Goal: Task Accomplishment & Management: Manage account settings

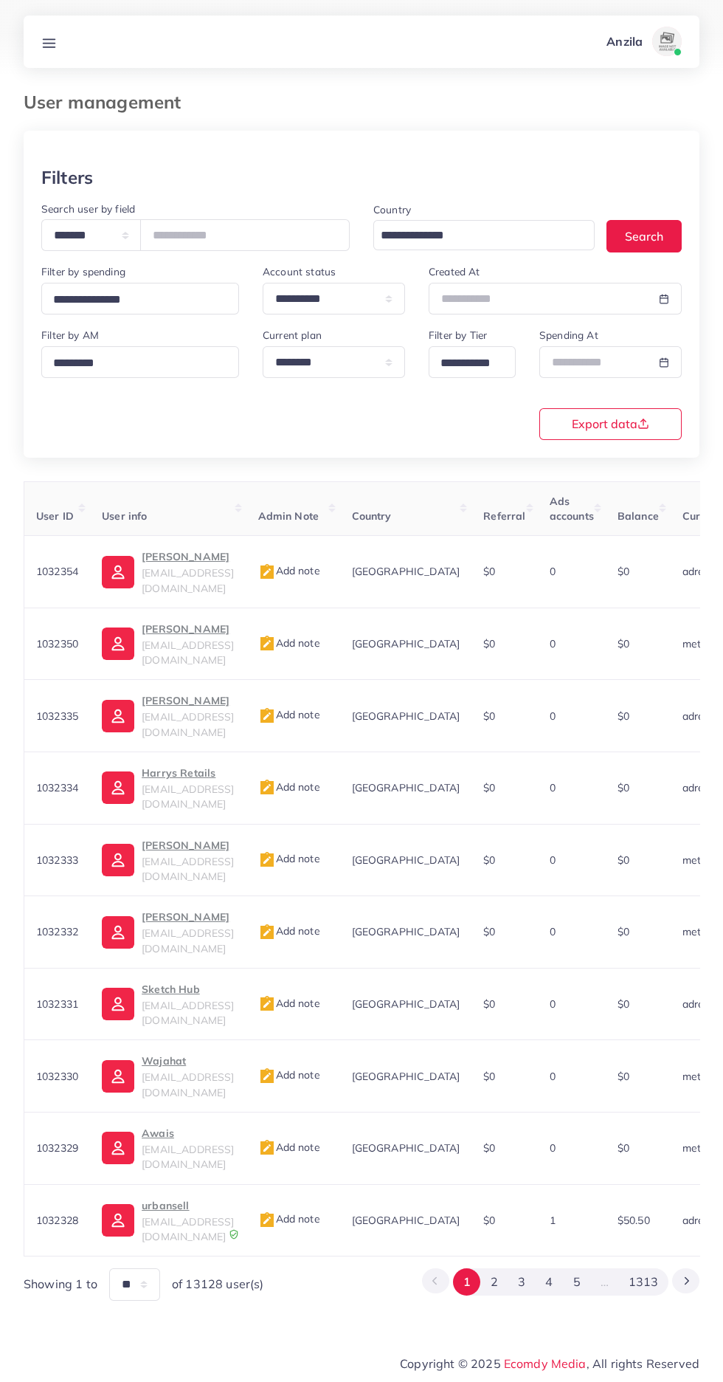
click at [49, 34] on link at bounding box center [48, 41] width 27 height 18
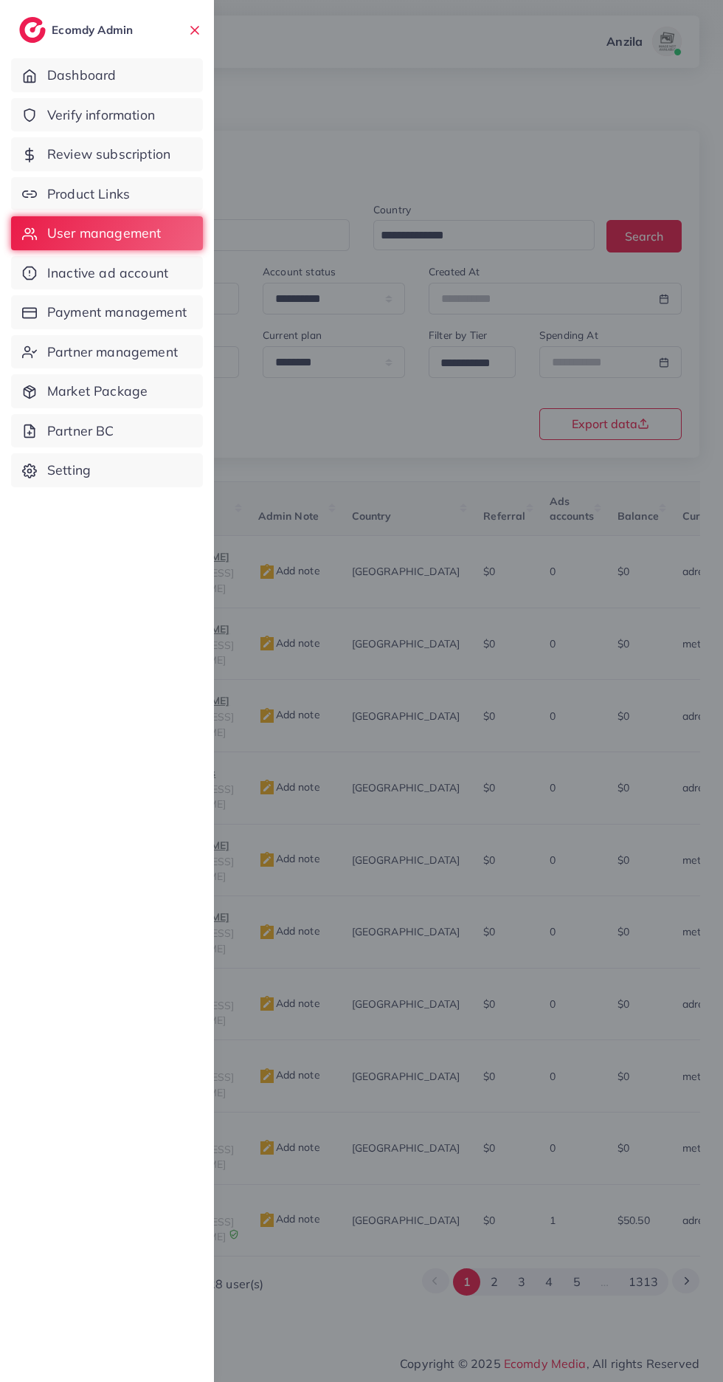
click at [69, 193] on span "Product Links" at bounding box center [88, 194] width 83 height 19
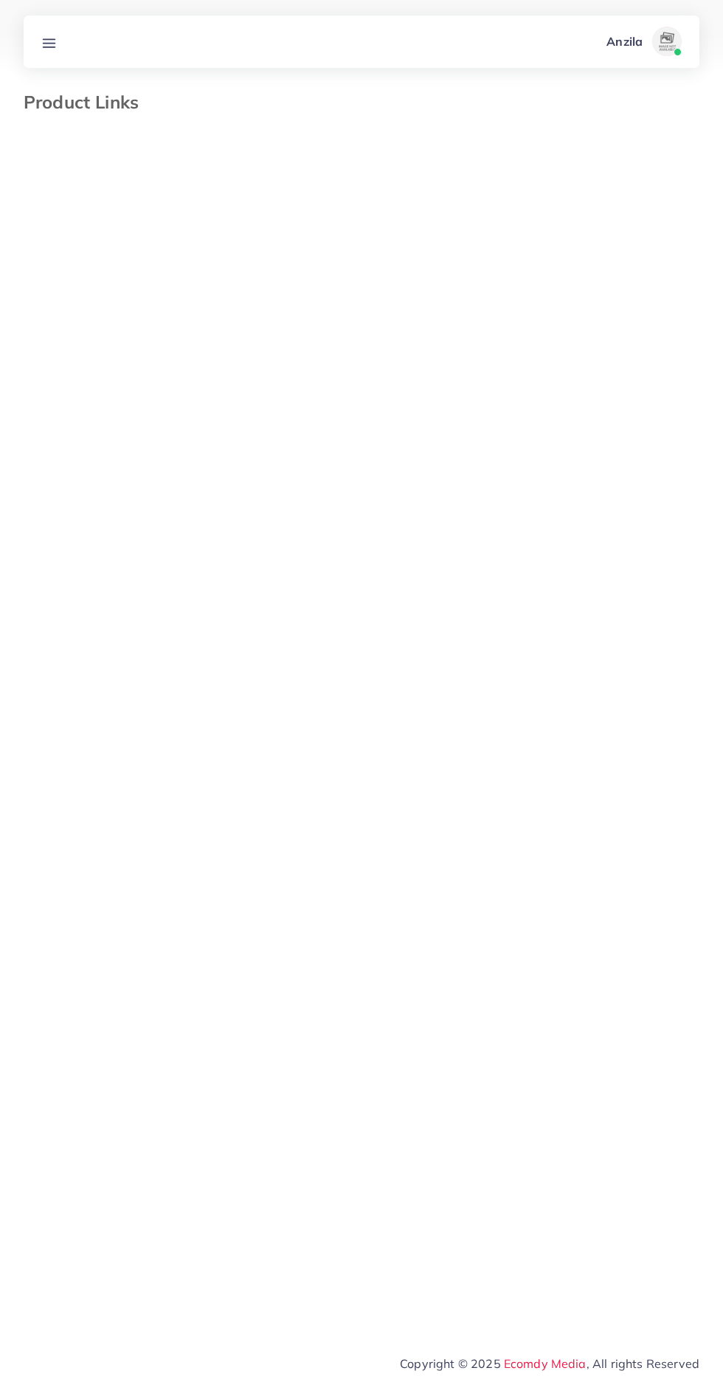
select select "*********"
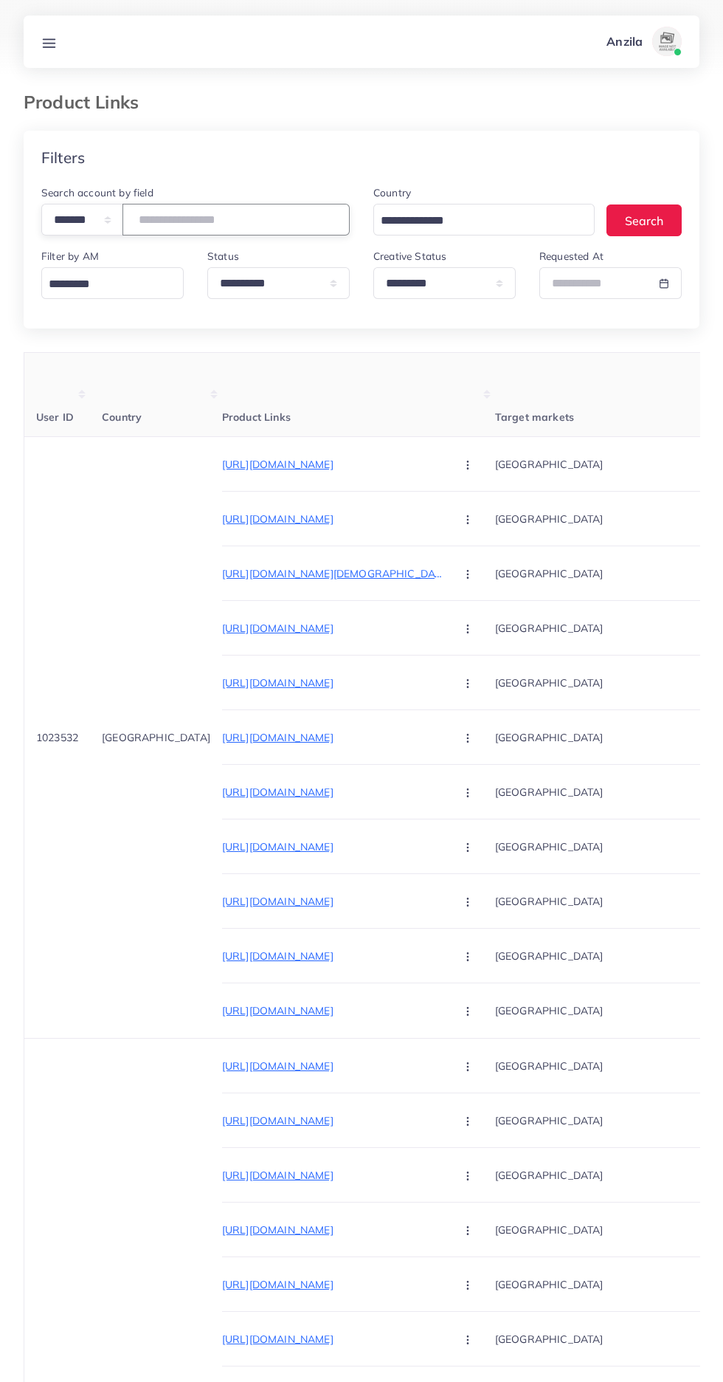
click at [173, 215] on input "number" at bounding box center [236, 220] width 227 height 32
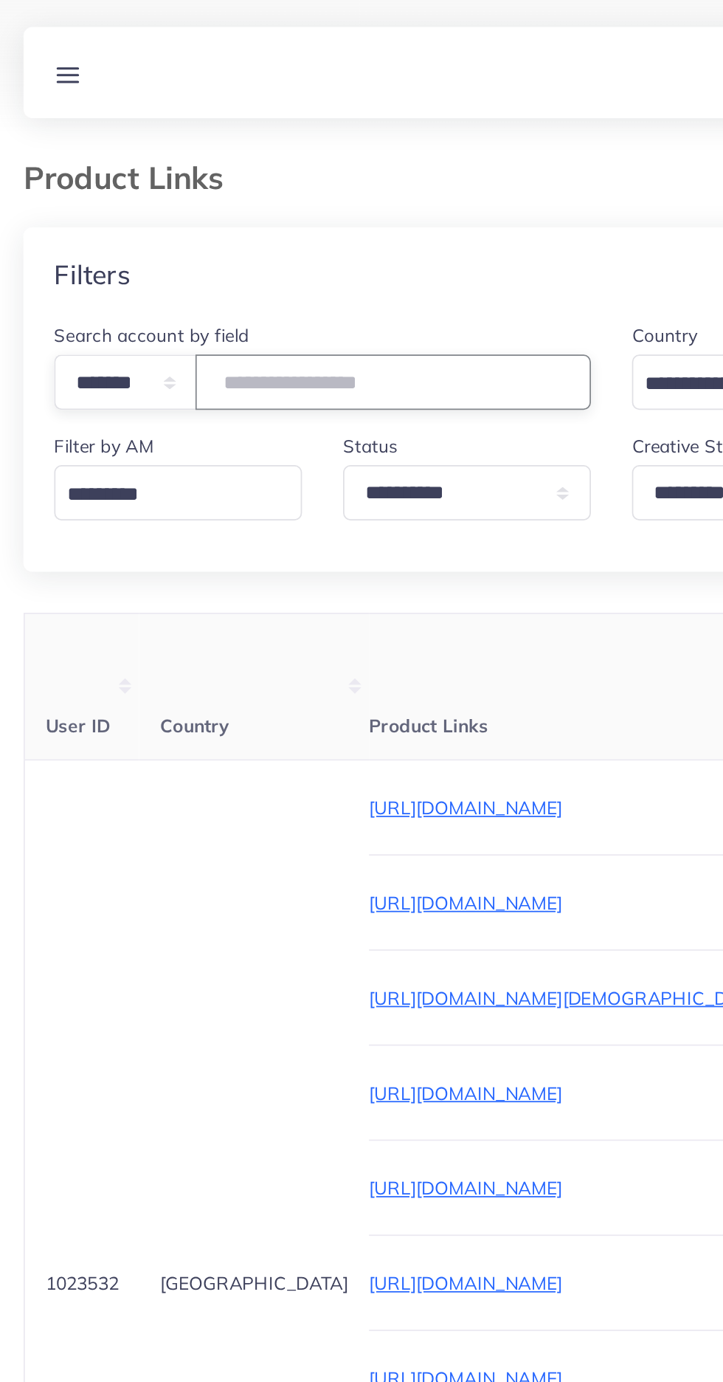
type input "*******"
click at [117, 142] on div "Filters" at bounding box center [362, 158] width 676 height 54
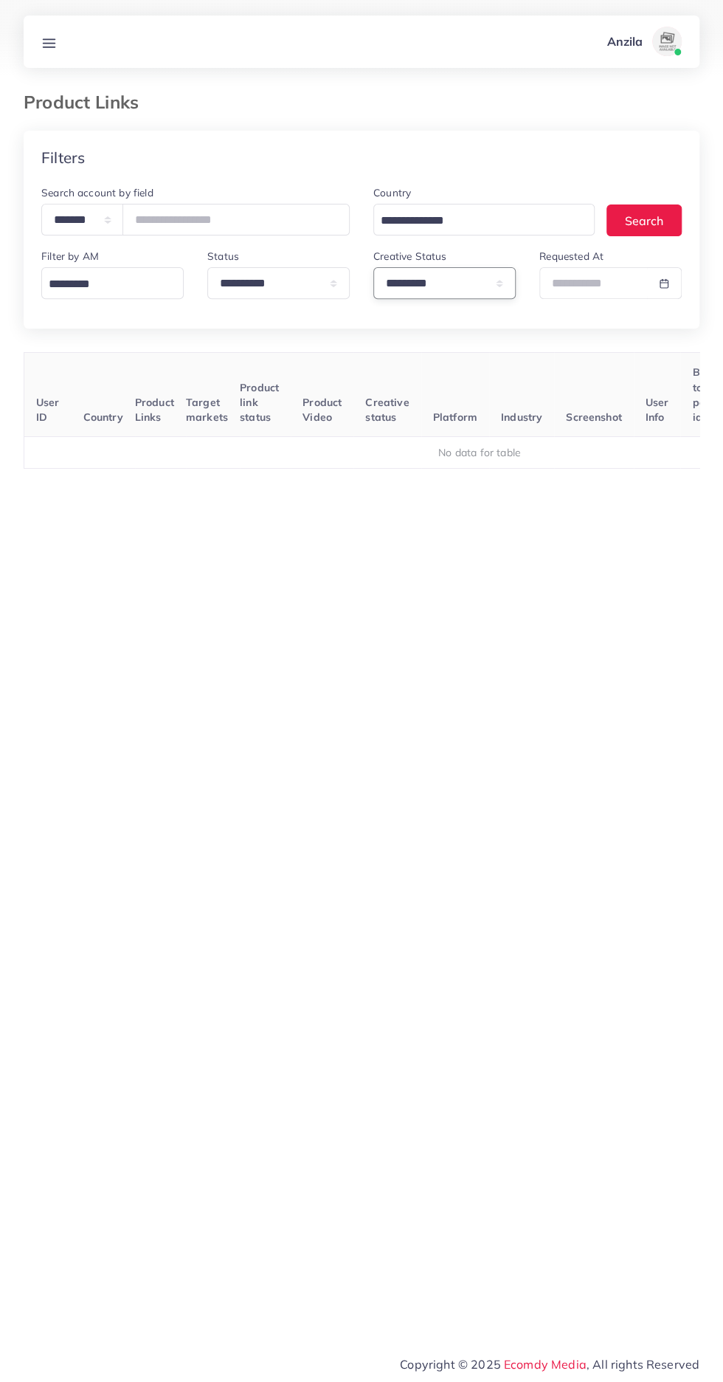
click at [489, 276] on select "**********" at bounding box center [444, 283] width 142 height 32
select select
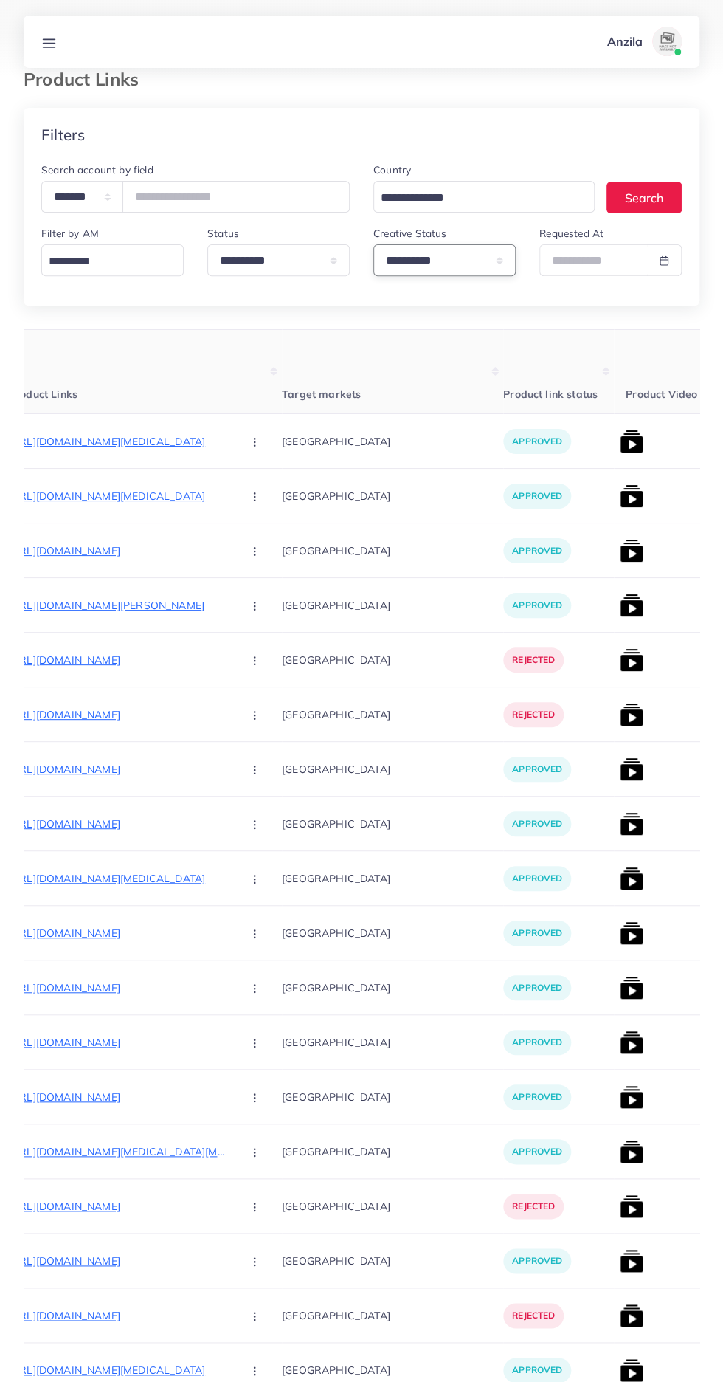
scroll to position [0, 208]
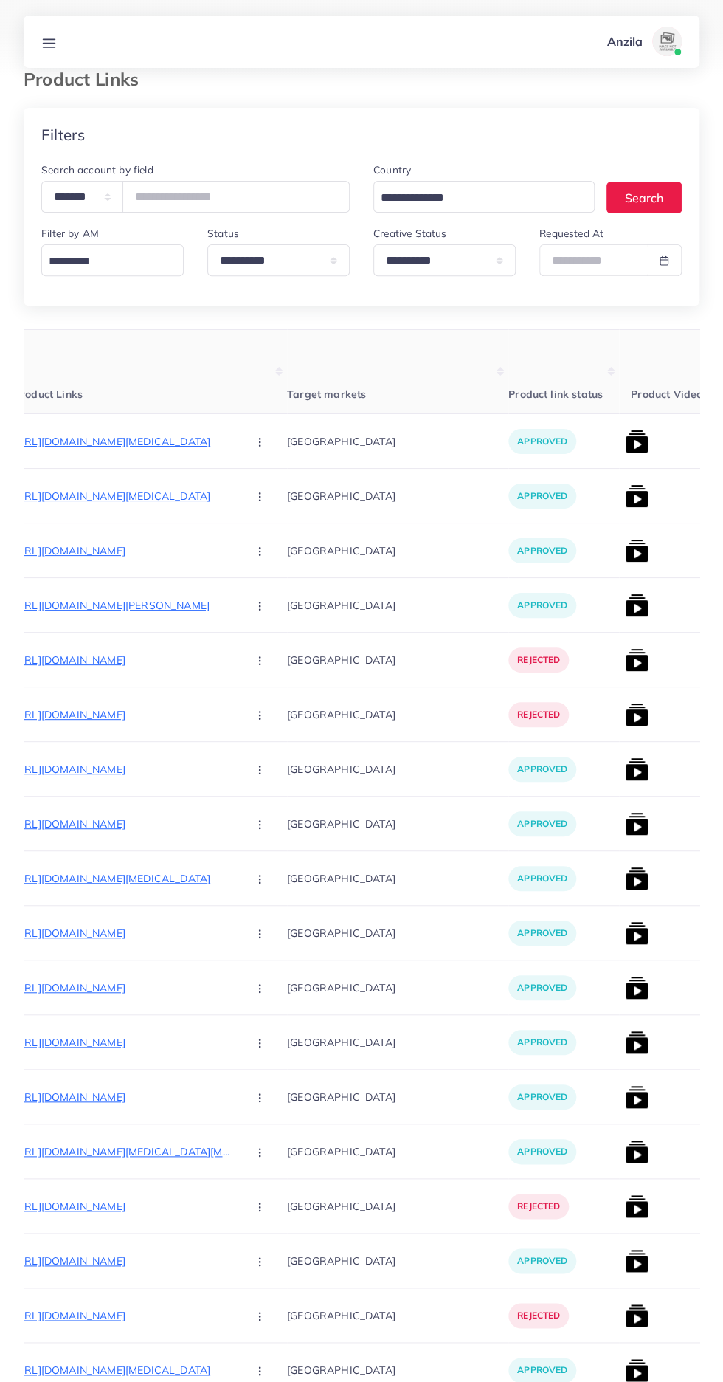
click at [103, 655] on p "https://www.theeverstore.com/products/stereo-enc-tws-895b-earphones-imported-ea…" at bounding box center [124, 660] width 221 height 18
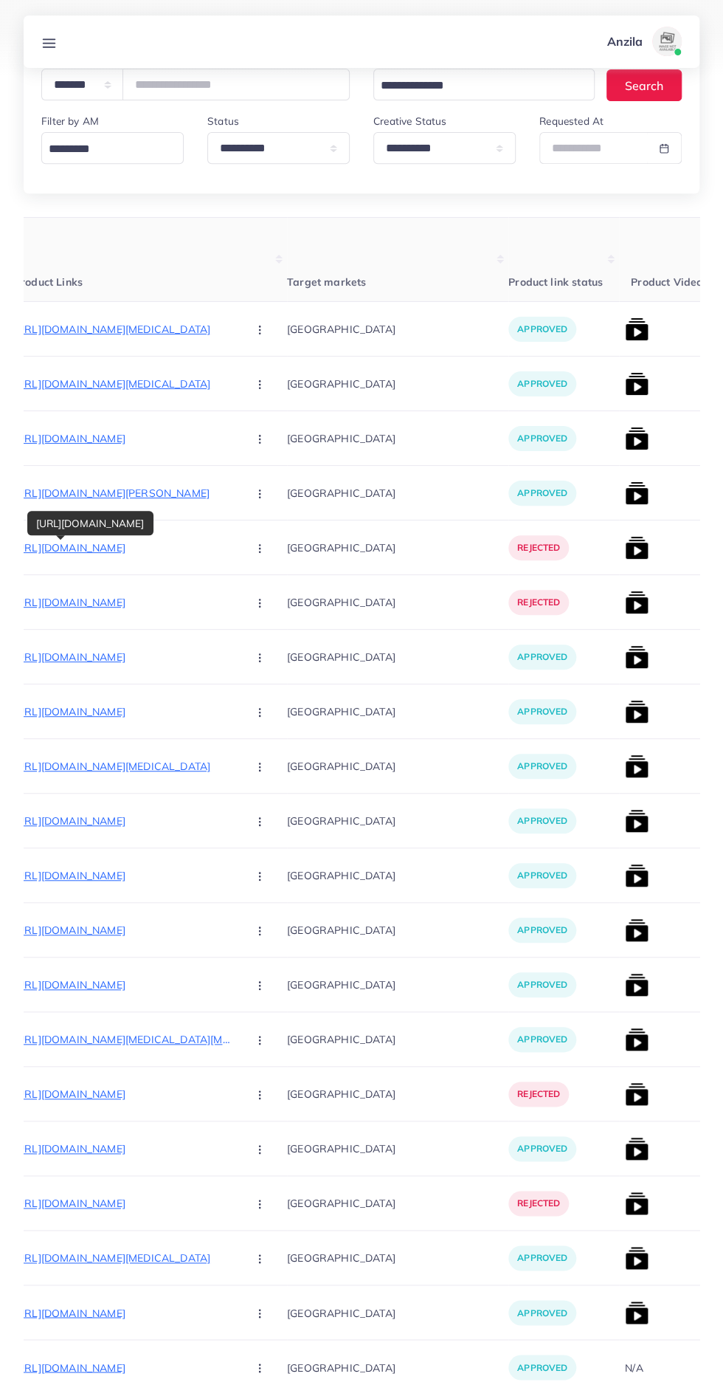
click at [235, 548] on button "button" at bounding box center [261, 547] width 52 height 33
click at [267, 590] on span "Approve" at bounding box center [291, 592] width 49 height 15
click at [120, 602] on p "https://www.theeverstore.com/products/airpods-pro-2-with-active-noise-cancellat…" at bounding box center [124, 602] width 221 height 18
click at [259, 607] on circle "button" at bounding box center [259, 606] width 1 height 1
click at [251, 651] on icon at bounding box center [256, 649] width 10 height 10
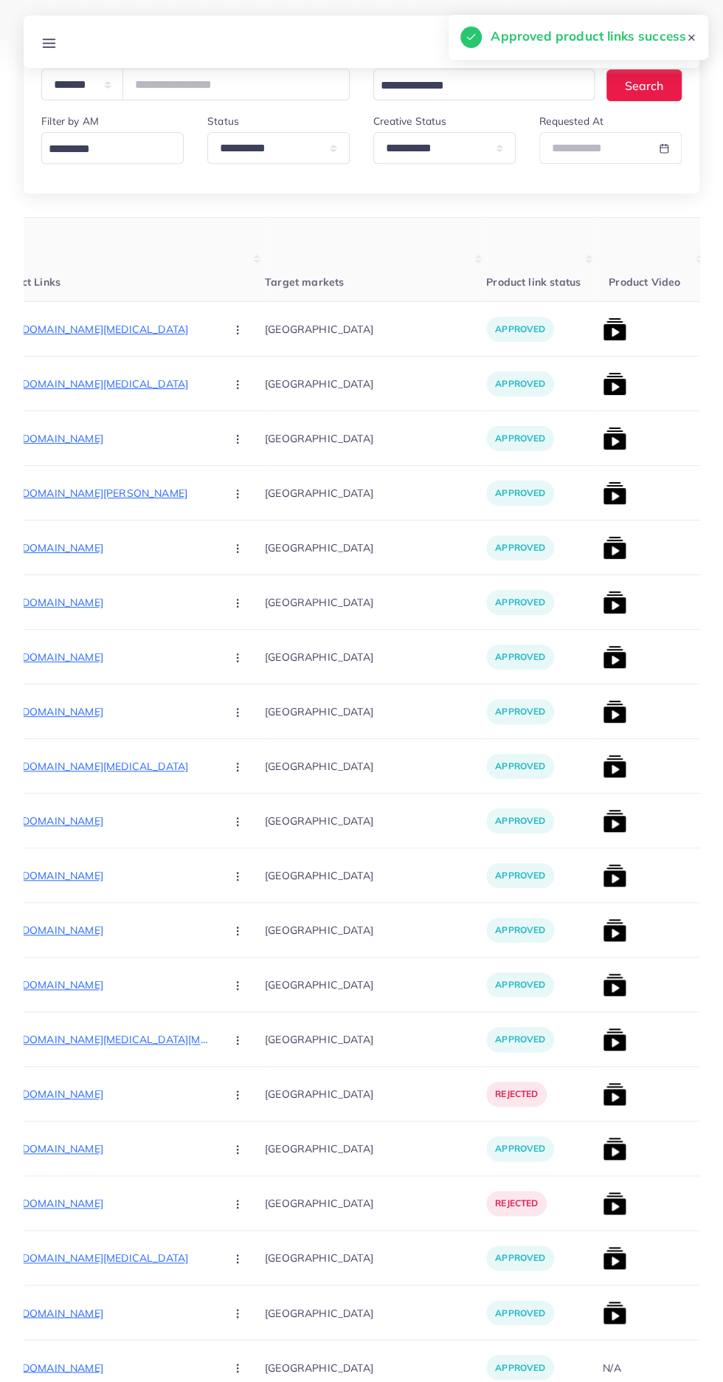
scroll to position [0, 241]
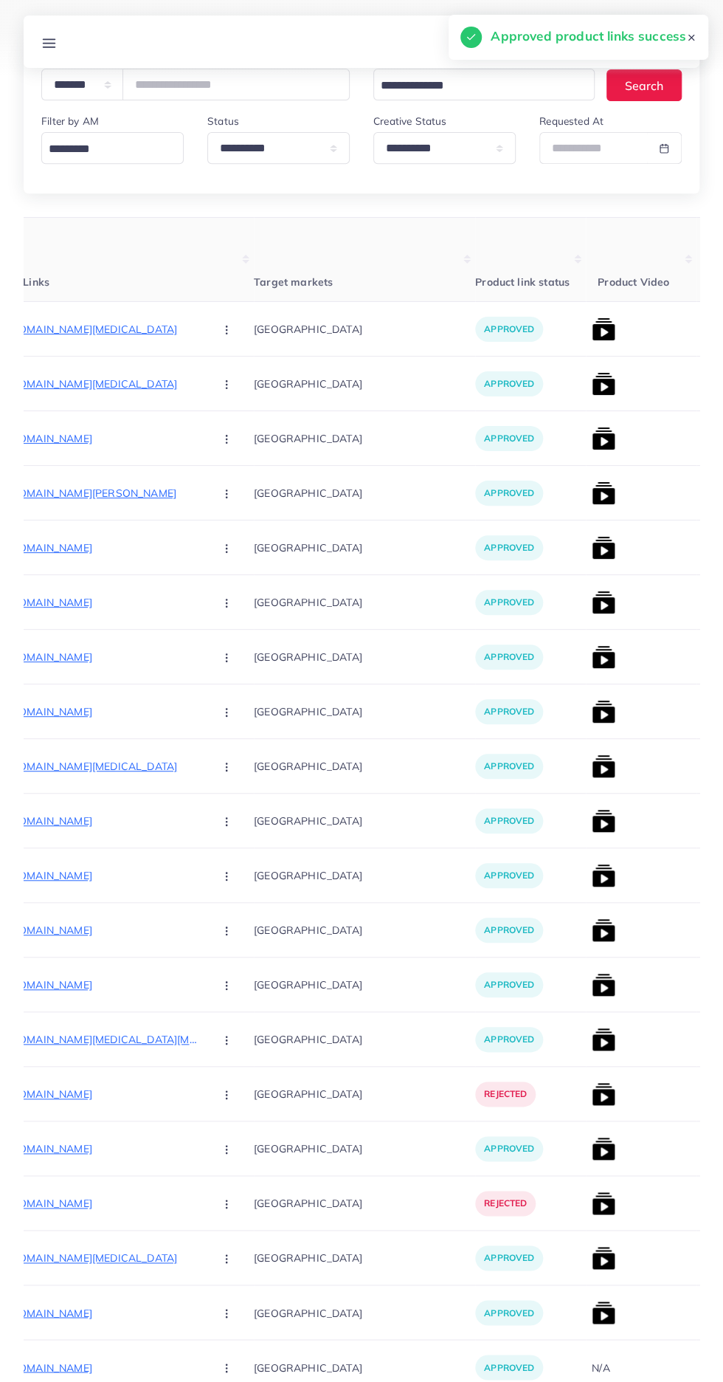
click at [592, 548] on img at bounding box center [604, 548] width 24 height 24
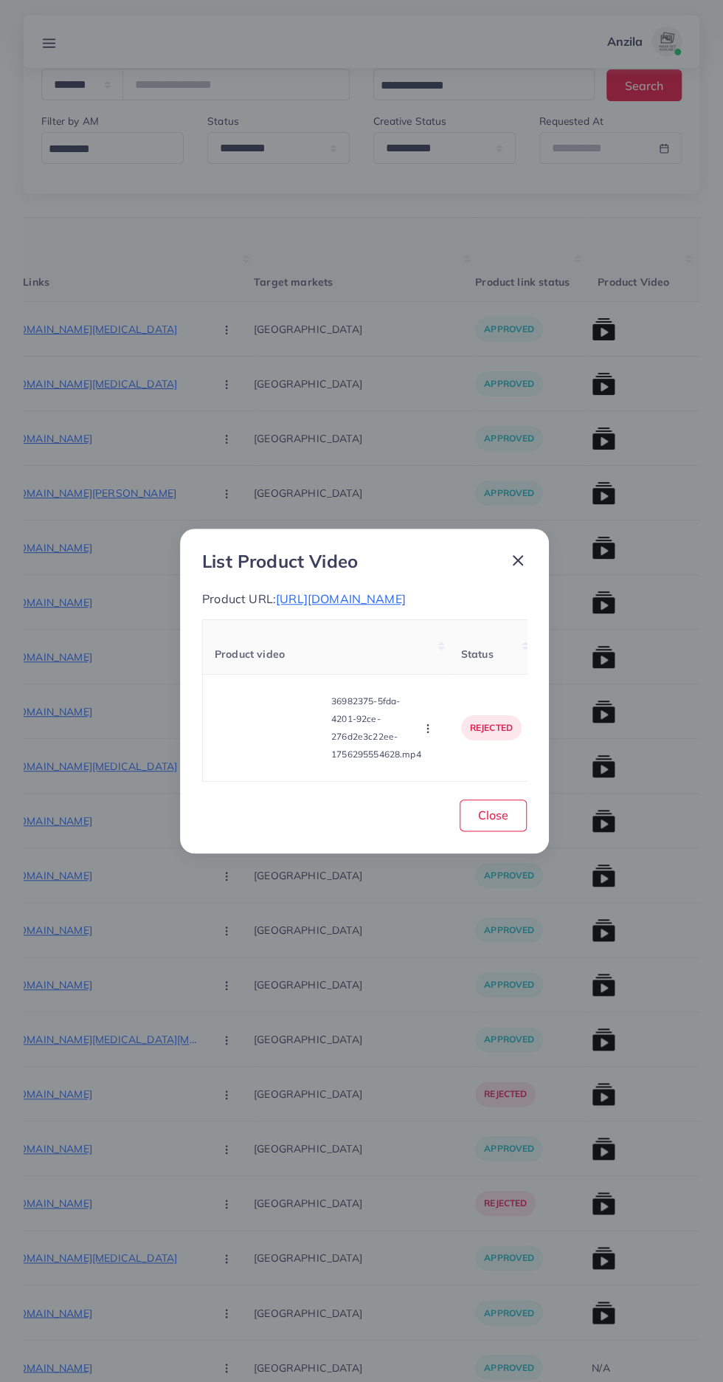
click at [289, 761] on video at bounding box center [270, 728] width 111 height 66
click at [283, 754] on div at bounding box center [270, 728] width 111 height 66
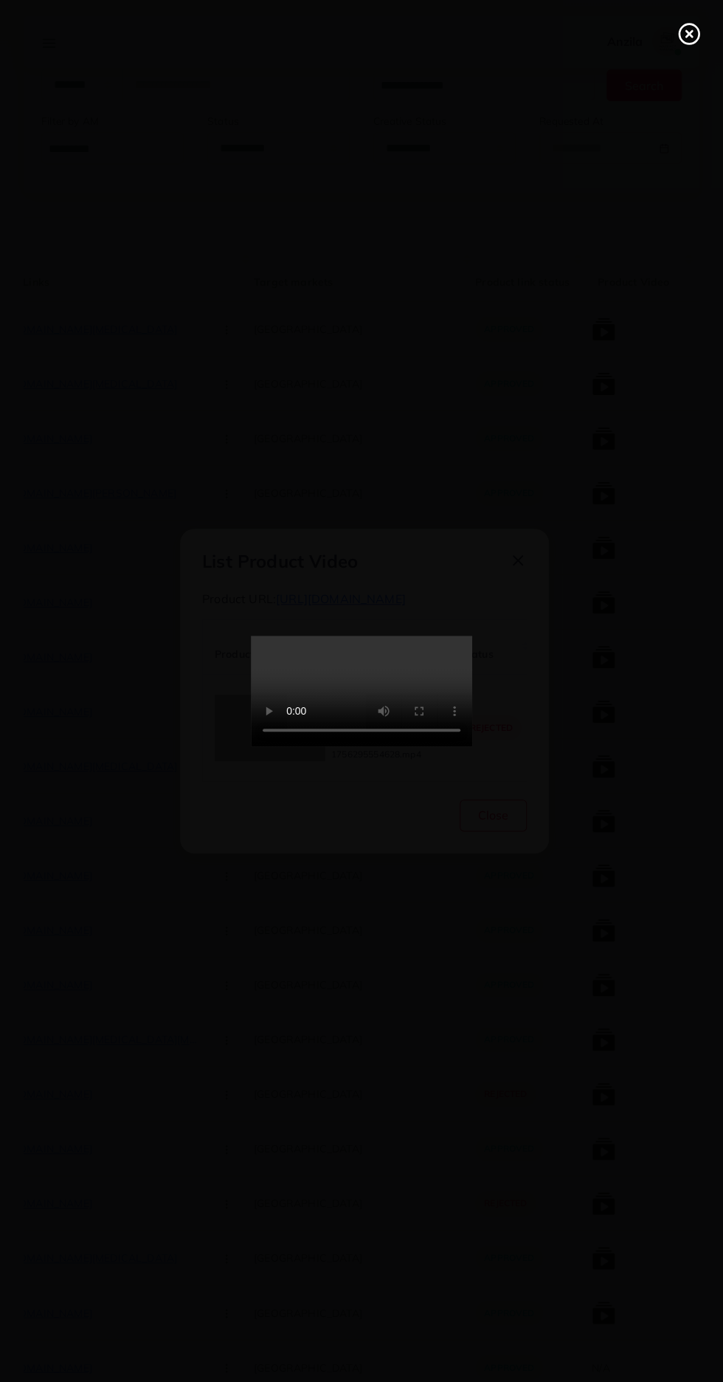
click at [689, 34] on line at bounding box center [689, 34] width 6 height 6
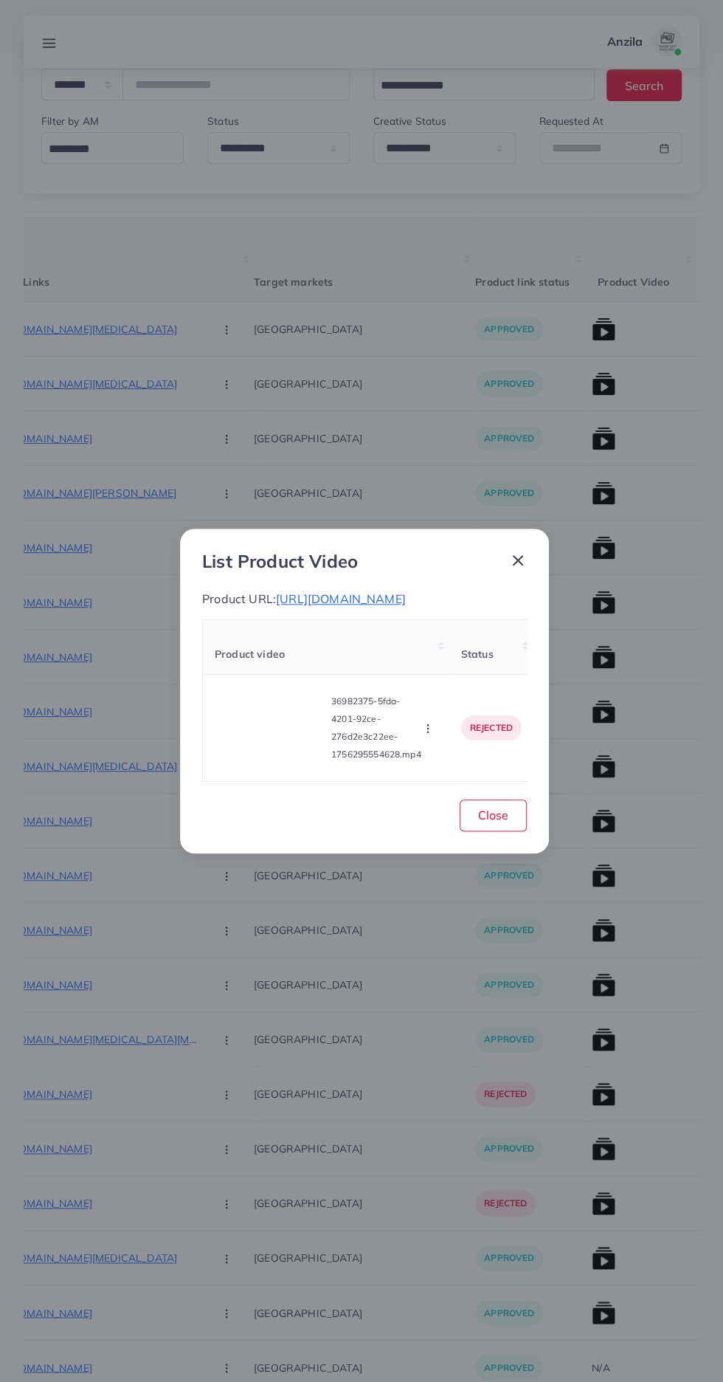
click at [430, 734] on icon "button" at bounding box center [428, 729] width 12 height 12
click at [460, 666] on span "Approve" at bounding box center [454, 659] width 49 height 15
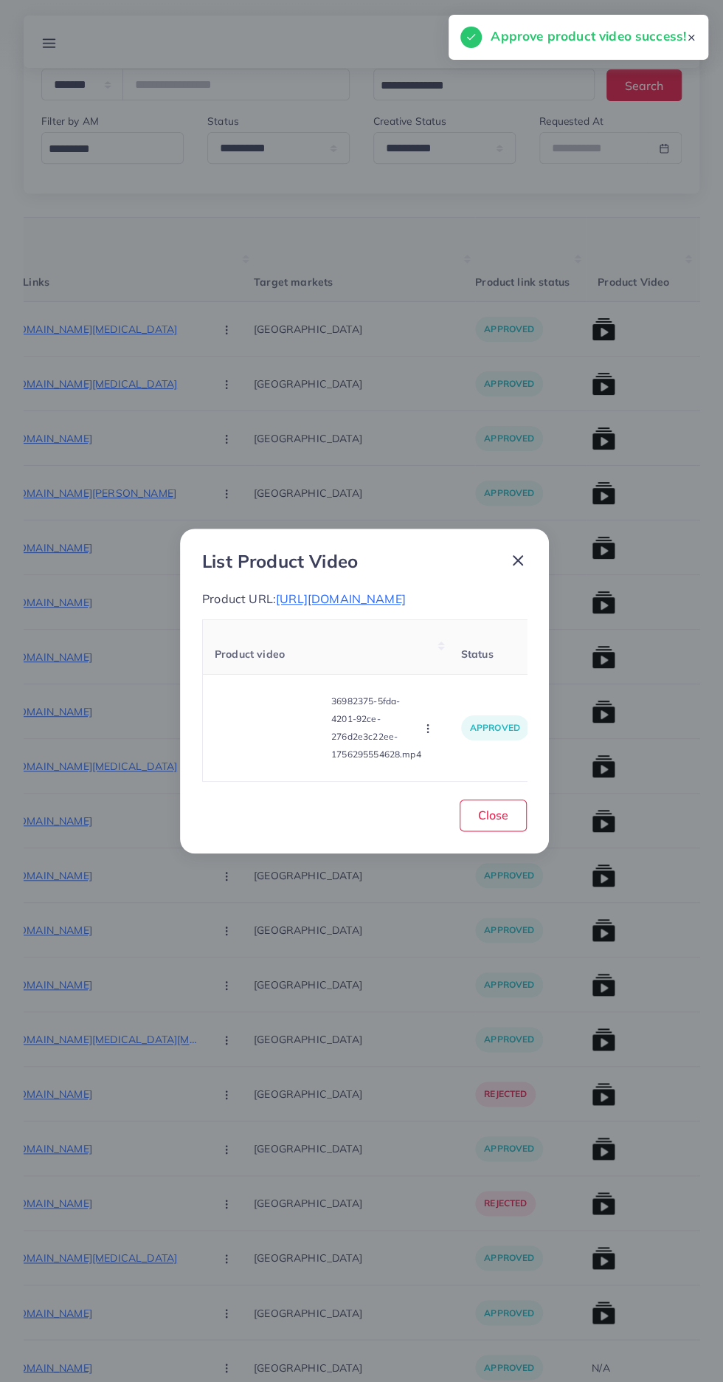
click at [428, 729] on circle "button" at bounding box center [427, 728] width 1 height 1
click at [428, 726] on circle "button" at bounding box center [427, 725] width 1 height 1
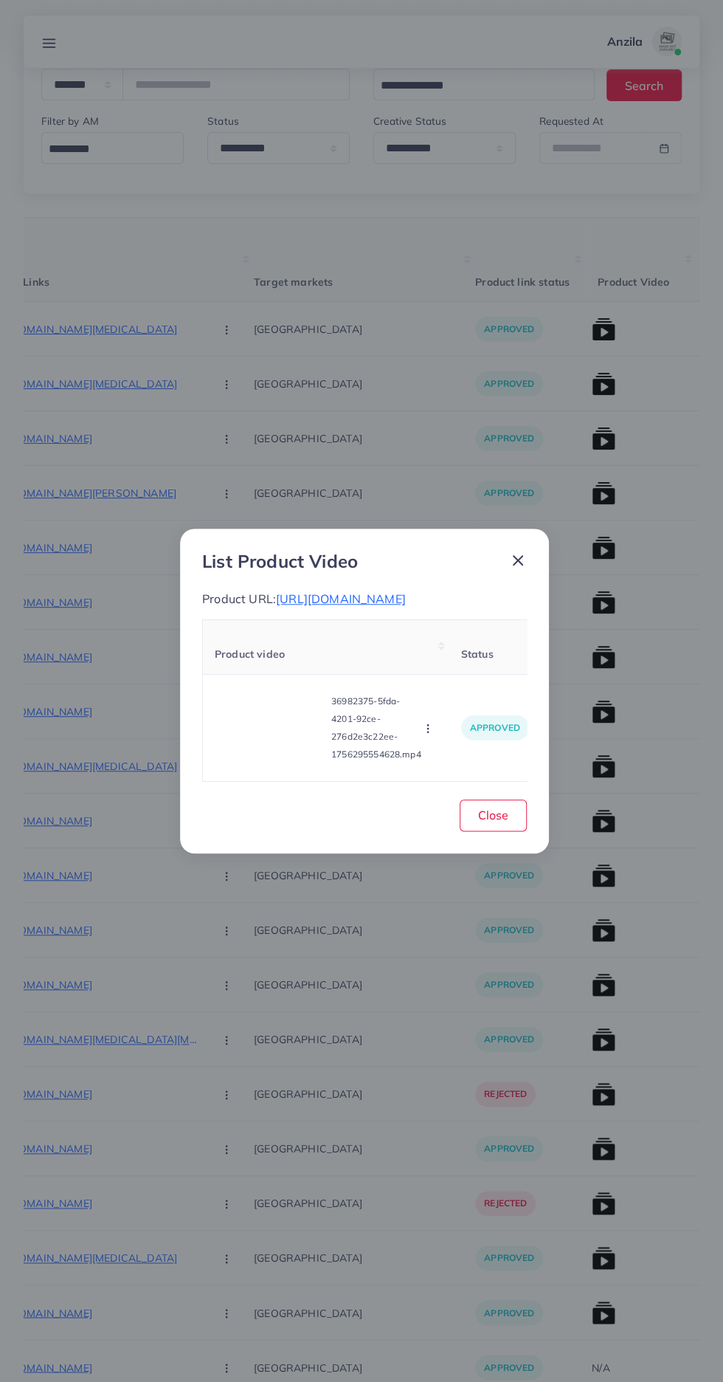
click at [430, 734] on icon "button" at bounding box center [428, 729] width 12 height 12
click at [458, 708] on link "Reject" at bounding box center [457, 691] width 117 height 32
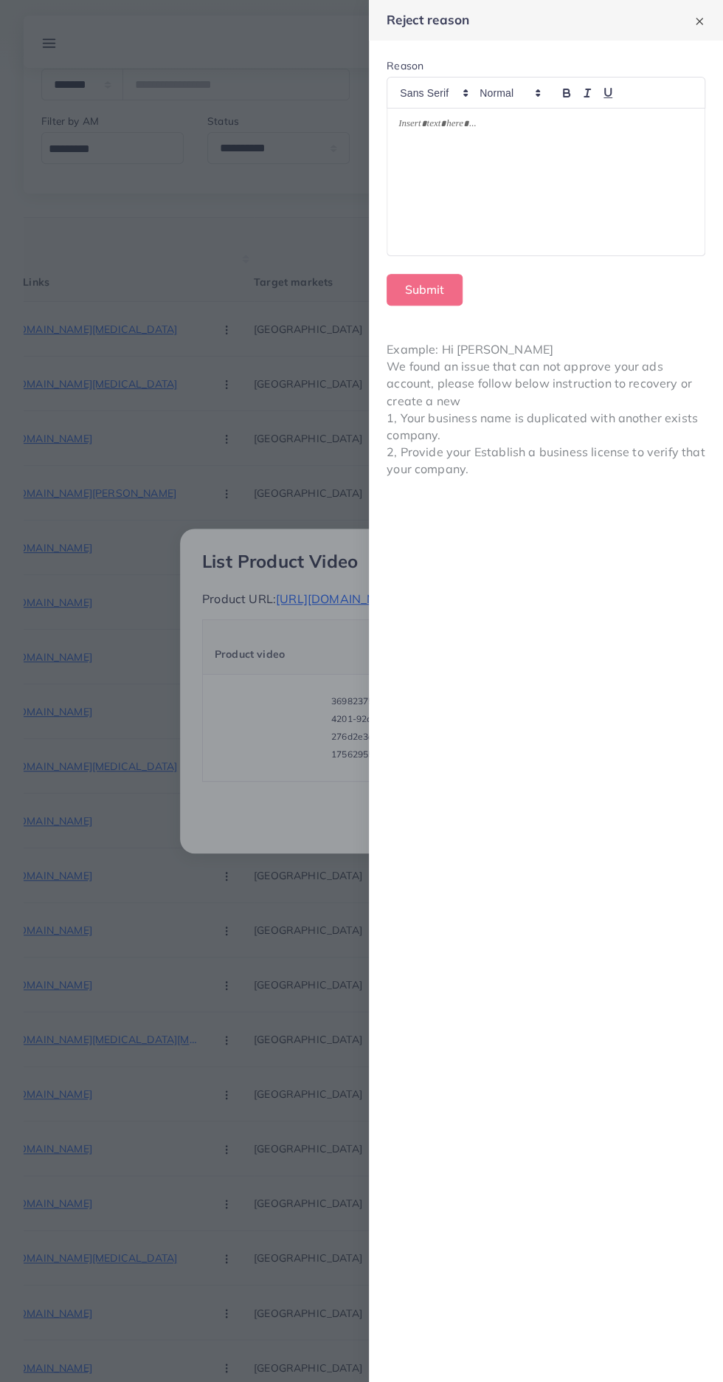
click at [622, 206] on div at bounding box center [545, 181] width 317 height 147
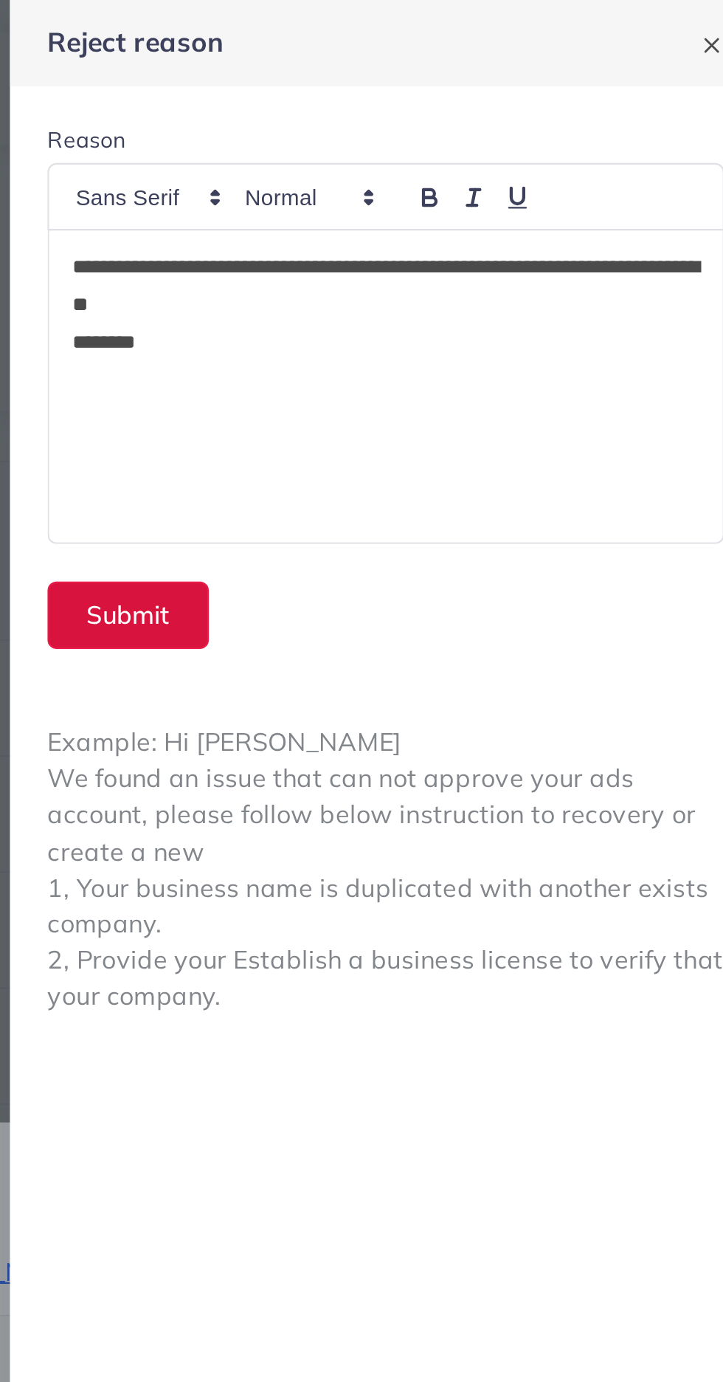
click at [405, 286] on button "Submit" at bounding box center [425, 290] width 76 height 32
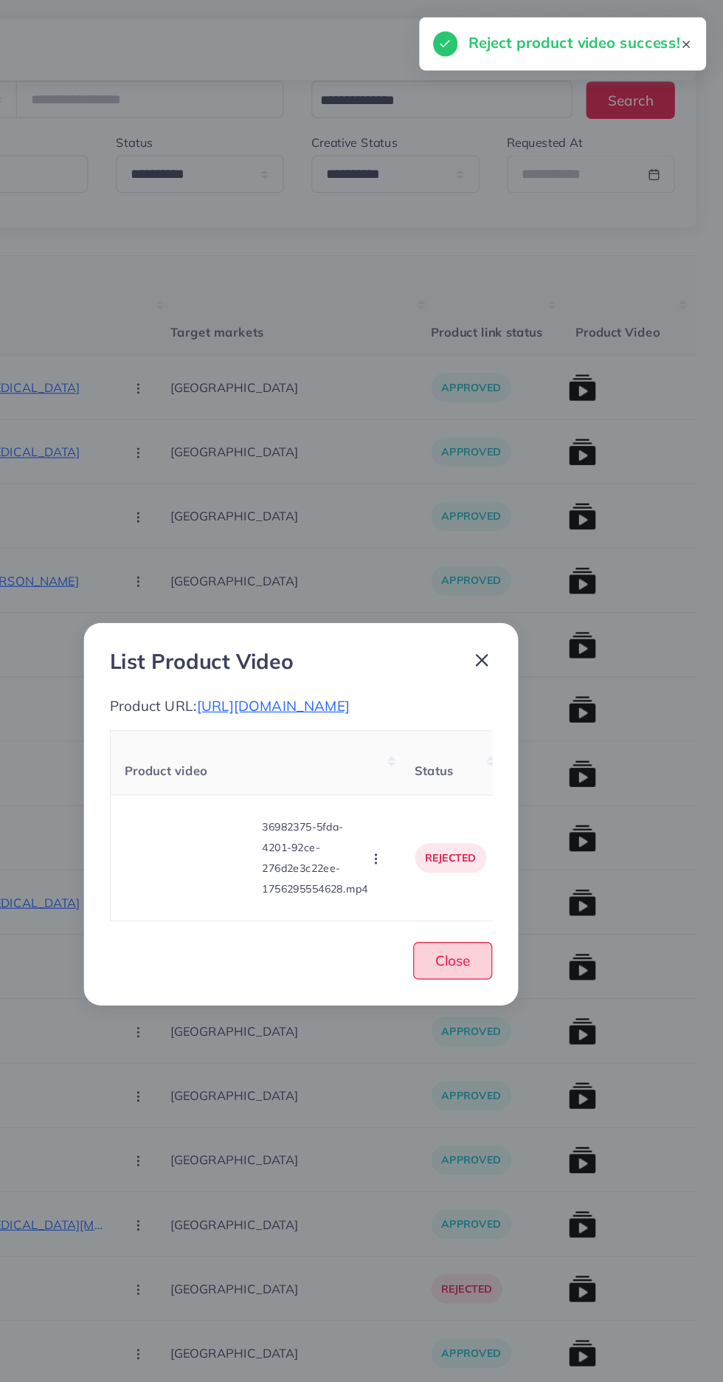
click at [516, 831] on button "Close" at bounding box center [493, 815] width 67 height 32
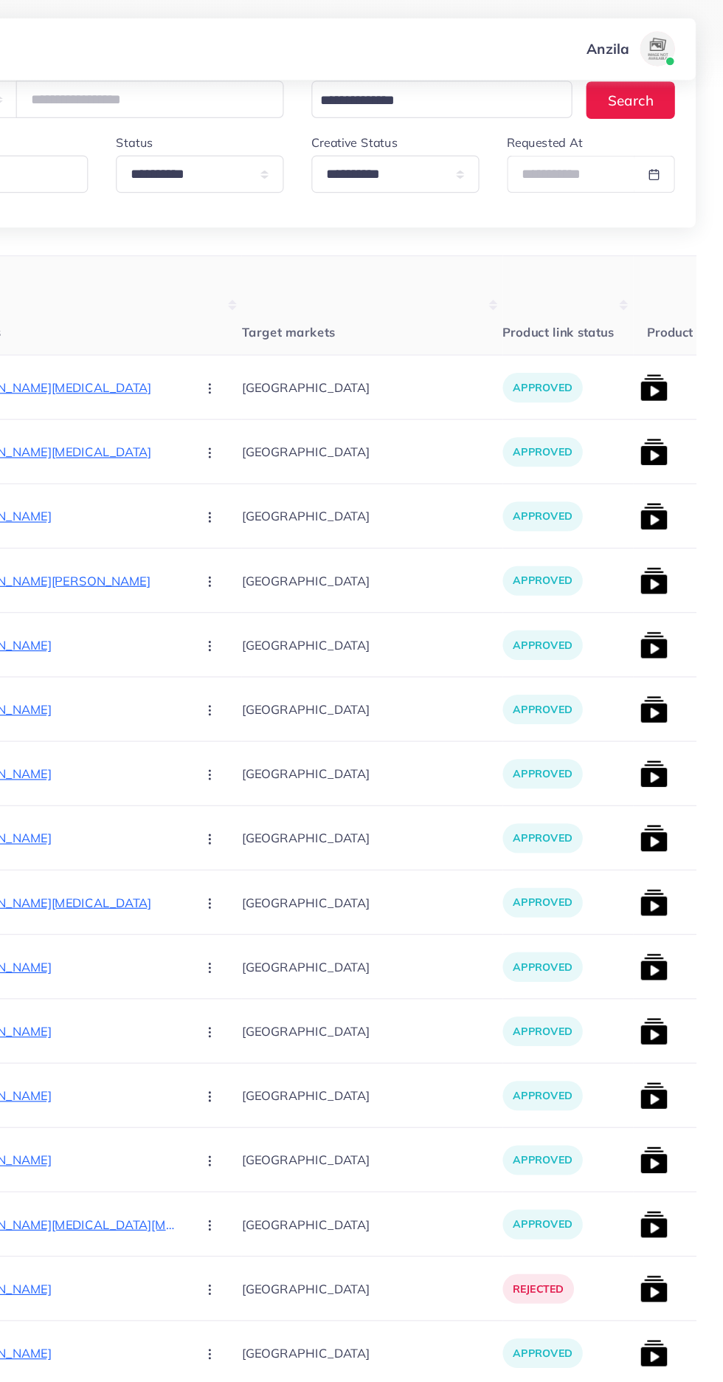
scroll to position [0, 207]
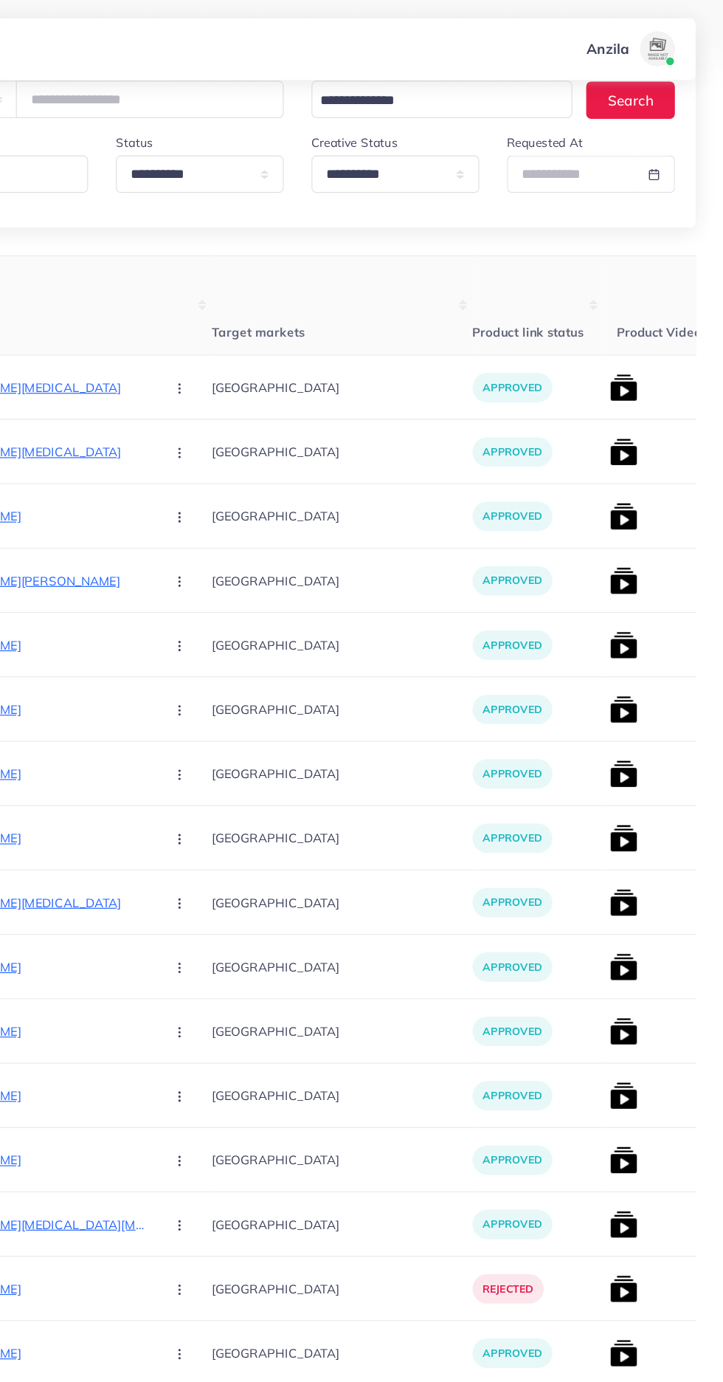
click at [627, 606] on img at bounding box center [639, 602] width 24 height 24
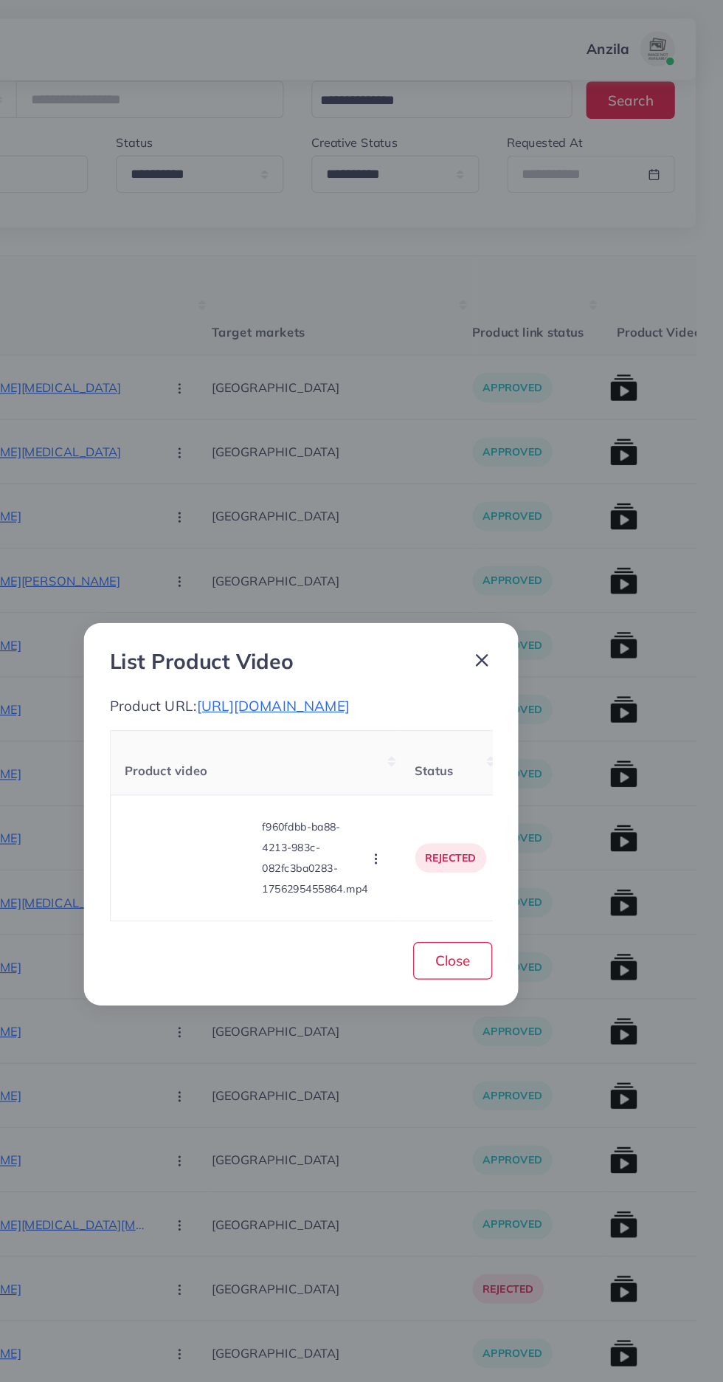
click at [266, 736] on video at bounding box center [270, 728] width 111 height 66
click at [262, 716] on div at bounding box center [270, 728] width 111 height 66
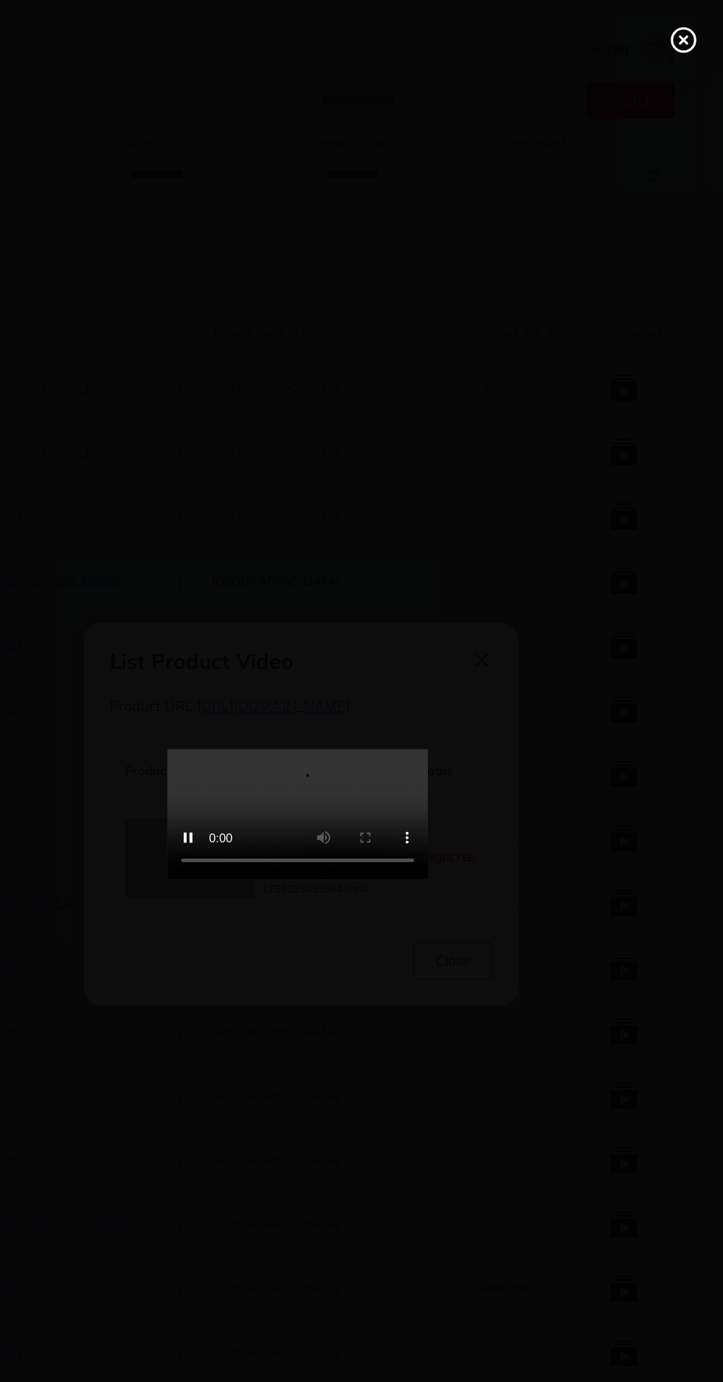
click at [689, 34] on line at bounding box center [689, 34] width 6 height 6
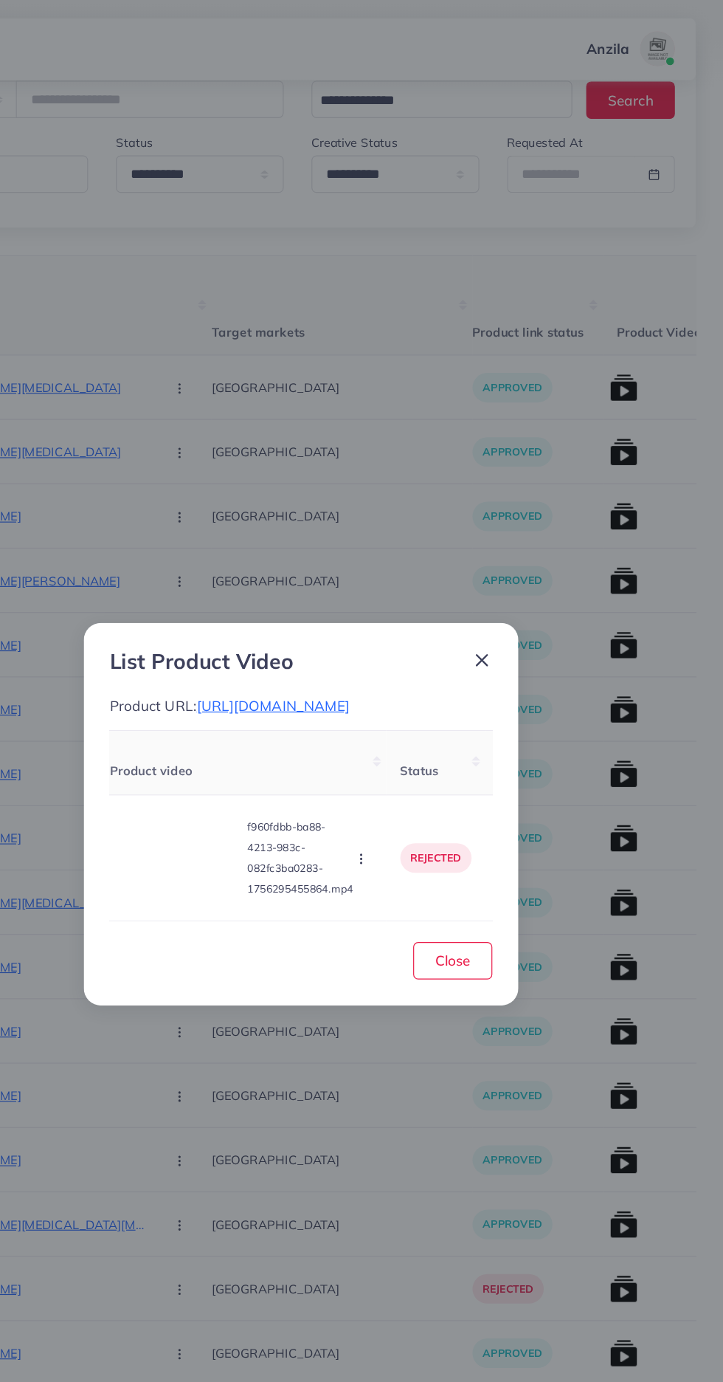
scroll to position [0, 0]
click at [430, 734] on icon "button" at bounding box center [428, 729] width 12 height 12
click at [463, 666] on span "Approve" at bounding box center [454, 659] width 49 height 15
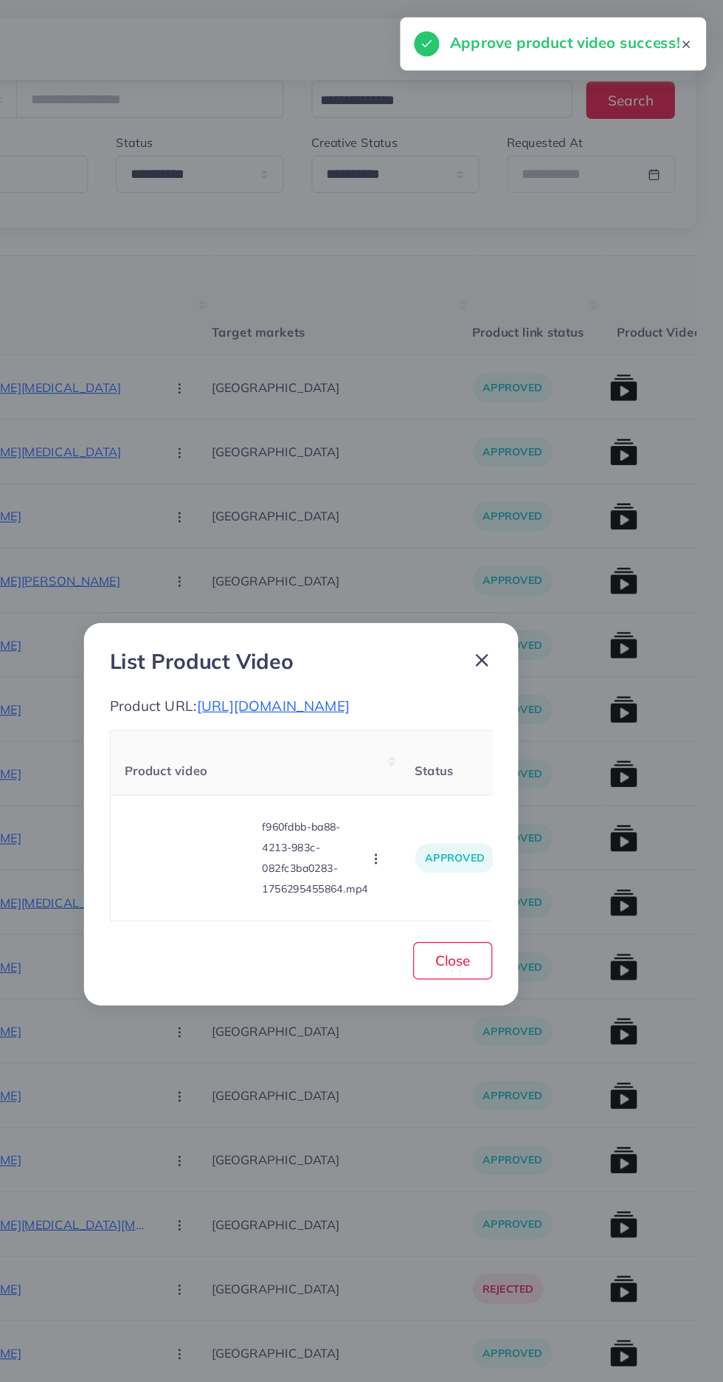
click at [428, 729] on circle "button" at bounding box center [427, 728] width 1 height 1
click at [449, 699] on span "Reject" at bounding box center [447, 691] width 35 height 15
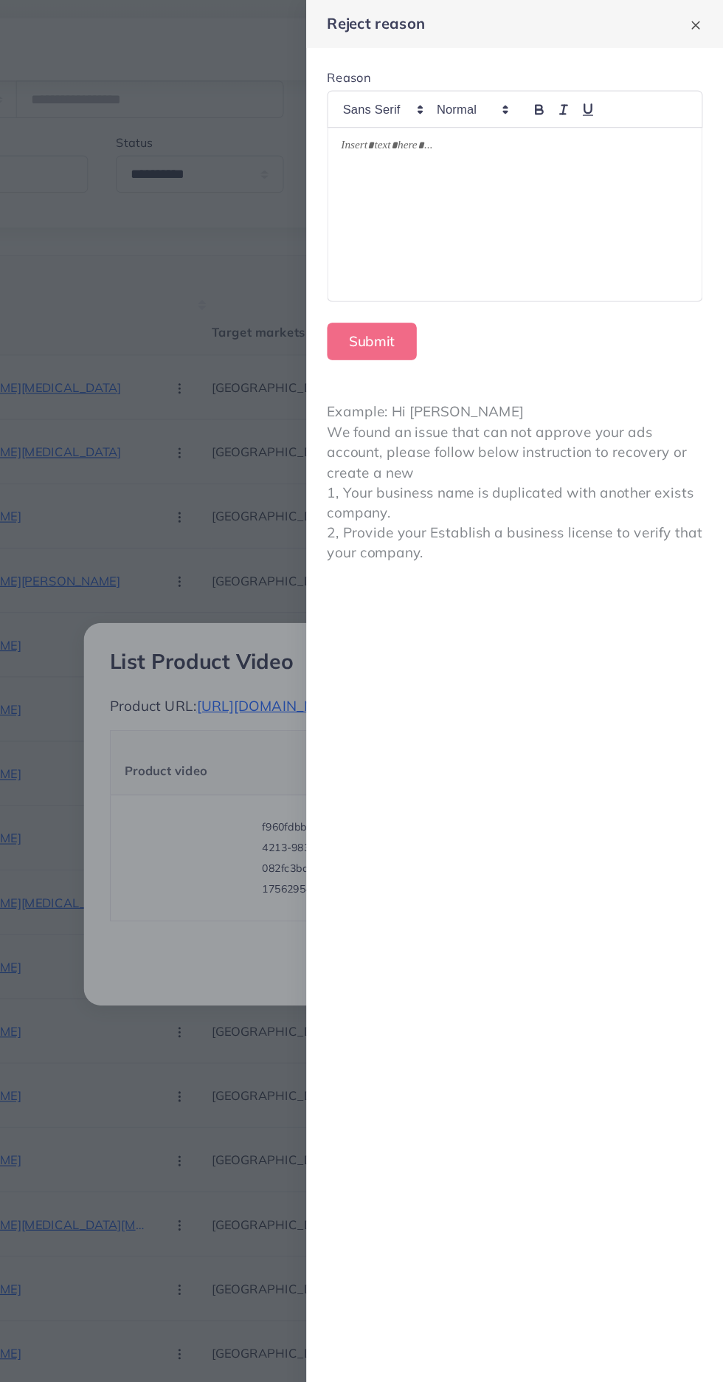
click at [559, 153] on div at bounding box center [545, 181] width 317 height 147
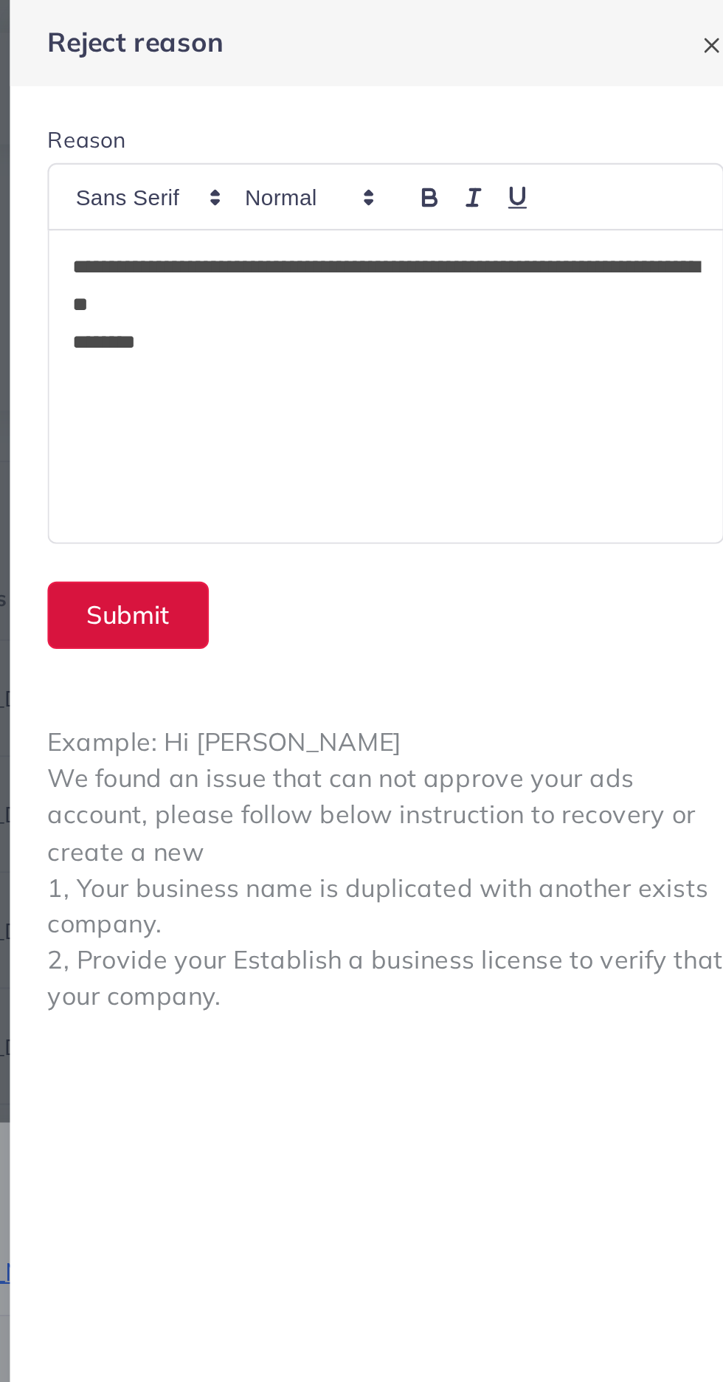
click at [407, 296] on button "Submit" at bounding box center [425, 290] width 76 height 32
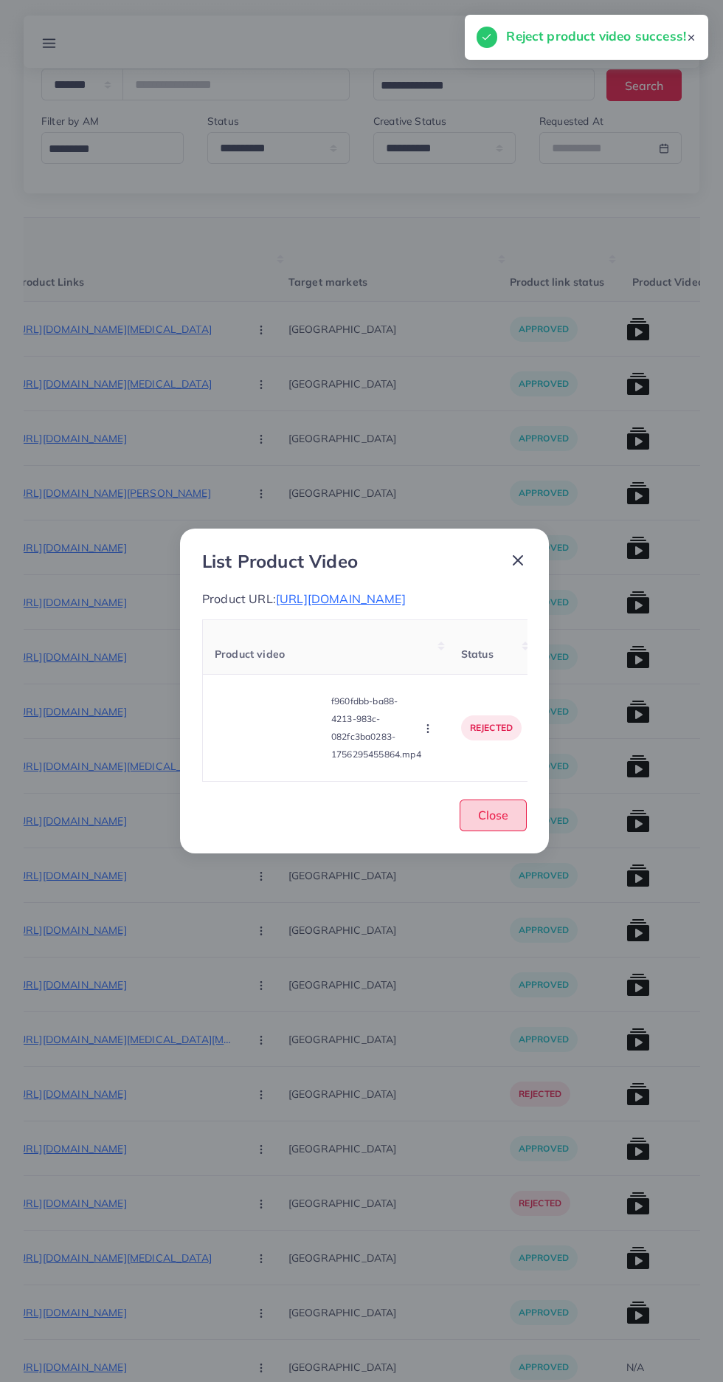
click at [520, 831] on button "Close" at bounding box center [493, 815] width 67 height 32
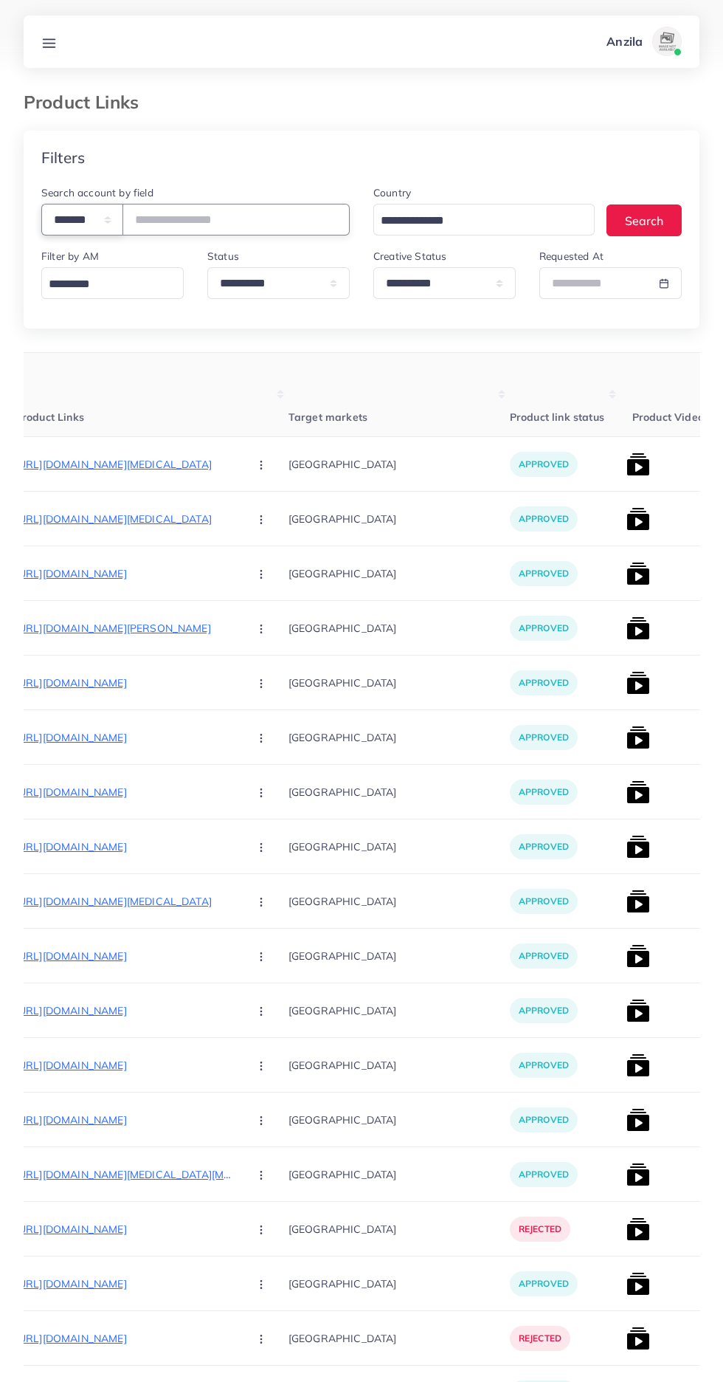
click at [76, 221] on select "**********" at bounding box center [82, 220] width 82 height 32
select select "*****"
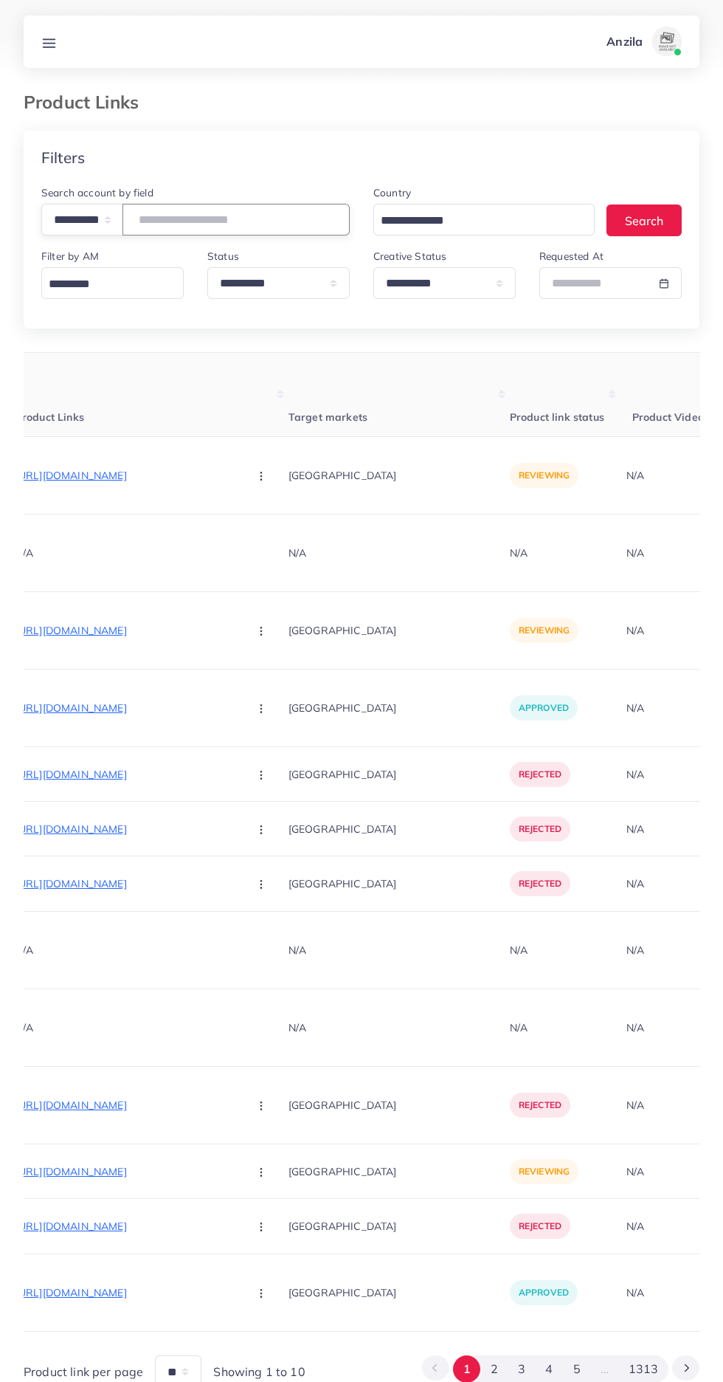
paste input "**********"
click at [157, 216] on input "**********" at bounding box center [231, 220] width 216 height 32
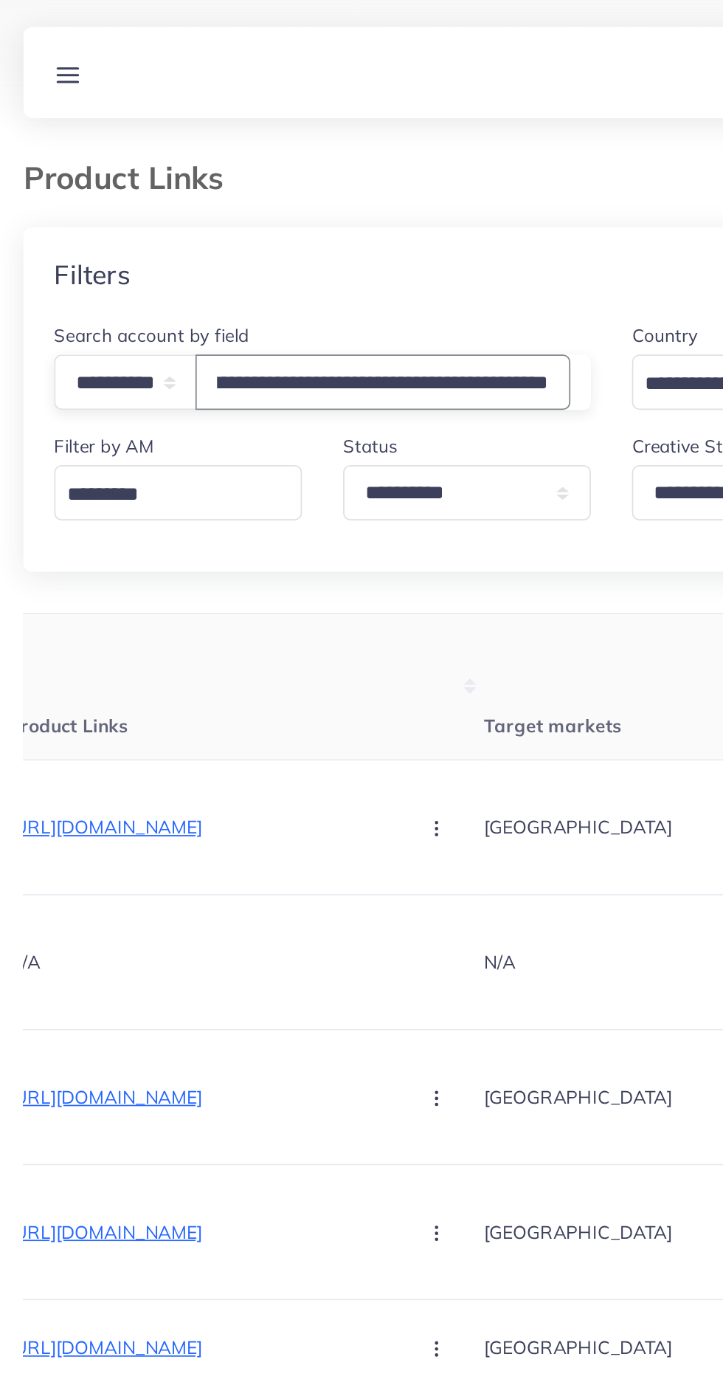
click at [149, 214] on input "**********" at bounding box center [231, 220] width 216 height 32
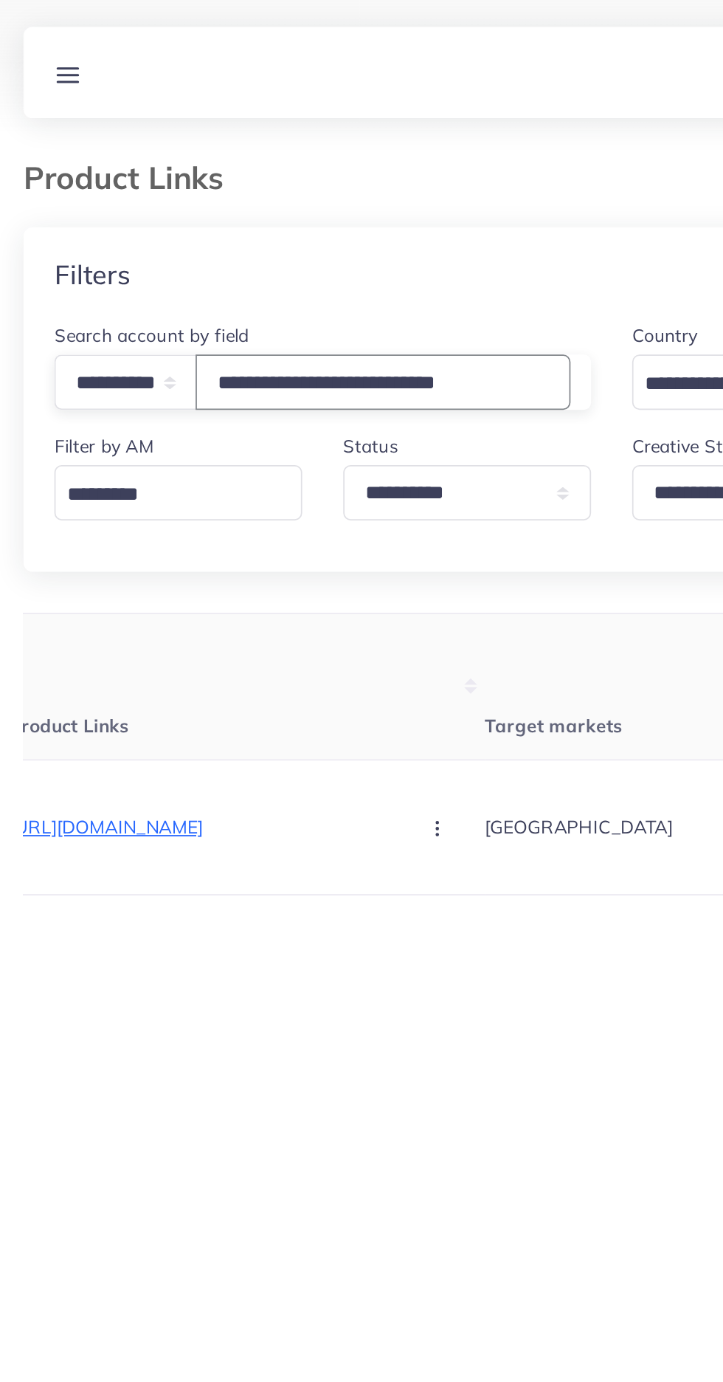
type input "**********"
click at [168, 402] on th "Product Links" at bounding box center [151, 395] width 273 height 84
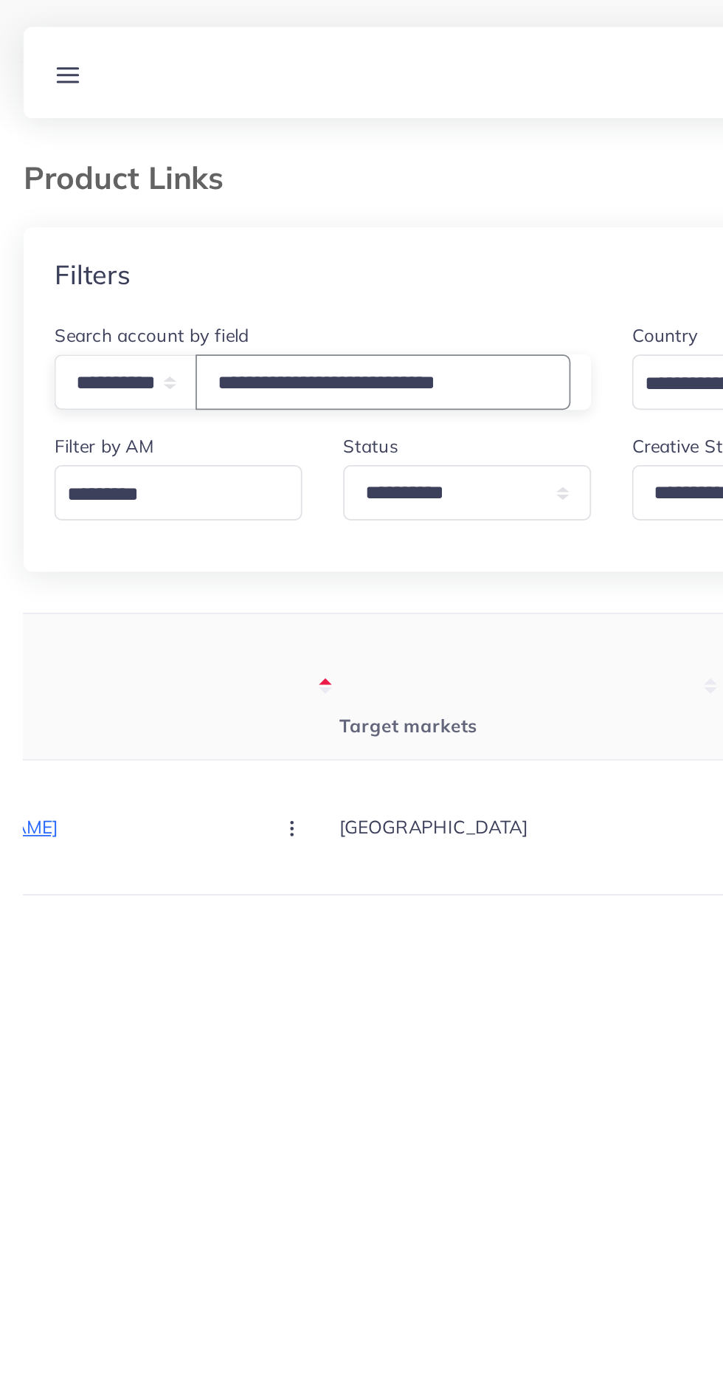
scroll to position [0, 292]
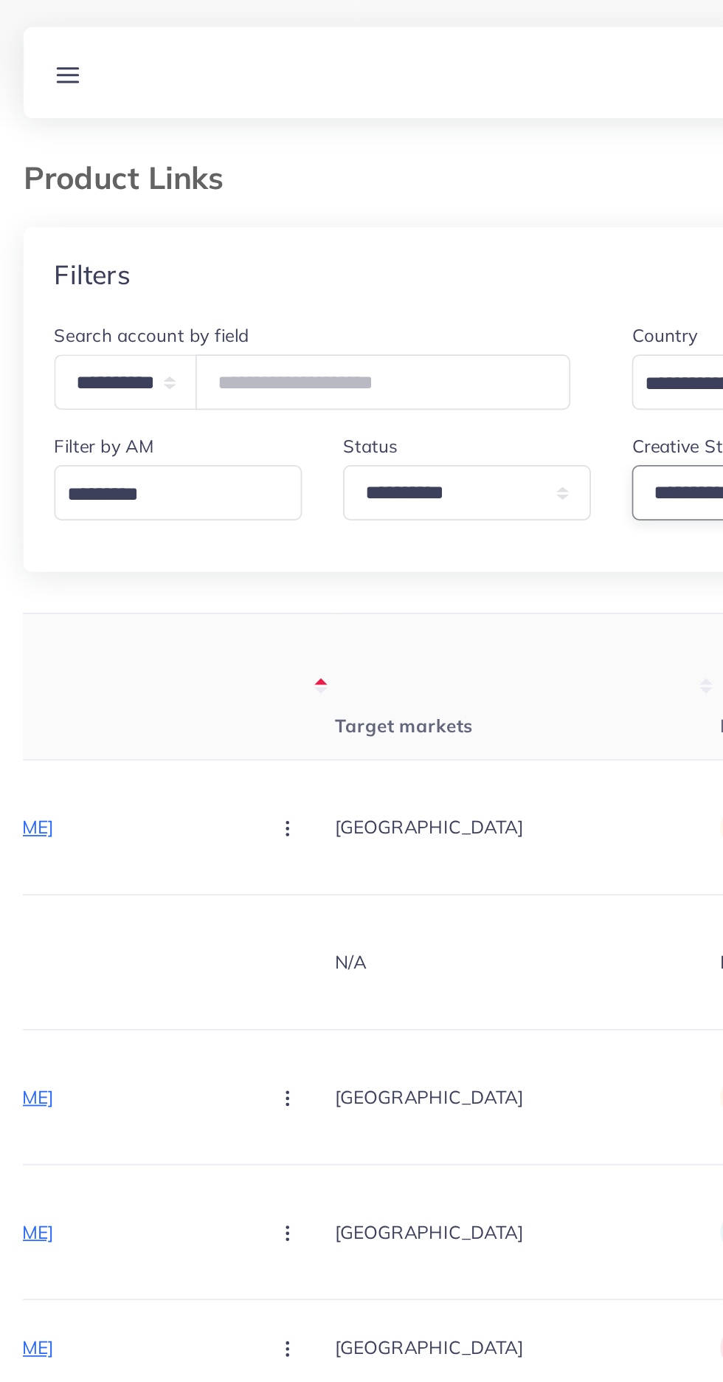
click at [391, 288] on select "**********" at bounding box center [444, 283] width 142 height 32
select select "*********"
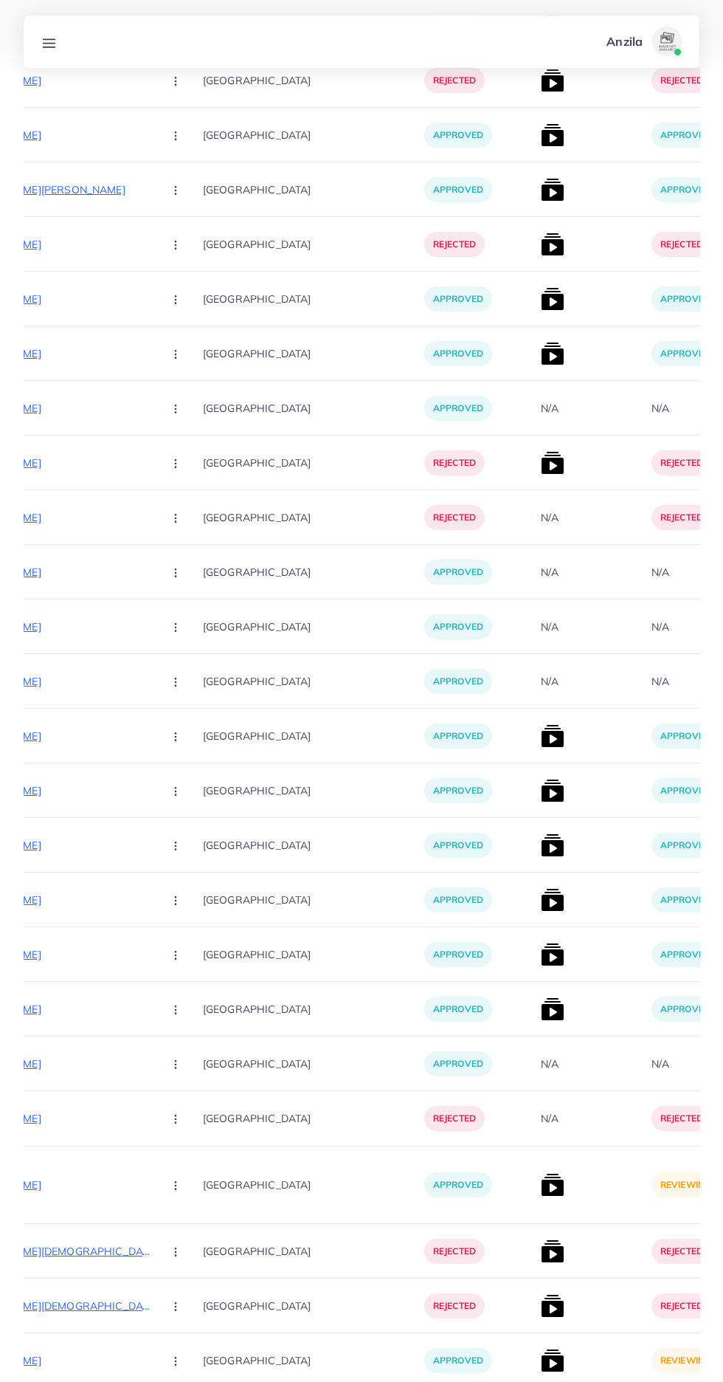
scroll to position [12143, 0]
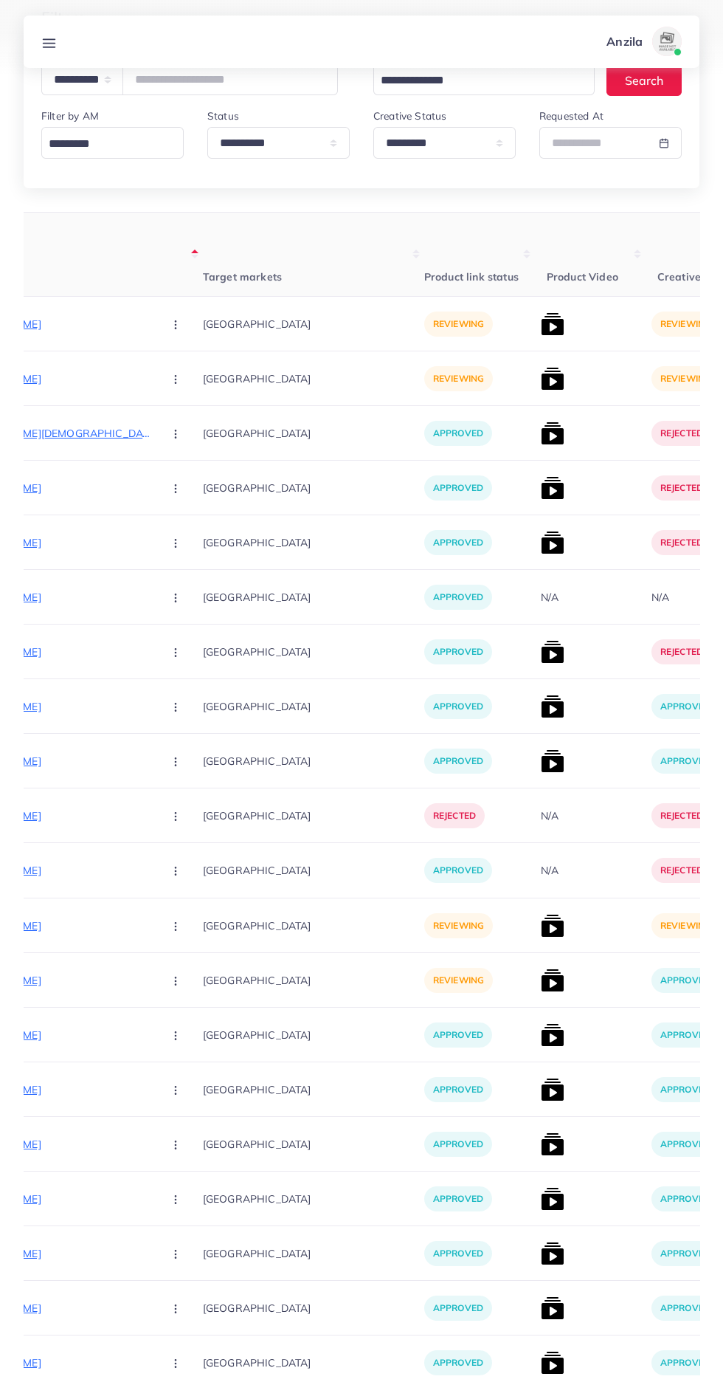
scroll to position [0, 0]
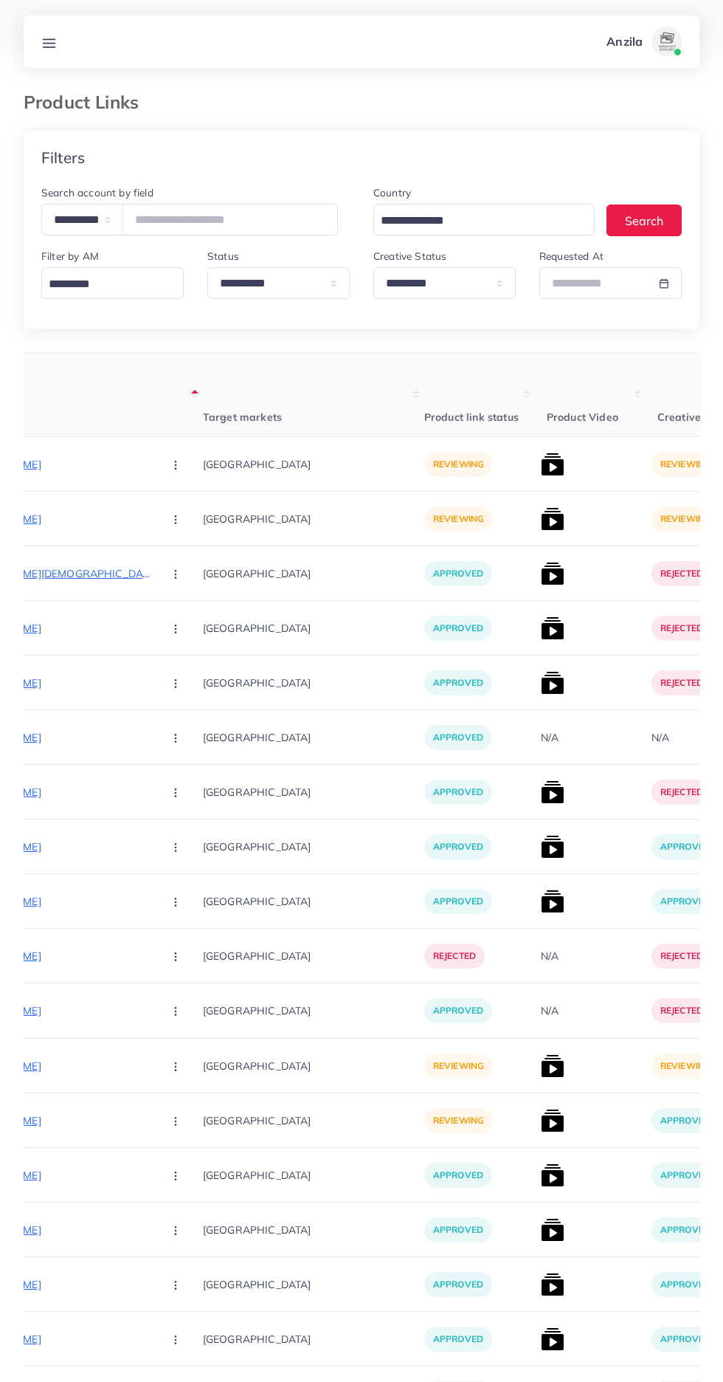
click at [73, 468] on p "https://alaynafashion.com/collections/women/products/women-formal-slipper-1" at bounding box center [40, 464] width 221 height 18
click at [175, 465] on circle "button" at bounding box center [175, 464] width 1 height 1
click at [183, 511] on span "Approve" at bounding box center [207, 509] width 49 height 15
click at [78, 519] on p "https://alaynafashion.com/collections/women/products/loufu-medicated-for-her-21" at bounding box center [40, 519] width 221 height 18
click at [151, 516] on button "button" at bounding box center [177, 518] width 52 height 33
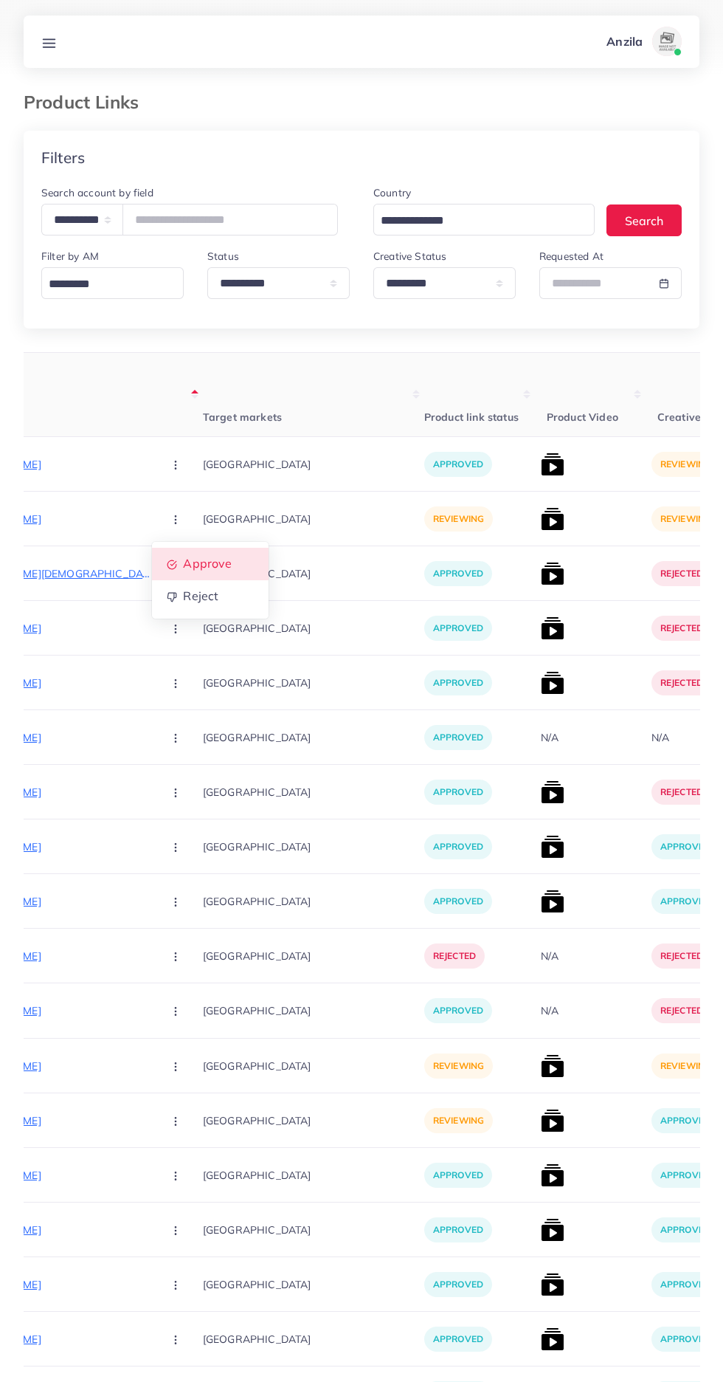
click at [183, 571] on span "Approve" at bounding box center [207, 563] width 49 height 15
click at [541, 471] on img at bounding box center [553, 464] width 24 height 24
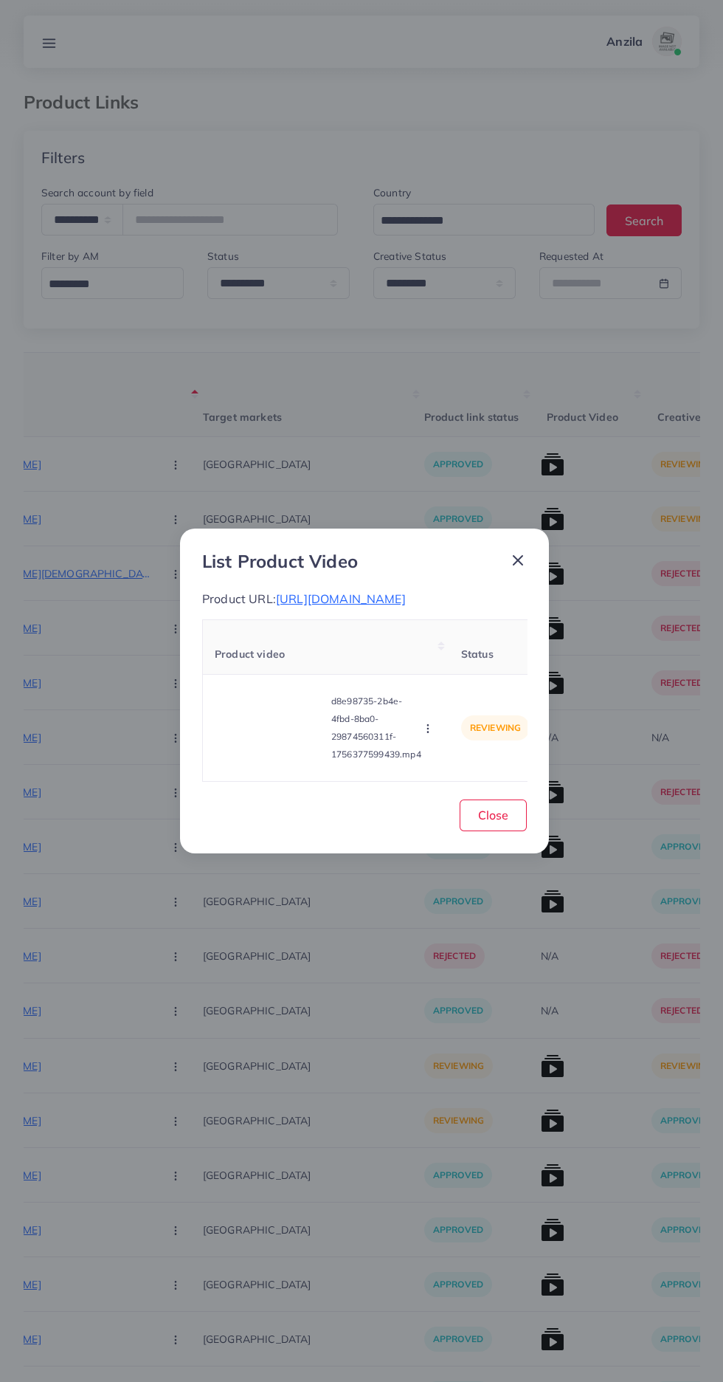
click at [270, 735] on video at bounding box center [270, 728] width 111 height 66
click at [270, 735] on icon at bounding box center [270, 728] width 24 height 24
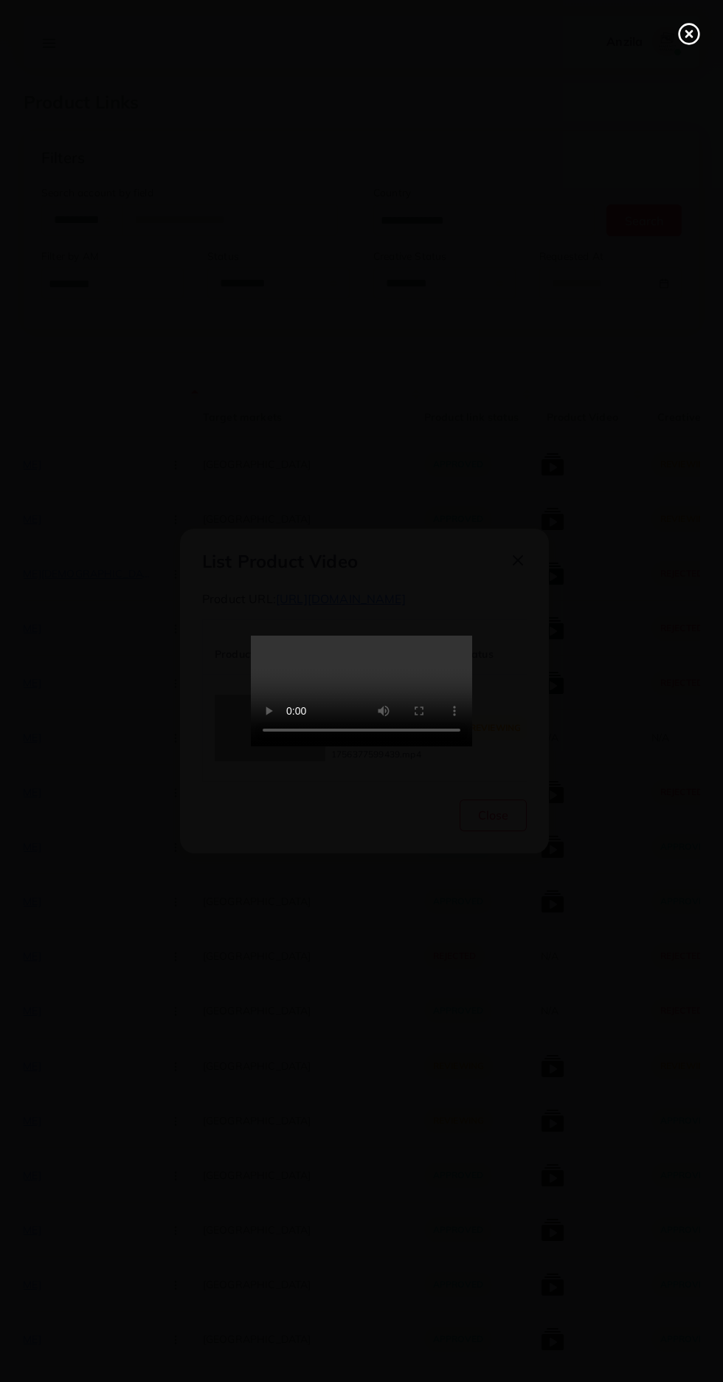
click at [689, 34] on line at bounding box center [689, 34] width 6 height 6
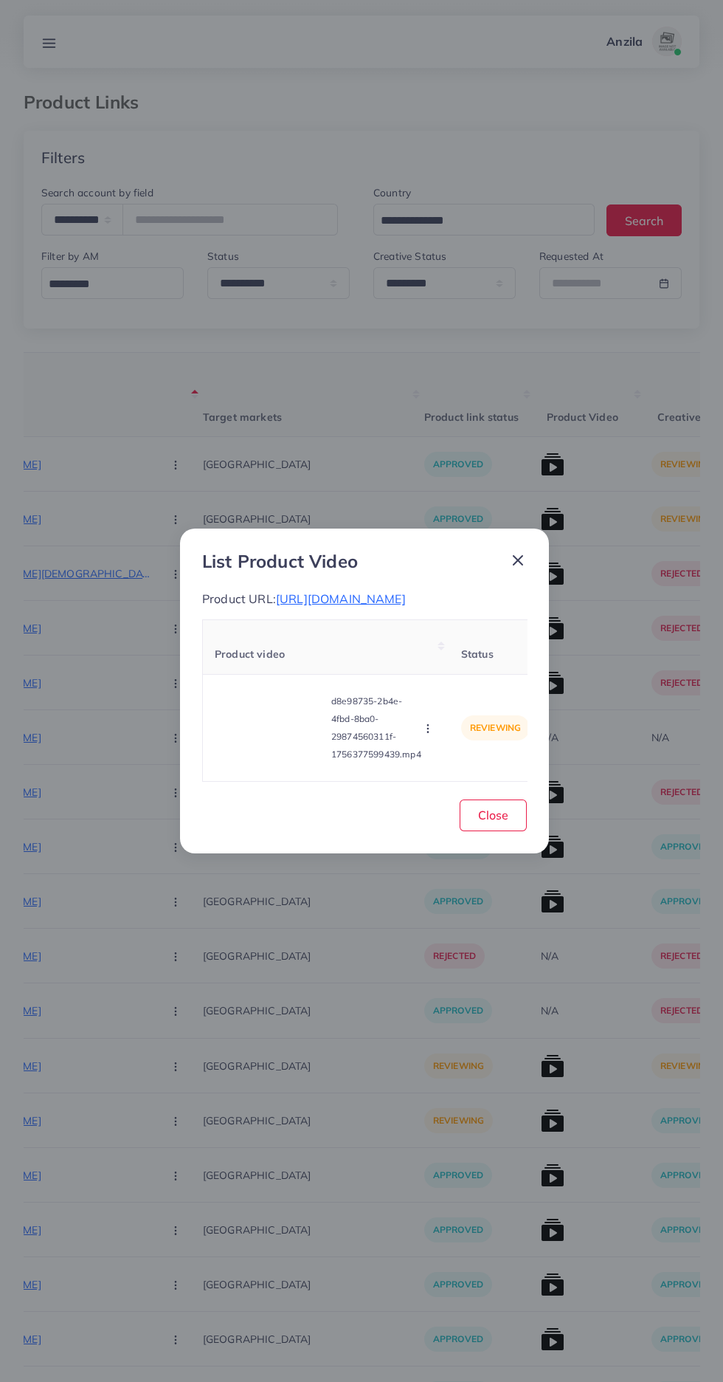
click at [406, 598] on span "https://alaynafashion.com/collections/women/products/women-formal-slipper-1" at bounding box center [341, 598] width 130 height 15
click at [428, 726] on circle "button" at bounding box center [427, 725] width 1 height 1
click at [468, 707] on link "Reject" at bounding box center [457, 691] width 117 height 32
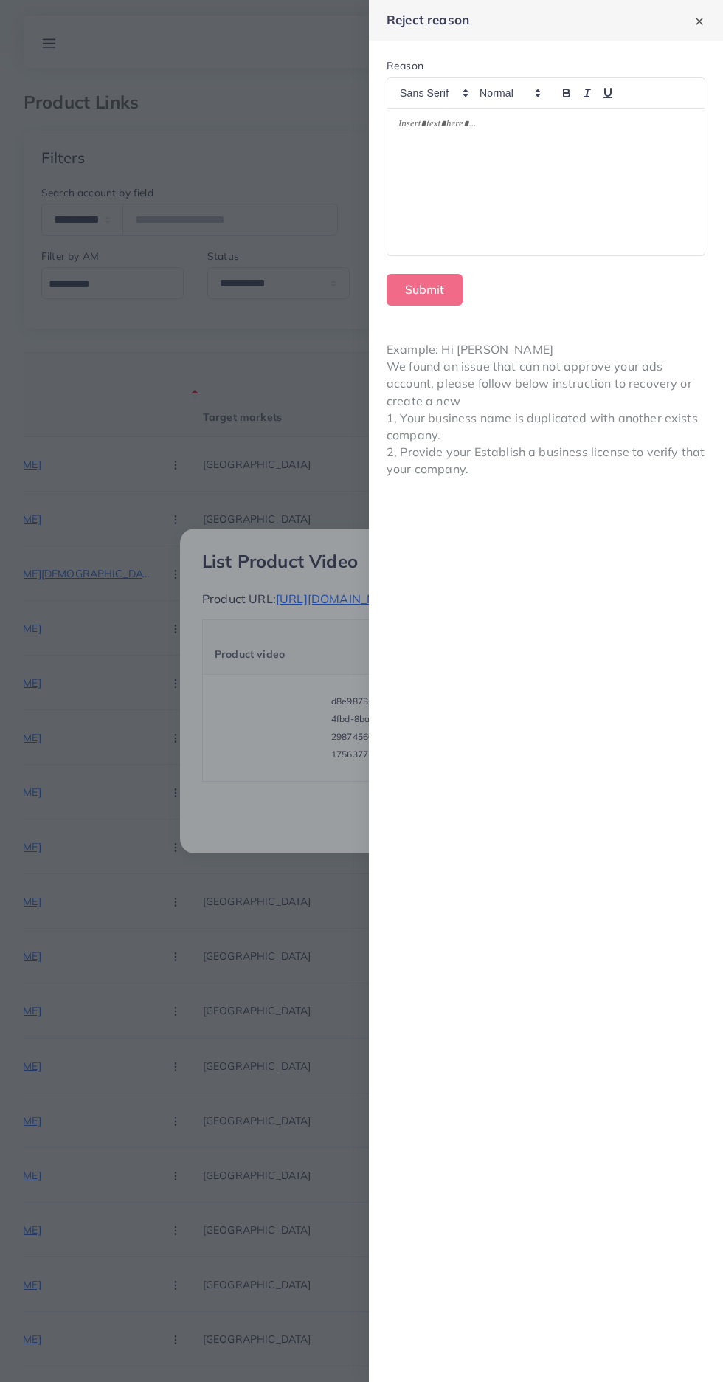
click at [601, 232] on div at bounding box center [545, 181] width 317 height 147
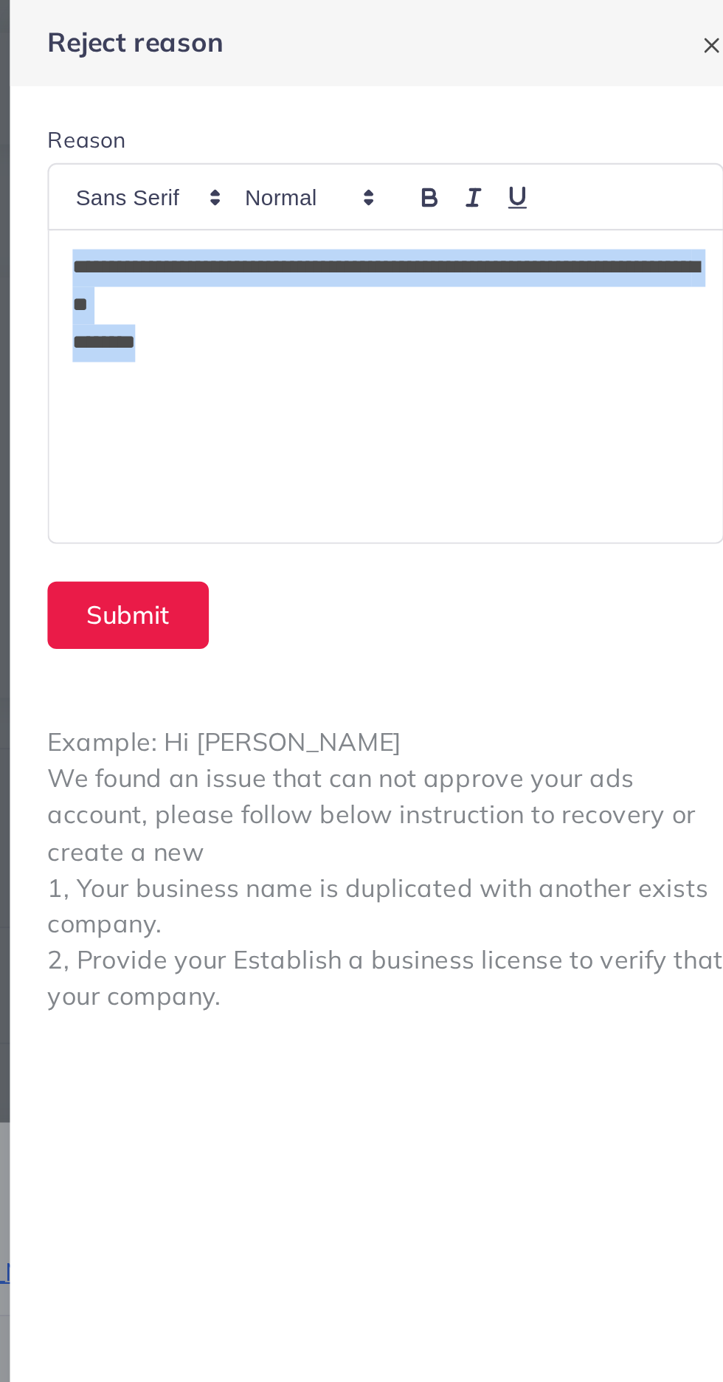
copy div "**********"
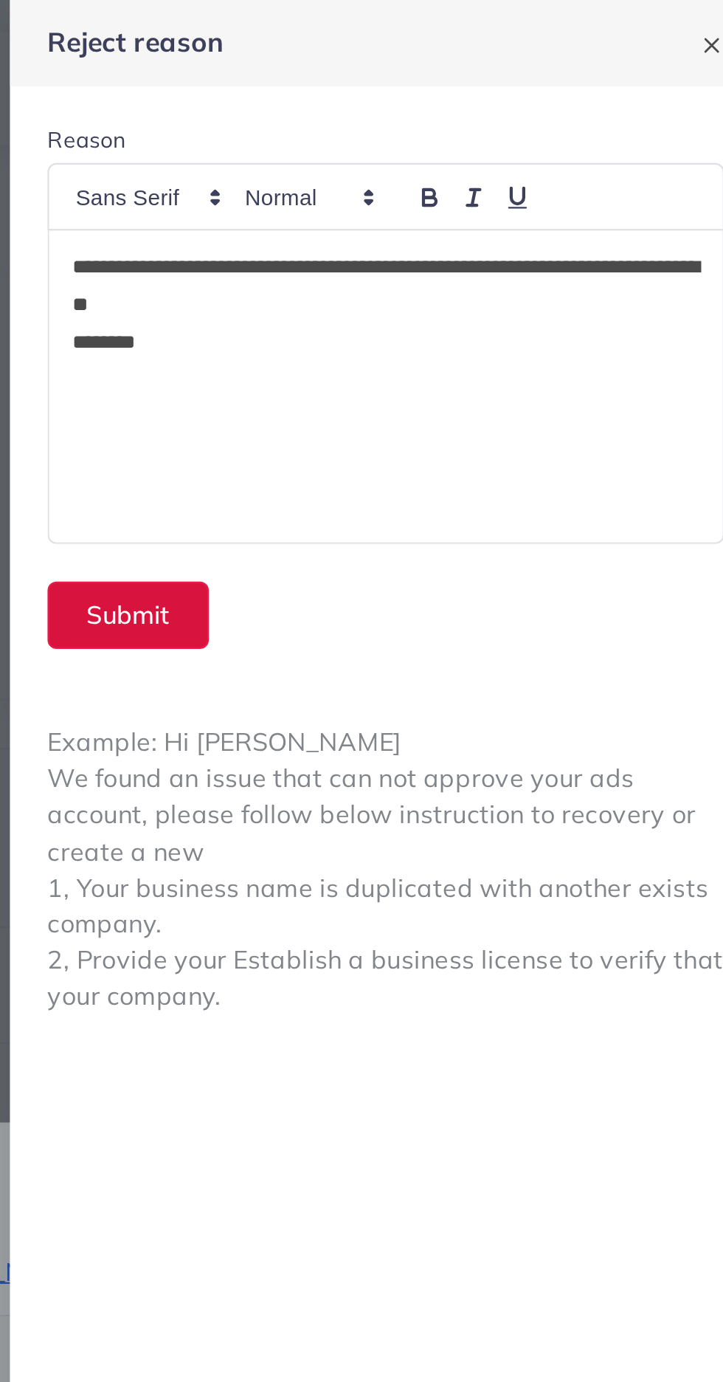
click at [430, 276] on button "Submit" at bounding box center [425, 290] width 76 height 32
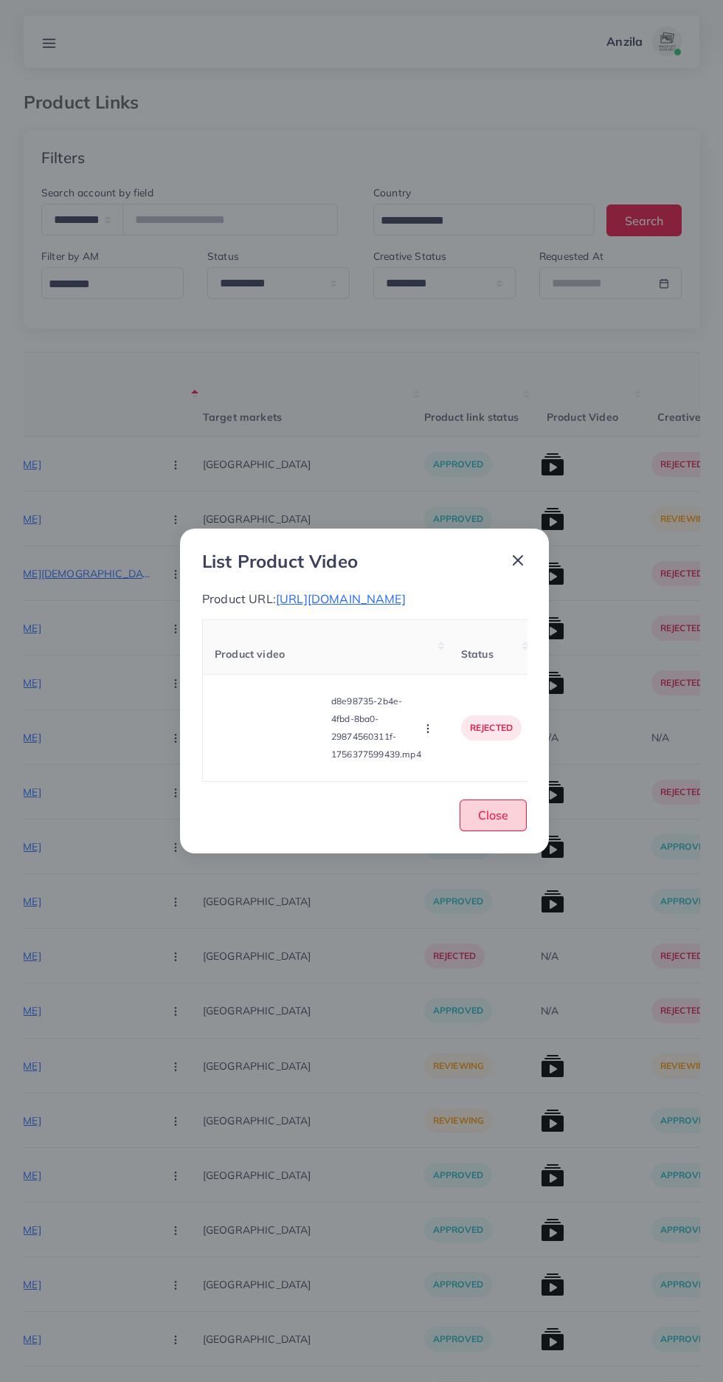
click at [505, 831] on button "Close" at bounding box center [493, 815] width 67 height 32
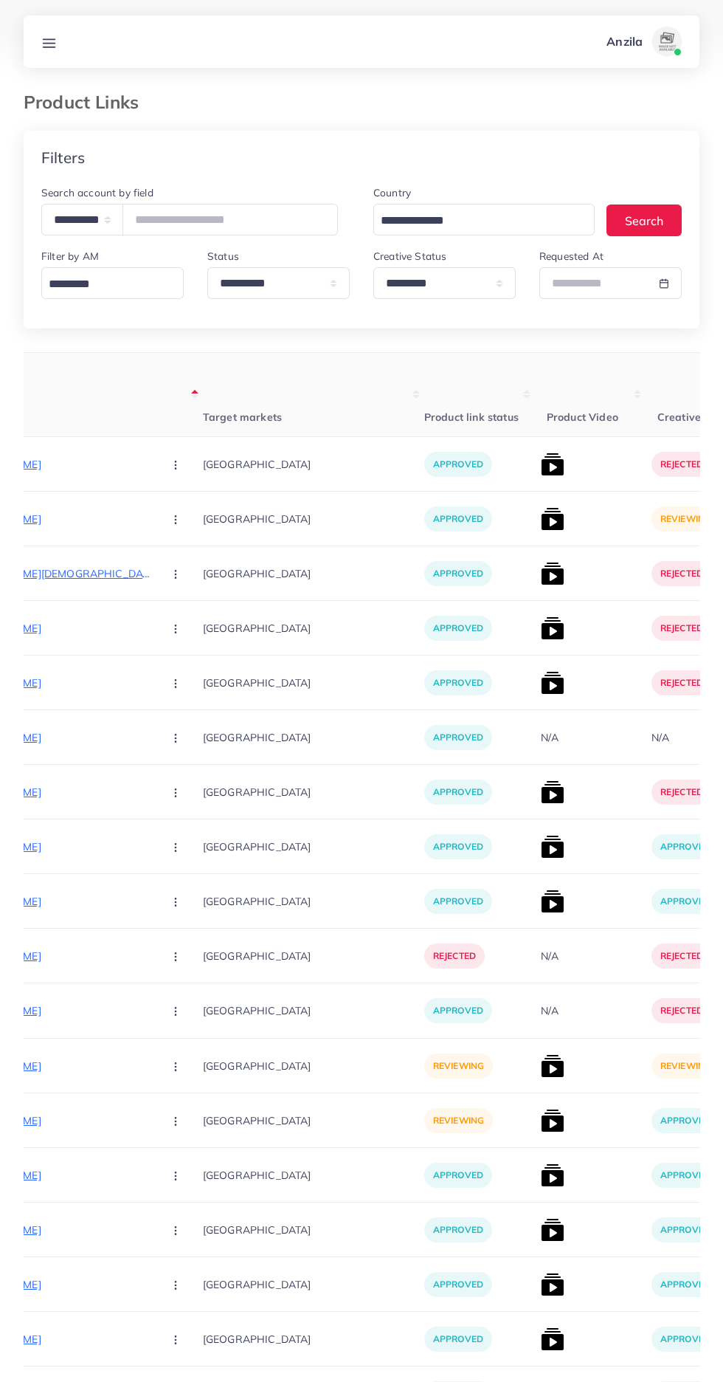
click at [541, 520] on img at bounding box center [553, 519] width 24 height 24
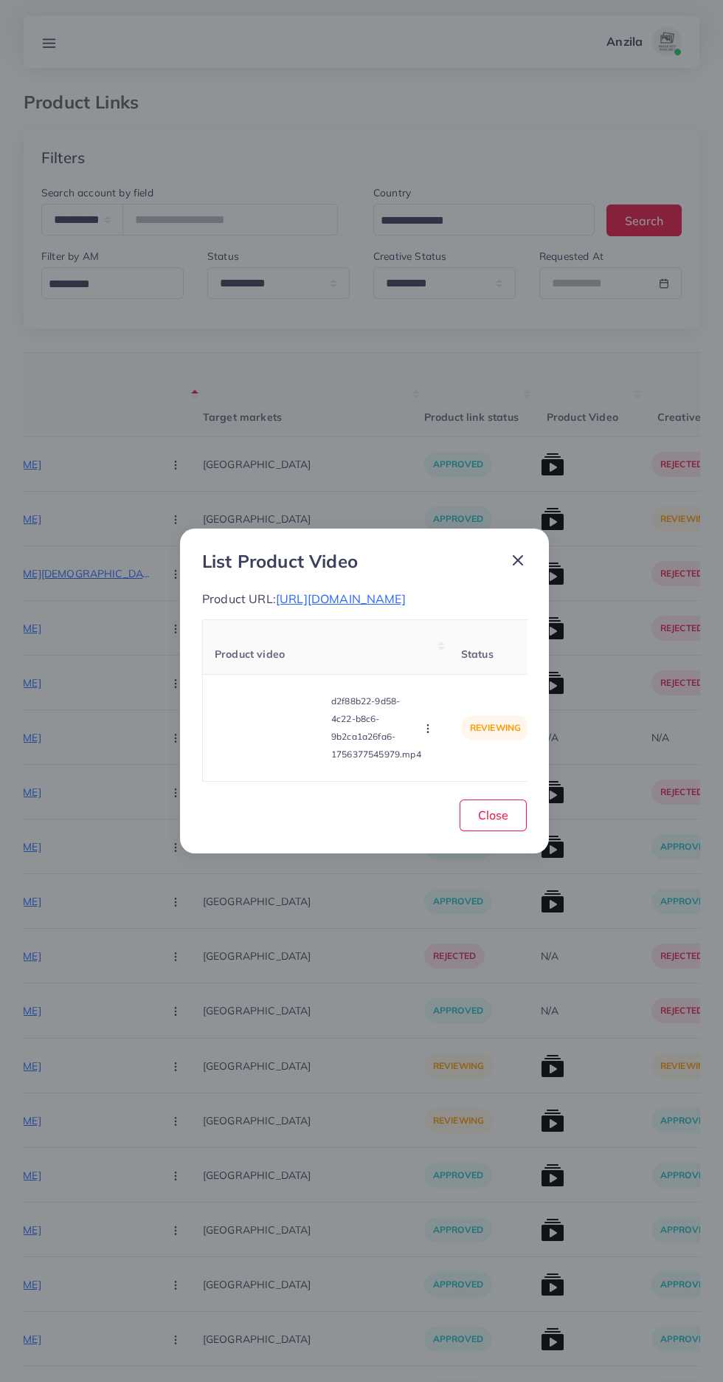
click at [261, 761] on video at bounding box center [270, 728] width 111 height 66
click at [266, 761] on div at bounding box center [270, 728] width 111 height 66
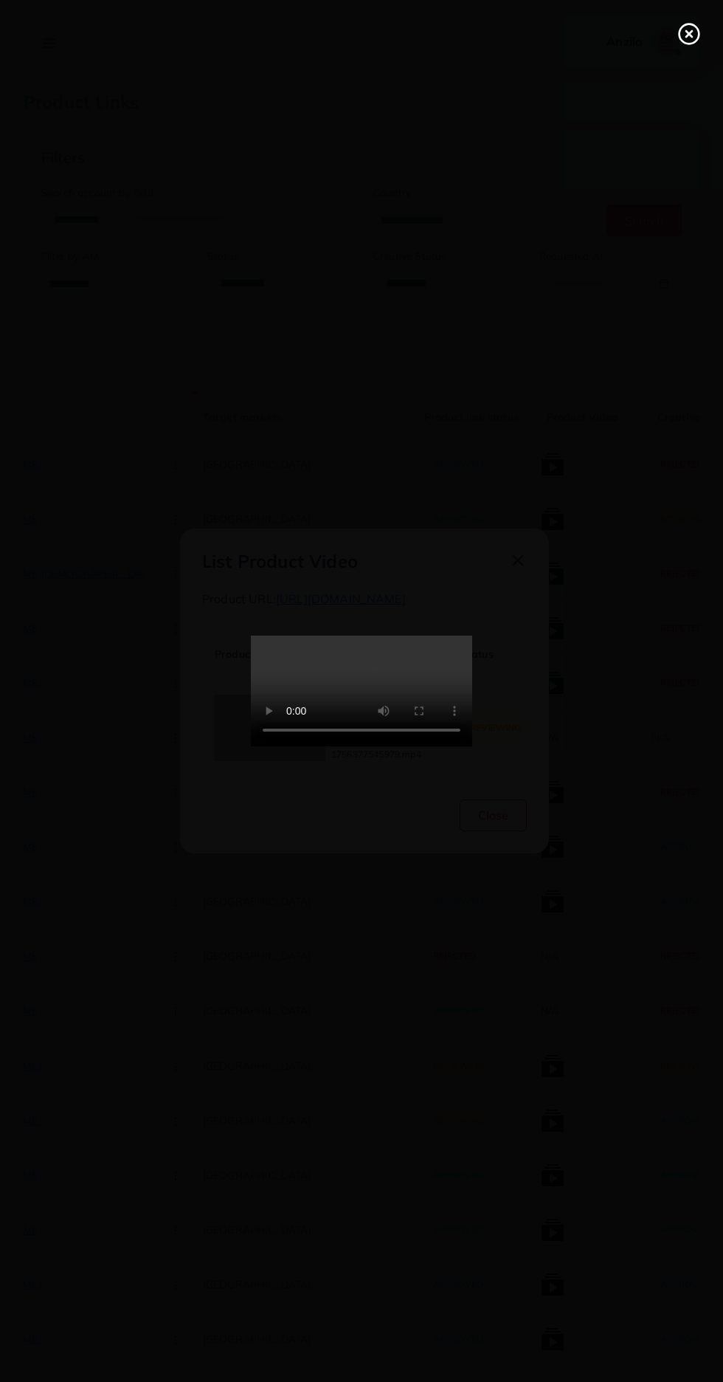
click at [689, 34] on line at bounding box center [689, 34] width 6 height 6
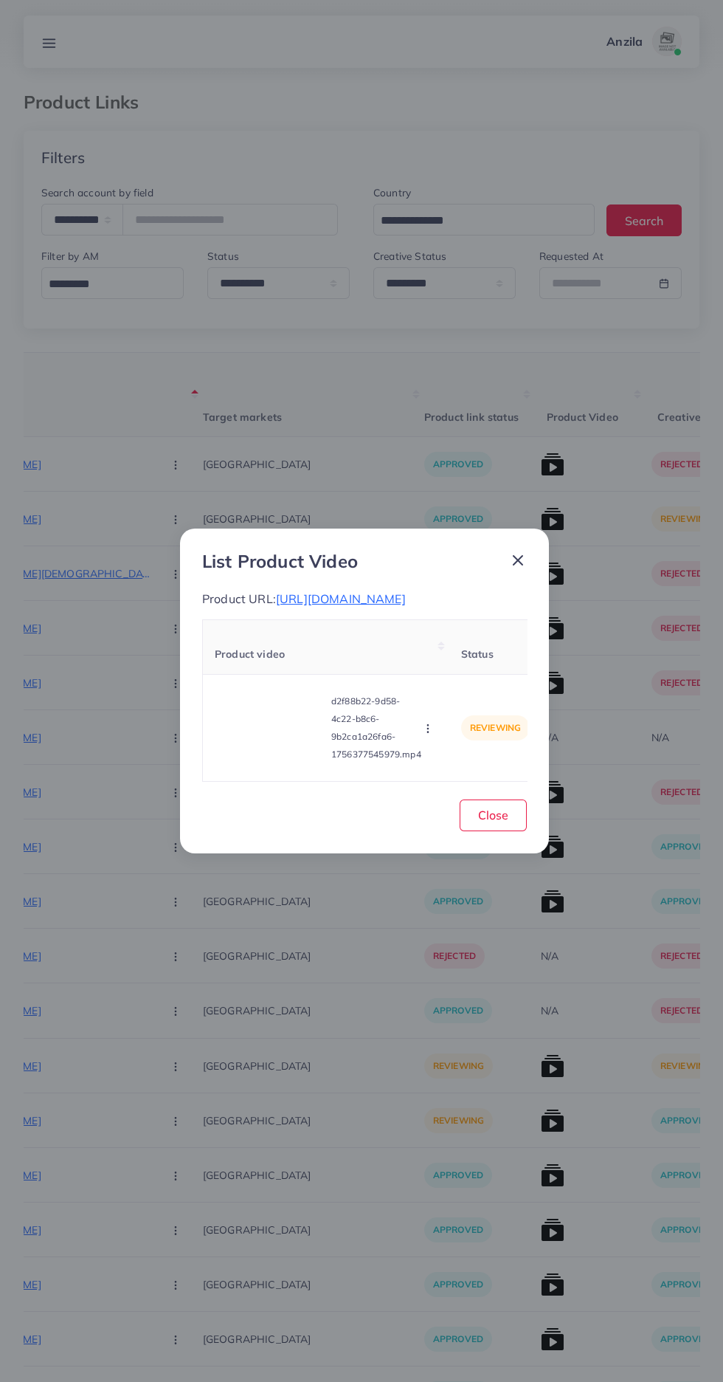
click at [423, 734] on icon "button" at bounding box center [428, 729] width 12 height 12
click at [441, 699] on span "Reject" at bounding box center [447, 691] width 35 height 15
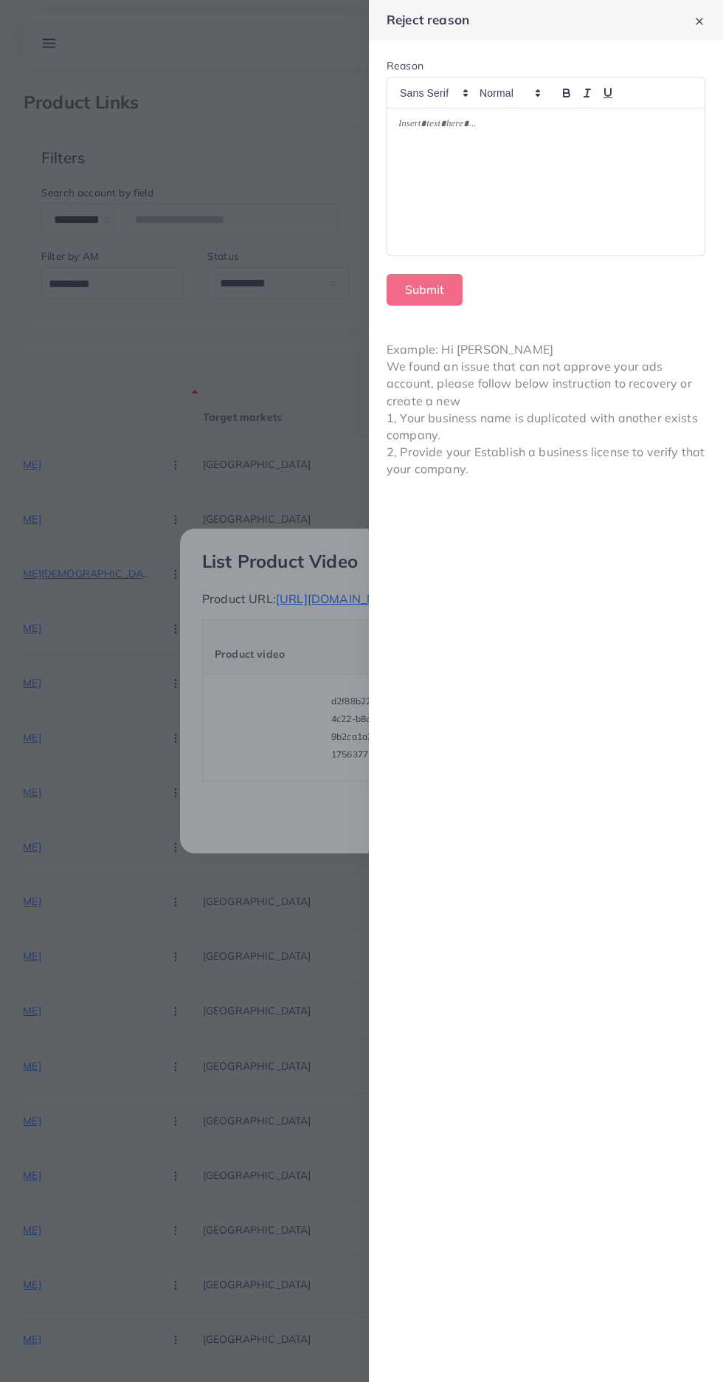
click at [644, 223] on div at bounding box center [545, 181] width 317 height 147
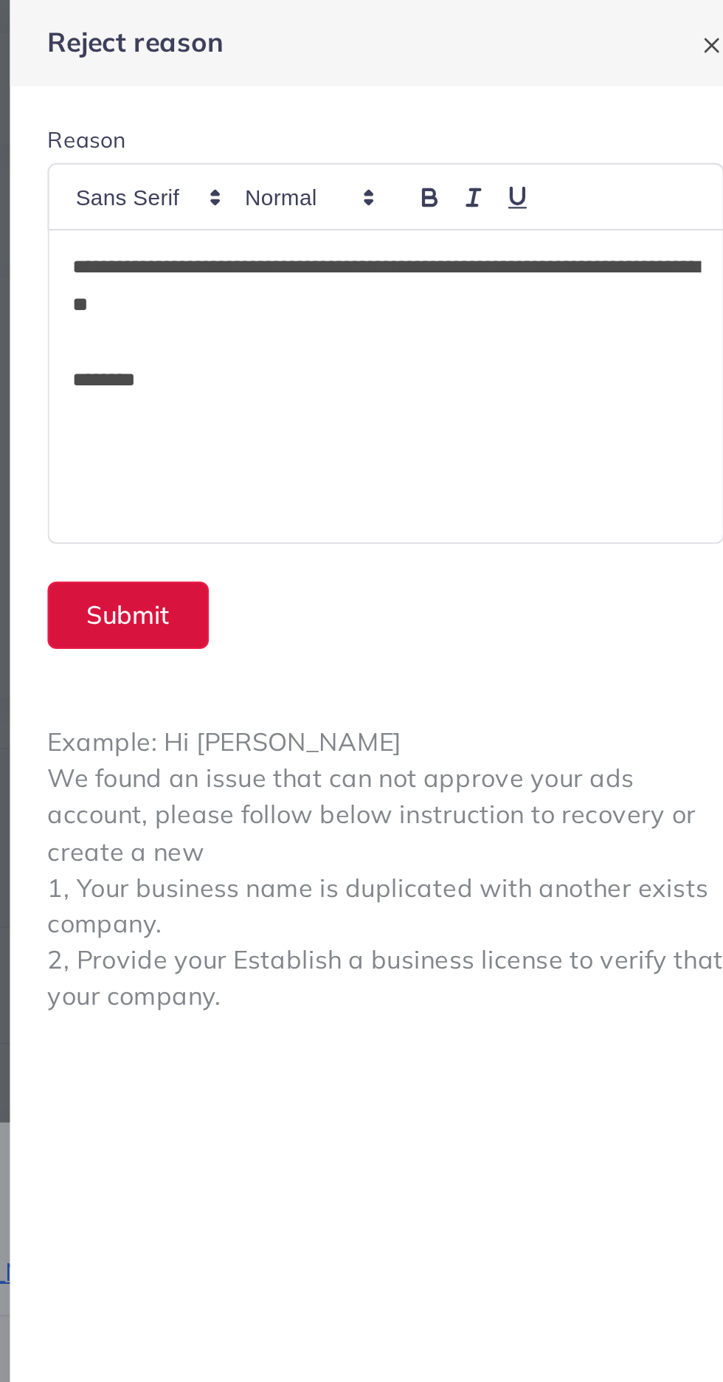
click at [435, 295] on button "Submit" at bounding box center [425, 290] width 76 height 32
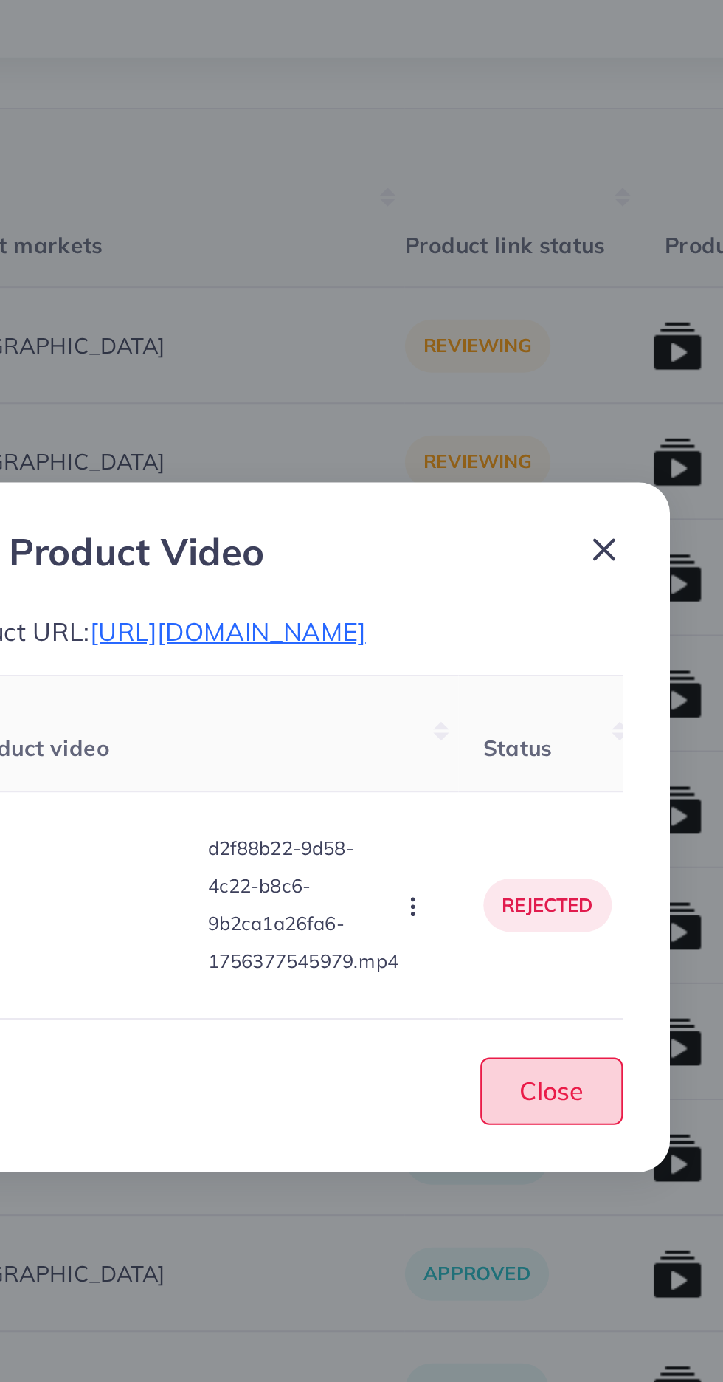
click at [478, 831] on button "Close" at bounding box center [493, 815] width 67 height 32
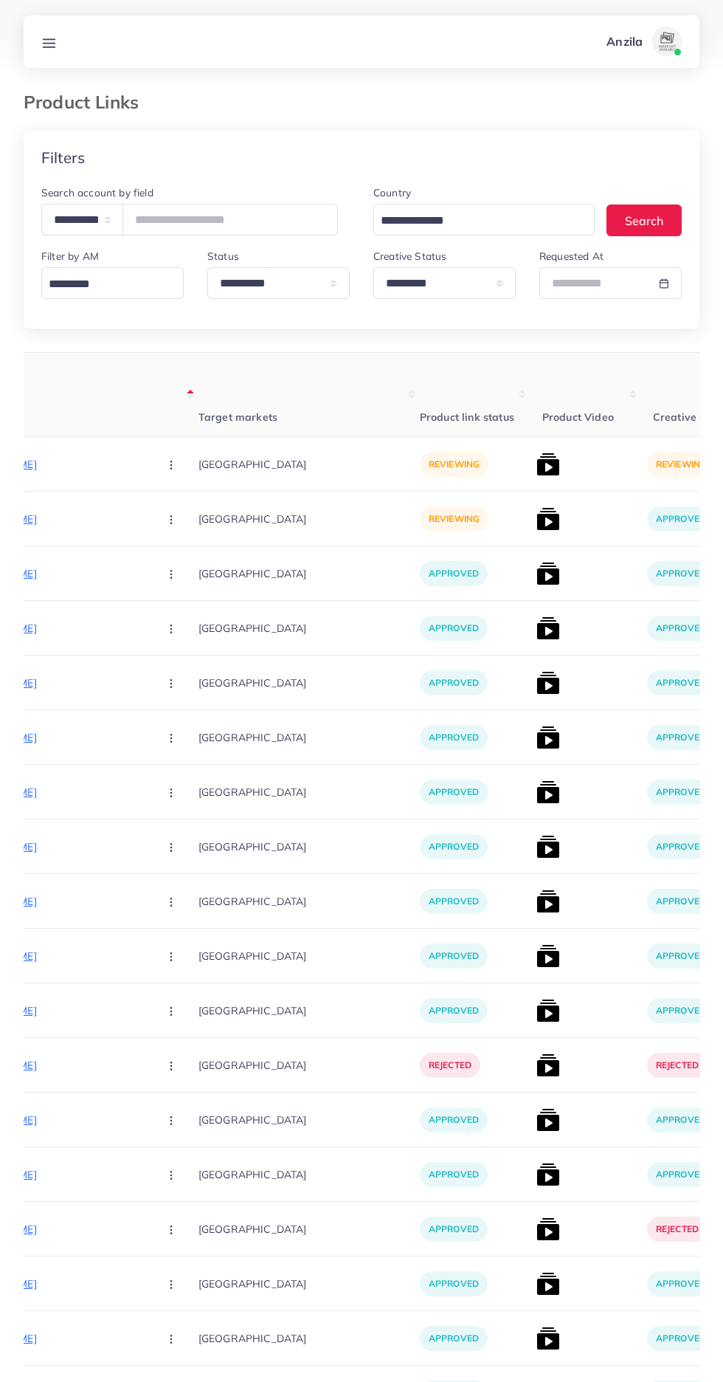
click at [69, 461] on p "https://tmstore1.shop/products/sugar-control-li4-acupressure-hand-clip-stress-m…" at bounding box center [35, 464] width 221 height 18
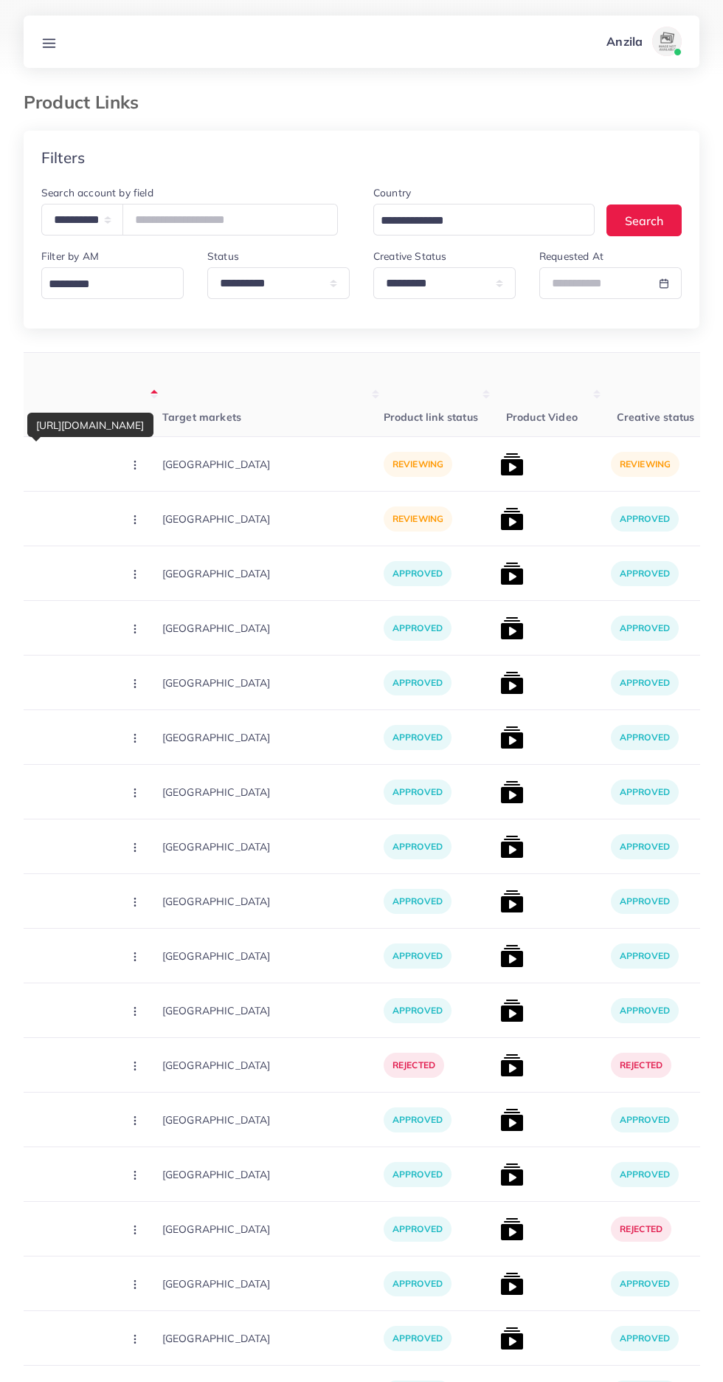
scroll to position [0, 309]
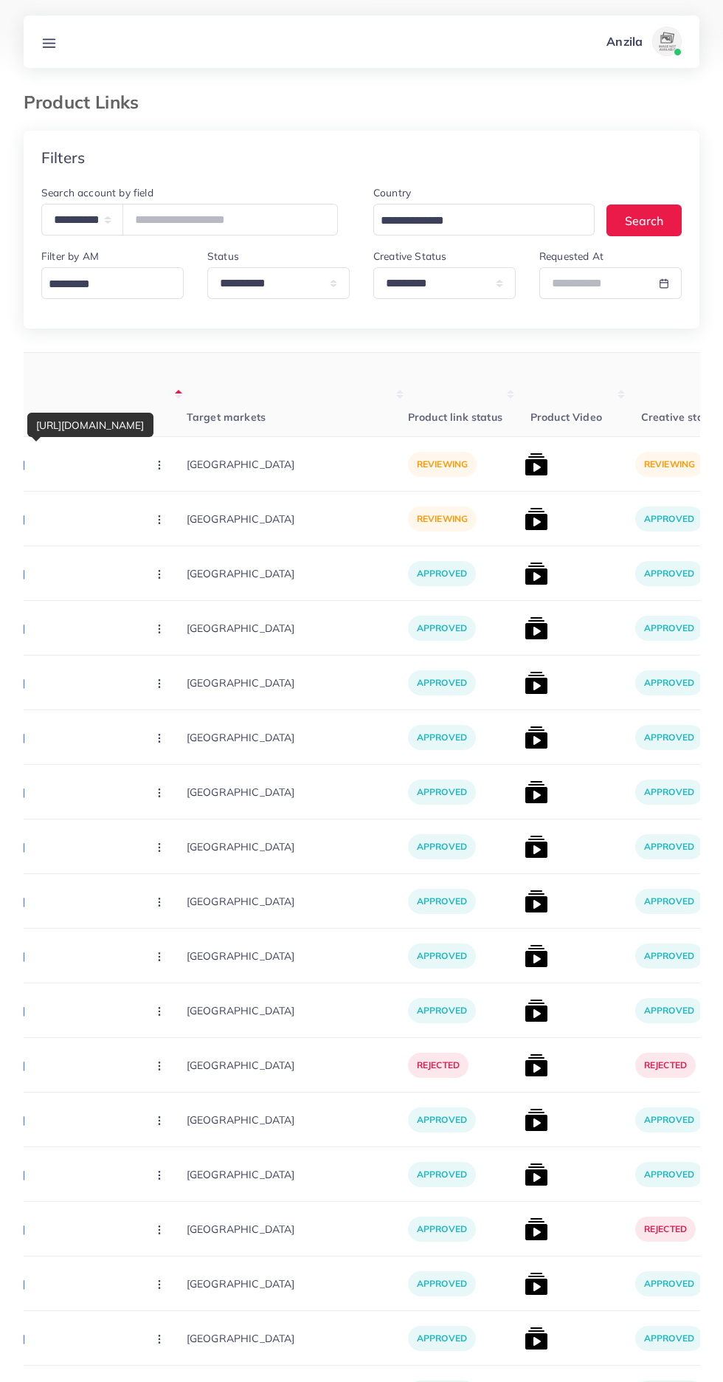
click at [67, 465] on p "https://tmstore1.shop/products/sugar-control-li4-acupressure-hand-clip-stress-m…" at bounding box center [24, 464] width 221 height 18
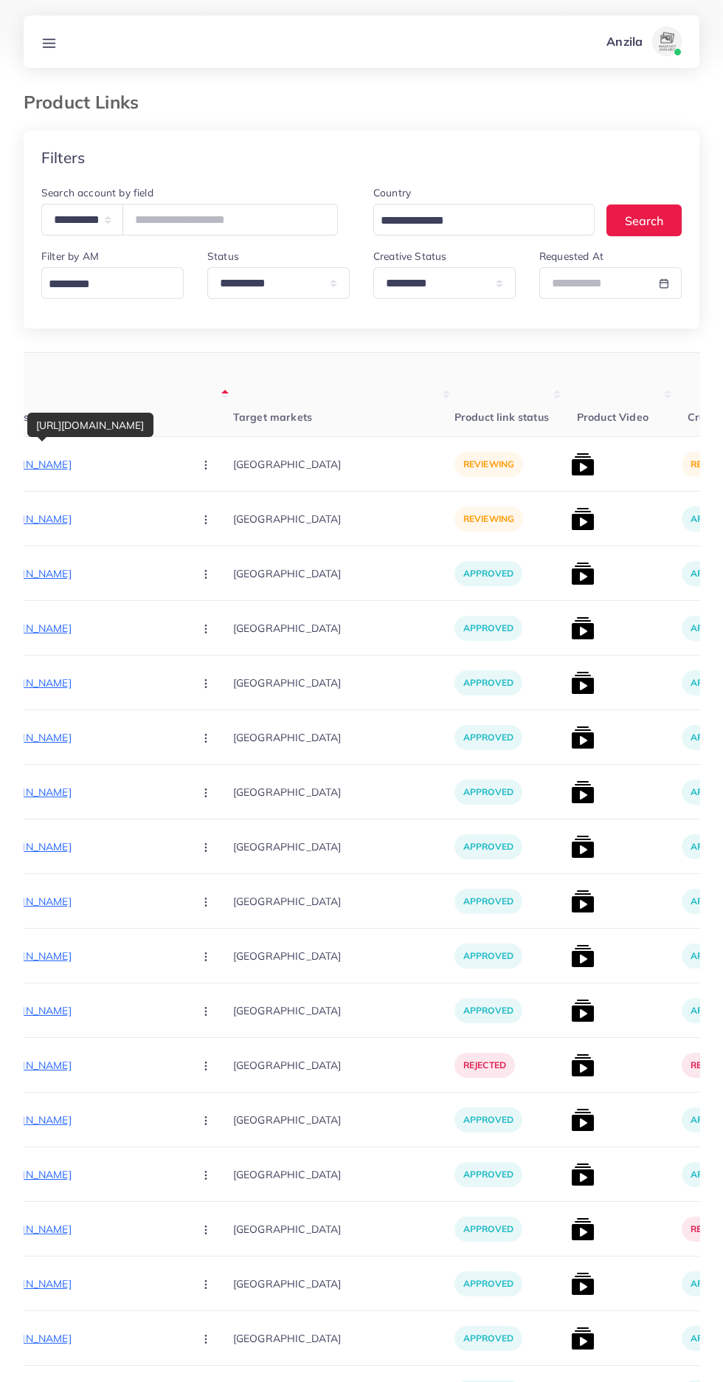
scroll to position [0, 258]
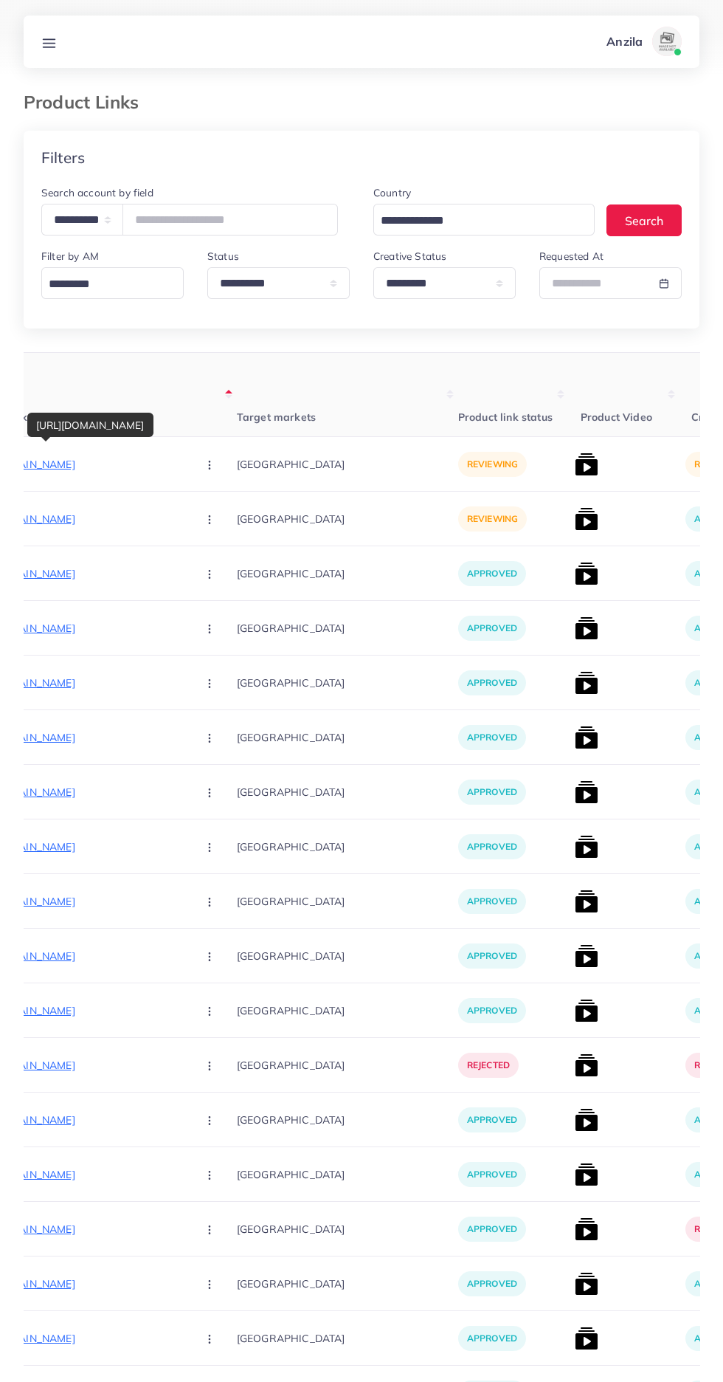
click at [75, 517] on p "https://tmstore1.shop/products/4-in-1-retractable-car-charger-dual-port-usb-c-p…" at bounding box center [74, 519] width 221 height 18
click at [209, 520] on circle "button" at bounding box center [209, 519] width 1 height 1
click at [187, 596] on link "Reject" at bounding box center [244, 596] width 117 height 32
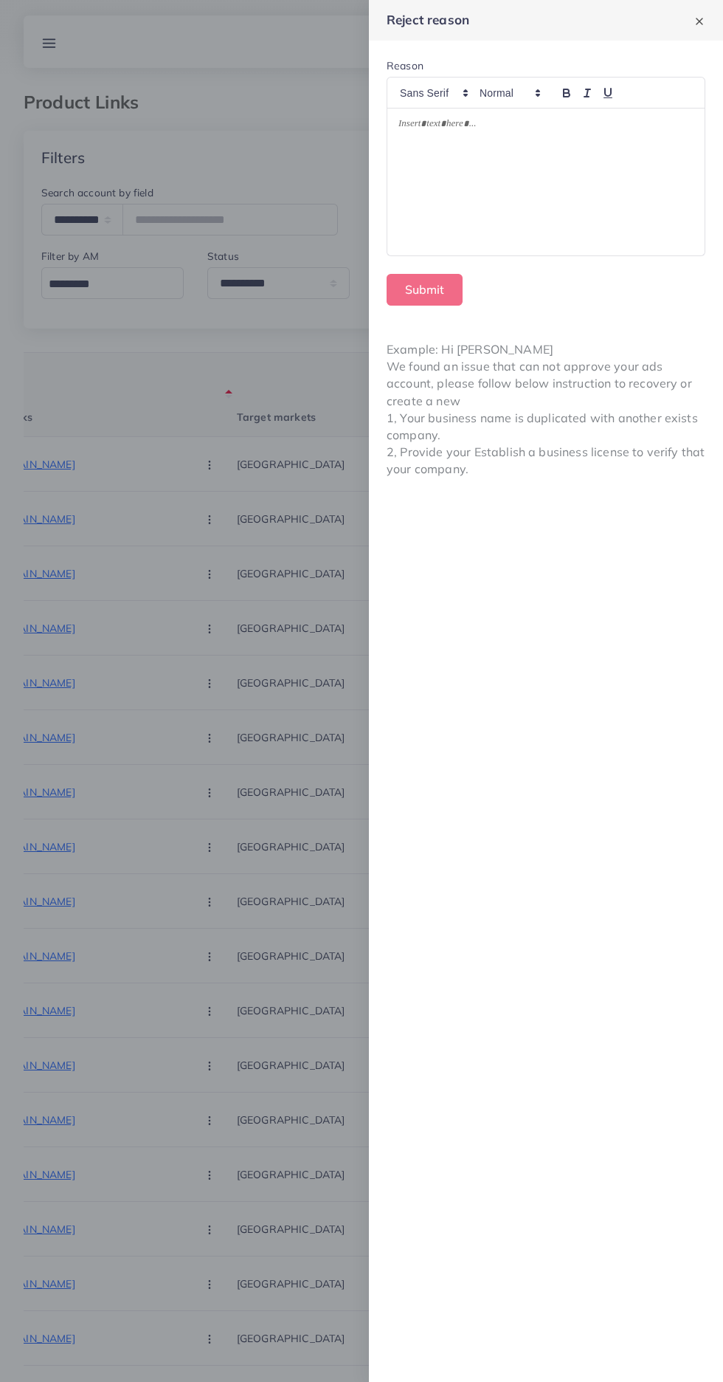
click at [435, 229] on div at bounding box center [545, 181] width 317 height 147
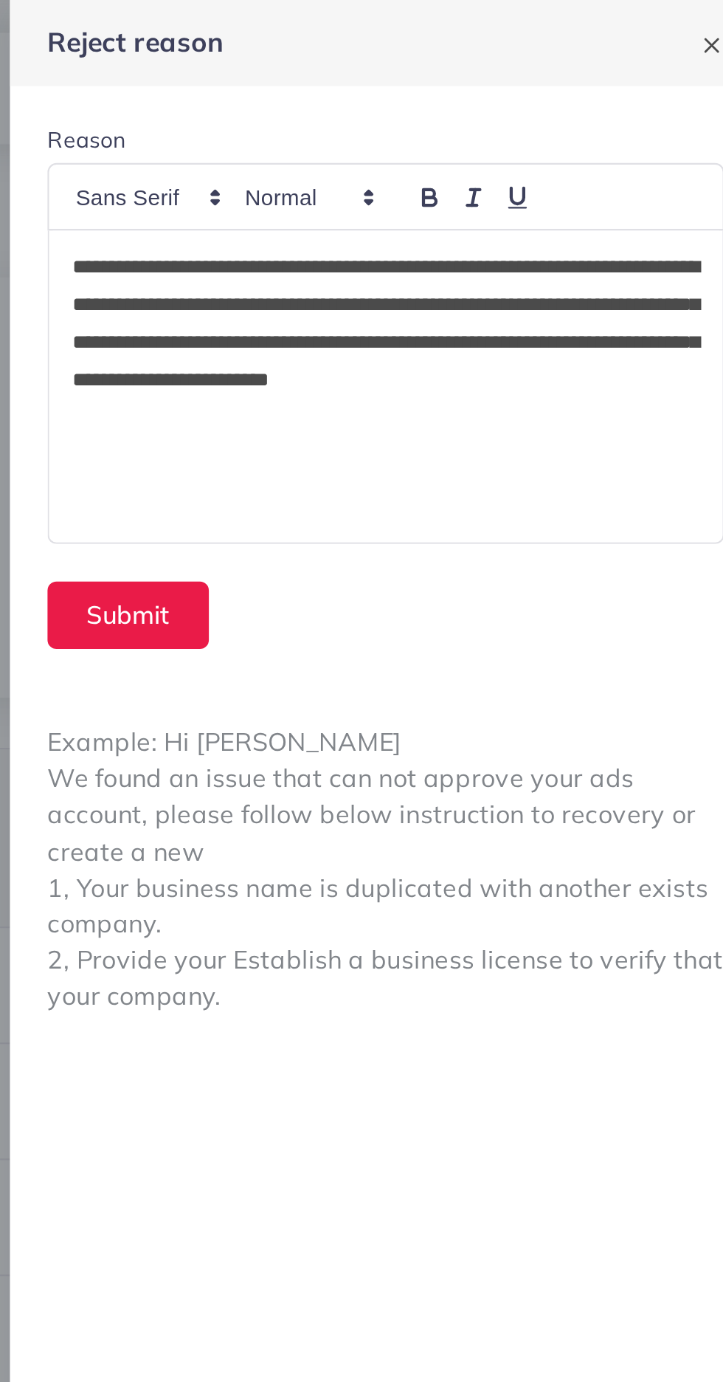
click at [397, 125] on div "**********" at bounding box center [545, 181] width 317 height 147
click at [427, 289] on button "Submit" at bounding box center [425, 290] width 76 height 32
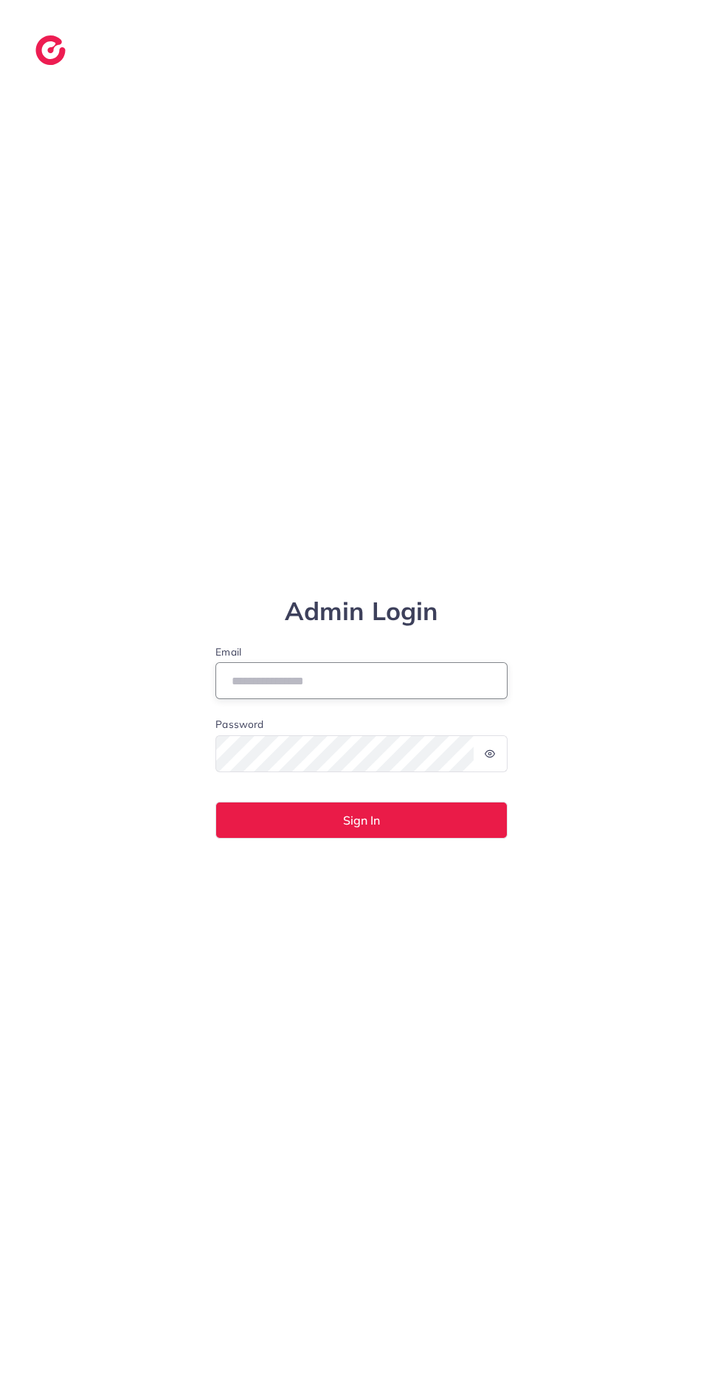
click at [231, 699] on input "Email" at bounding box center [362, 680] width 292 height 37
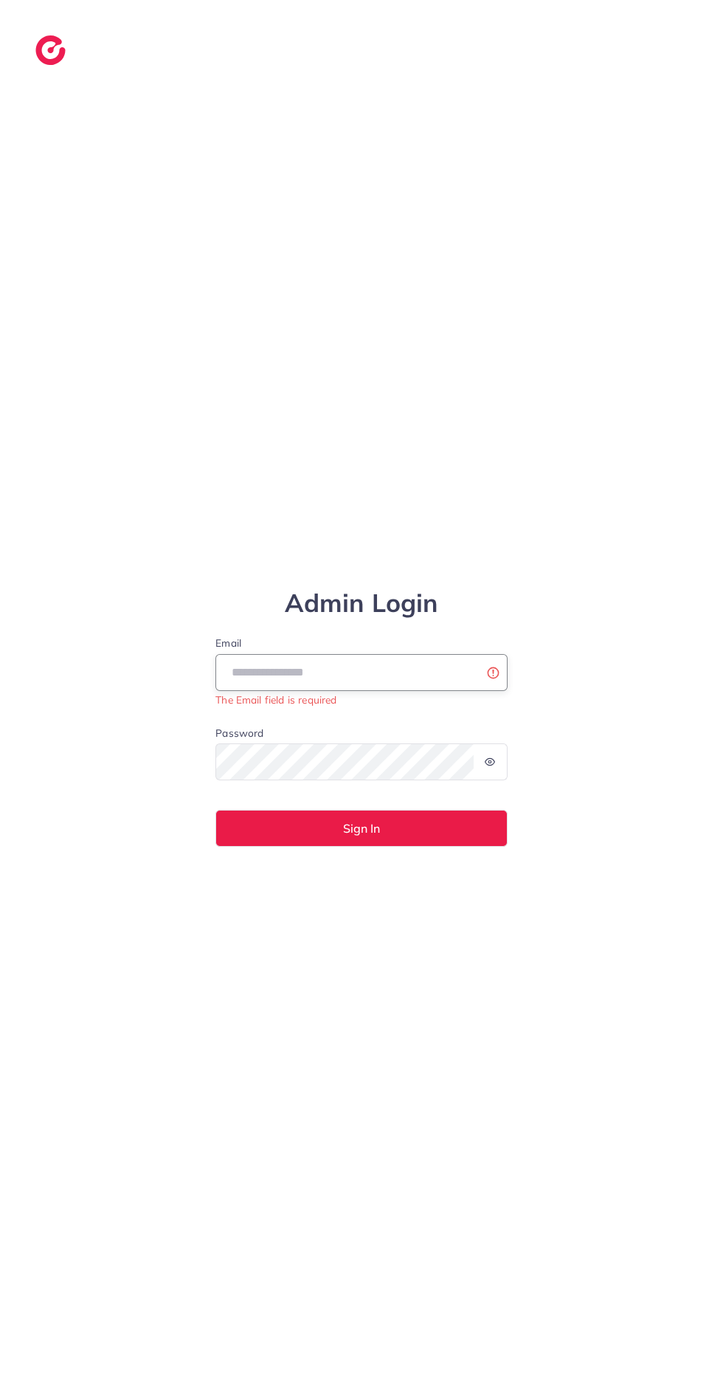
type input "**********"
click at [216, 810] on button "Sign In" at bounding box center [362, 828] width 292 height 37
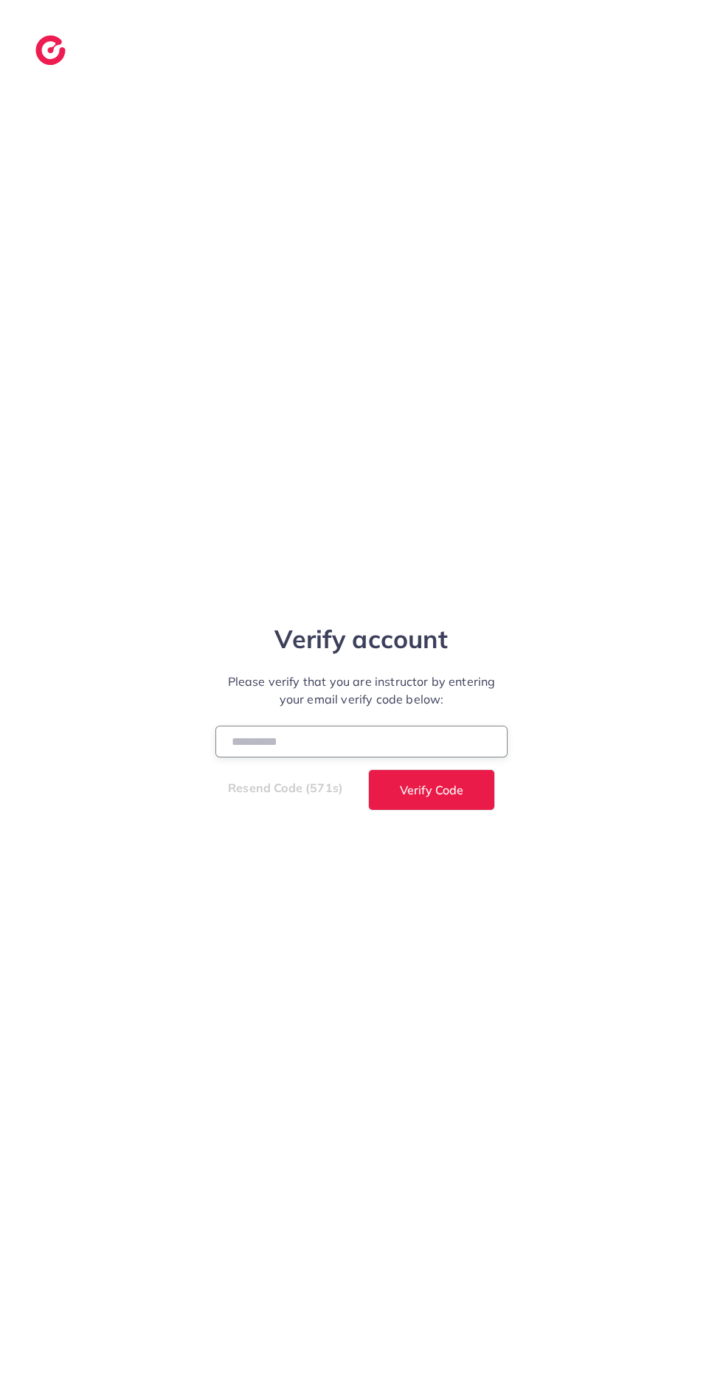
click at [404, 757] on input "number" at bounding box center [362, 742] width 292 height 32
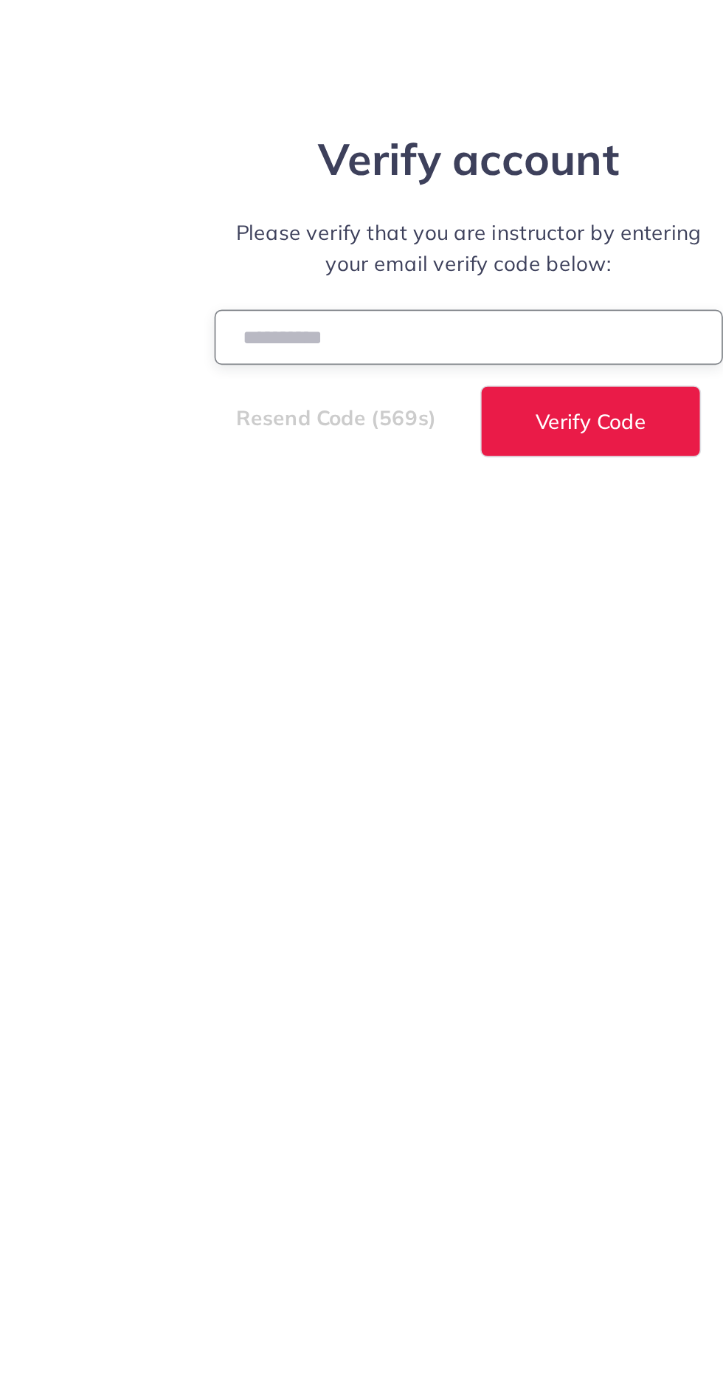
type input "******"
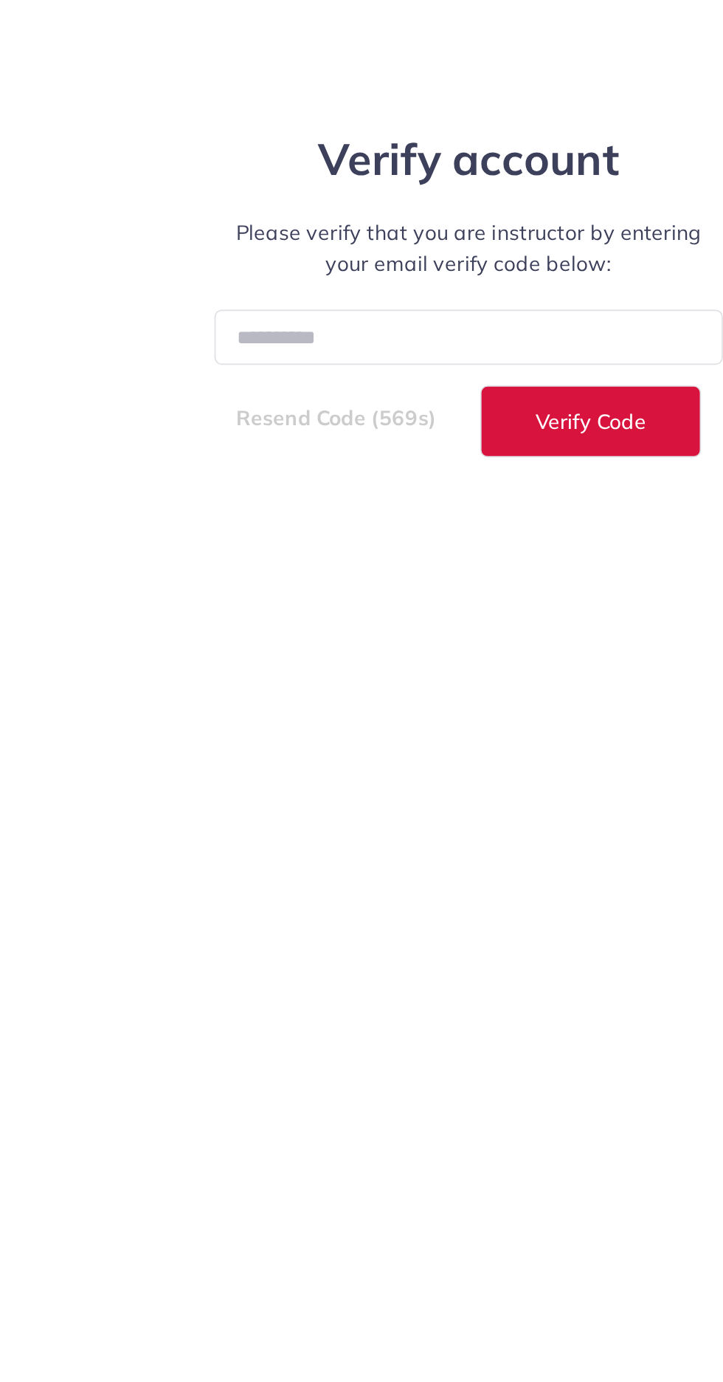
click at [449, 796] on span "Verify Code" at bounding box center [431, 790] width 63 height 12
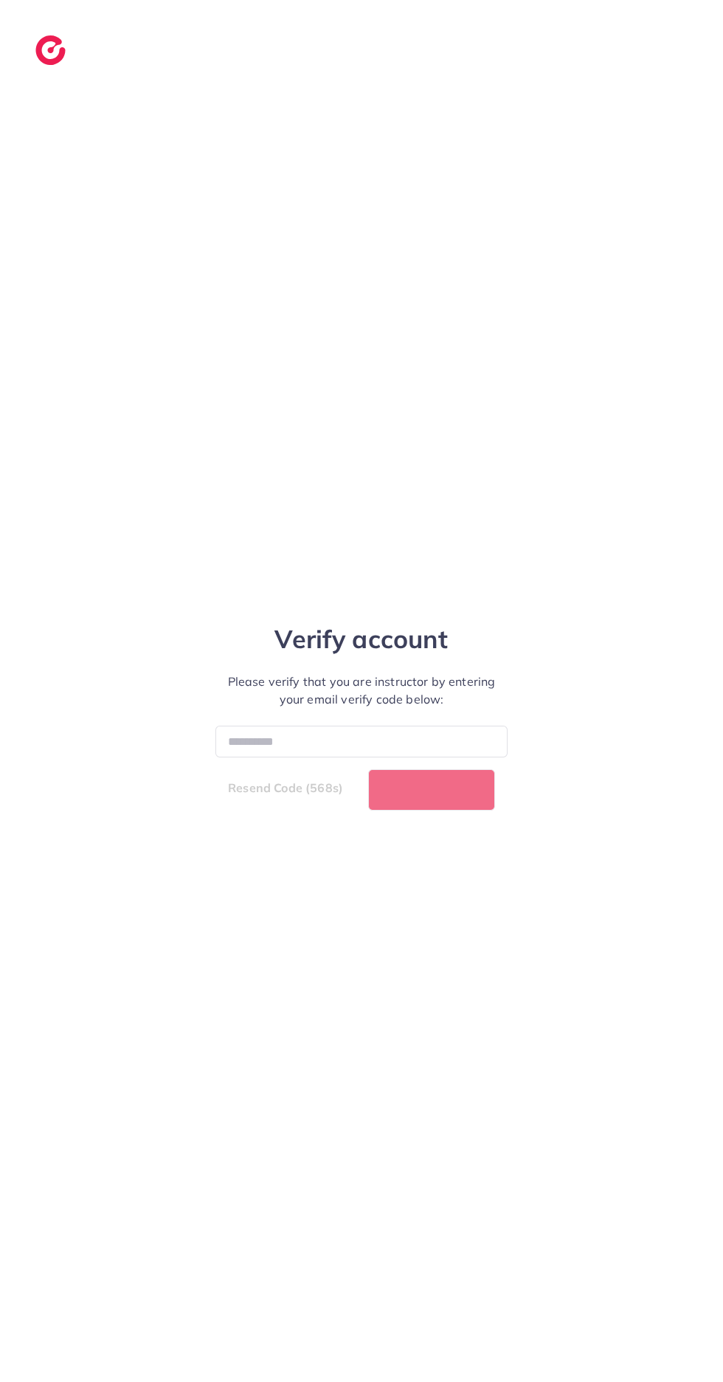
select select "*"
select select "****"
select select "*"
select select "****"
select select "*"
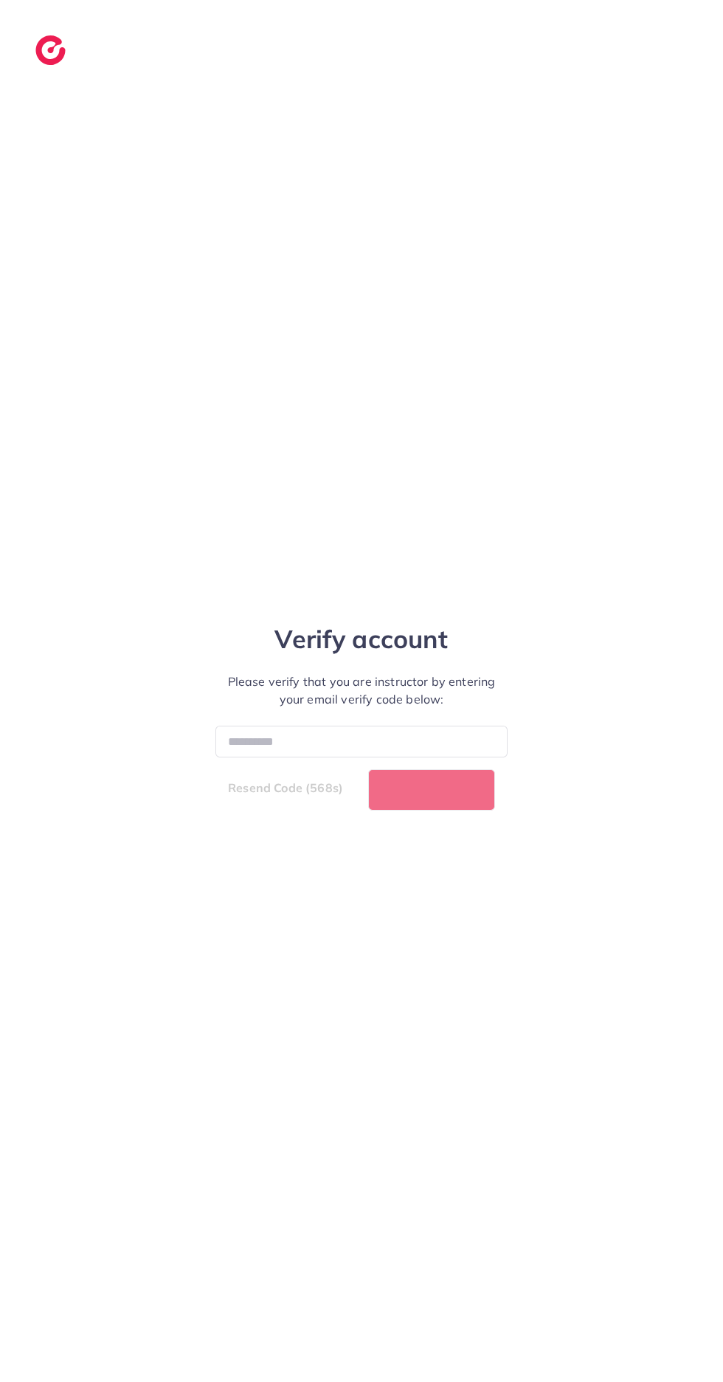
select select "****"
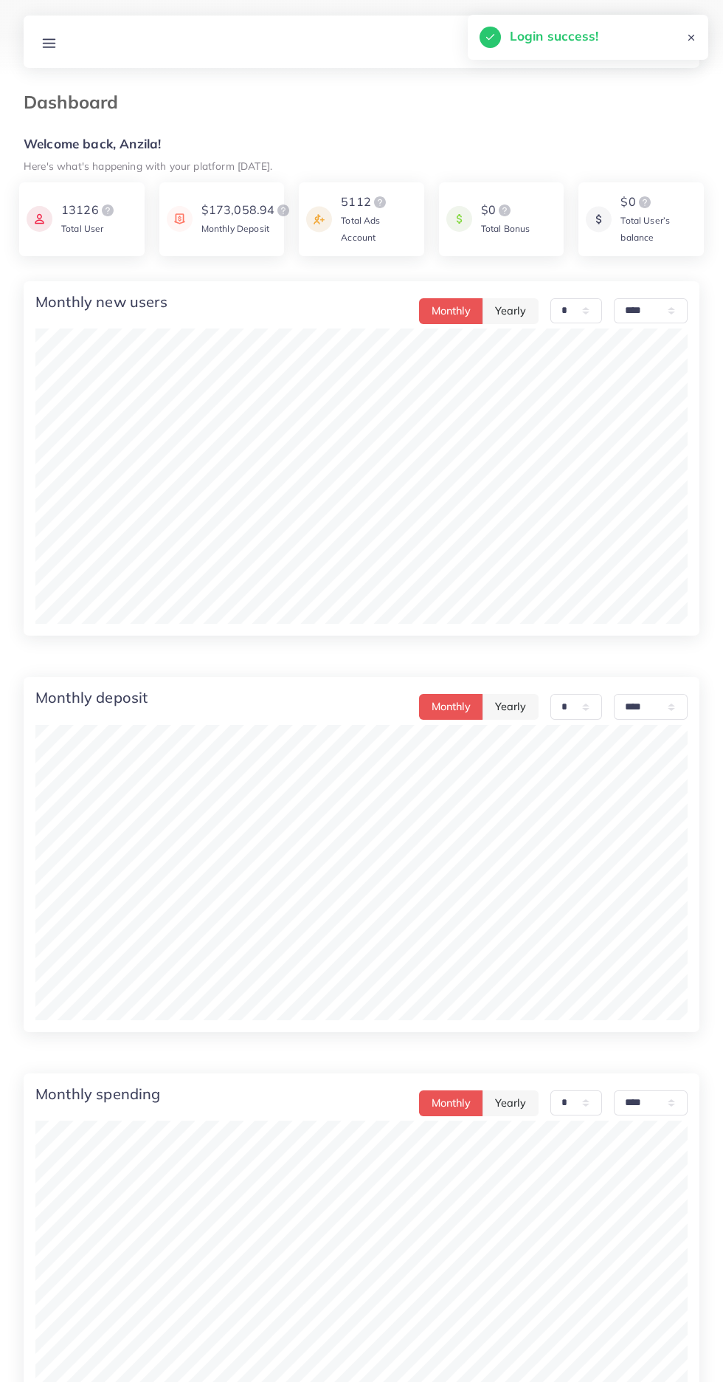
click at [49, 43] on line at bounding box center [50, 43] width 12 height 0
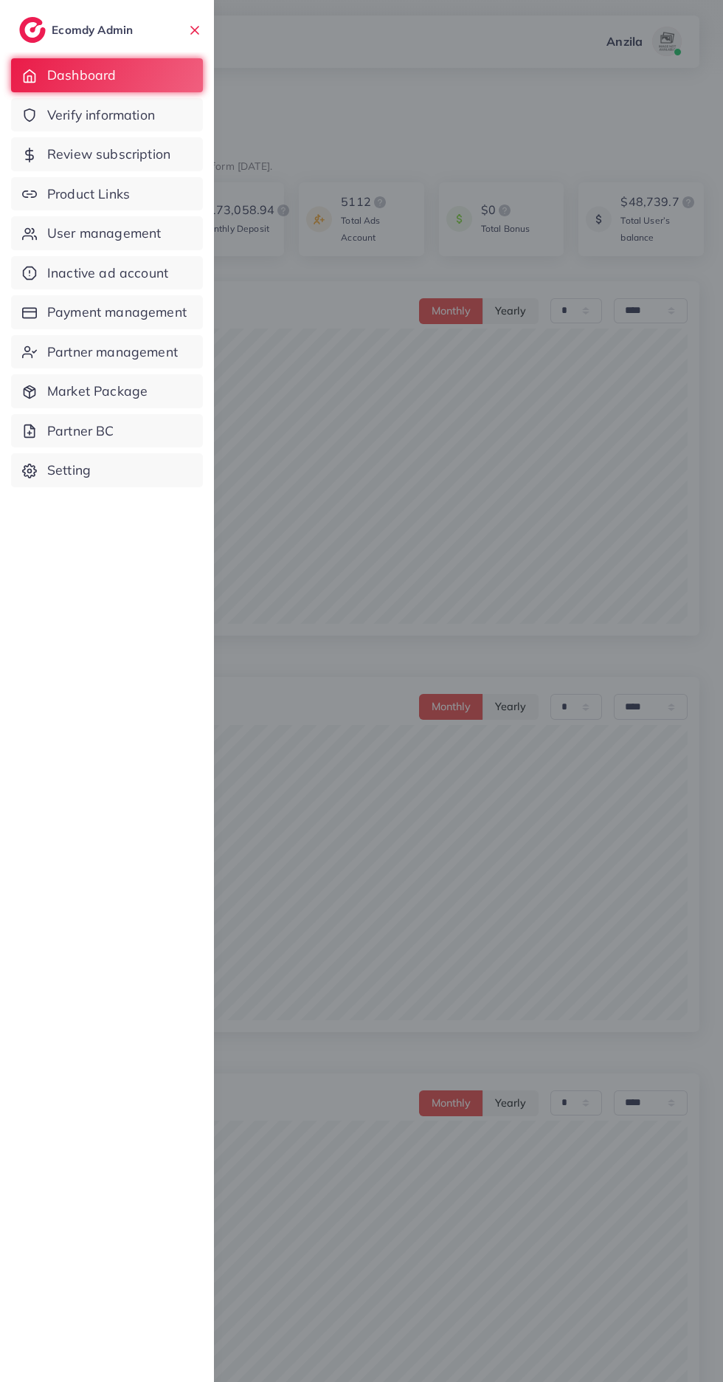
click at [49, 190] on link "Product Links" at bounding box center [107, 194] width 192 height 34
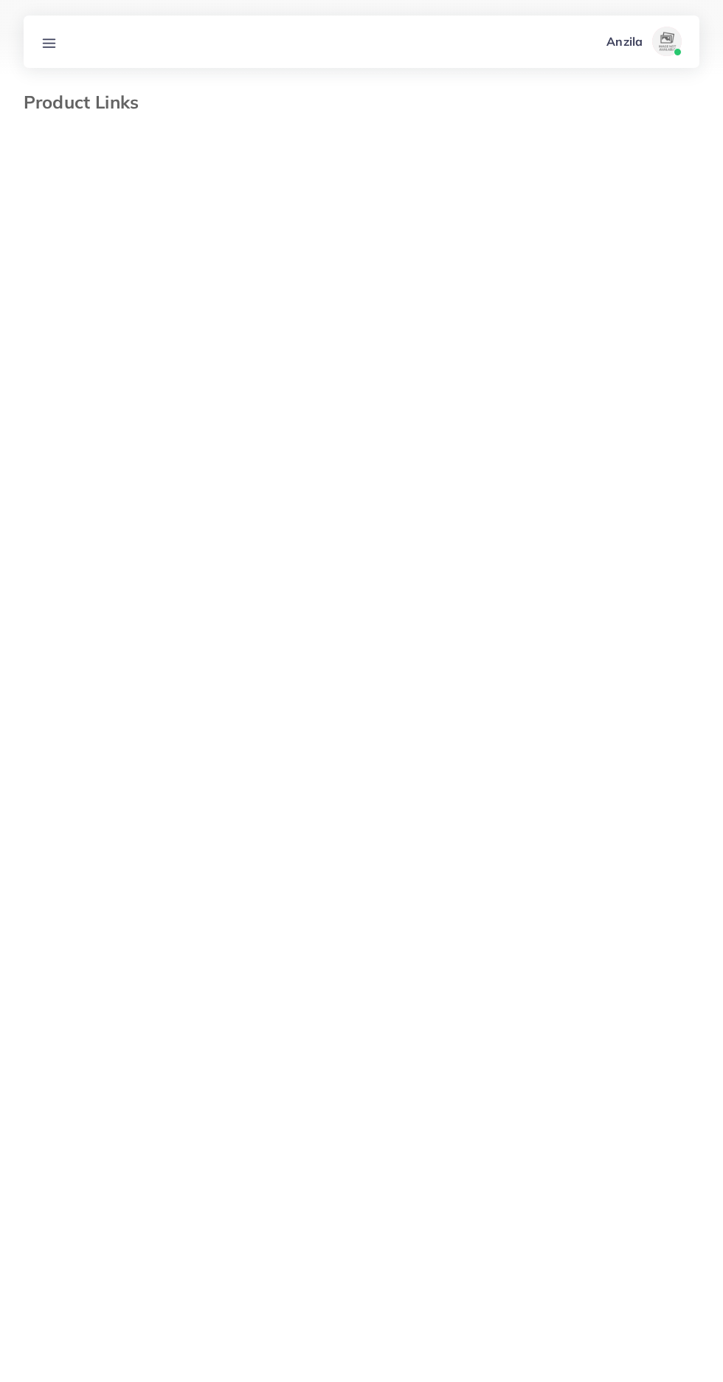
select select "*********"
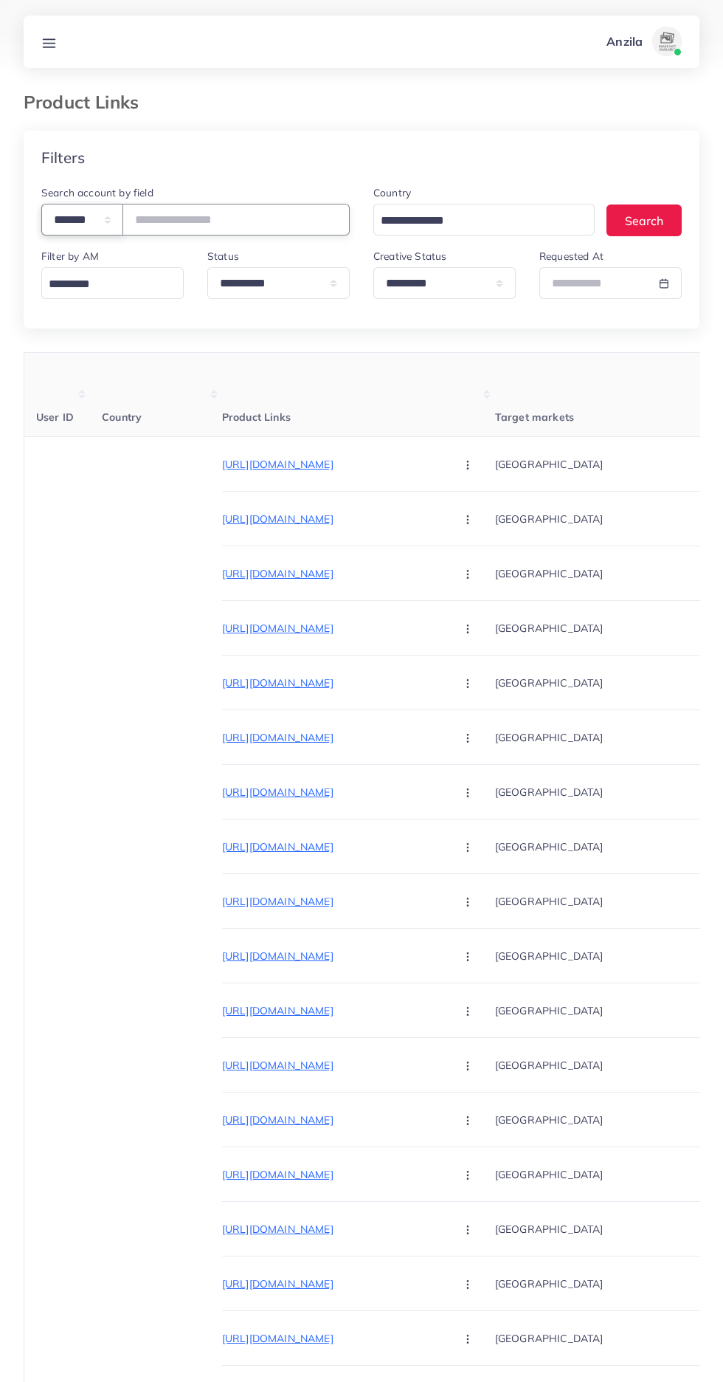
click at [63, 212] on select "**********" at bounding box center [82, 220] width 82 height 32
select select "*****"
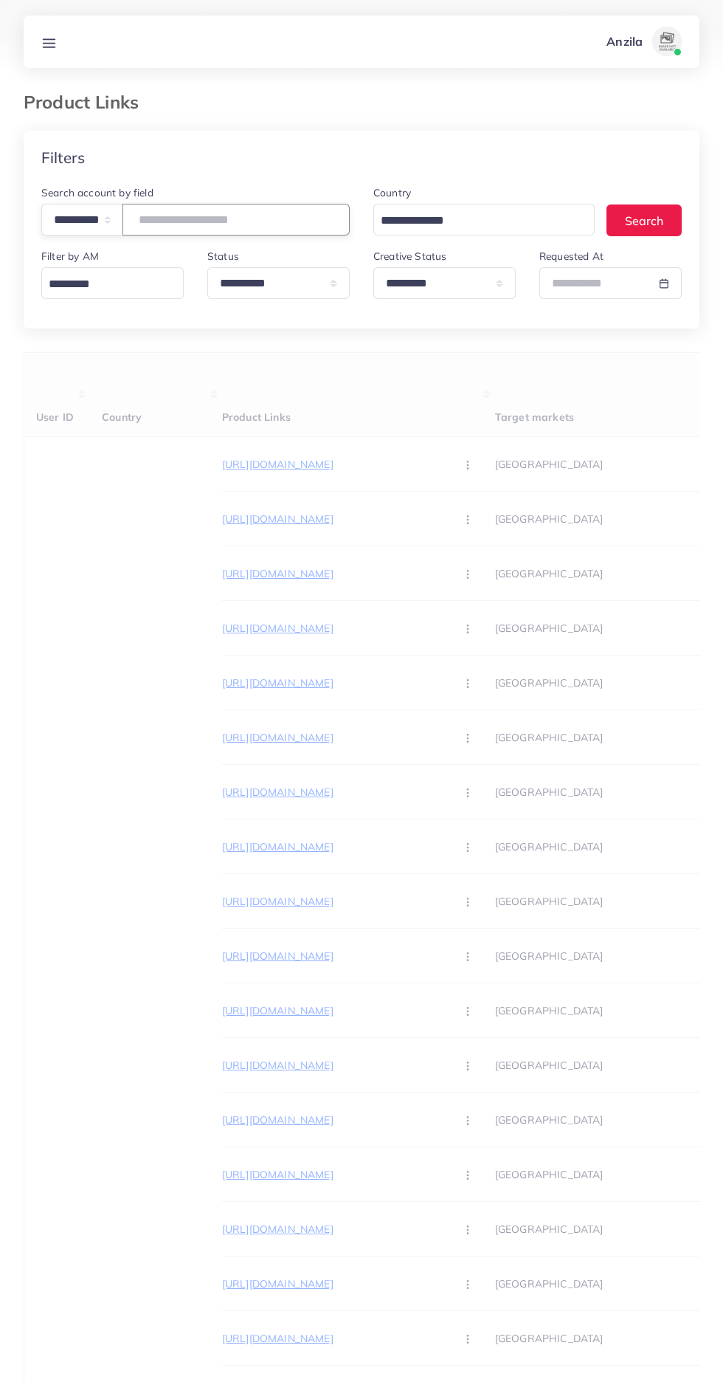
paste input "**********"
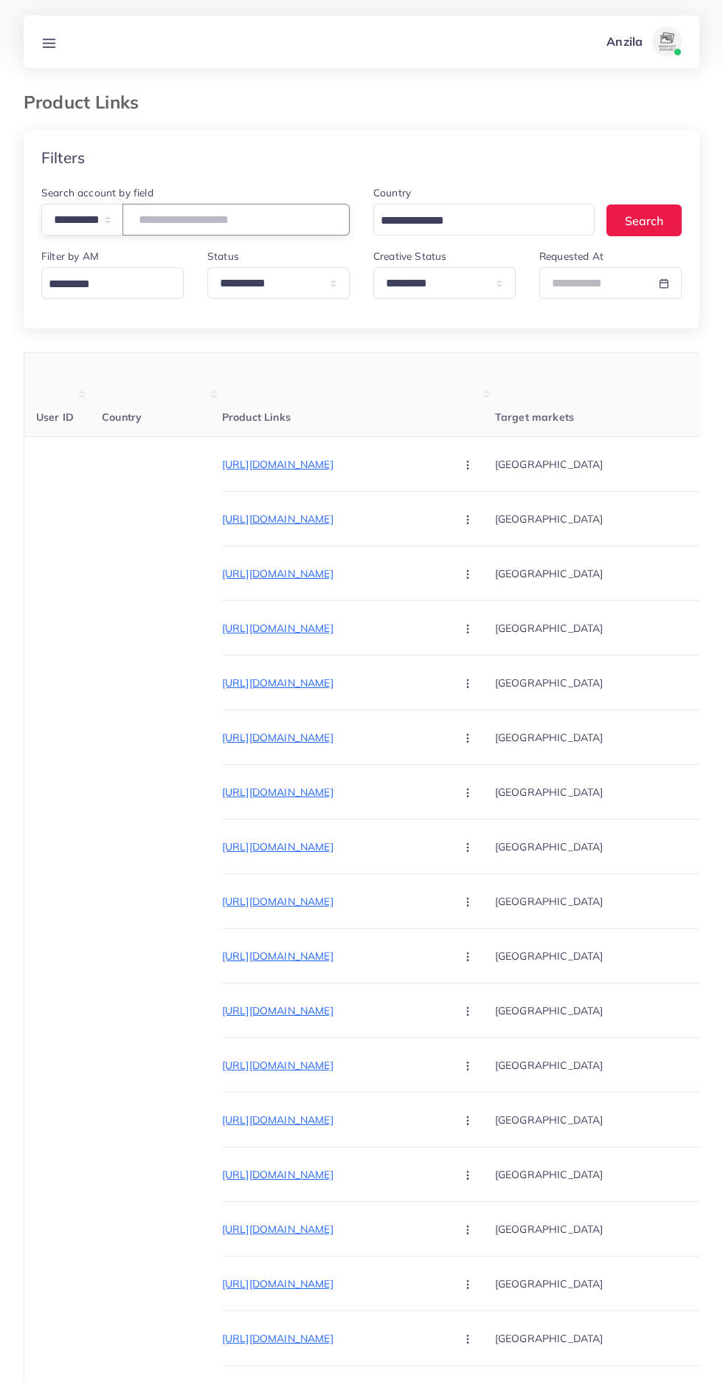
type input "**********"
click at [246, 386] on th "Product Links" at bounding box center [358, 395] width 273 height 84
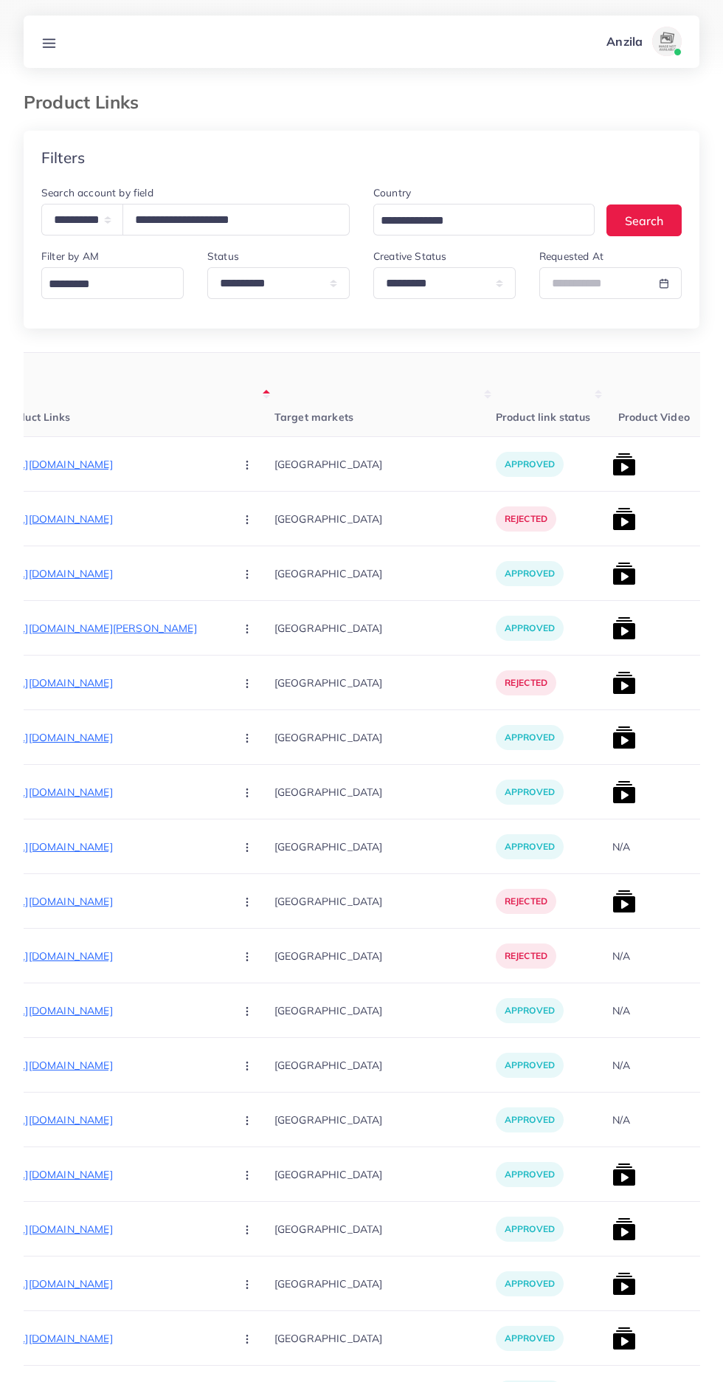
scroll to position [0, 220]
click at [613, 474] on img at bounding box center [625, 464] width 24 height 24
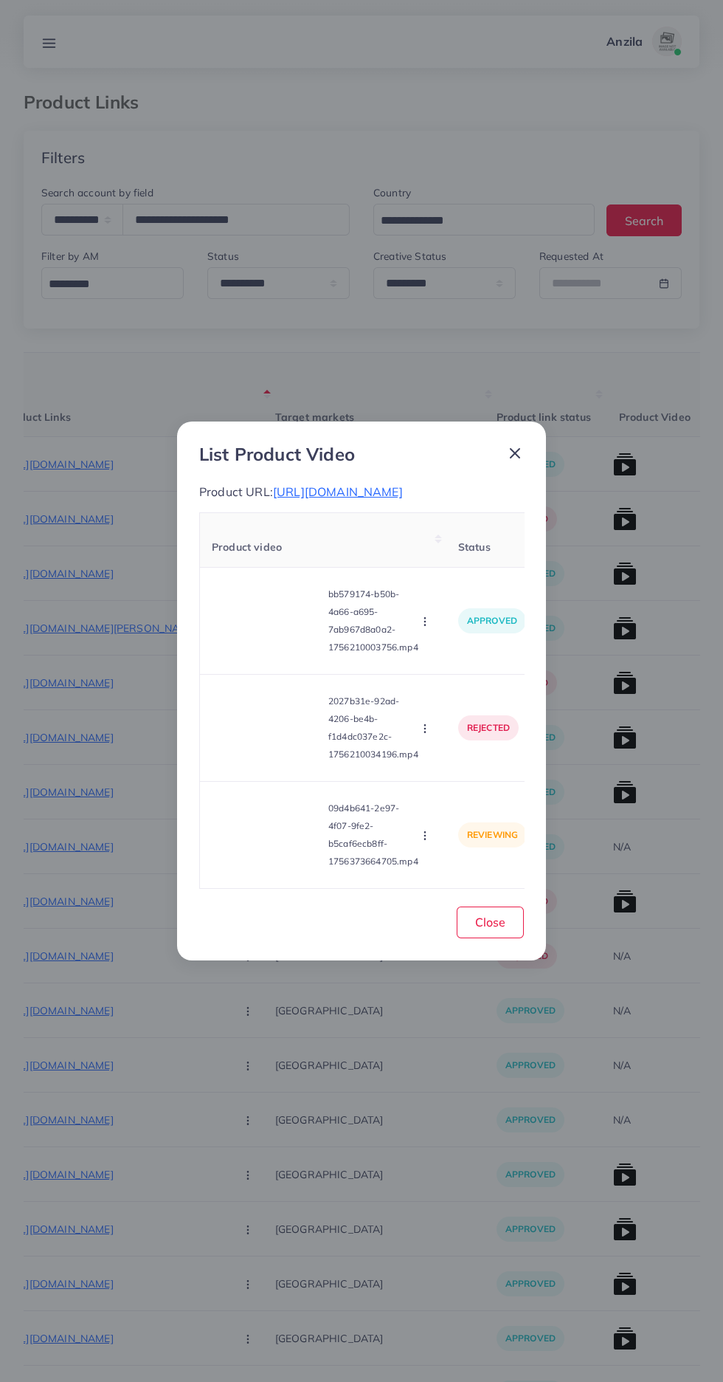
click at [281, 855] on video at bounding box center [267, 835] width 111 height 66
click at [281, 855] on div at bounding box center [267, 835] width 111 height 66
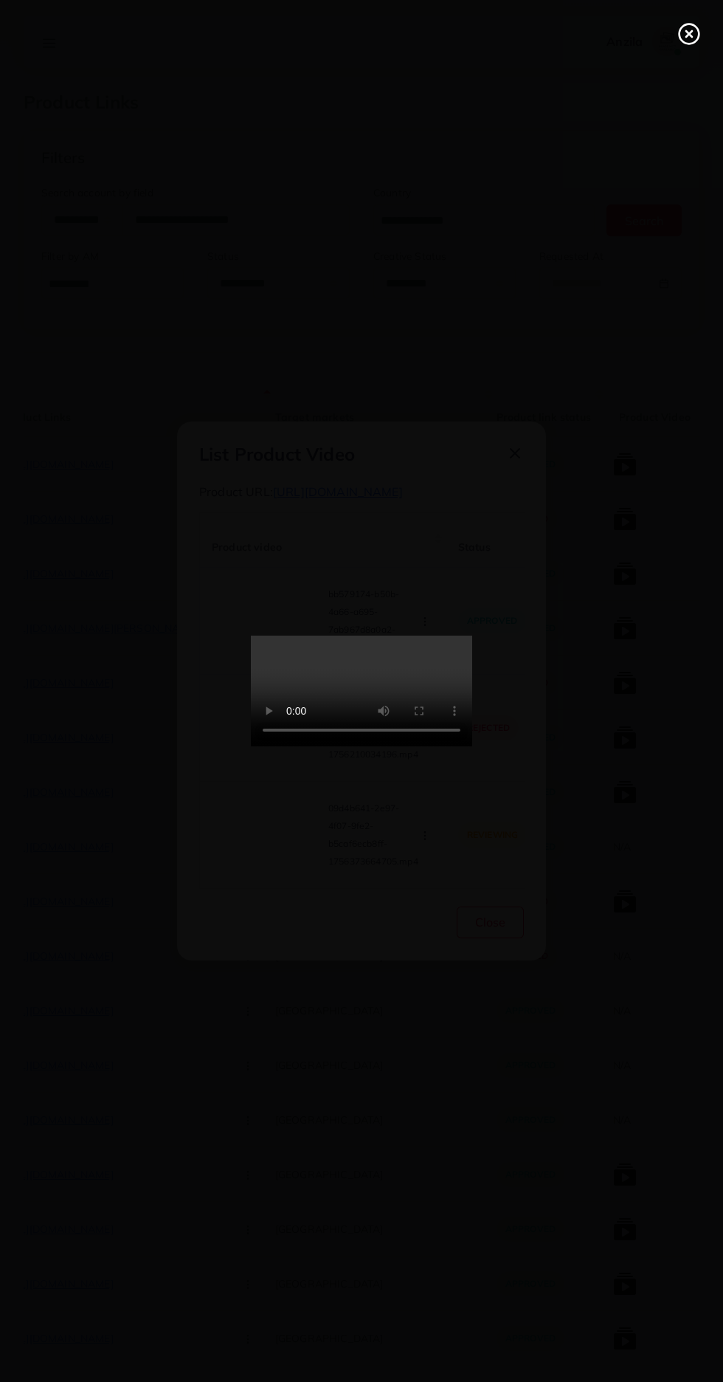
click at [683, 26] on circle at bounding box center [690, 34] width 20 height 20
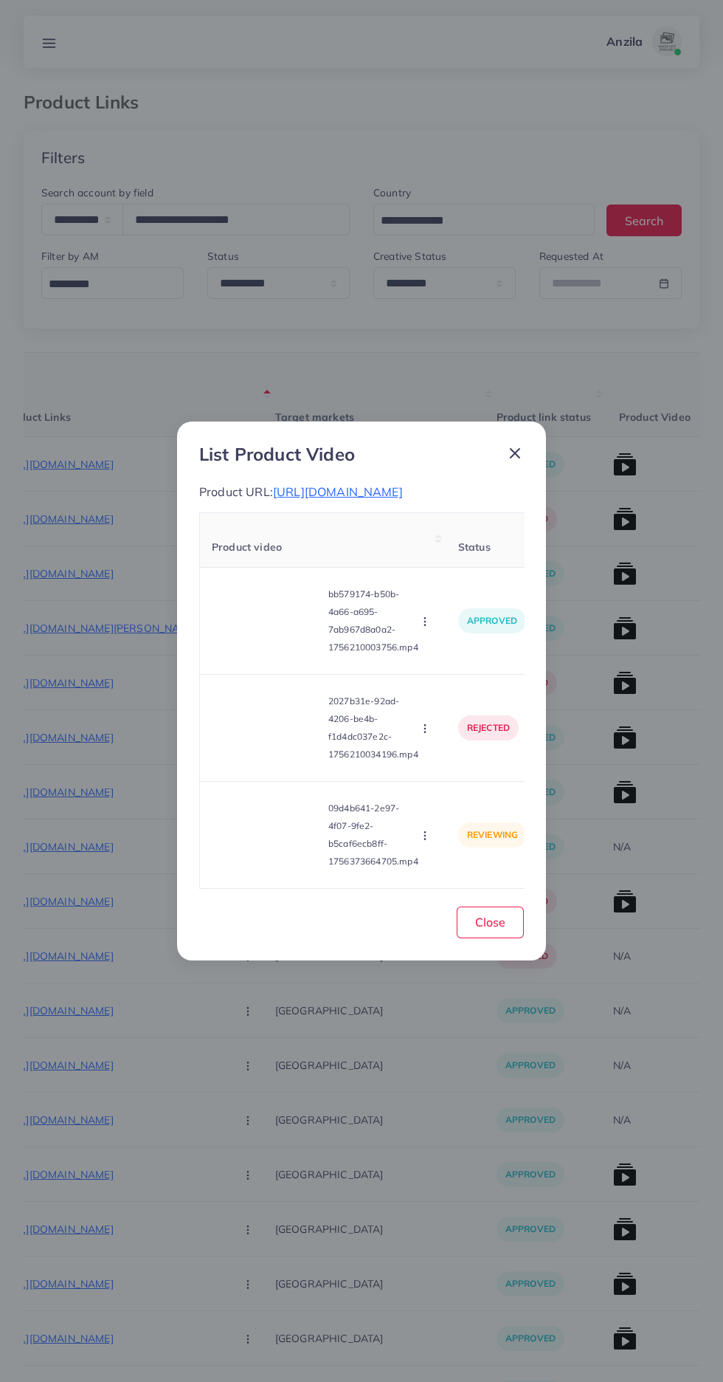
click at [422, 841] on icon "button" at bounding box center [425, 836] width 12 height 12
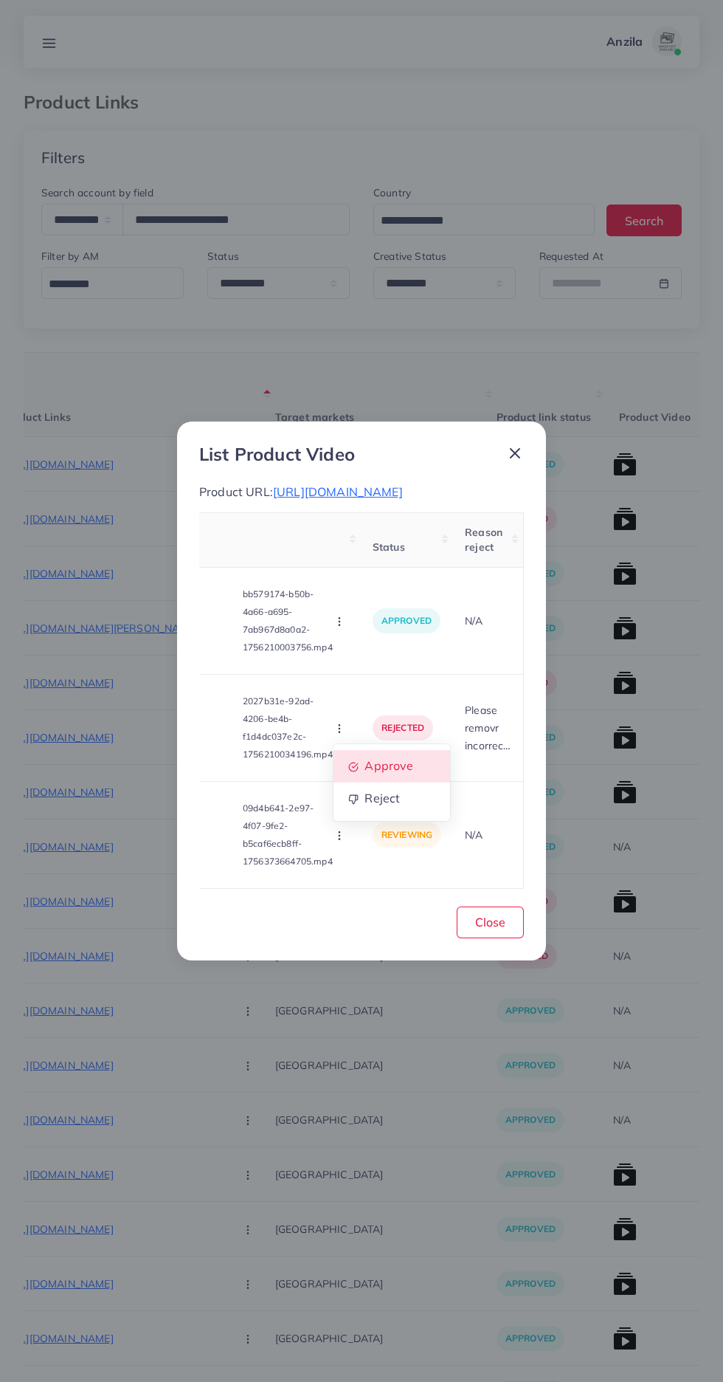
click at [406, 773] on span "Approve" at bounding box center [389, 766] width 49 height 15
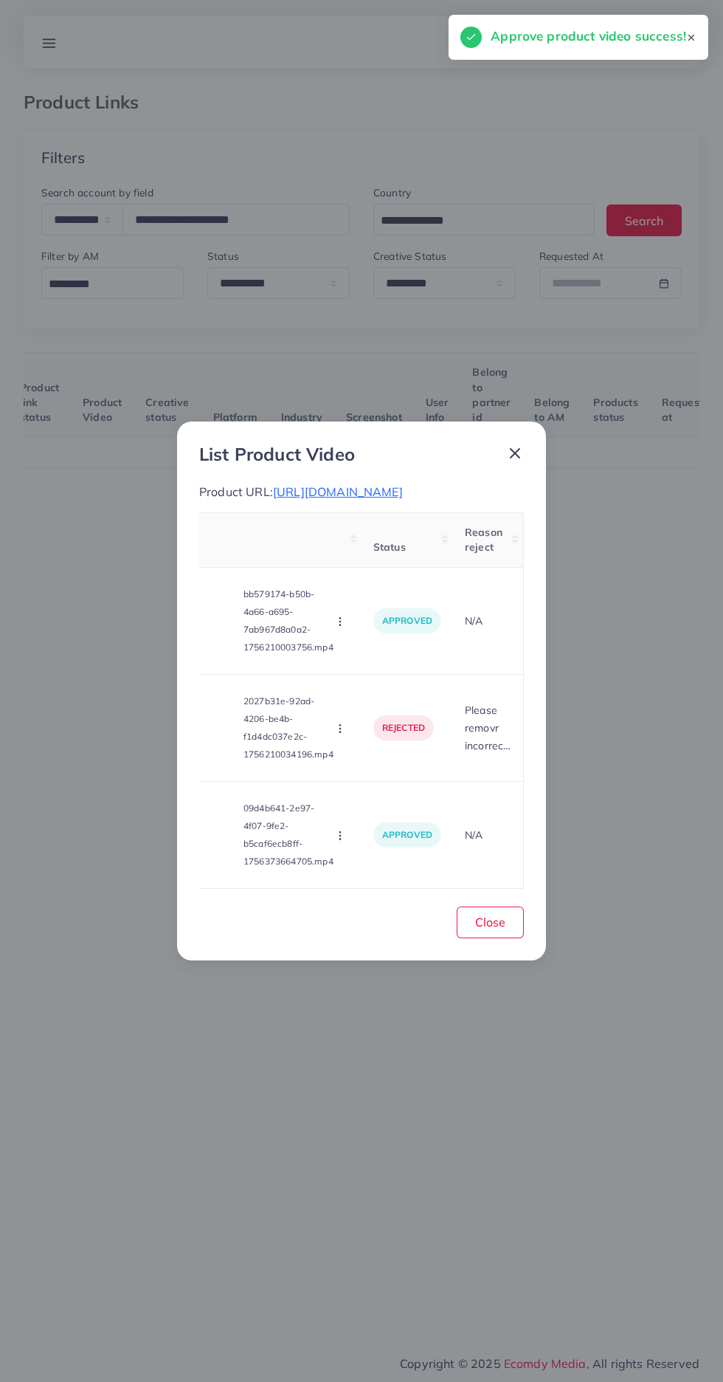
scroll to position [0, 88]
click at [510, 926] on button "Close" at bounding box center [490, 922] width 67 height 32
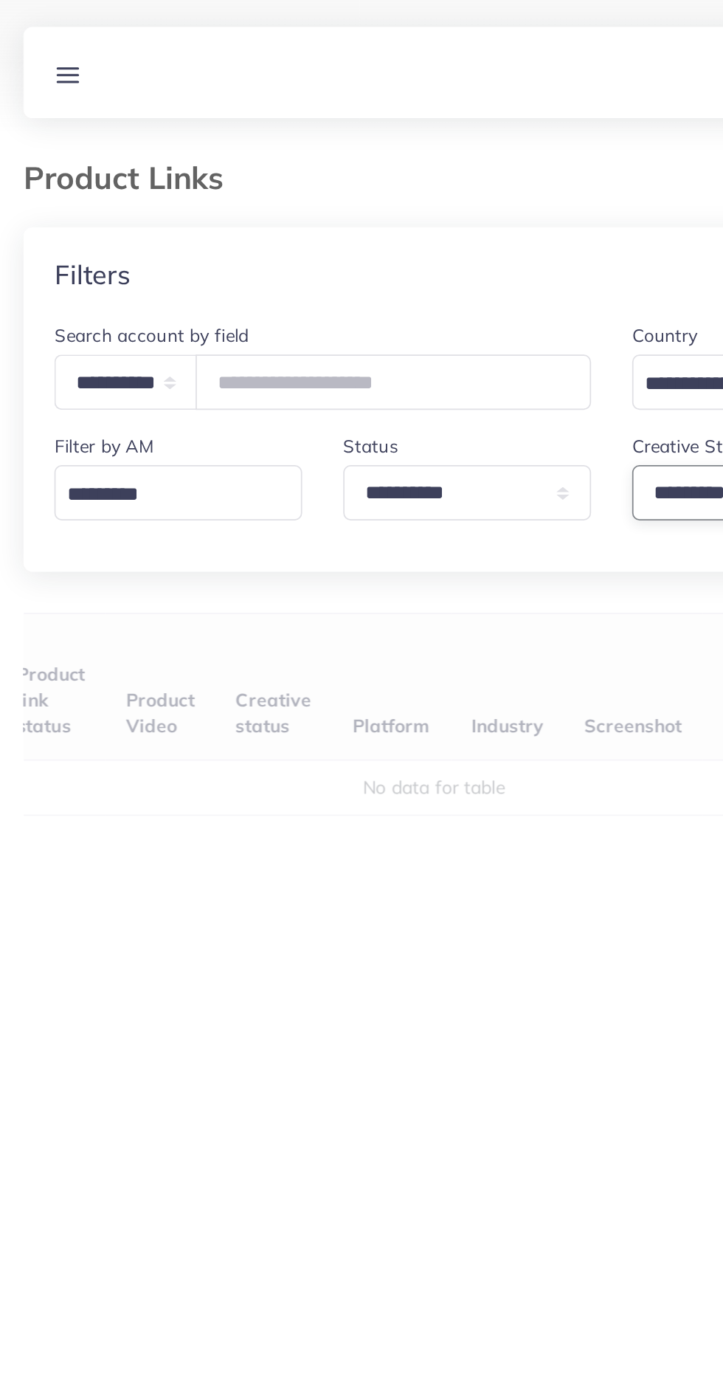
click at [397, 290] on select "**********" at bounding box center [444, 283] width 142 height 32
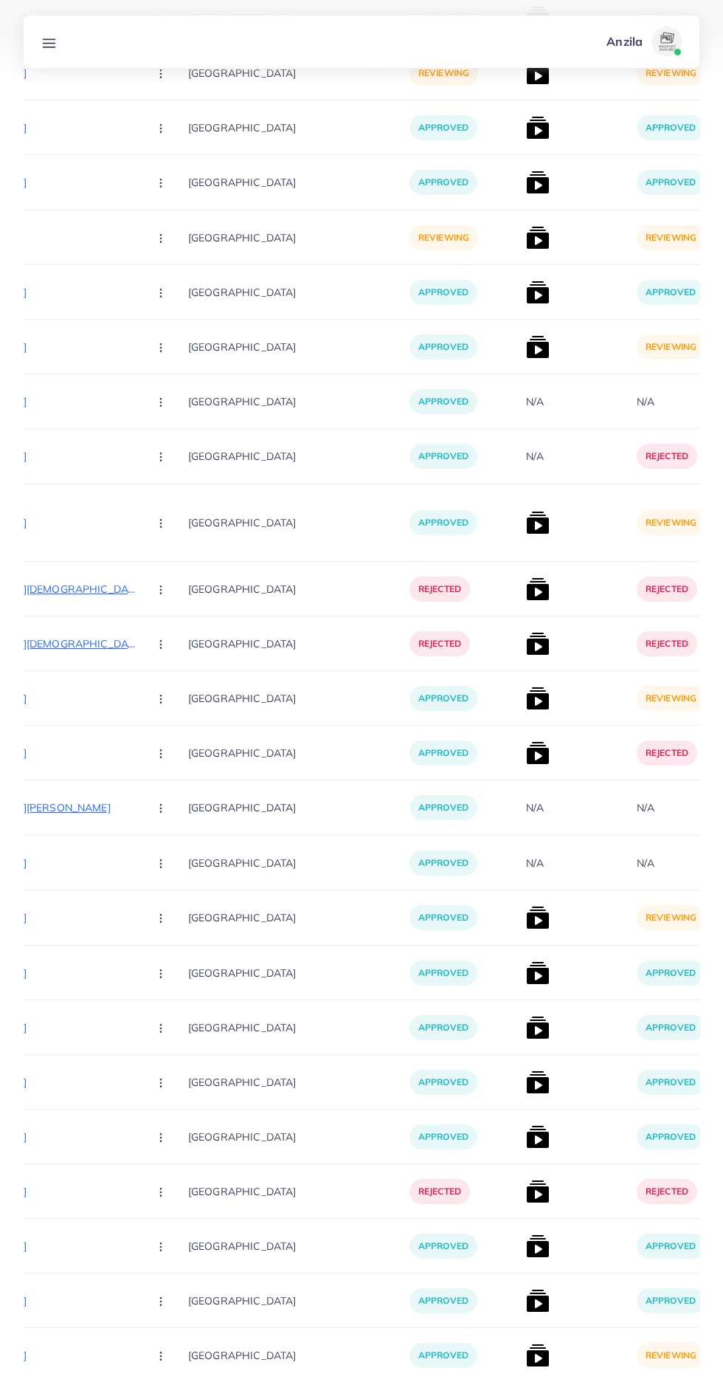
scroll to position [10935, 0]
click at [526, 1357] on img at bounding box center [538, 1355] width 24 height 24
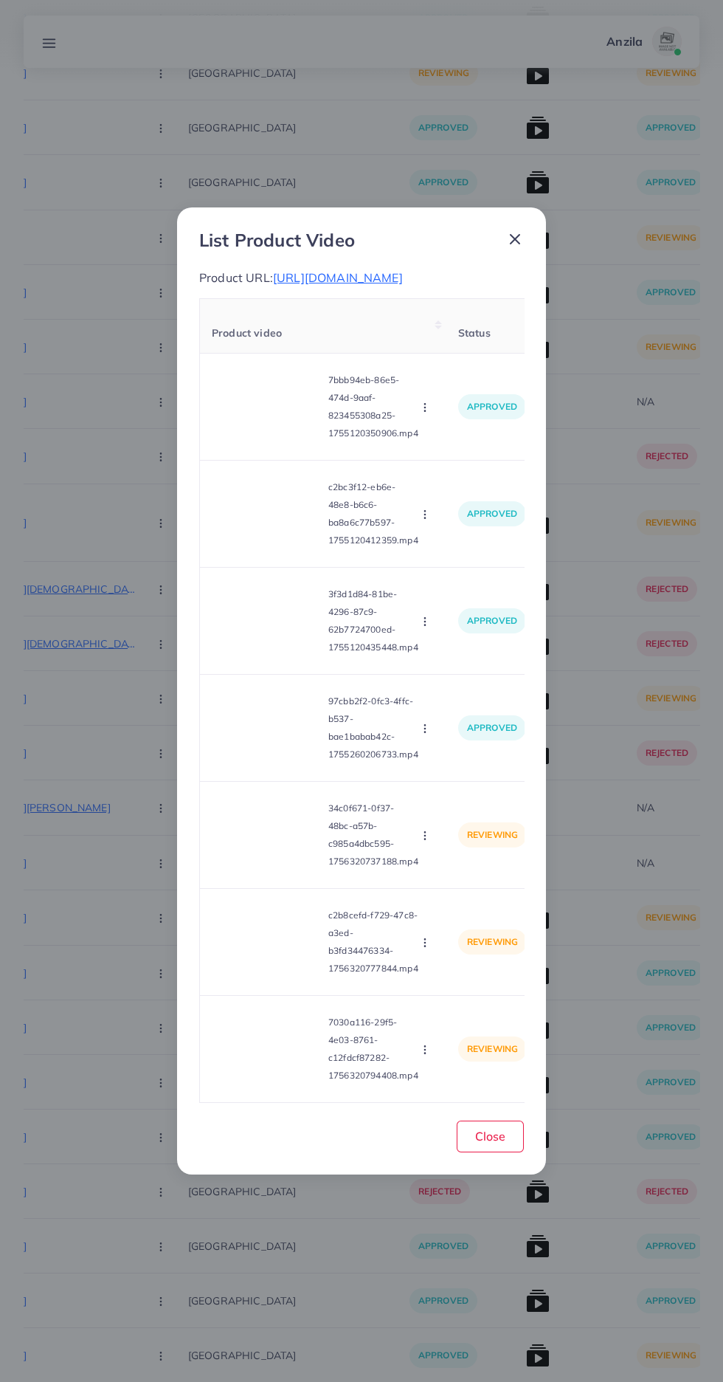
click at [277, 868] on video at bounding box center [267, 835] width 111 height 66
click at [280, 868] on div at bounding box center [267, 835] width 111 height 66
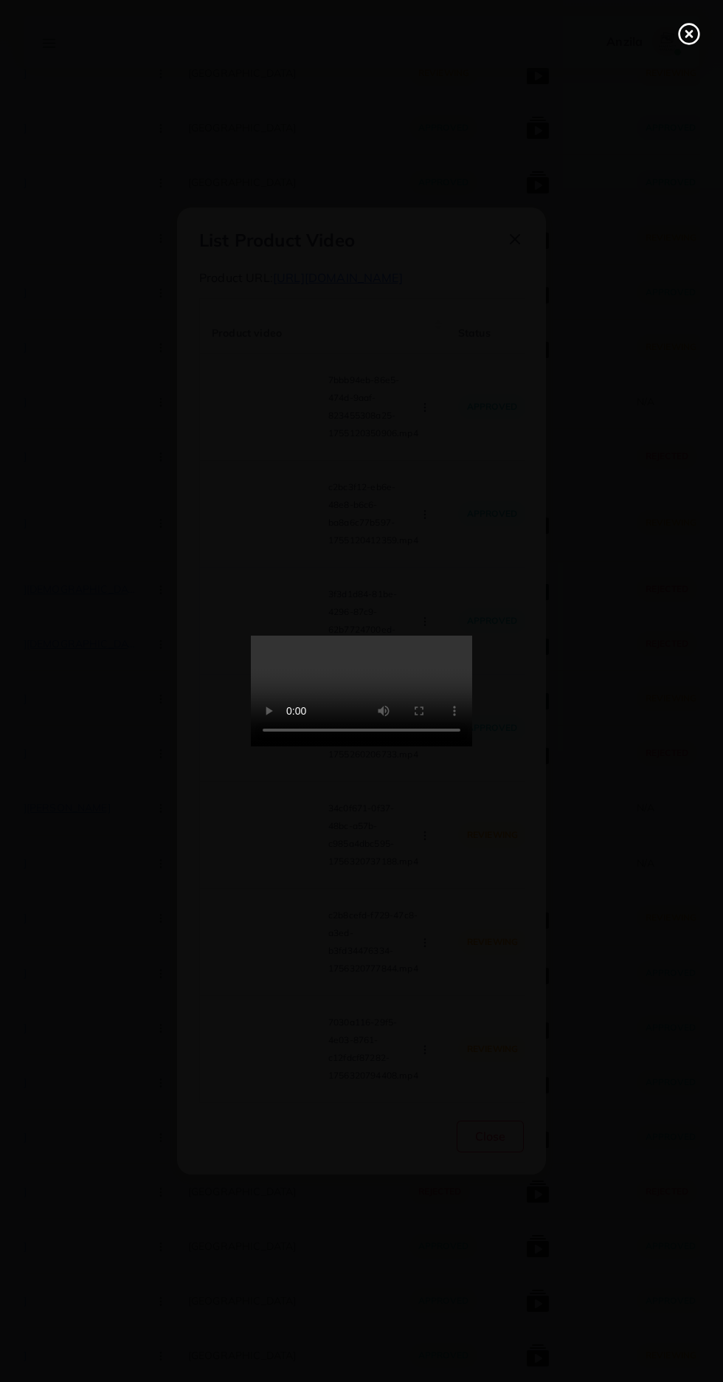
click at [689, 34] on line at bounding box center [689, 34] width 6 height 6
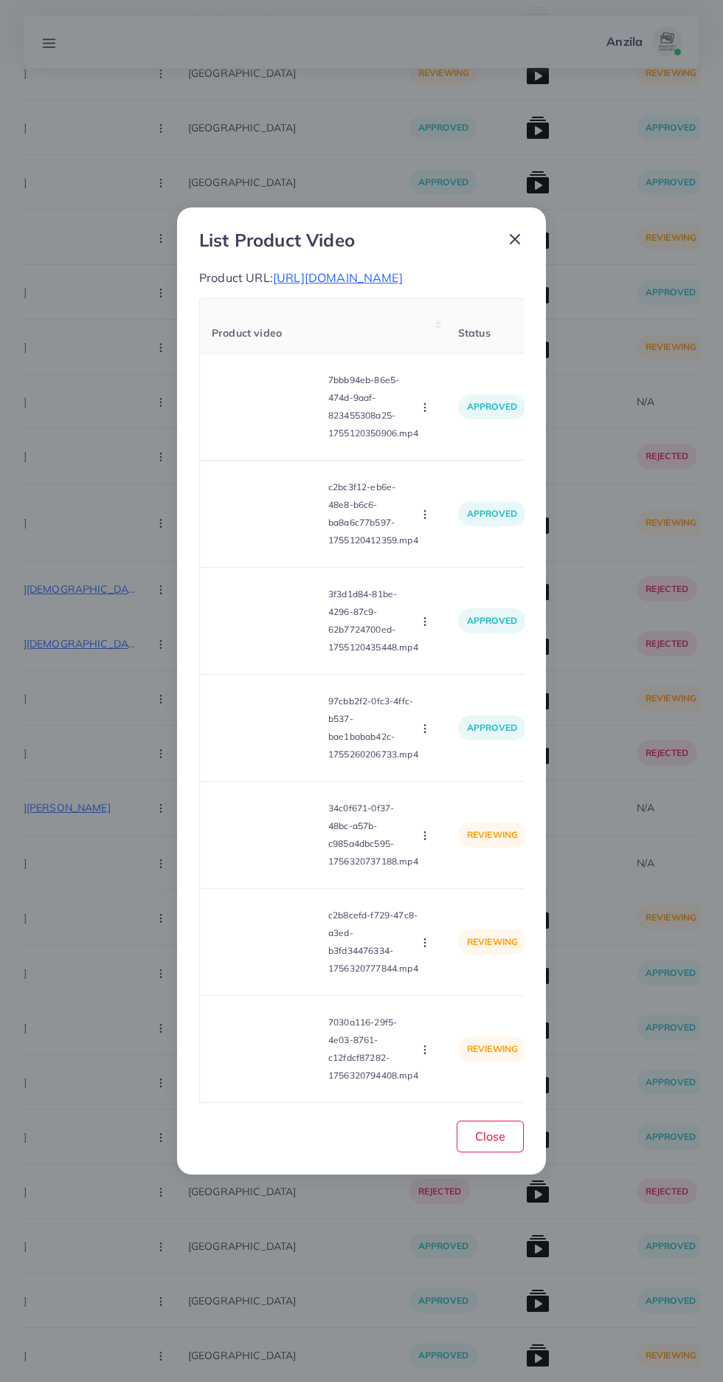
click at [425, 839] on circle "button" at bounding box center [424, 838] width 1 height 1
click at [449, 878] on span "Approve" at bounding box center [457, 871] width 49 height 15
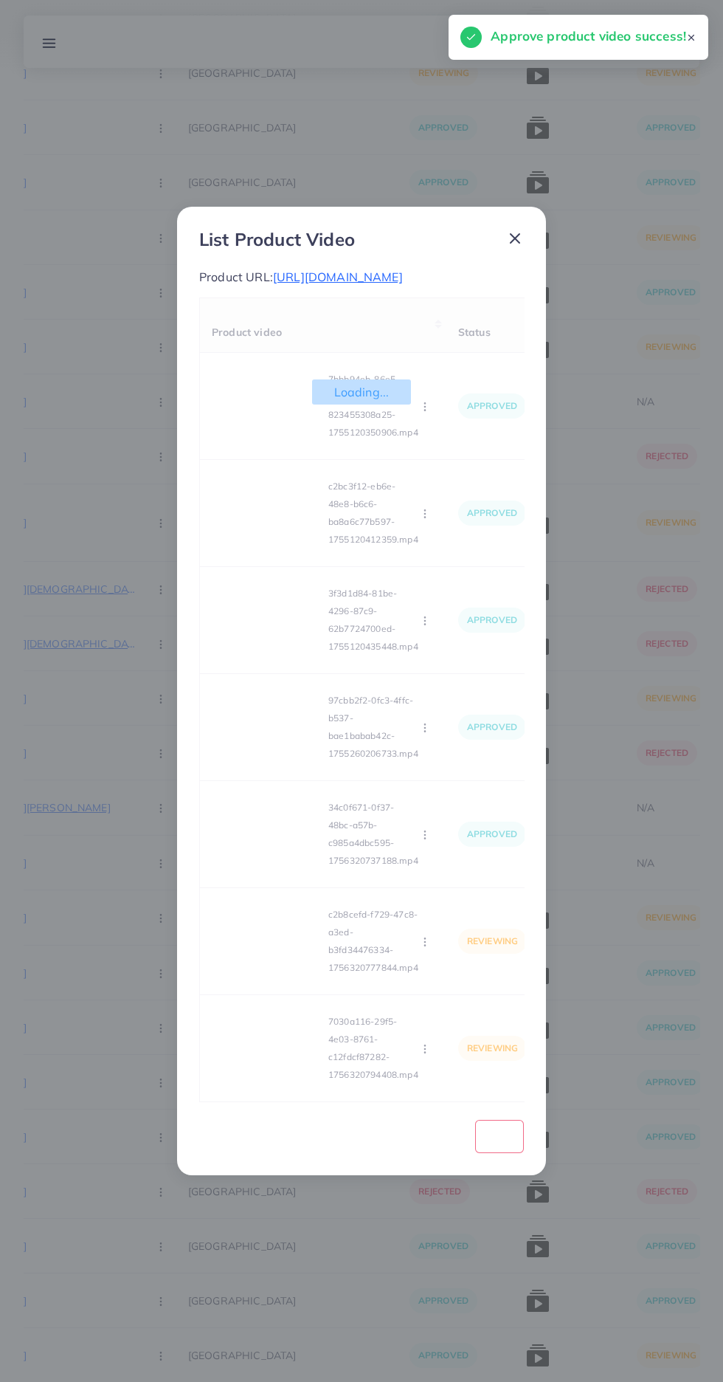
click at [266, 974] on video at bounding box center [267, 941] width 111 height 66
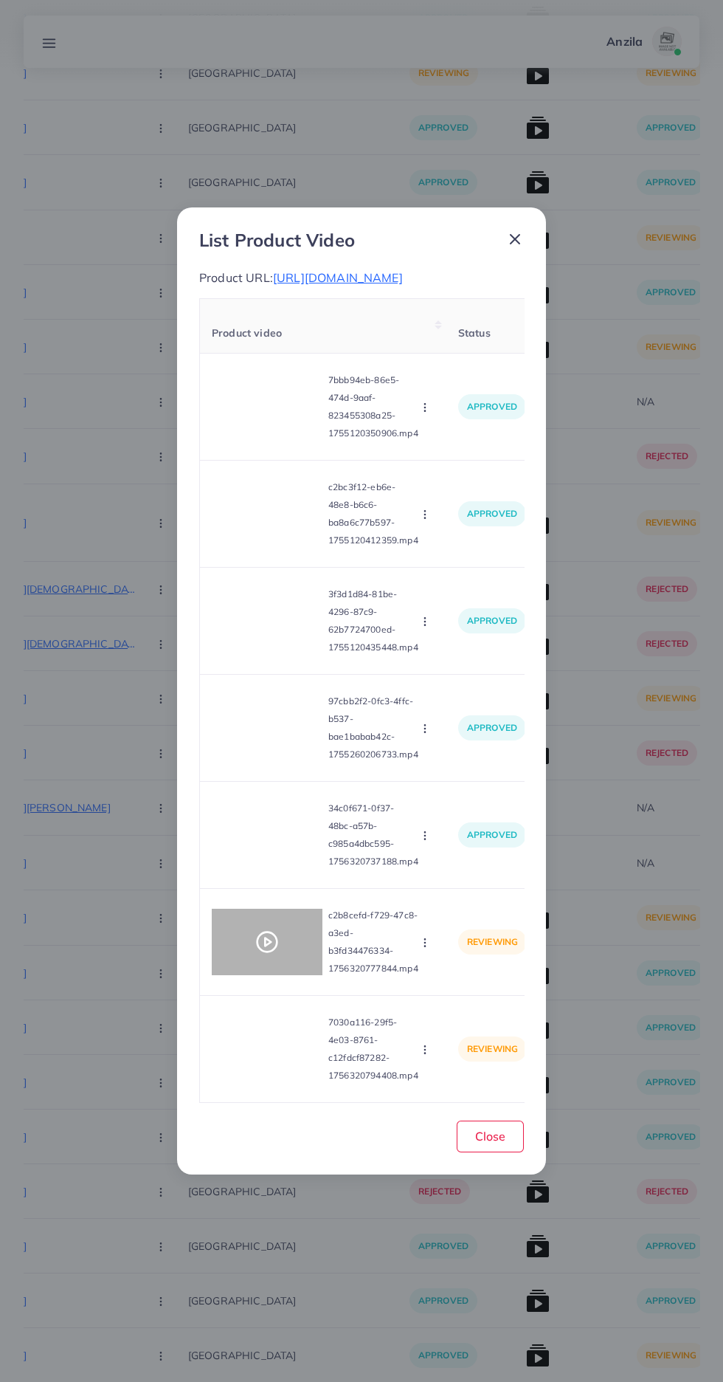
click at [273, 954] on icon at bounding box center [267, 942] width 24 height 24
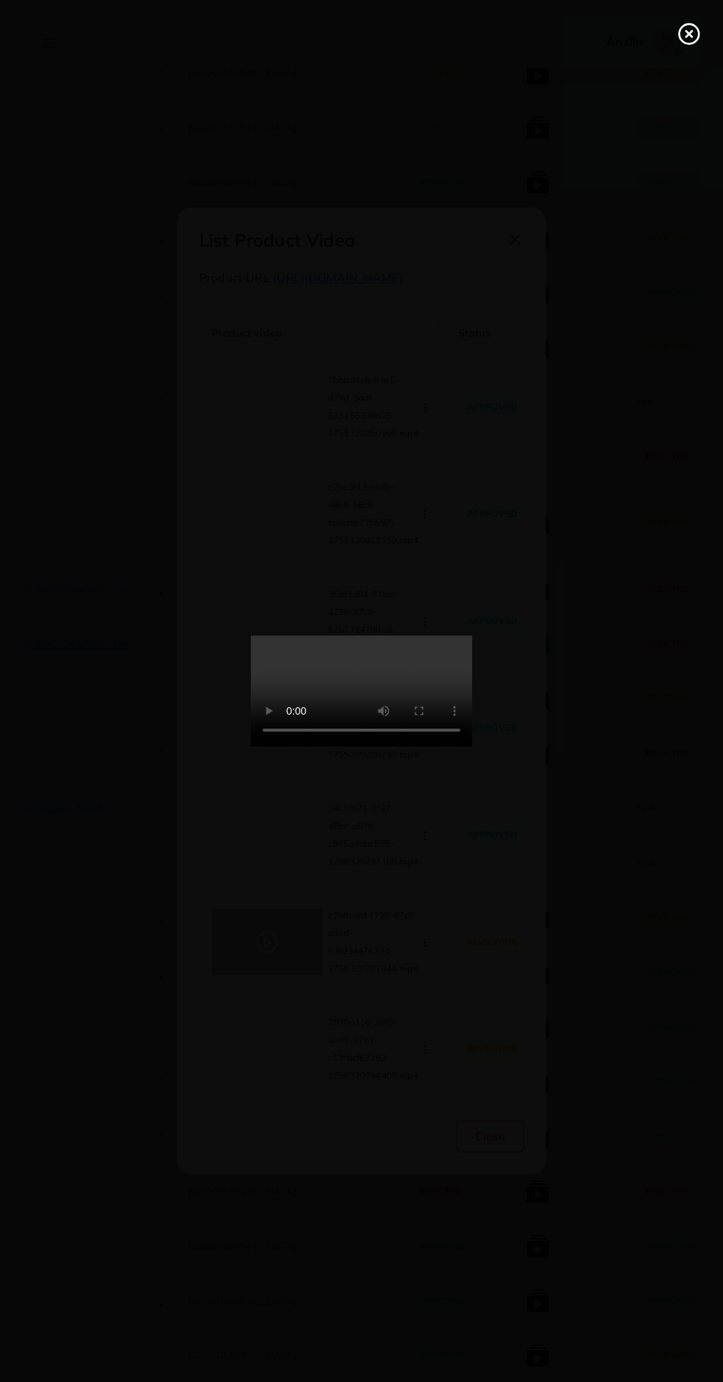
click at [689, 34] on line at bounding box center [689, 34] width 6 height 6
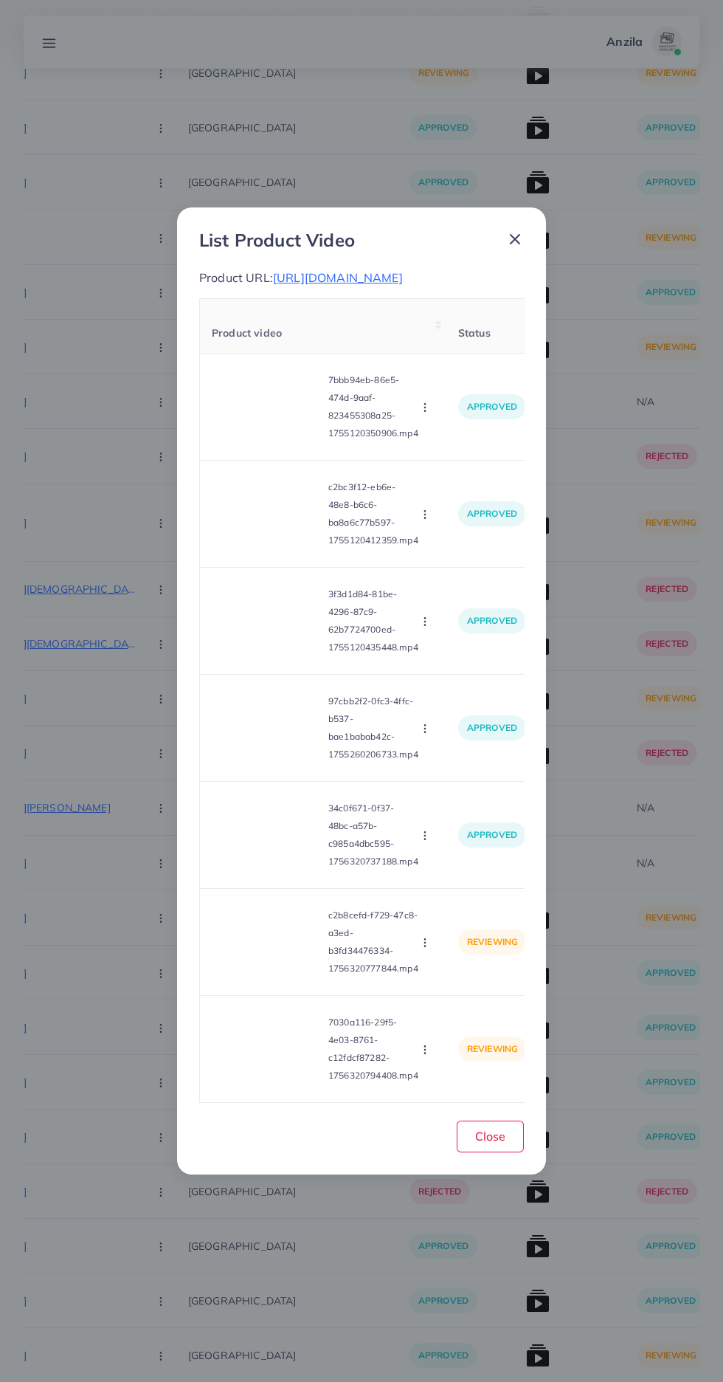
click at [423, 948] on icon "button" at bounding box center [425, 943] width 12 height 12
click at [452, 985] on span "Approve" at bounding box center [457, 978] width 49 height 15
click at [261, 1082] on video at bounding box center [267, 1049] width 111 height 66
click at [261, 1058] on circle at bounding box center [268, 1048] width 20 height 20
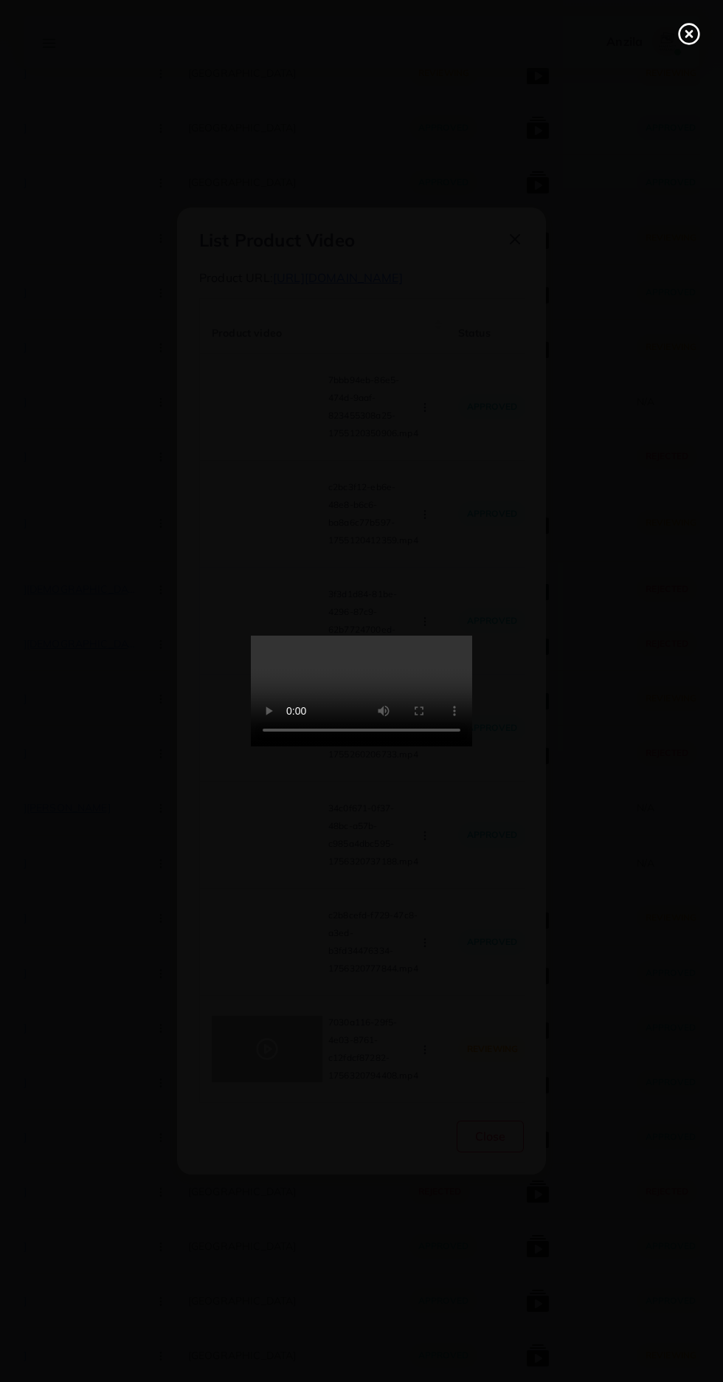
click at [685, 37] on icon at bounding box center [690, 34] width 24 height 24
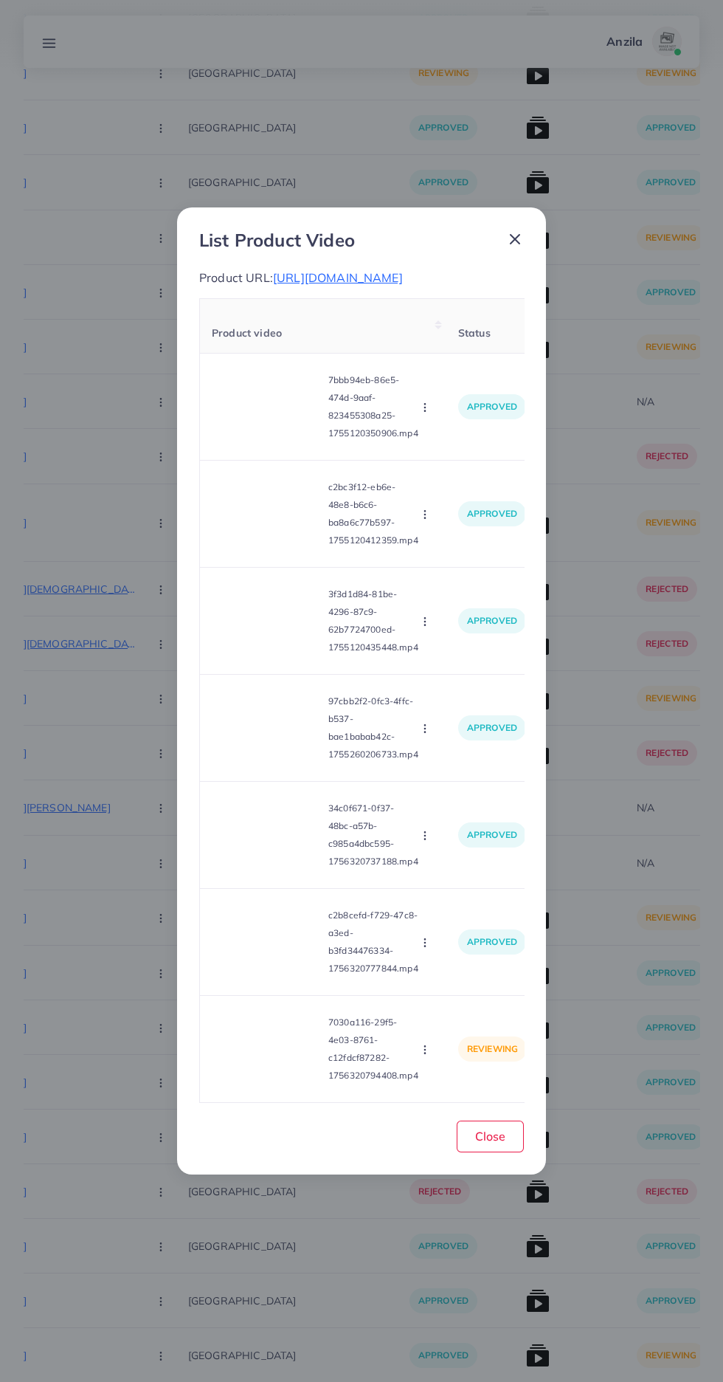
click at [430, 1055] on icon "button" at bounding box center [425, 1050] width 12 height 12
click at [478, 988] on span "Approve" at bounding box center [457, 980] width 49 height 15
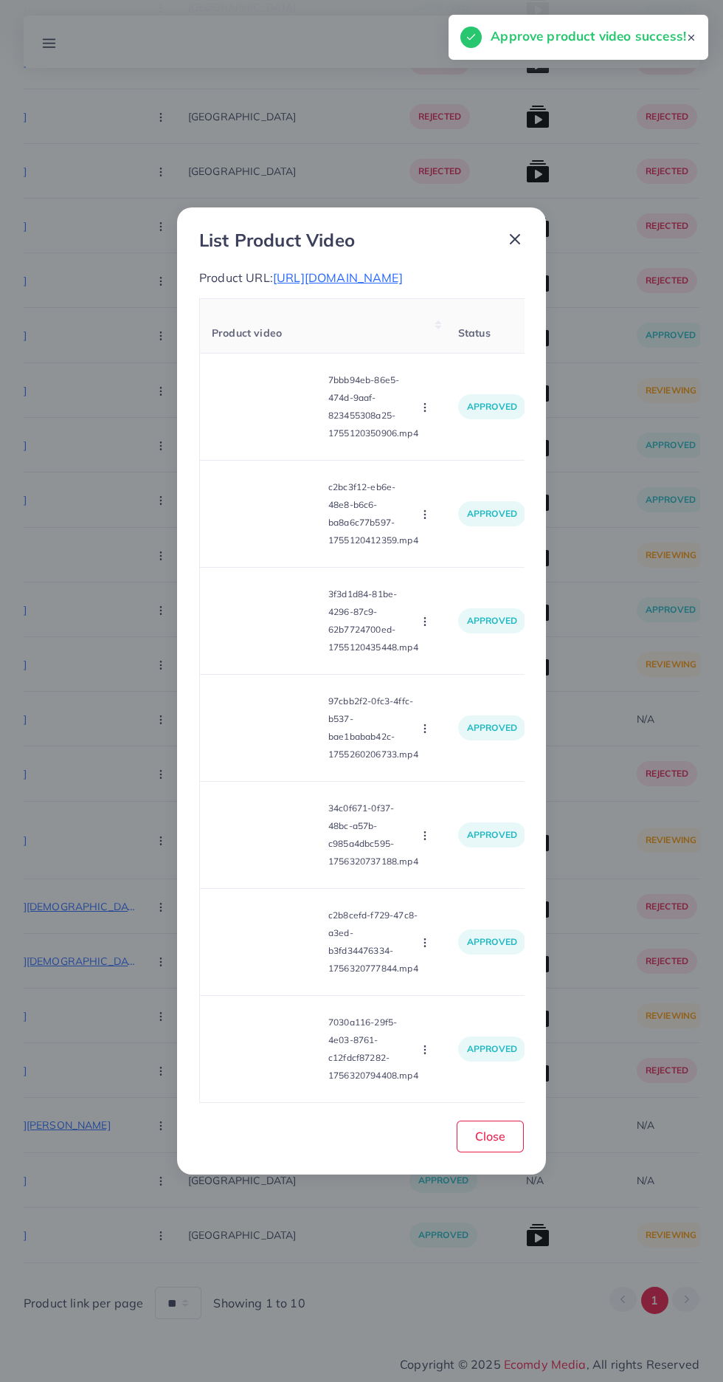
scroll to position [10497, 0]
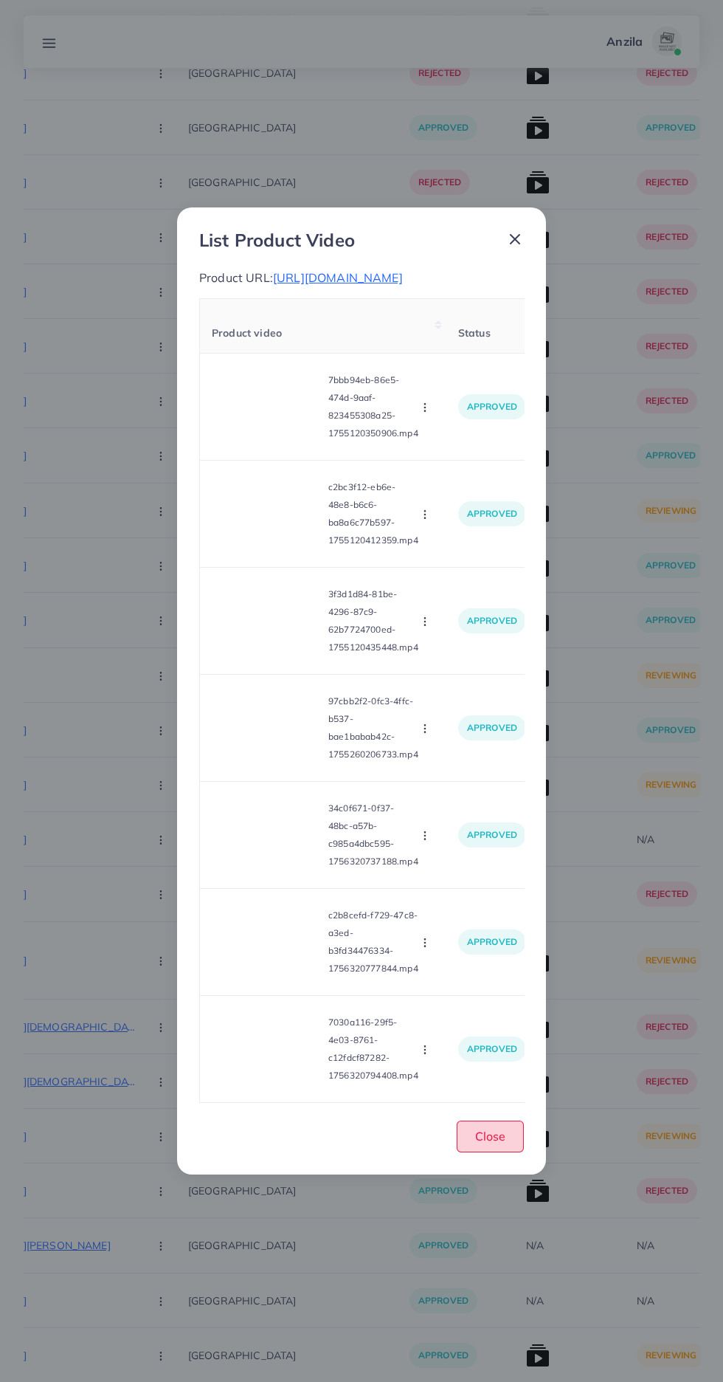
click at [490, 1143] on span "Close" at bounding box center [490, 1135] width 30 height 15
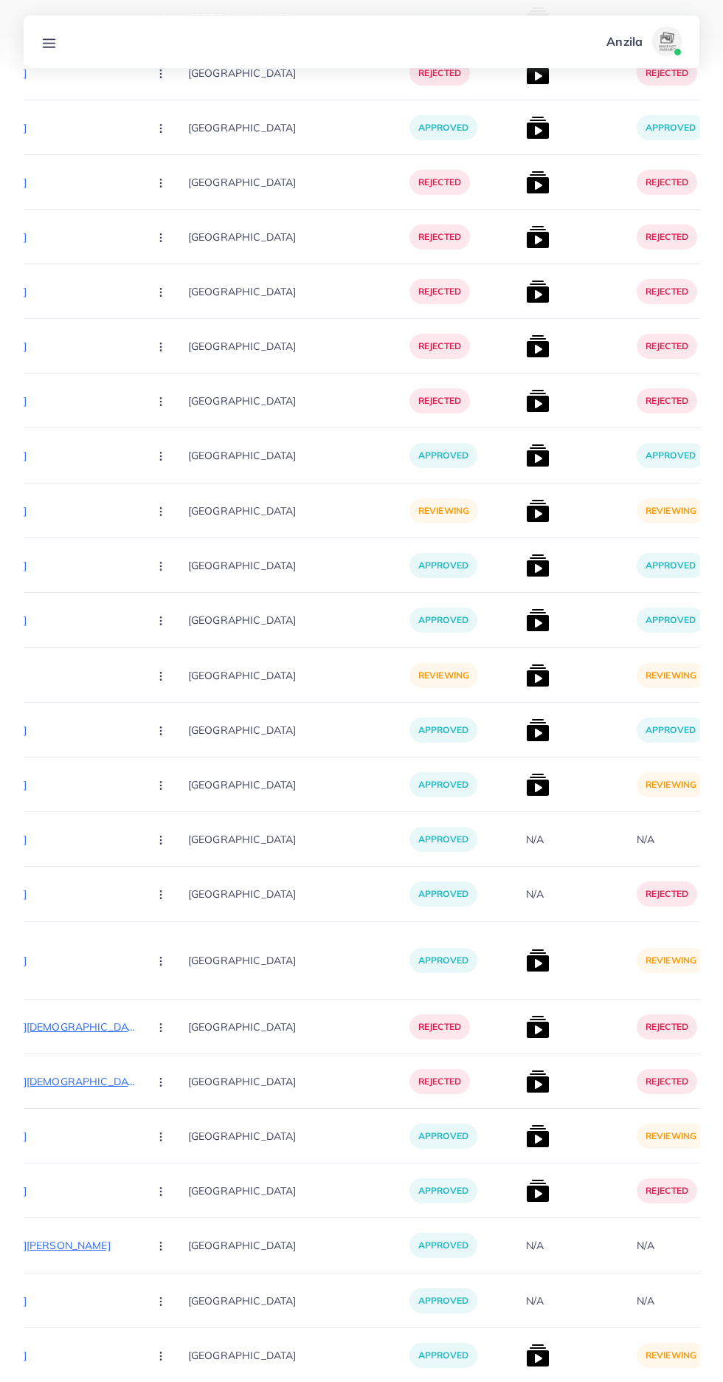
click at [526, 1343] on img at bounding box center [538, 1355] width 24 height 24
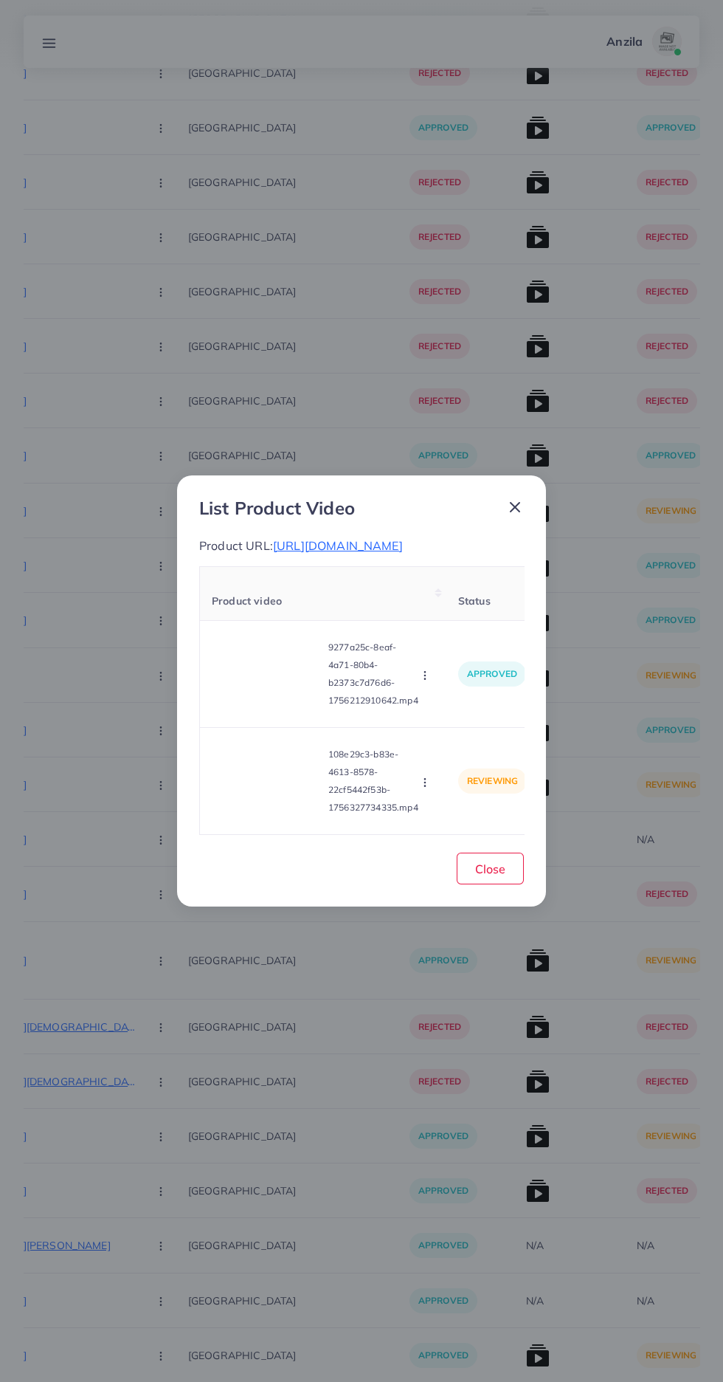
click at [223, 814] on video at bounding box center [267, 781] width 111 height 66
click at [255, 814] on div at bounding box center [267, 781] width 111 height 66
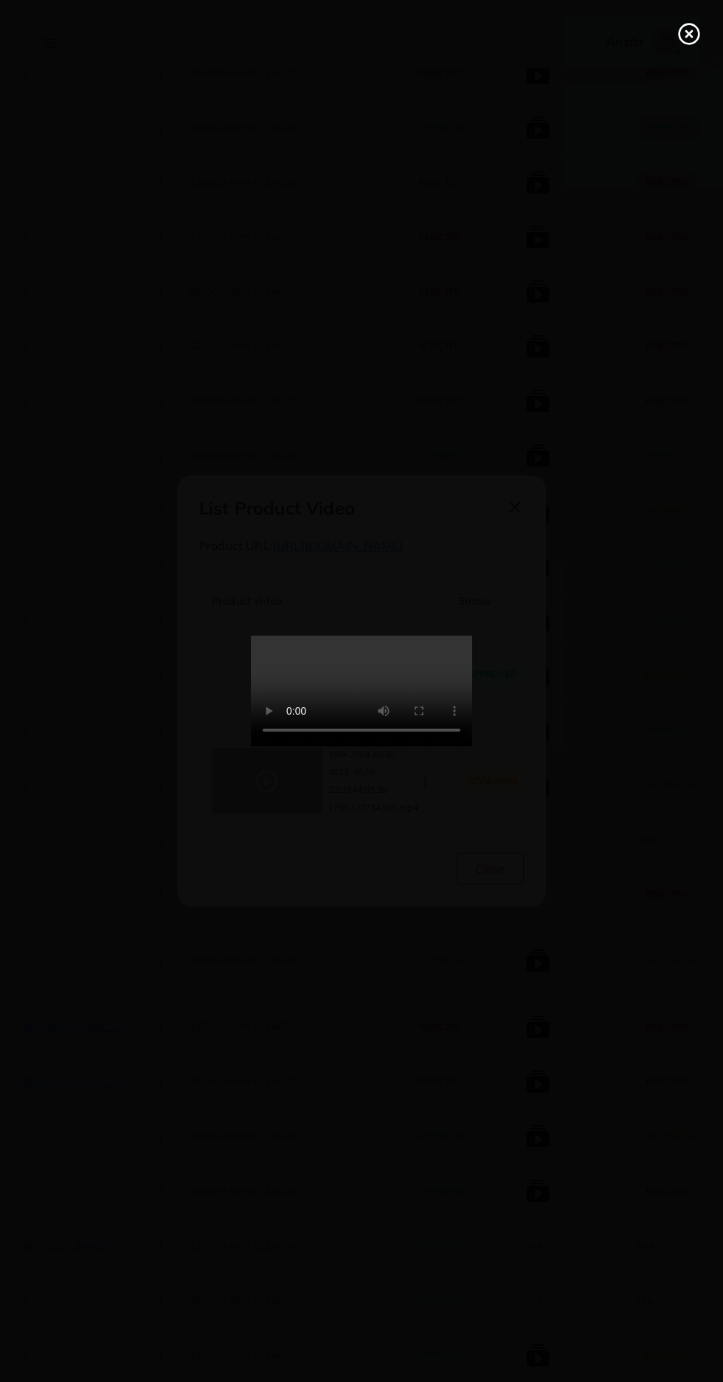
click at [684, 27] on icon at bounding box center [690, 34] width 24 height 24
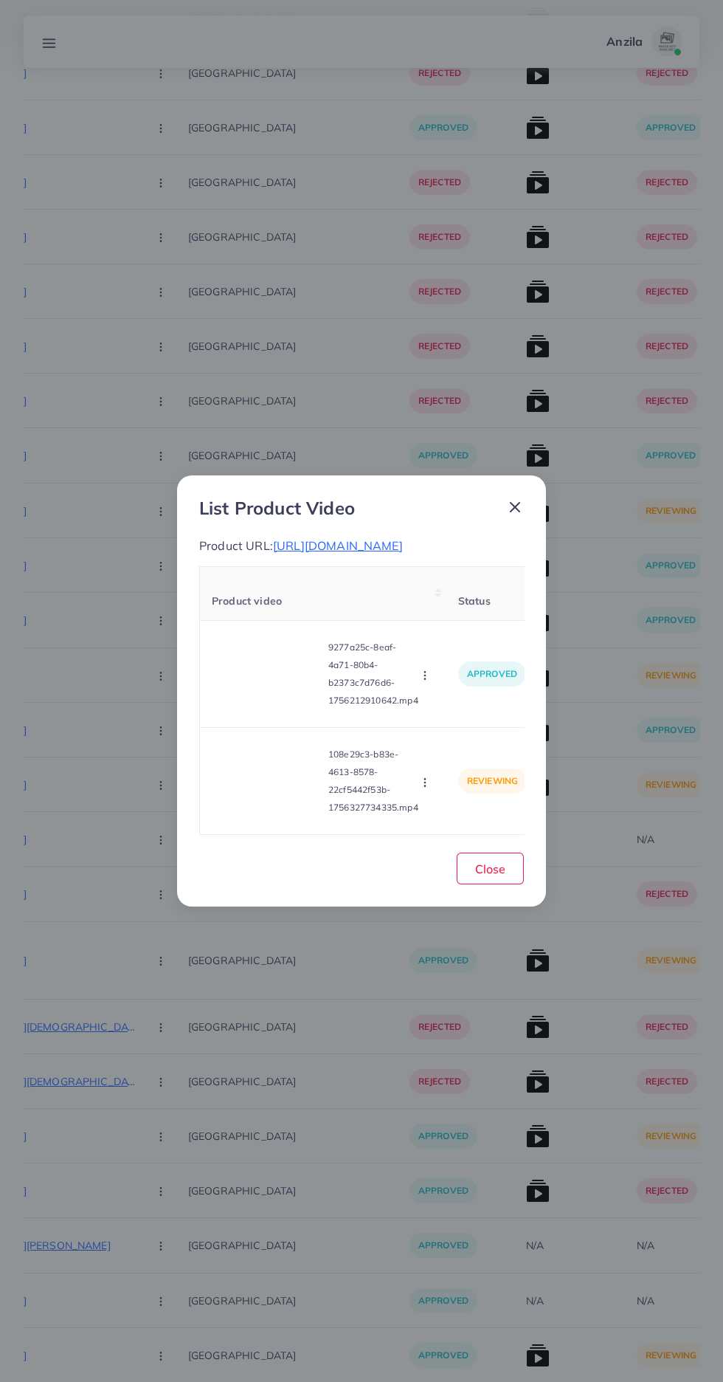
click at [425, 782] on circle "button" at bounding box center [424, 782] width 1 height 1
click at [461, 720] on span "Approve" at bounding box center [457, 712] width 49 height 15
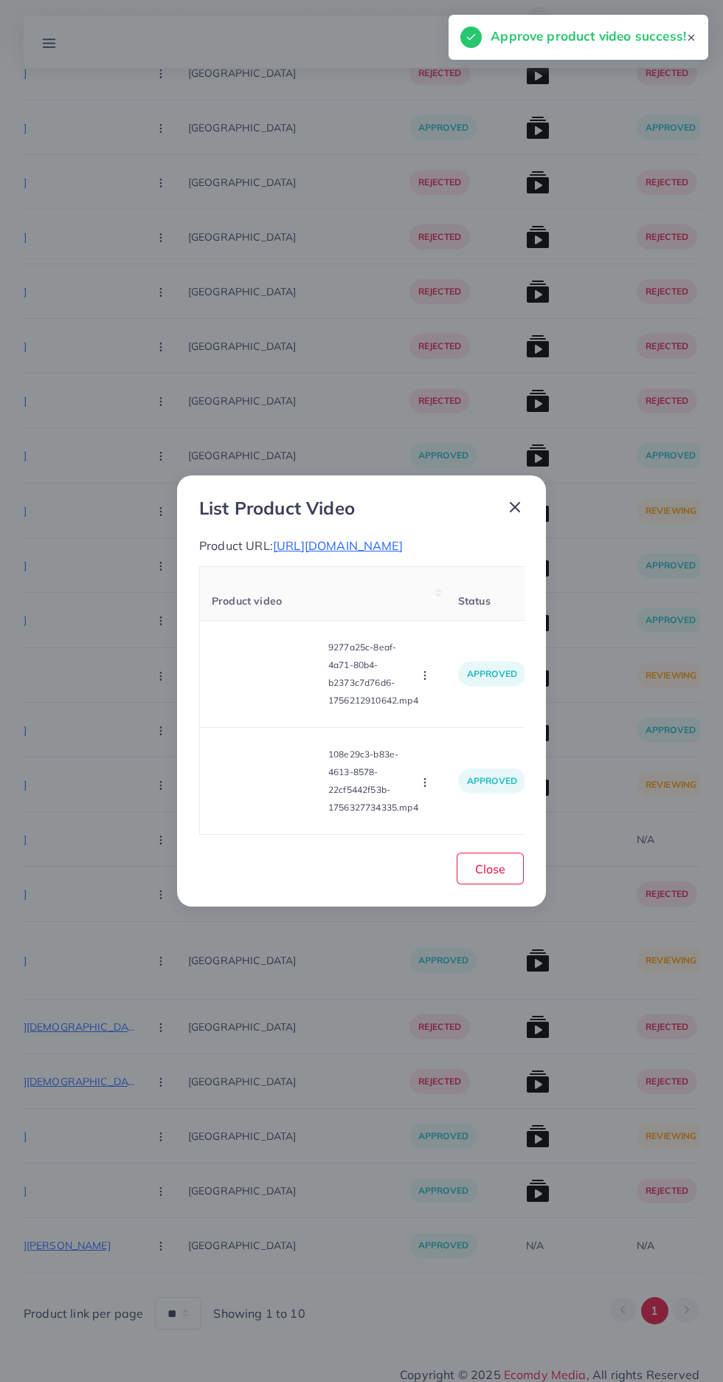
scroll to position [10387, 0]
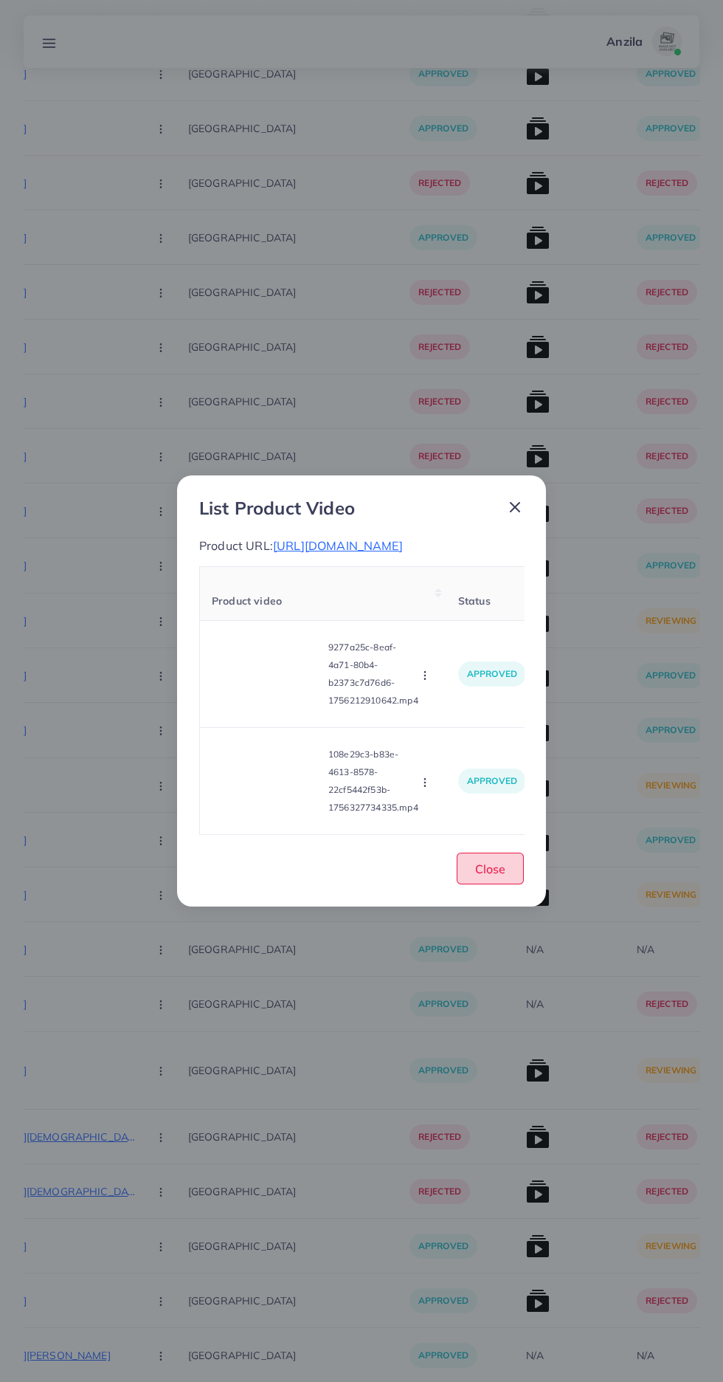
click at [490, 876] on span "Close" at bounding box center [490, 868] width 30 height 15
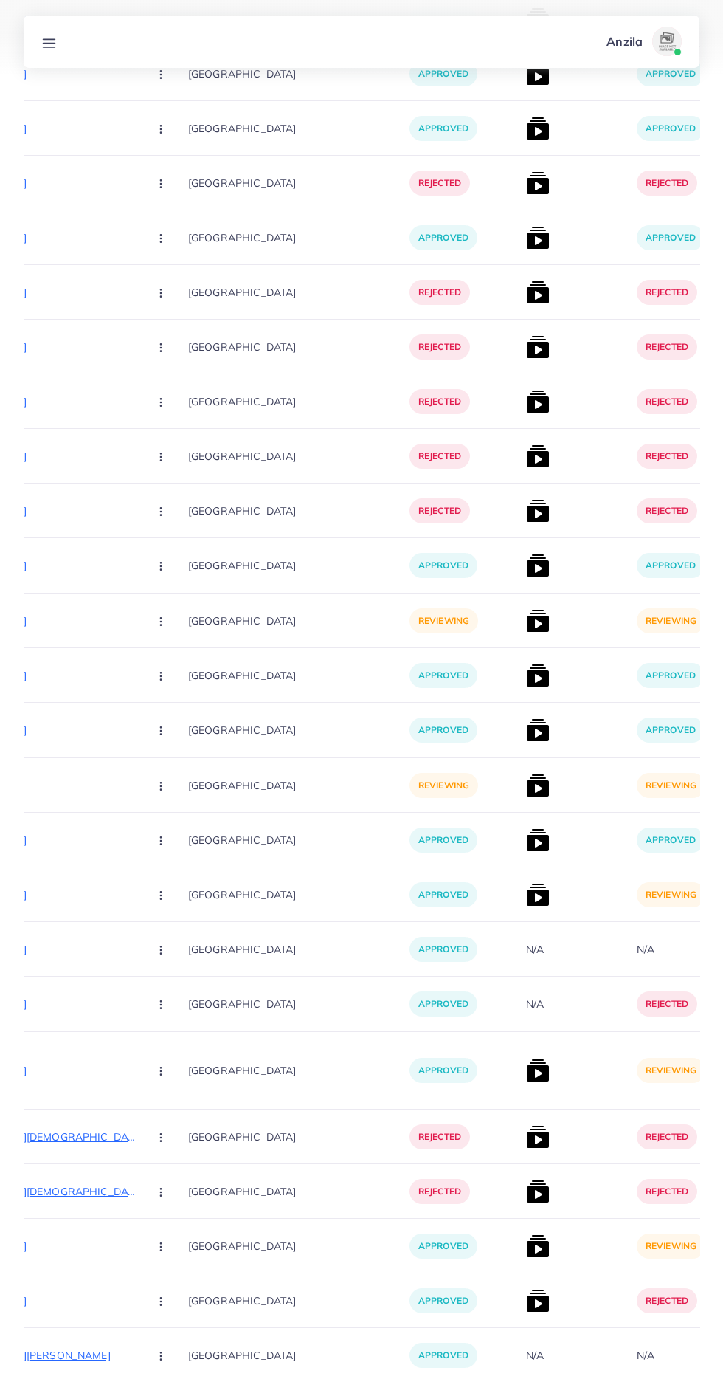
click at [526, 1238] on img at bounding box center [538, 1246] width 24 height 24
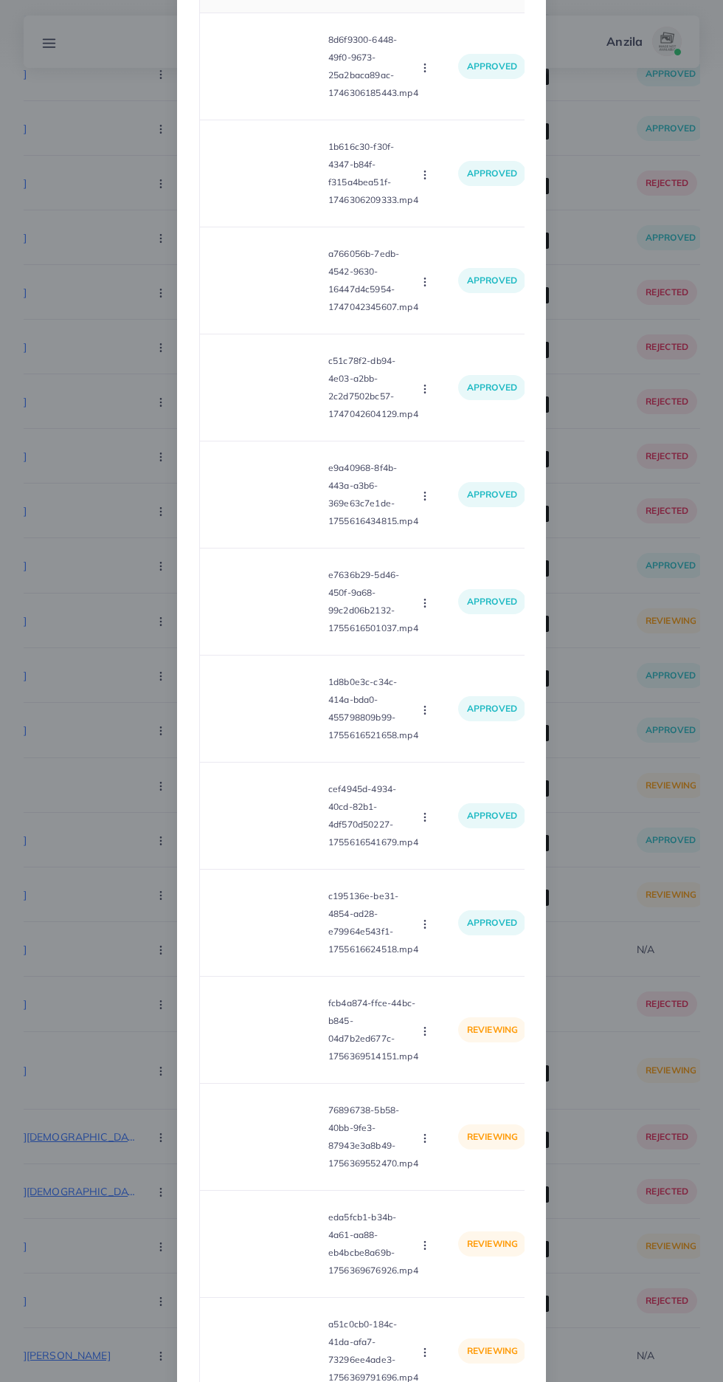
scroll to position [190, 0]
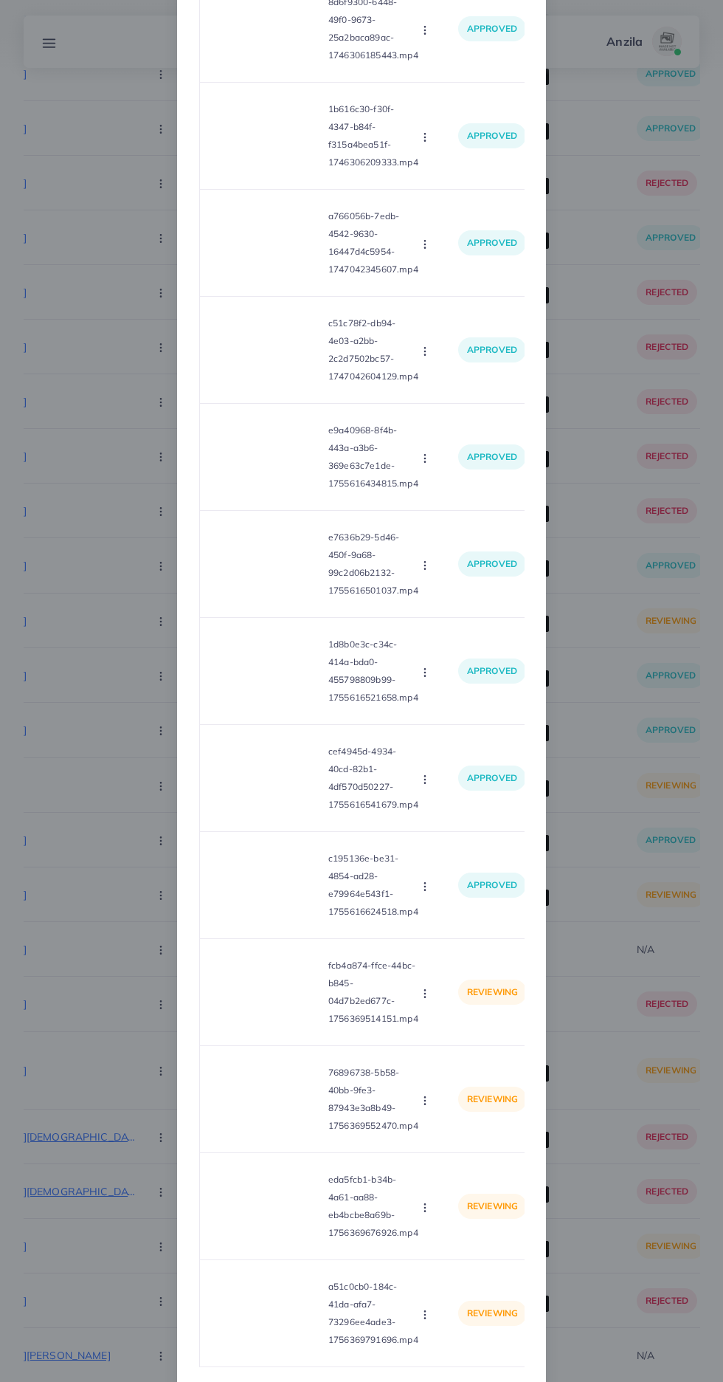
click at [290, 1025] on video at bounding box center [267, 992] width 111 height 66
click at [279, 1025] on div at bounding box center [267, 992] width 111 height 66
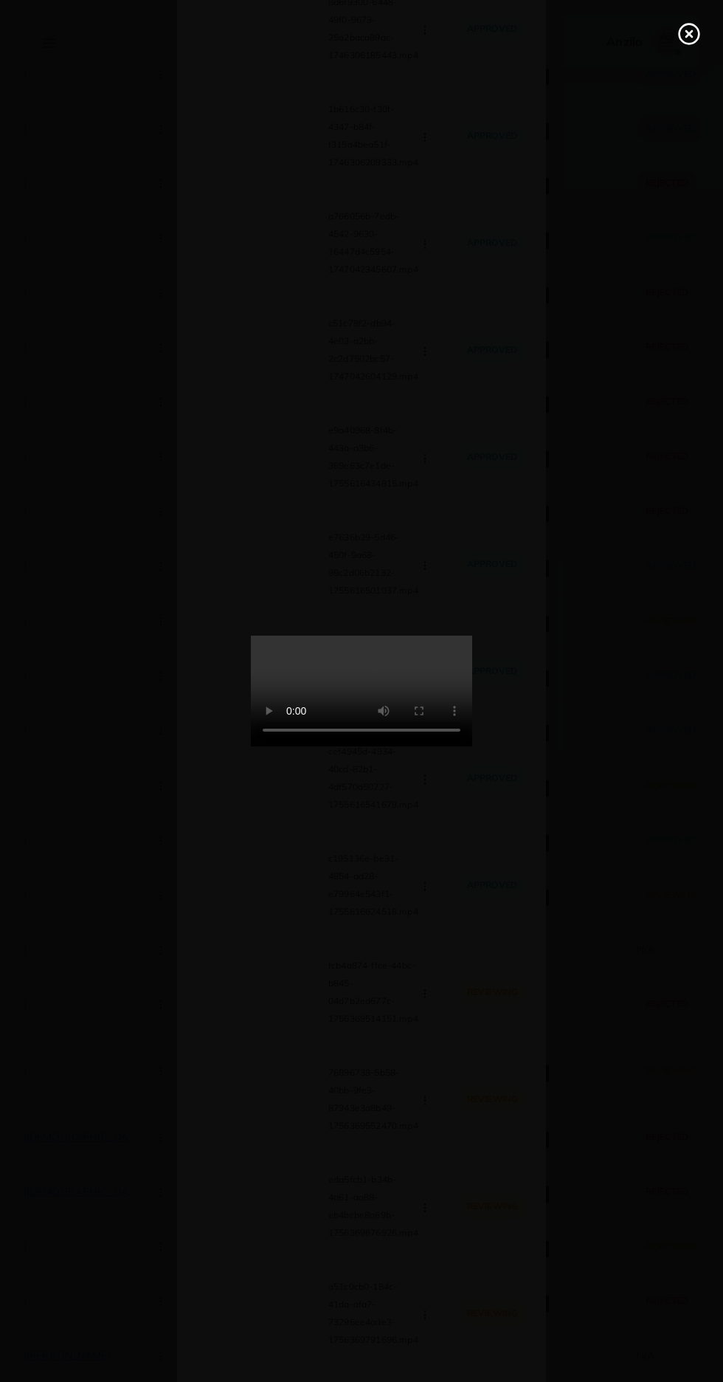
click at [684, 34] on icon at bounding box center [690, 34] width 24 height 24
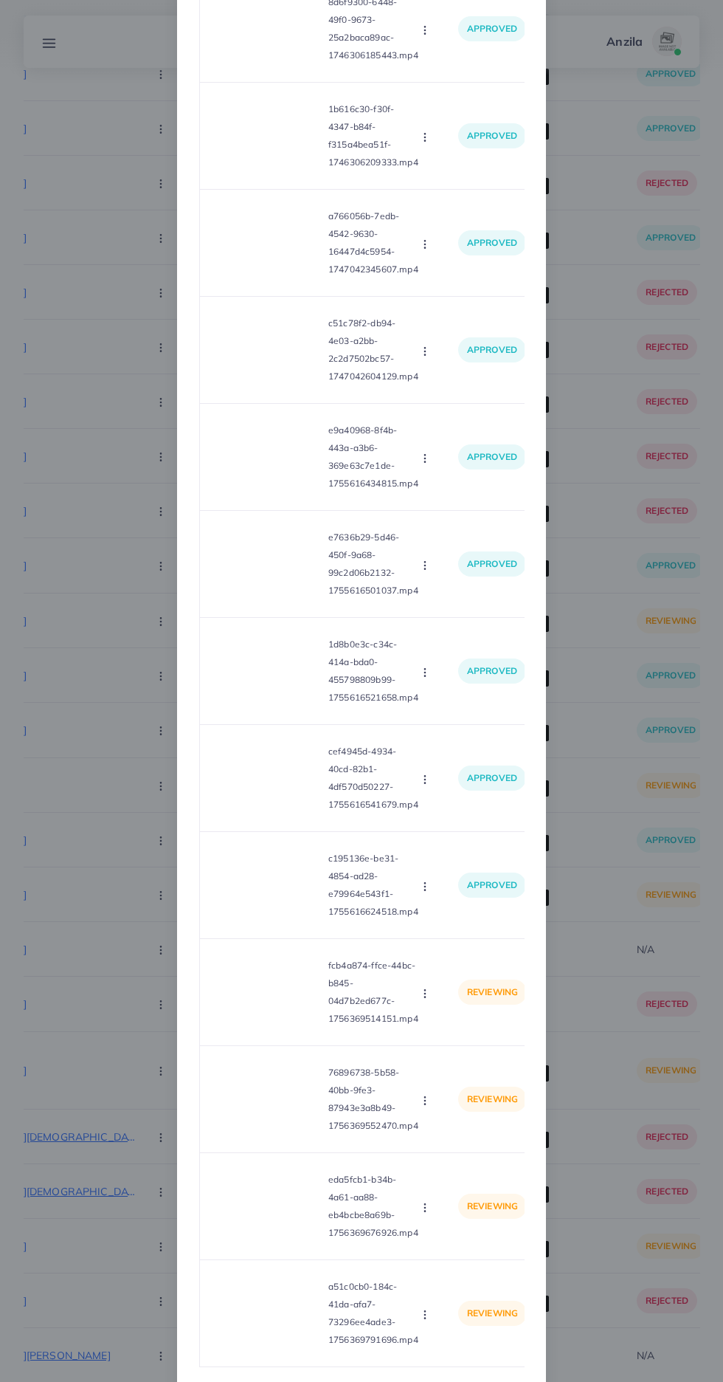
click at [425, 997] on circle "button" at bounding box center [424, 996] width 1 height 1
click at [471, 1036] on span "Approve" at bounding box center [457, 1028] width 49 height 15
click at [266, 1132] on video at bounding box center [267, 1099] width 111 height 66
click at [266, 1109] on circle at bounding box center [268, 1099] width 20 height 20
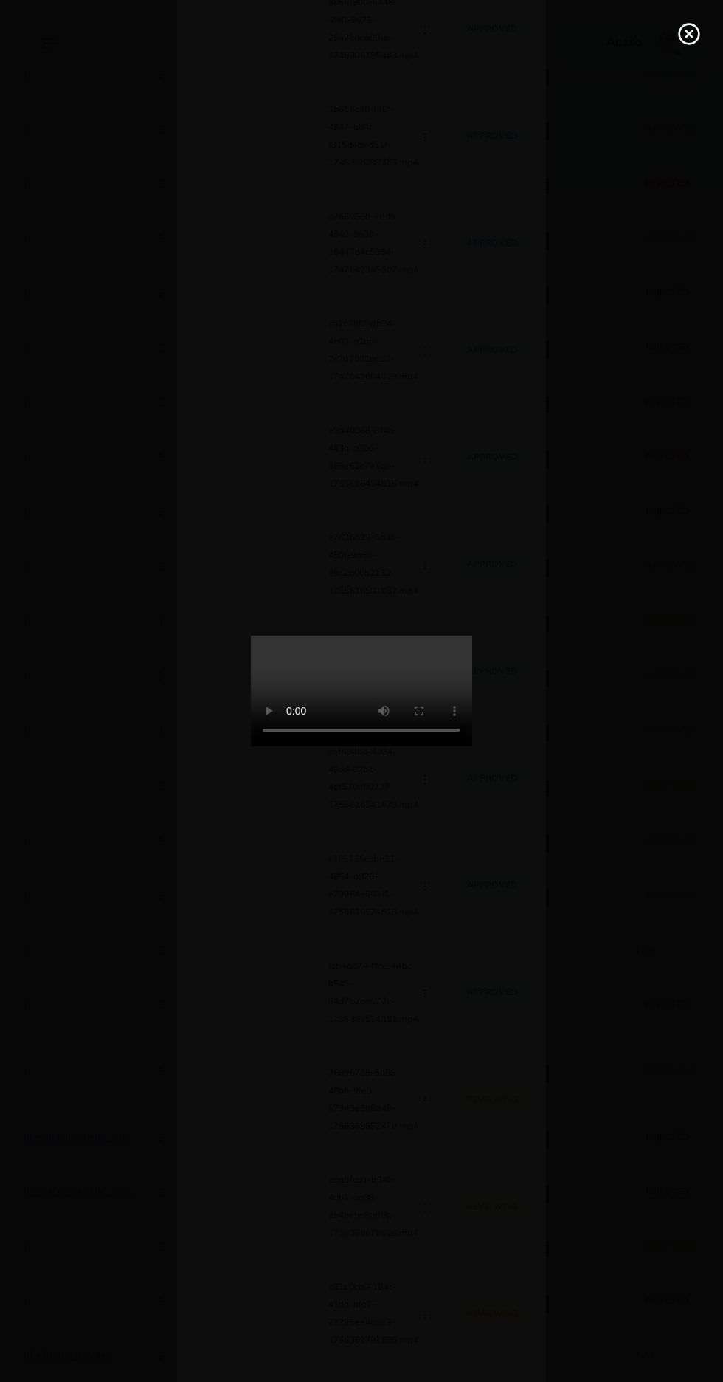
click at [686, 36] on line at bounding box center [689, 34] width 6 height 6
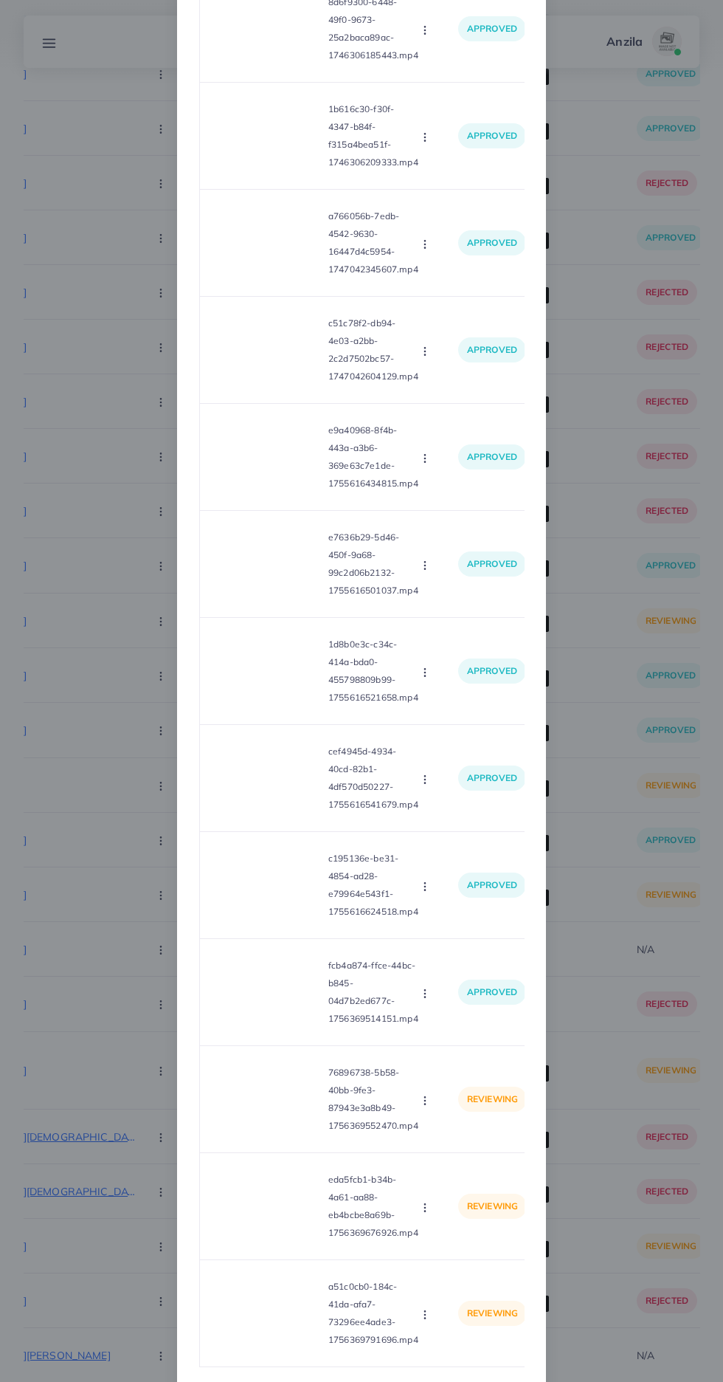
click at [431, 1106] on icon "button" at bounding box center [425, 1101] width 12 height 12
click at [464, 1143] on span "Approve" at bounding box center [457, 1135] width 49 height 15
click at [298, 1239] on video at bounding box center [267, 1206] width 111 height 66
click at [283, 1239] on div at bounding box center [267, 1206] width 111 height 66
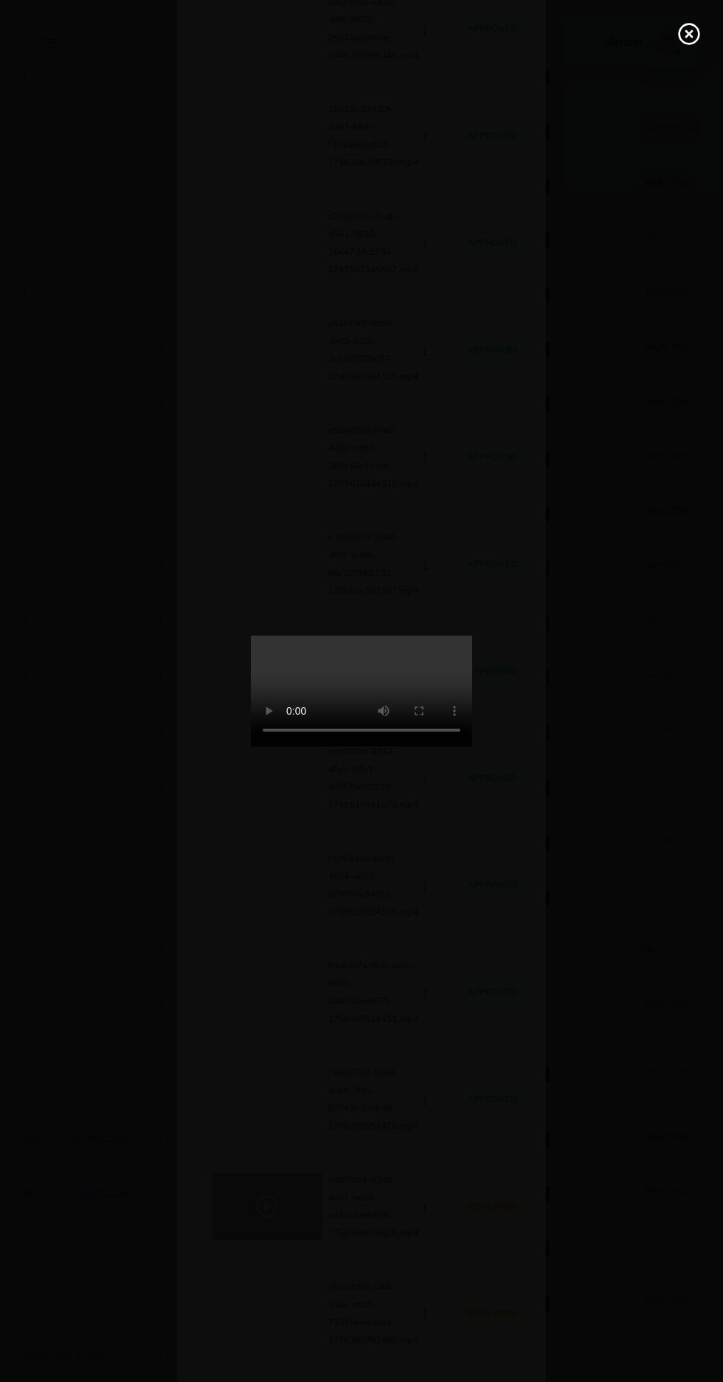
click at [683, 34] on icon at bounding box center [690, 34] width 24 height 24
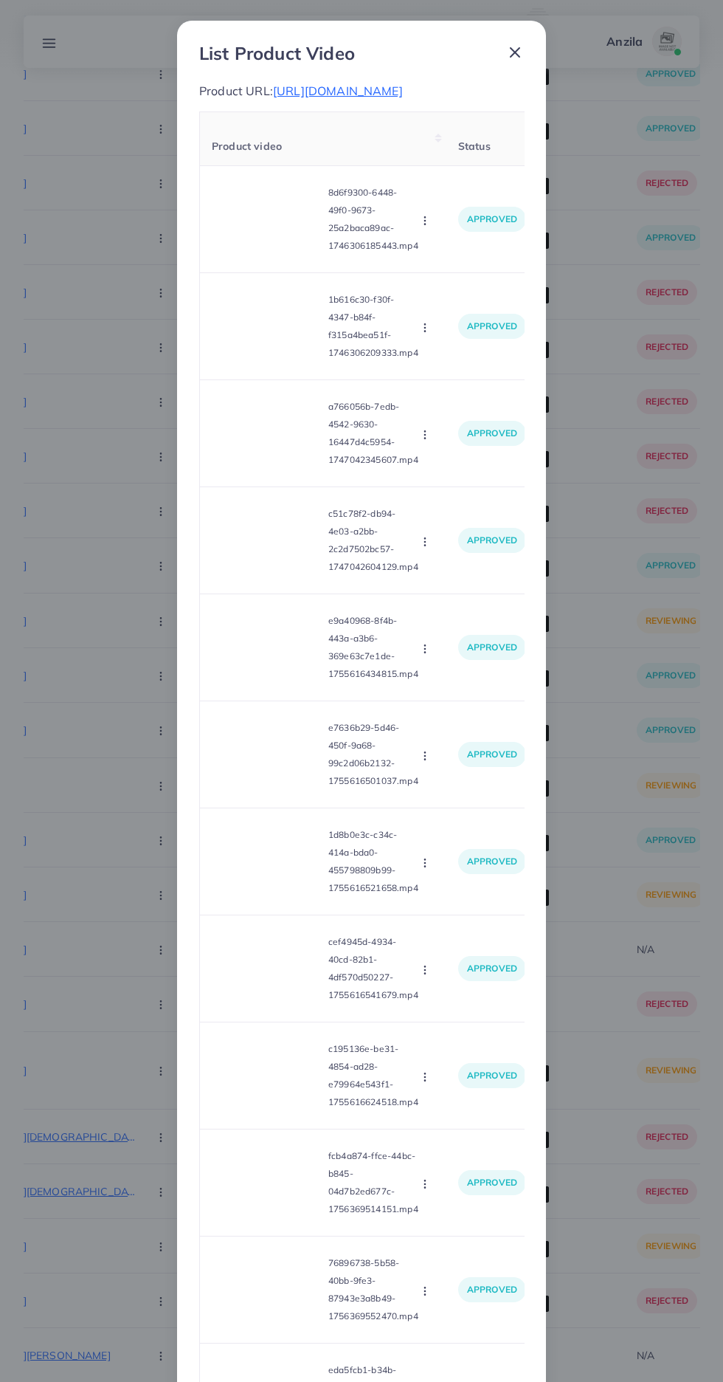
scroll to position [303, 0]
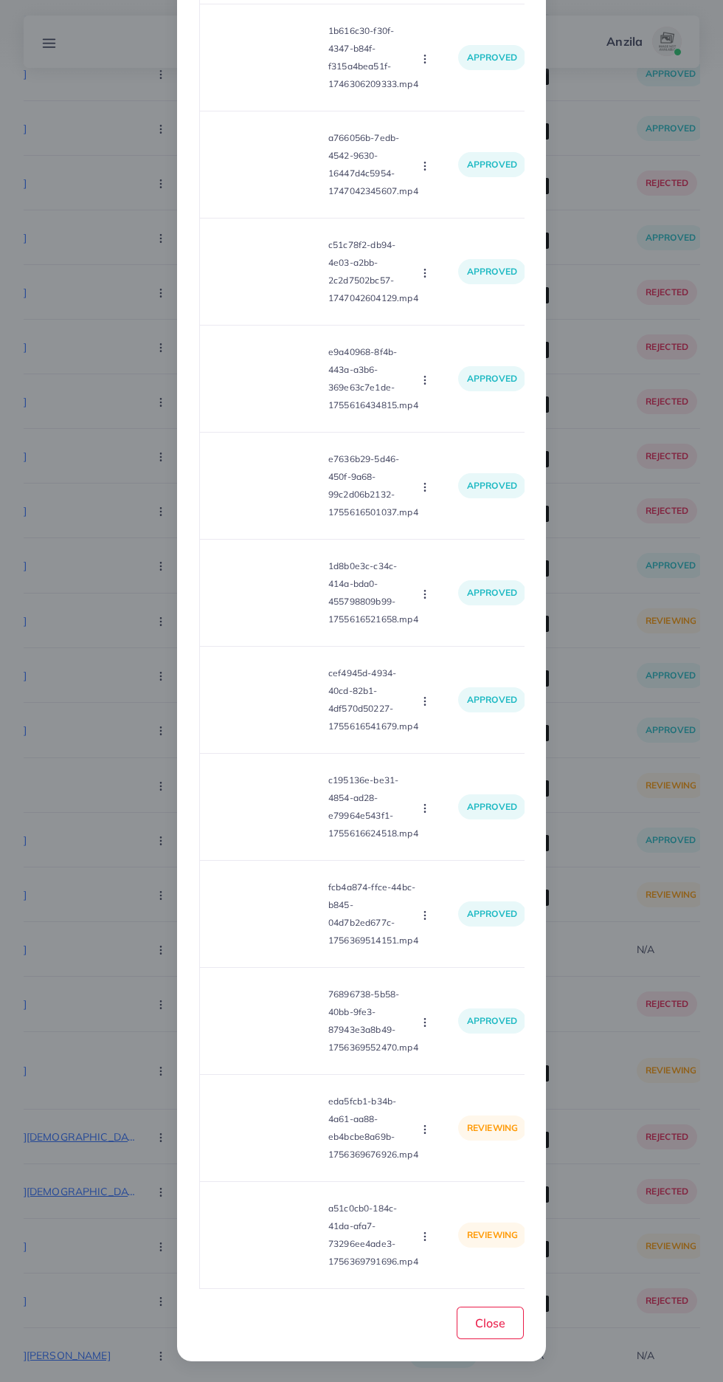
click at [454, 1155] on td "reviewing" at bounding box center [493, 1128] width 92 height 107
click at [427, 1129] on icon "button" at bounding box center [425, 1129] width 12 height 12
click at [464, 1167] on span "Approve" at bounding box center [457, 1164] width 49 height 15
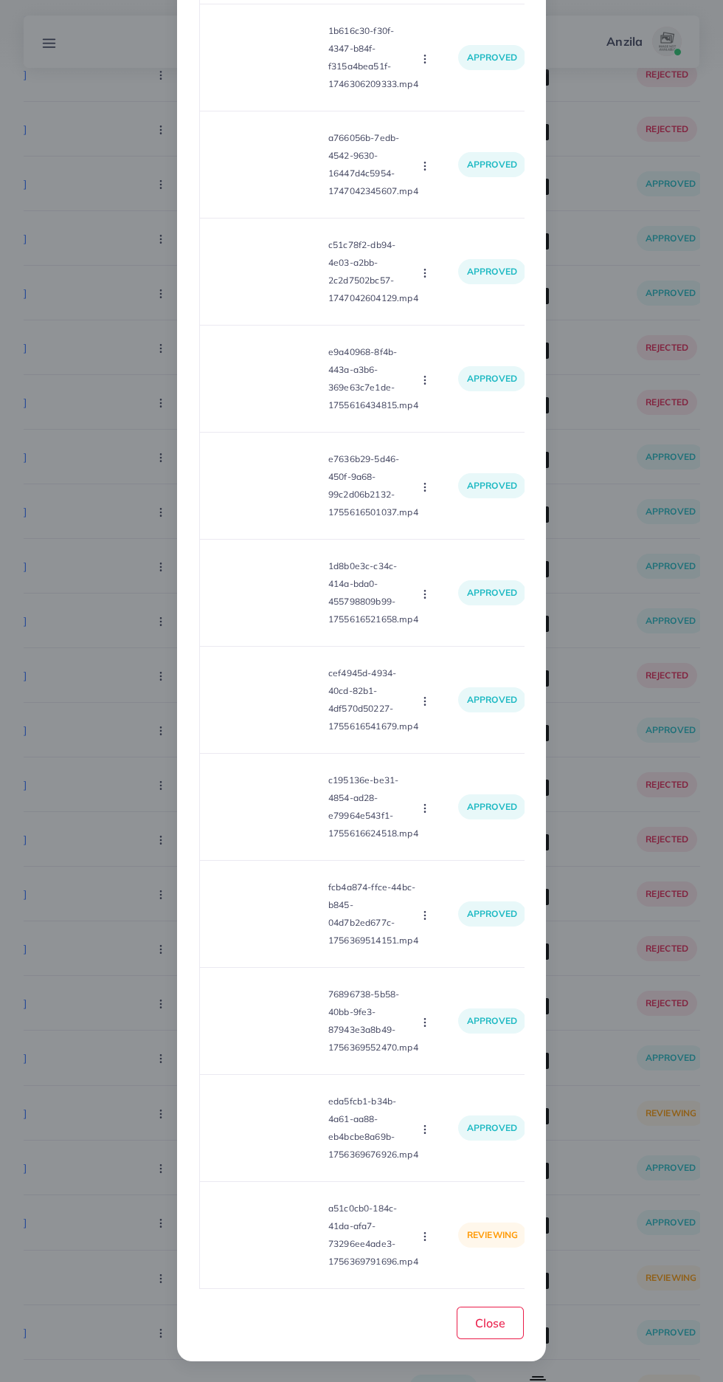
scroll to position [8640, 0]
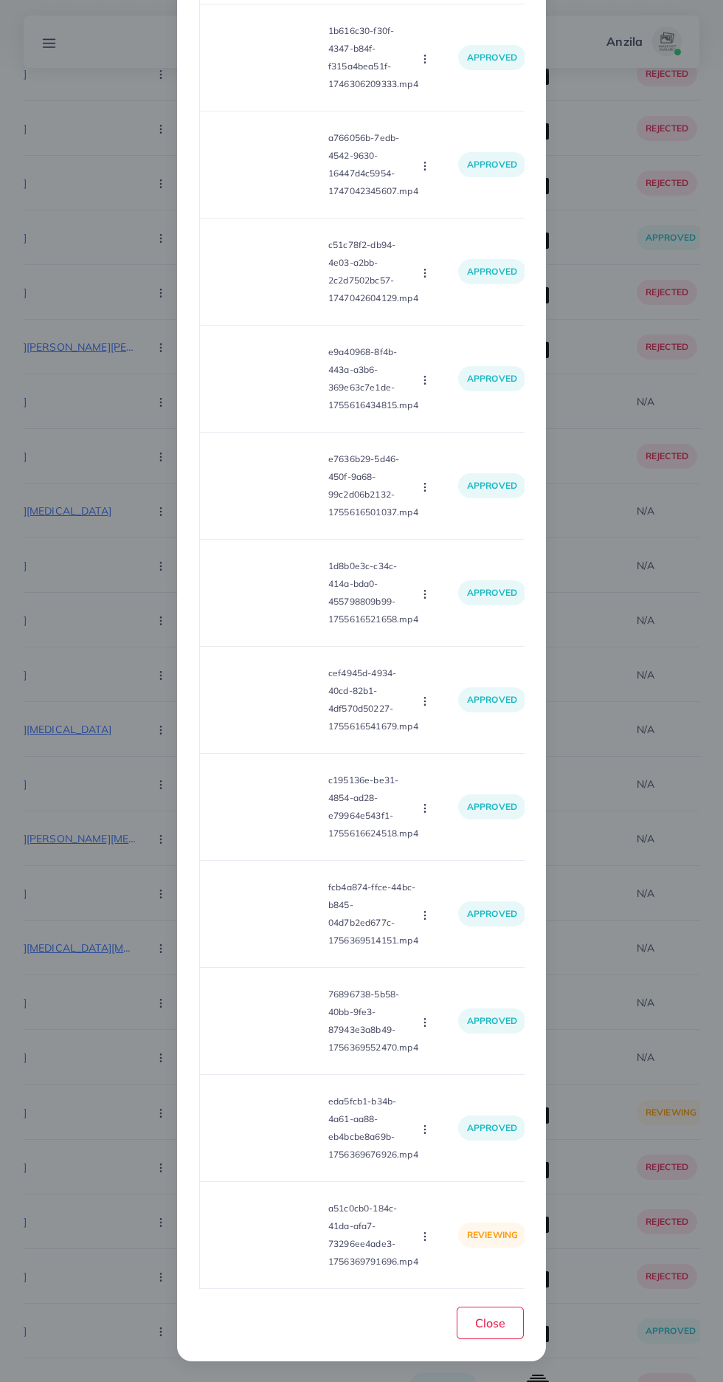
click at [309, 1238] on video at bounding box center [267, 1235] width 111 height 66
click at [312, 1254] on div at bounding box center [267, 1235] width 111 height 66
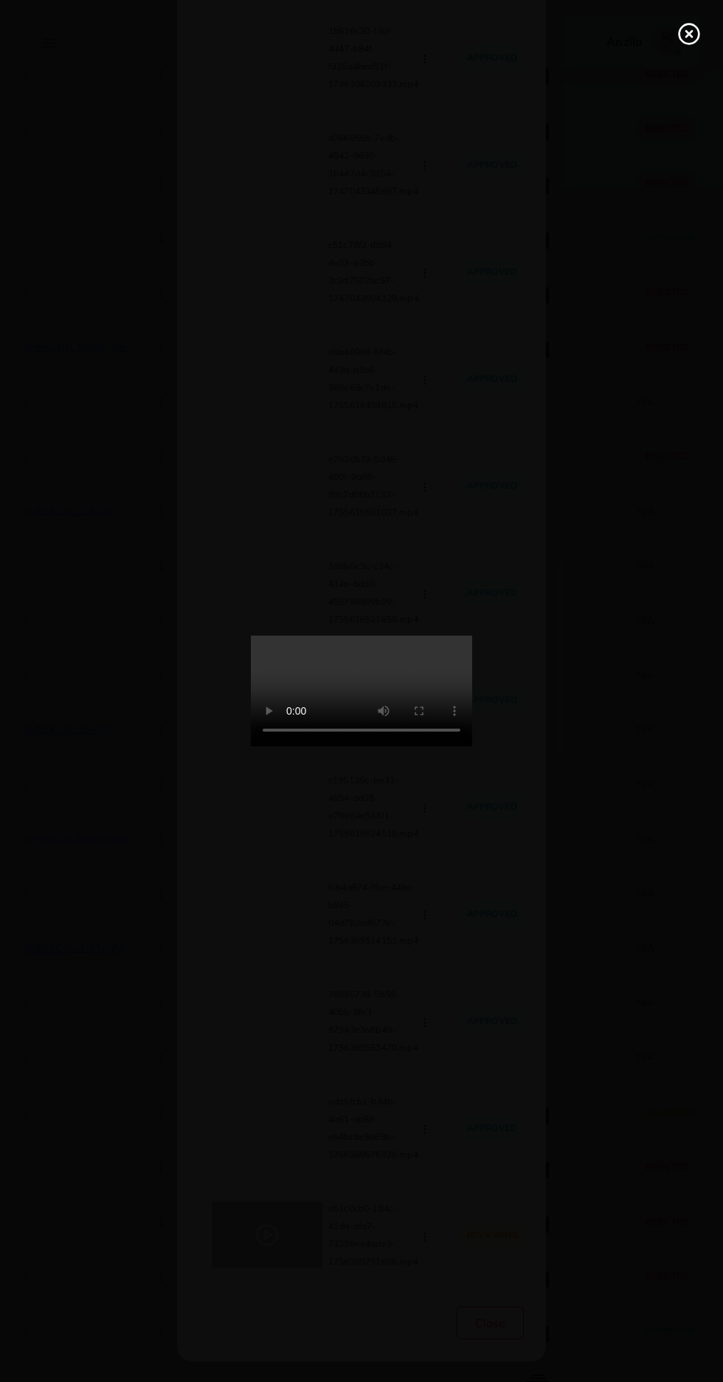
click at [679, 7] on div at bounding box center [361, 691] width 723 height 1382
click at [683, 40] on icon at bounding box center [690, 34] width 24 height 24
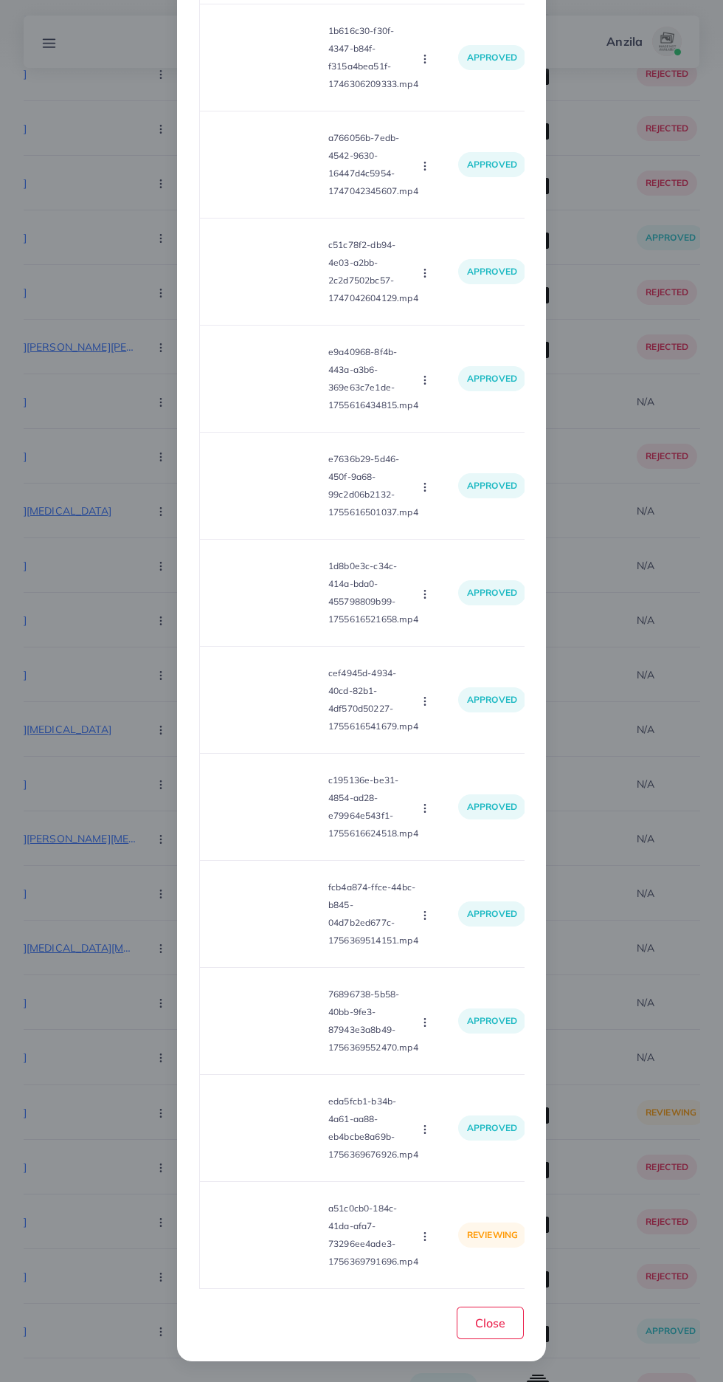
click at [431, 1239] on icon "button" at bounding box center [425, 1236] width 12 height 12
click at [473, 1160] on span "Approve" at bounding box center [457, 1166] width 49 height 15
click at [509, 1337] on button "Close" at bounding box center [490, 1322] width 67 height 32
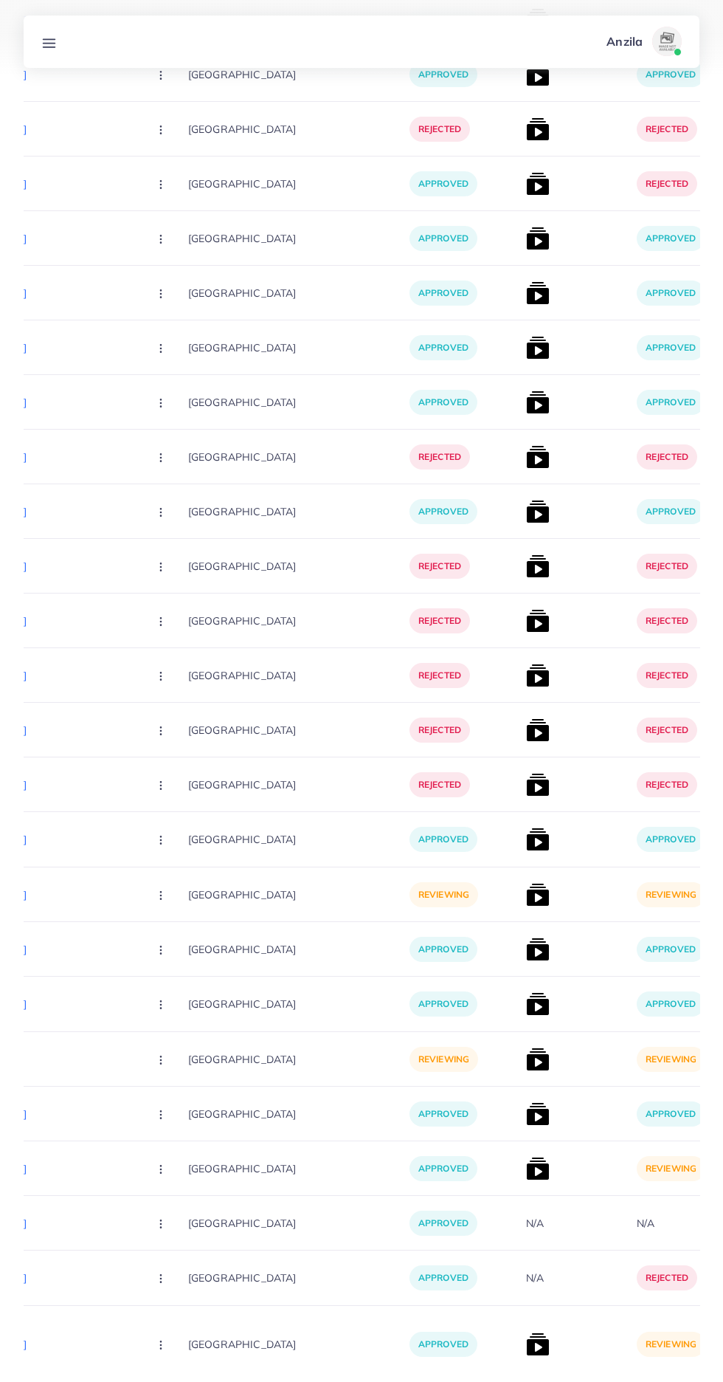
scroll to position [10606, 0]
click at [526, 1345] on img at bounding box center [538, 1344] width 24 height 24
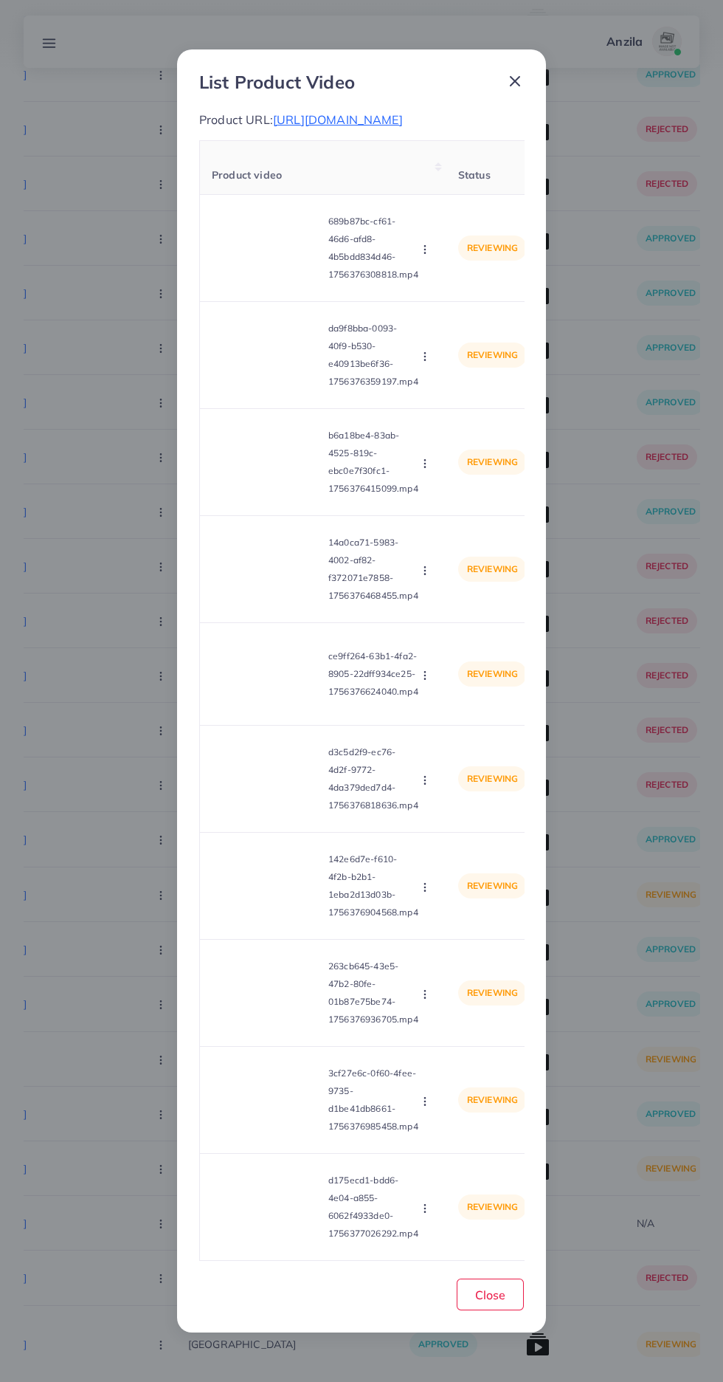
click at [241, 281] on video at bounding box center [267, 248] width 111 height 66
click at [249, 281] on div at bounding box center [267, 248] width 111 height 66
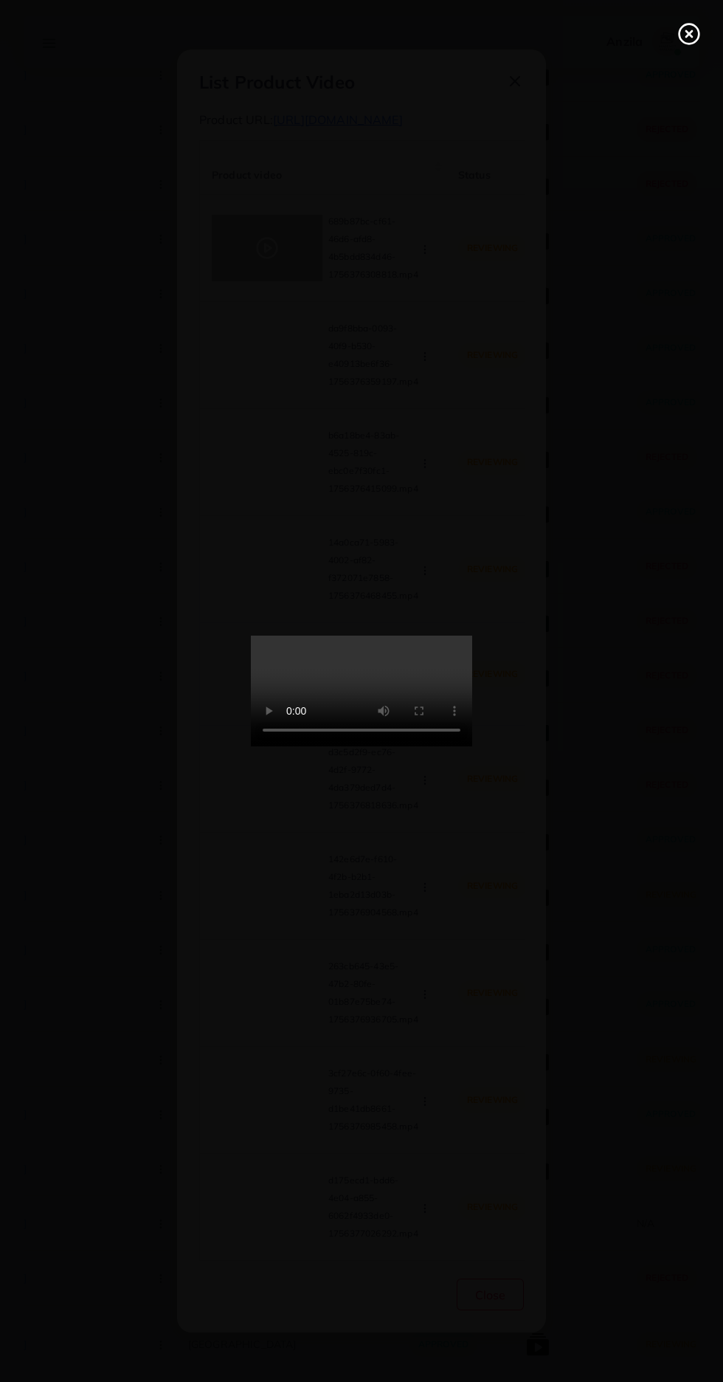
click at [652, 42] on div at bounding box center [361, 691] width 723 height 1382
click at [688, 33] on line at bounding box center [689, 34] width 6 height 6
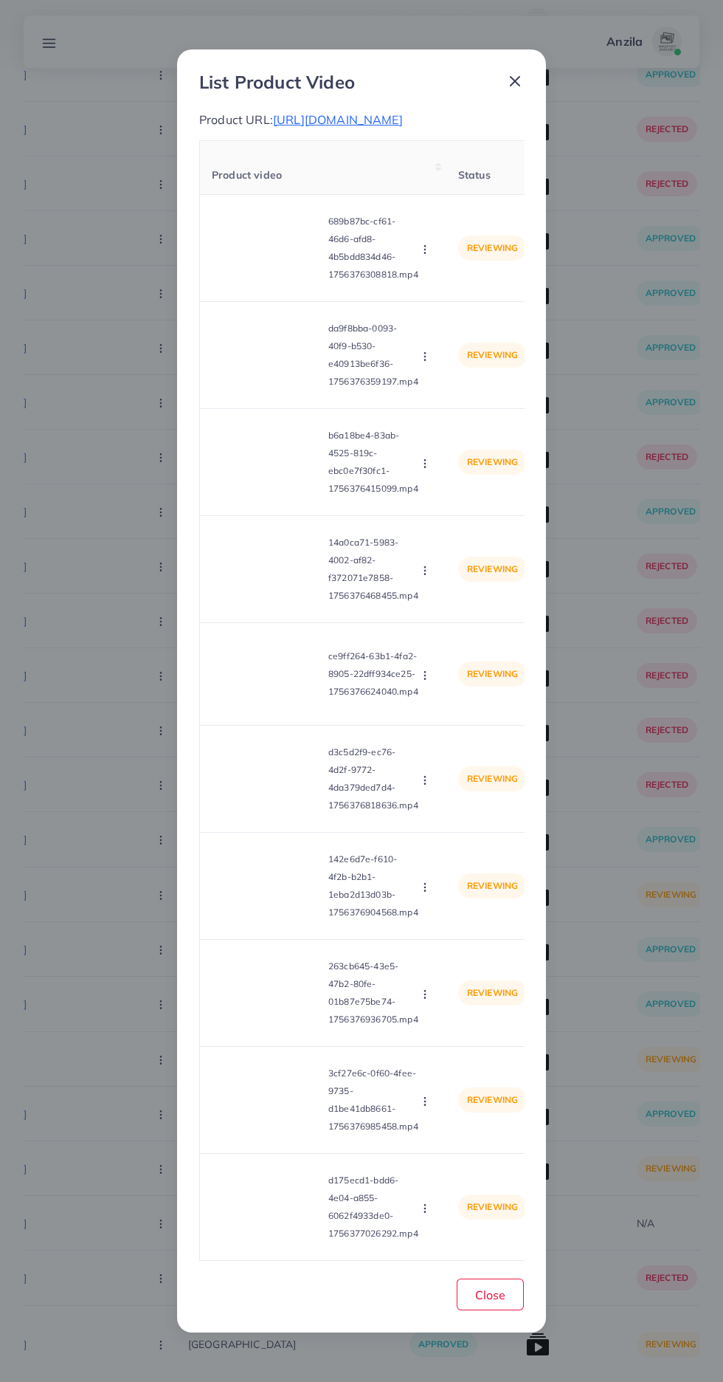
click at [461, 261] on div "reviewing" at bounding box center [492, 247] width 69 height 25
click at [429, 255] on icon "button" at bounding box center [425, 250] width 12 height 12
click at [452, 292] on span "Approve" at bounding box center [457, 284] width 49 height 15
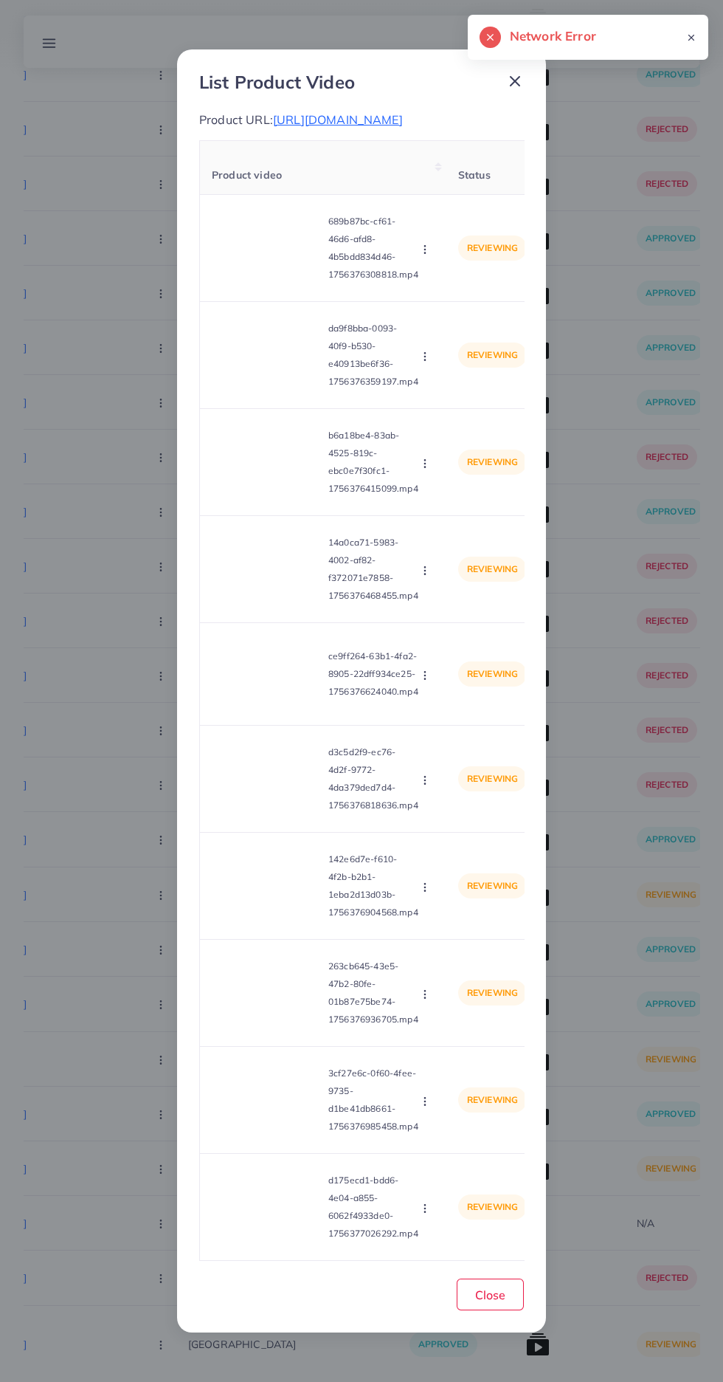
click at [430, 255] on icon "button" at bounding box center [425, 250] width 12 height 12
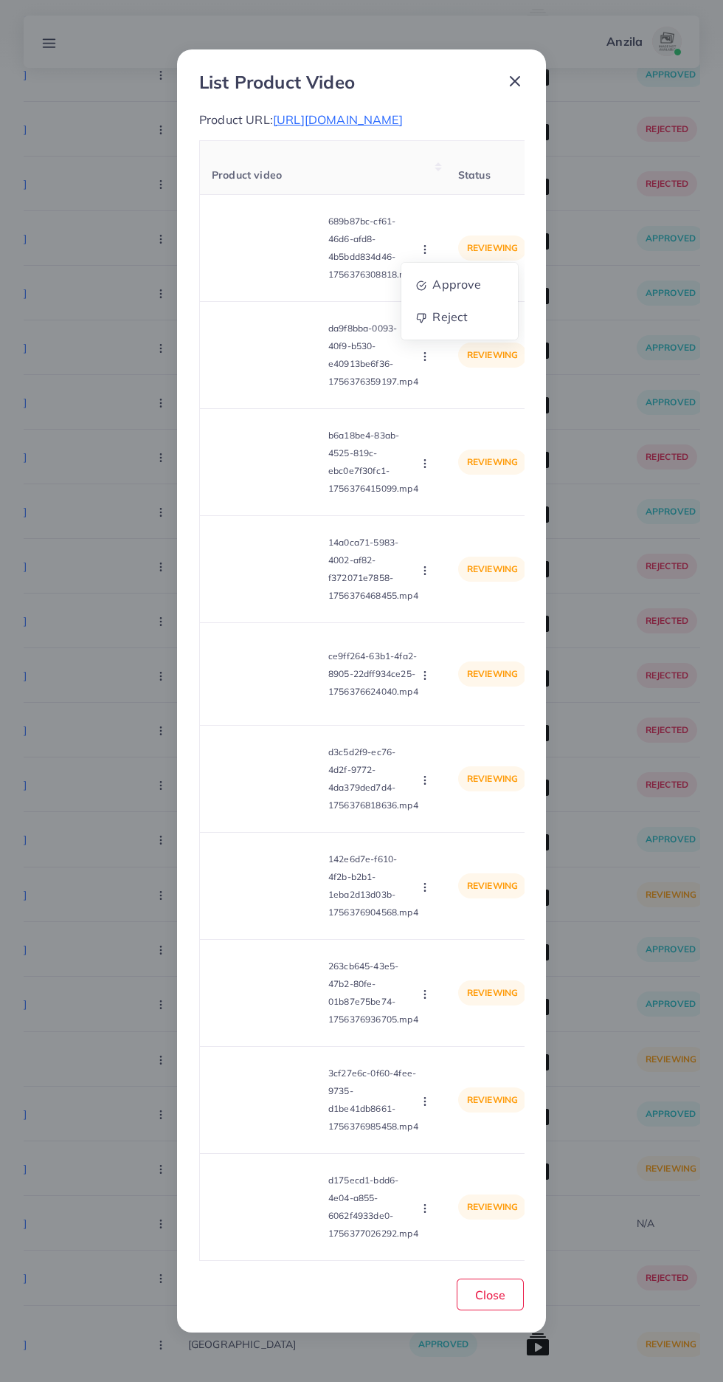
click at [425, 253] on circle "button" at bounding box center [424, 252] width 1 height 1
click at [426, 255] on icon "button" at bounding box center [425, 250] width 12 height 12
click at [447, 292] on span "Approve" at bounding box center [457, 284] width 49 height 15
click at [272, 388] on video at bounding box center [267, 355] width 111 height 66
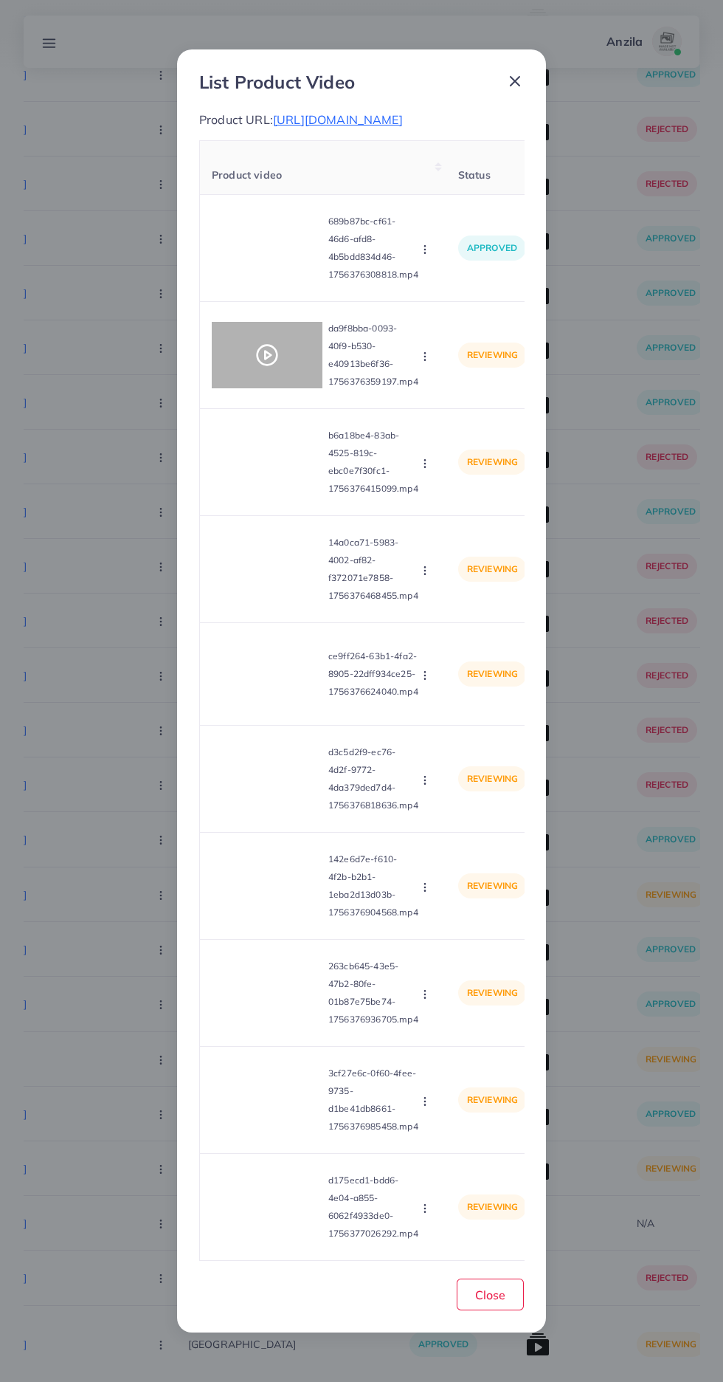
click at [255, 388] on div at bounding box center [267, 355] width 111 height 66
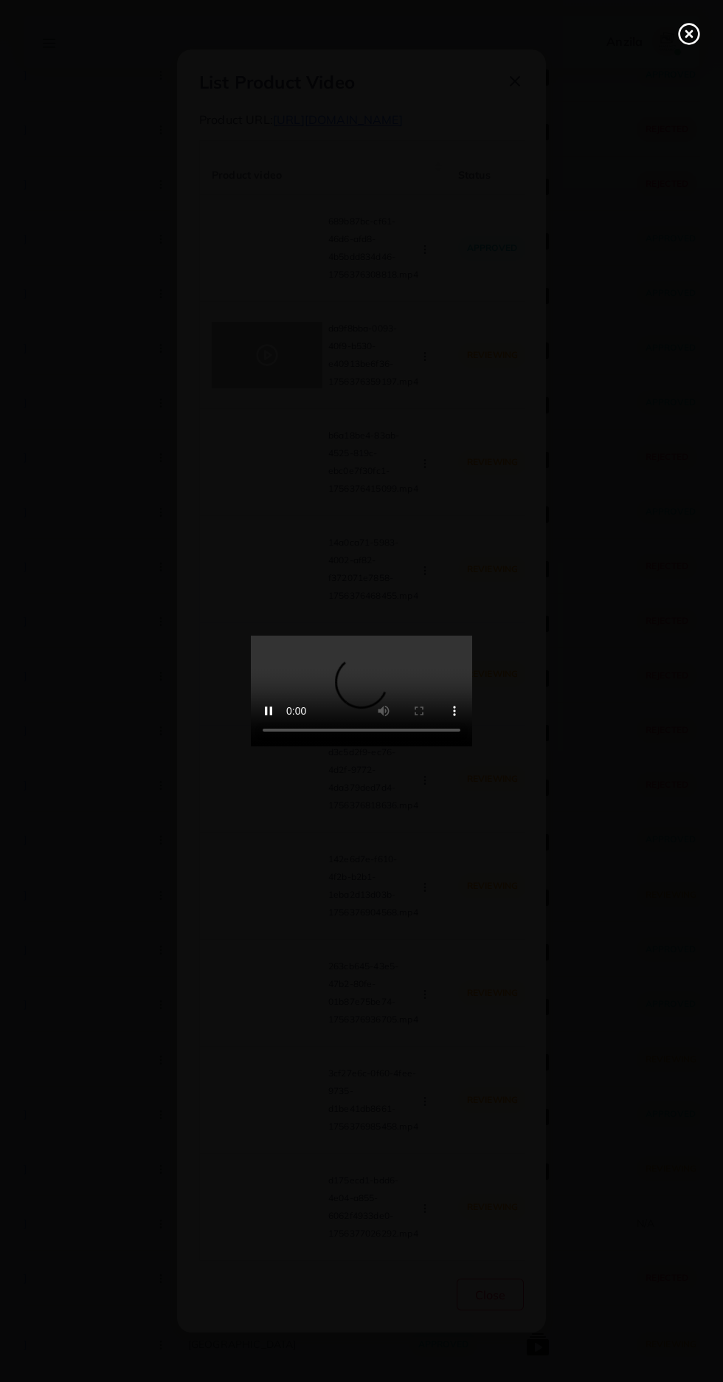
click at [689, 34] on line at bounding box center [689, 34] width 6 height 6
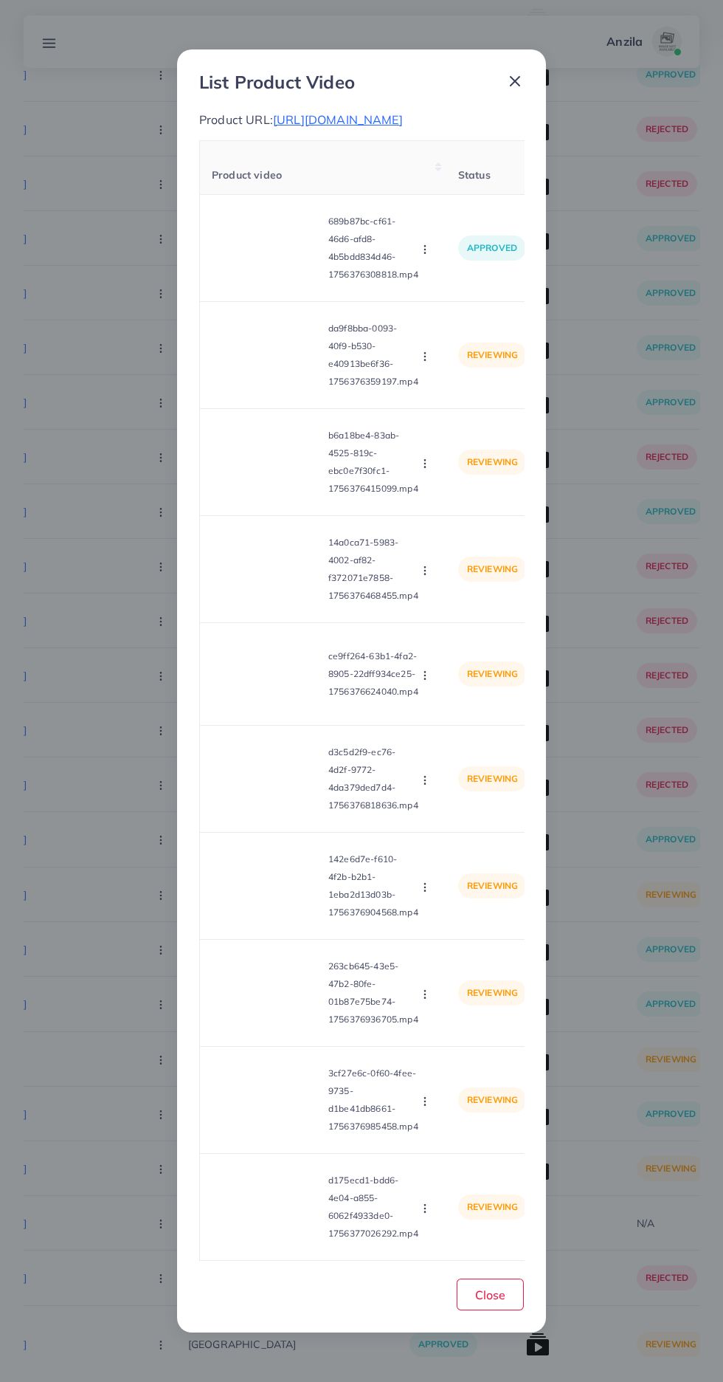
click at [427, 362] on icon "button" at bounding box center [425, 357] width 12 height 12
click at [429, 408] on link "Approve" at bounding box center [460, 392] width 117 height 32
click at [276, 495] on video at bounding box center [267, 462] width 111 height 66
click at [261, 472] on circle at bounding box center [268, 462] width 20 height 20
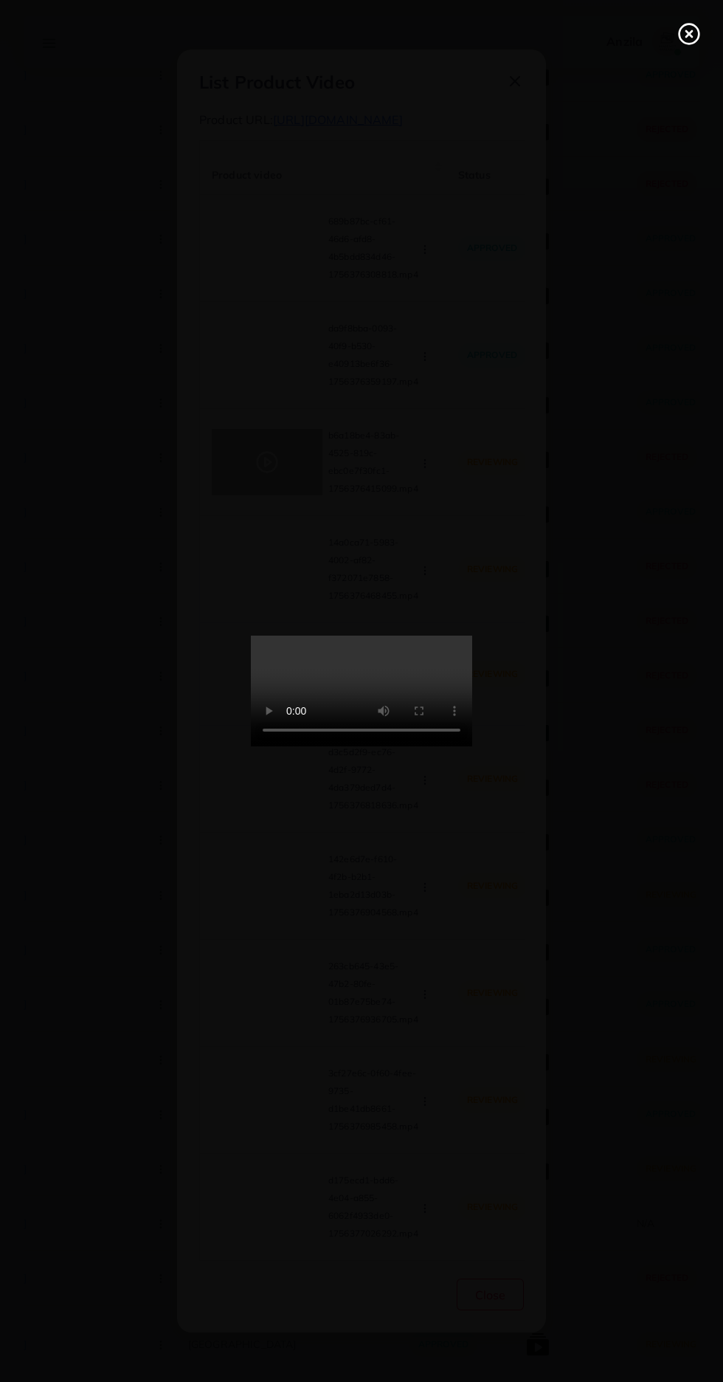
click at [691, 35] on line at bounding box center [689, 34] width 6 height 6
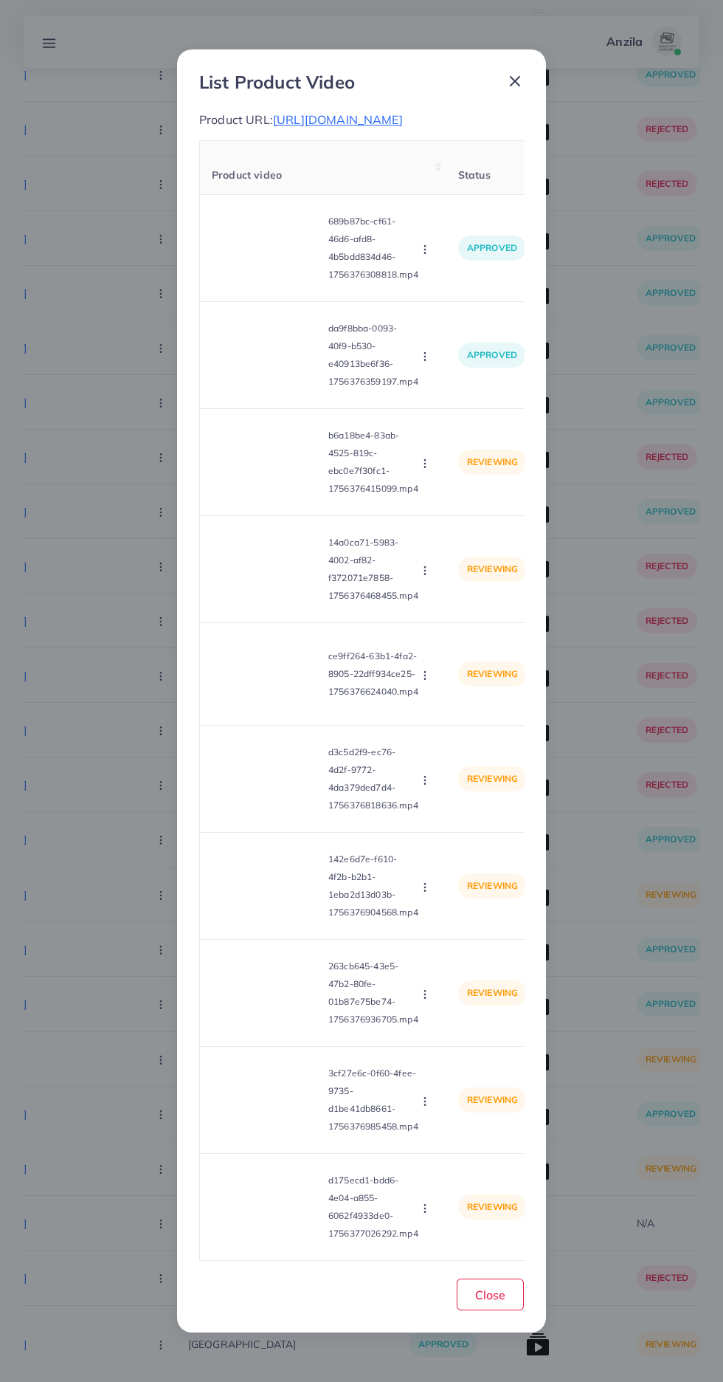
click at [428, 469] on icon "button" at bounding box center [425, 464] width 12 height 12
click at [486, 515] on link "Approve" at bounding box center [460, 499] width 117 height 32
click at [266, 602] on video at bounding box center [267, 569] width 111 height 66
click at [268, 579] on circle at bounding box center [268, 569] width 20 height 20
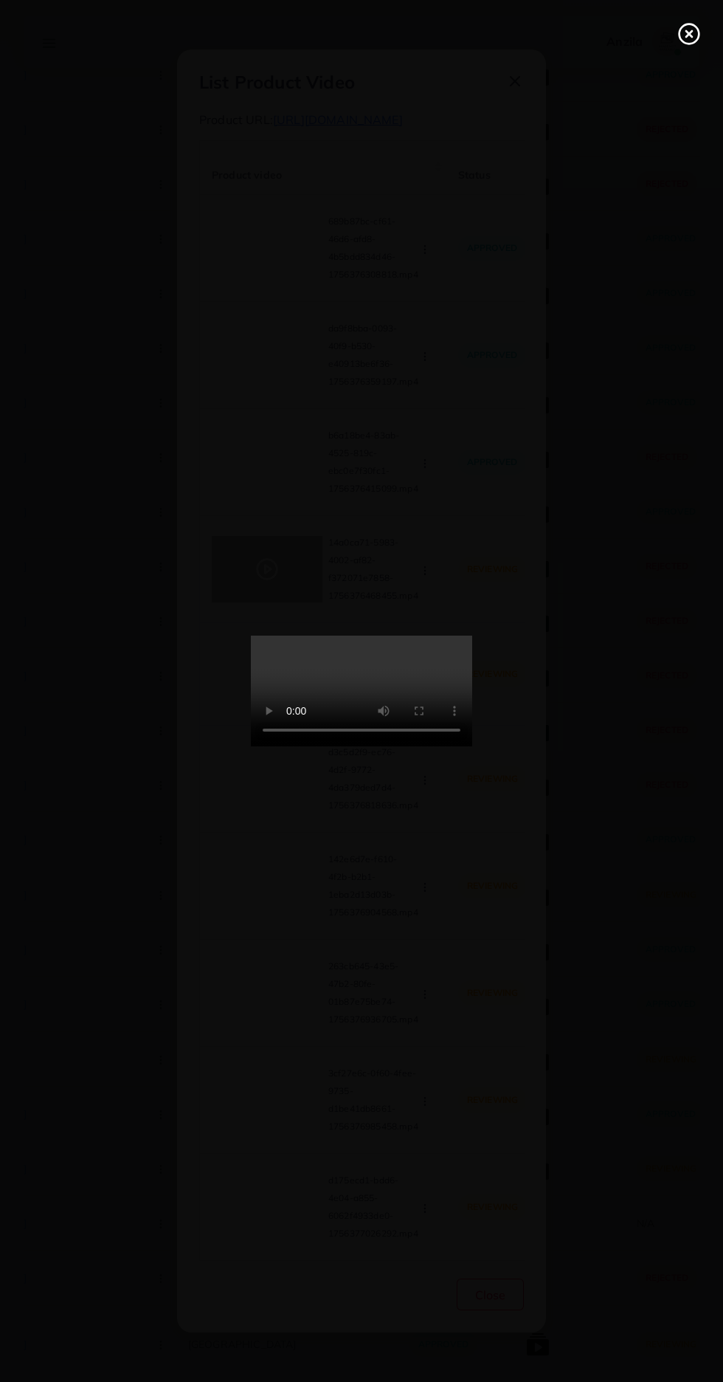
click at [689, 34] on line at bounding box center [689, 34] width 6 height 6
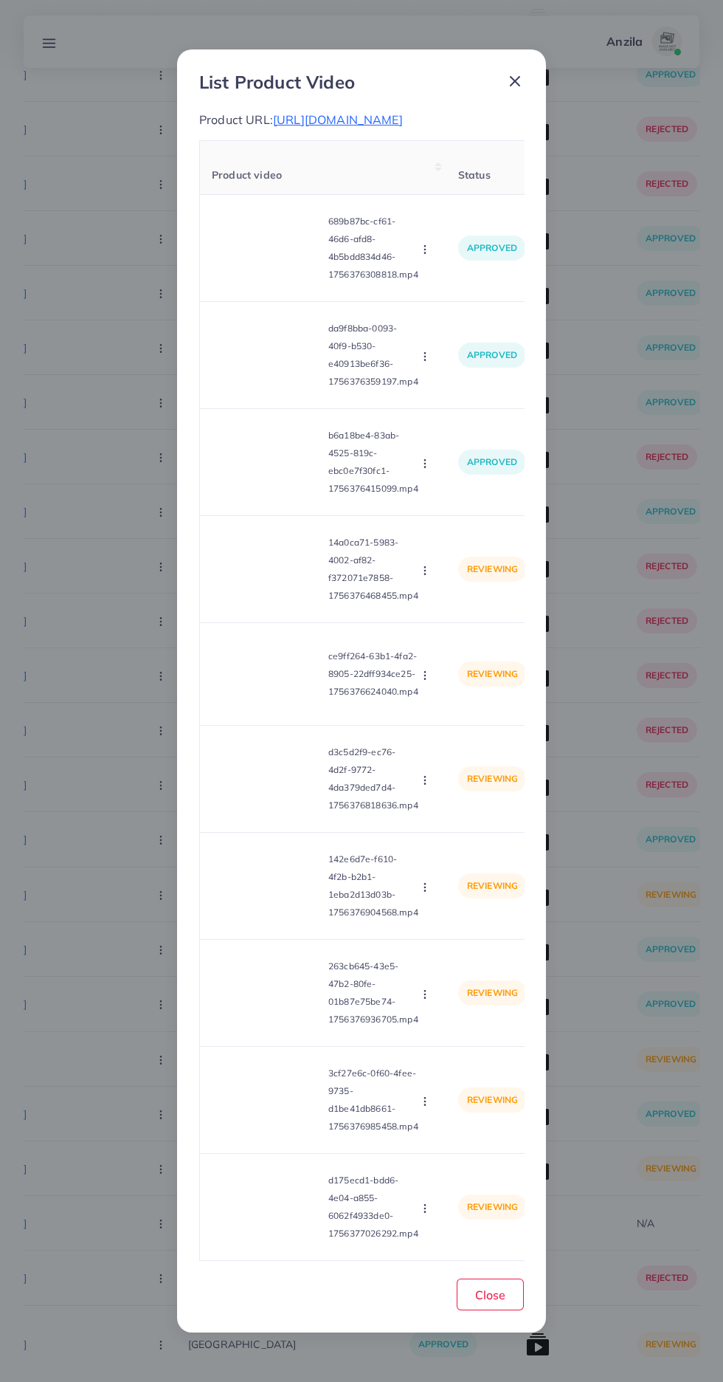
click at [425, 574] on circle "button" at bounding box center [424, 573] width 1 height 1
click at [466, 613] on span "Approve" at bounding box center [457, 605] width 49 height 15
click at [284, 707] on video at bounding box center [267, 674] width 111 height 66
click at [254, 707] on div at bounding box center [267, 674] width 111 height 66
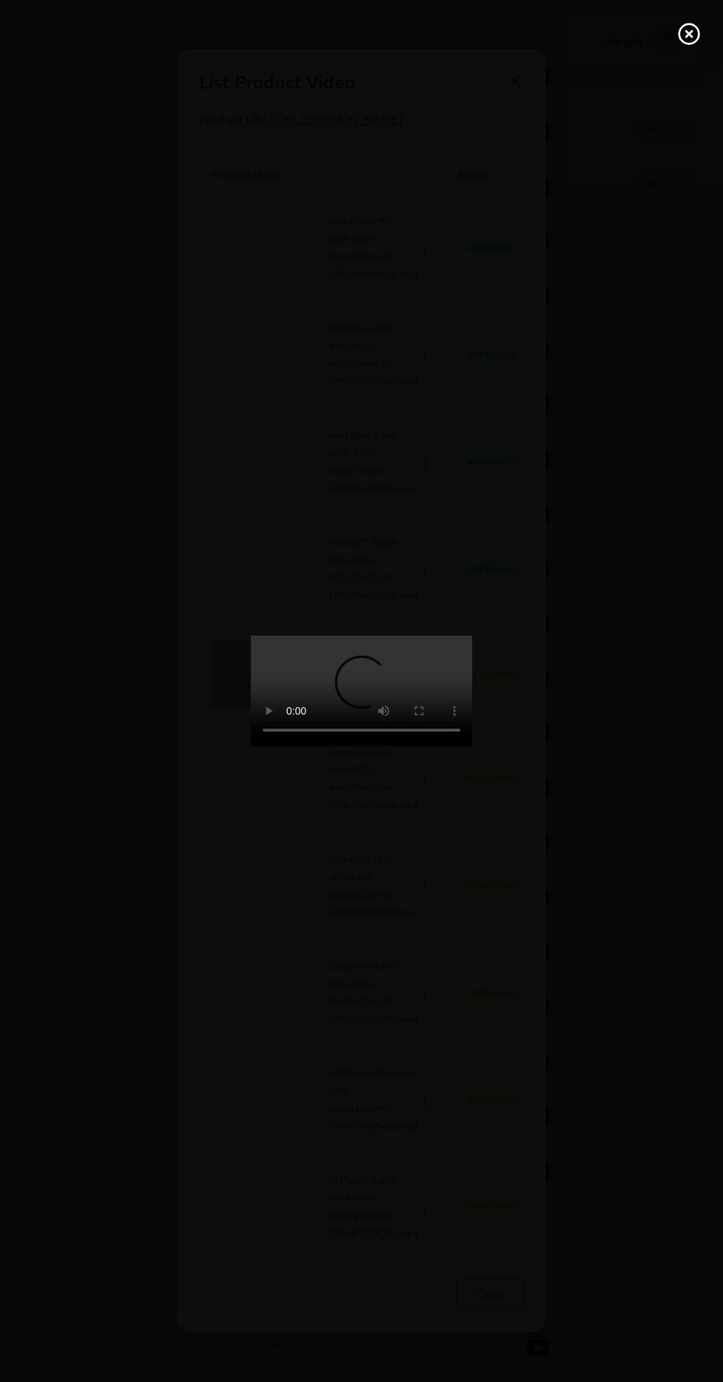
click at [686, 39] on icon at bounding box center [690, 34] width 24 height 24
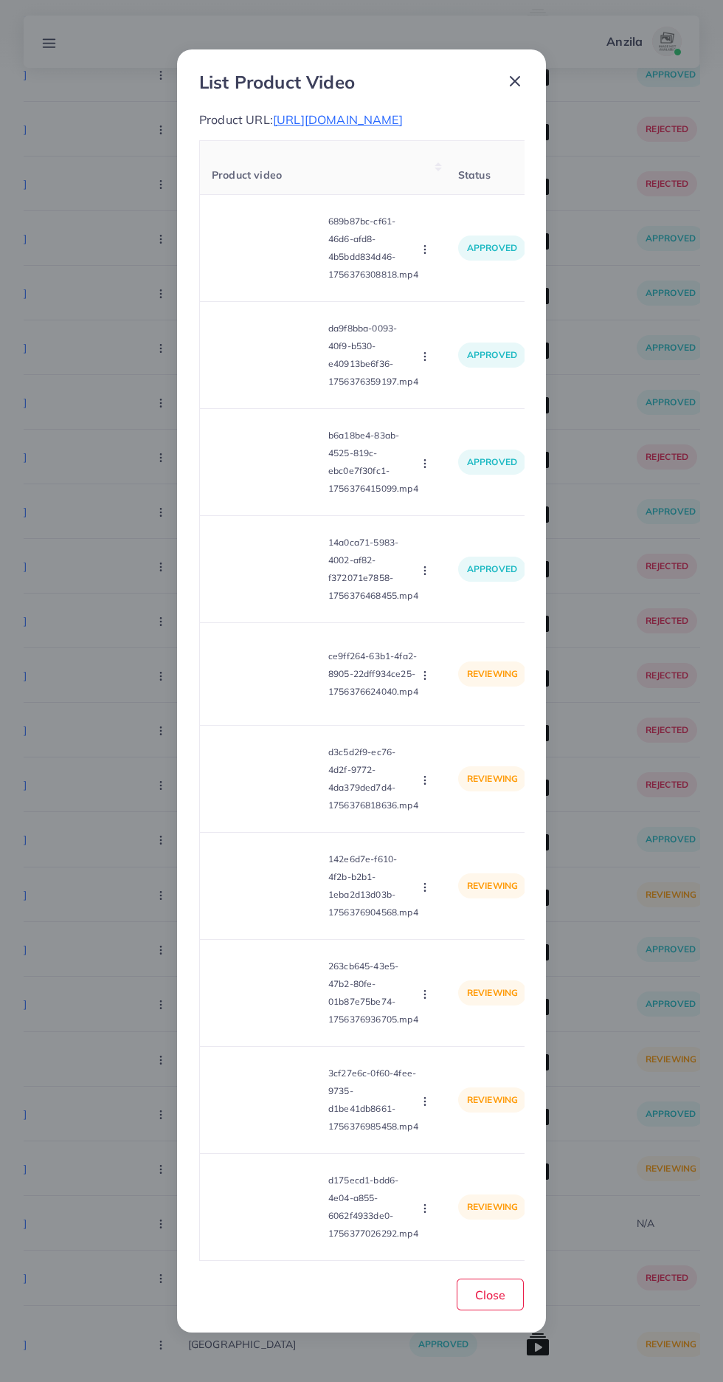
click at [427, 681] on icon "button" at bounding box center [425, 675] width 12 height 12
click at [457, 717] on span "Approve" at bounding box center [457, 710] width 49 height 15
click at [272, 812] on video at bounding box center [267, 778] width 111 height 66
click at [303, 812] on div at bounding box center [267, 778] width 111 height 66
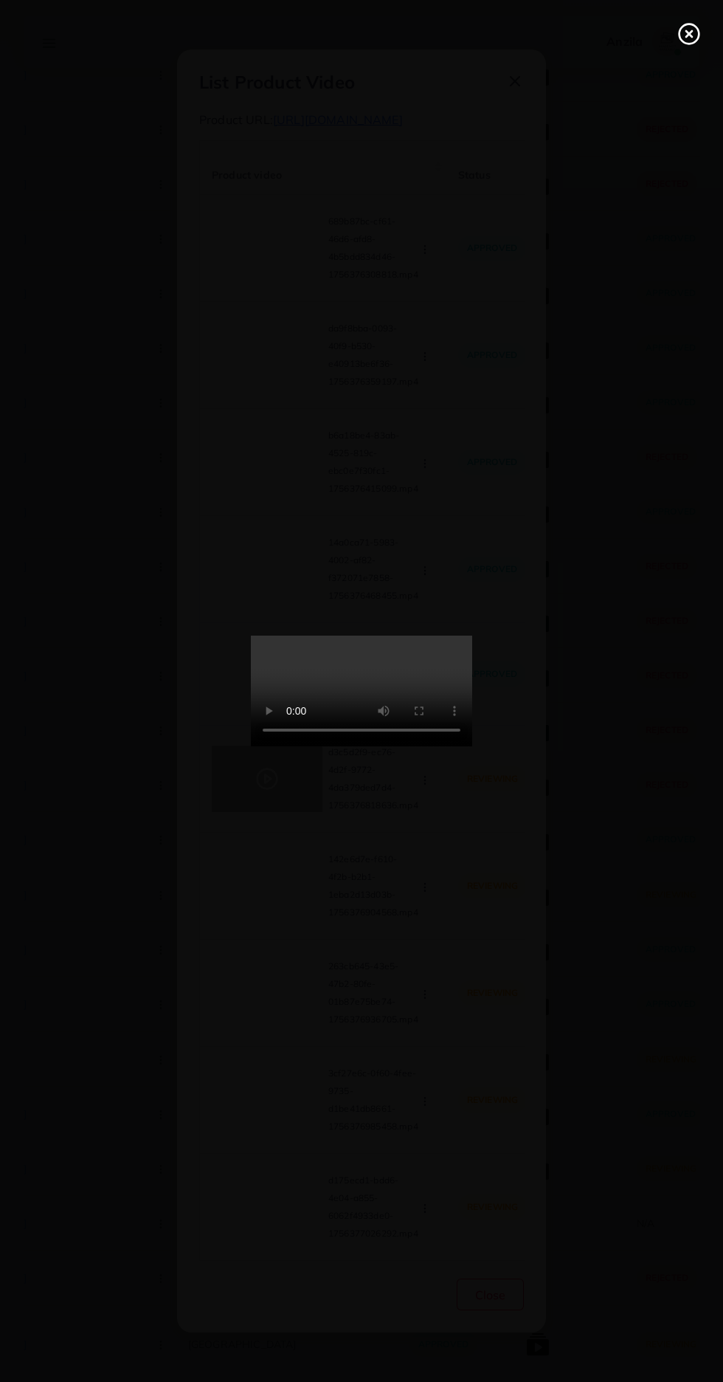
click at [683, 42] on circle at bounding box center [690, 34] width 20 height 20
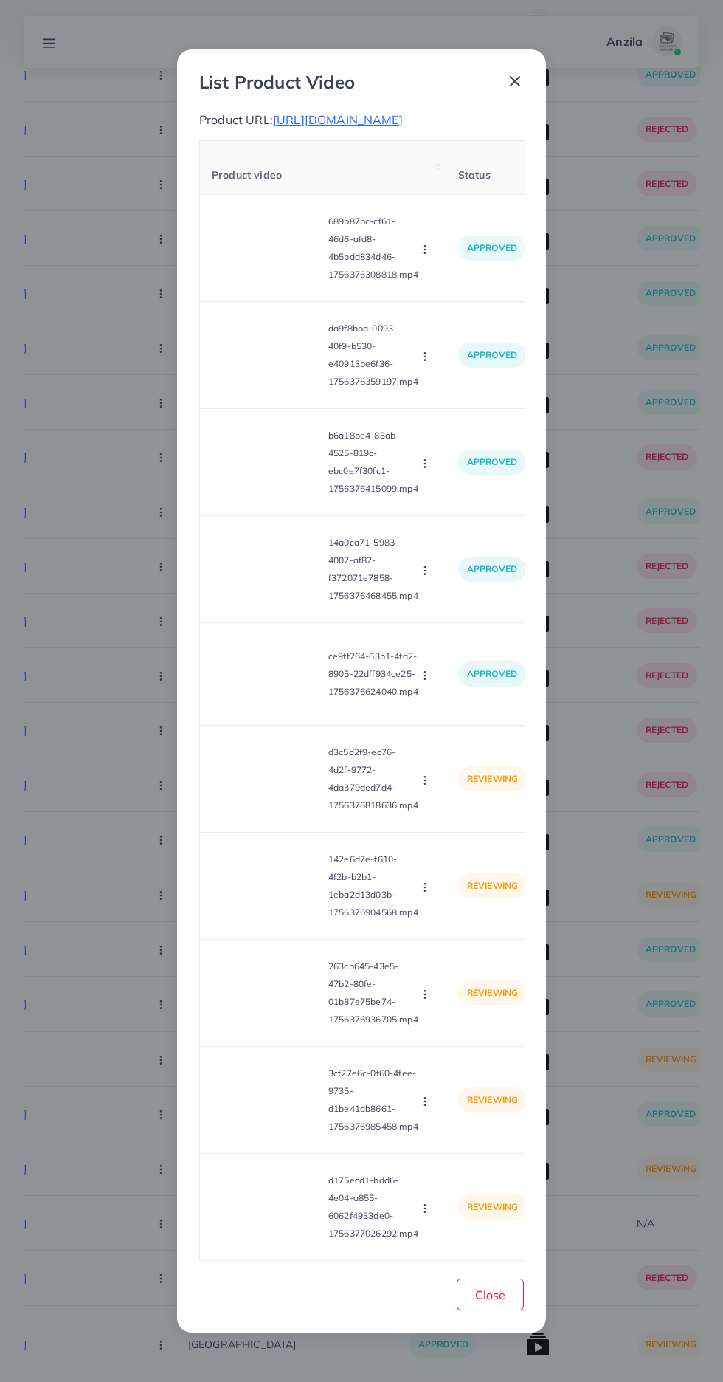
click at [425, 777] on circle "button" at bounding box center [424, 776] width 1 height 1
click at [455, 822] on span "Approve" at bounding box center [457, 814] width 49 height 15
click at [249, 919] on video at bounding box center [267, 885] width 111 height 66
click at [264, 919] on div at bounding box center [267, 885] width 111 height 66
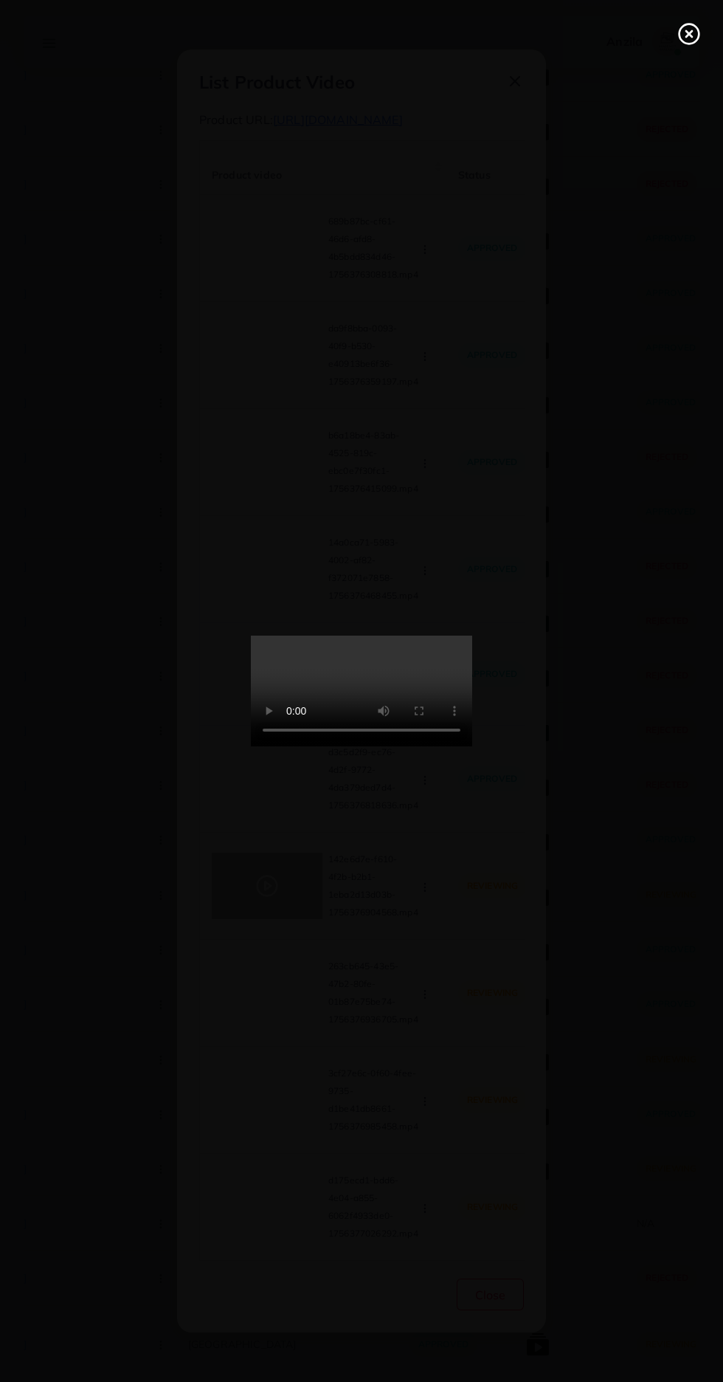
click at [680, 34] on circle at bounding box center [690, 34] width 20 height 20
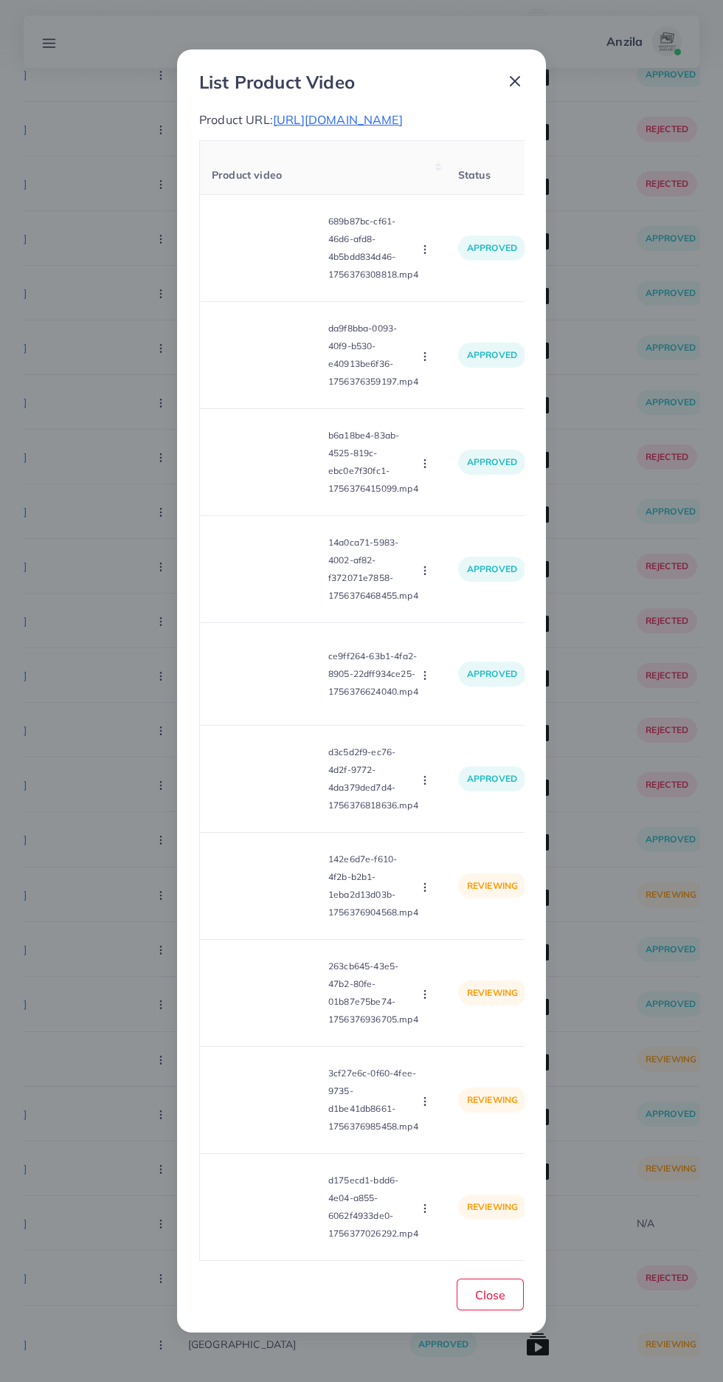
click at [438, 940] on td "142e6d7e-f610-4f2b-b2b1-1eba2d13d03b-1756376904568.mp4 Approve Reject" at bounding box center [323, 886] width 247 height 107
click at [430, 893] on icon "button" at bounding box center [425, 887] width 12 height 12
click at [461, 929] on span "Approve" at bounding box center [457, 921] width 49 height 15
click at [290, 1026] on video at bounding box center [267, 992] width 111 height 66
click at [293, 1026] on div at bounding box center [267, 992] width 111 height 66
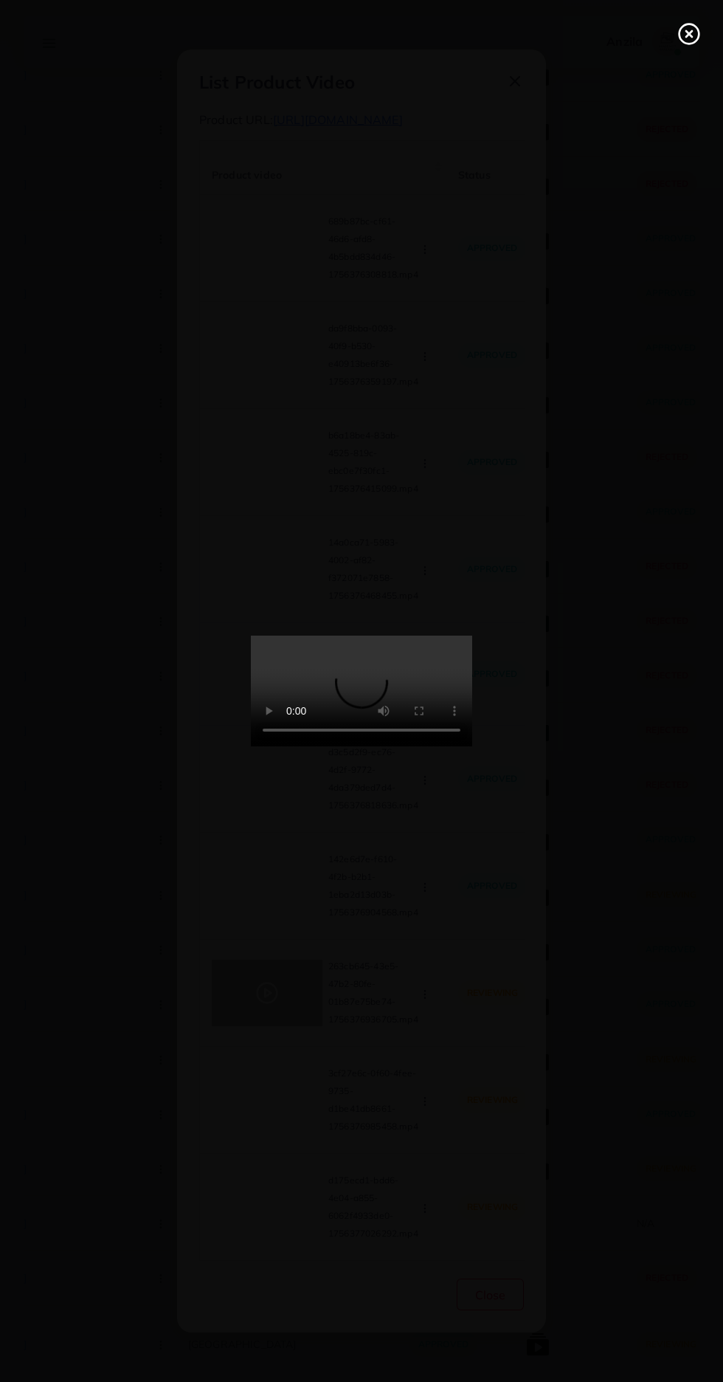
click at [681, 34] on icon at bounding box center [690, 34] width 24 height 24
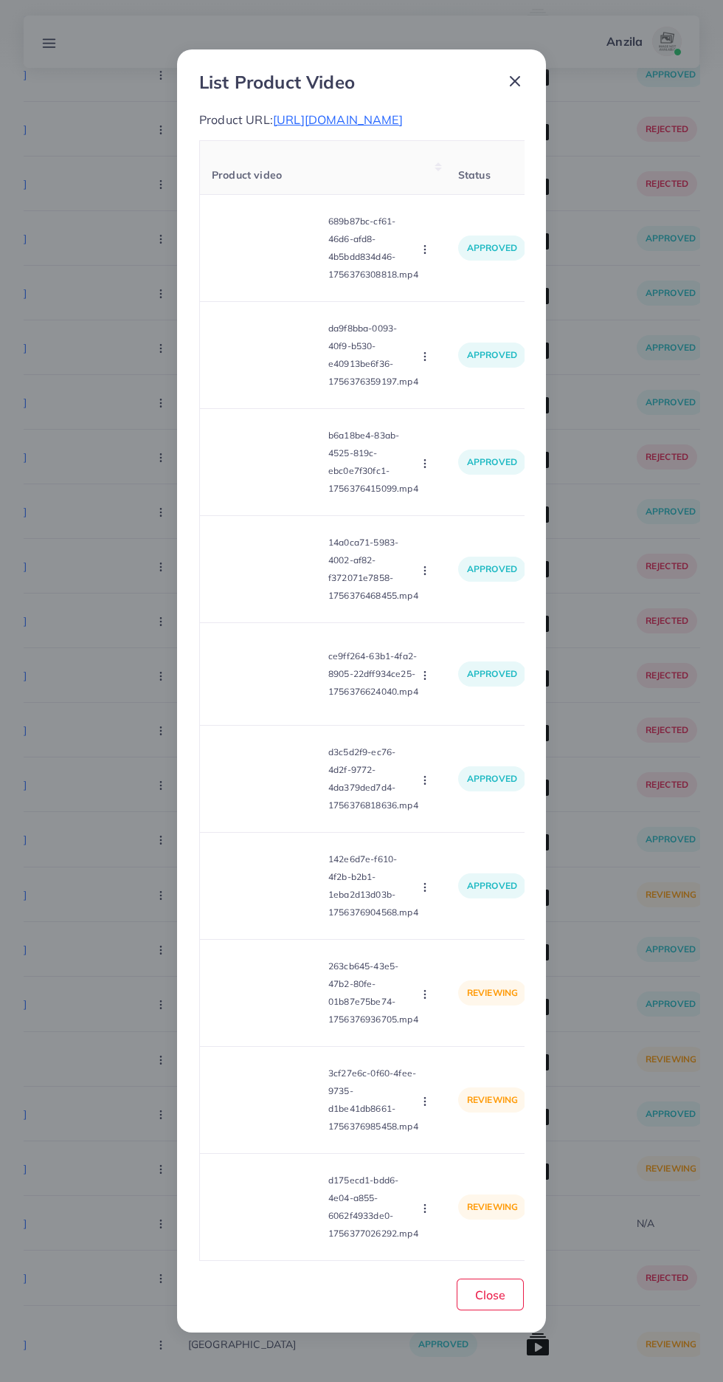
click at [425, 994] on circle "button" at bounding box center [424, 993] width 1 height 1
click at [445, 1036] on span "Approve" at bounding box center [457, 1028] width 49 height 15
click at [274, 1133] on video at bounding box center [267, 1099] width 111 height 66
click at [286, 1133] on div at bounding box center [267, 1099] width 111 height 66
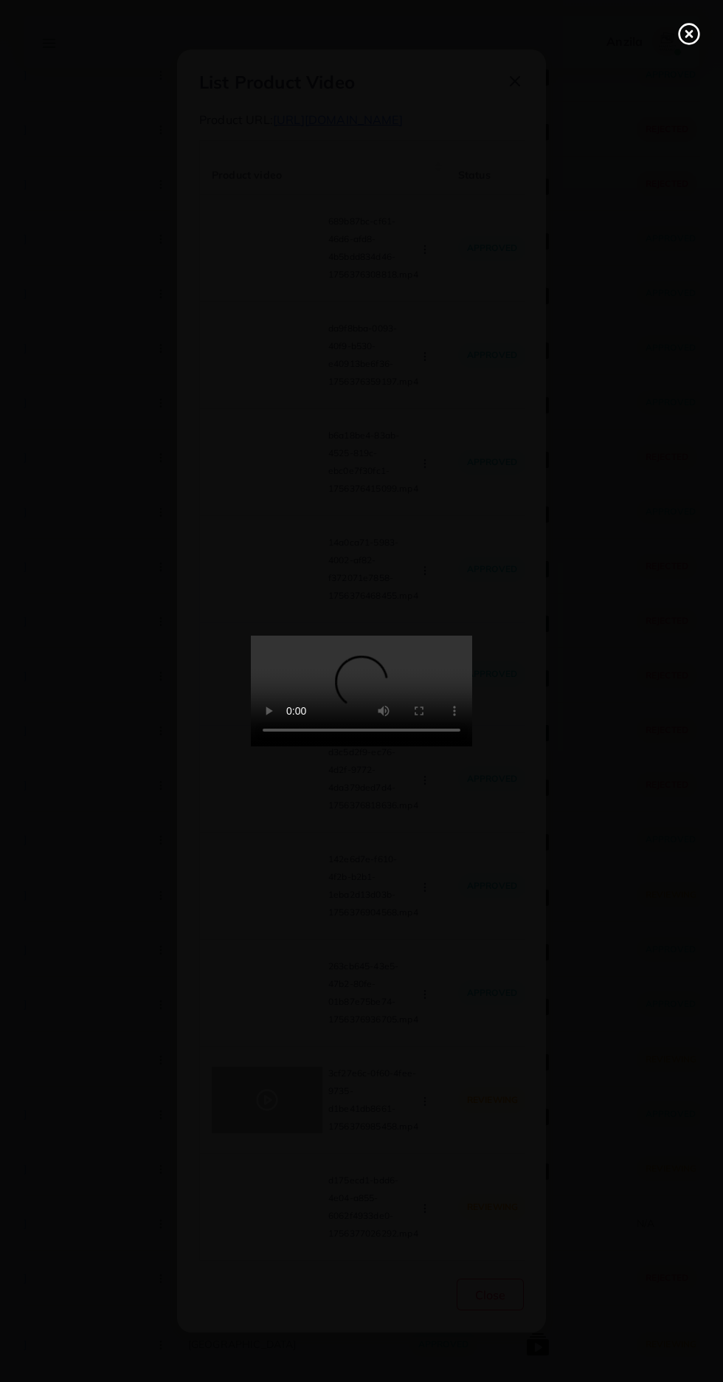
click at [692, 44] on circle at bounding box center [690, 34] width 20 height 20
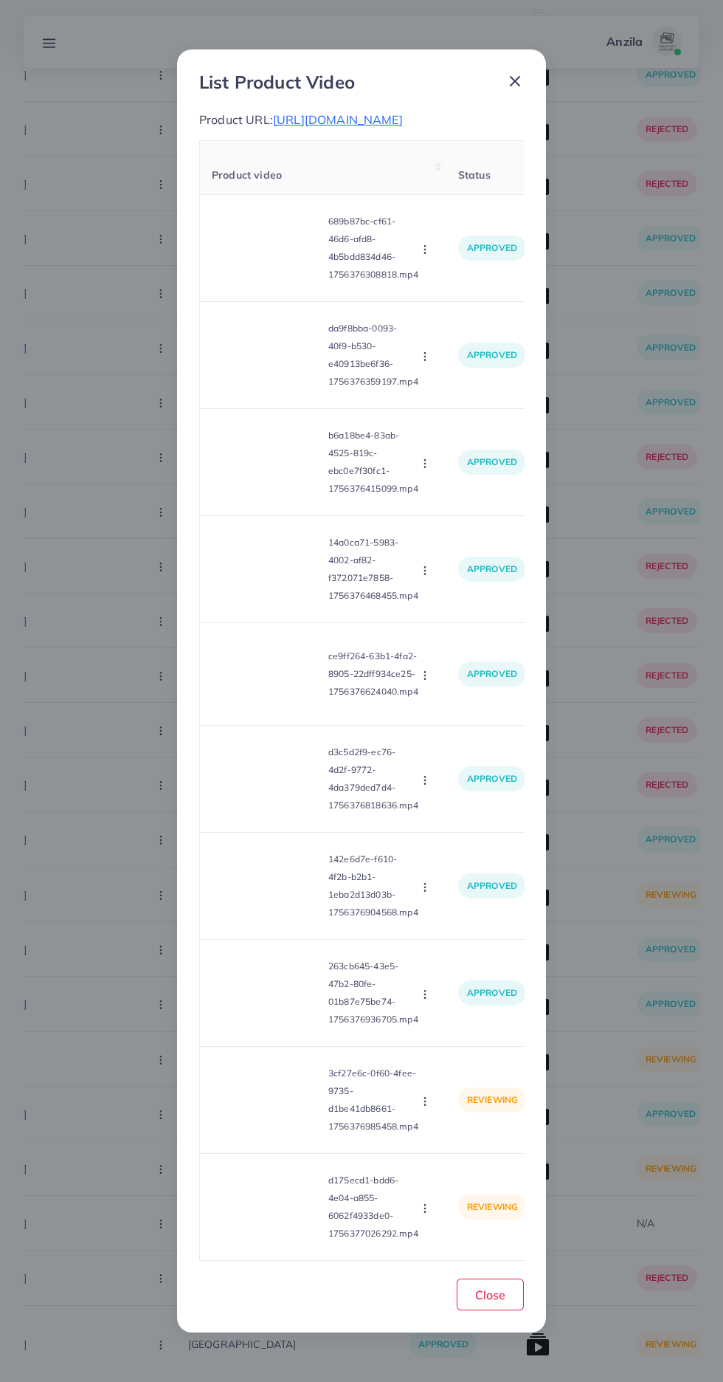
click at [427, 1107] on icon "button" at bounding box center [425, 1101] width 12 height 12
click at [450, 1176] on span "Reject" at bounding box center [450, 1168] width 35 height 15
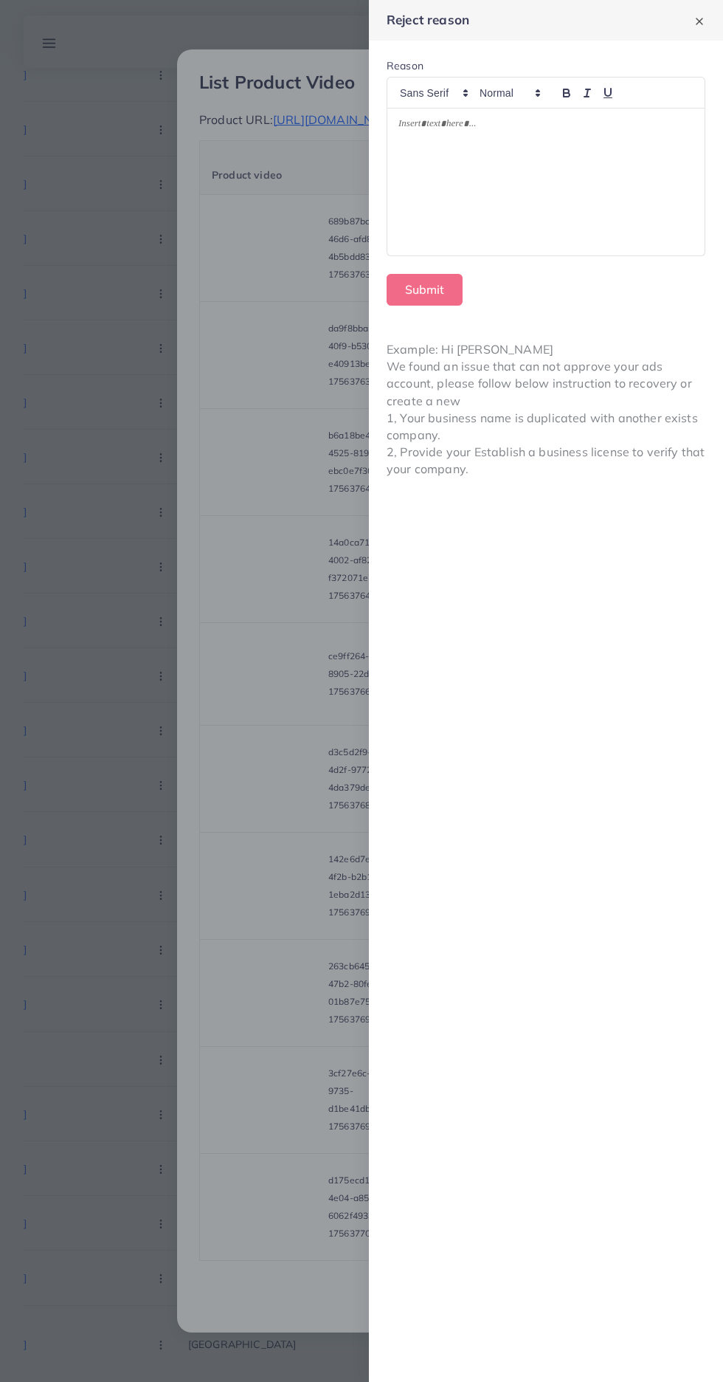
click at [531, 230] on div at bounding box center [545, 181] width 317 height 147
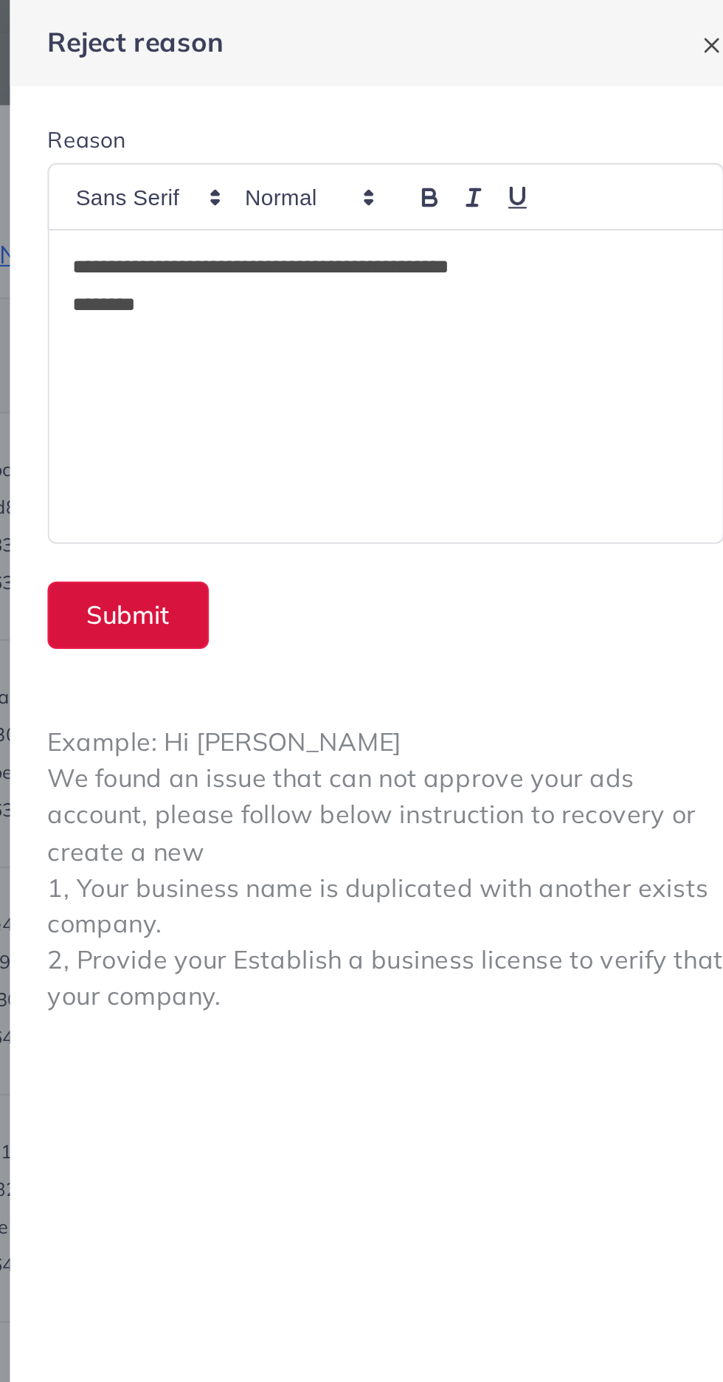
click at [413, 304] on button "Submit" at bounding box center [425, 290] width 76 height 32
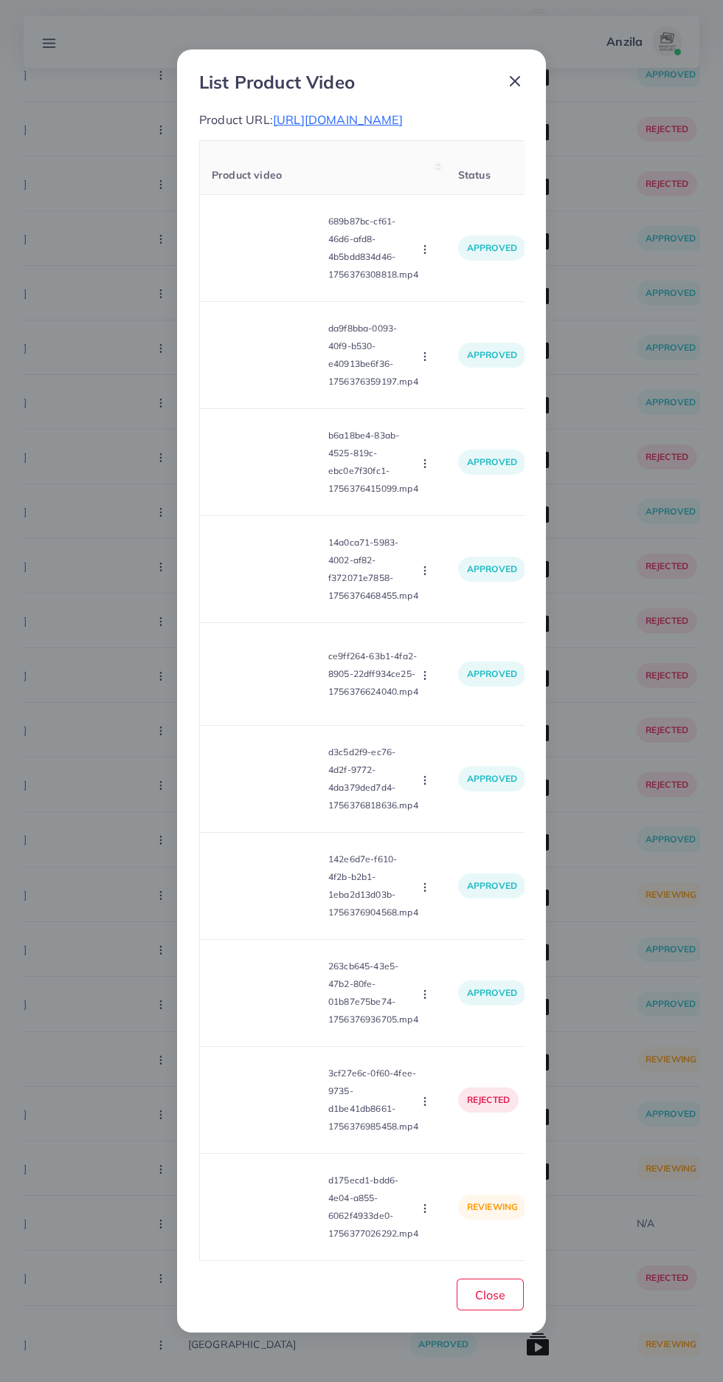
click at [244, 1240] on video at bounding box center [267, 1207] width 111 height 66
click at [269, 1217] on circle at bounding box center [268, 1207] width 20 height 20
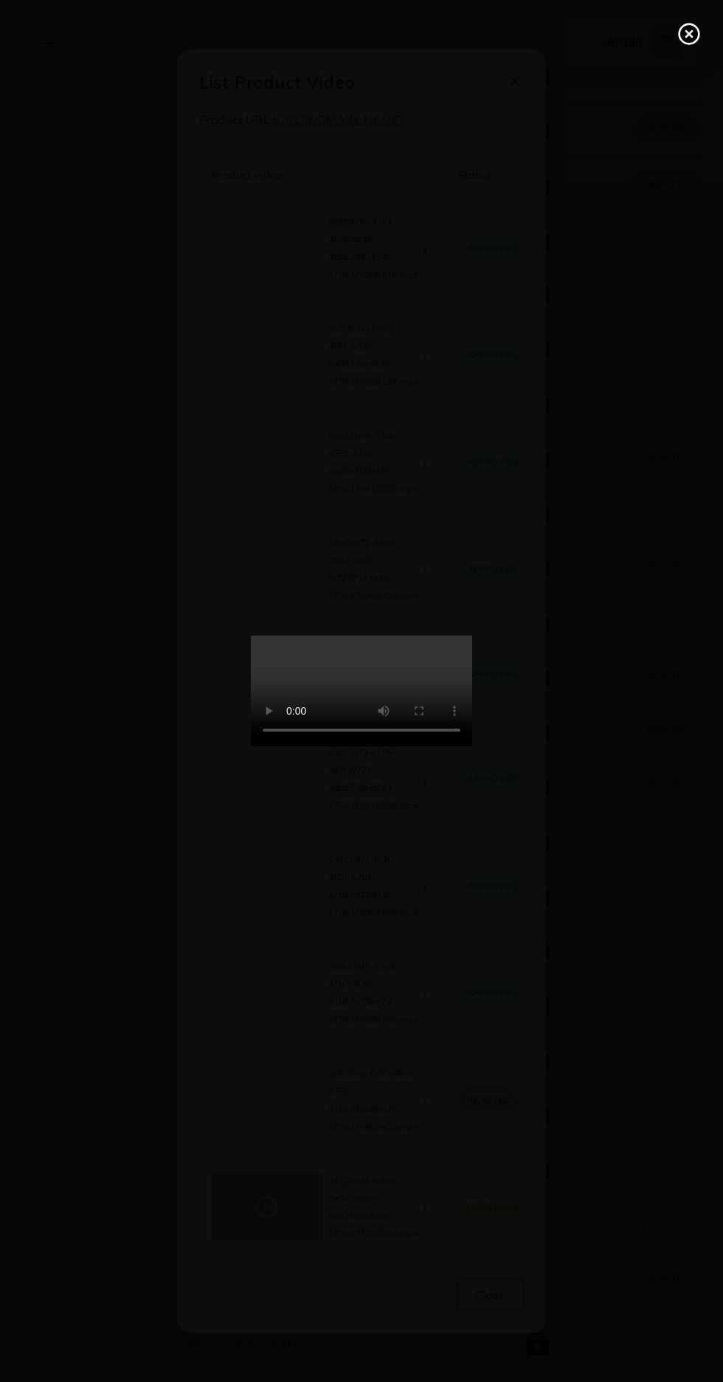
click at [689, 34] on line at bounding box center [689, 34] width 6 height 6
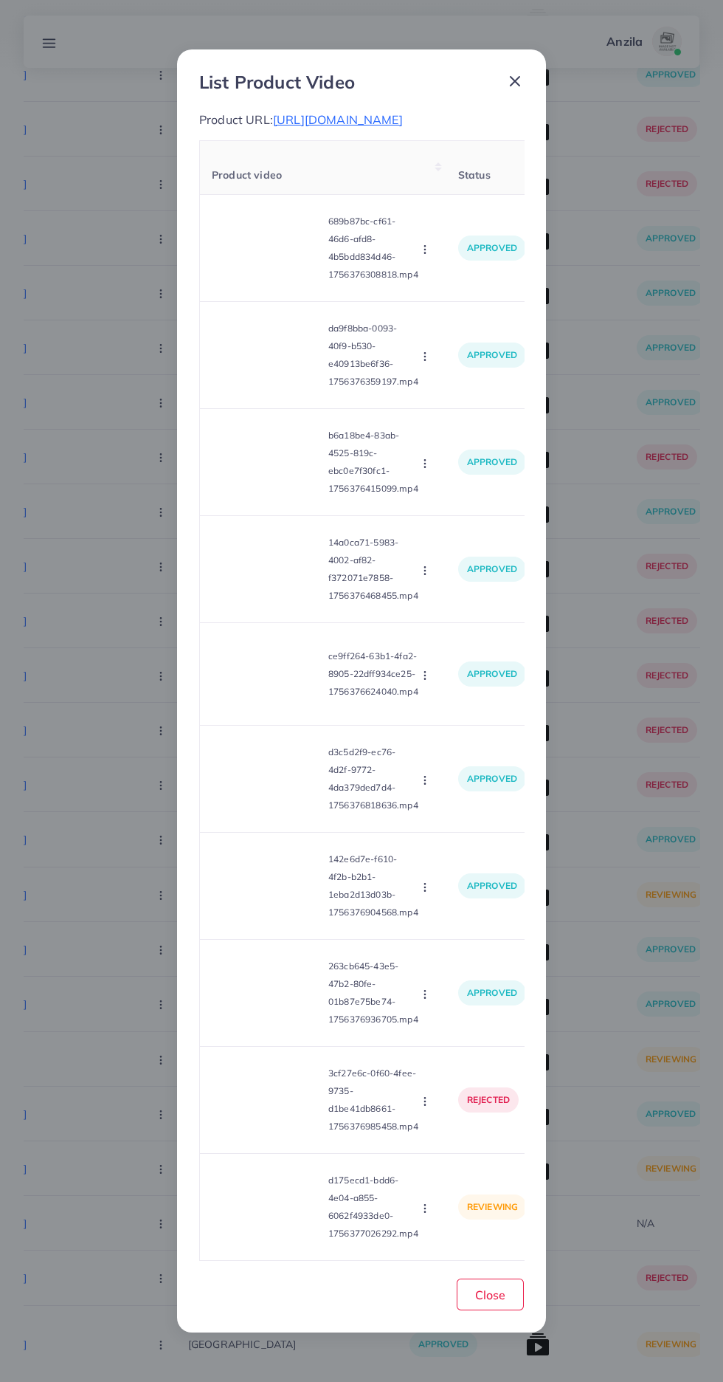
click at [424, 1214] on icon "button" at bounding box center [425, 1208] width 12 height 12
click at [461, 1145] on span "Approve" at bounding box center [457, 1138] width 49 height 15
click at [491, 1302] on span "Close" at bounding box center [490, 1294] width 30 height 15
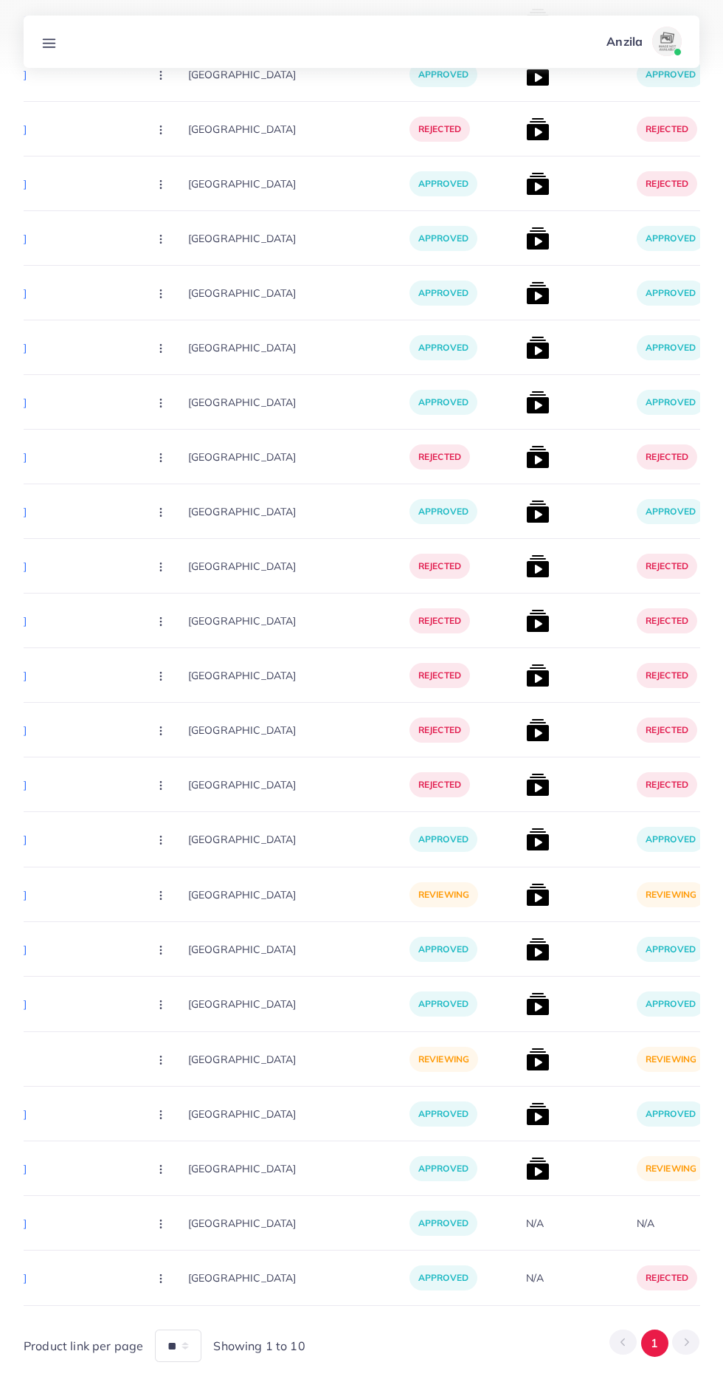
click at [526, 1169] on img at bounding box center [538, 1169] width 24 height 24
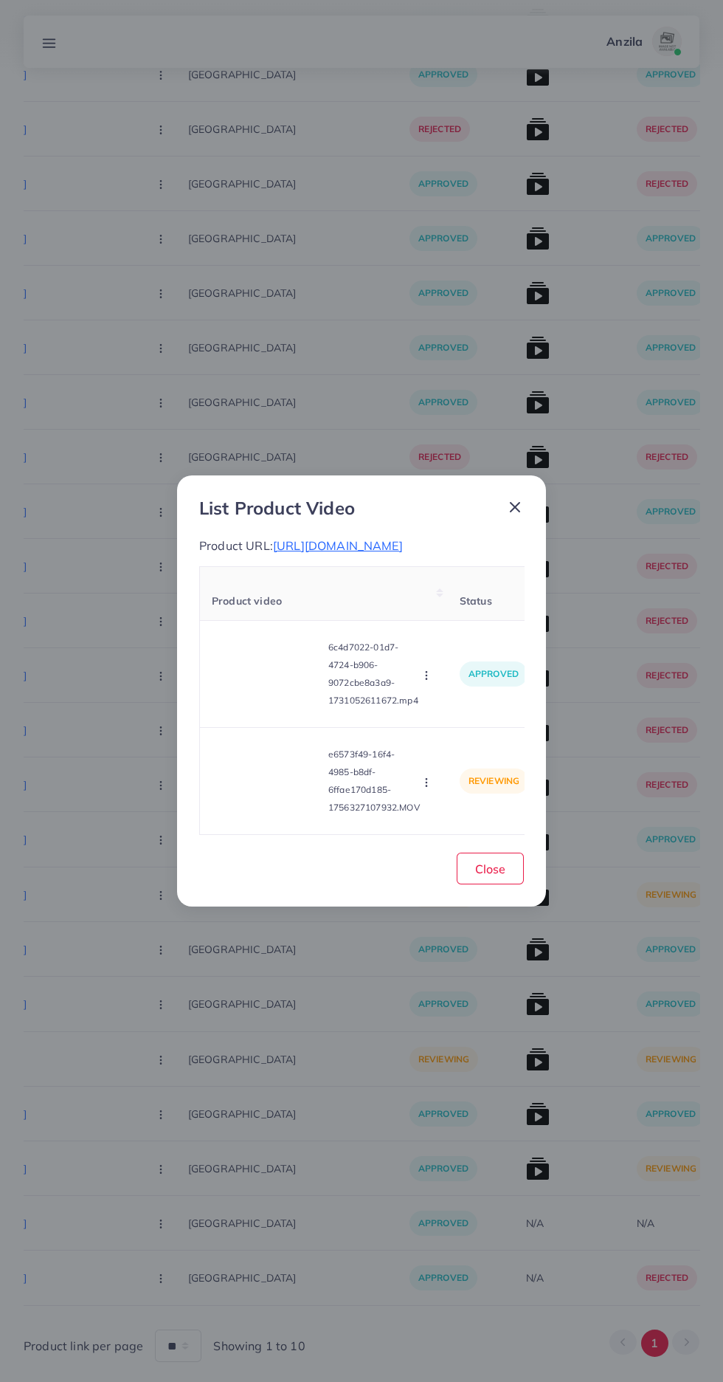
click at [276, 814] on video at bounding box center [267, 781] width 111 height 66
click at [259, 814] on div at bounding box center [267, 781] width 111 height 66
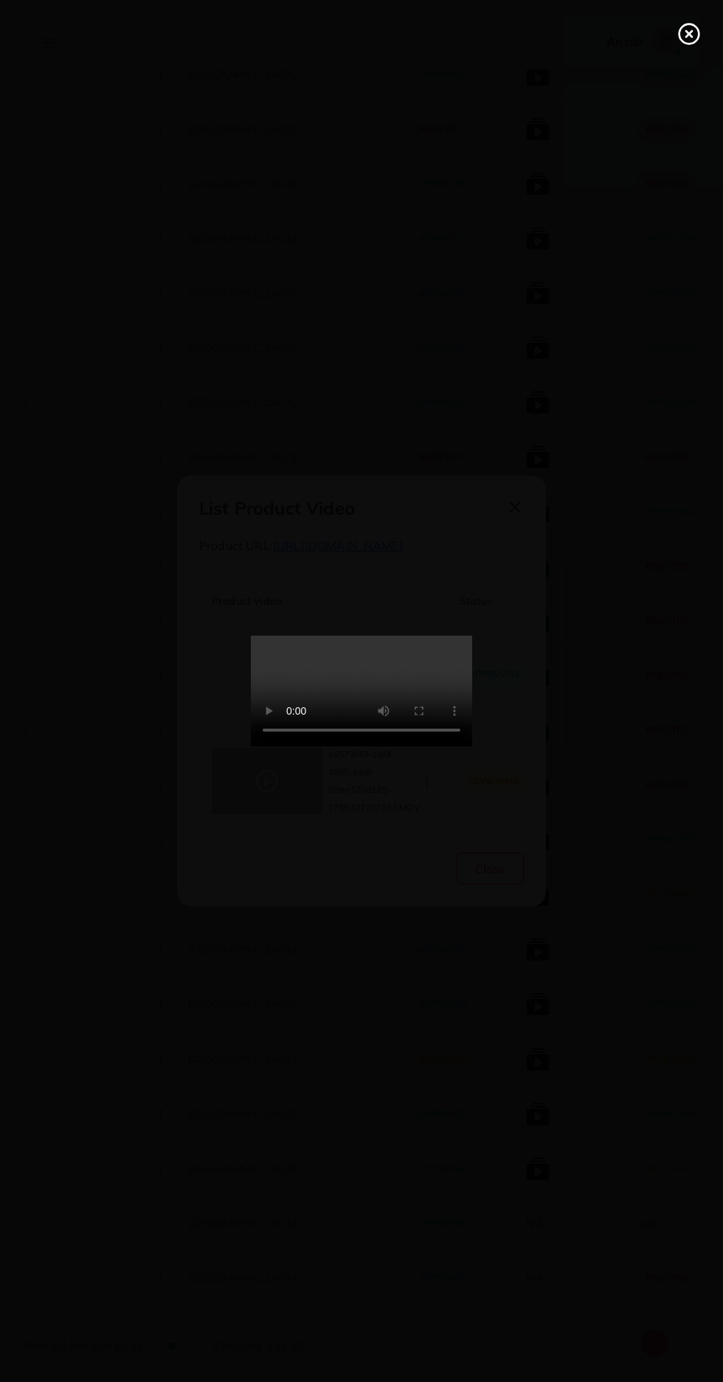
click at [689, 27] on icon at bounding box center [690, 34] width 24 height 24
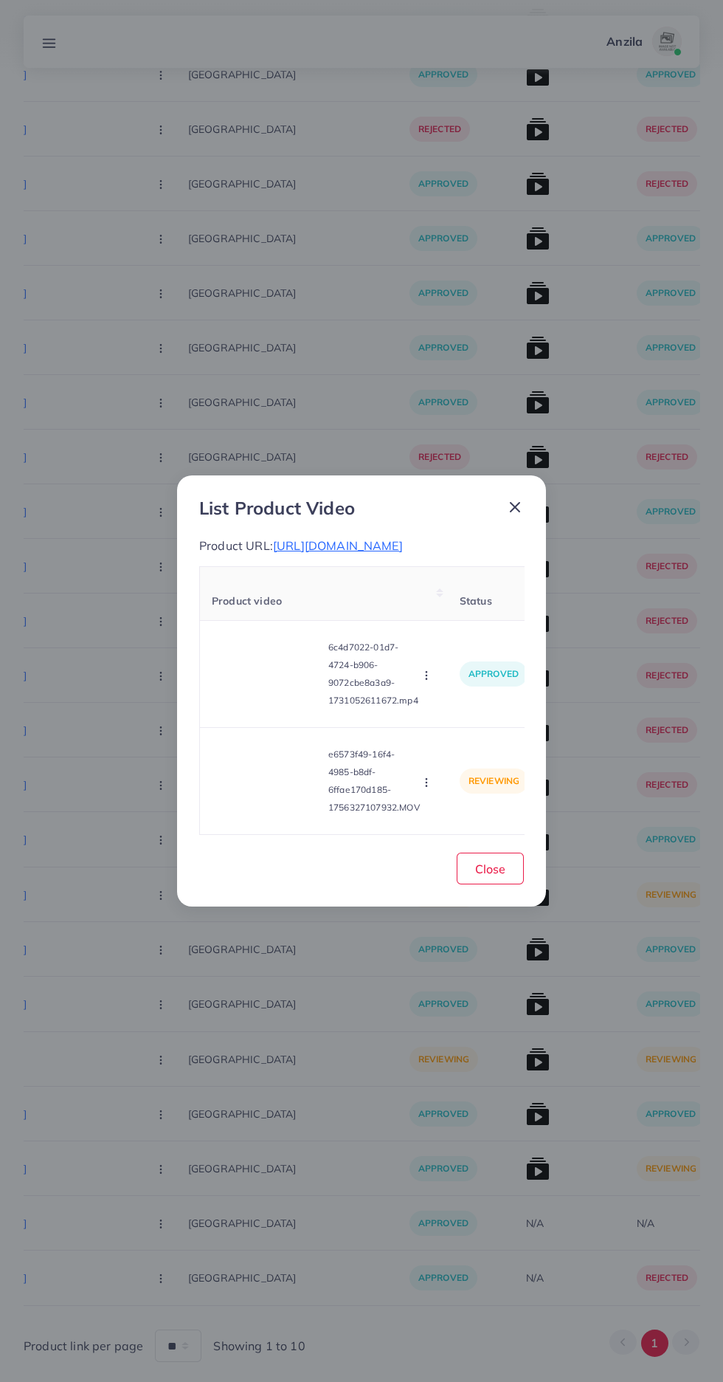
click at [430, 788] on icon "button" at bounding box center [427, 782] width 12 height 12
click at [440, 720] on span "Approve" at bounding box center [456, 712] width 49 height 15
click at [516, 884] on button "Close" at bounding box center [490, 868] width 67 height 32
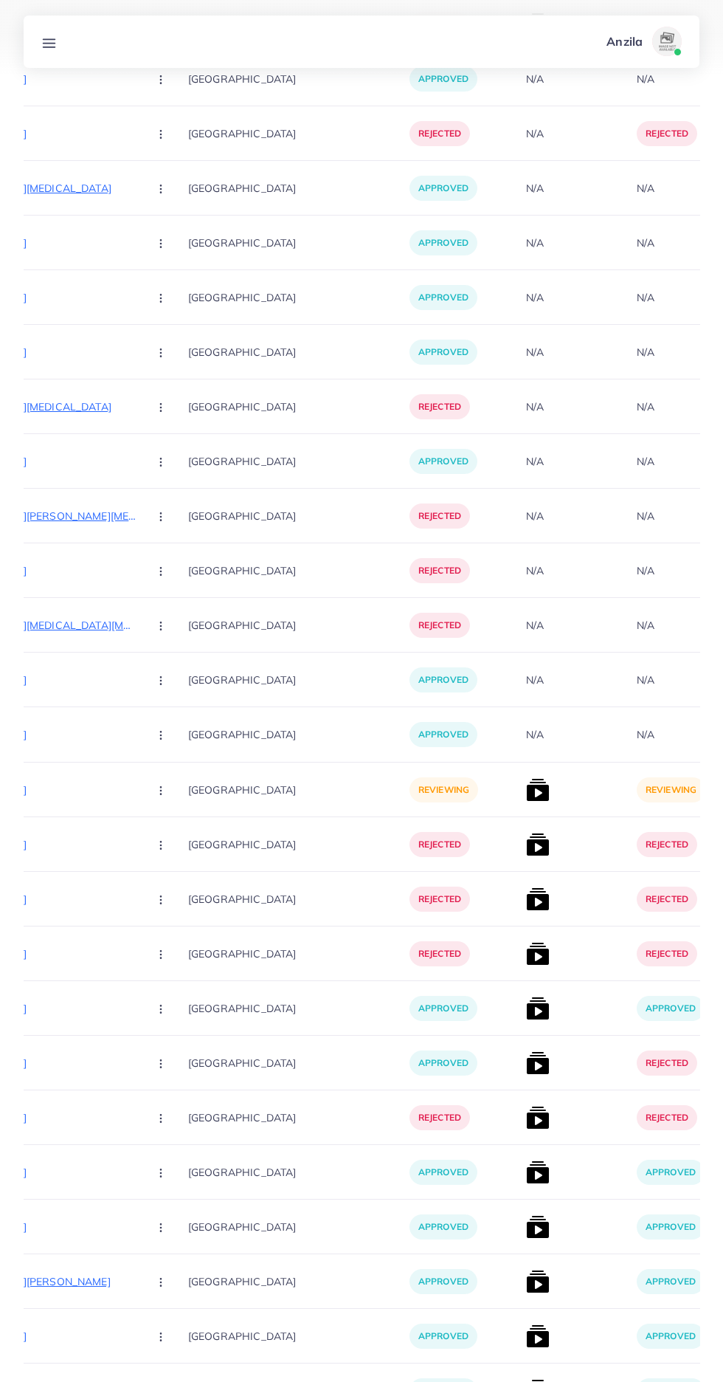
scroll to position [8949, 0]
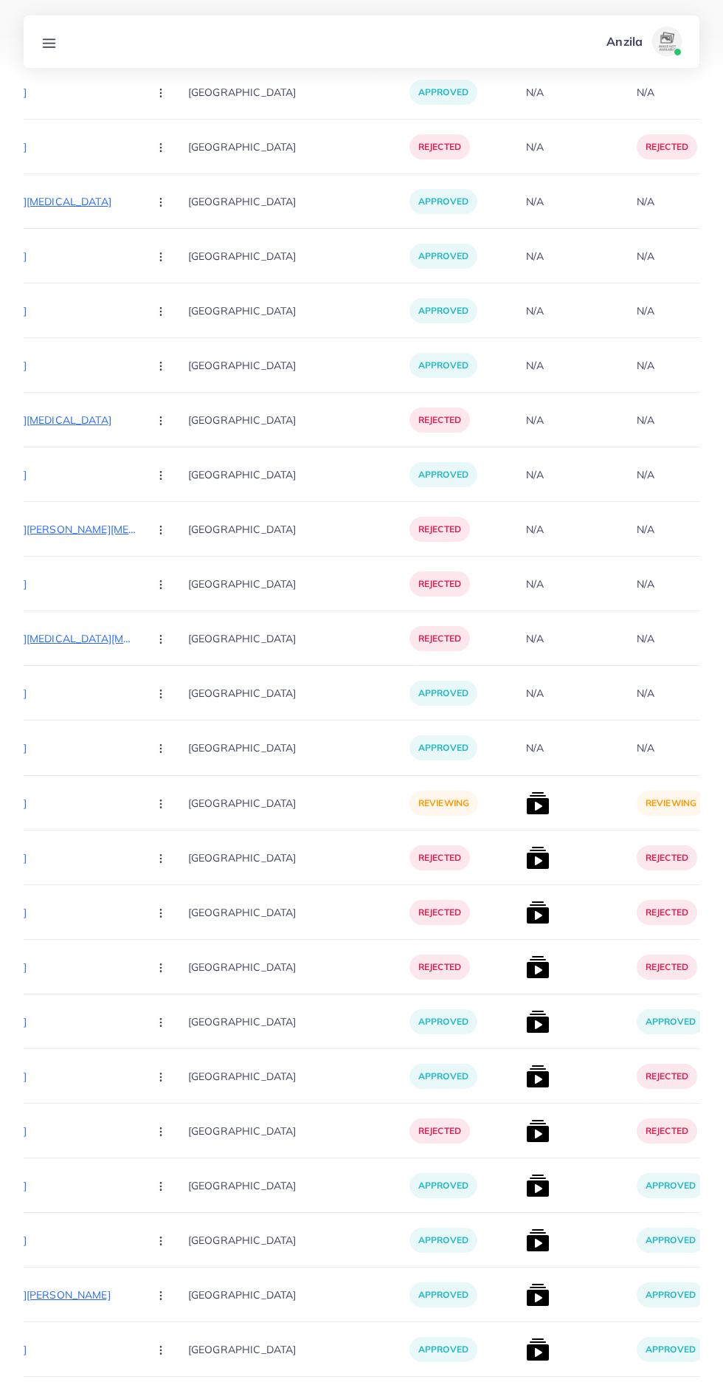
click at [80, 804] on p "https://buywithamjid.store/collections/trending-now/products/acupressure-hand-c…" at bounding box center [25, 803] width 221 height 18
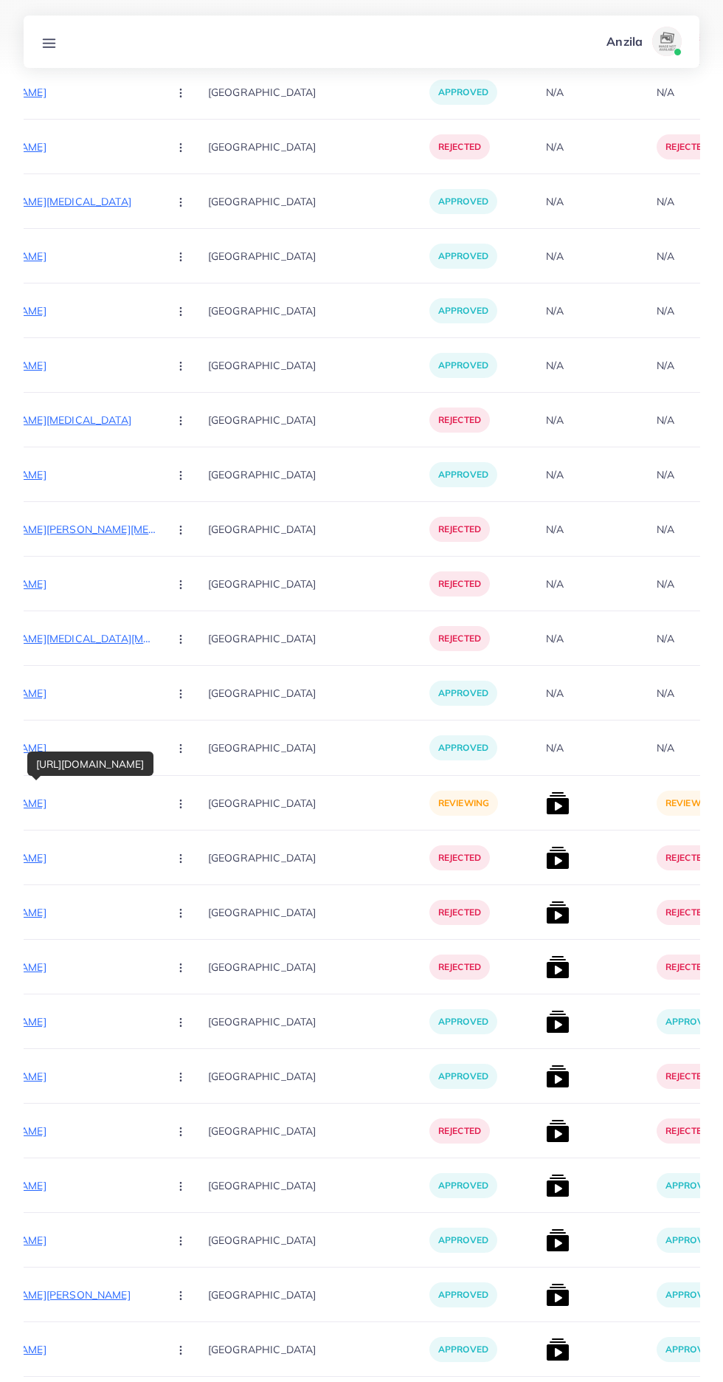
scroll to position [0, 286]
click at [182, 804] on circle "button" at bounding box center [182, 803] width 1 height 1
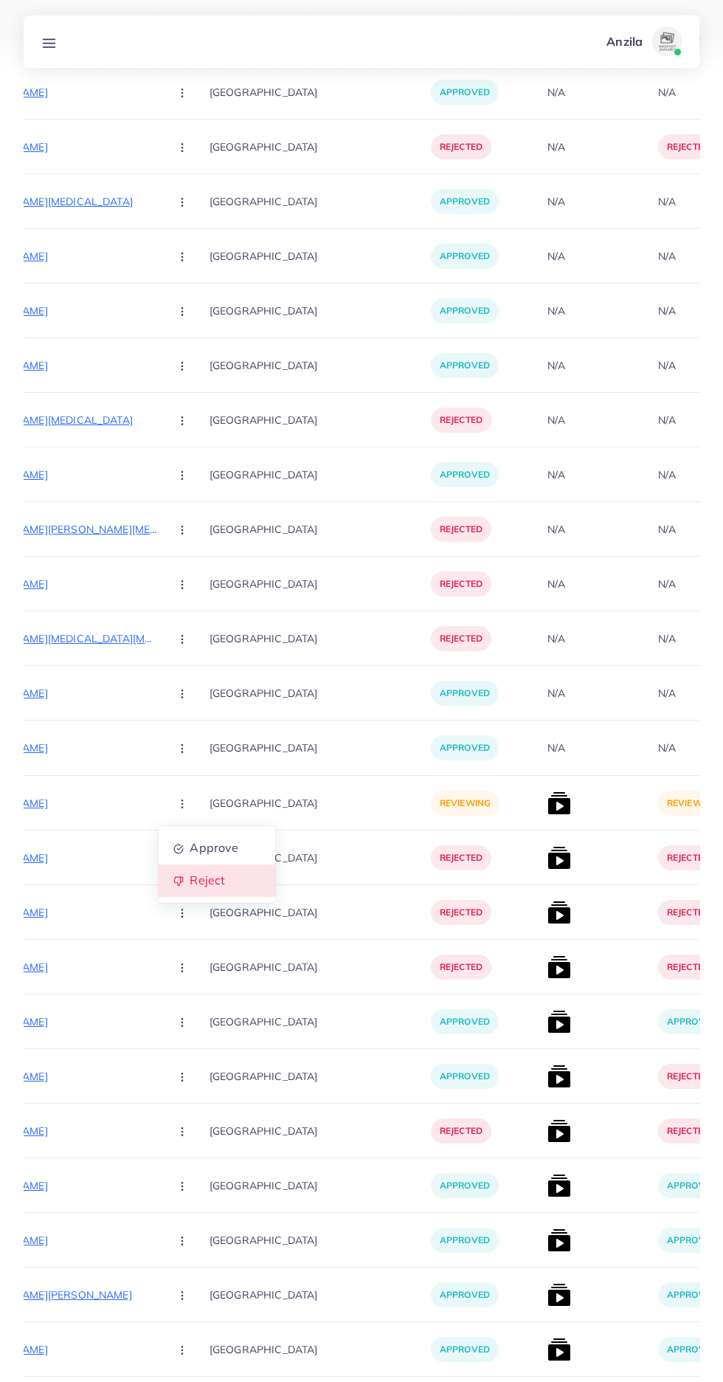
click at [213, 868] on link "Reject" at bounding box center [217, 880] width 117 height 32
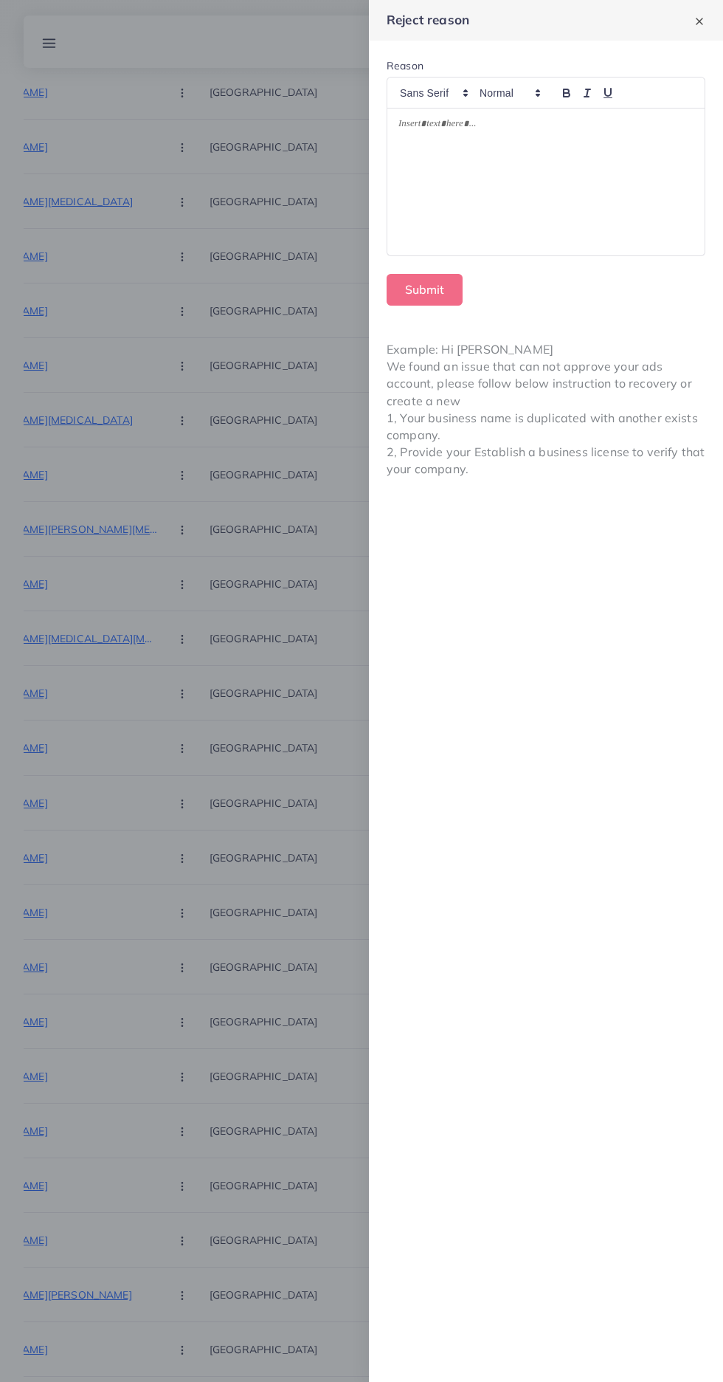
click at [609, 182] on div at bounding box center [545, 181] width 317 height 147
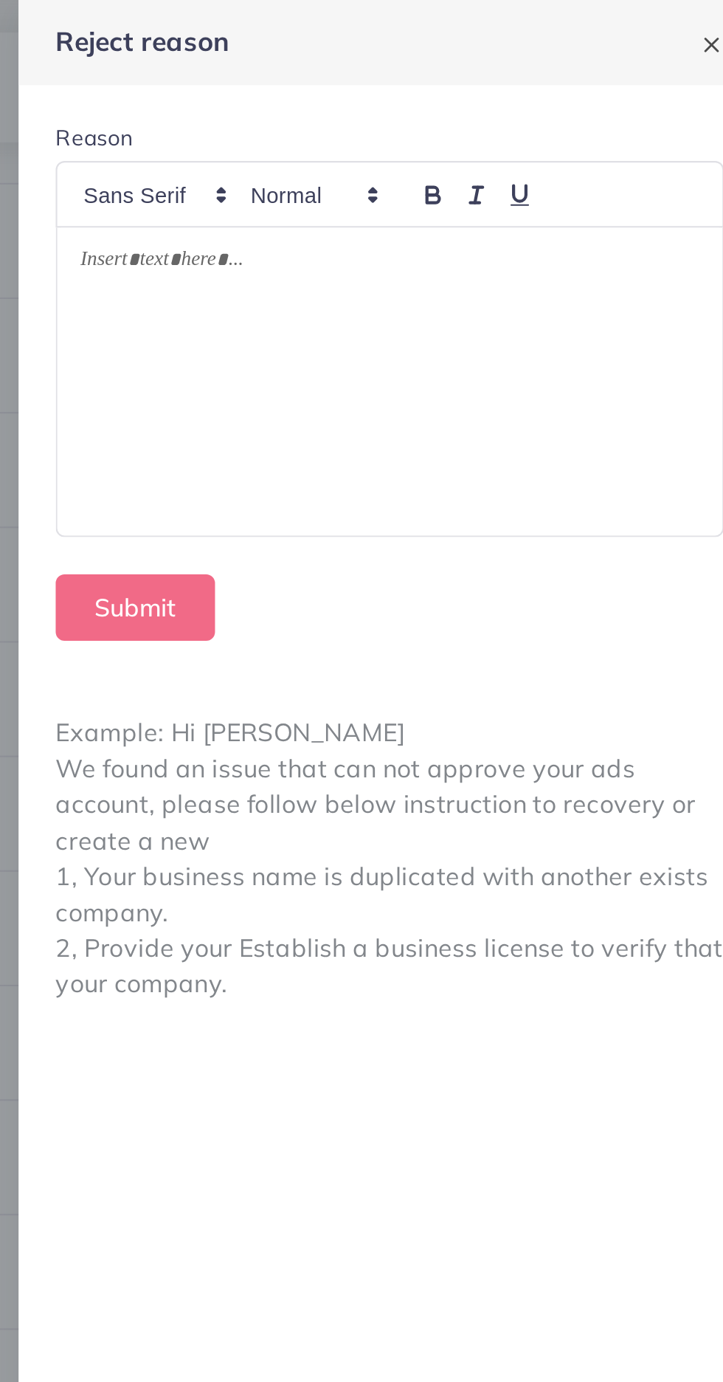
scroll to position [8926, 0]
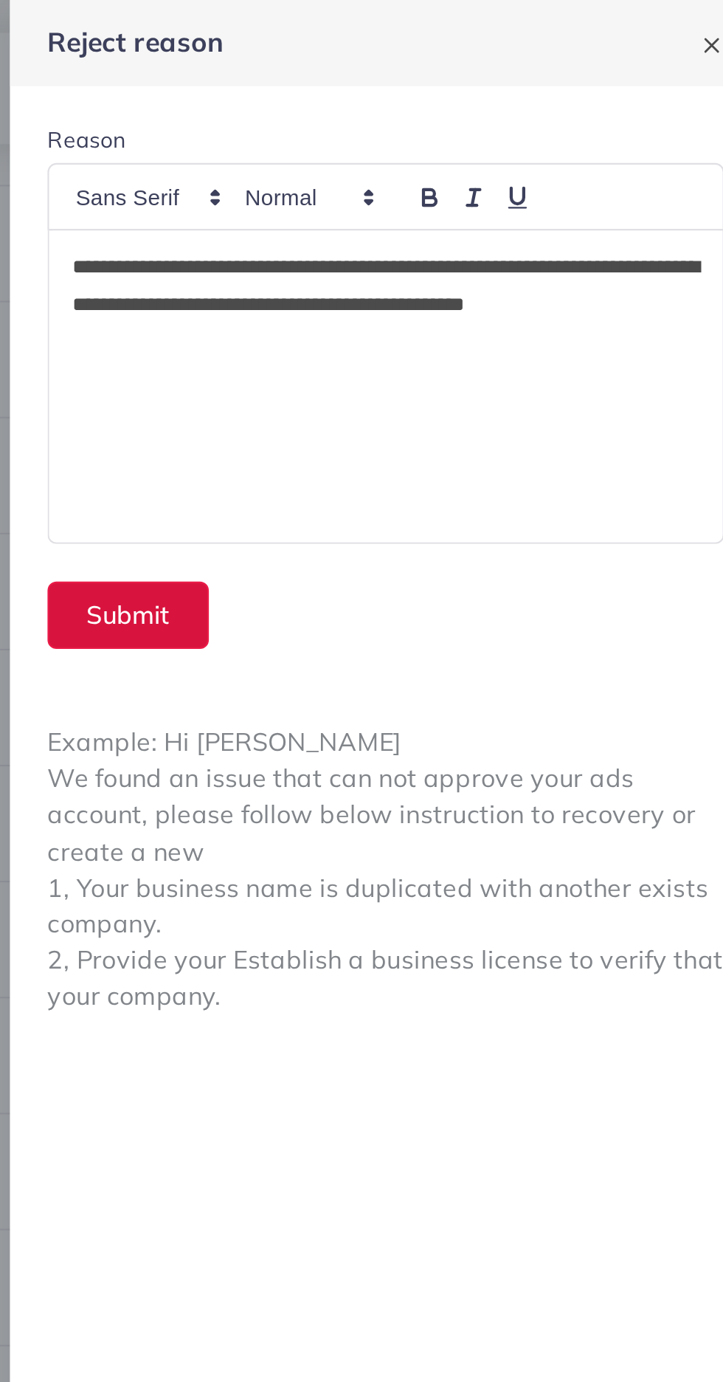
click at [434, 292] on button "Submit" at bounding box center [425, 290] width 76 height 32
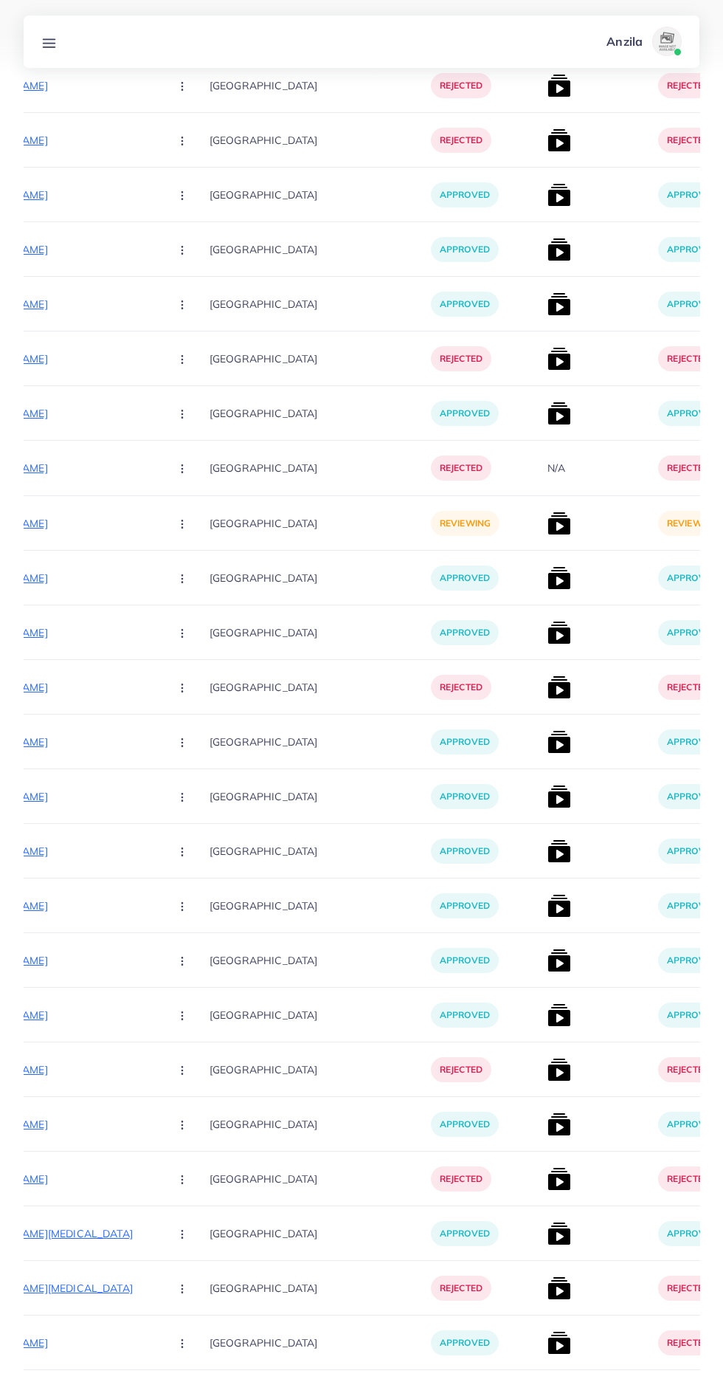
scroll to position [6983, 0]
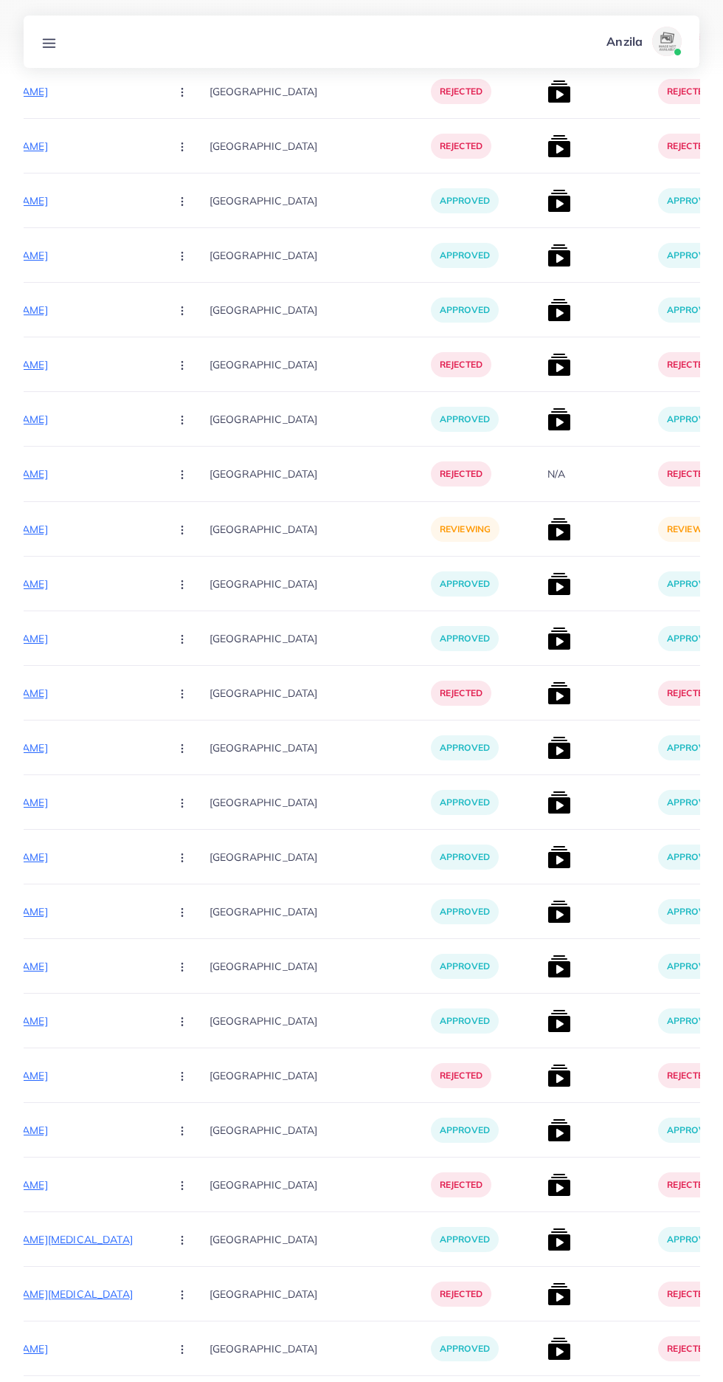
click at [64, 522] on p "[URL][DOMAIN_NAME]" at bounding box center [47, 529] width 221 height 18
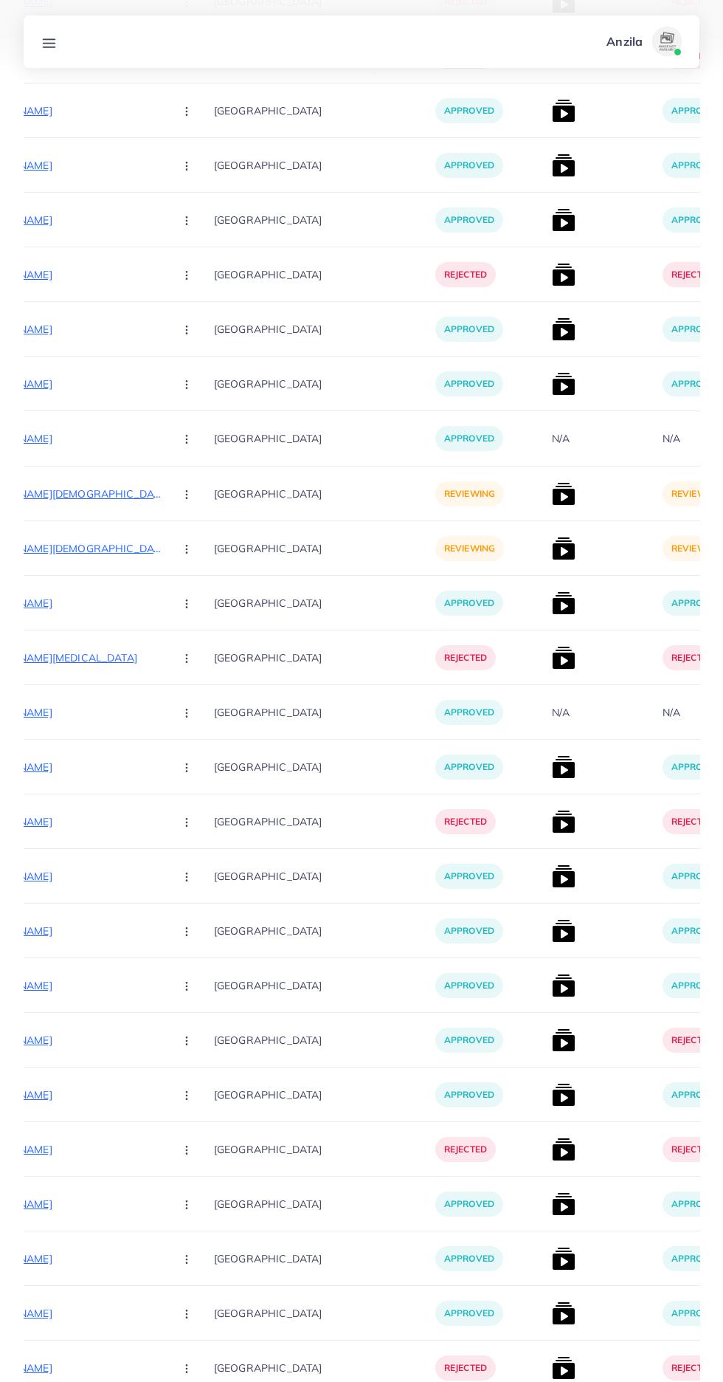
scroll to position [0, 273]
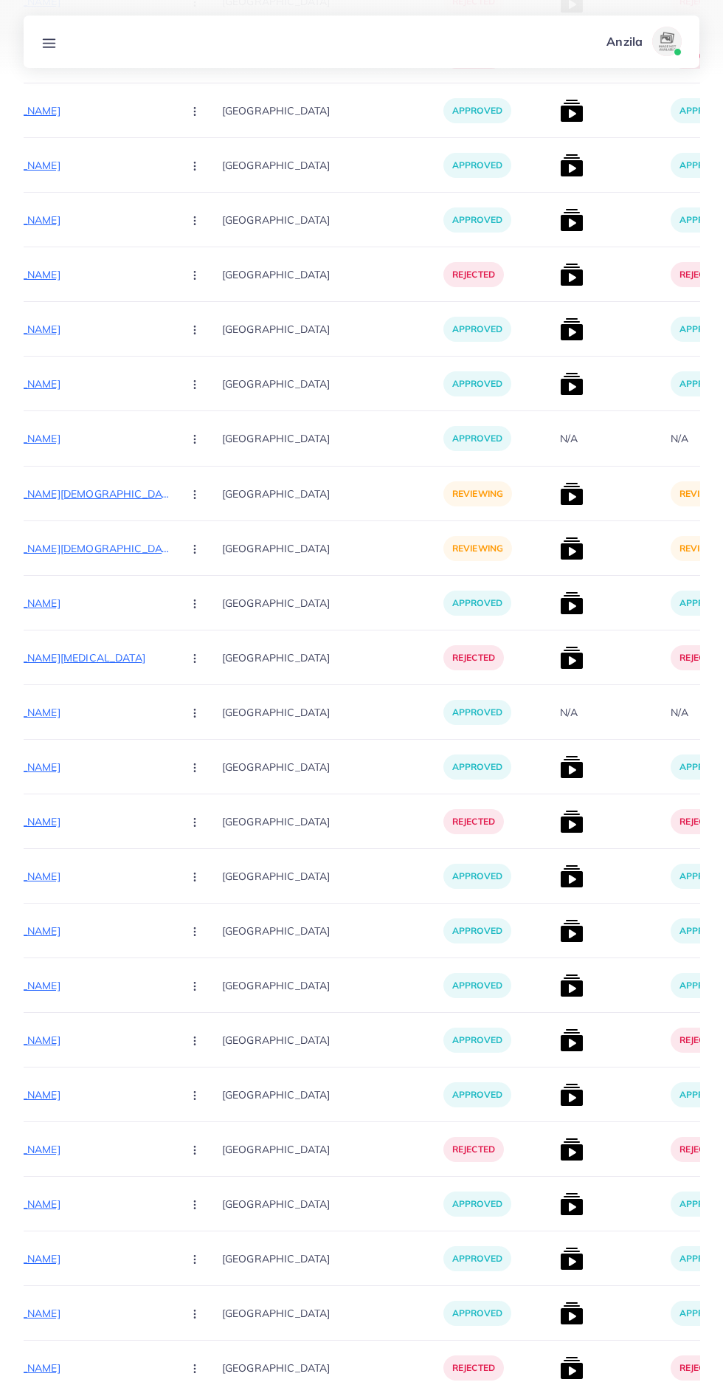
click at [76, 495] on p "https://azcollection.pk/products/ladies-led-ice-stone-stylish-watch" at bounding box center [59, 494] width 221 height 18
click at [194, 495] on circle "button" at bounding box center [194, 494] width 1 height 1
click at [186, 573] on icon at bounding box center [191, 573] width 10 height 10
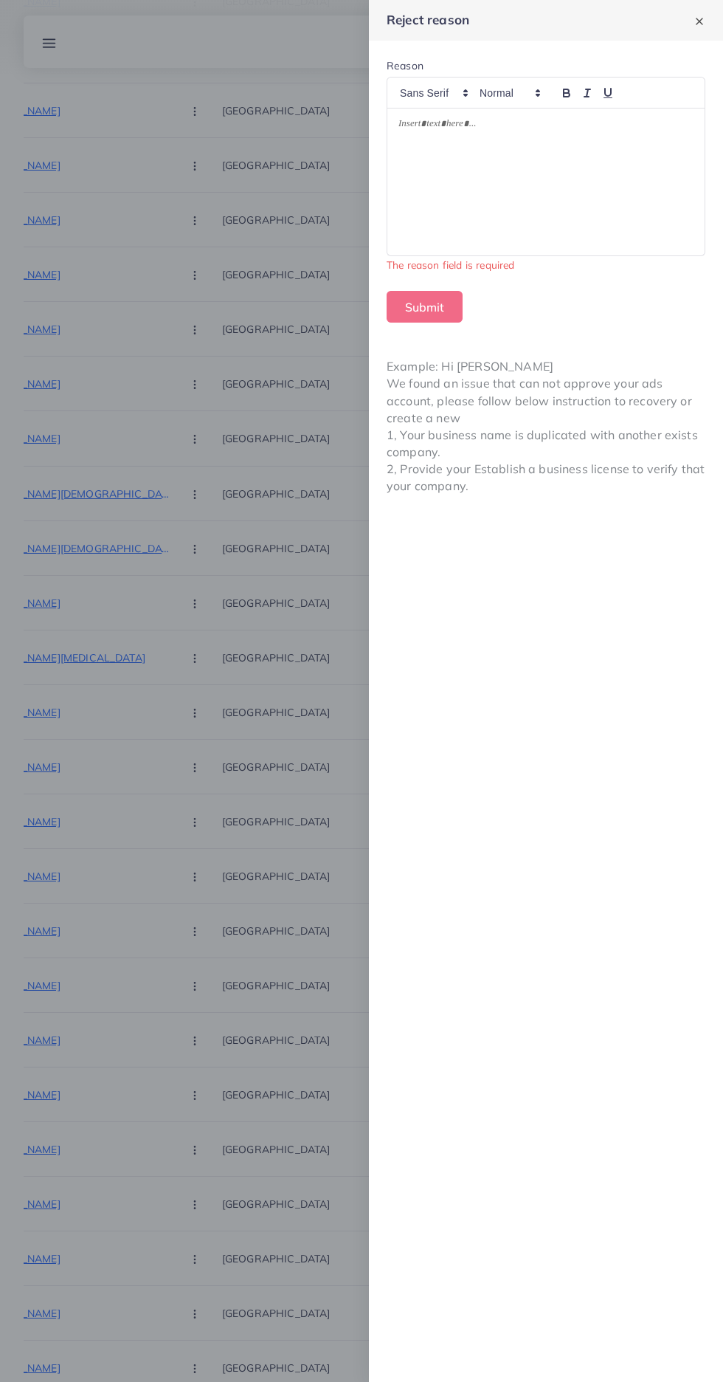
click at [649, 200] on div at bounding box center [545, 181] width 317 height 147
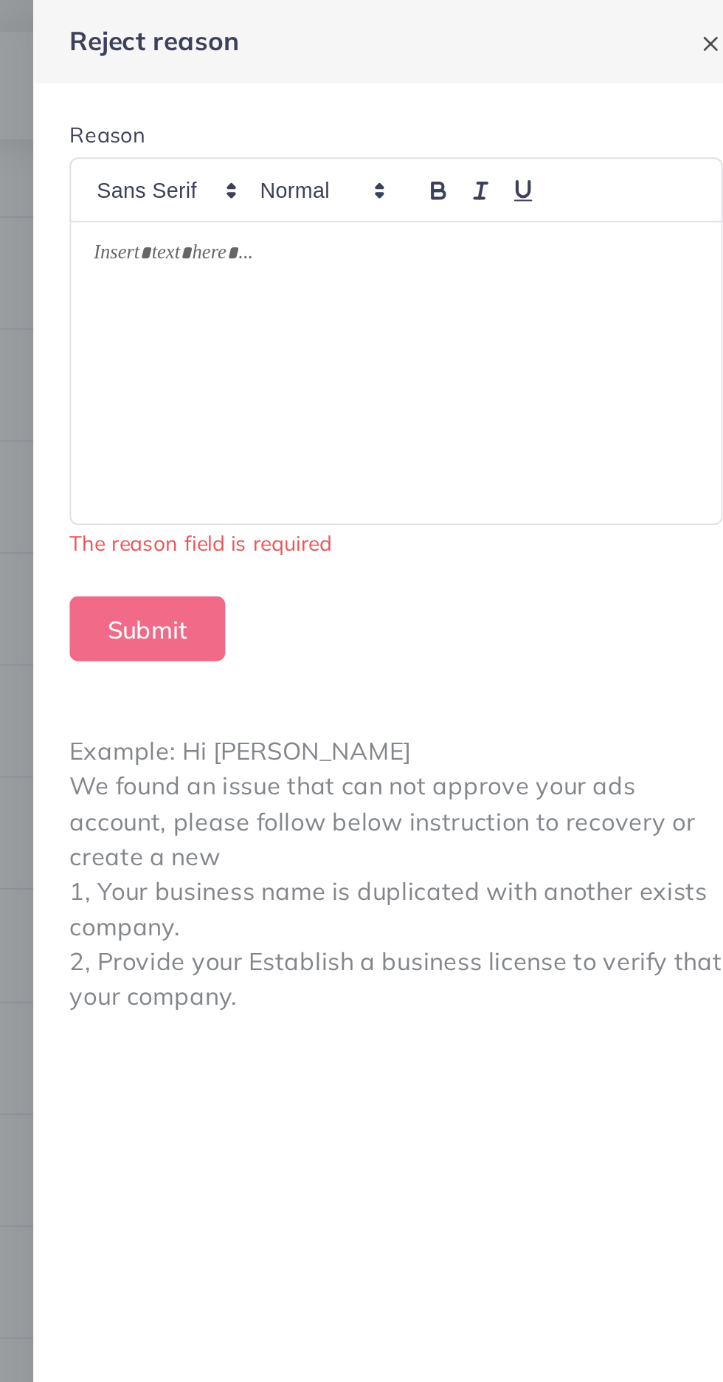
scroll to position [3225, 0]
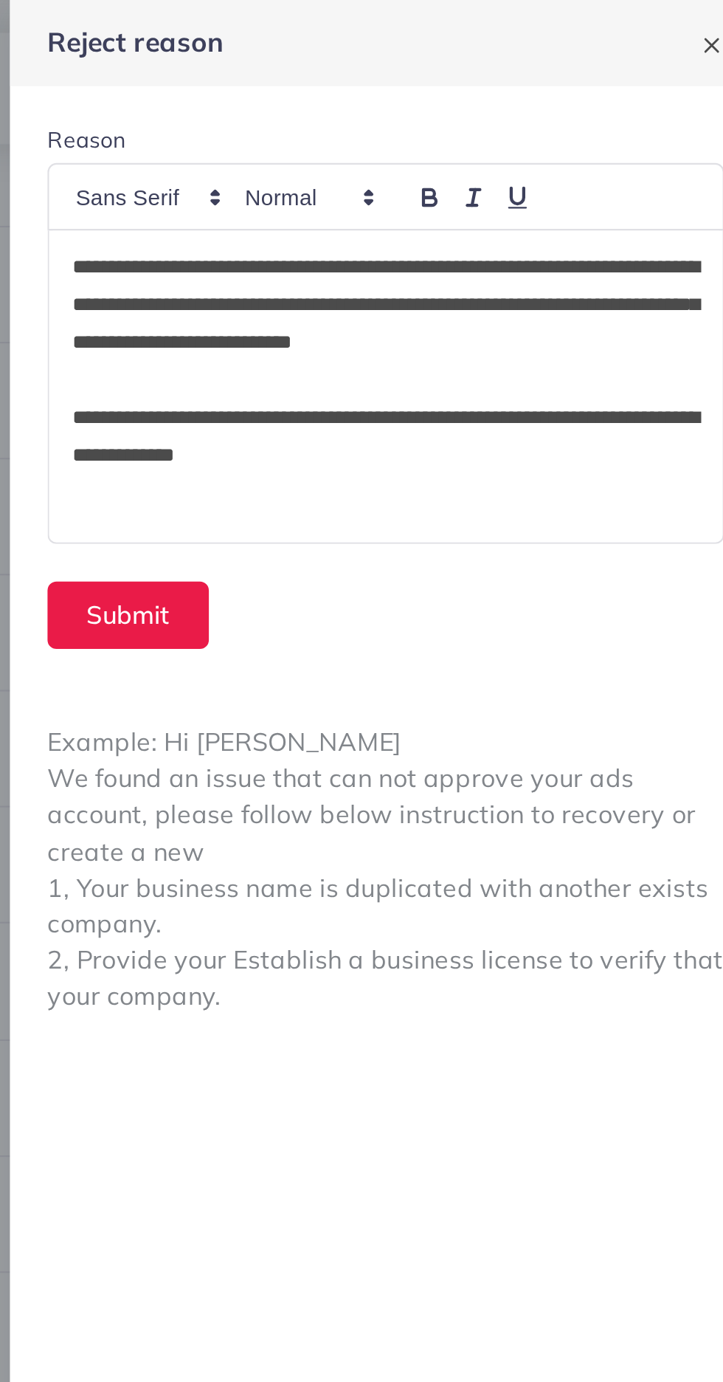
click at [601, 126] on p "**********" at bounding box center [546, 143] width 295 height 53
click at [429, 292] on button "Submit" at bounding box center [425, 290] width 76 height 32
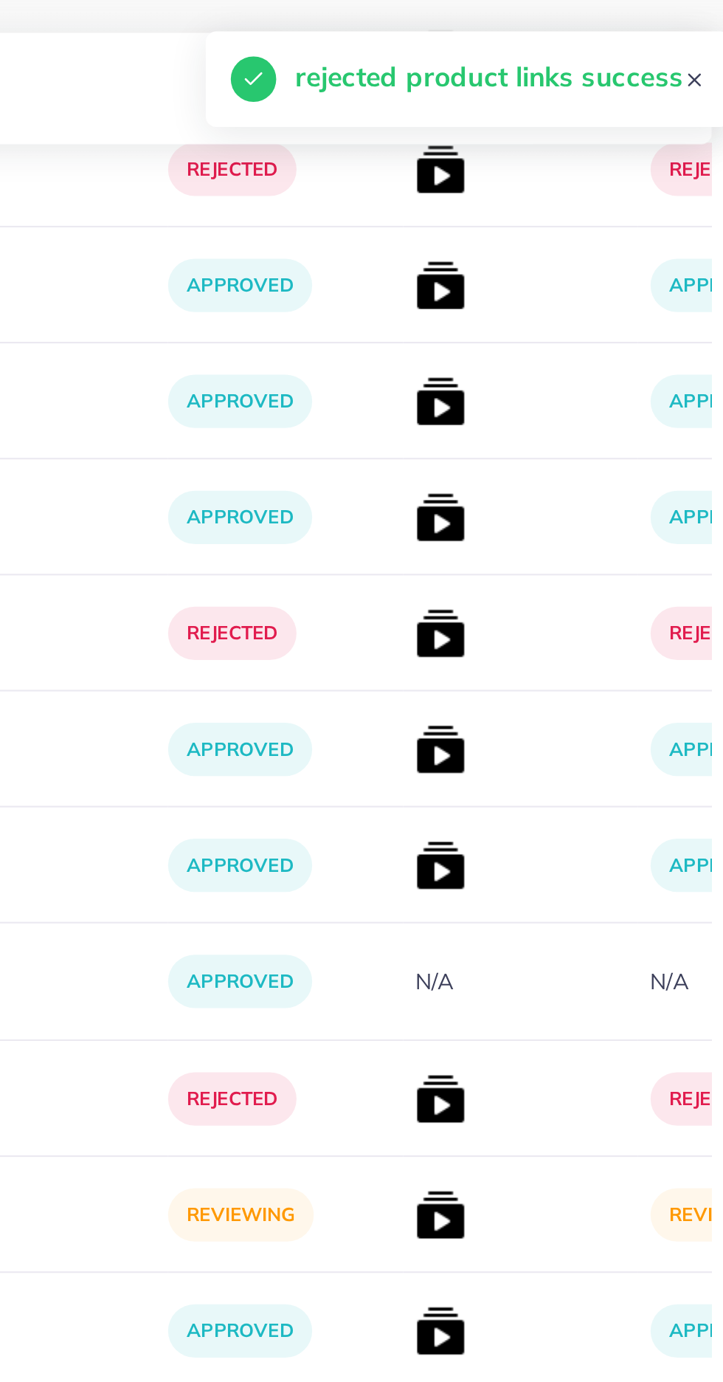
scroll to position [3176, 0]
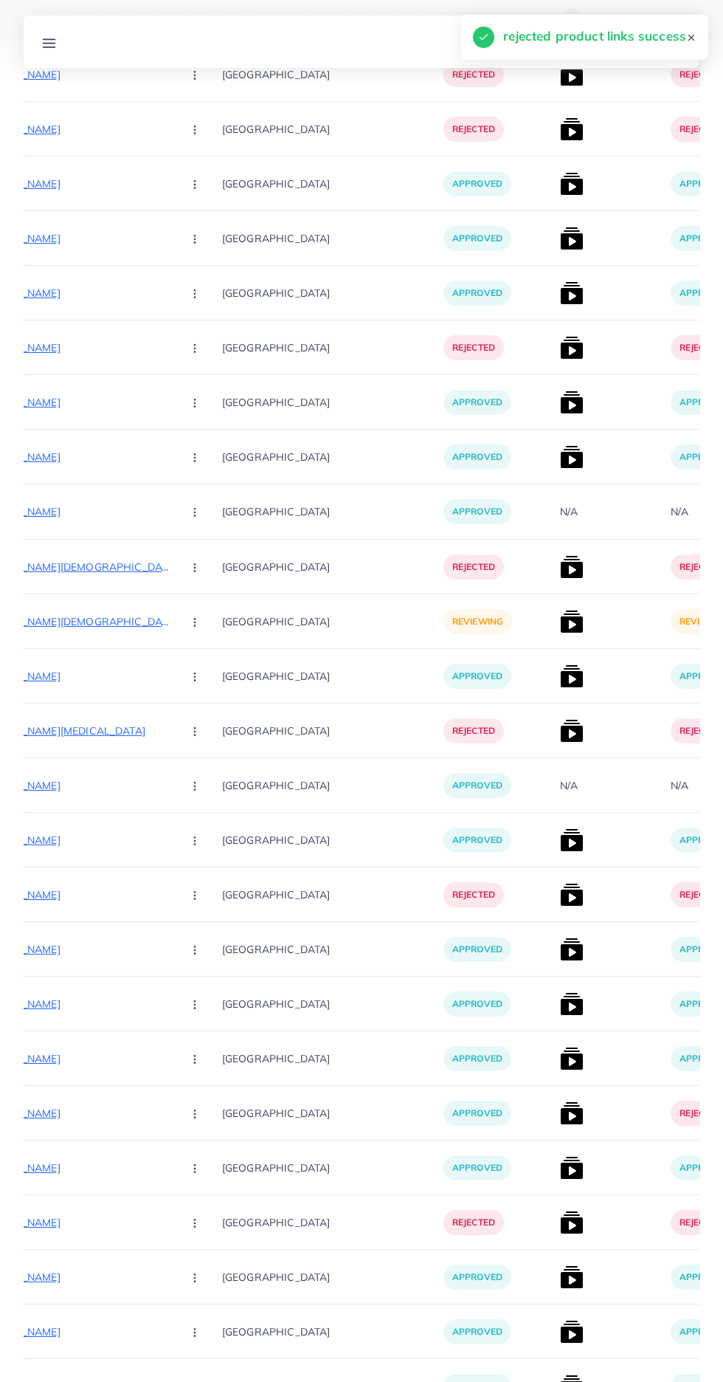
click at [75, 624] on p "https://emarkaz.online/products/ladies-led-ice-stone-stylish-watch?variant=4625…" at bounding box center [59, 622] width 221 height 18
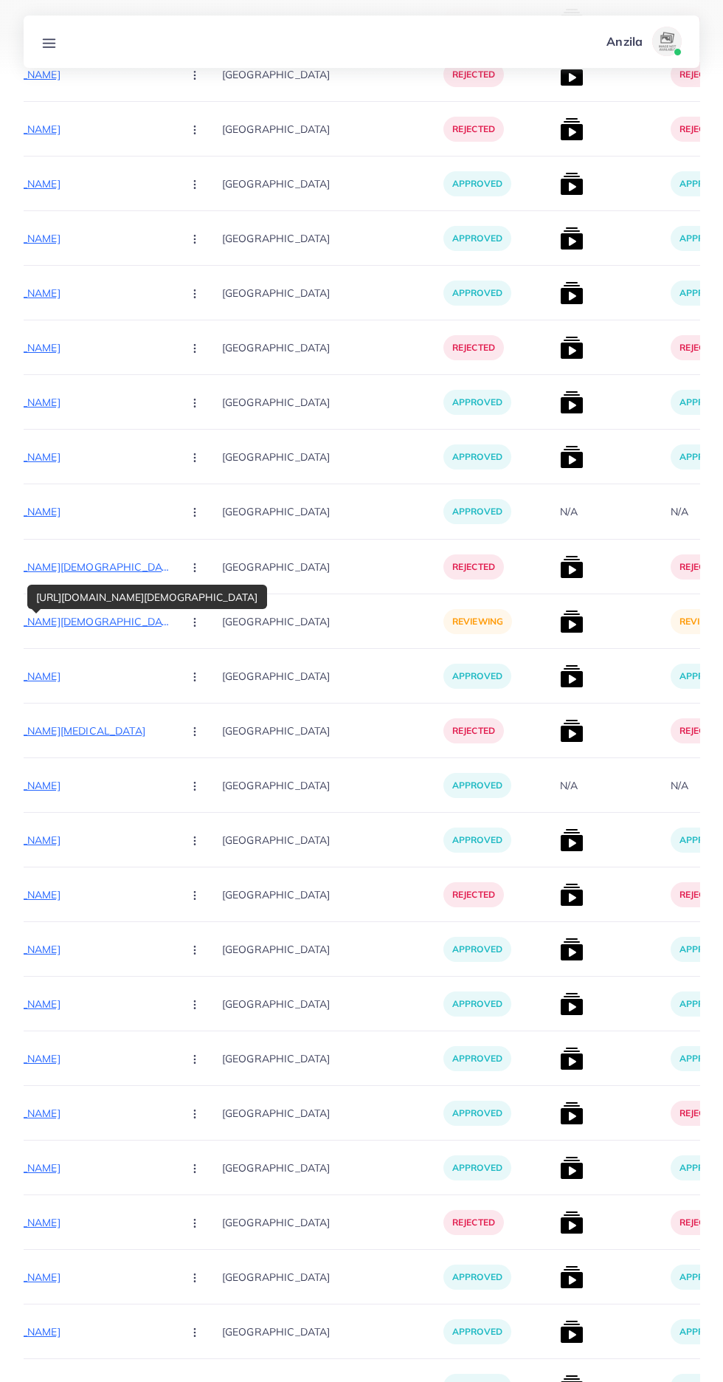
click at [182, 622] on button "button" at bounding box center [196, 620] width 52 height 33
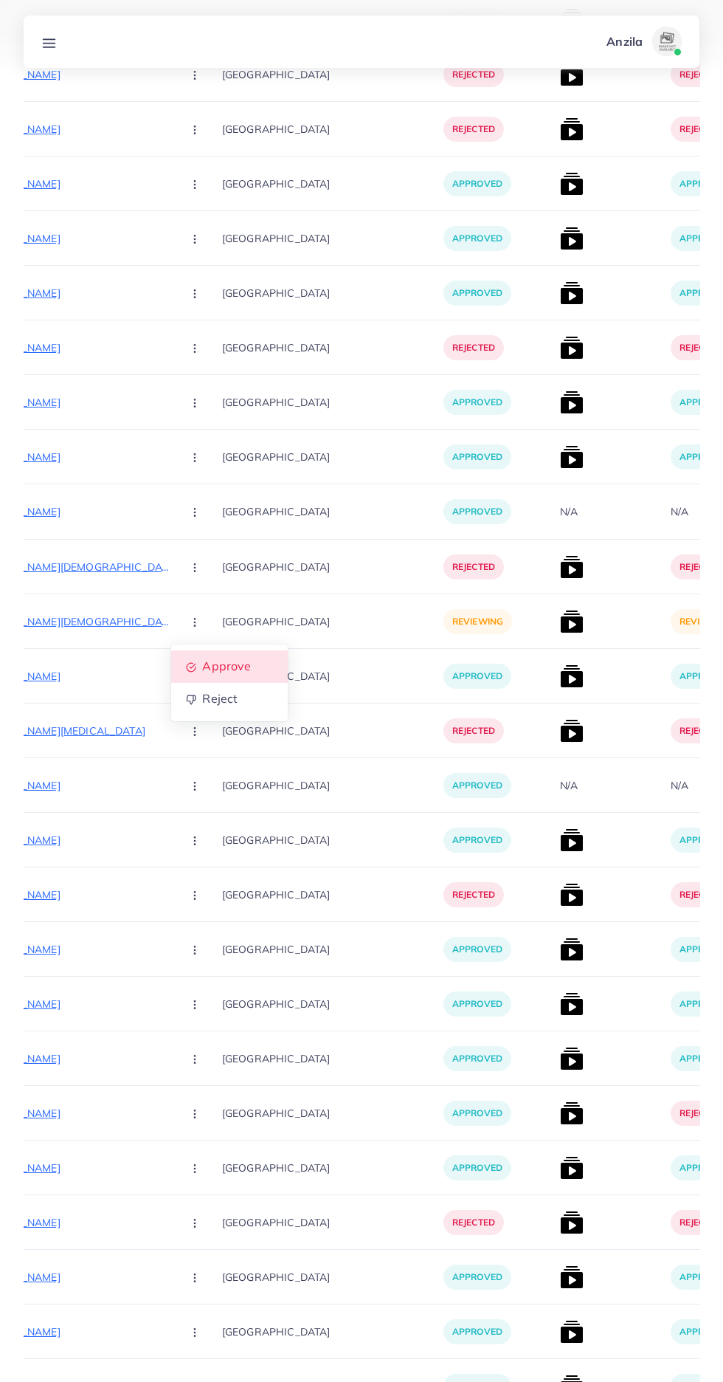
click at [218, 668] on span "Approve" at bounding box center [226, 666] width 49 height 15
click at [560, 627] on img at bounding box center [572, 622] width 24 height 24
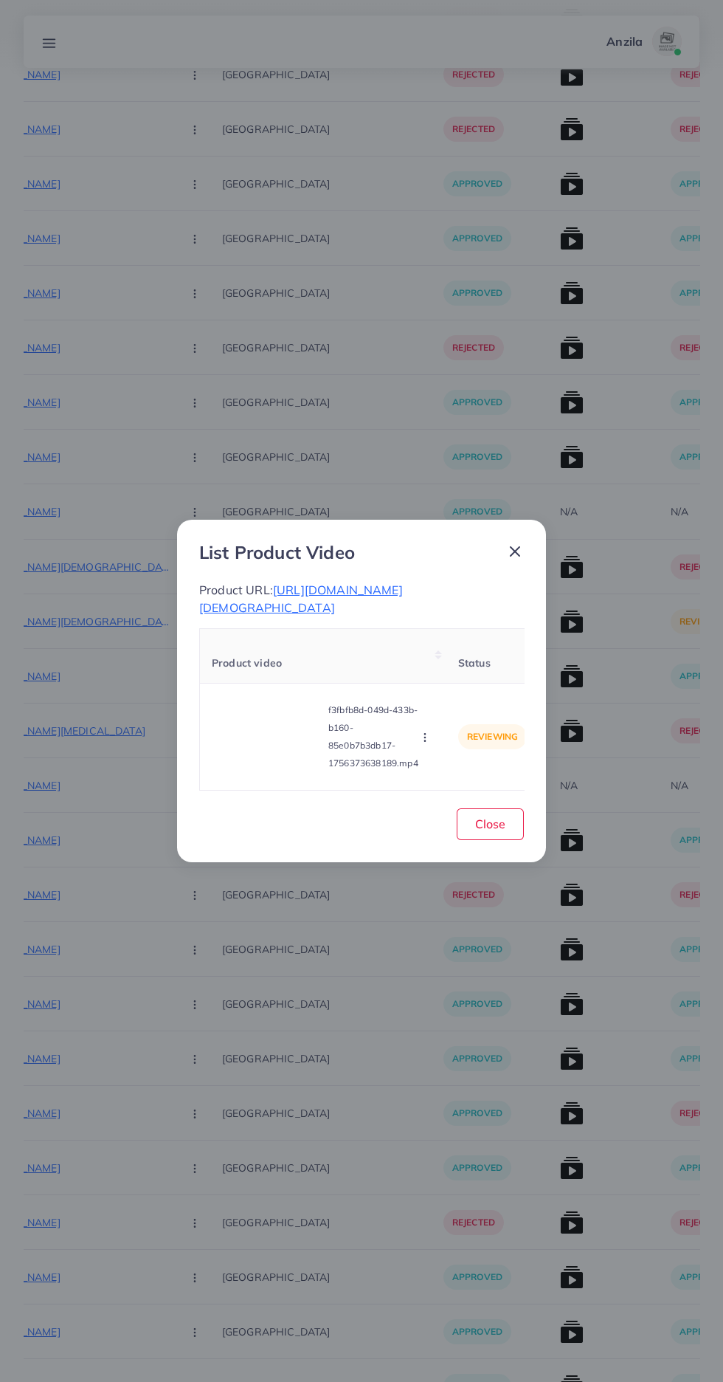
click at [282, 738] on video at bounding box center [267, 736] width 111 height 66
click at [276, 718] on div at bounding box center [267, 736] width 111 height 66
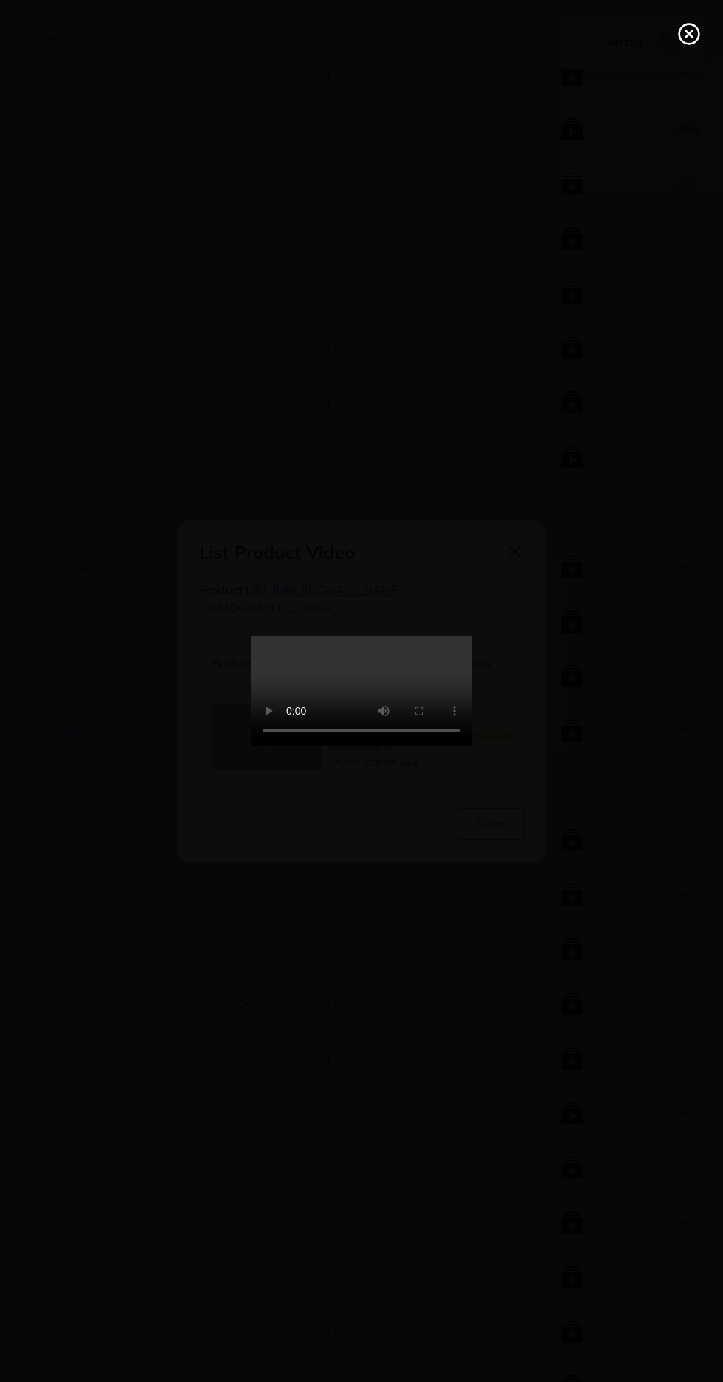
click at [685, 37] on icon at bounding box center [690, 34] width 24 height 24
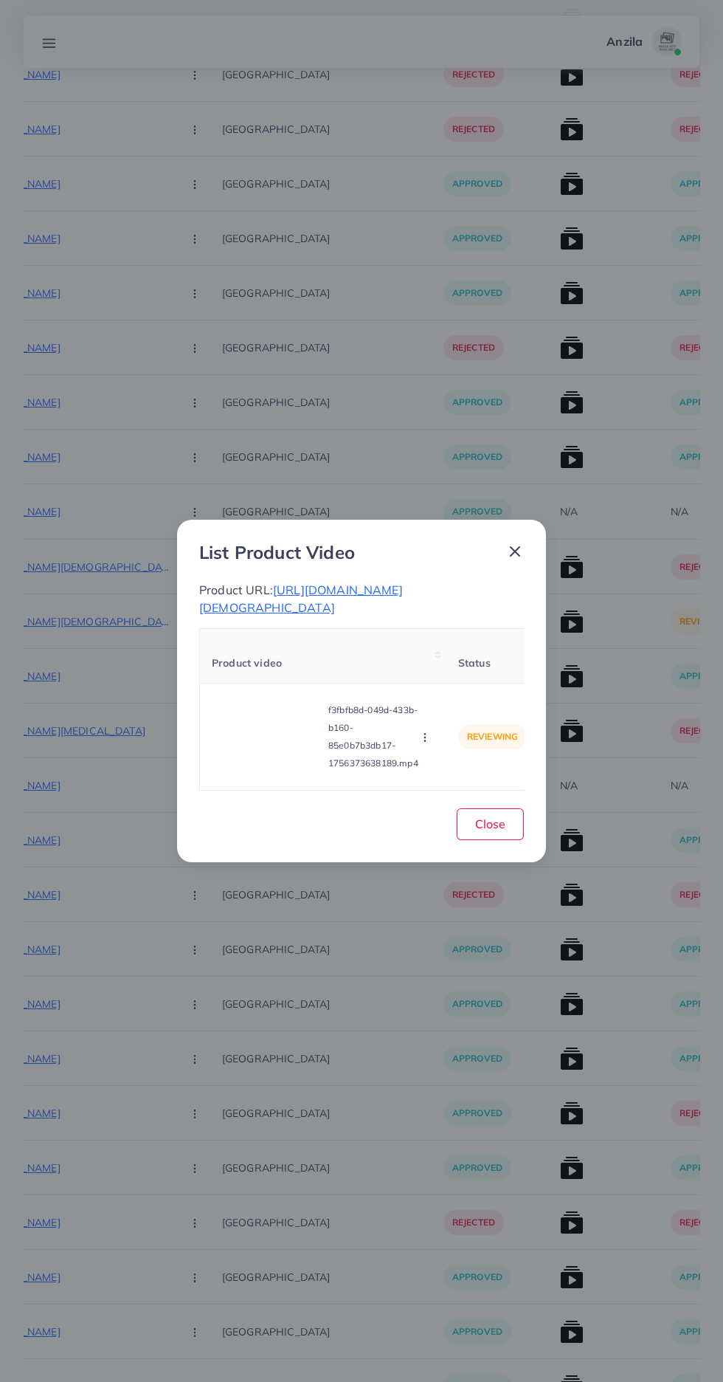
click at [403, 610] on span "https://emarkaz.online/products/ladies-led-ice-stone-stylish-watch?variant=4625…" at bounding box center [301, 598] width 204 height 32
click at [361, 611] on span "https://emarkaz.online/products/ladies-led-ice-stone-stylish-watch?variant=4625…" at bounding box center [301, 598] width 204 height 32
click at [490, 824] on span "Close" at bounding box center [490, 823] width 30 height 15
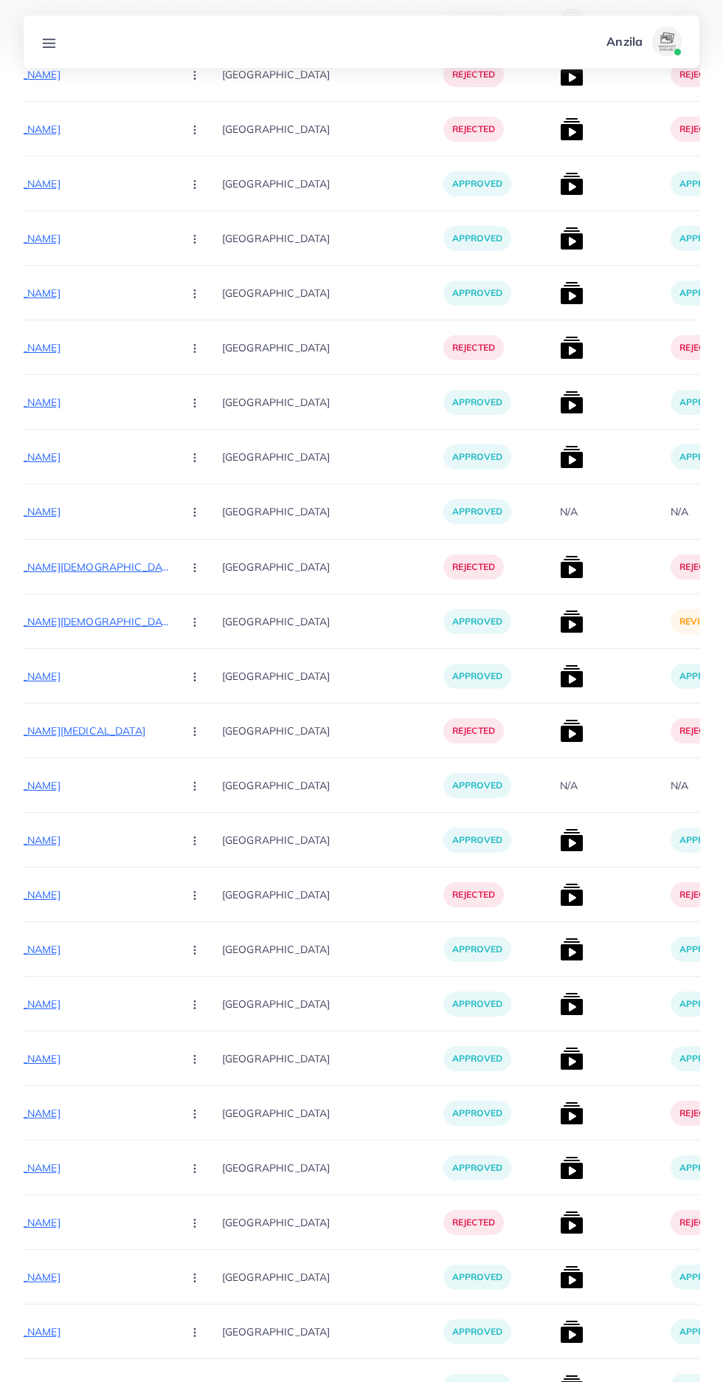
click at [194, 622] on circle "button" at bounding box center [194, 621] width 1 height 1
click at [224, 710] on link "Reject" at bounding box center [229, 699] width 117 height 32
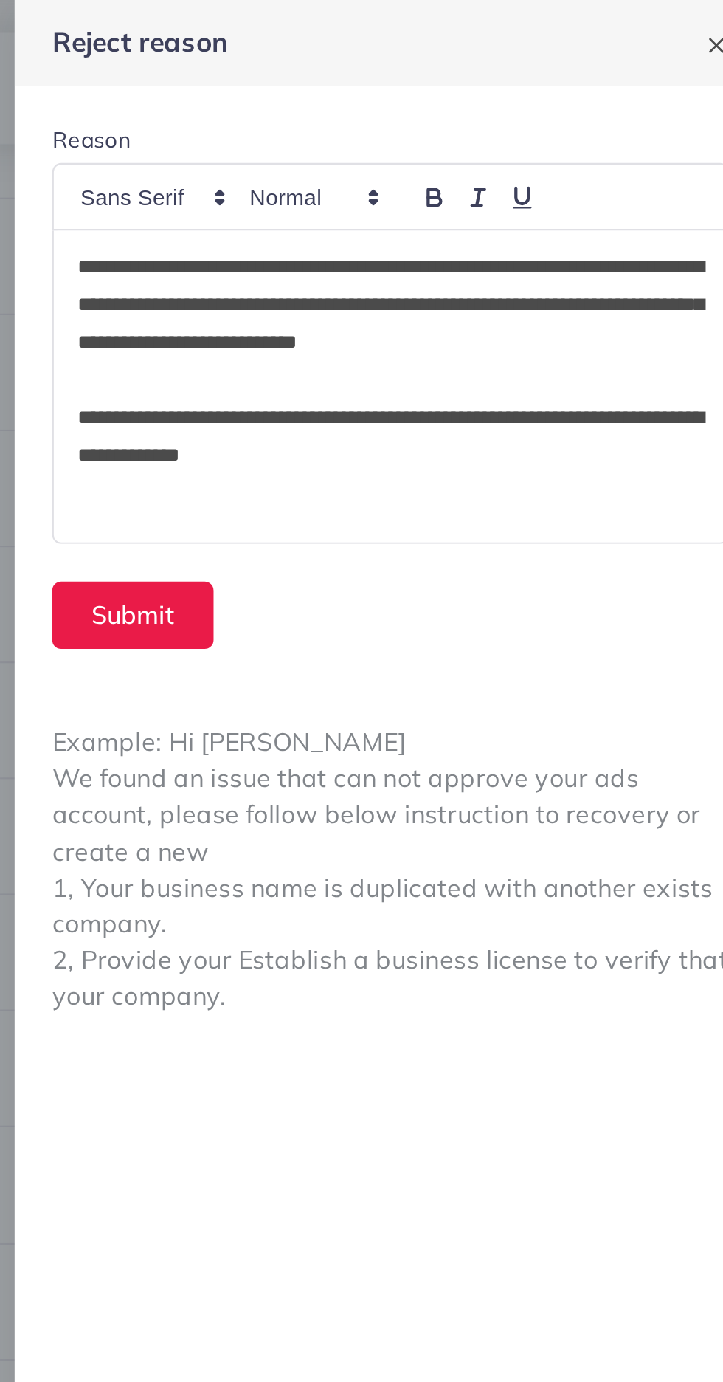
scroll to position [3129, 0]
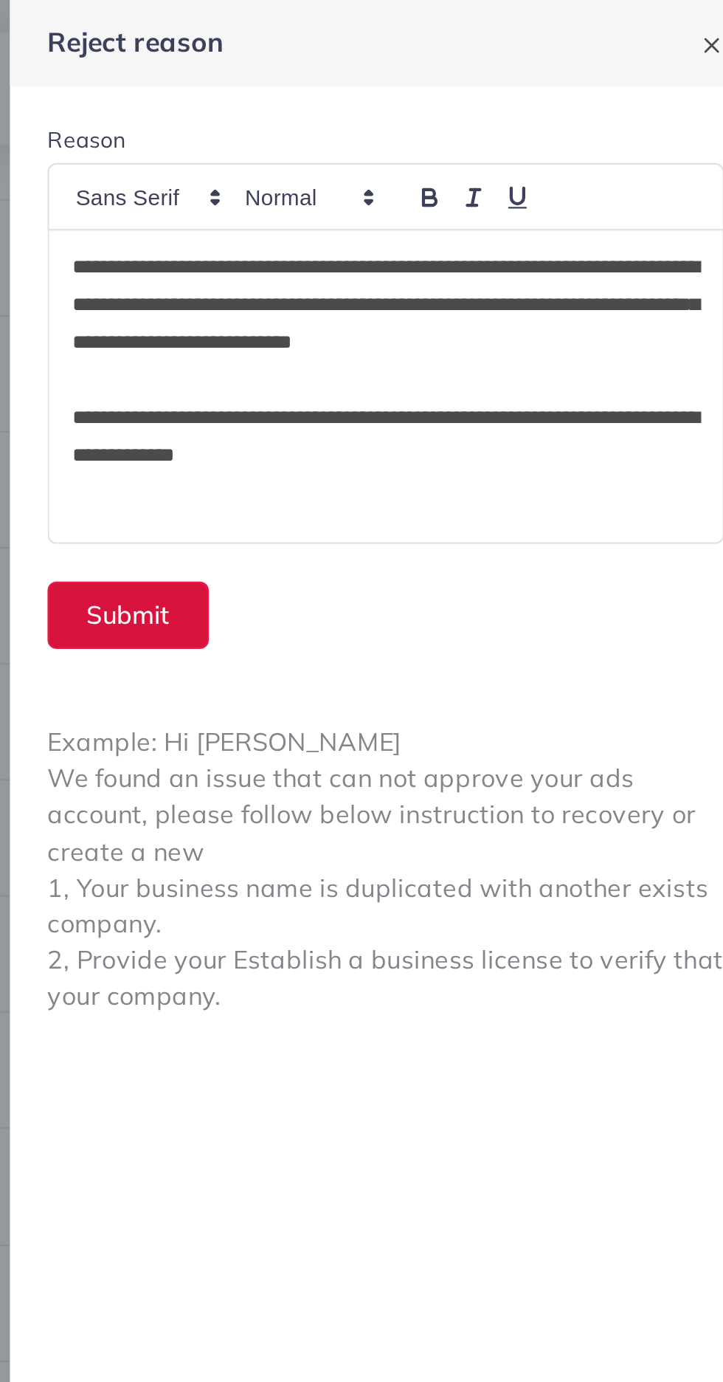
click at [427, 286] on button "Submit" at bounding box center [425, 290] width 76 height 32
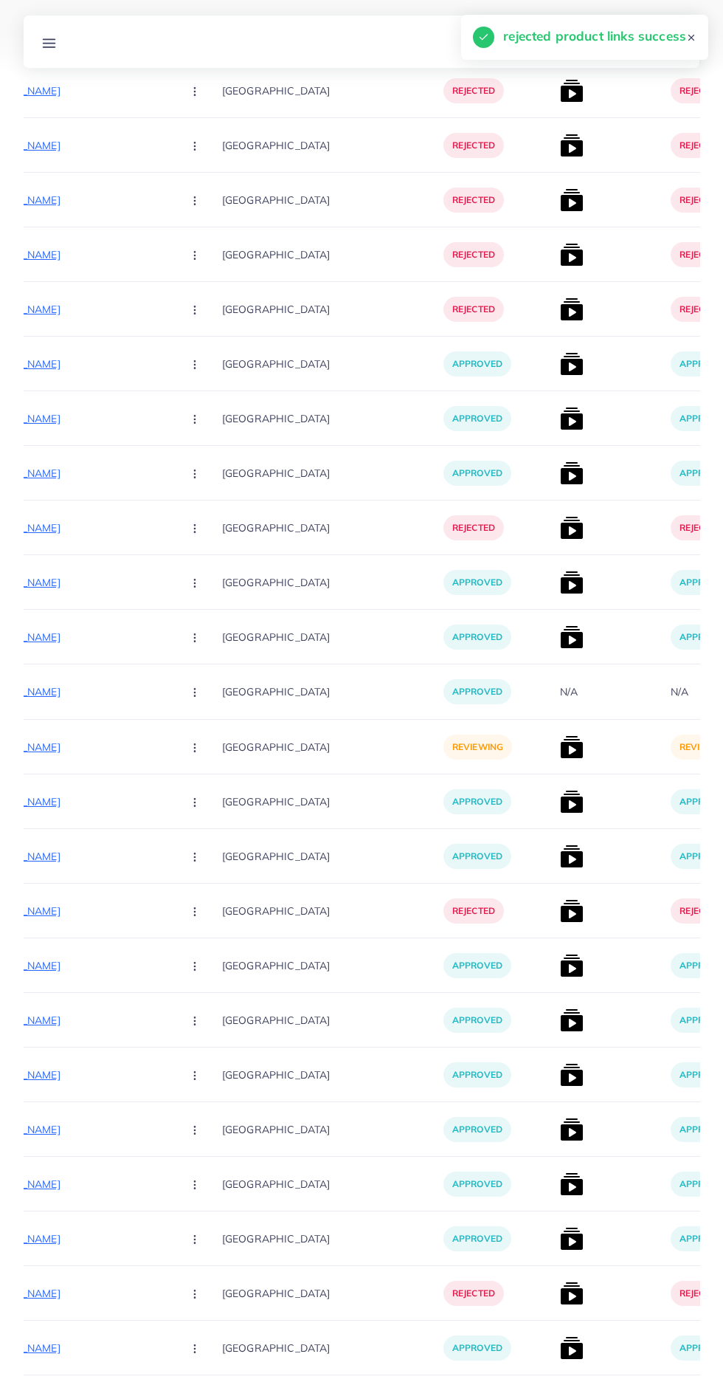
scroll to position [2995, 0]
click at [118, 748] on p "[URL][DOMAIN_NAME]" at bounding box center [59, 748] width 221 height 18
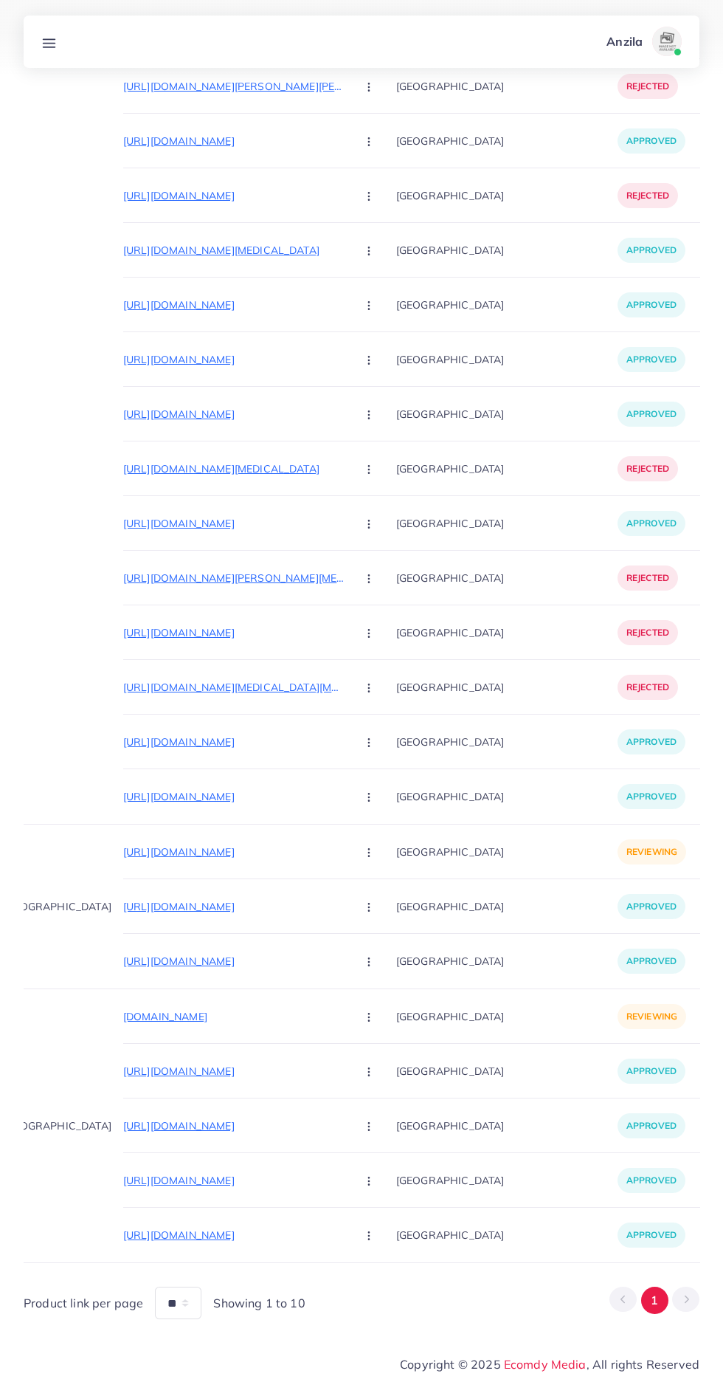
scroll to position [0, 0]
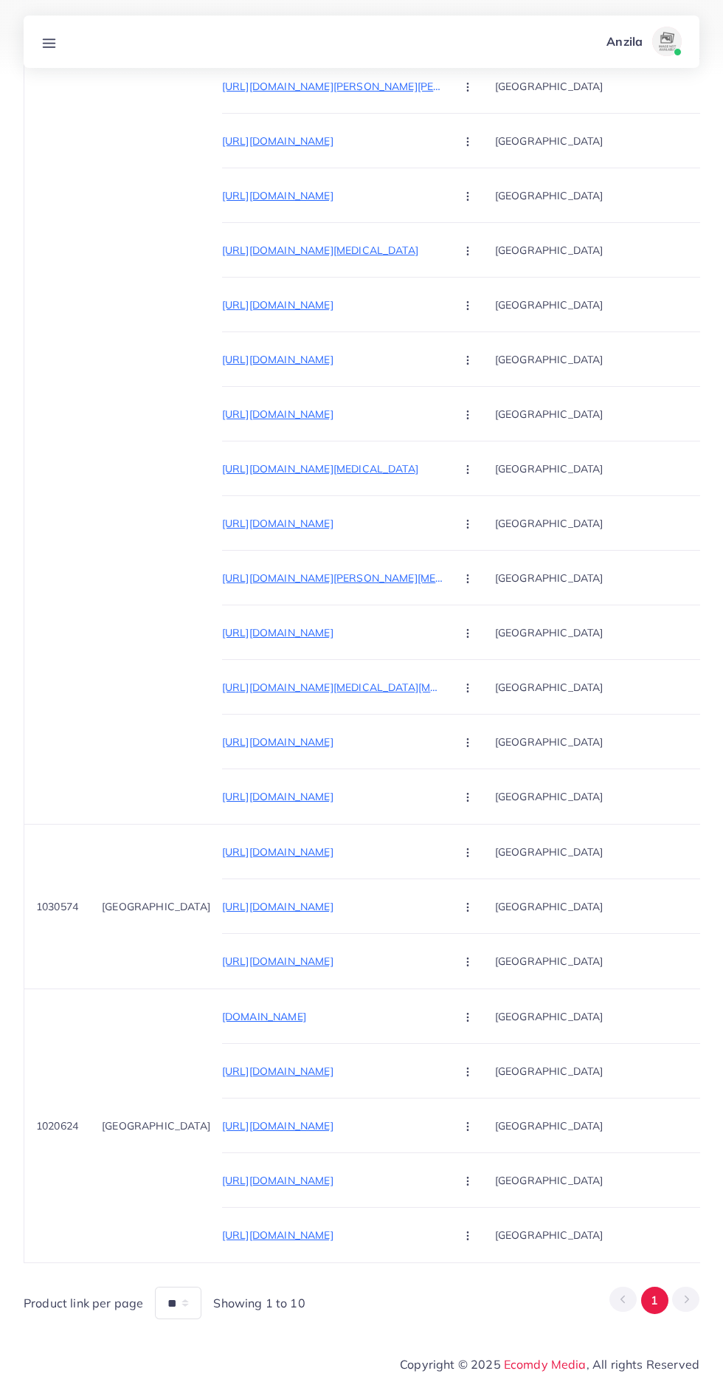
click at [289, 1024] on p "havenwearpakistan.com" at bounding box center [332, 1016] width 221 height 18
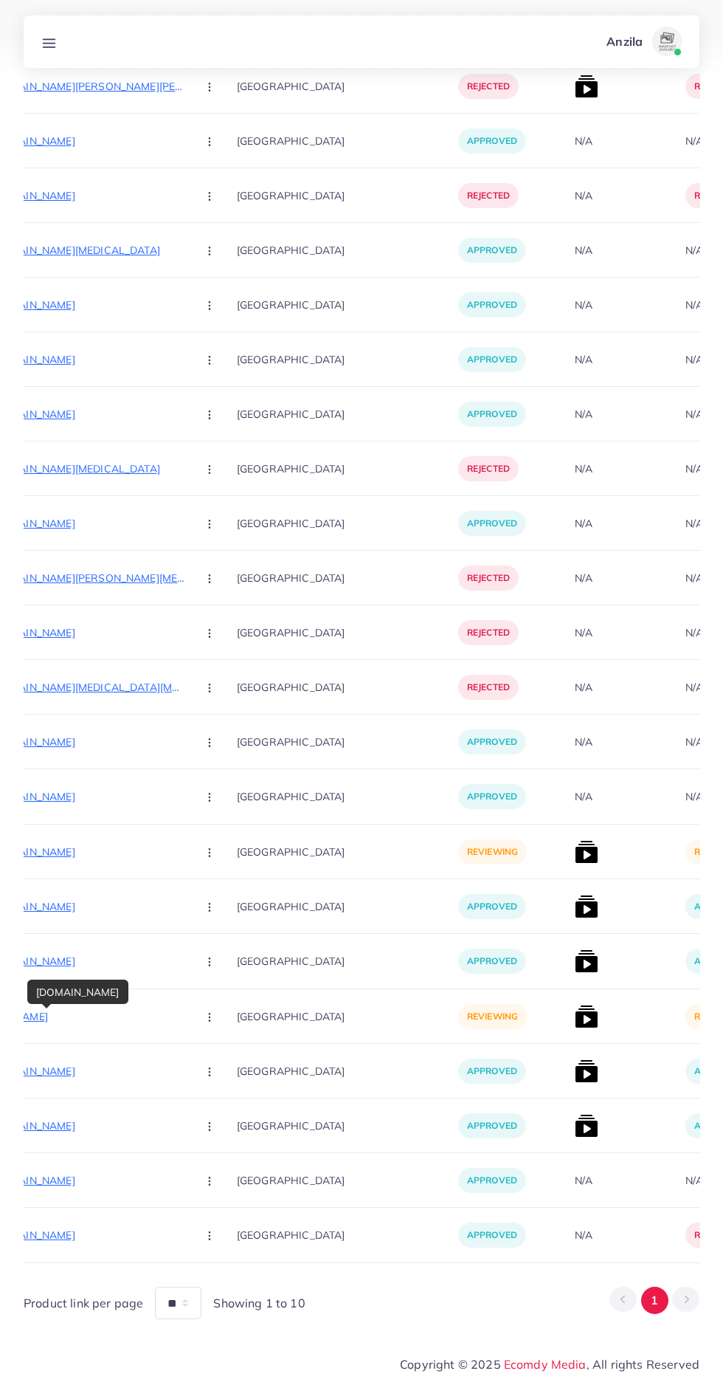
scroll to position [0, 261]
click at [127, 1078] on p "https://havenwearpakistan.com/collections/smart-collection" at bounding box center [71, 1071] width 221 height 18
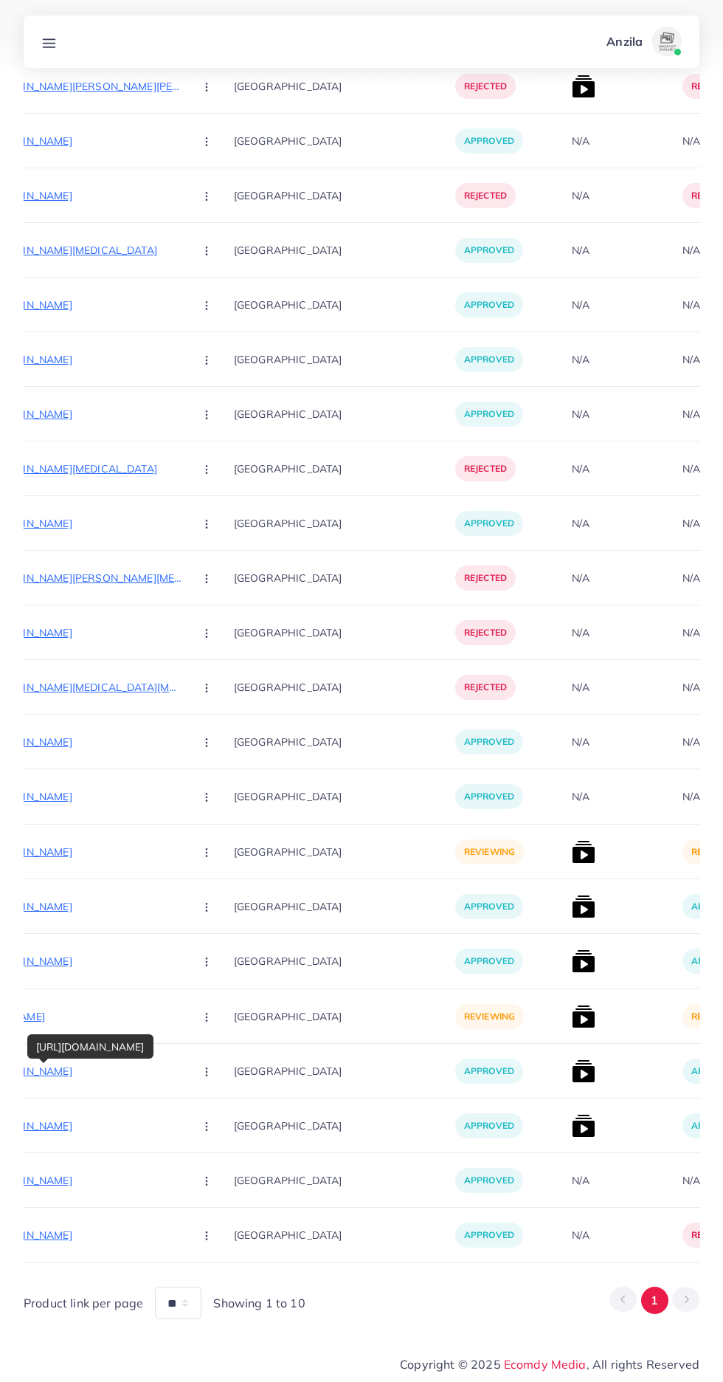
click at [202, 1016] on button "button" at bounding box center [208, 1015] width 52 height 33
click at [235, 1081] on link "Reject" at bounding box center [241, 1094] width 117 height 32
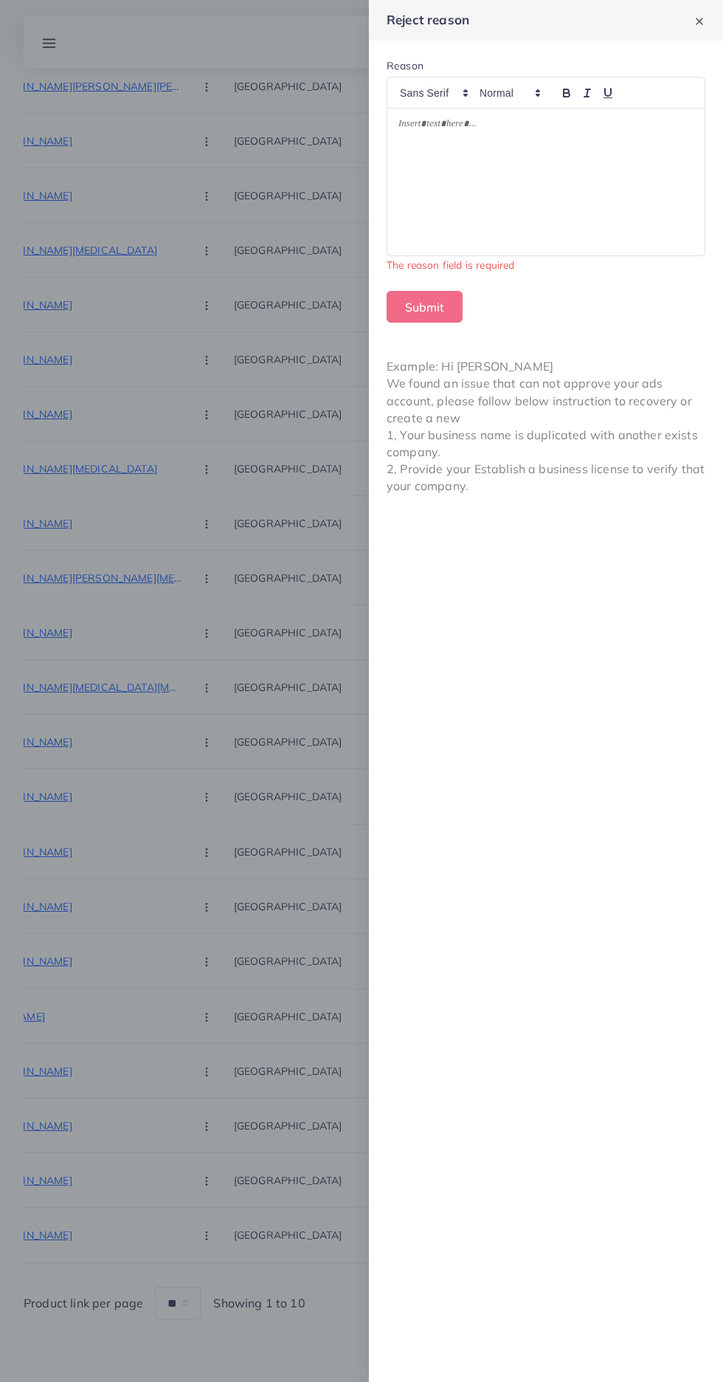
click at [256, 1100] on div at bounding box center [361, 691] width 723 height 1382
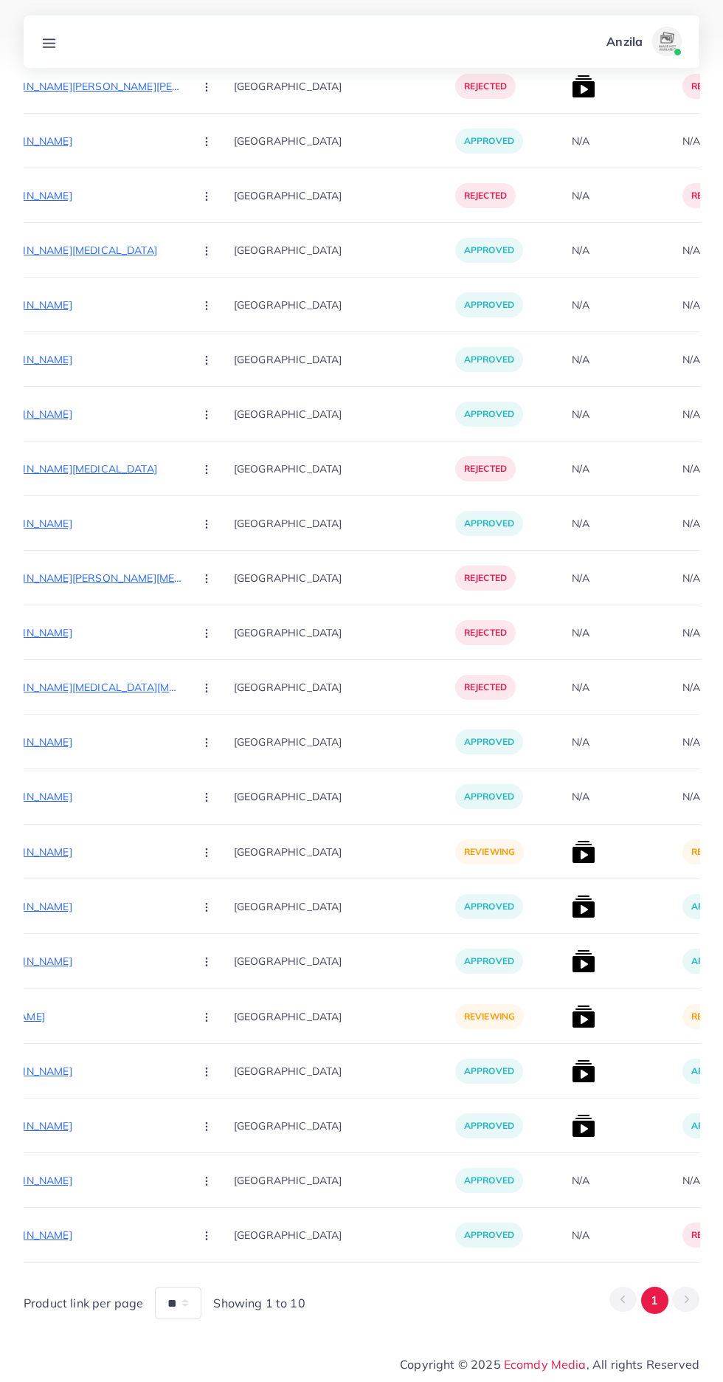
click at [201, 1018] on button "button" at bounding box center [208, 1015] width 52 height 33
click at [238, 1066] on link "Approve" at bounding box center [241, 1061] width 117 height 32
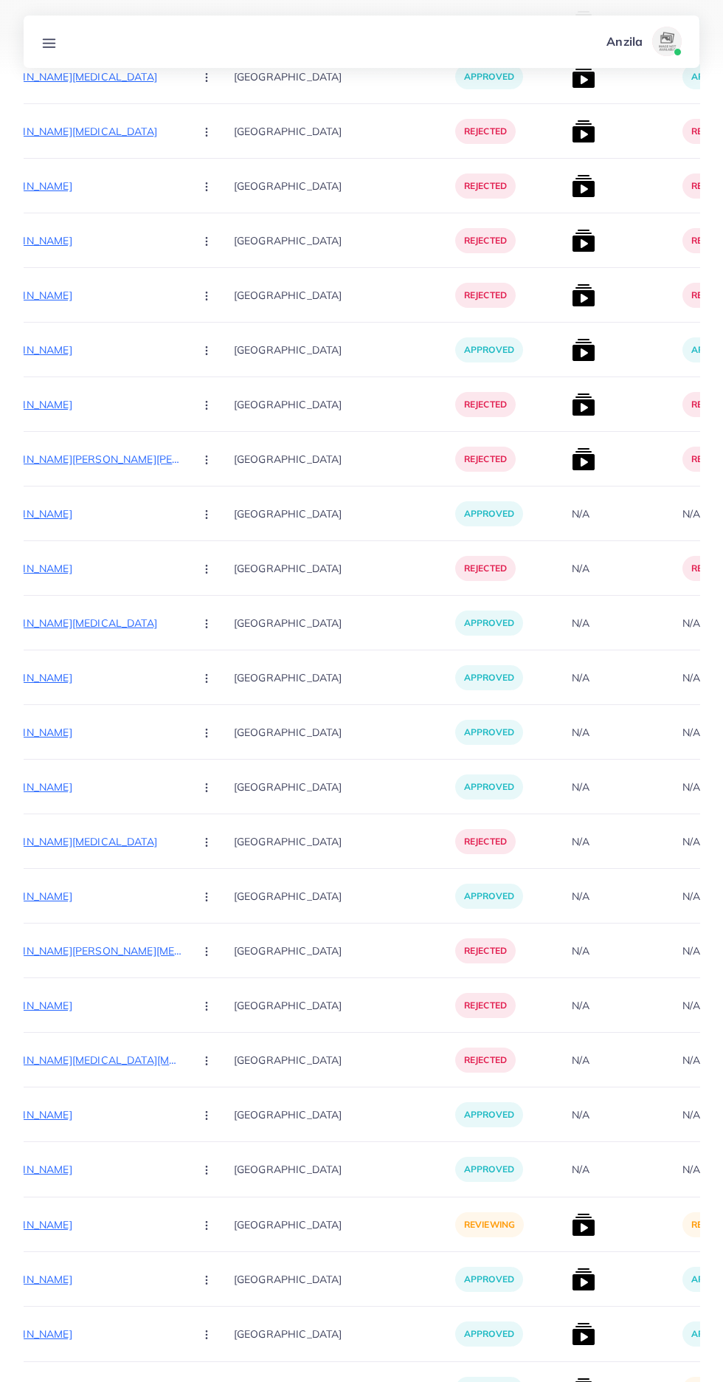
scroll to position [7587, 0]
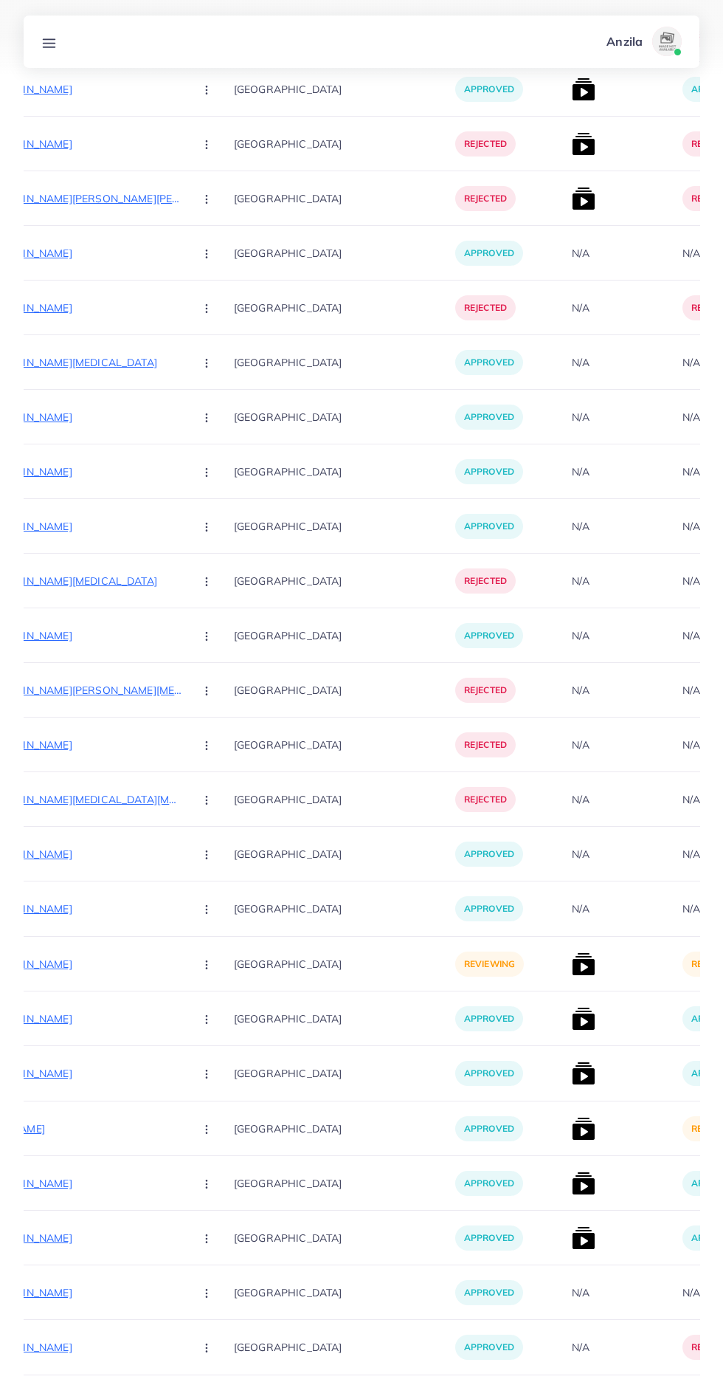
click at [572, 1121] on img at bounding box center [584, 1129] width 24 height 24
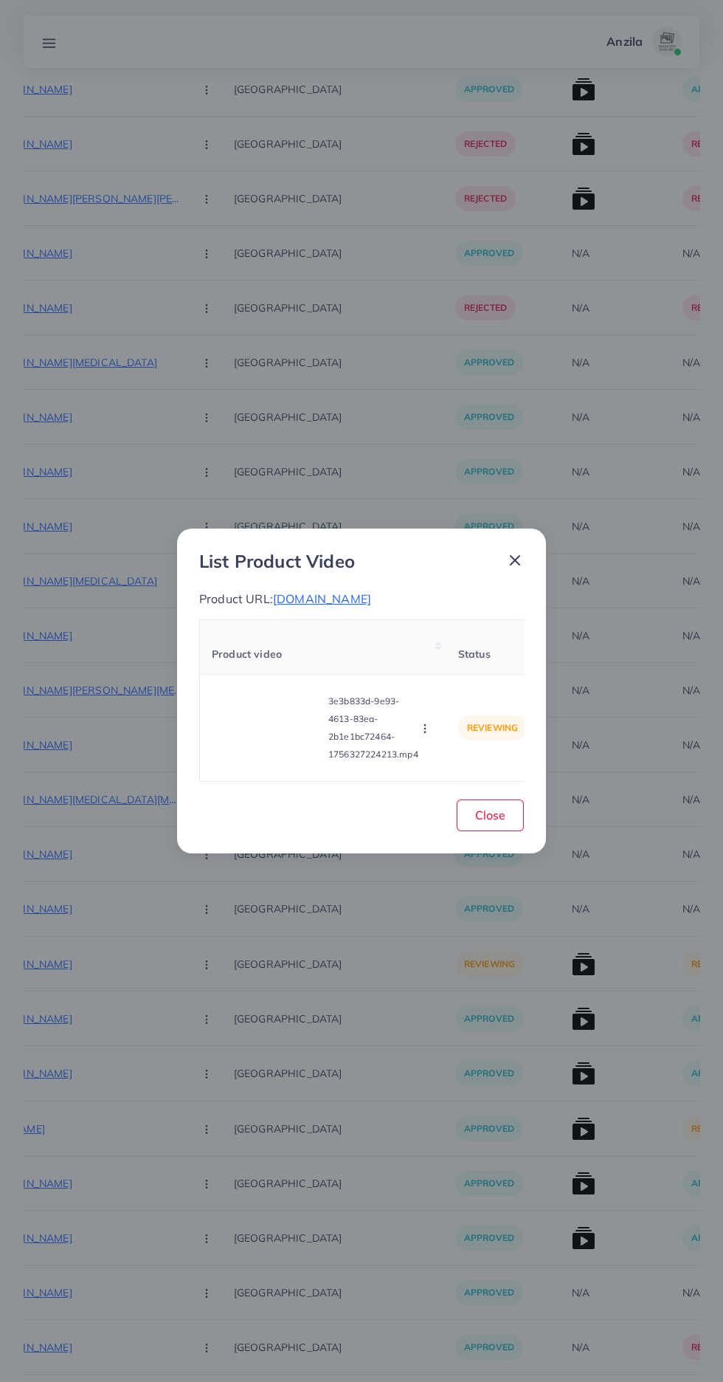
click at [280, 761] on video at bounding box center [267, 728] width 111 height 66
click at [272, 761] on div at bounding box center [267, 728] width 111 height 66
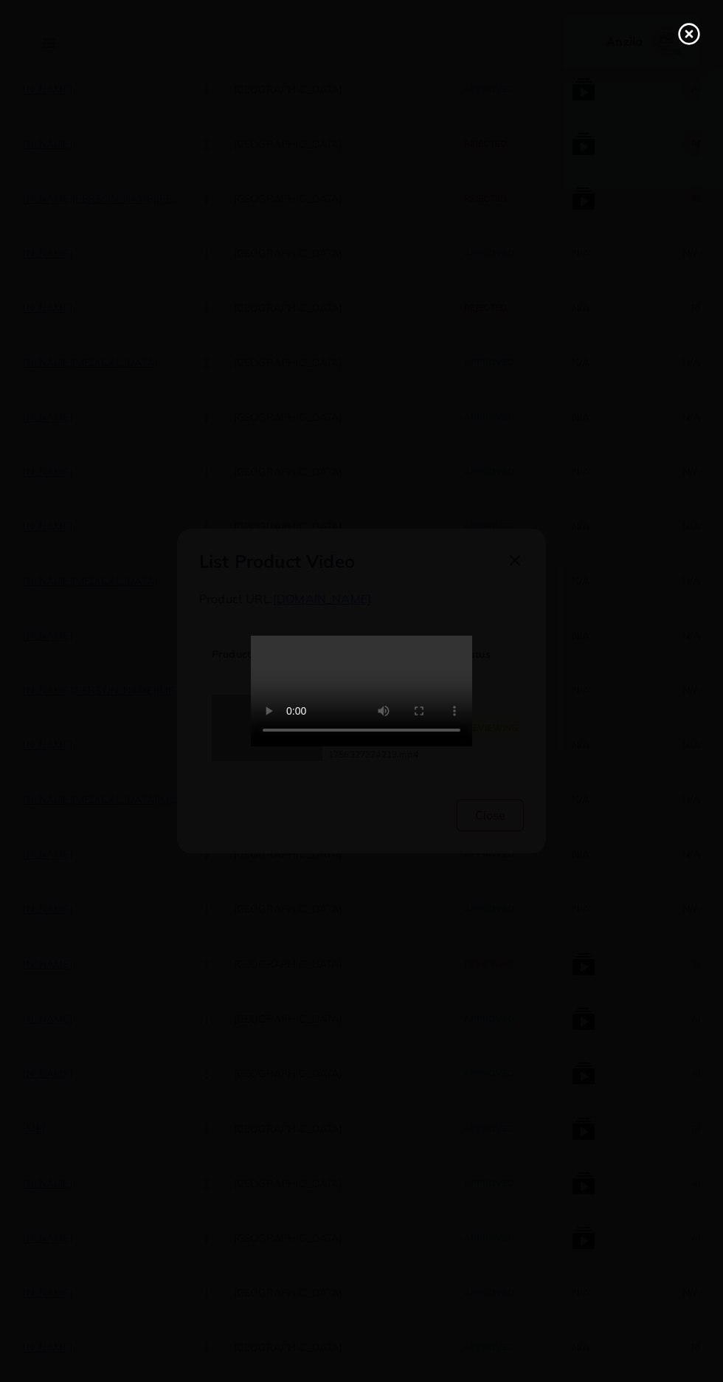
click at [697, 35] on icon at bounding box center [690, 34] width 24 height 24
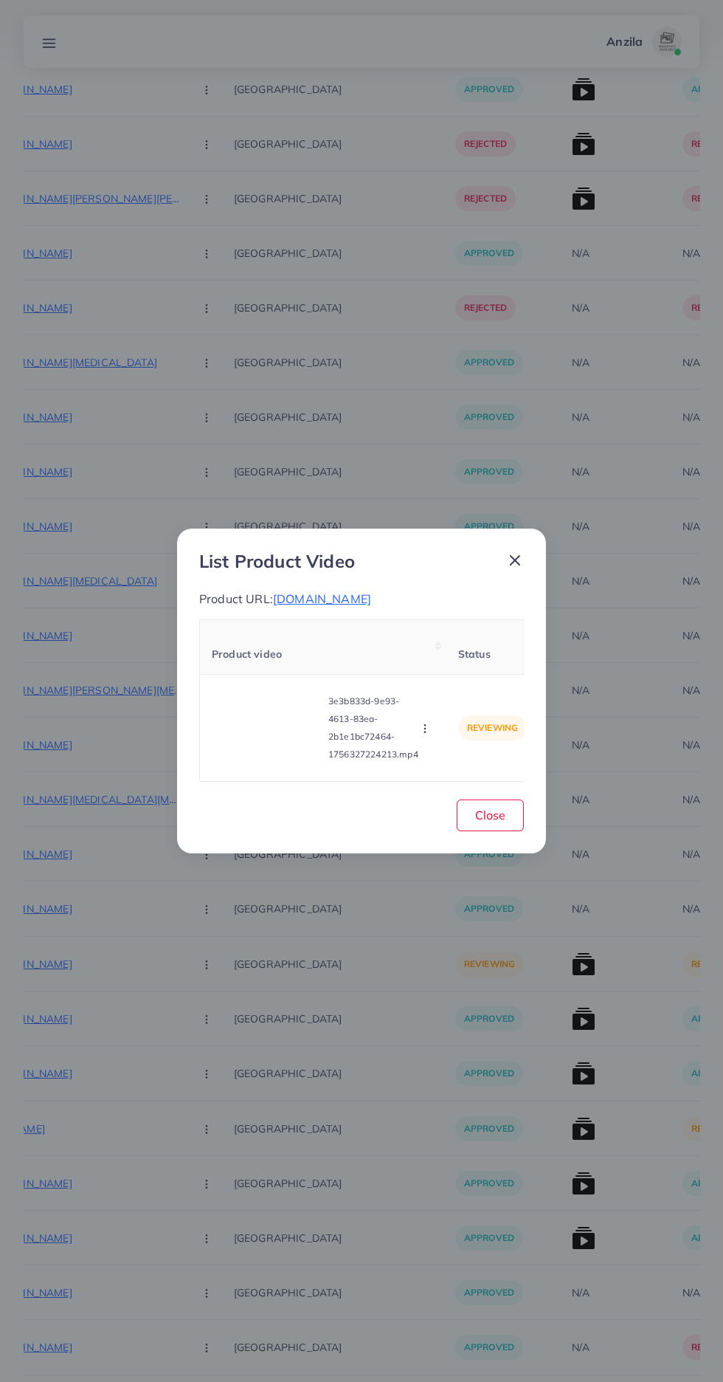
click at [427, 734] on icon "button" at bounding box center [425, 729] width 12 height 12
click at [462, 666] on span "Approve" at bounding box center [457, 659] width 49 height 15
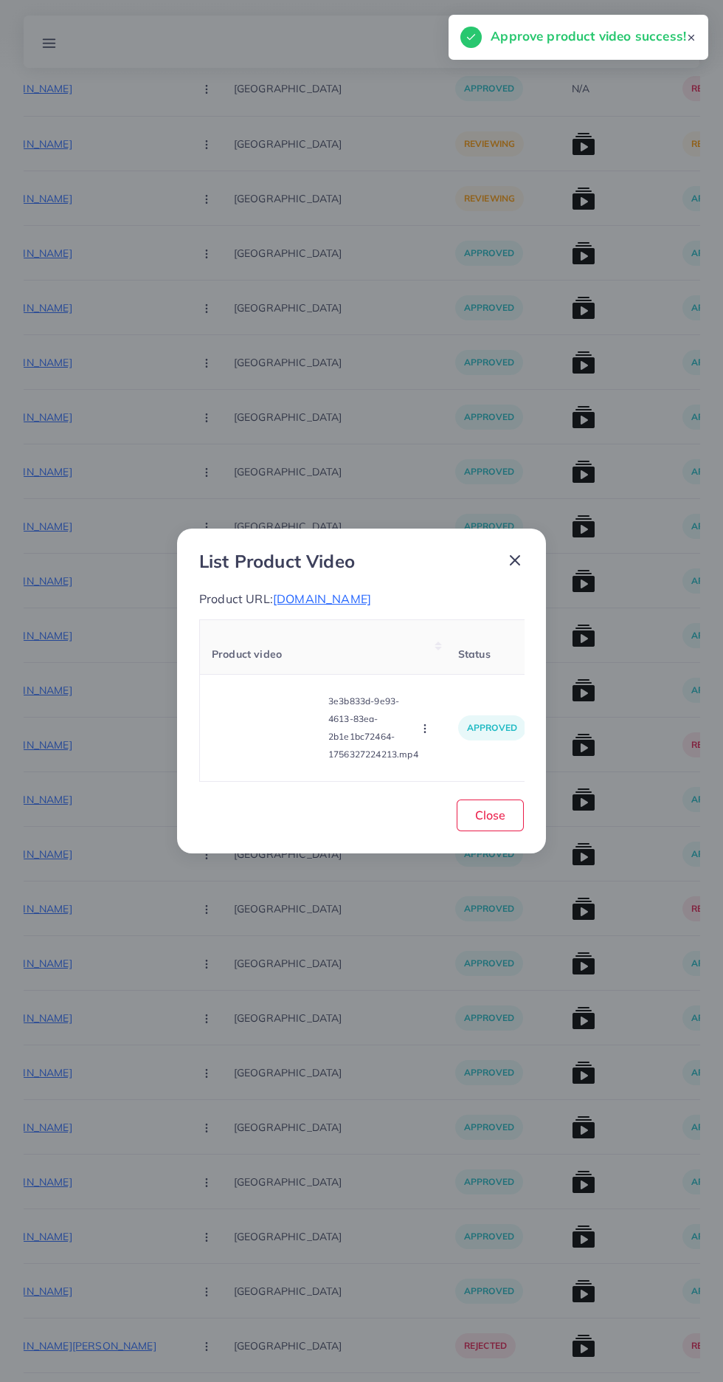
scroll to position [9007, 0]
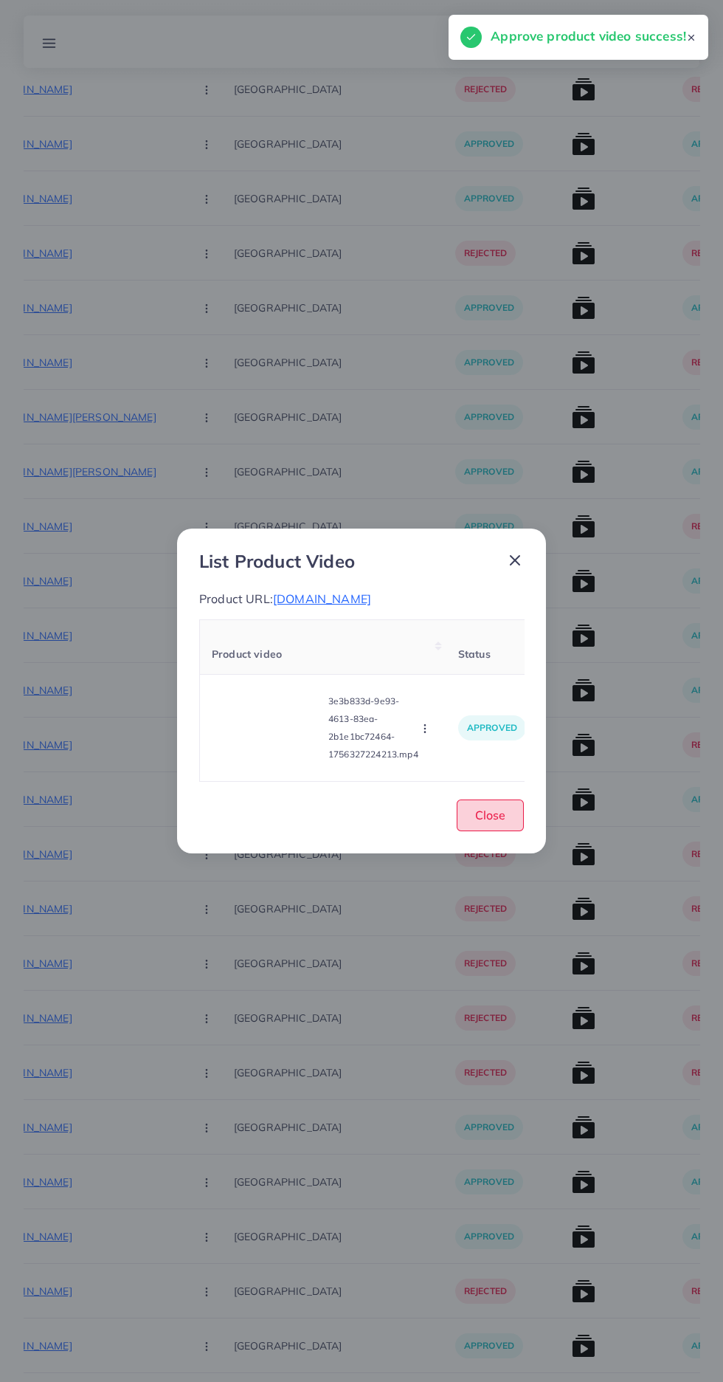
click at [519, 811] on button "Close" at bounding box center [490, 815] width 67 height 32
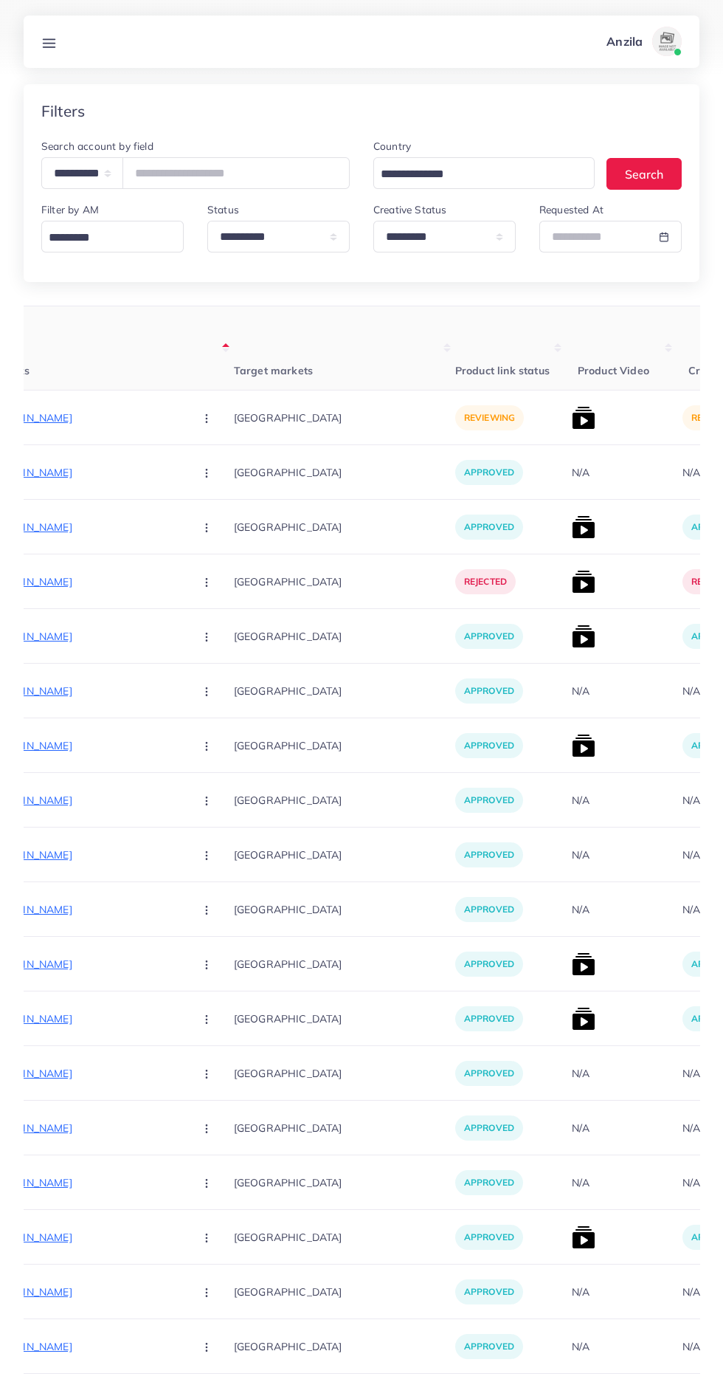
scroll to position [0, 0]
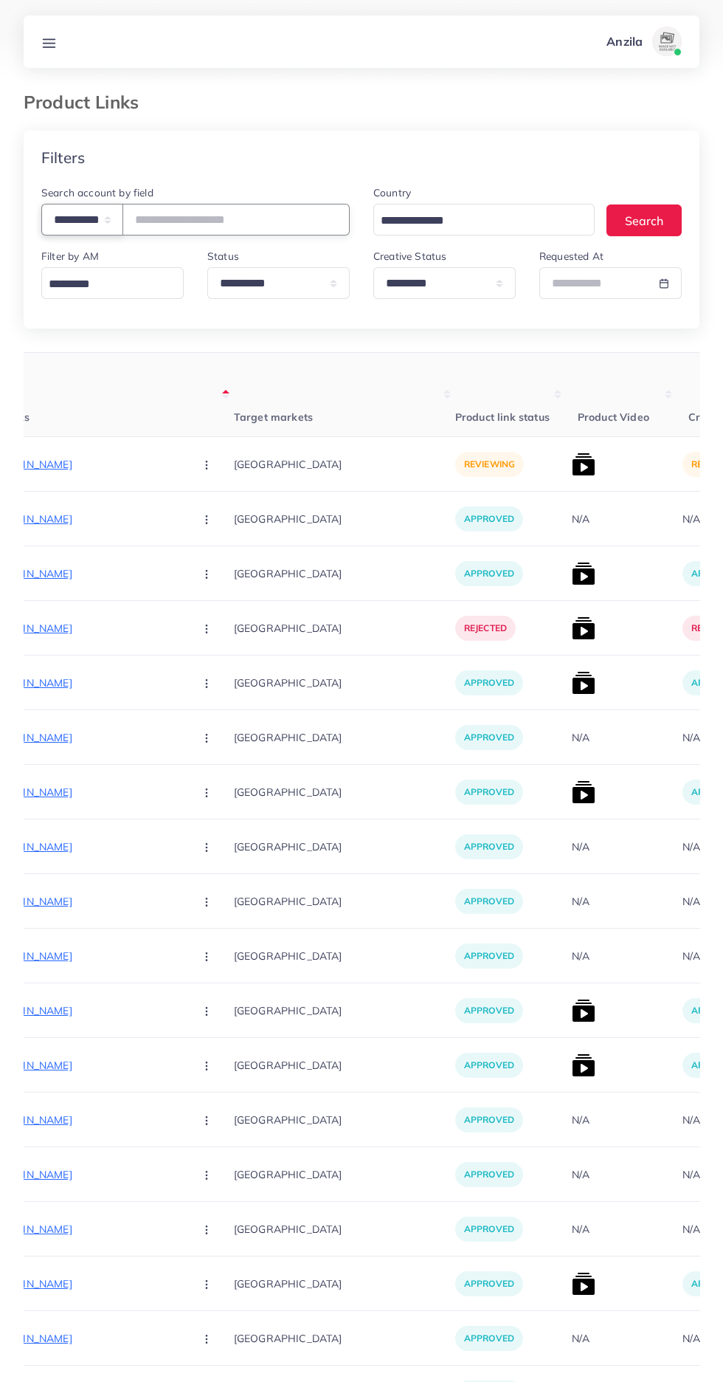
click at [103, 227] on select "**********" at bounding box center [82, 220] width 82 height 32
select select "**********"
paste input "*******"
type input "*******"
click at [455, 361] on th "Product link status" at bounding box center [510, 395] width 111 height 84
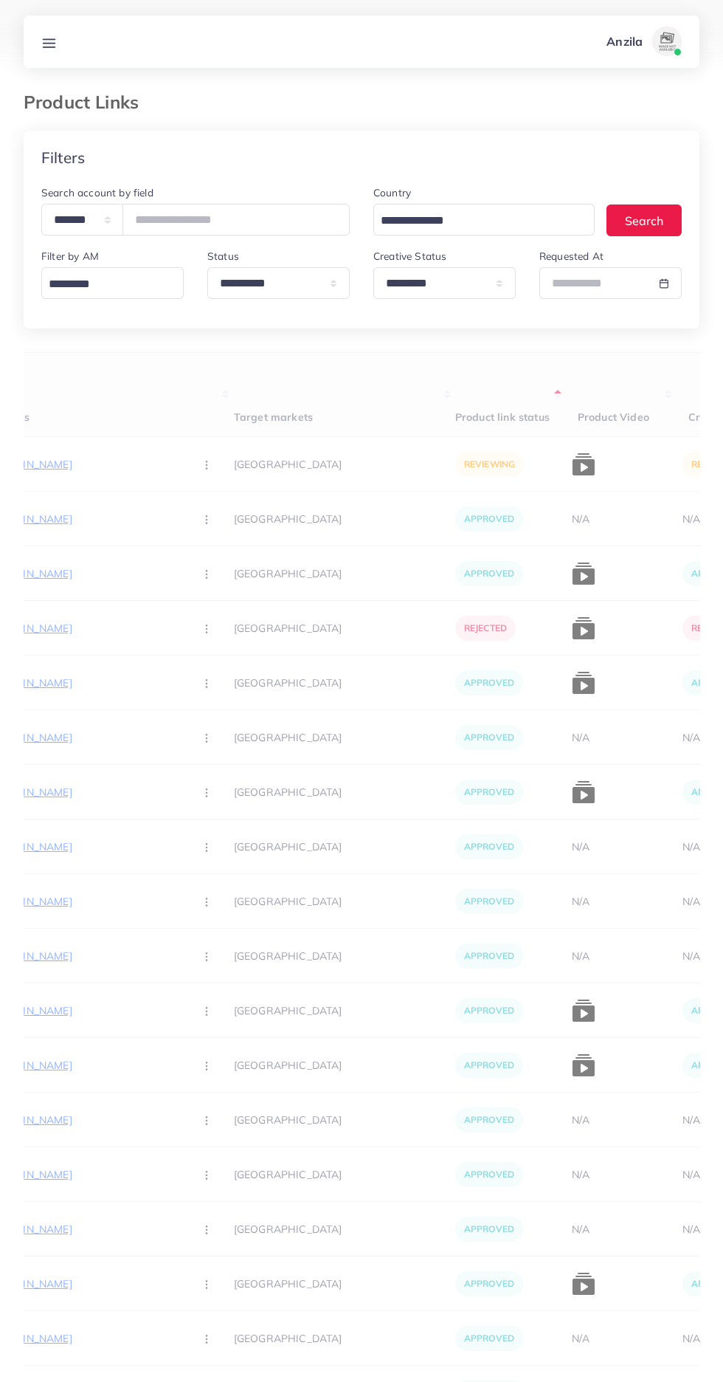
scroll to position [0, 261]
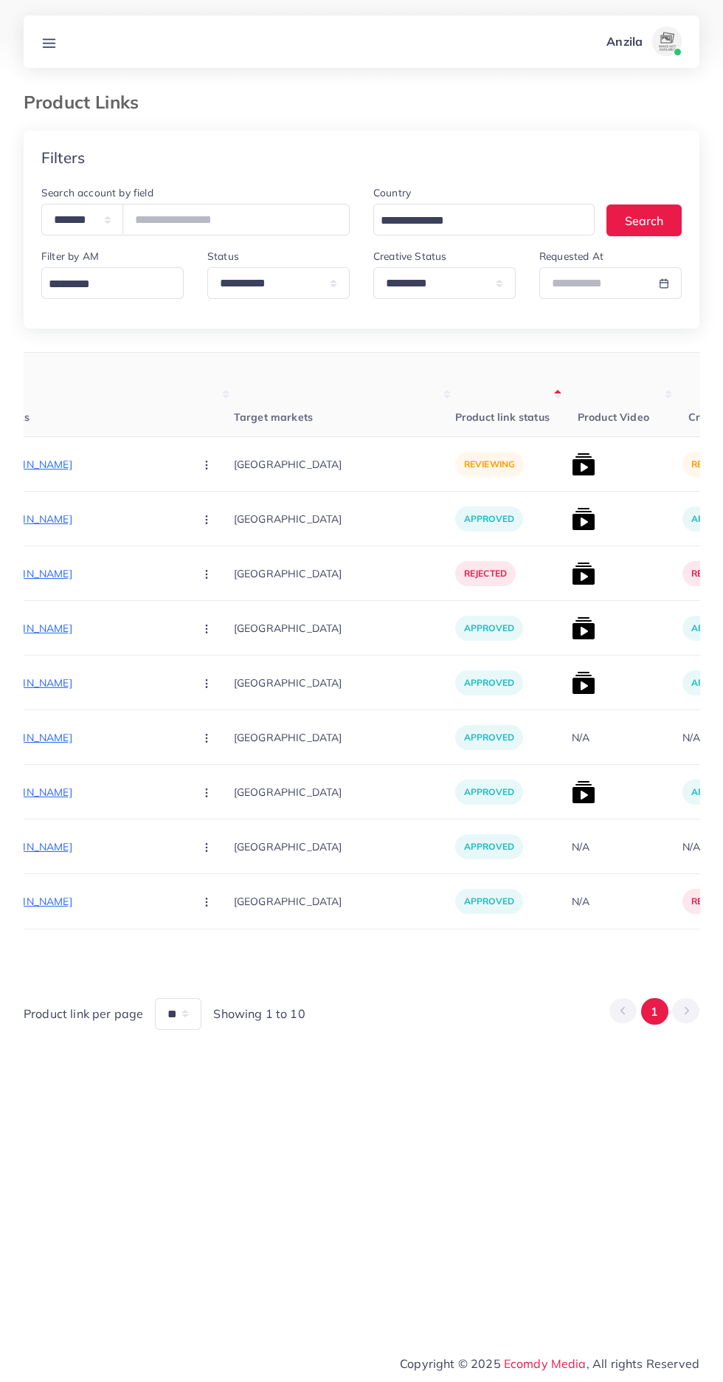
click at [118, 464] on p "https://zacollections.shop/products/pack-of-4-deal-watch-ring-bracelet-neckless…" at bounding box center [71, 464] width 221 height 18
click at [206, 465] on circle "button" at bounding box center [206, 464] width 1 height 1
click at [199, 495] on link "Approve" at bounding box center [241, 509] width 117 height 32
click at [572, 474] on img at bounding box center [584, 464] width 24 height 24
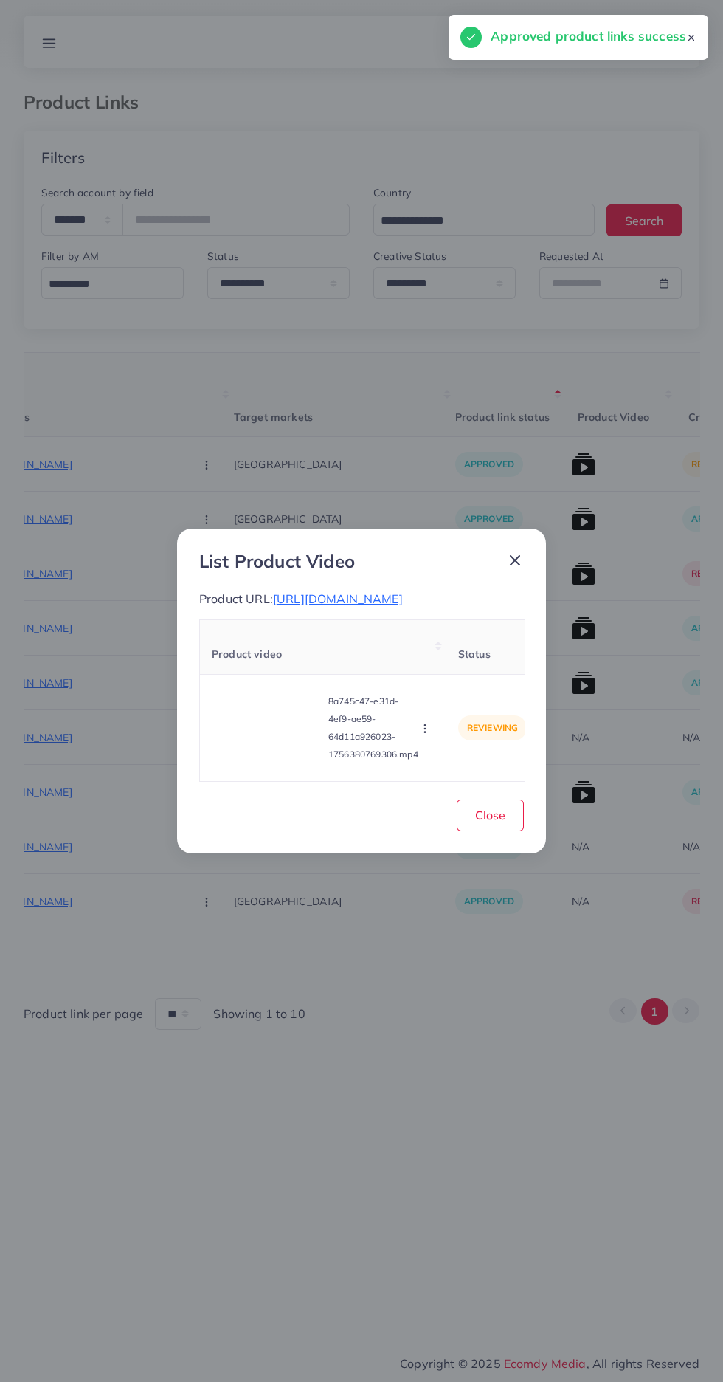
click at [270, 757] on video at bounding box center [267, 728] width 111 height 66
click at [266, 740] on icon at bounding box center [267, 728] width 24 height 24
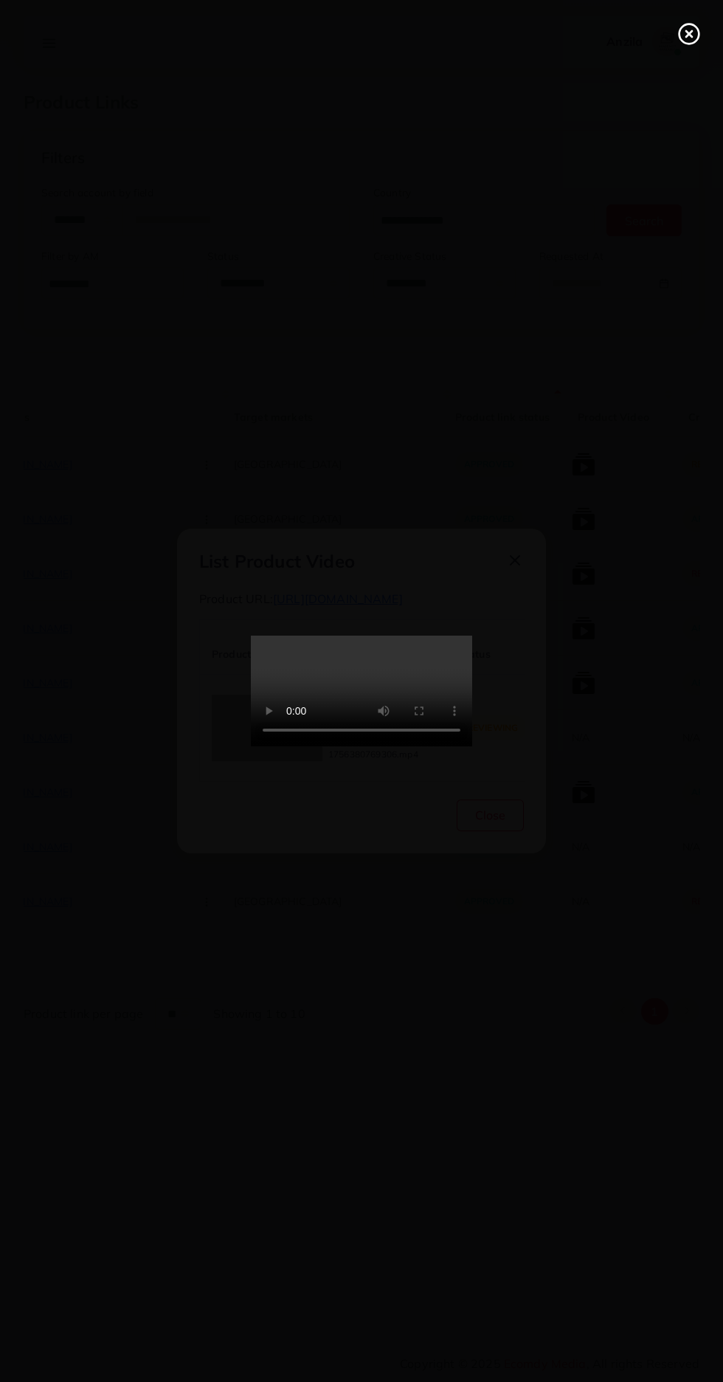
click at [680, 36] on circle at bounding box center [690, 34] width 20 height 20
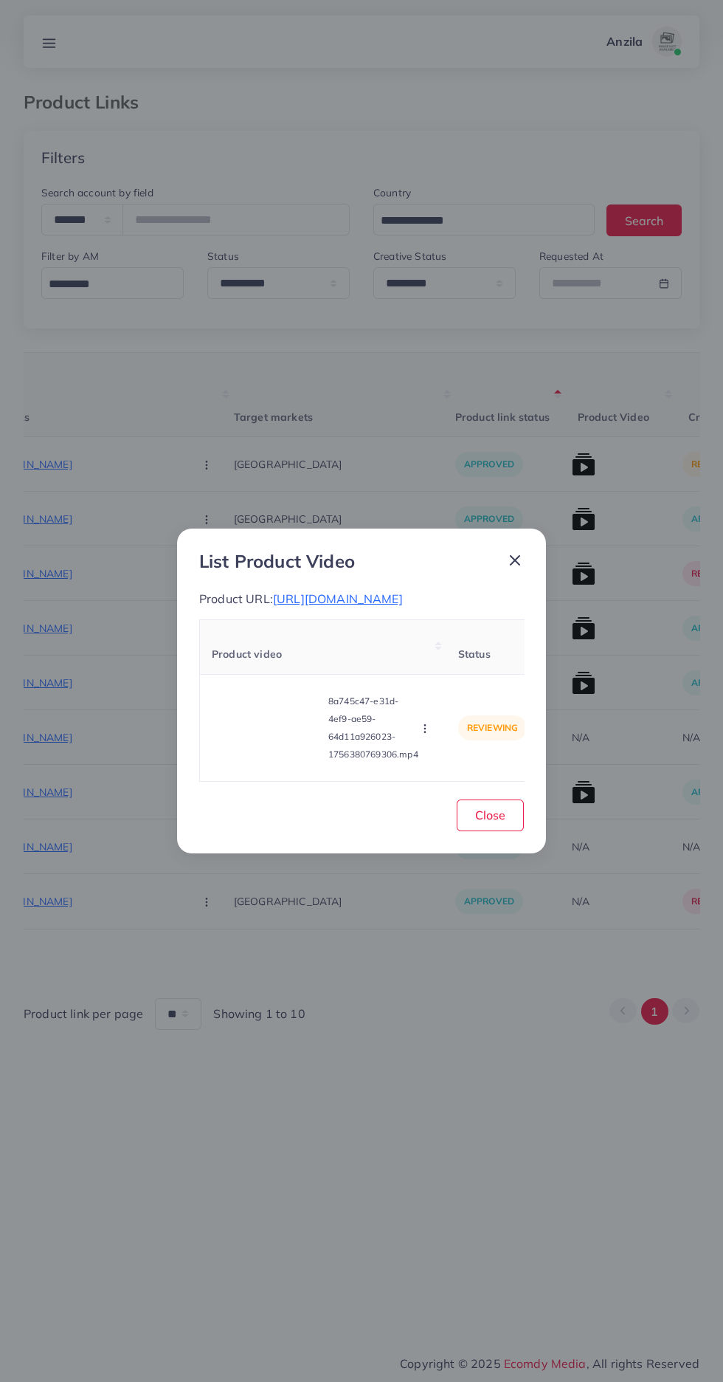
click at [425, 726] on circle "button" at bounding box center [424, 725] width 1 height 1
click at [464, 666] on span "Approve" at bounding box center [457, 659] width 49 height 15
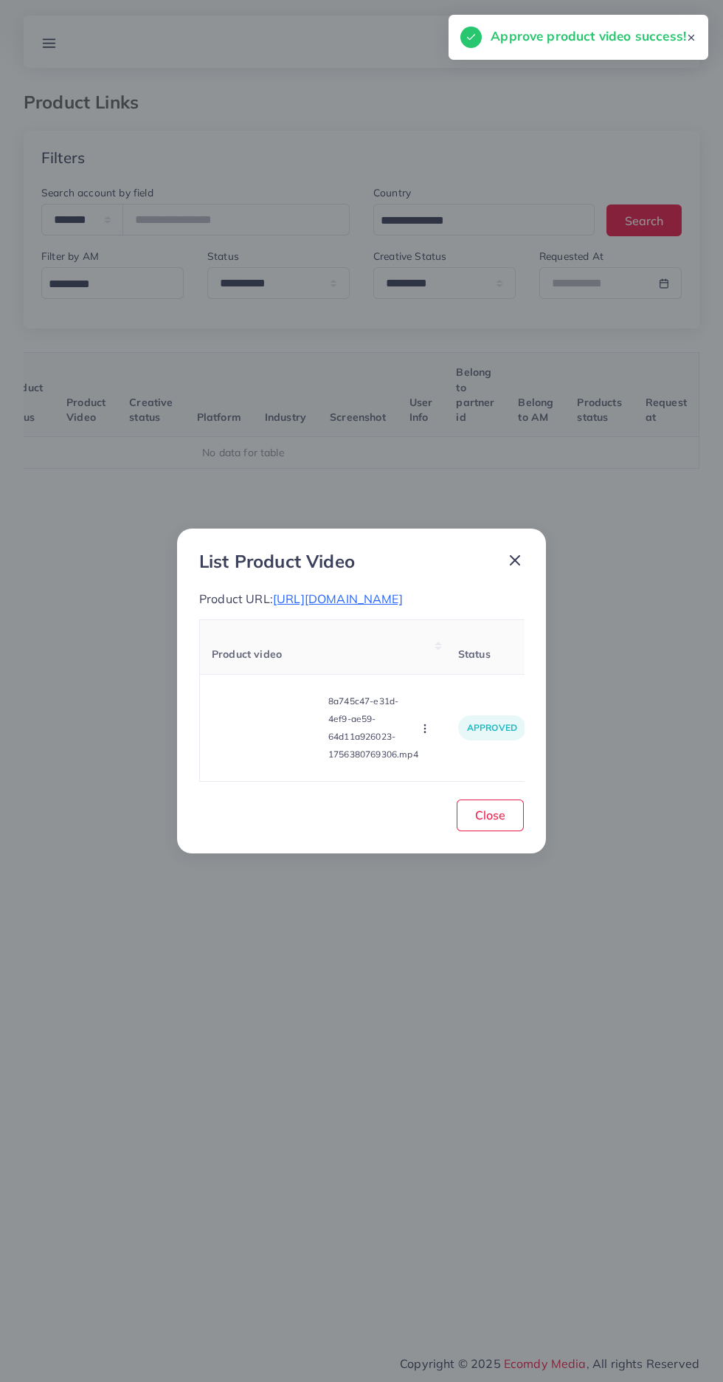
scroll to position [0, 231]
click at [501, 831] on button "Close" at bounding box center [490, 815] width 67 height 32
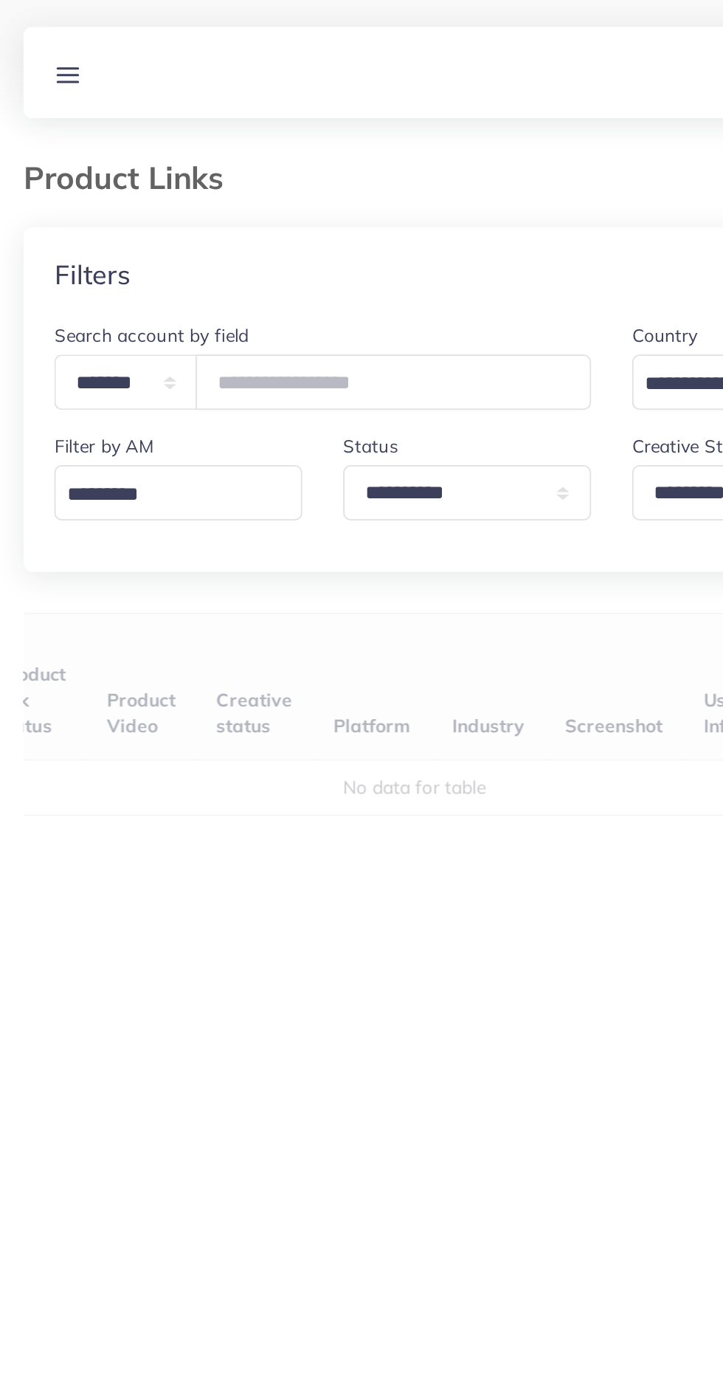
click at [378, 395] on div "User ID Country Product Links Target markets Product link status Product Video …" at bounding box center [362, 662] width 676 height 621
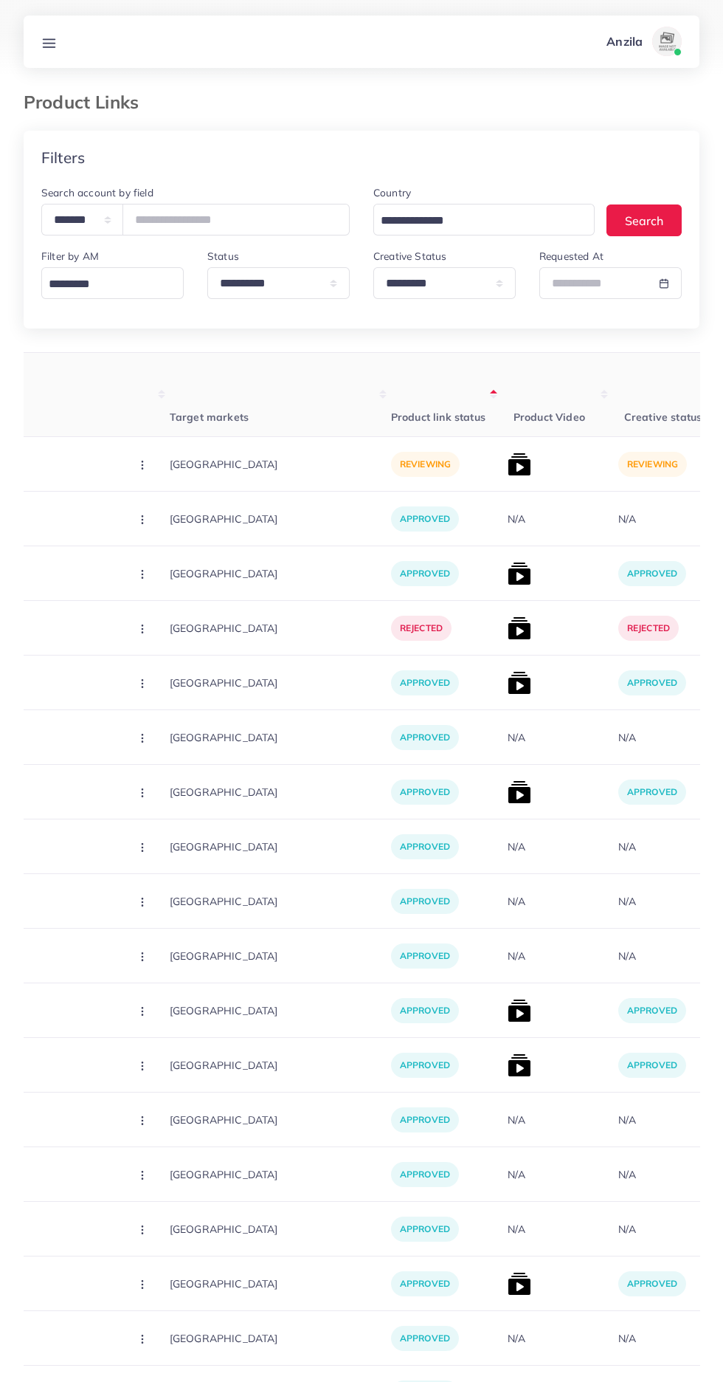
scroll to position [15, 0]
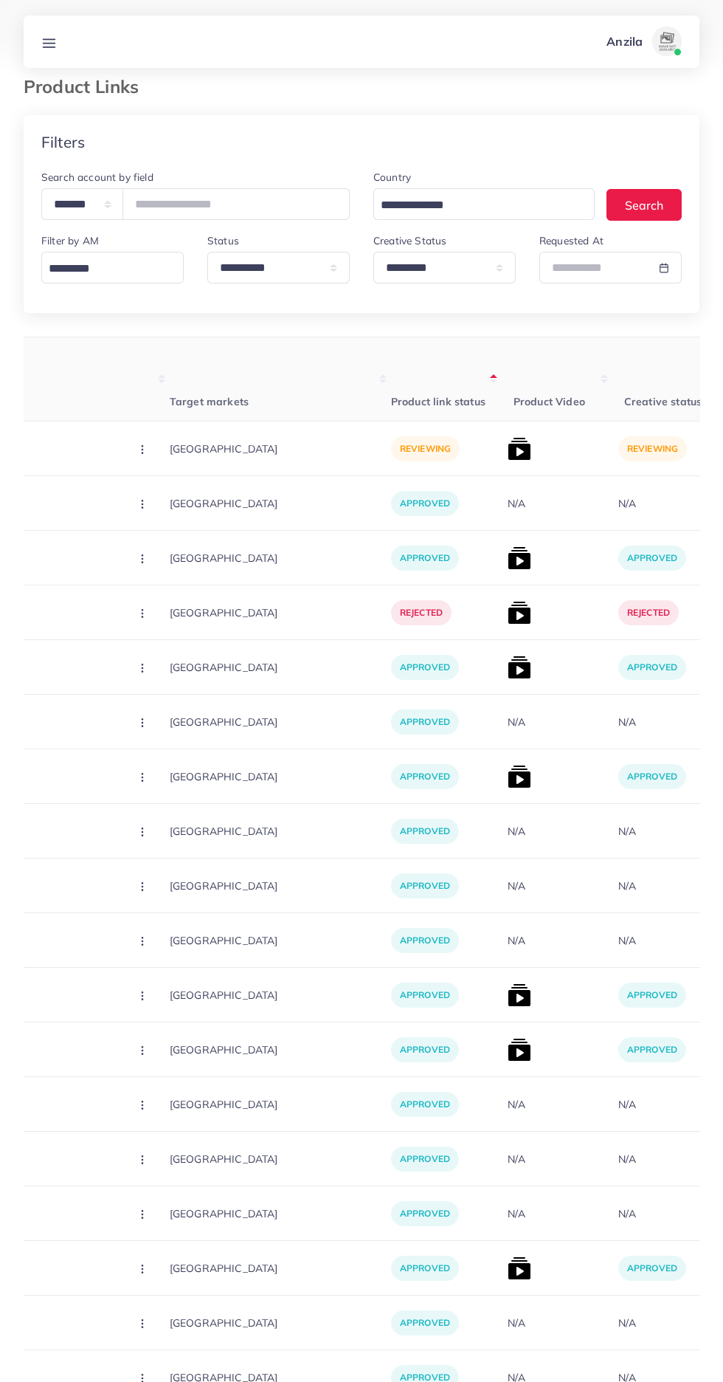
click at [54, 456] on p "https://bazarii.store/products/clever-cutter-2in1-quickly-chops-your-fruits-veg…" at bounding box center [7, 449] width 221 height 18
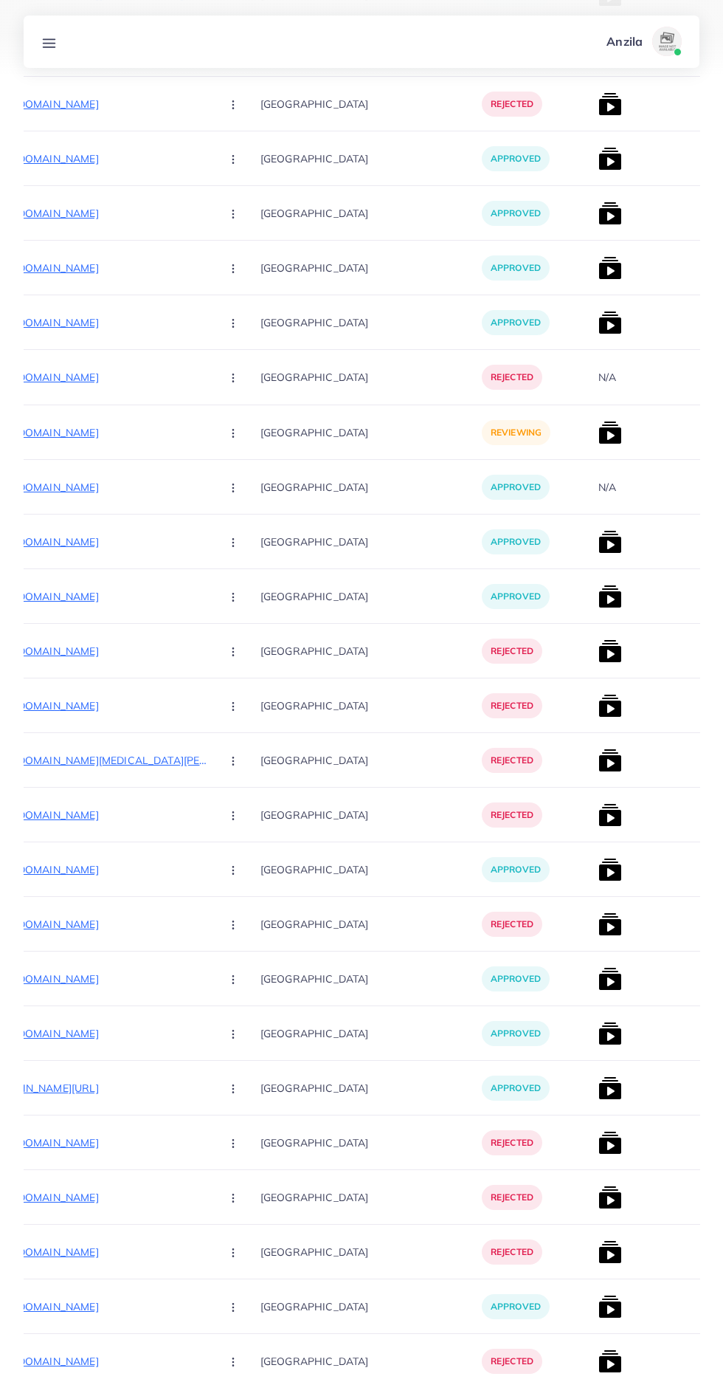
scroll to position [0, 209]
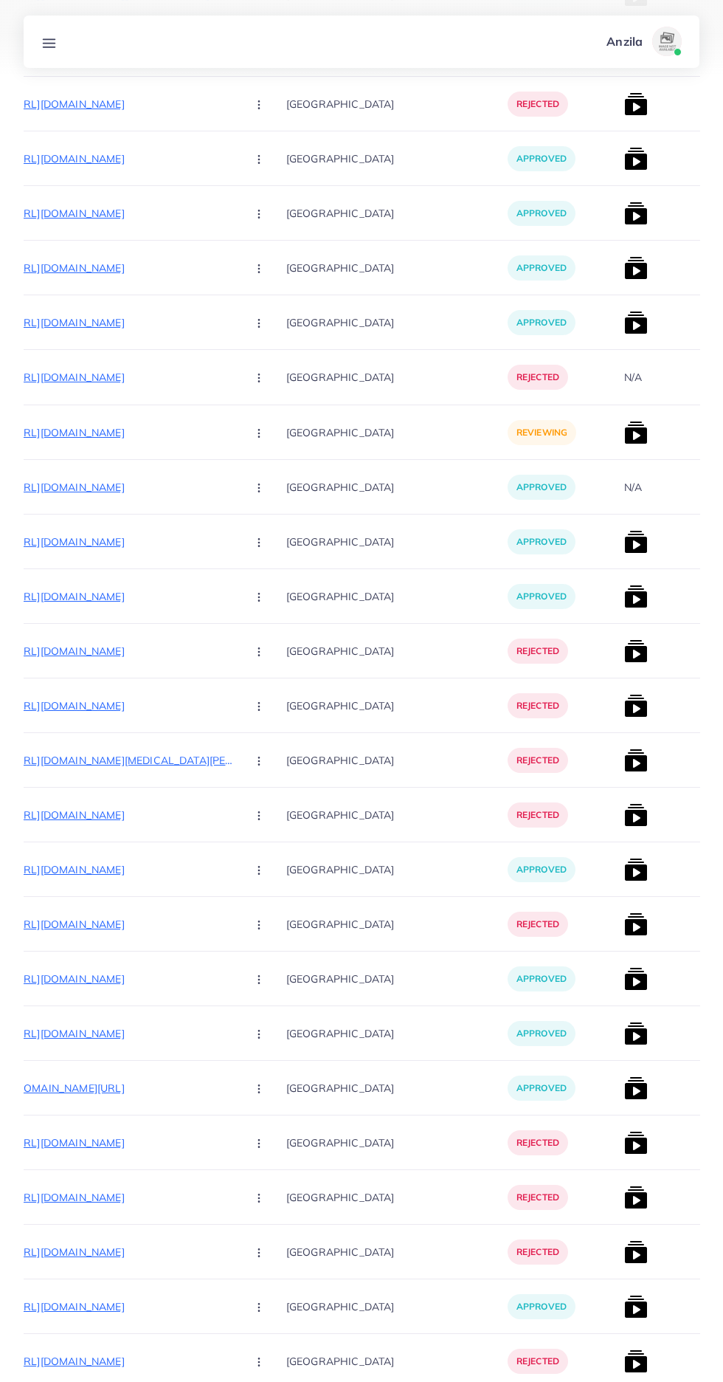
click at [116, 433] on p "https://souqscape.com/ar/products/jet-blower-with-charger-2-x-battery" at bounding box center [123, 433] width 221 height 18
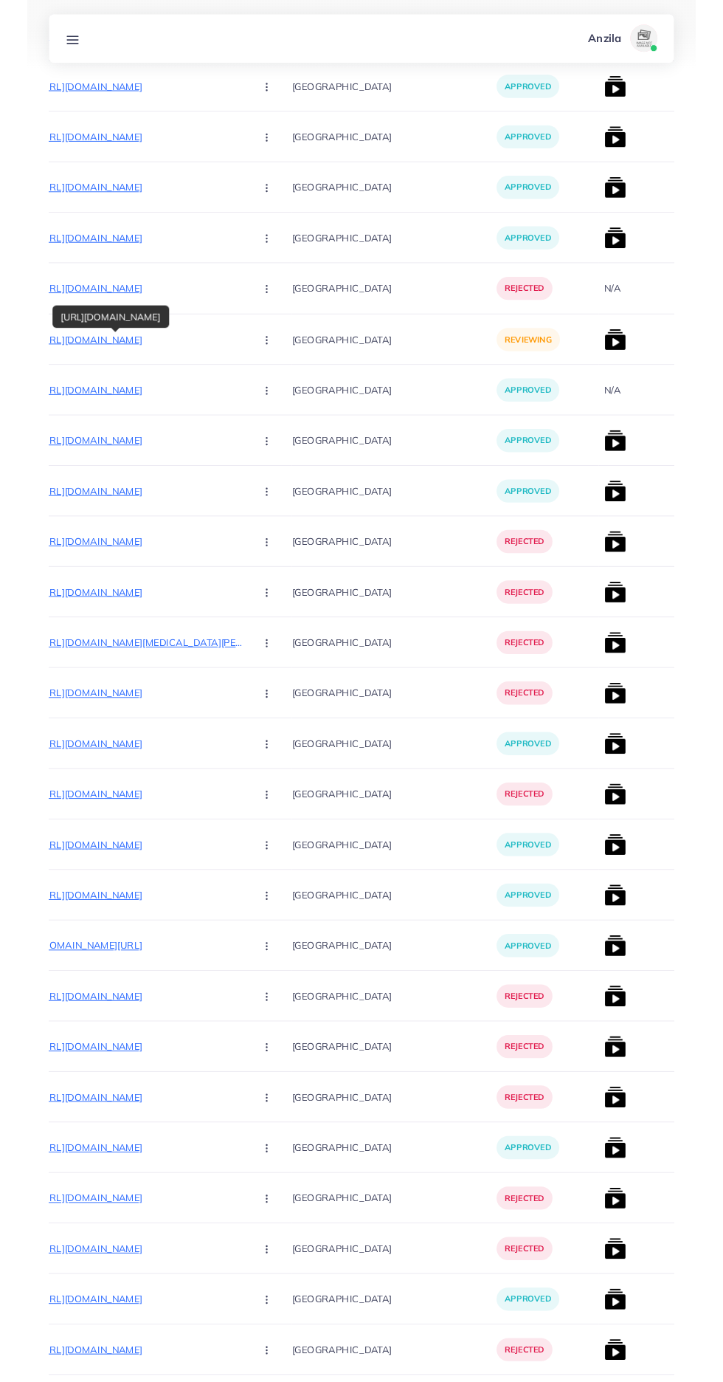
scroll to position [4350, 0]
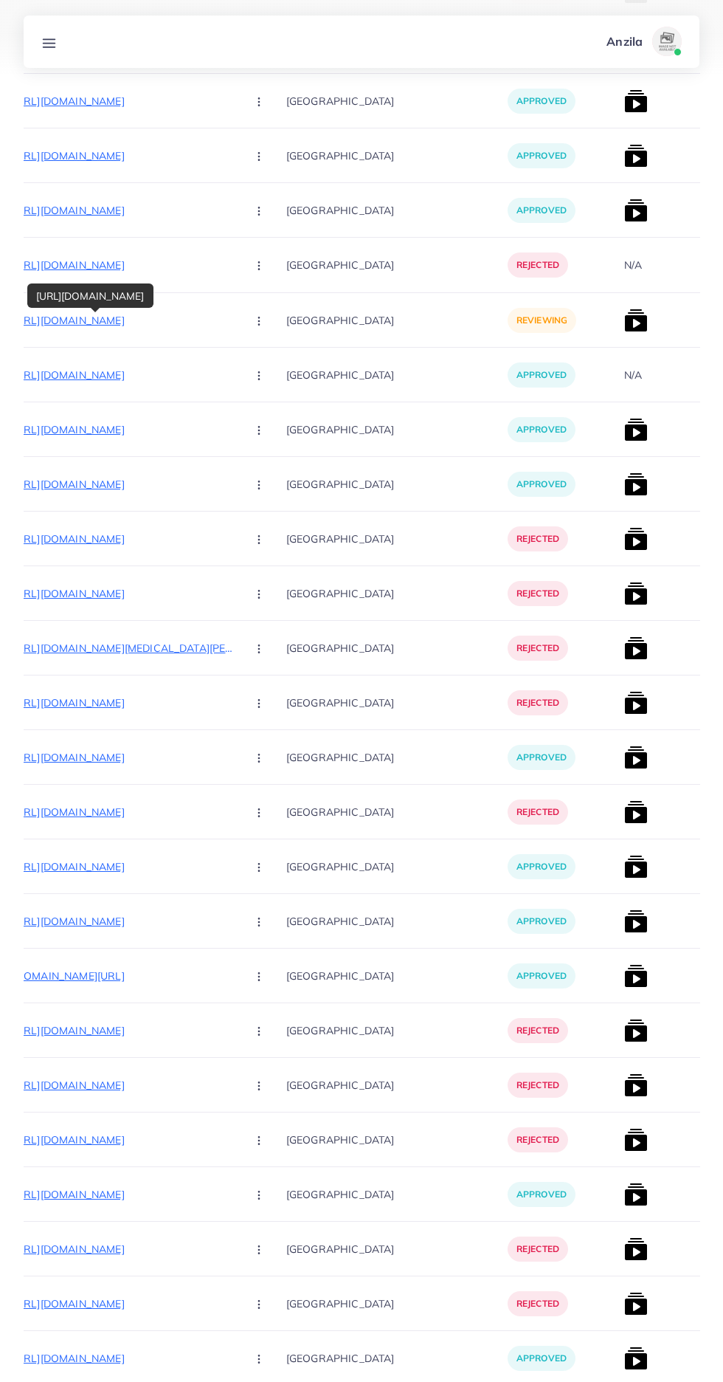
click at [159, 320] on p "https://souqscape.com/ar/products/jet-blower-with-charger-2-x-battery" at bounding box center [123, 320] width 221 height 18
click at [258, 325] on circle "button" at bounding box center [258, 324] width 1 height 1
click at [94, 320] on p "https://souqscape.com/ar/products/jet-blower-with-charger-2-x-battery" at bounding box center [123, 320] width 221 height 18
click at [250, 322] on button "button" at bounding box center [261, 319] width 52 height 33
click at [250, 400] on icon at bounding box center [255, 399] width 10 height 10
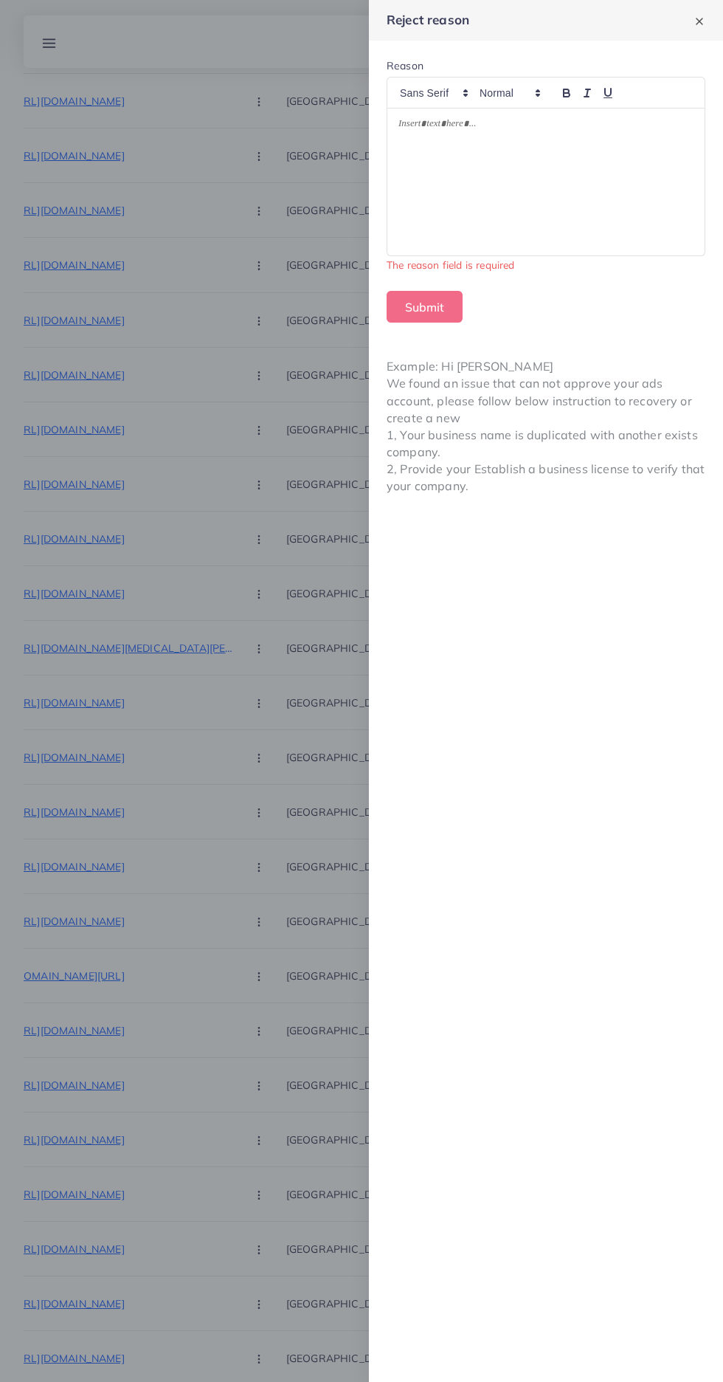
click at [333, 1120] on div at bounding box center [361, 691] width 723 height 1382
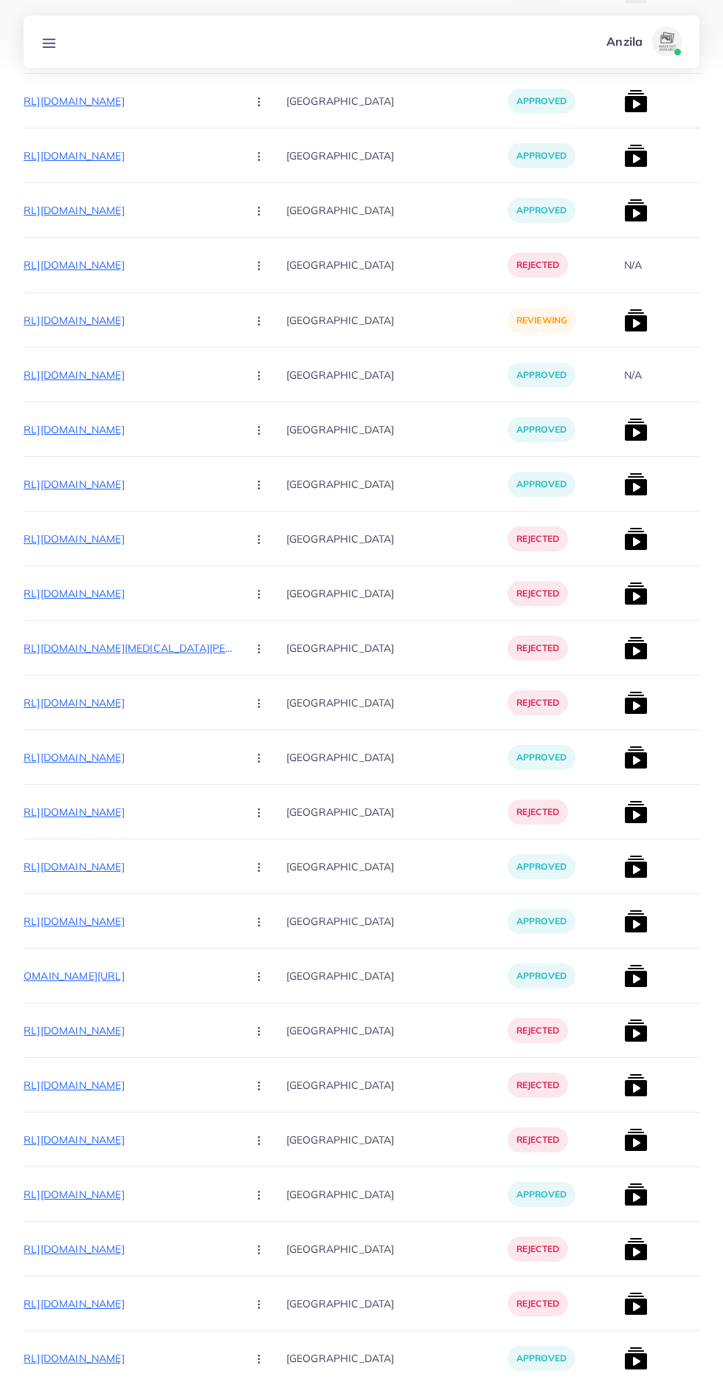
click at [320, 1064] on div "[GEOGRAPHIC_DATA]" at bounding box center [396, 1085] width 221 height 55
click at [258, 321] on circle "button" at bounding box center [258, 320] width 1 height 1
click at [250, 368] on icon at bounding box center [255, 367] width 10 height 10
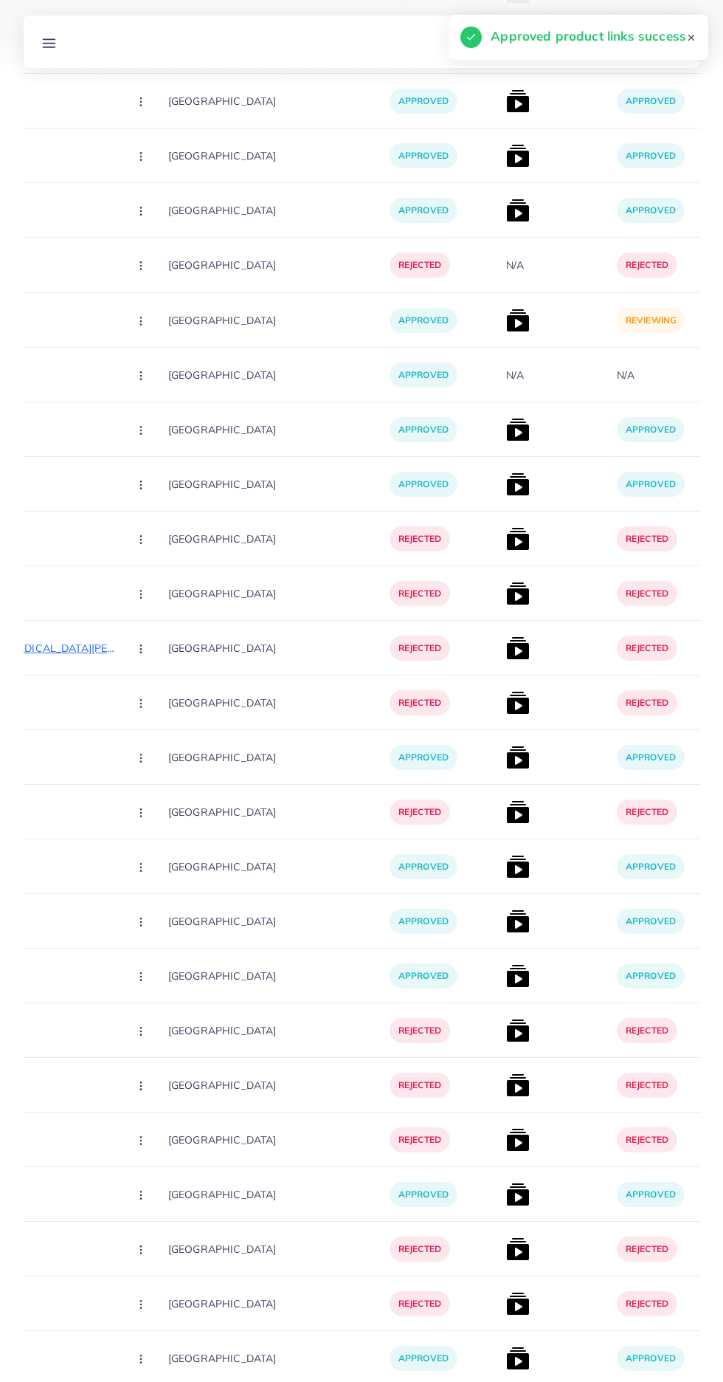
scroll to position [0, 331]
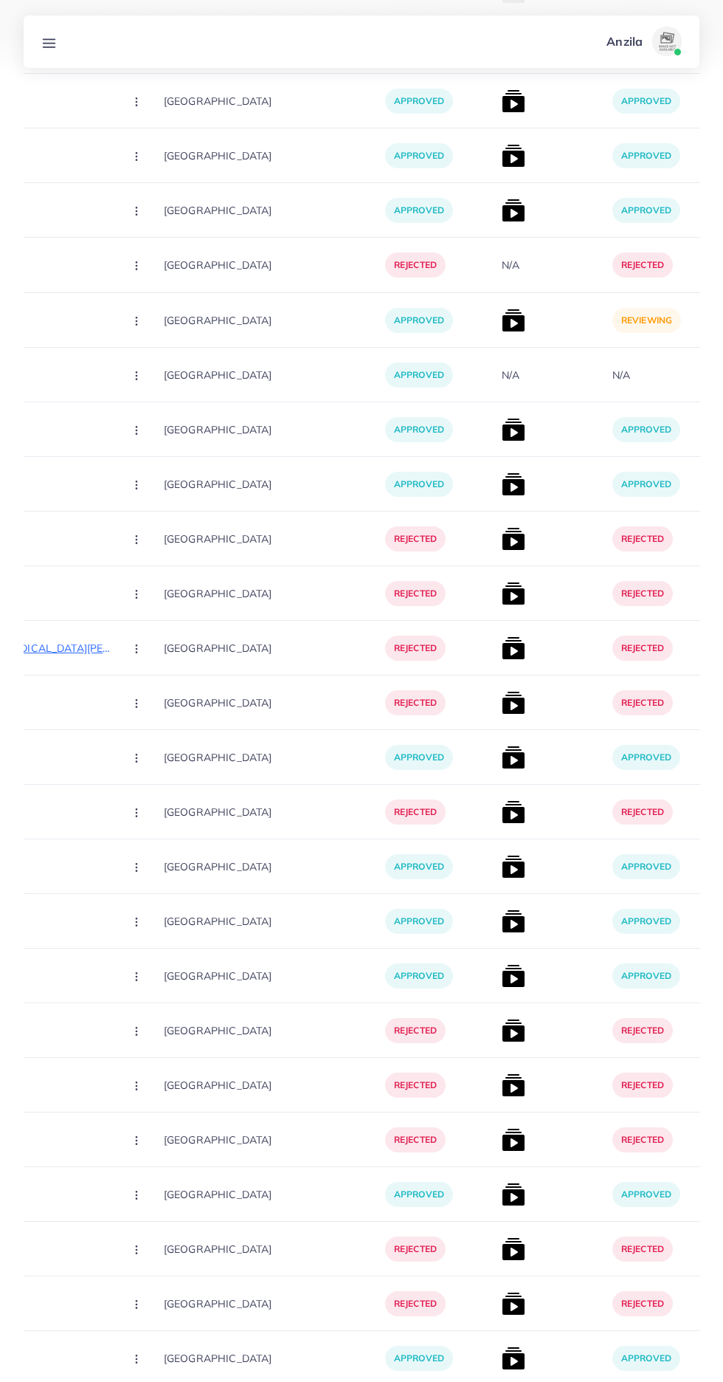
click at [502, 326] on img at bounding box center [514, 321] width 24 height 24
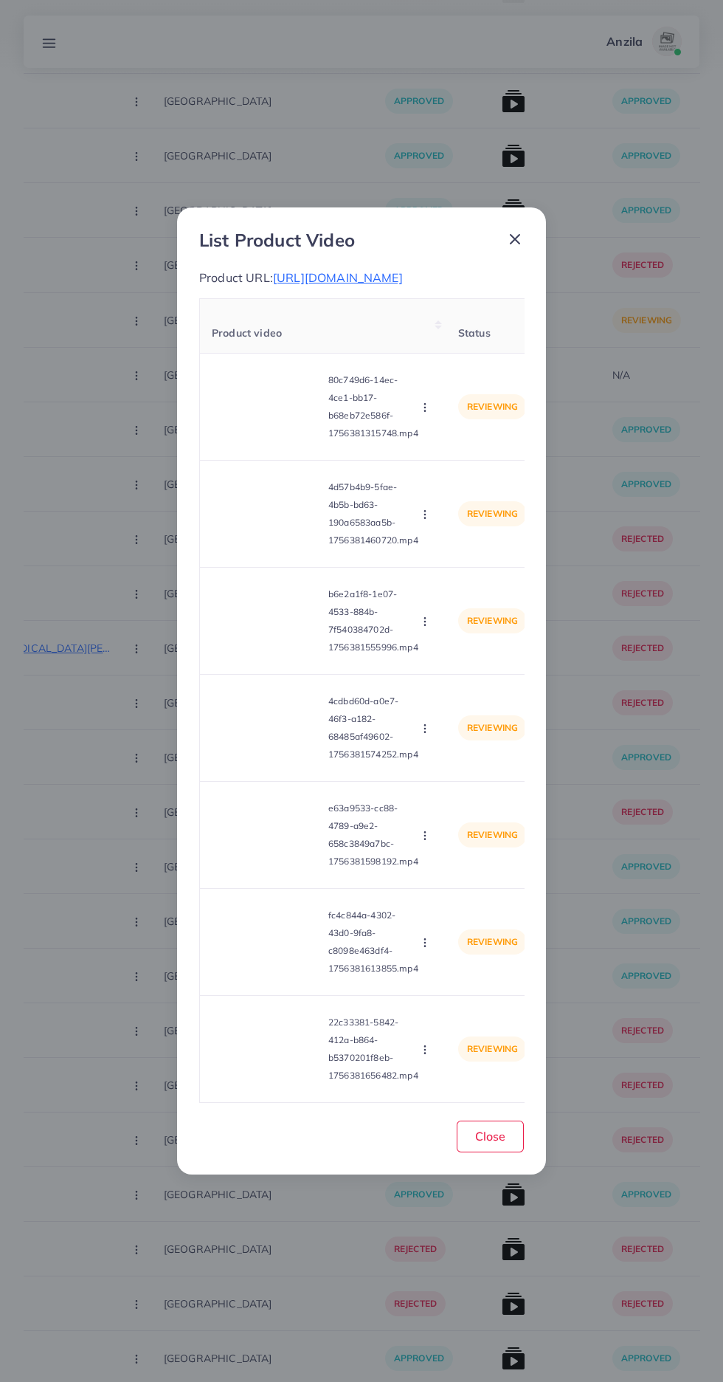
click at [276, 440] on video at bounding box center [267, 406] width 111 height 66
click at [276, 440] on div at bounding box center [267, 406] width 111 height 66
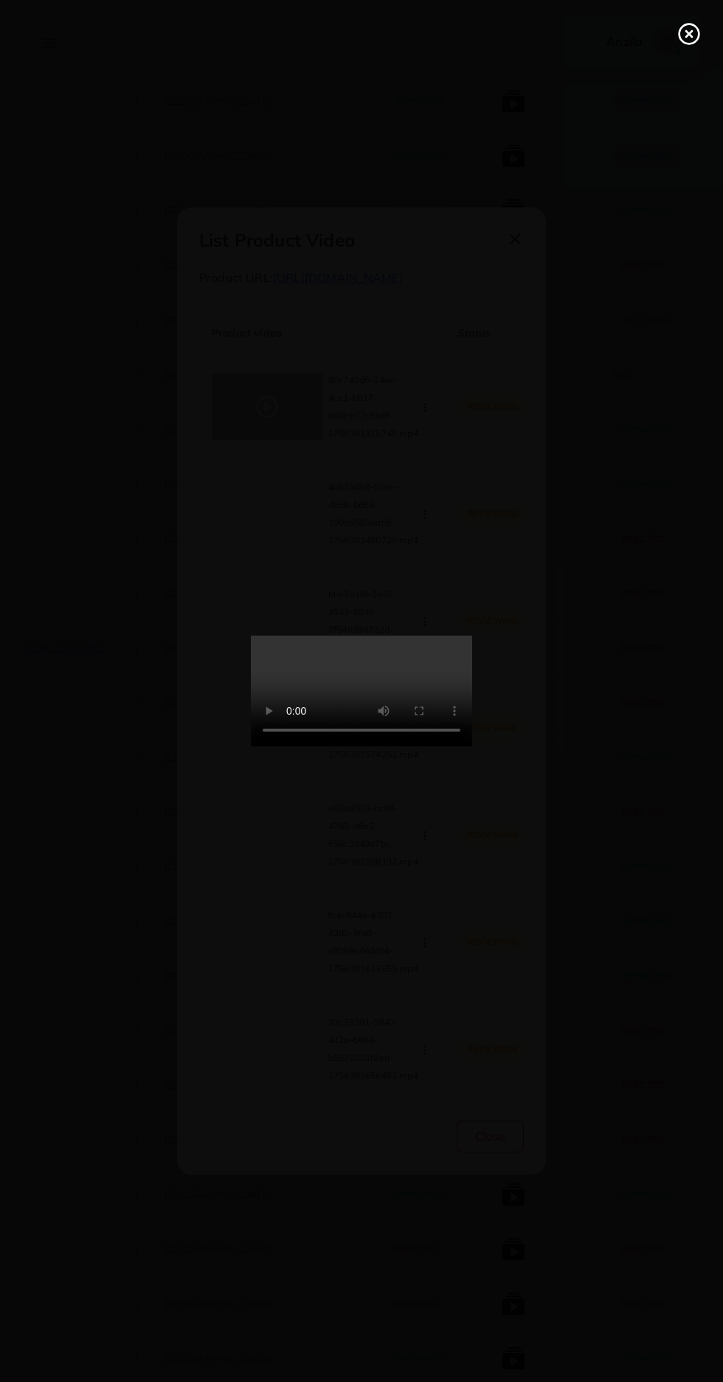
click at [689, 34] on line at bounding box center [689, 34] width 6 height 6
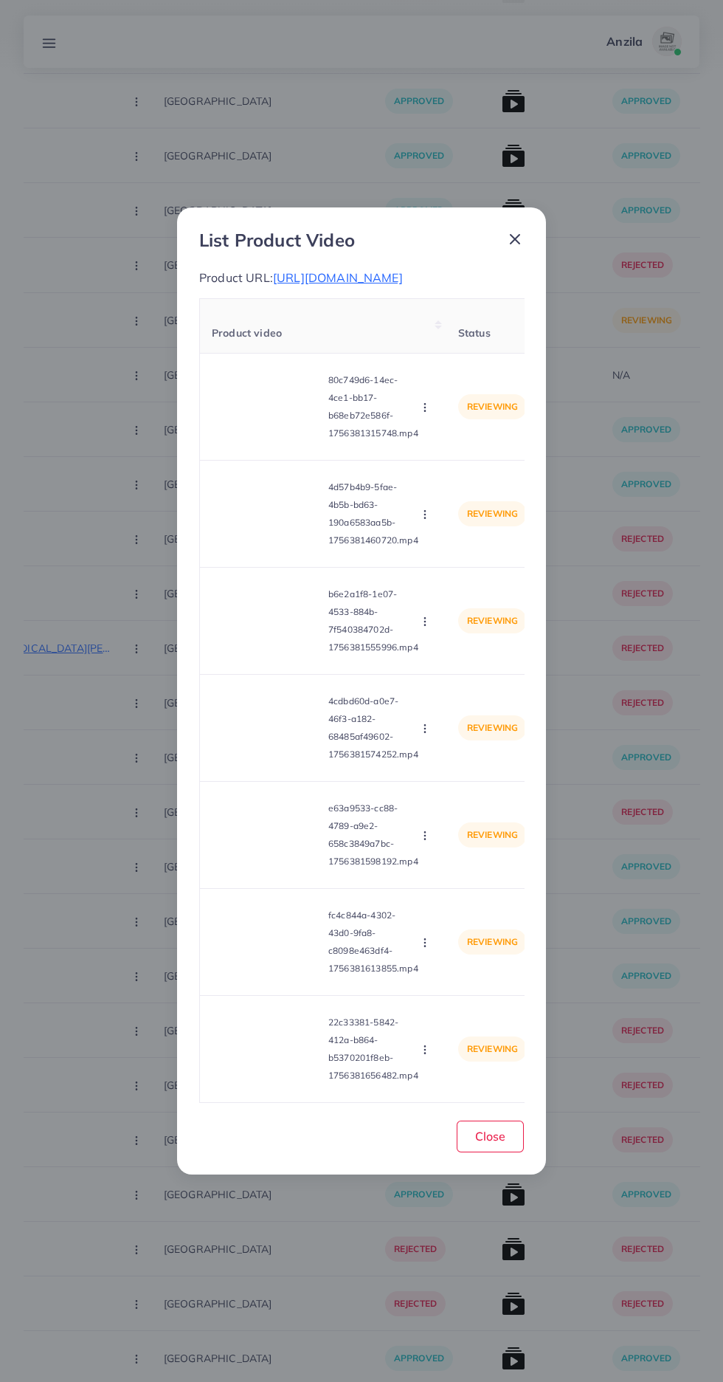
click at [425, 404] on circle "button" at bounding box center [424, 404] width 1 height 1
click at [458, 435] on ul "Approve Reject" at bounding box center [460, 459] width 118 height 78
click at [467, 446] on span "Approve" at bounding box center [457, 442] width 49 height 15
click at [272, 547] on video at bounding box center [267, 513] width 111 height 66
click at [281, 541] on div at bounding box center [267, 513] width 111 height 66
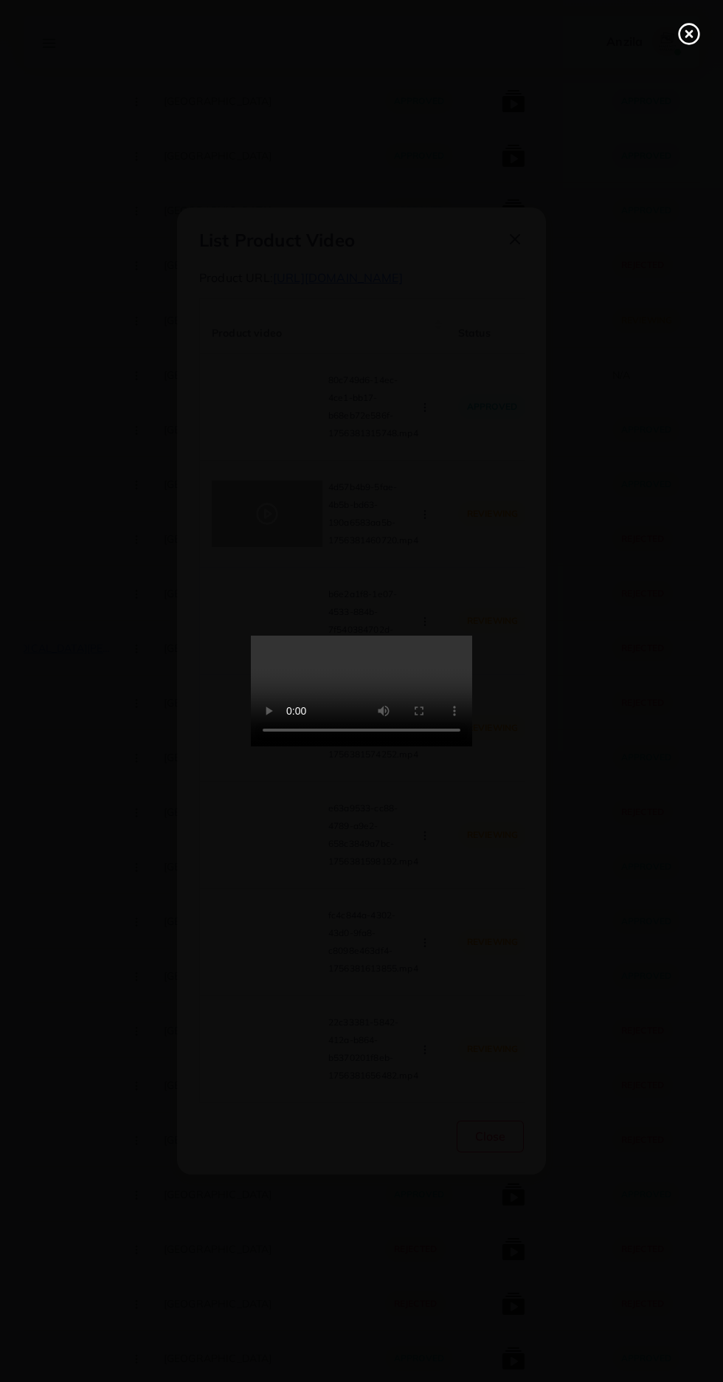
click at [692, 1332] on div at bounding box center [361, 691] width 723 height 1382
click at [686, 30] on icon at bounding box center [690, 34] width 24 height 24
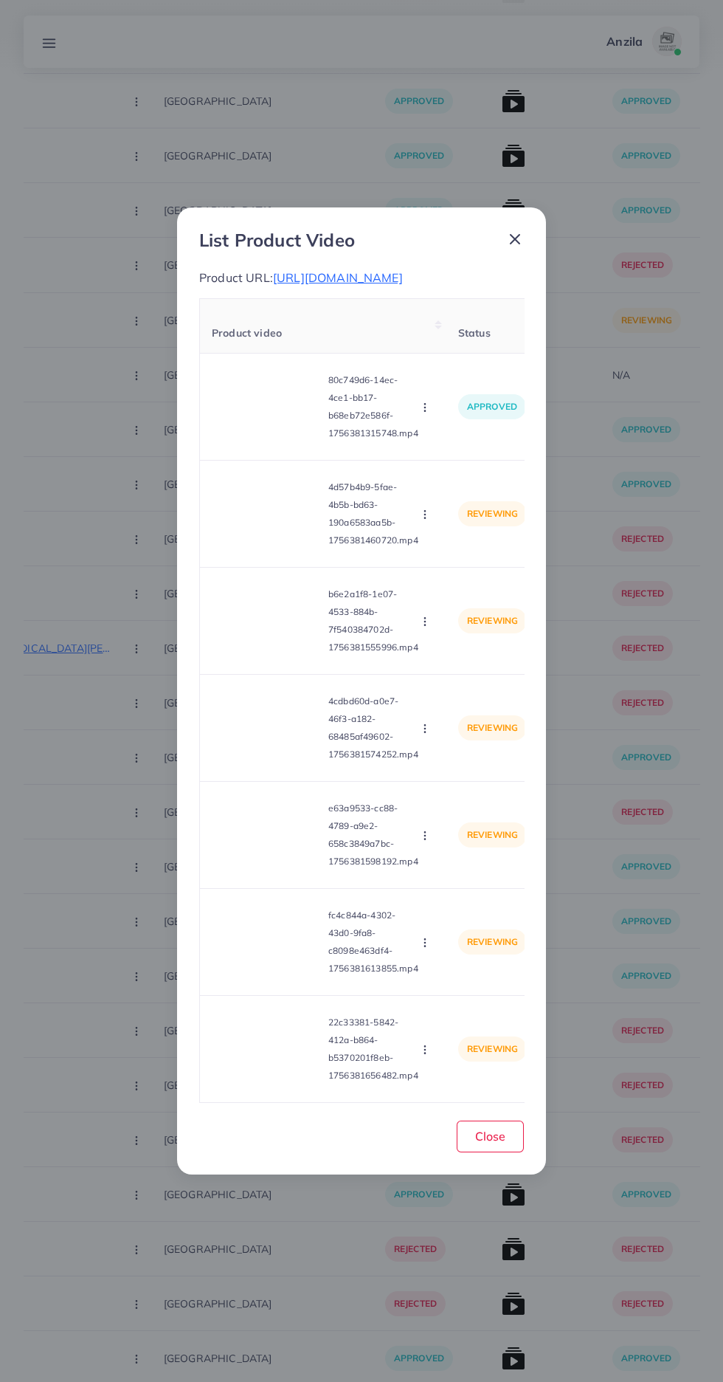
click at [430, 520] on icon "button" at bounding box center [425, 515] width 12 height 12
click at [482, 540] on ul "Approve Reject" at bounding box center [460, 566] width 118 height 78
click at [455, 557] on span "Approve" at bounding box center [457, 549] width 49 height 15
click at [279, 631] on video at bounding box center [267, 620] width 111 height 66
click at [268, 624] on icon at bounding box center [267, 621] width 24 height 24
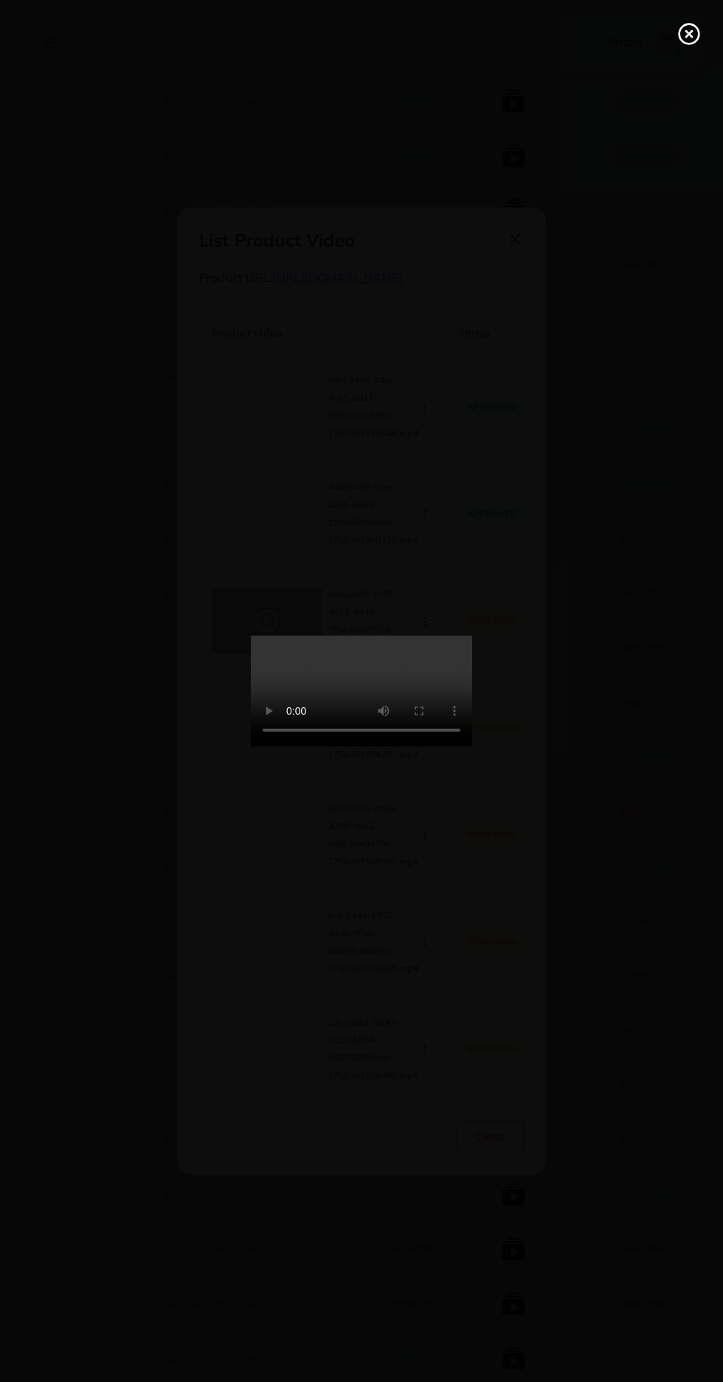
click at [689, 34] on line at bounding box center [689, 34] width 6 height 6
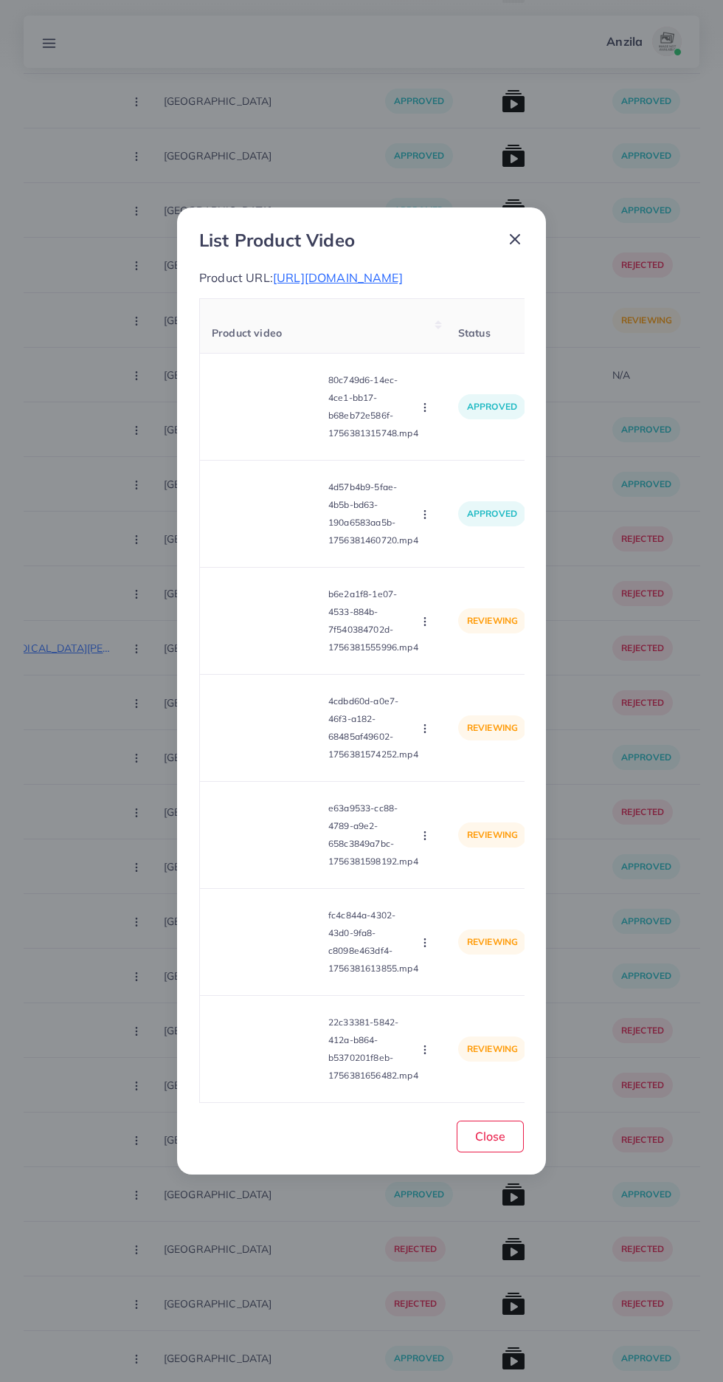
click at [427, 627] on icon "button" at bounding box center [425, 622] width 12 height 12
click at [476, 673] on link "Approve" at bounding box center [460, 657] width 117 height 32
click at [255, 740] on video at bounding box center [267, 728] width 111 height 66
click at [255, 740] on div at bounding box center [267, 728] width 111 height 66
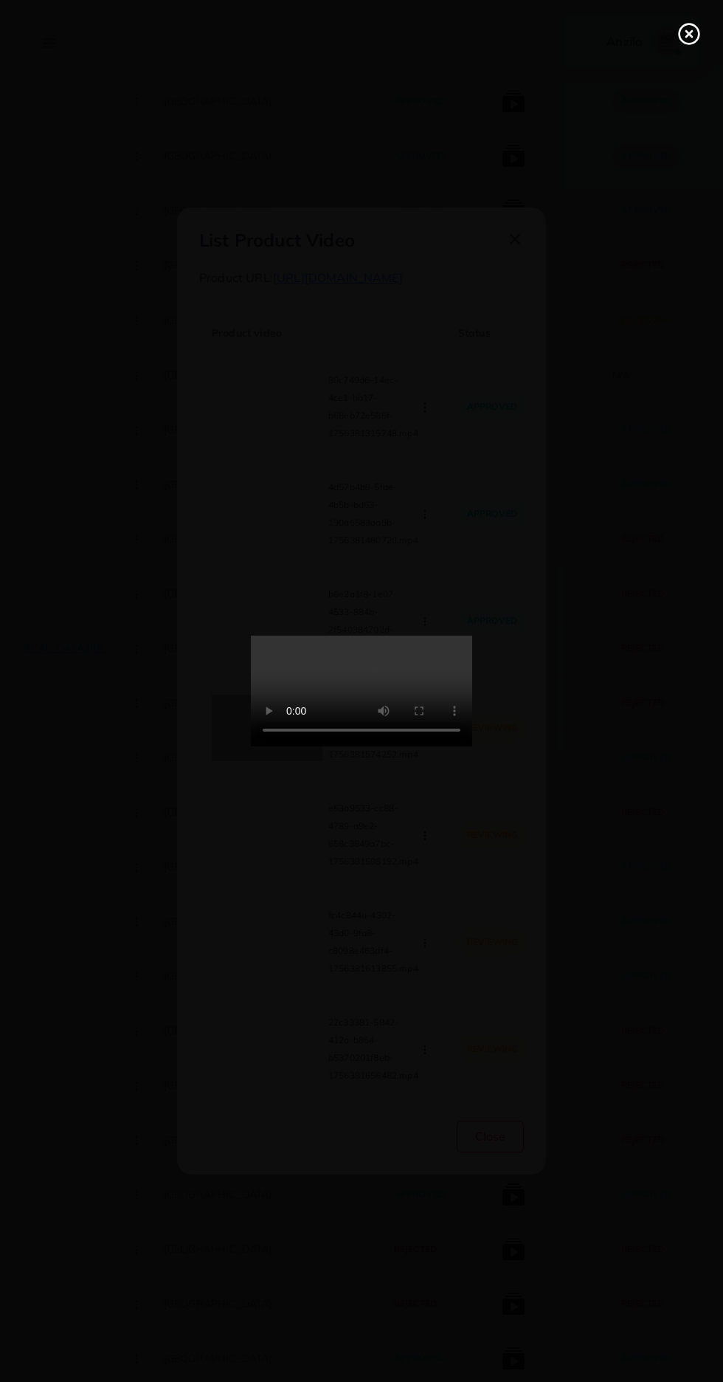
click at [692, 28] on icon at bounding box center [690, 34] width 24 height 24
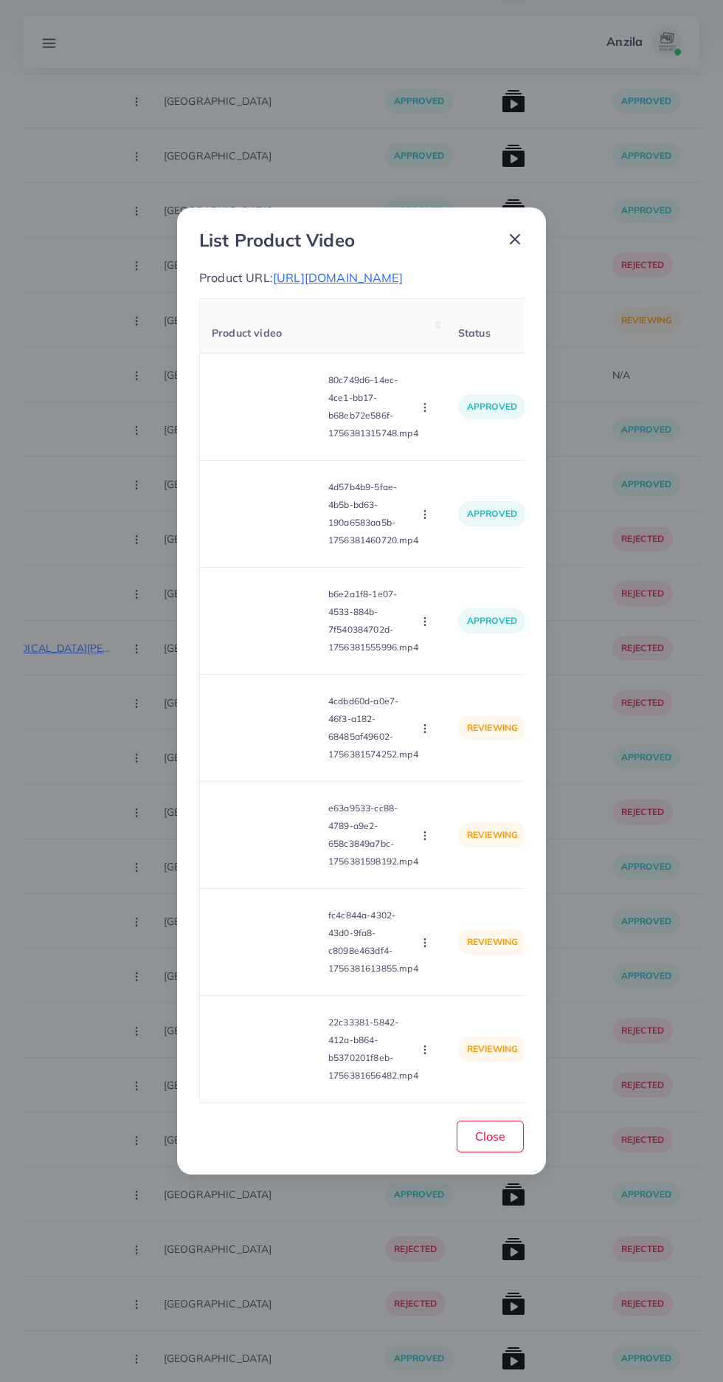
click at [423, 734] on icon "button" at bounding box center [425, 729] width 12 height 12
click at [479, 762] on link "Approve" at bounding box center [460, 764] width 117 height 32
click at [295, 846] on video at bounding box center [267, 835] width 111 height 66
click at [279, 846] on div at bounding box center [267, 835] width 111 height 66
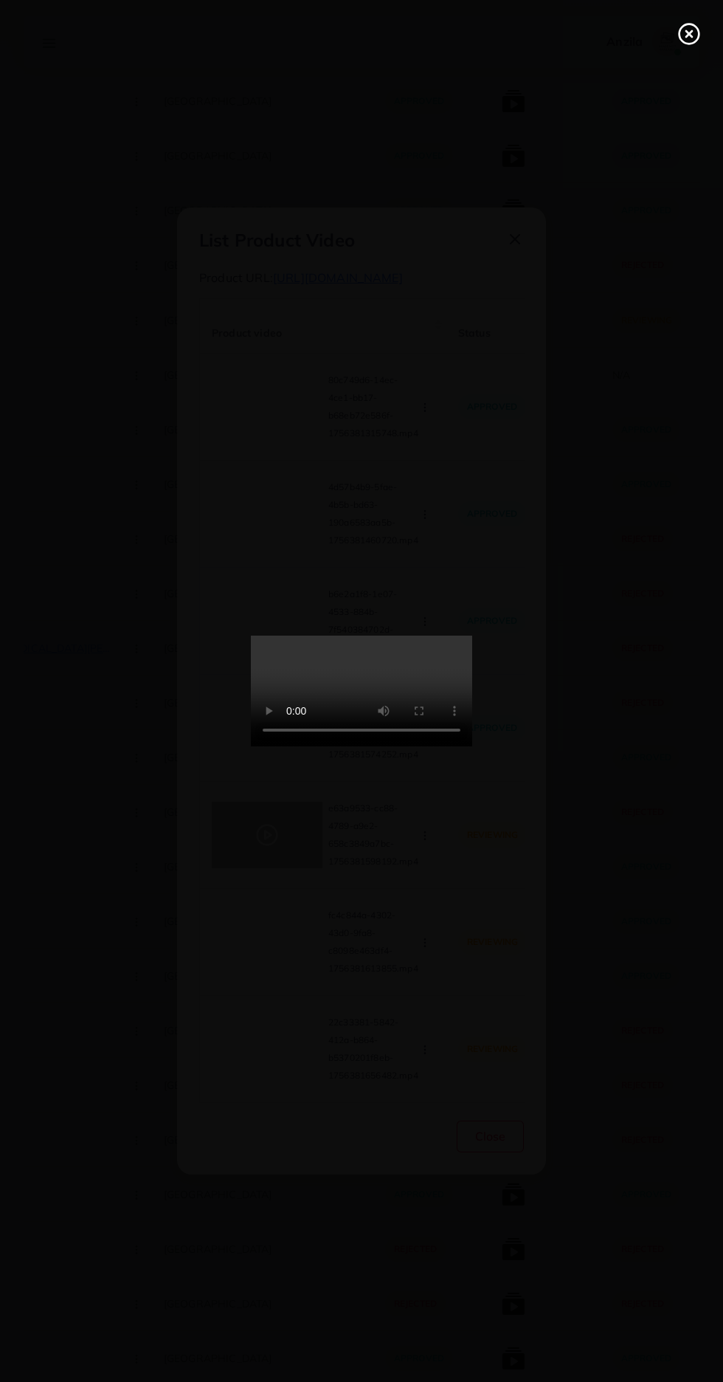
click at [689, 34] on line at bounding box center [689, 34] width 6 height 6
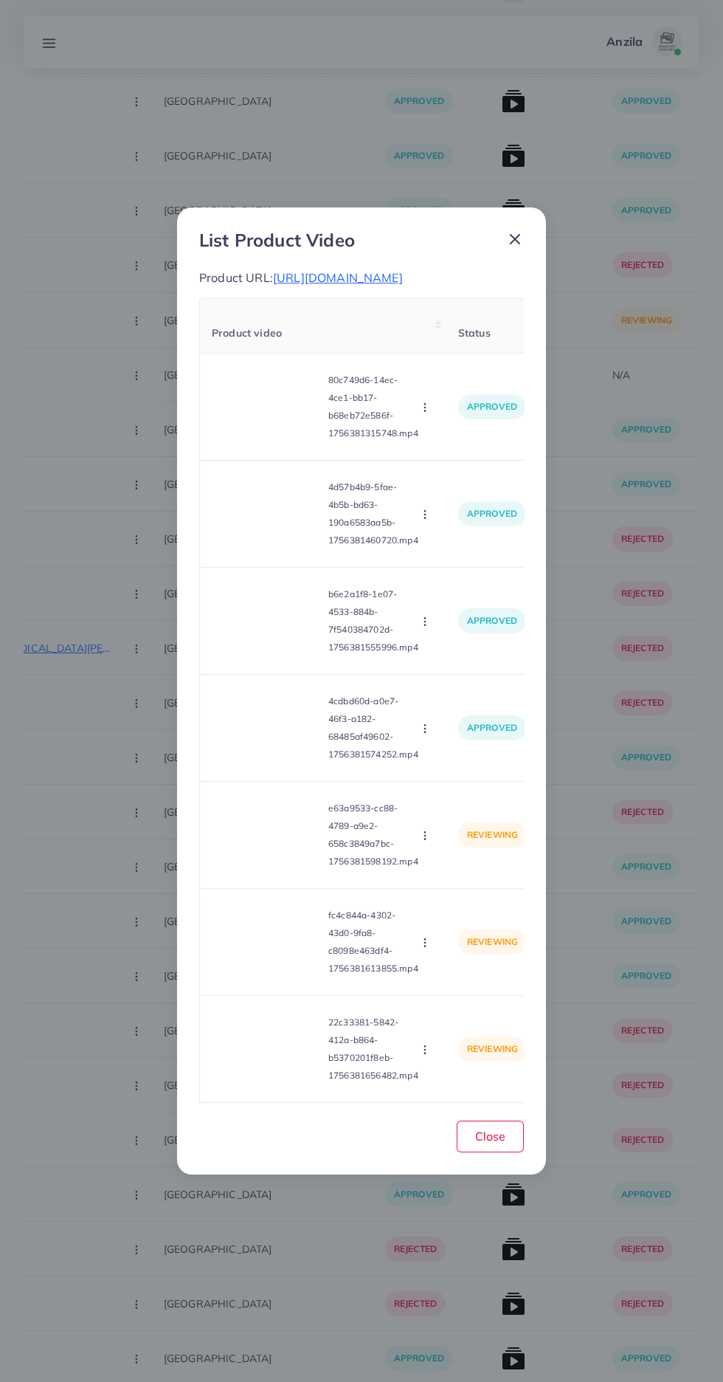
click at [427, 841] on icon "button" at bounding box center [425, 836] width 12 height 12
click at [475, 876] on span "Approve" at bounding box center [457, 871] width 49 height 15
click at [286, 948] on video at bounding box center [267, 942] width 111 height 66
click at [283, 960] on div at bounding box center [267, 942] width 111 height 66
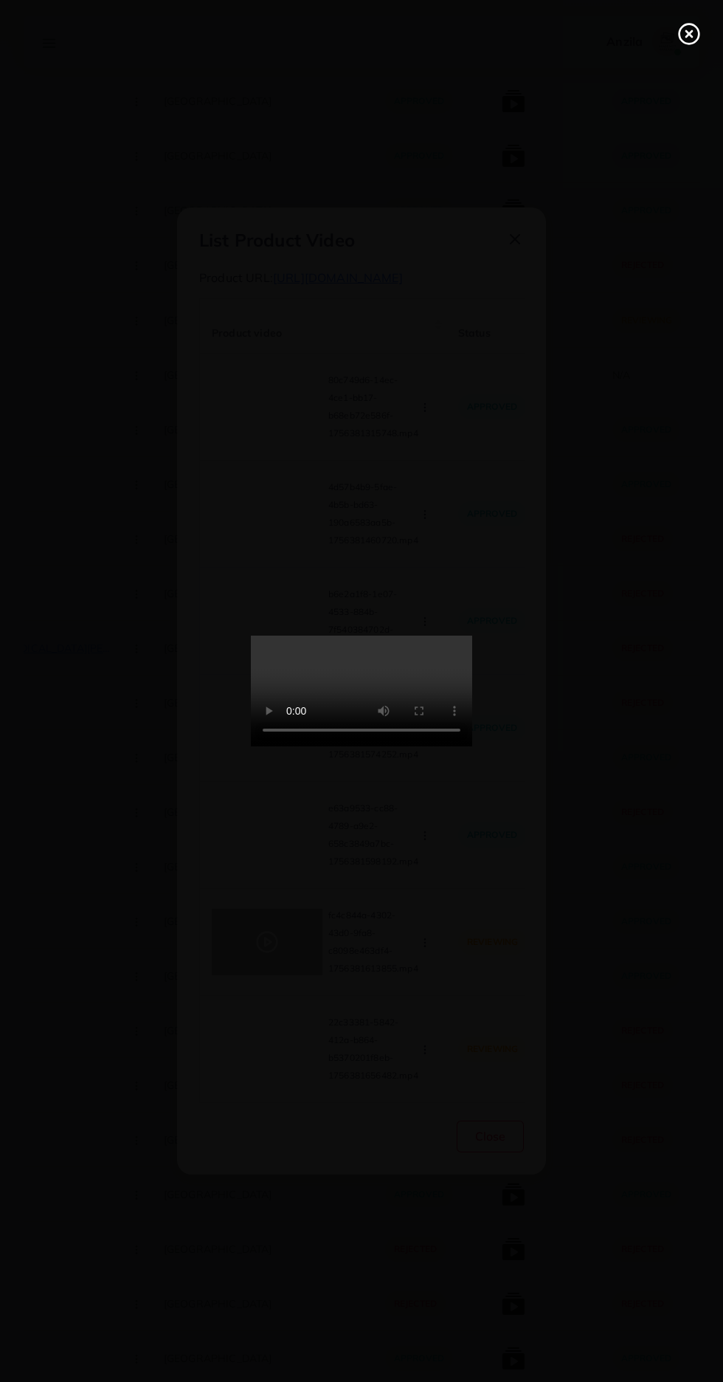
click at [689, 38] on icon at bounding box center [690, 34] width 24 height 24
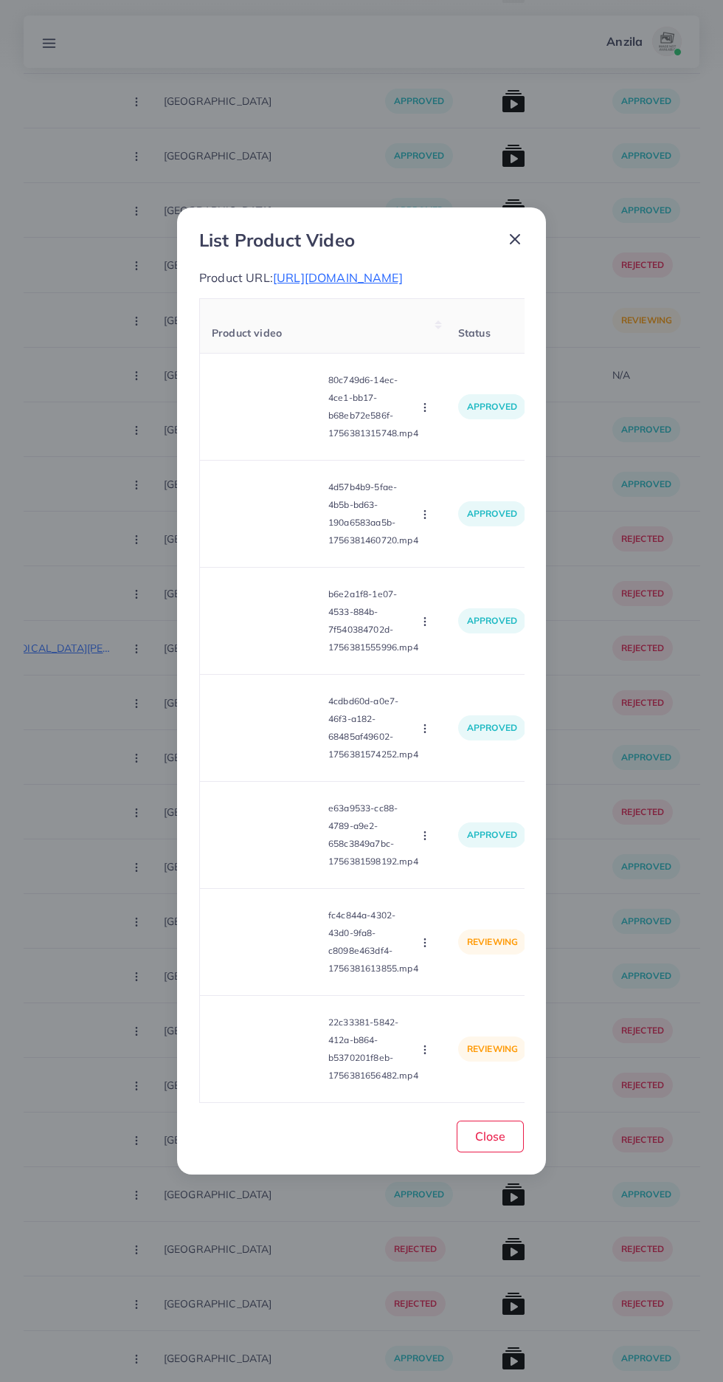
click at [429, 948] on icon "button" at bounding box center [425, 943] width 12 height 12
click at [464, 985] on span "Approve" at bounding box center [457, 978] width 49 height 15
click at [288, 1064] on video at bounding box center [267, 1049] width 111 height 66
click at [302, 1072] on div at bounding box center [267, 1049] width 111 height 66
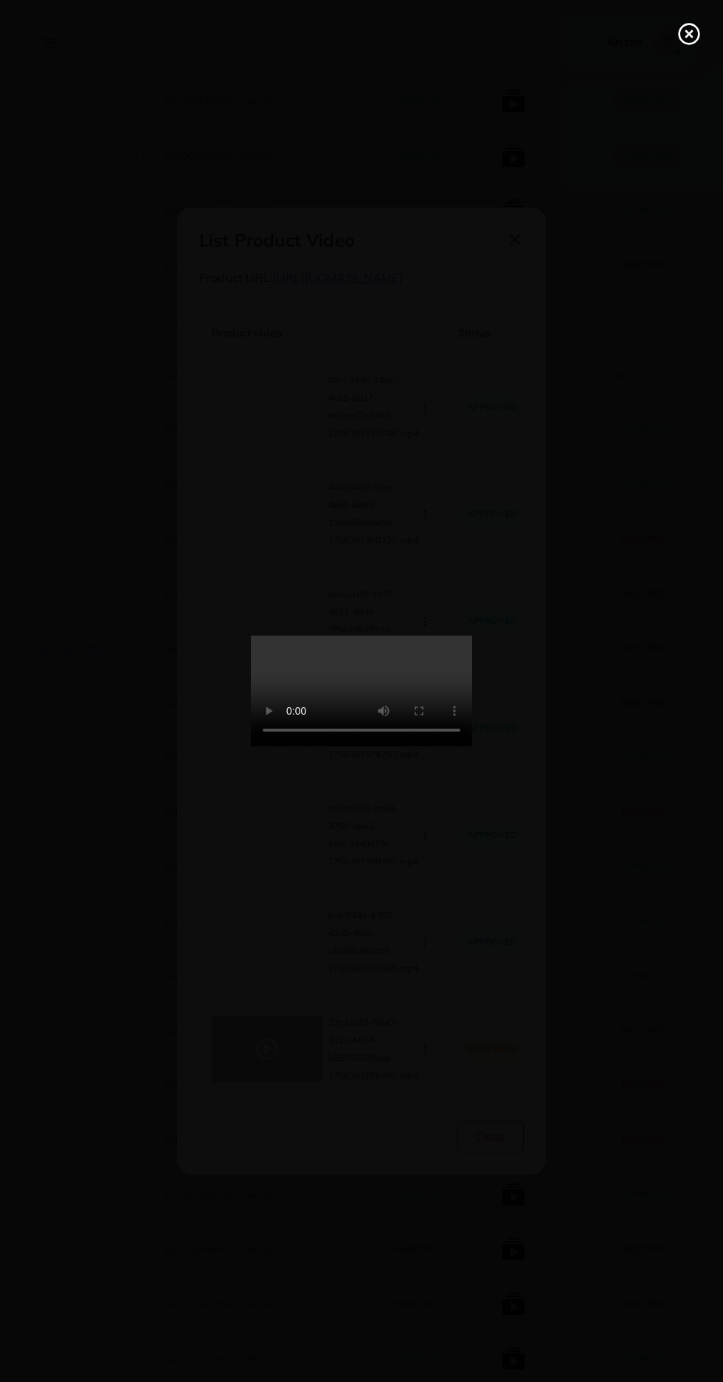
click at [692, 39] on icon at bounding box center [690, 34] width 24 height 24
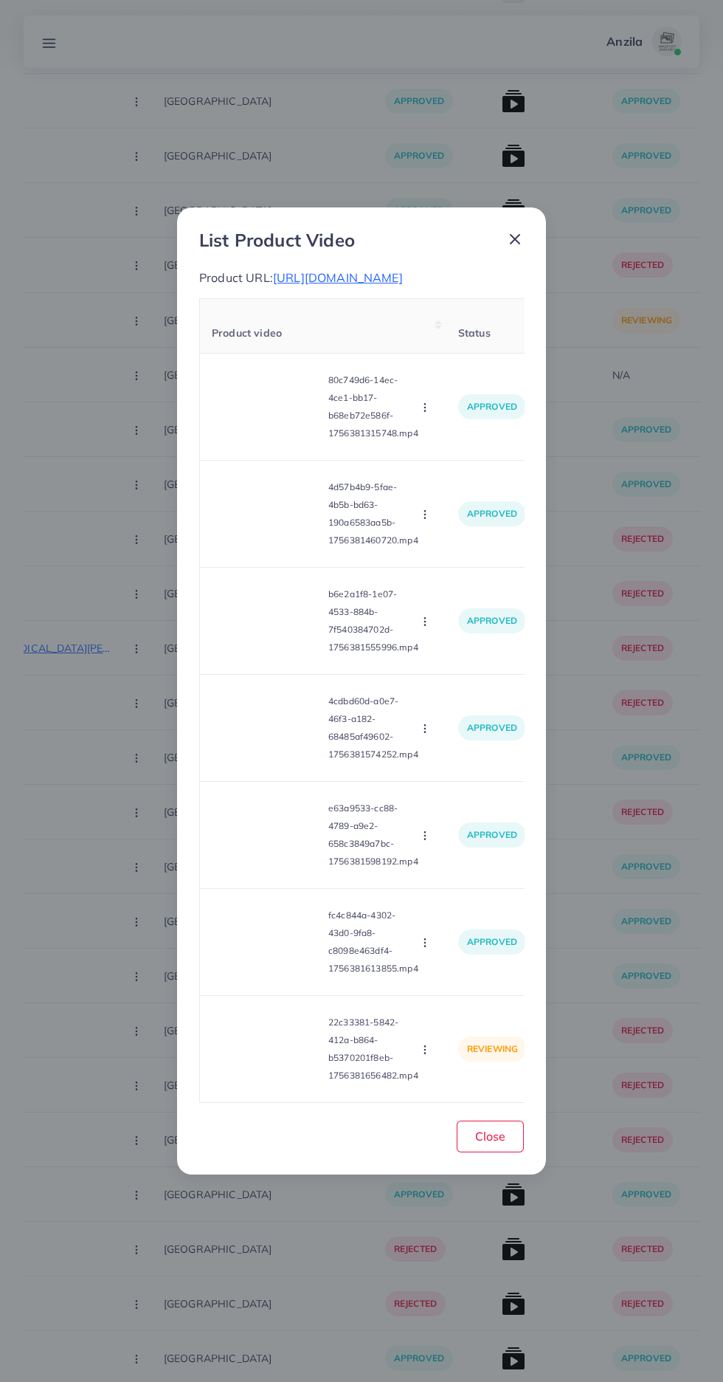
click at [427, 1055] on icon "button" at bounding box center [425, 1050] width 12 height 12
click at [468, 996] on link "Approve" at bounding box center [460, 980] width 117 height 32
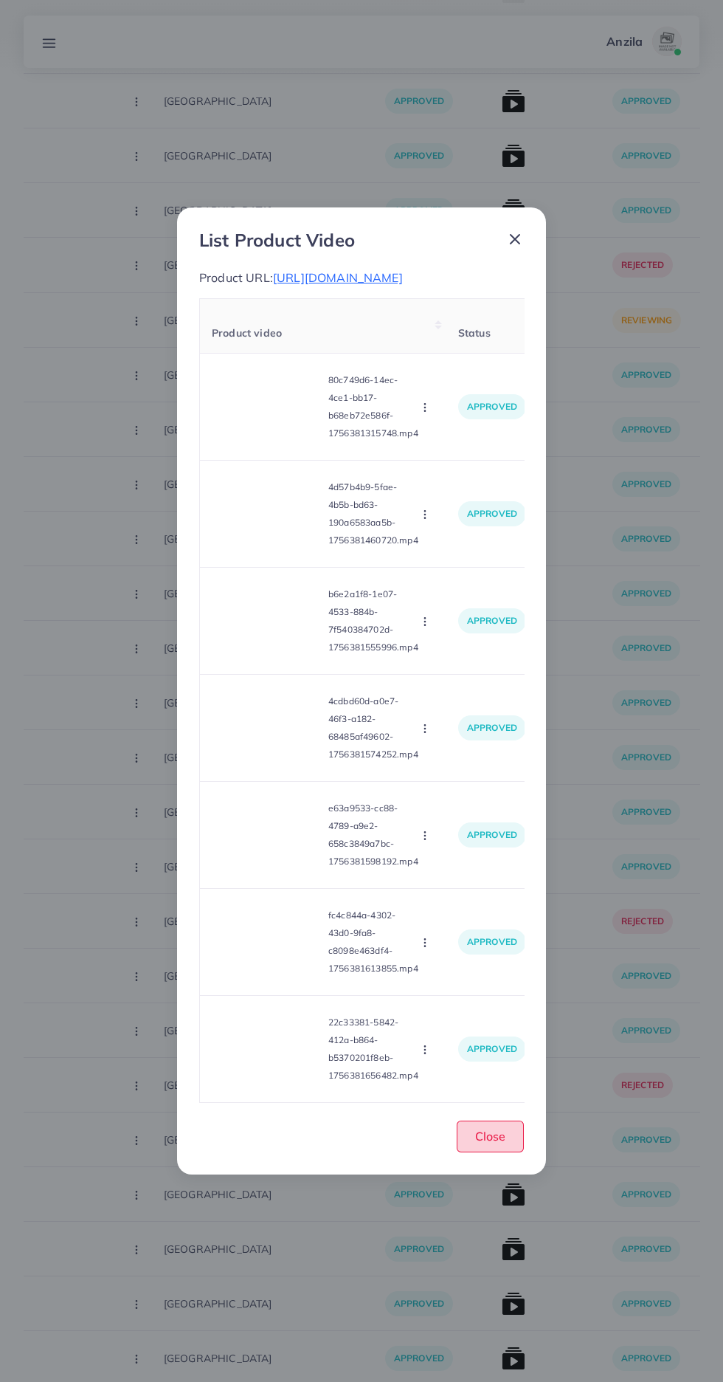
click at [481, 1143] on span "Close" at bounding box center [490, 1135] width 30 height 15
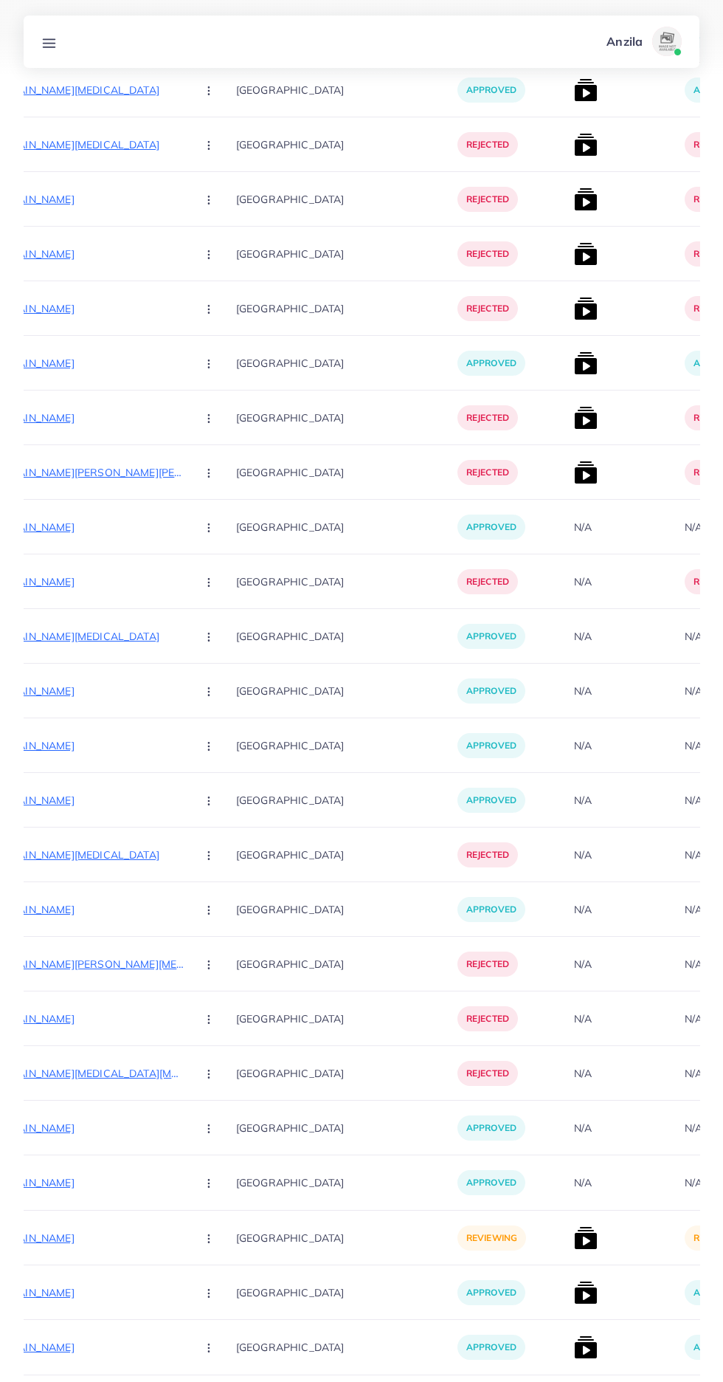
scroll to position [0, 289]
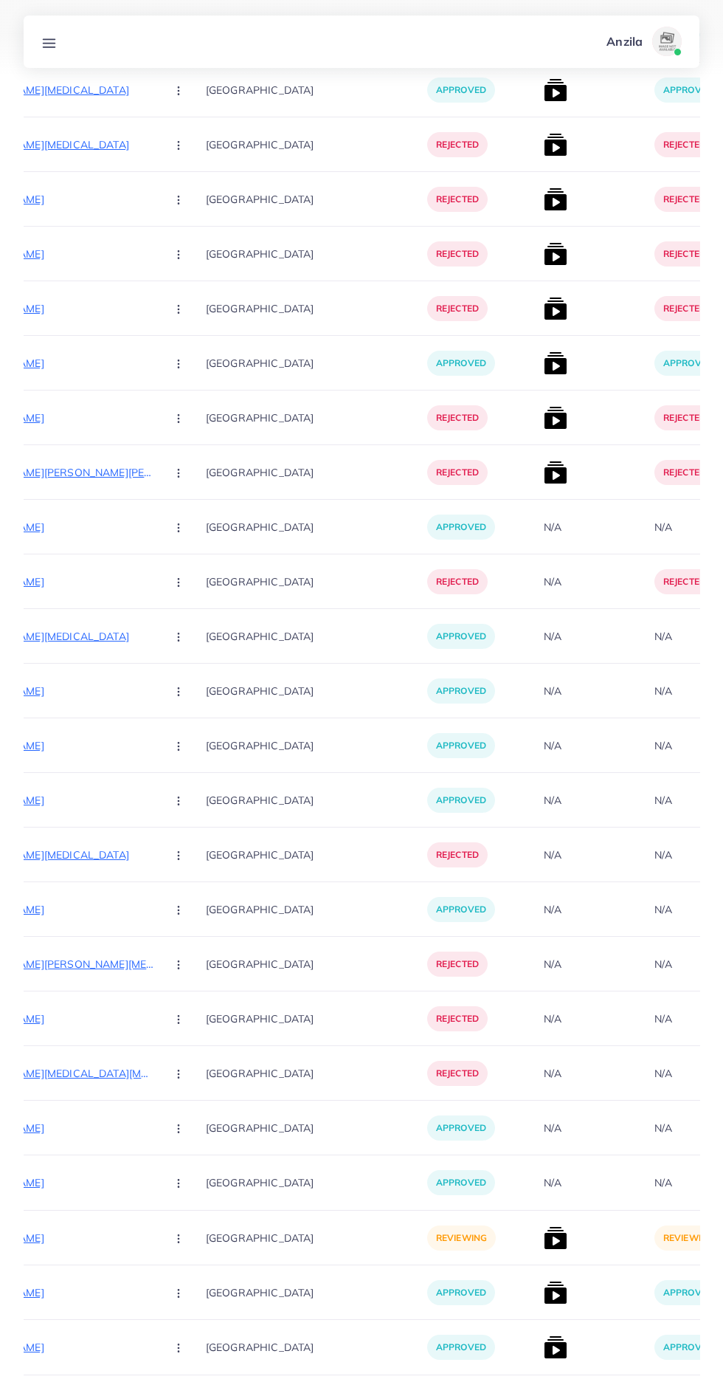
click at [83, 1244] on p "https://shineoptic.store/products/smart-m-wallet-for-mens" at bounding box center [43, 1238] width 221 height 18
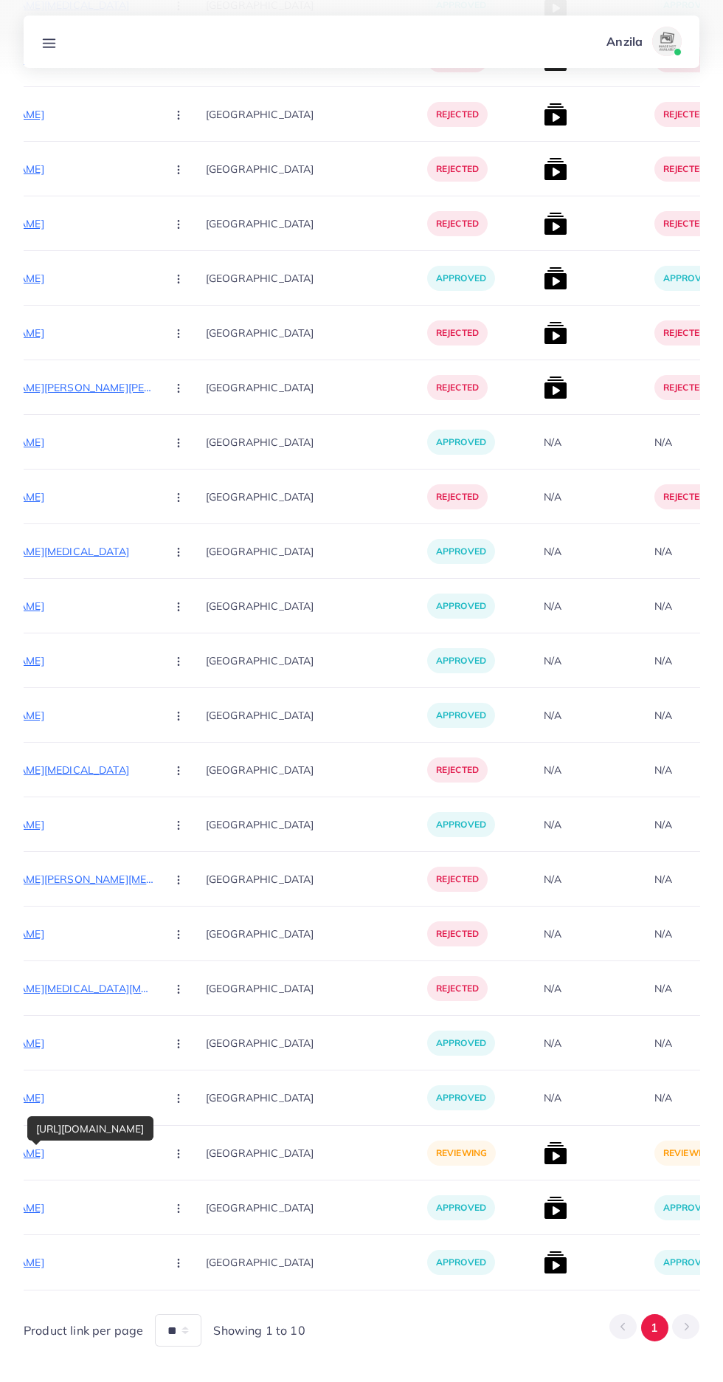
scroll to position [8548, 0]
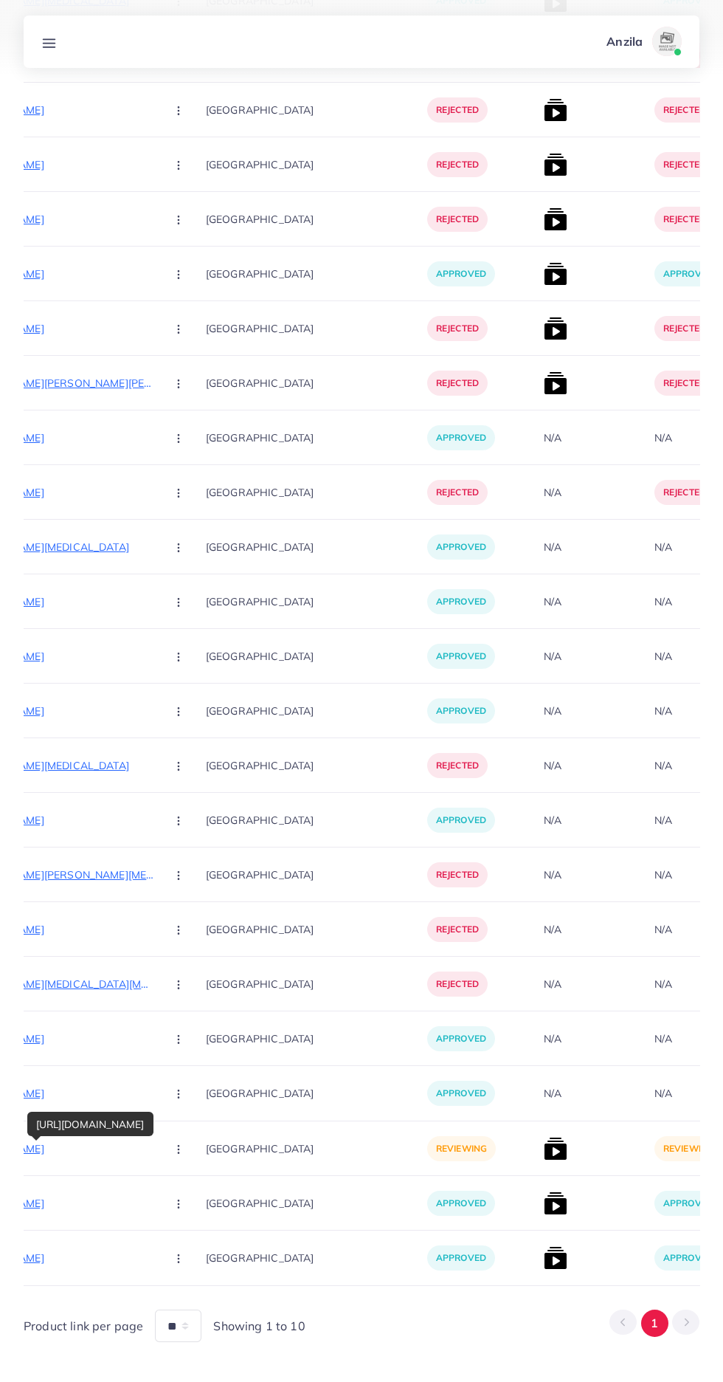
click at [168, 1156] on button "button" at bounding box center [180, 1147] width 52 height 33
click at [202, 1193] on span "Approve" at bounding box center [210, 1193] width 49 height 15
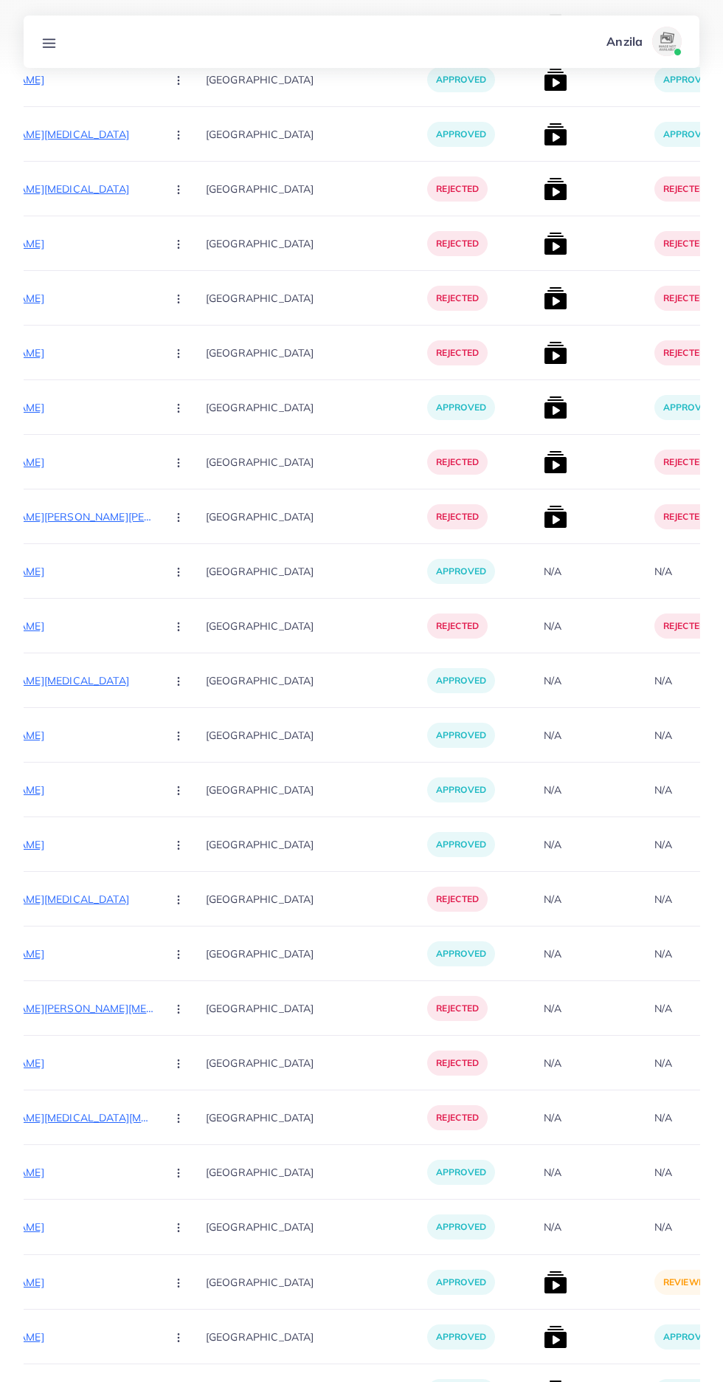
scroll to position [8623, 0]
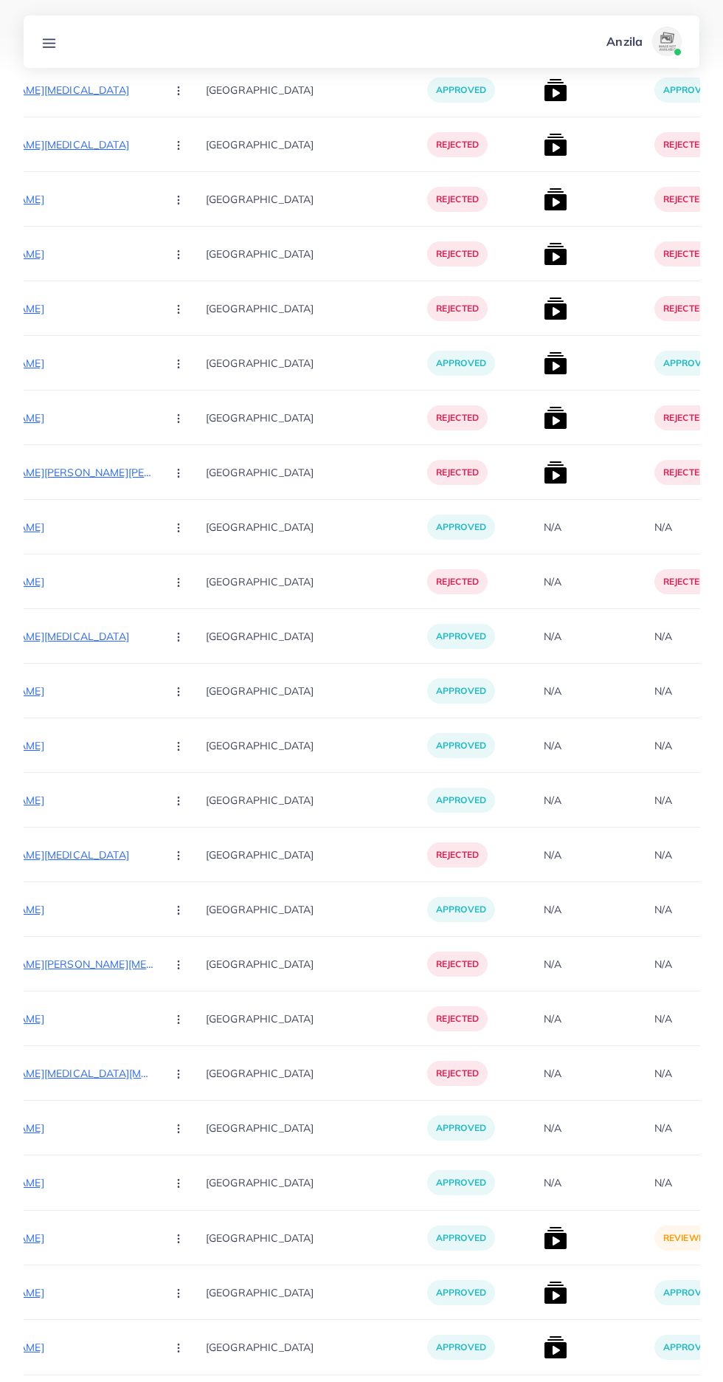
click at [544, 1240] on img at bounding box center [556, 1238] width 24 height 24
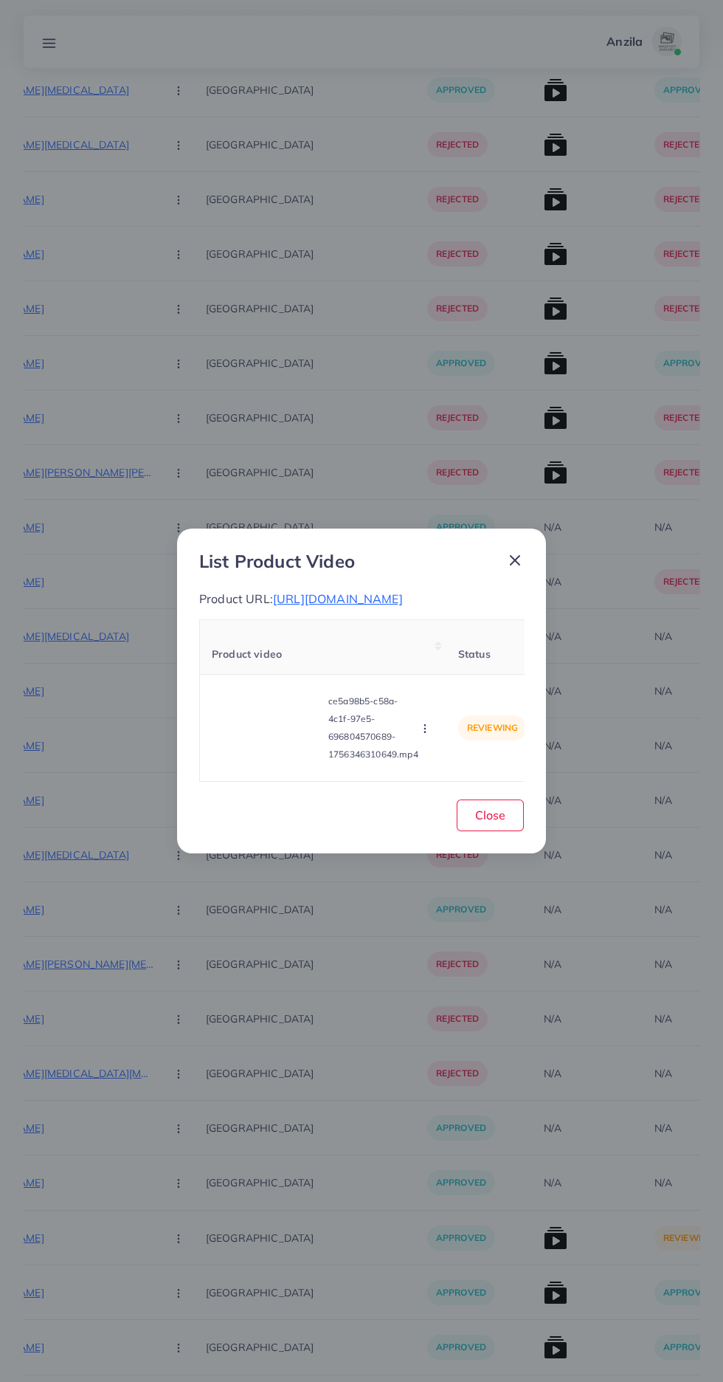
click at [249, 761] on video at bounding box center [267, 728] width 111 height 66
click at [250, 761] on div at bounding box center [267, 728] width 111 height 66
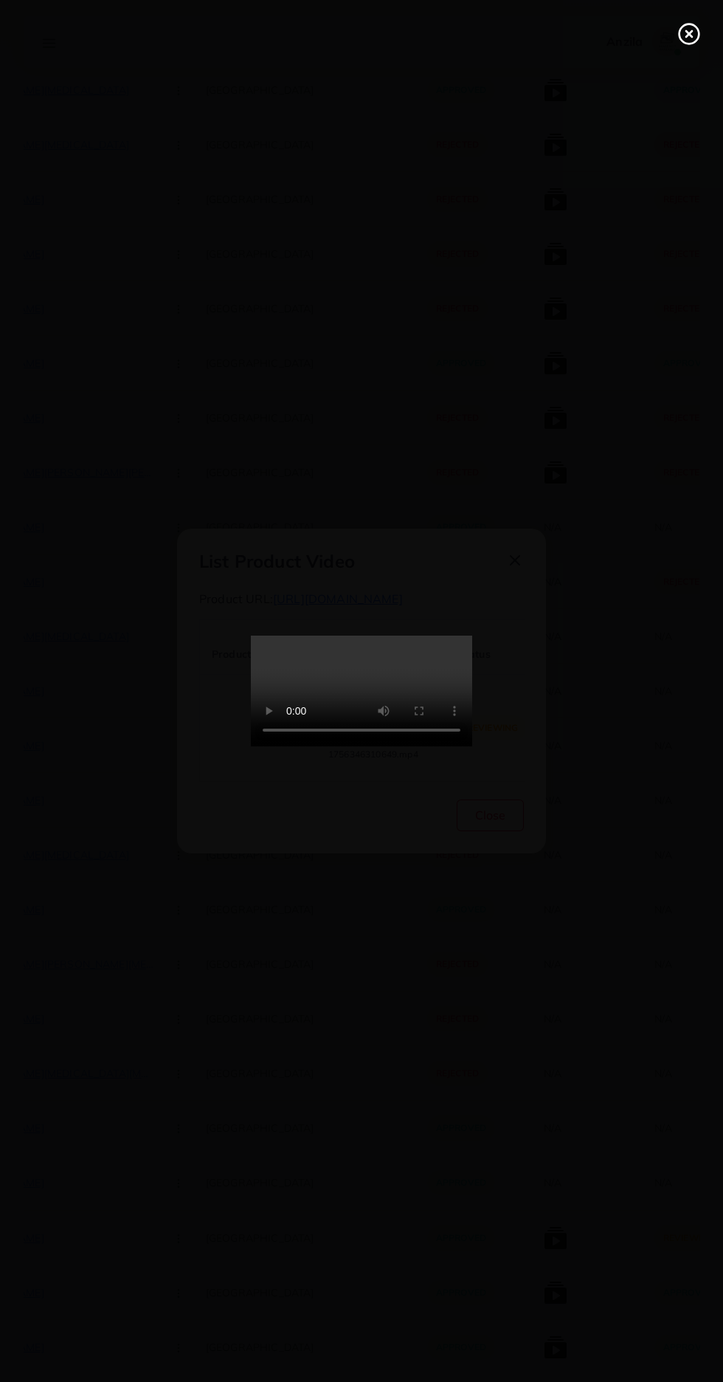
click at [690, 34] on line at bounding box center [689, 34] width 6 height 6
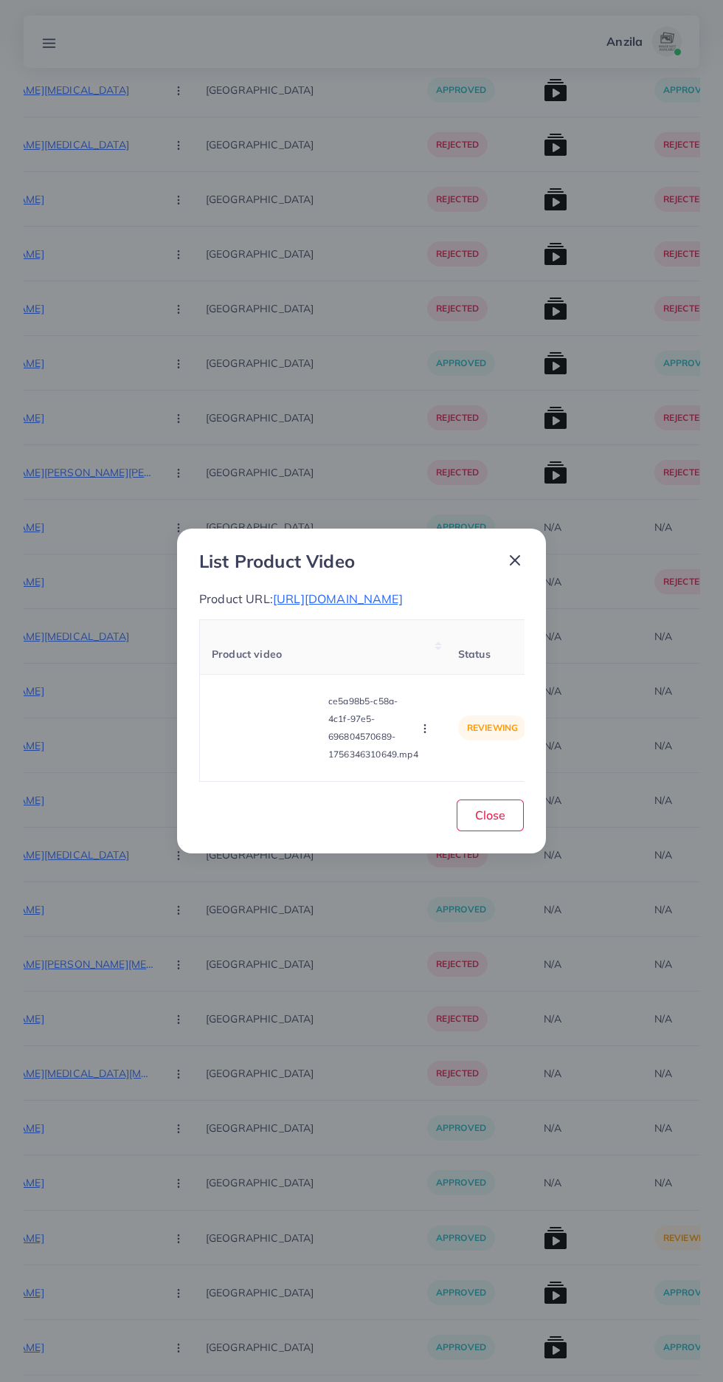
click at [427, 734] on icon "button" at bounding box center [425, 729] width 12 height 12
click at [483, 671] on link "Approve" at bounding box center [460, 659] width 117 height 32
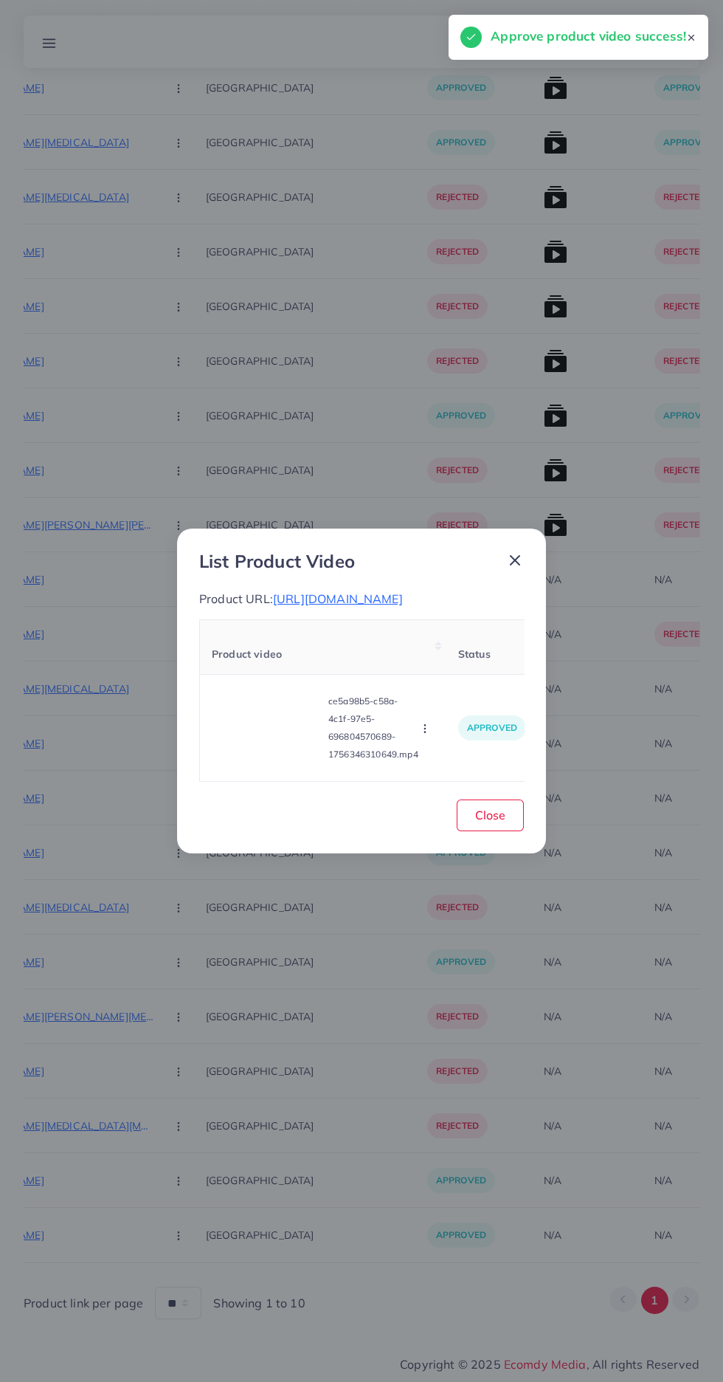
scroll to position [8571, 0]
click at [506, 828] on button "Close" at bounding box center [490, 815] width 67 height 32
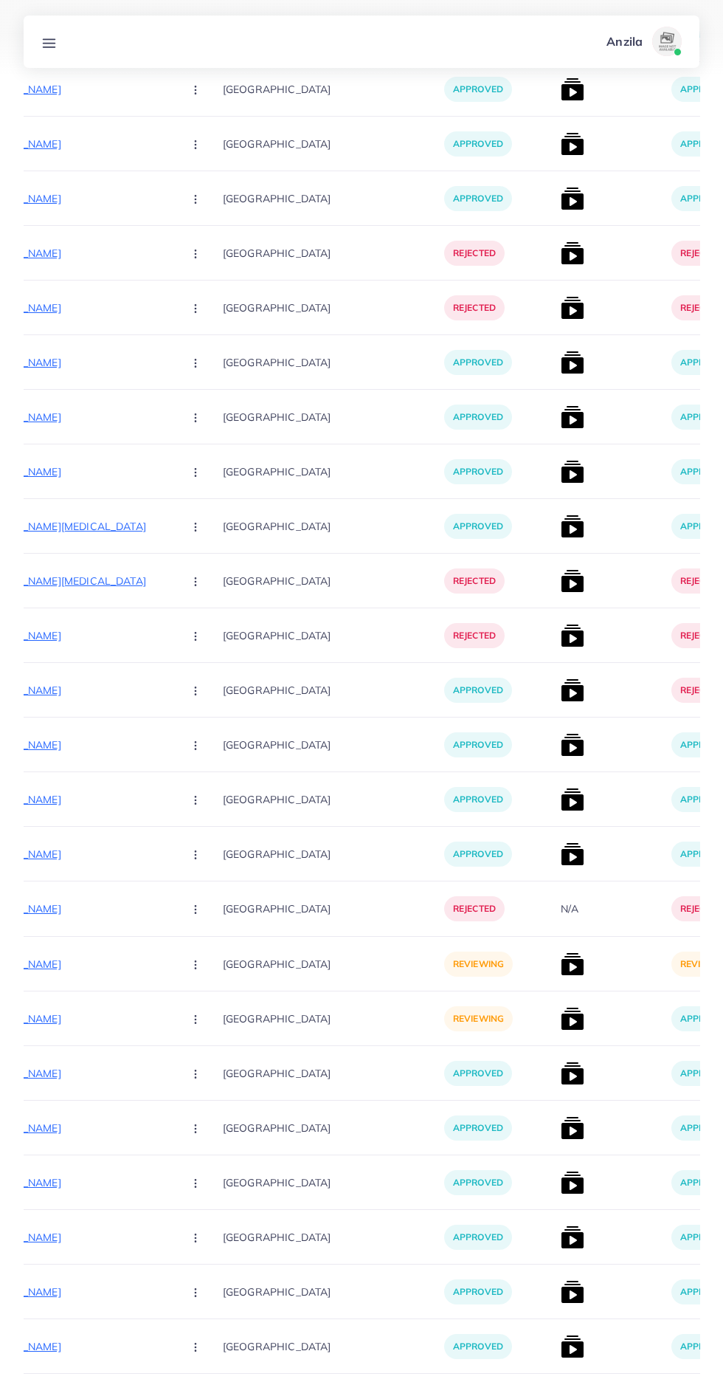
scroll to position [3884, 0]
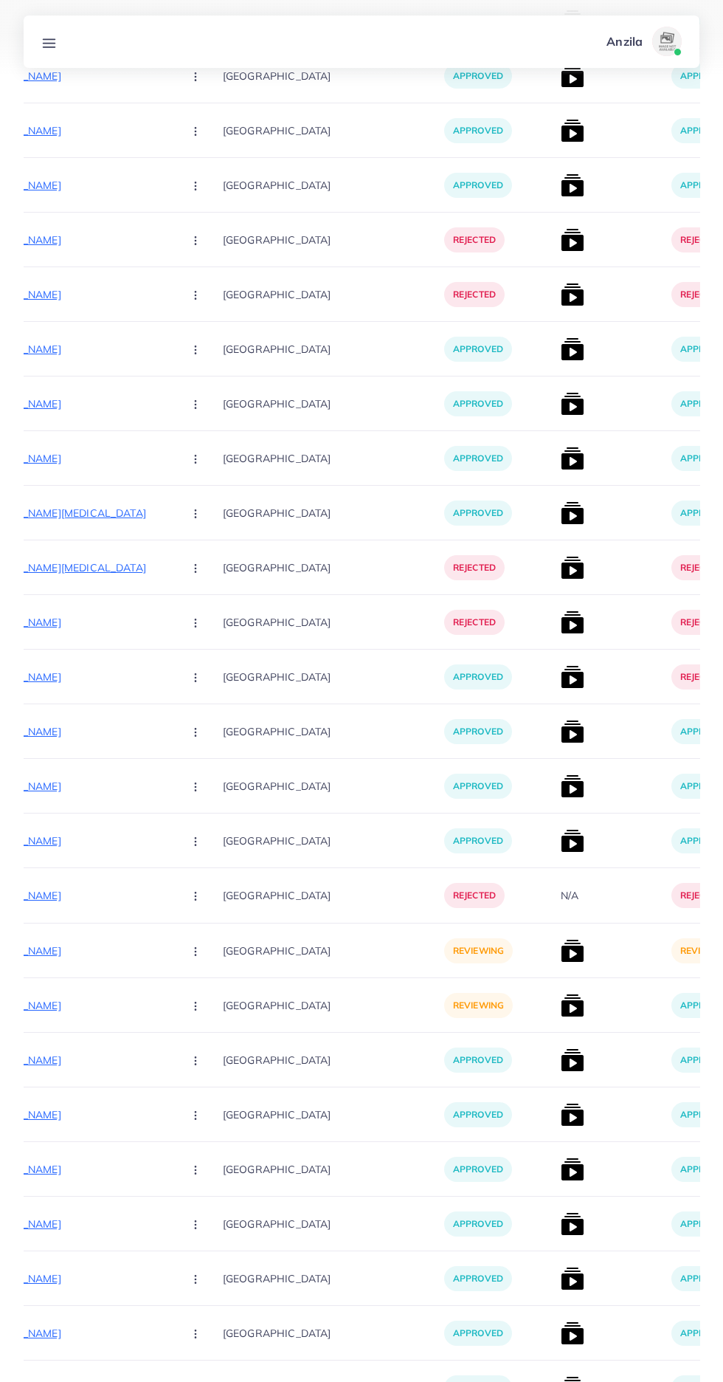
click at [114, 1002] on p "https://tmstore1.shop/products/4-in-1-retractable-car-charger-dual-port-usb-c-p…" at bounding box center [60, 1005] width 221 height 18
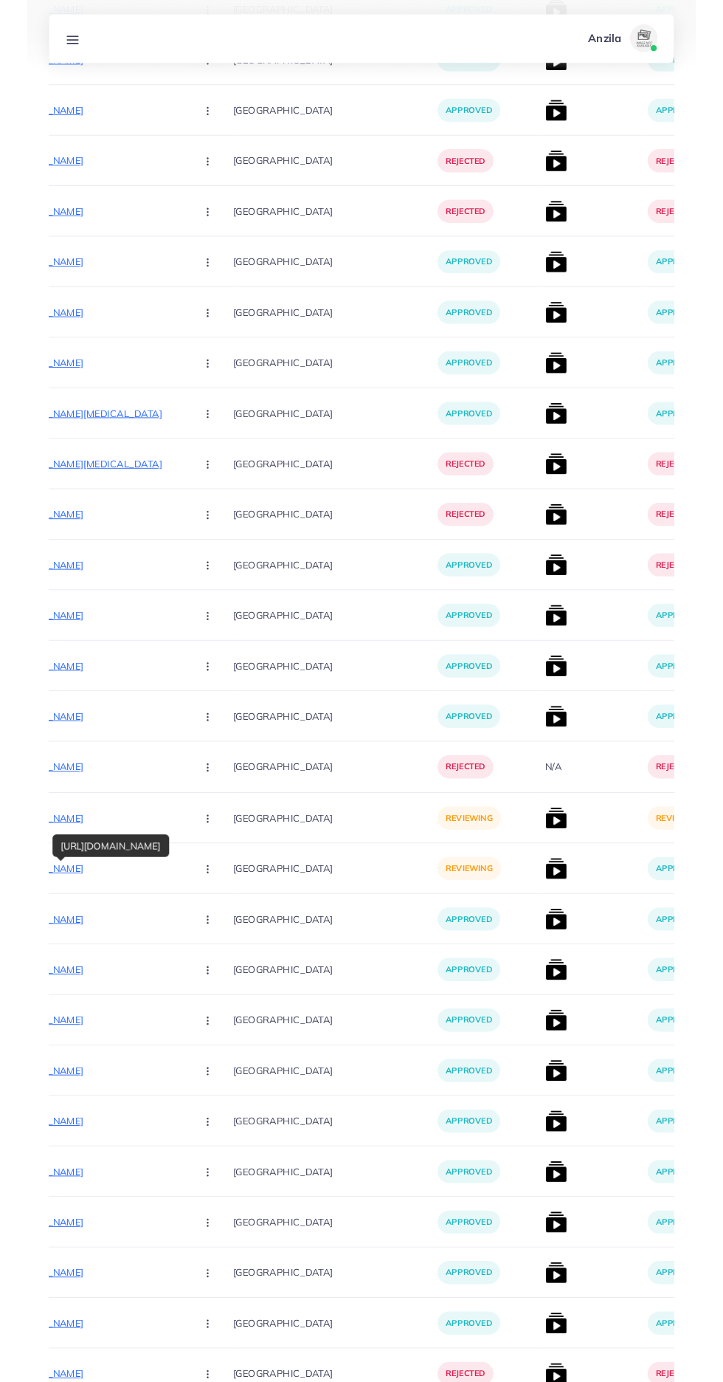
scroll to position [3997, 0]
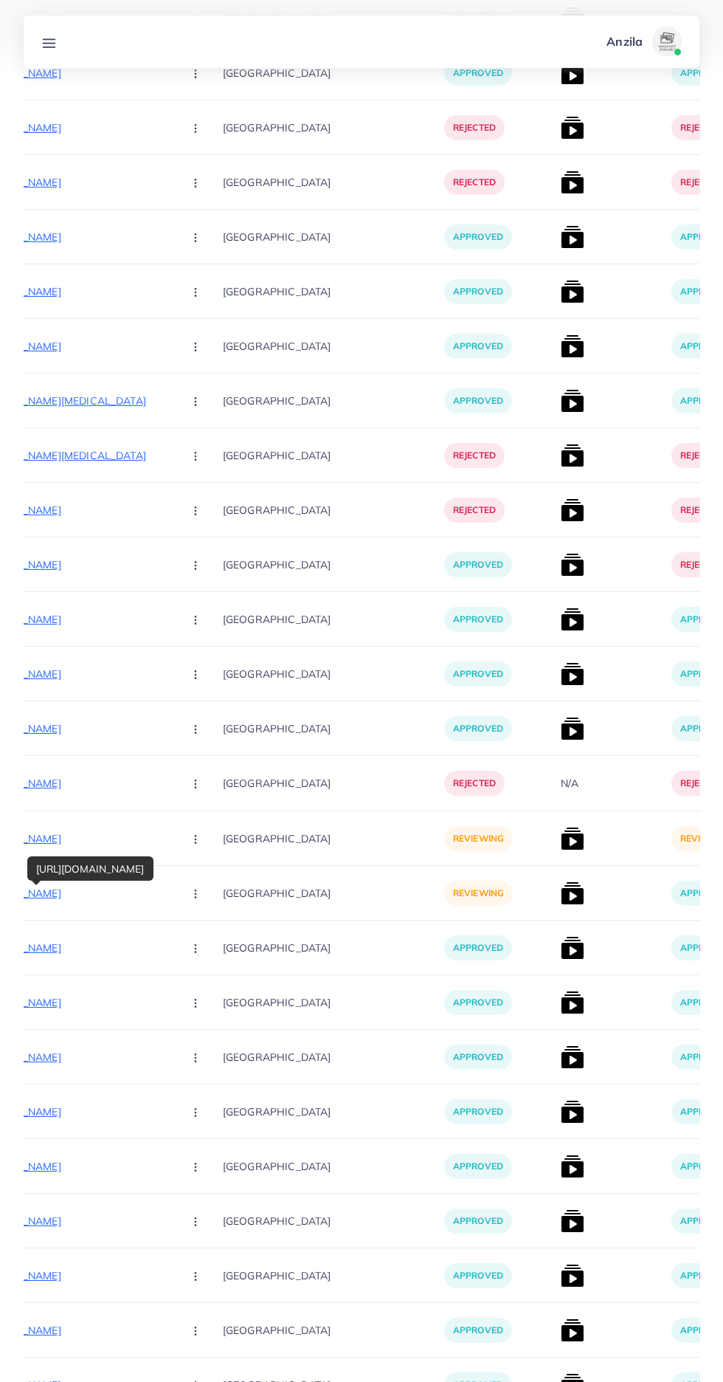
click at [185, 898] on button "button" at bounding box center [197, 892] width 52 height 33
click at [204, 975] on span "Reject" at bounding box center [220, 970] width 35 height 15
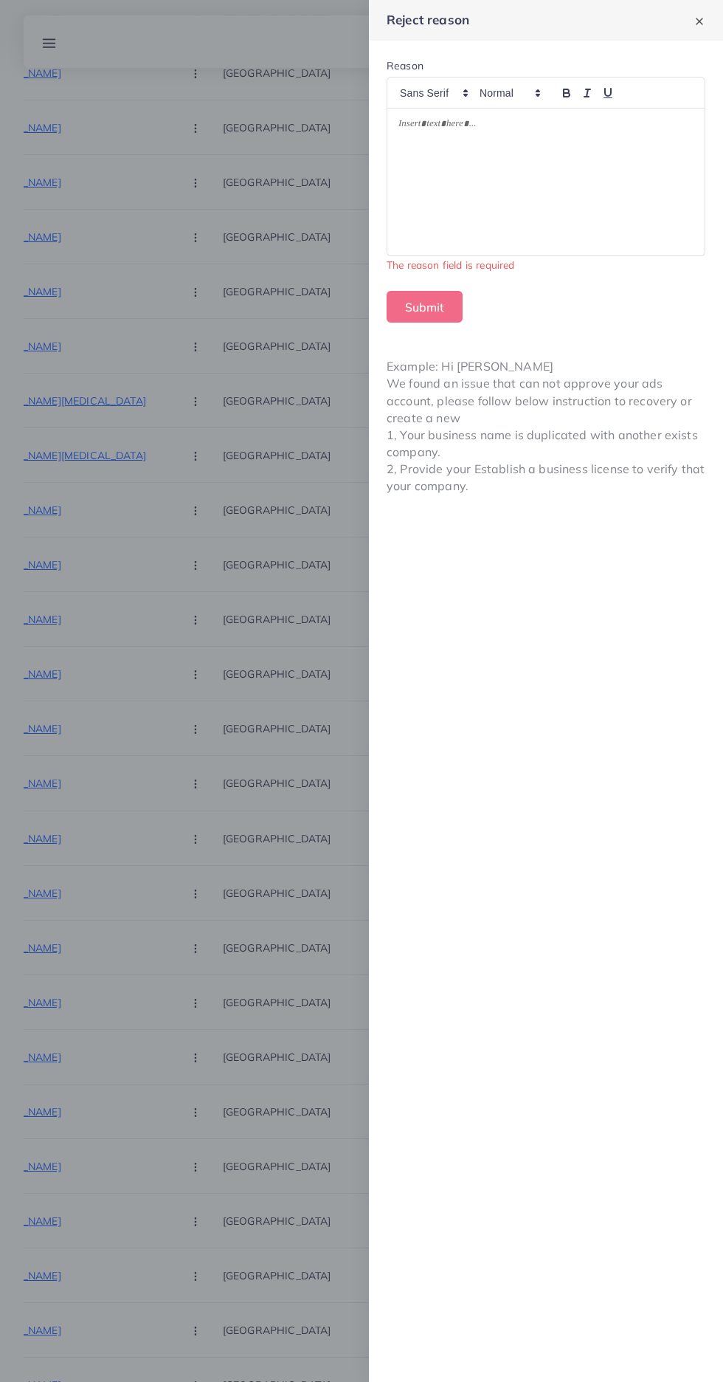
click at [521, 230] on div at bounding box center [545, 181] width 317 height 147
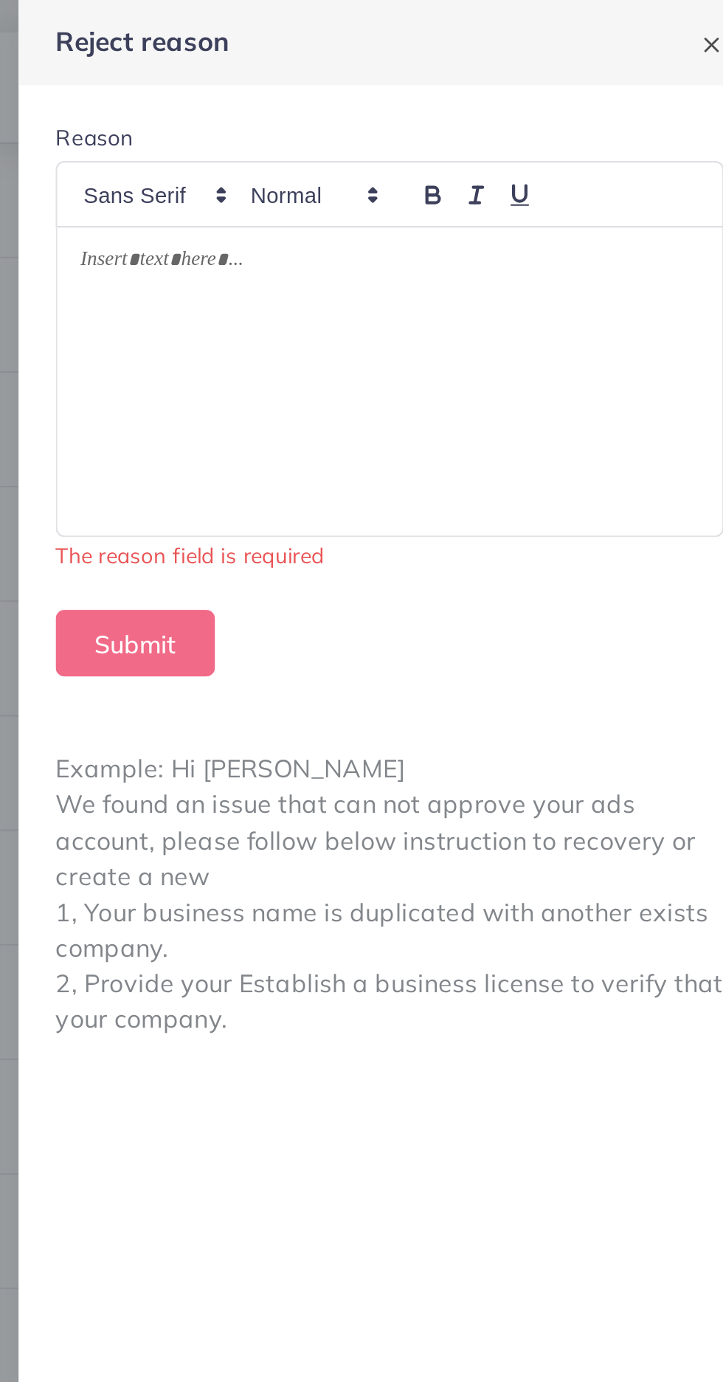
scroll to position [3974, 0]
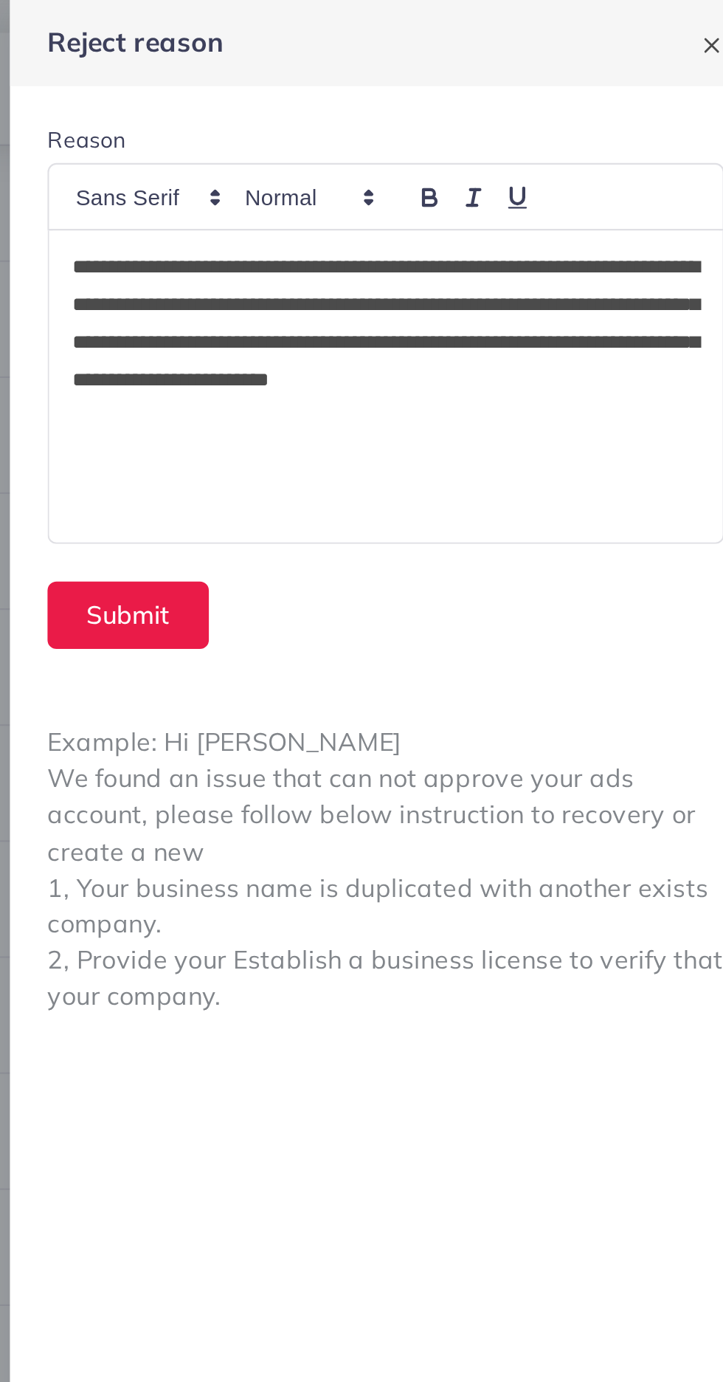
click at [399, 123] on p "**********" at bounding box center [546, 161] width 295 height 89
click at [427, 292] on button "Submit" at bounding box center [425, 290] width 76 height 32
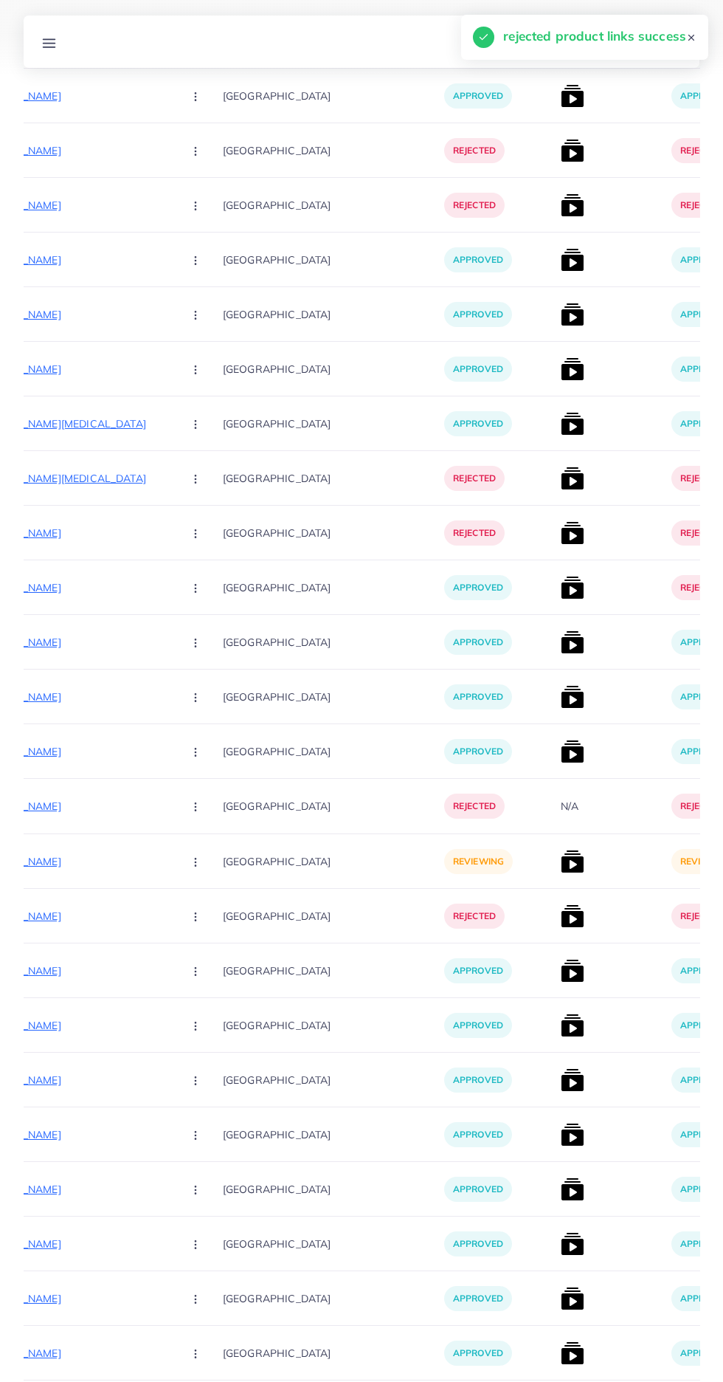
click at [98, 858] on p "https://tmstore1.shop/products/sugar-control-li4-acupressure-hand-clip-stress-m…" at bounding box center [60, 861] width 221 height 18
click at [187, 870] on button "button" at bounding box center [197, 860] width 52 height 33
click at [203, 934] on span "Reject" at bounding box center [220, 938] width 35 height 15
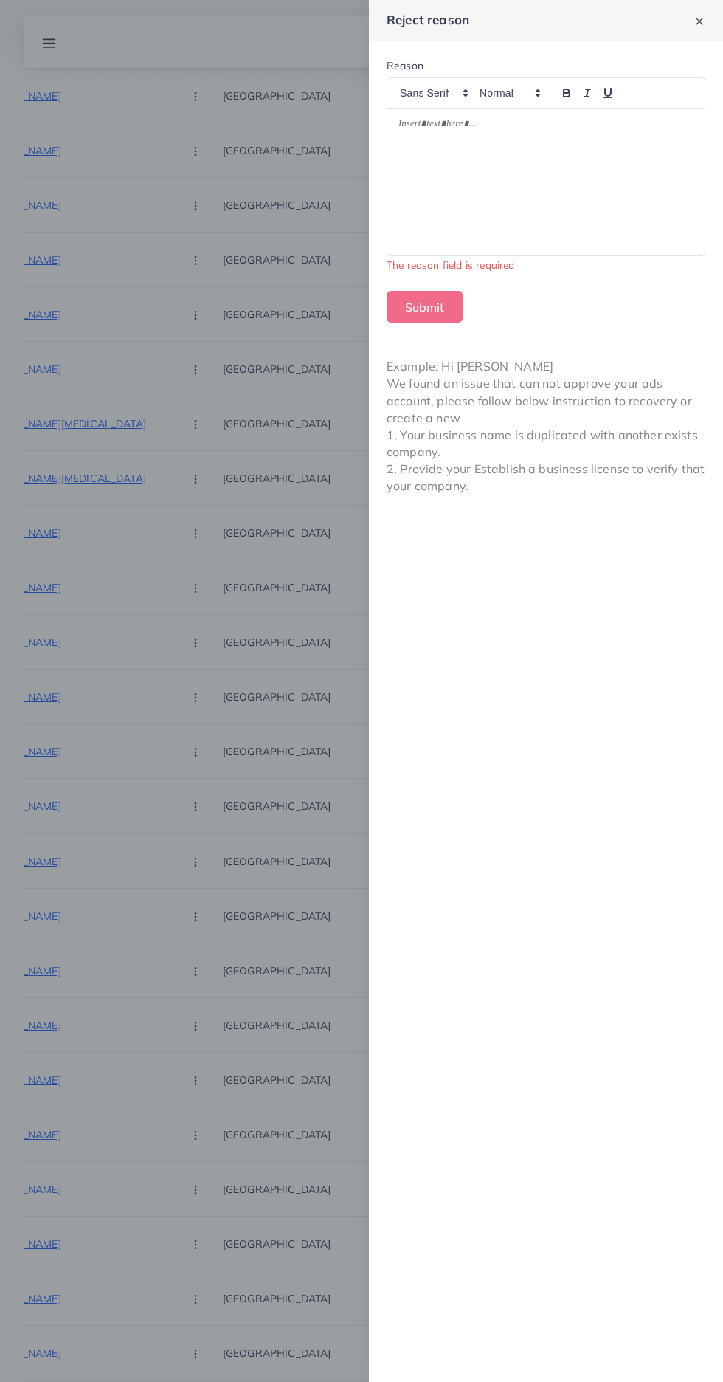
click at [554, 199] on div at bounding box center [545, 181] width 317 height 147
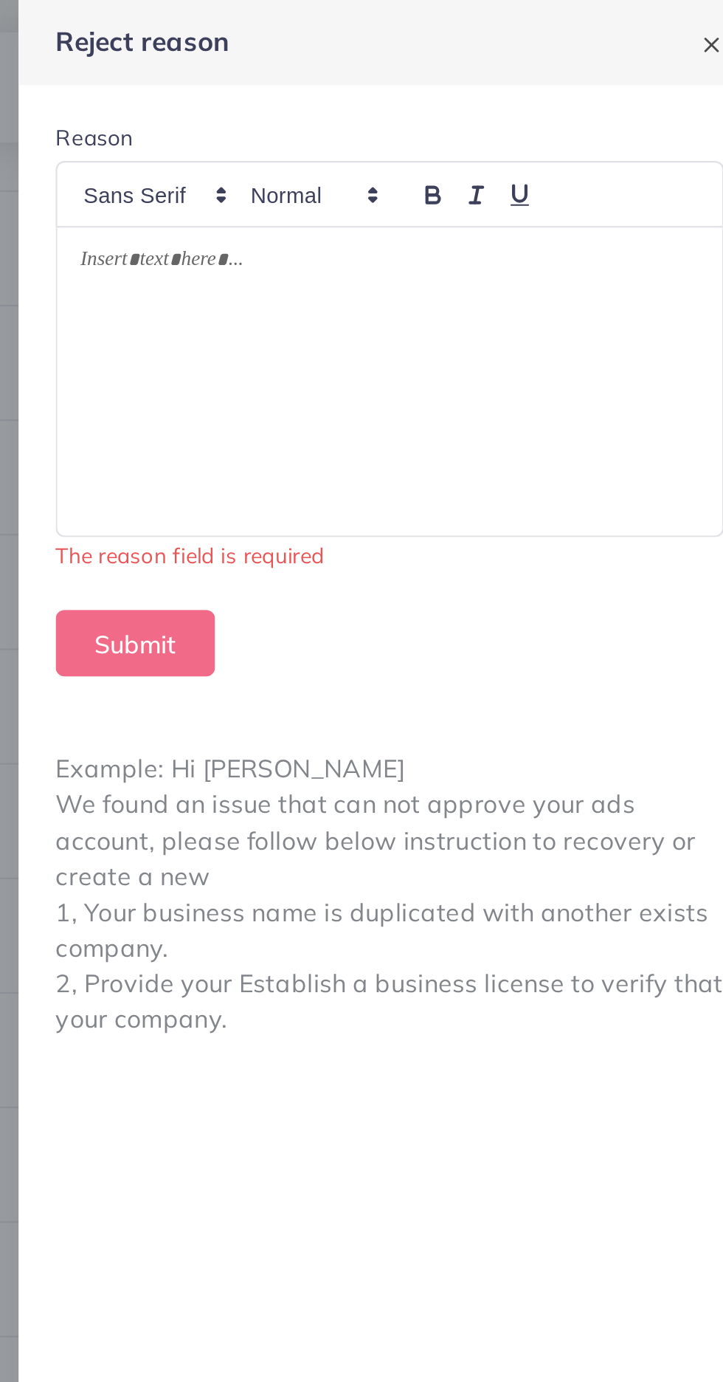
scroll to position [3951, 0]
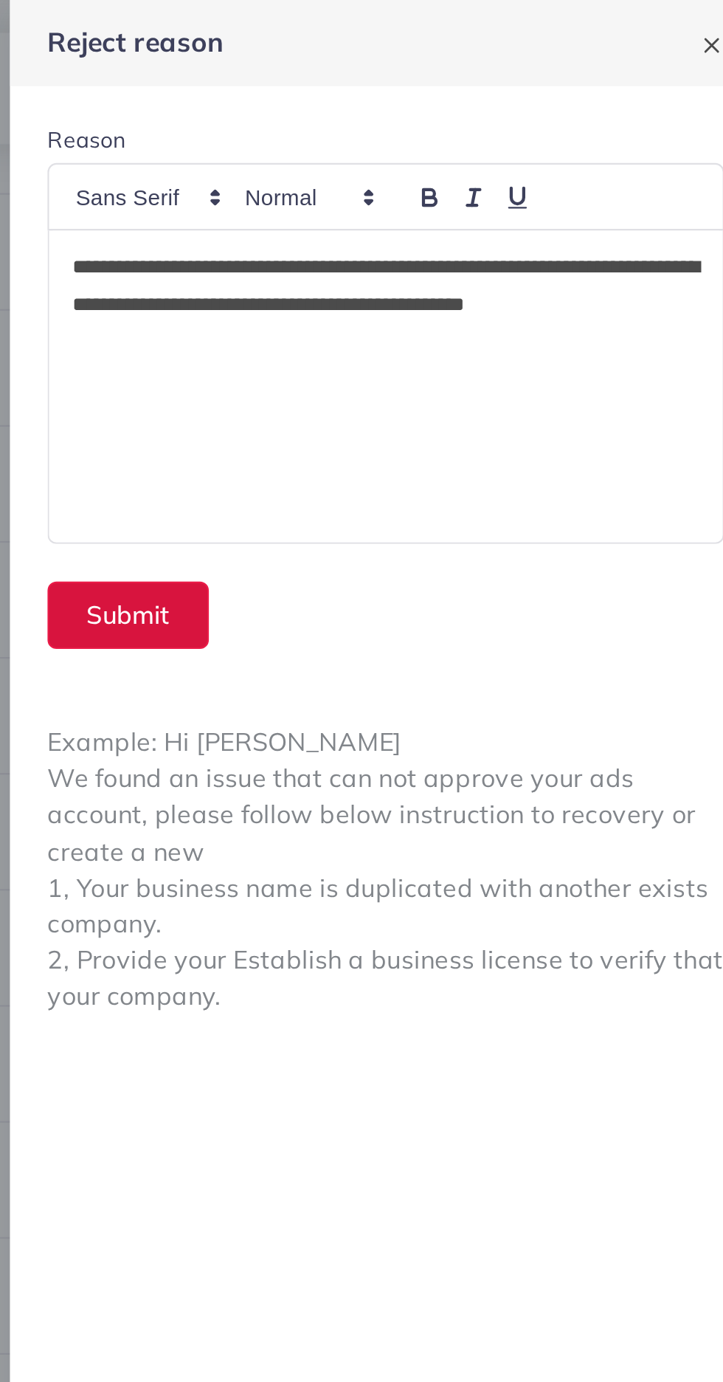
click at [442, 303] on button "Submit" at bounding box center [425, 290] width 76 height 32
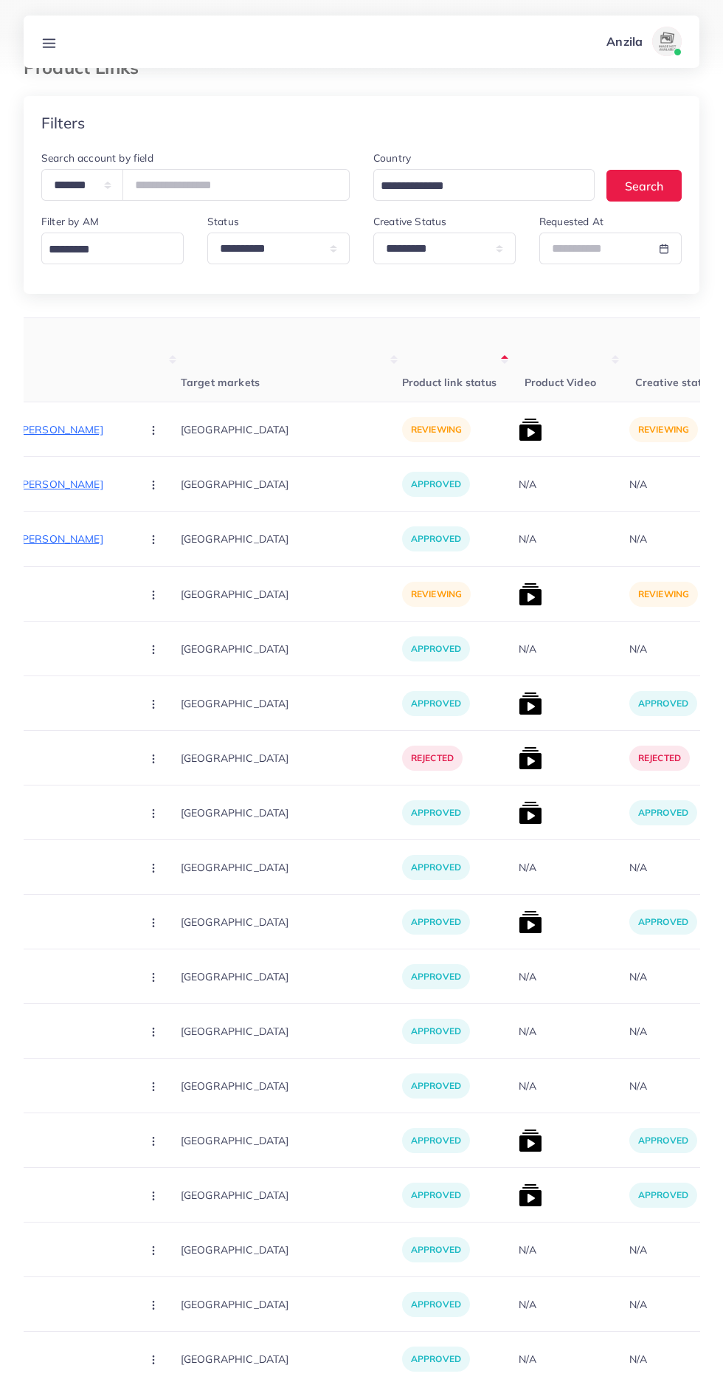
scroll to position [0, 0]
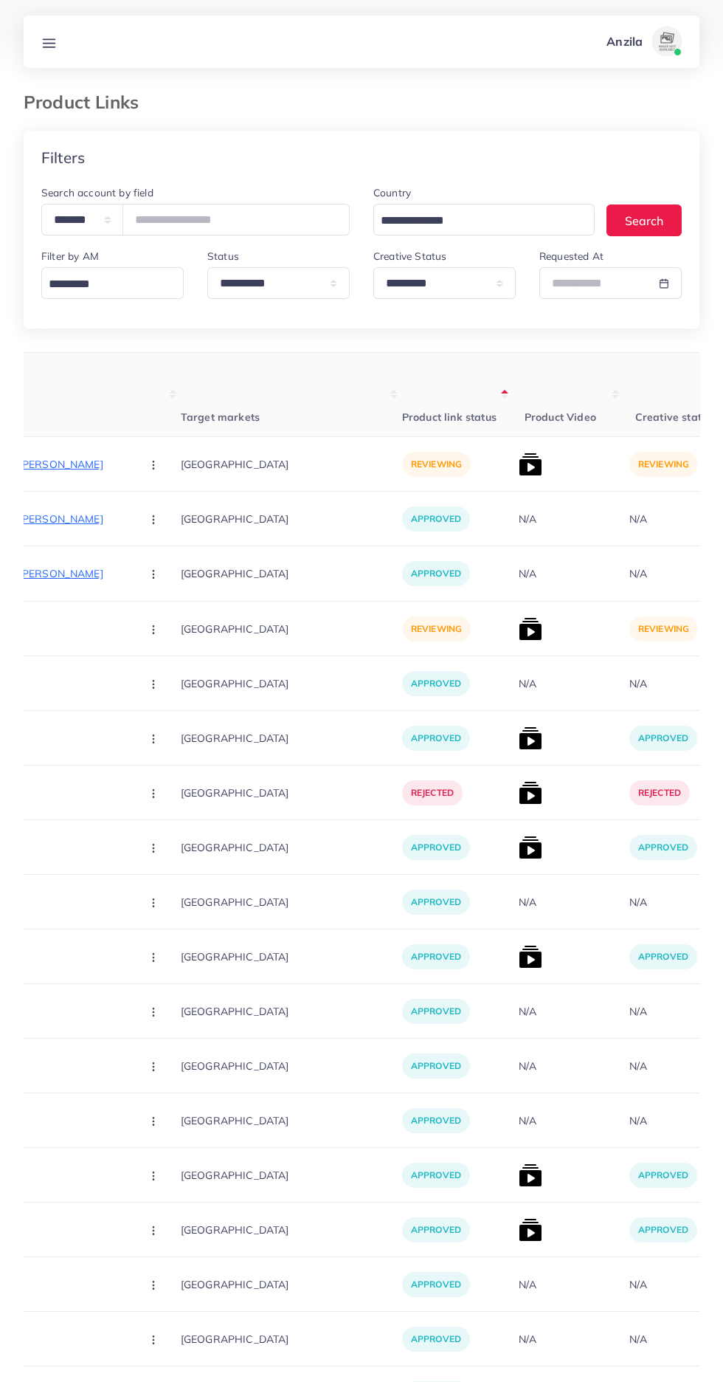
click at [74, 635] on p "https://bazarii.store/products/clever-cutter-2in1-quickly-chops-your-fruits-veg…" at bounding box center [18, 629] width 221 height 18
click at [72, 468] on p "https://darwazepar.store/products/stanley-quencher-tumbler-40oz-stainless-steel…" at bounding box center [18, 464] width 221 height 18
click at [148, 475] on button "button" at bounding box center [155, 463] width 52 height 33
click at [161, 546] on span "Reject" at bounding box center [178, 541] width 35 height 15
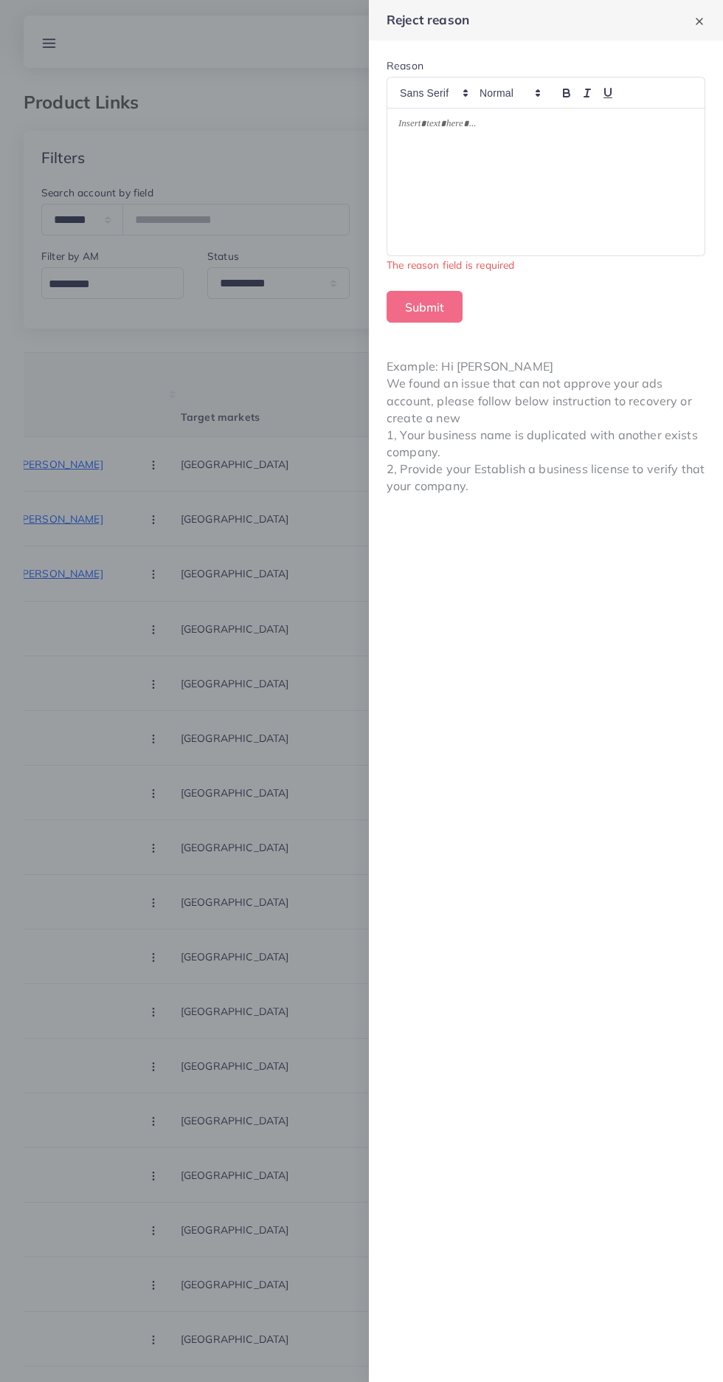
click at [515, 191] on div at bounding box center [545, 181] width 317 height 147
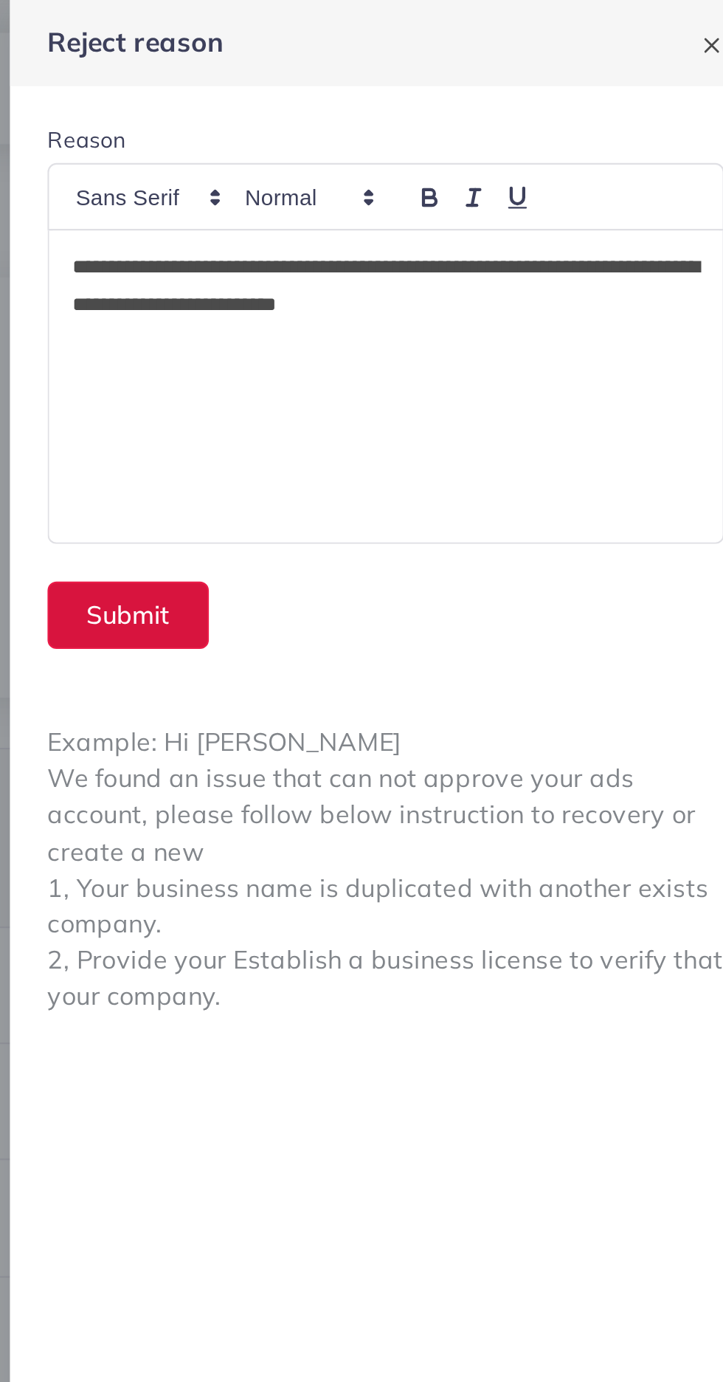
click at [454, 293] on button "Submit" at bounding box center [425, 290] width 76 height 32
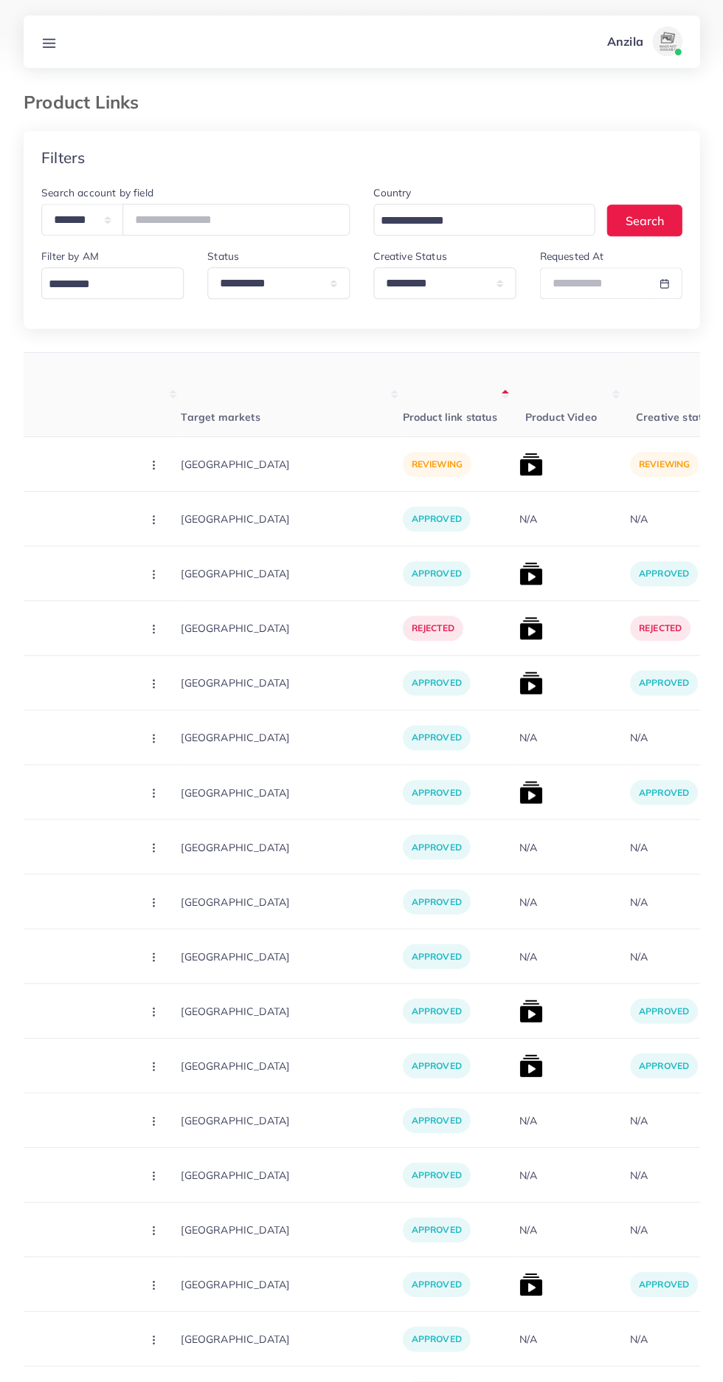
click at [74, 462] on p "https://bazarii.store/products/clever-cutter-2in1-quickly-chops-your-fruits-veg…" at bounding box center [18, 464] width 221 height 18
click at [129, 475] on button "button" at bounding box center [155, 463] width 52 height 33
click at [153, 574] on circle "button" at bounding box center [153, 573] width 1 height 1
click at [153, 465] on circle "button" at bounding box center [153, 464] width 1 height 1
click at [129, 464] on button "button" at bounding box center [155, 463] width 52 height 33
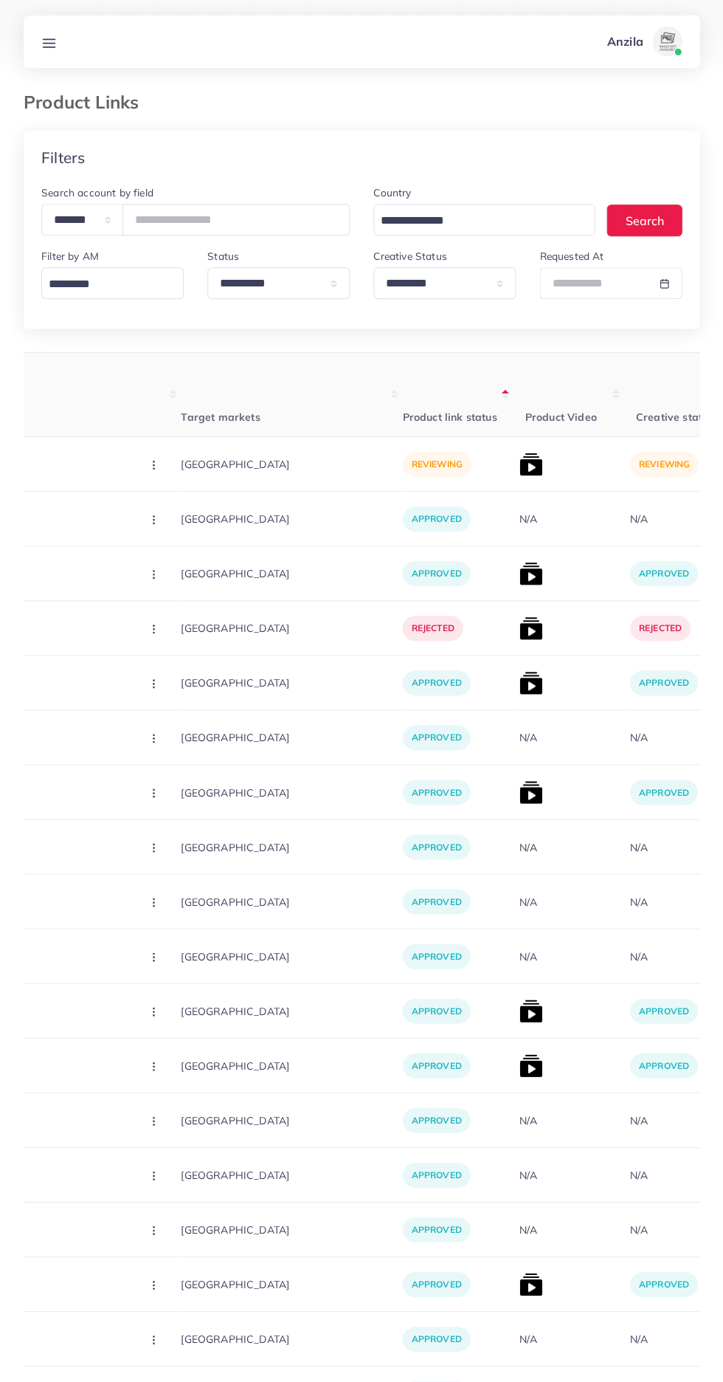
click at [71, 465] on p "https://bazarii.store/products/clever-cutter-2in1-quickly-chops-your-fruits-veg…" at bounding box center [18, 464] width 221 height 18
click at [267, 224] on input "number" at bounding box center [236, 220] width 227 height 32
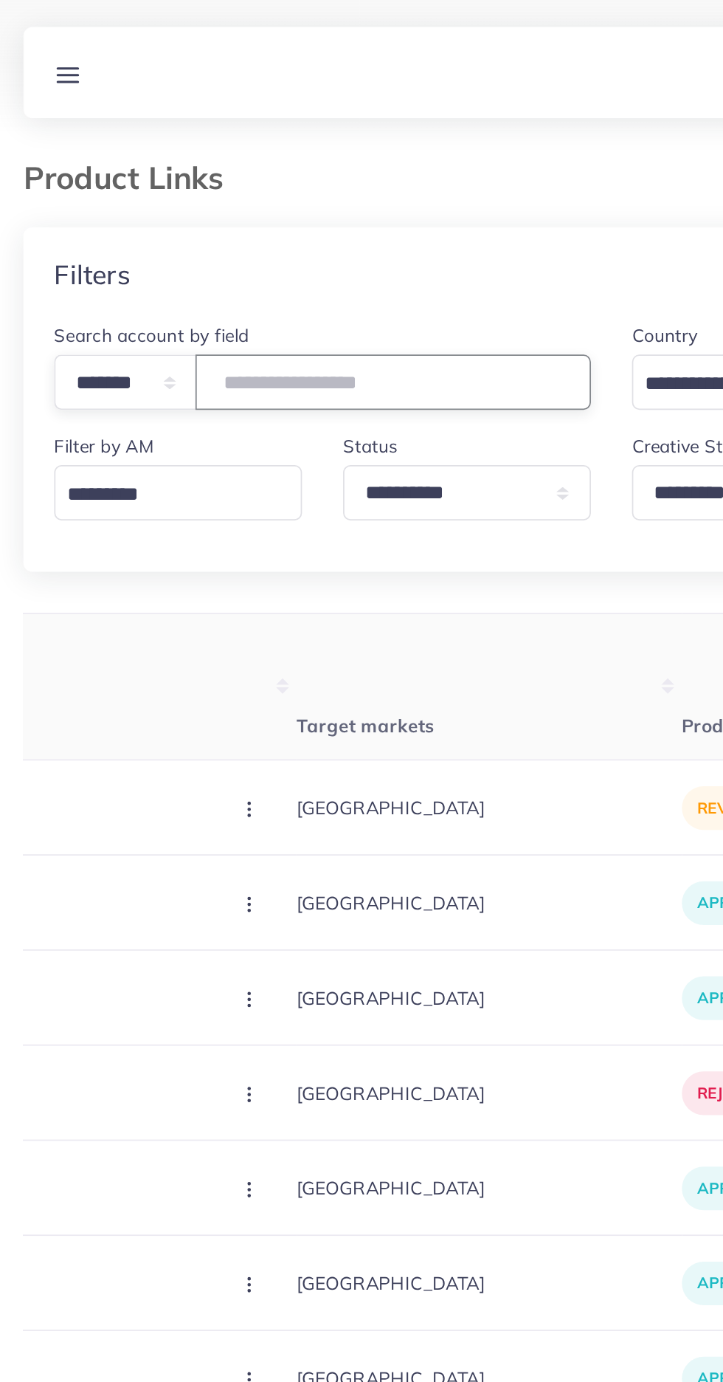
type input "*******"
click at [345, 172] on div "Filters" at bounding box center [362, 158] width 676 height 54
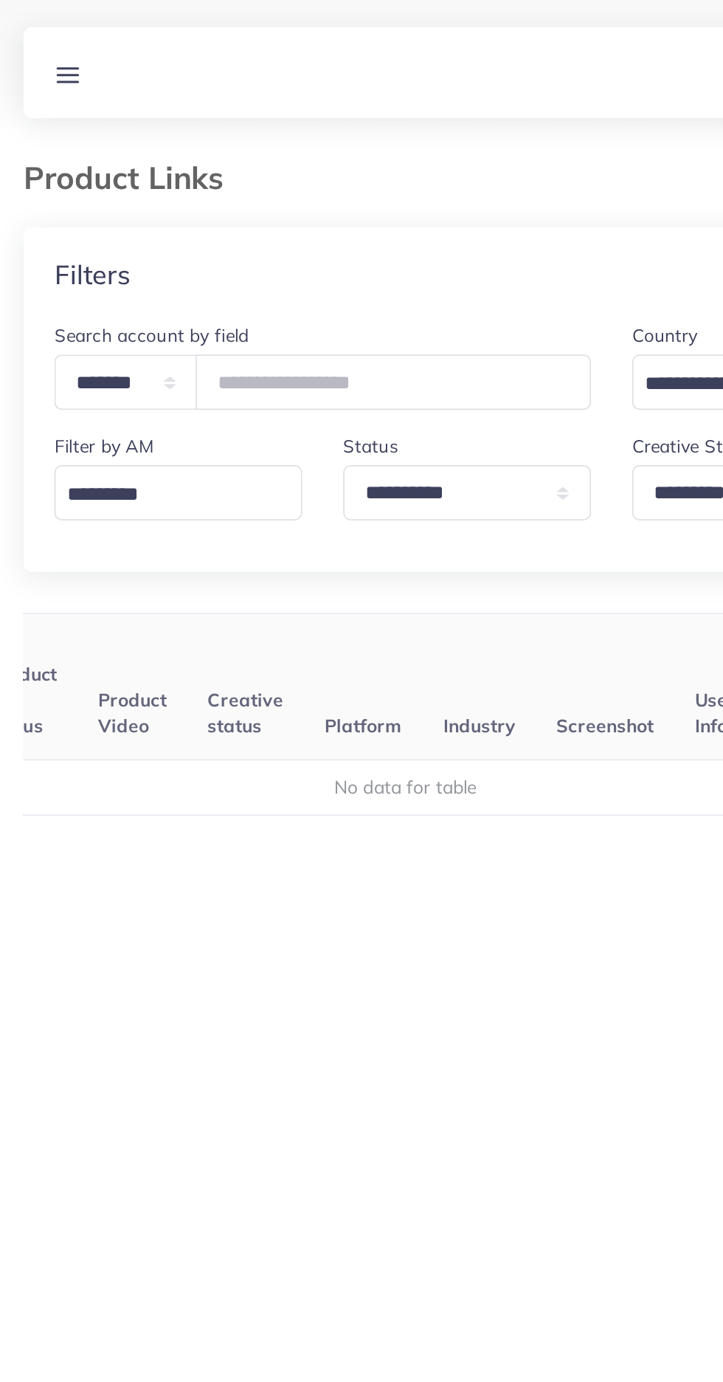
scroll to position [0, 231]
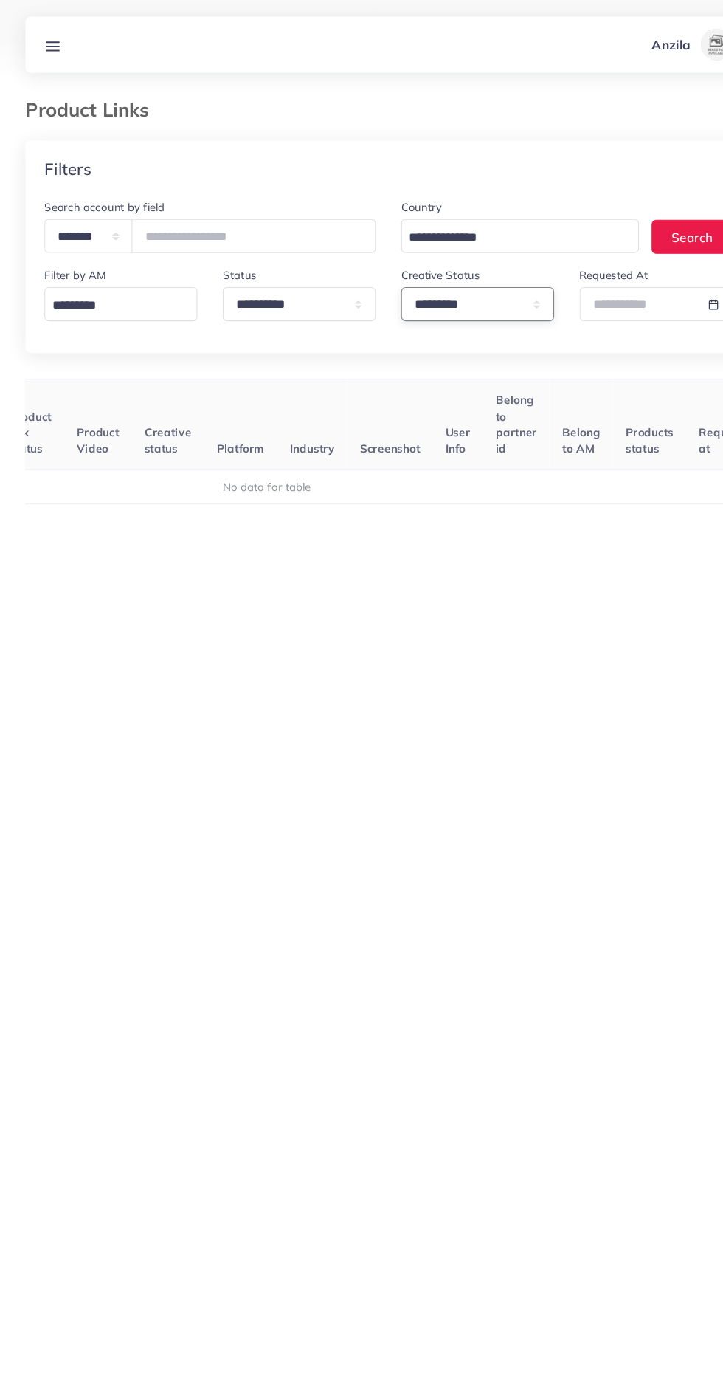
click at [425, 286] on select "**********" at bounding box center [444, 283] width 142 height 32
select select
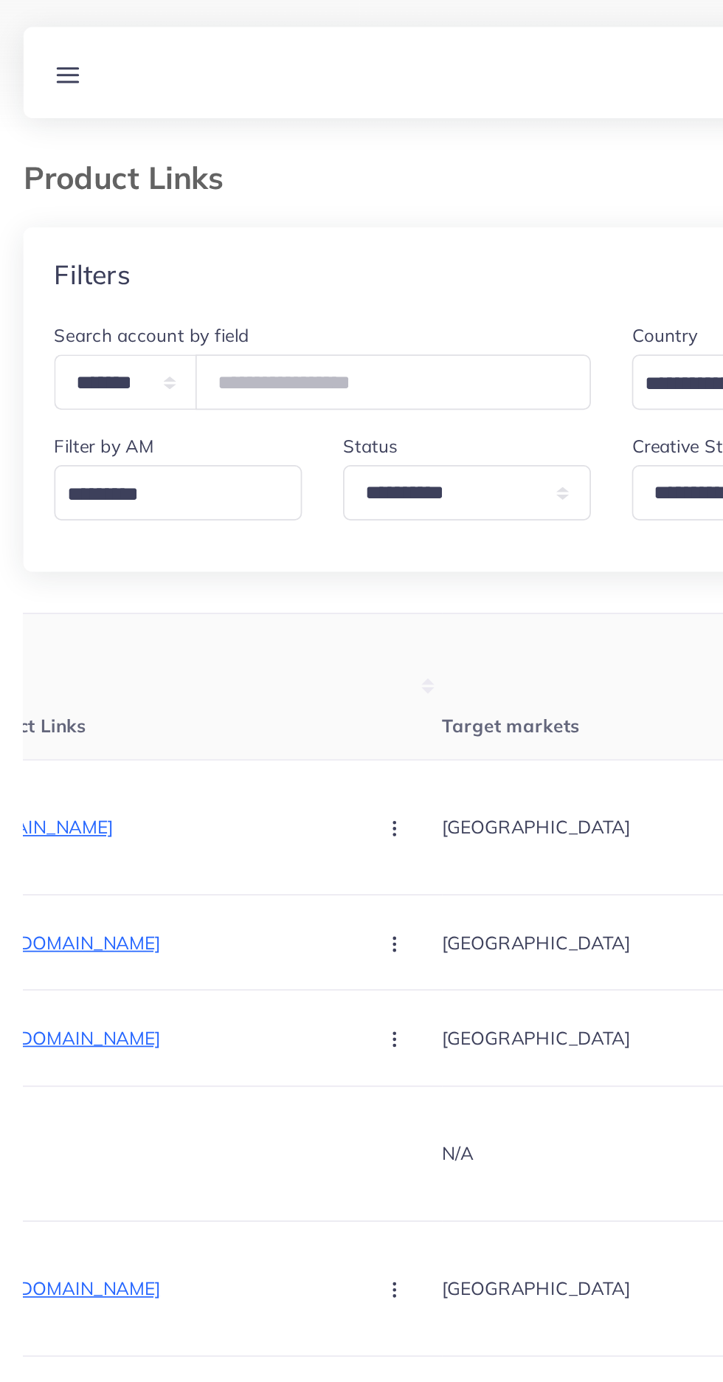
click at [364, 275] on div "**********" at bounding box center [445, 278] width 166 height 63
click at [387, 286] on select "**********" at bounding box center [444, 283] width 142 height 32
select select "*********"
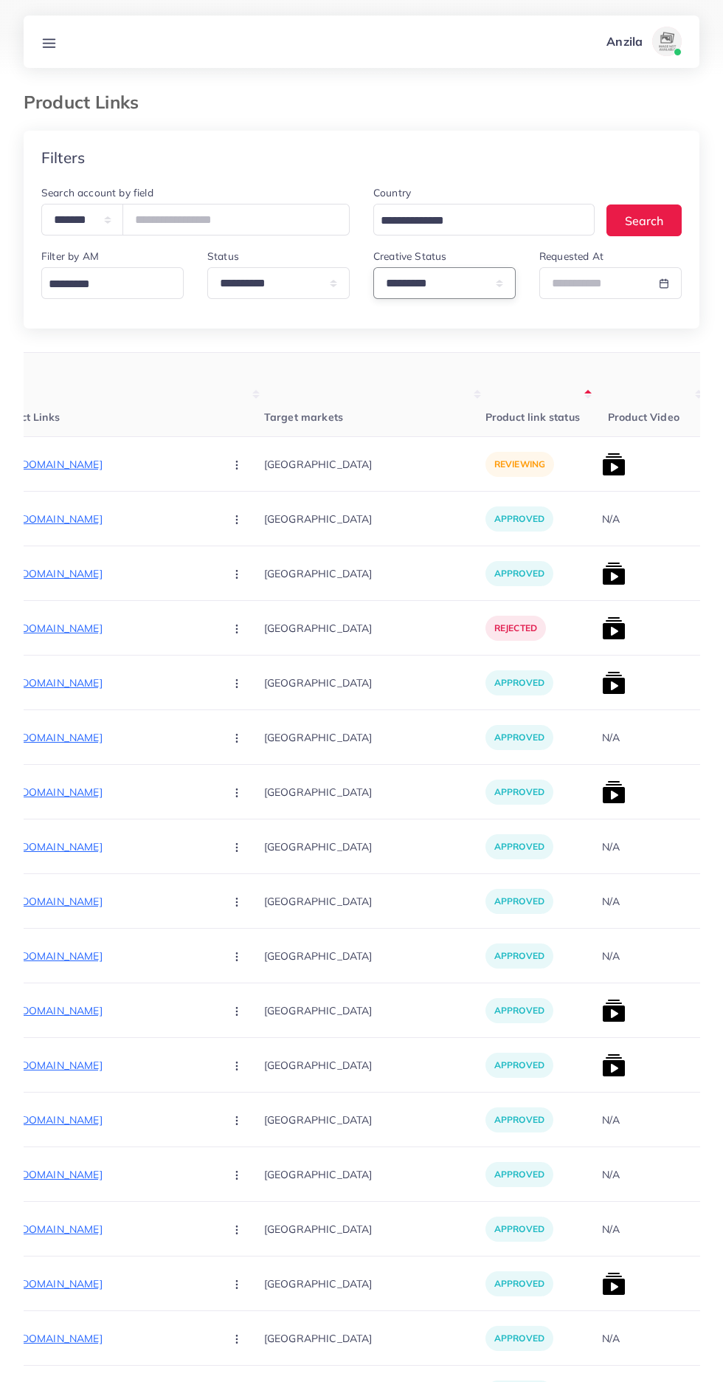
click at [236, 465] on circle "button" at bounding box center [236, 464] width 1 height 1
click at [244, 542] on span "Reject" at bounding box center [261, 541] width 35 height 15
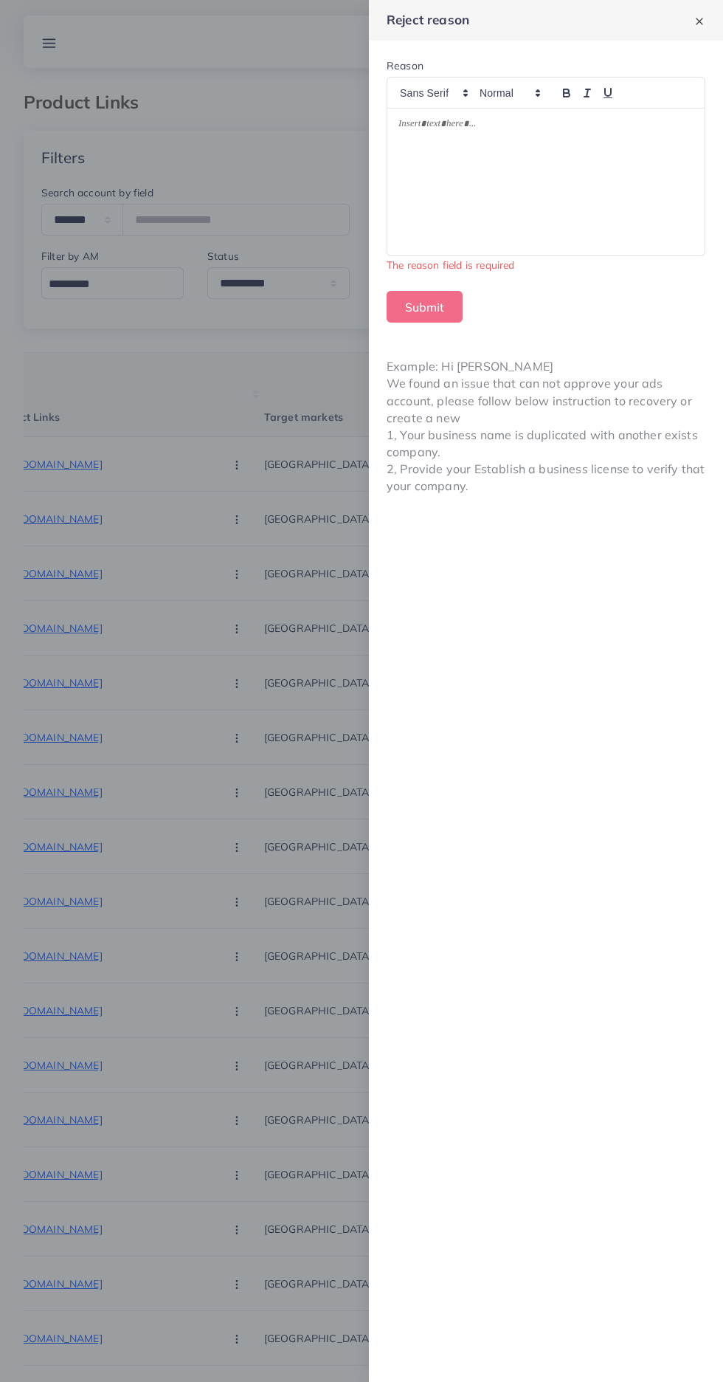
click at [588, 176] on div at bounding box center [545, 181] width 317 height 147
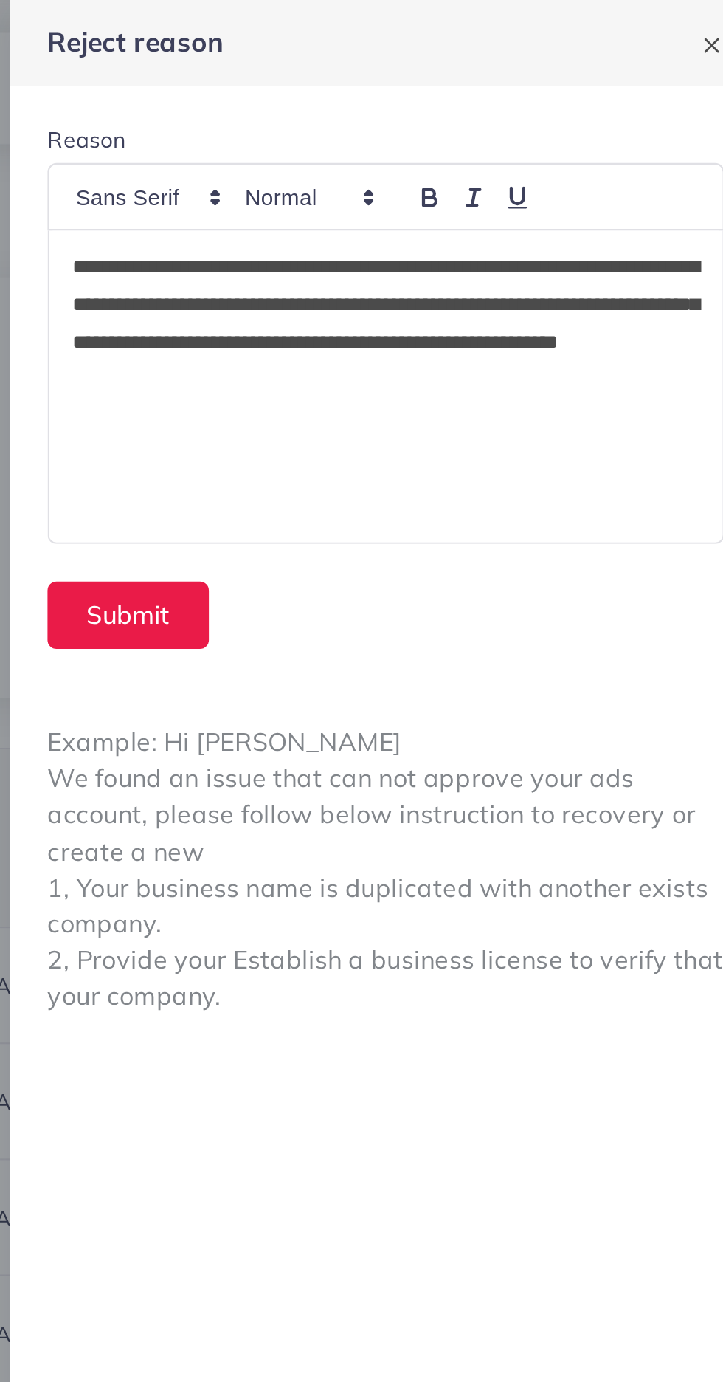
click at [550, 118] on p "**********" at bounding box center [546, 152] width 295 height 71
click at [484, 118] on p "**********" at bounding box center [546, 152] width 295 height 71
click at [472, 122] on p "**********" at bounding box center [546, 152] width 295 height 71
click at [466, 131] on p "**********" at bounding box center [546, 152] width 295 height 71
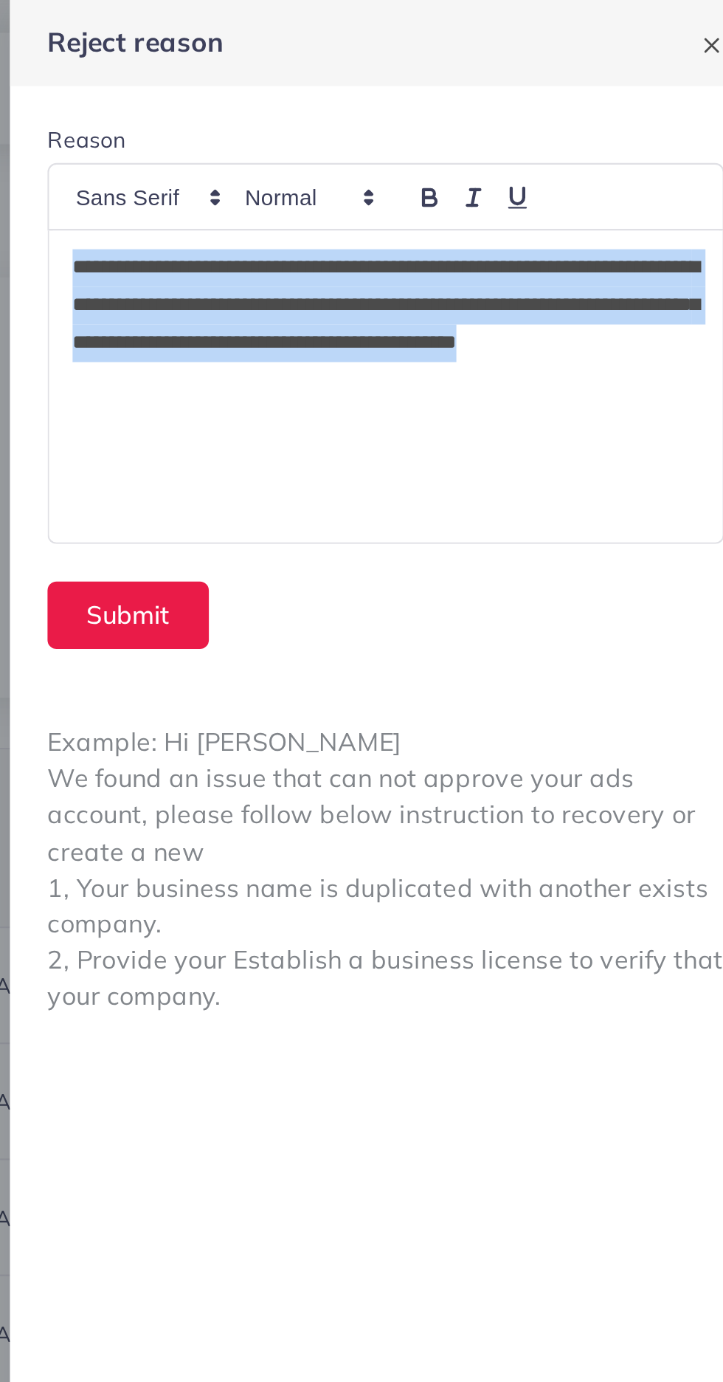
click at [565, 214] on div "**********" at bounding box center [545, 181] width 317 height 147
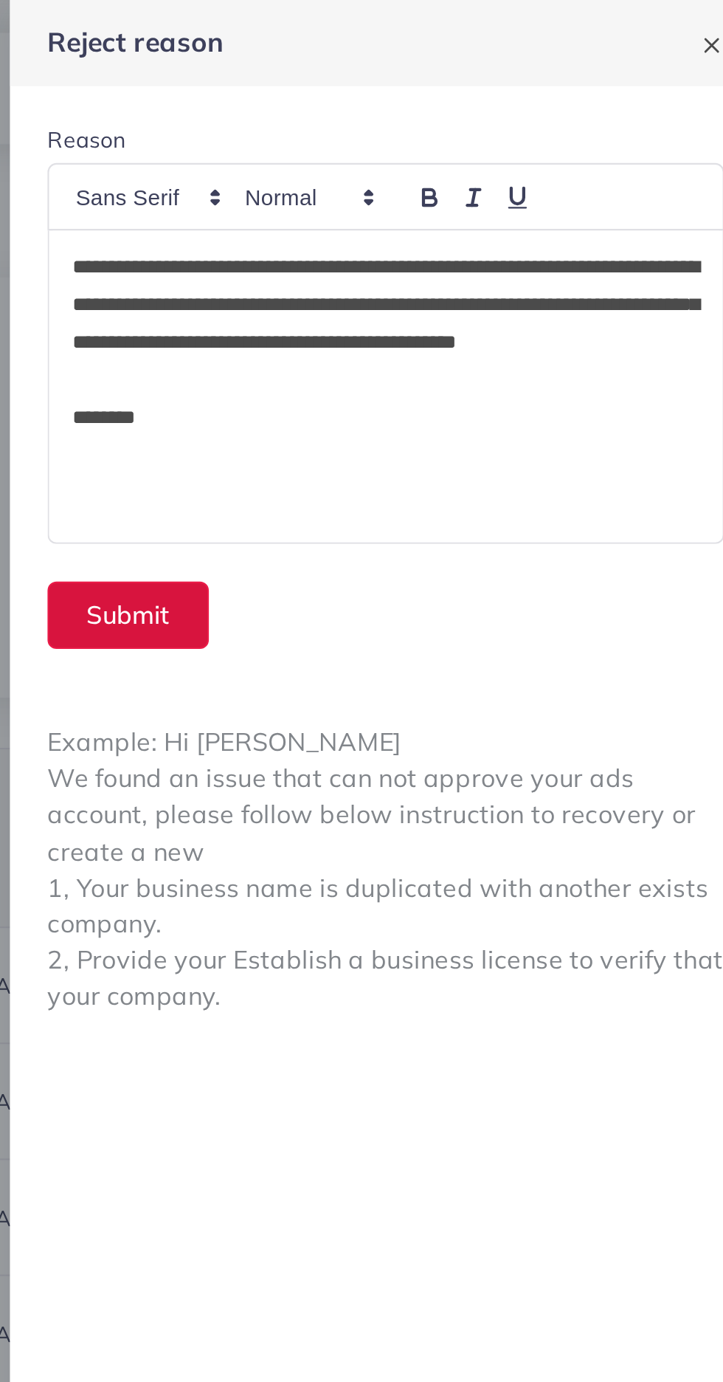
click at [416, 288] on button "Submit" at bounding box center [425, 290] width 76 height 32
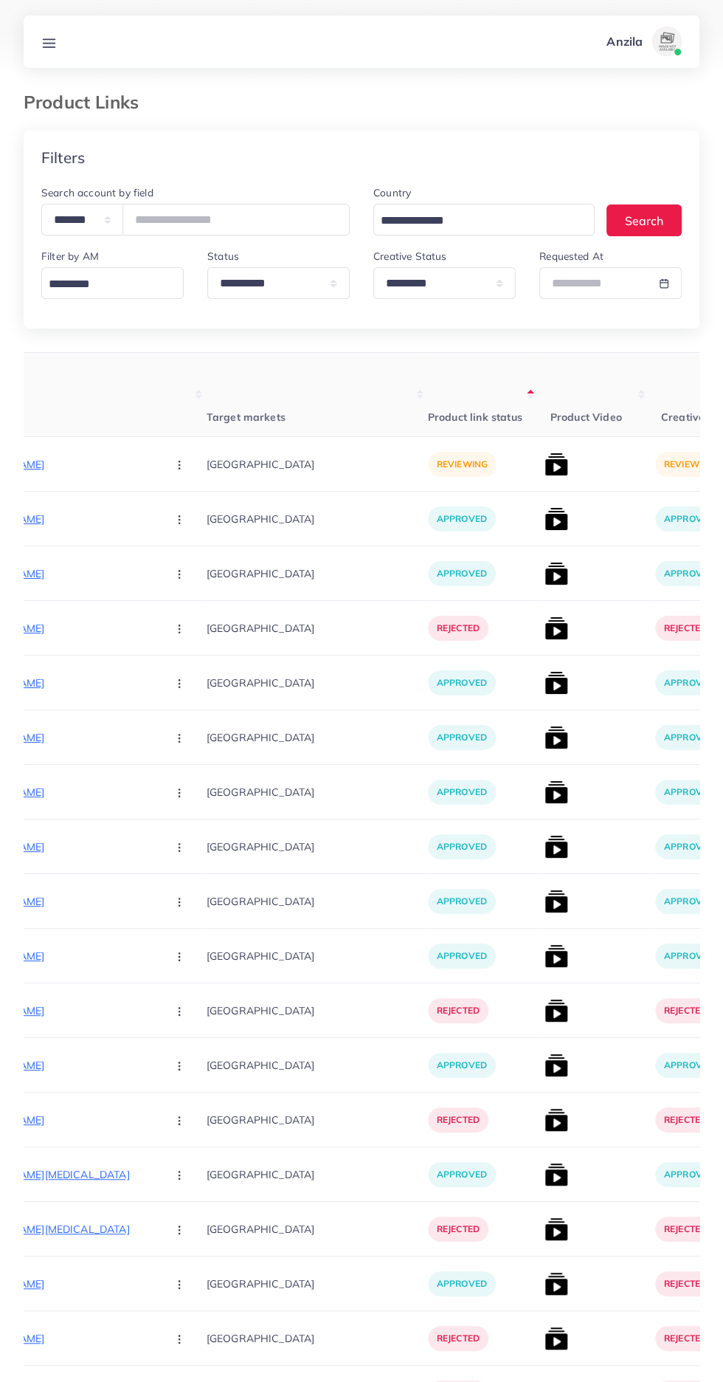
scroll to position [0, 274]
click at [92, 466] on p "[URL][DOMAIN_NAME]" at bounding box center [47, 464] width 221 height 18
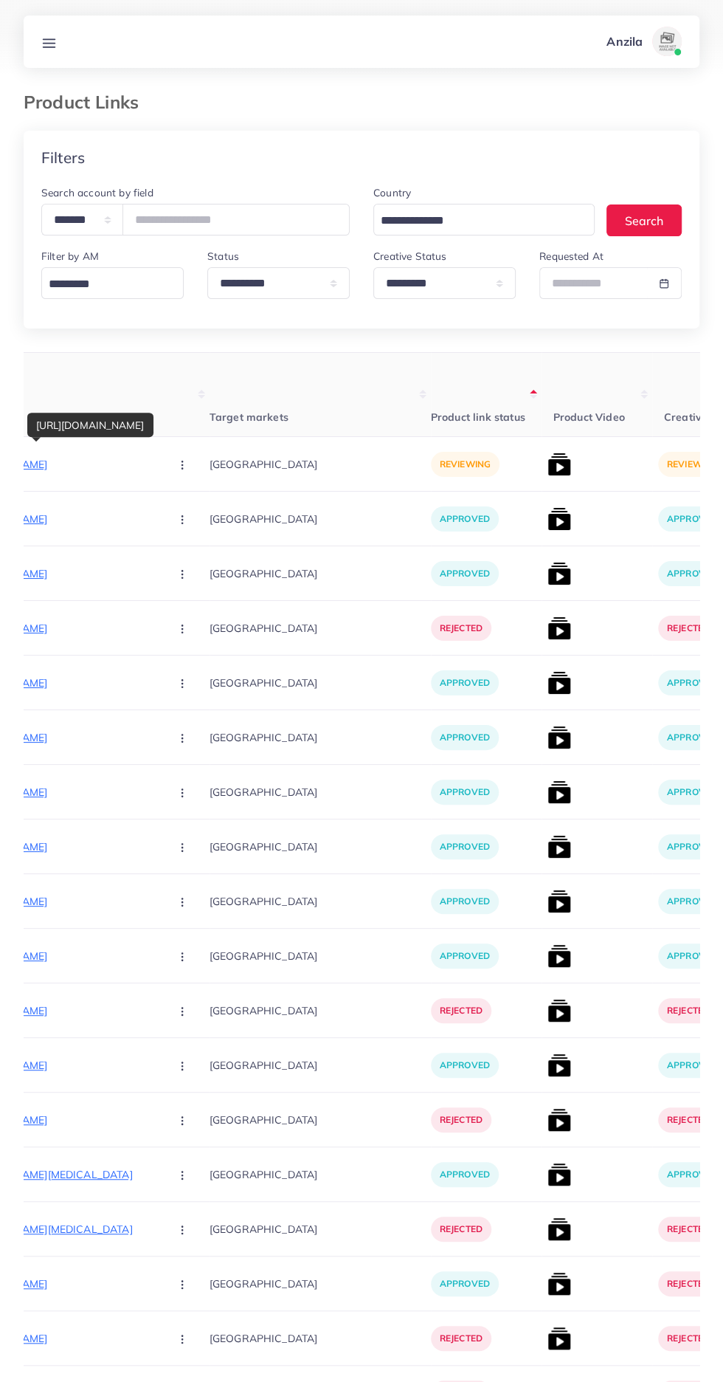
click at [158, 464] on button "button" at bounding box center [184, 463] width 52 height 33
click at [199, 543] on link "Reject" at bounding box center [217, 541] width 117 height 32
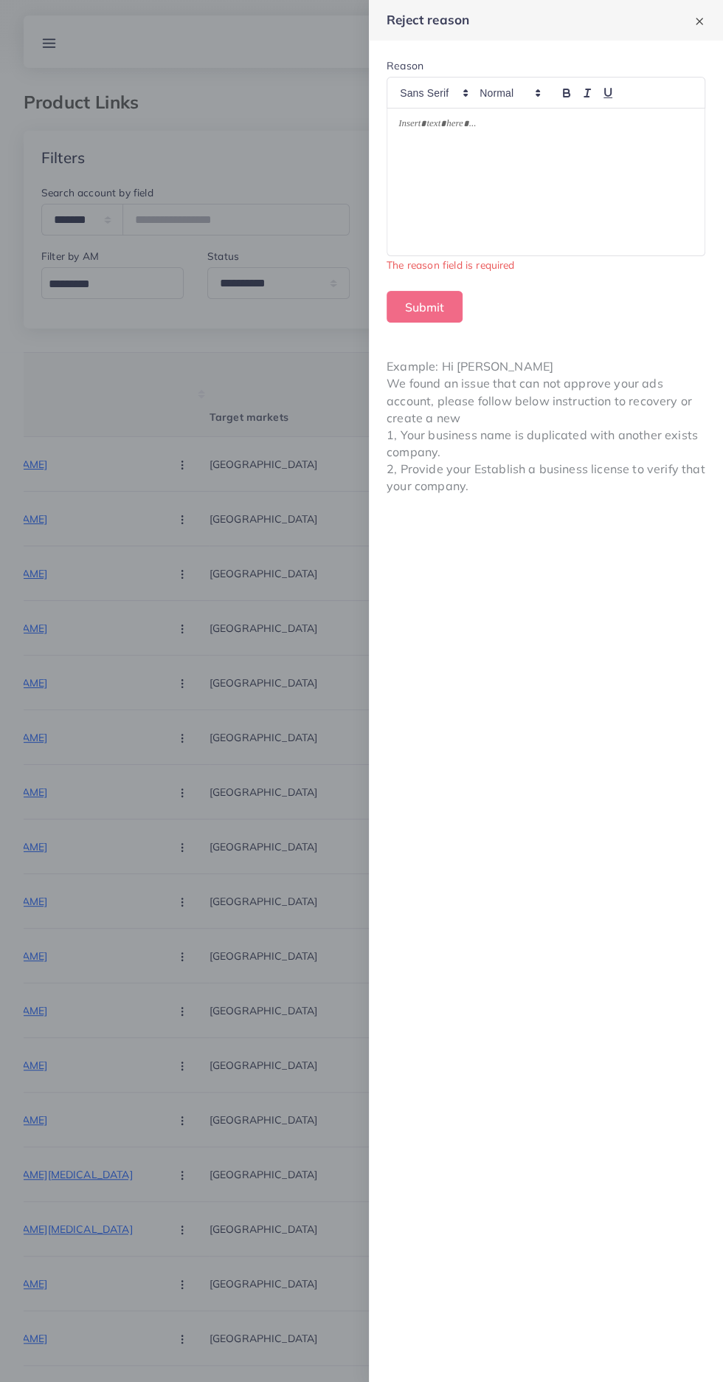
click at [543, 236] on div at bounding box center [545, 181] width 317 height 147
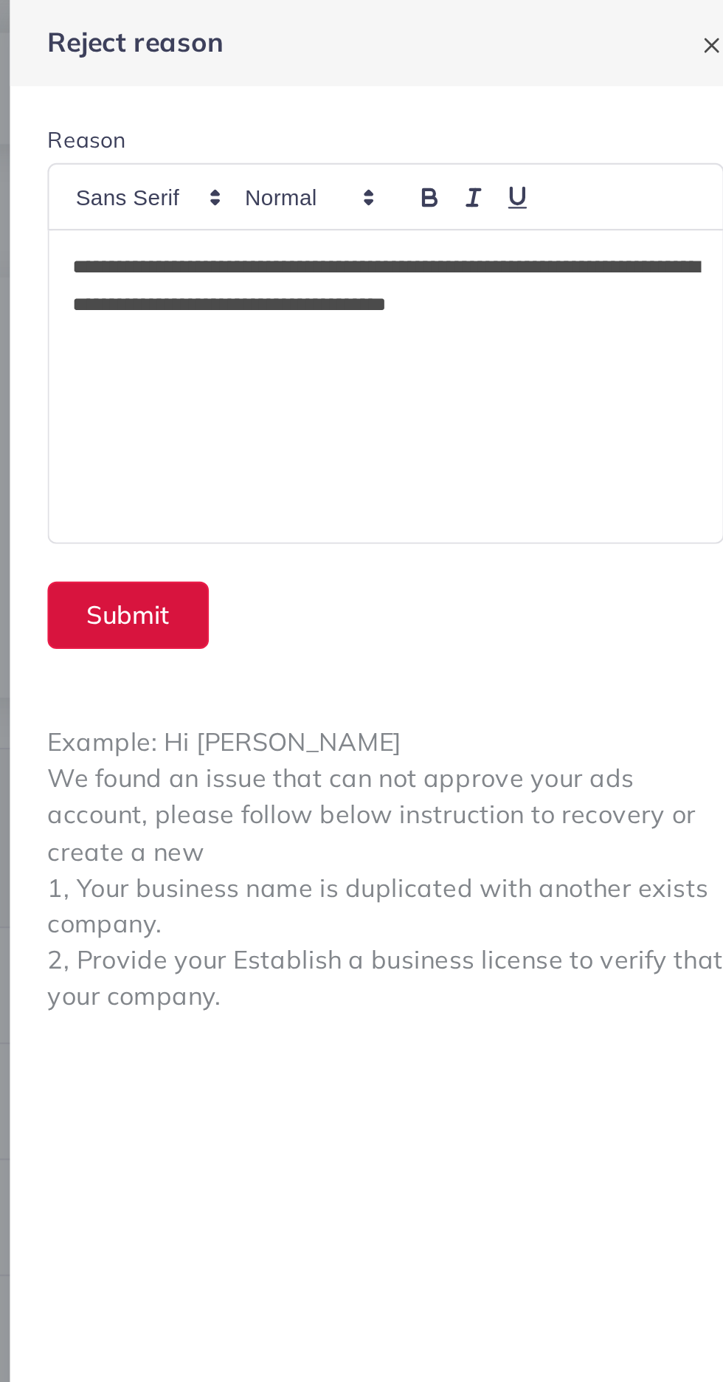
click at [439, 289] on button "Submit" at bounding box center [425, 290] width 76 height 32
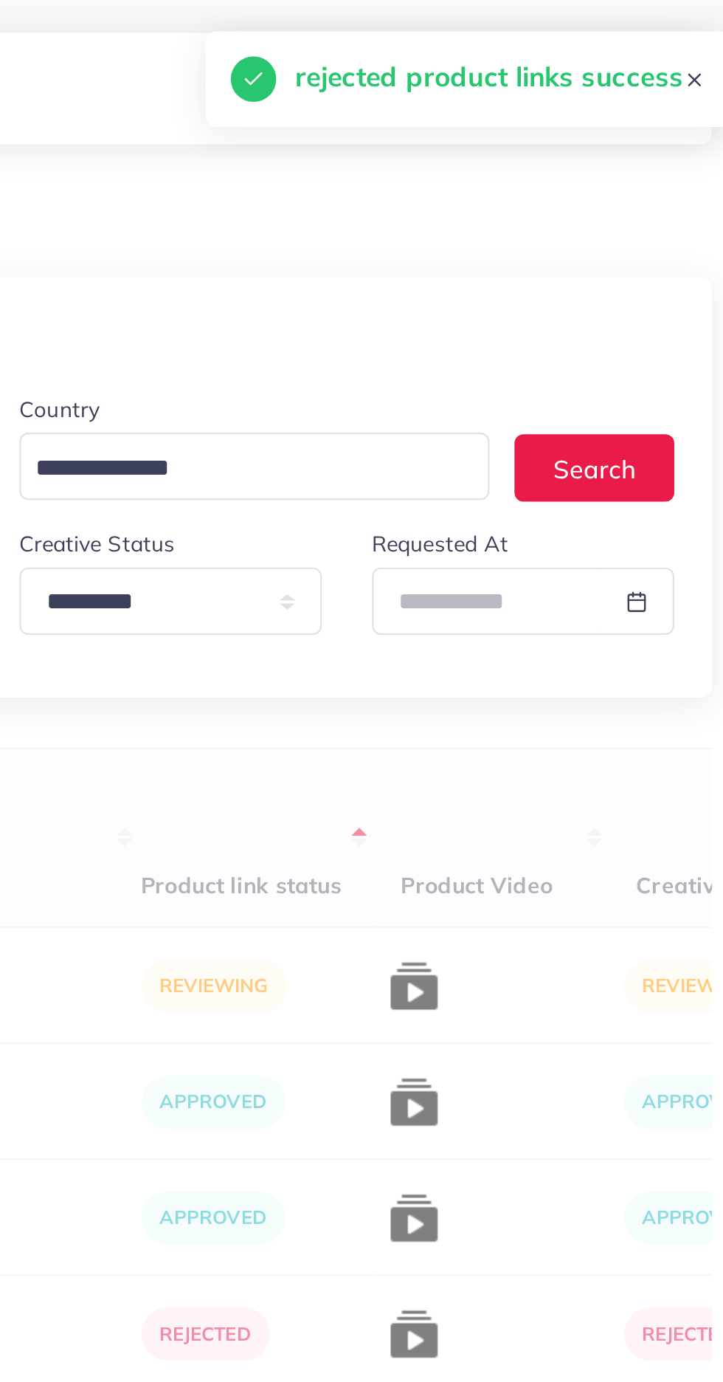
scroll to position [0, 231]
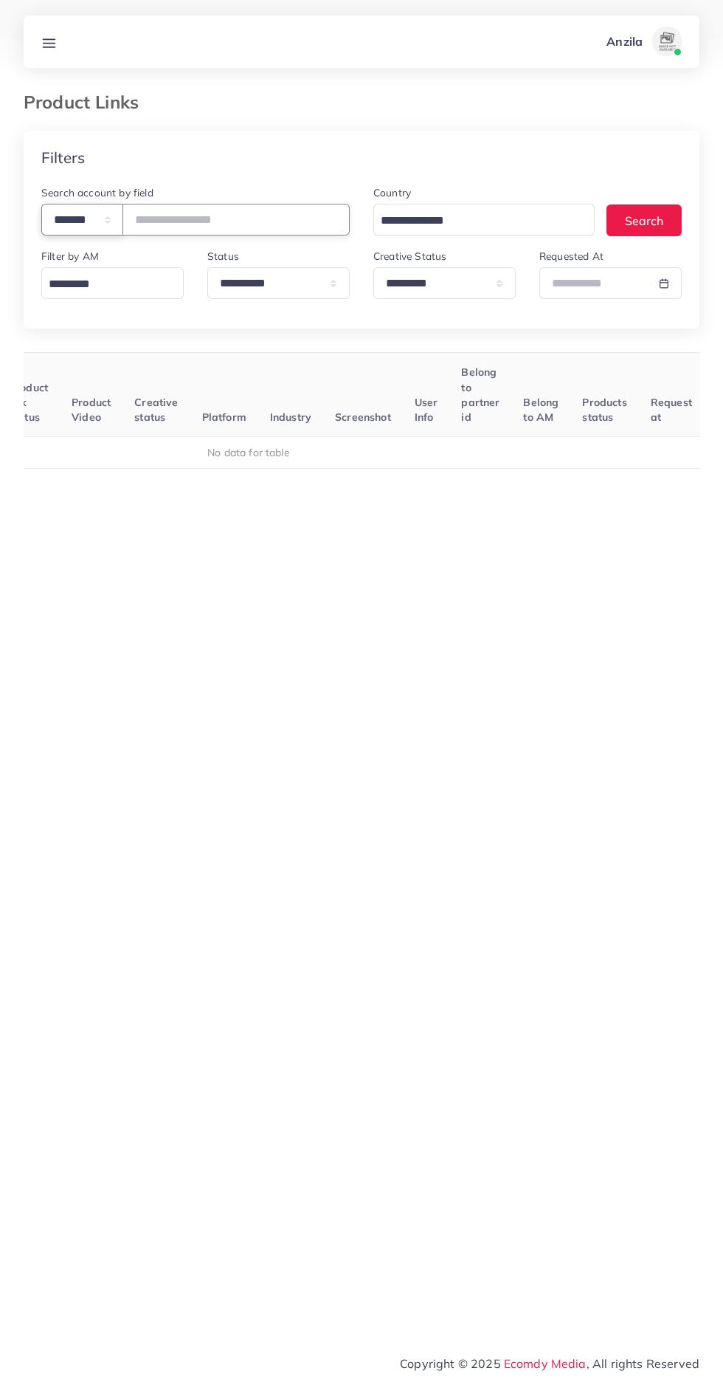
click at [90, 228] on select "**********" at bounding box center [82, 220] width 82 height 32
select select "*****"
paste input "**********"
type input "**********"
click at [414, 283] on select "**********" at bounding box center [444, 283] width 142 height 32
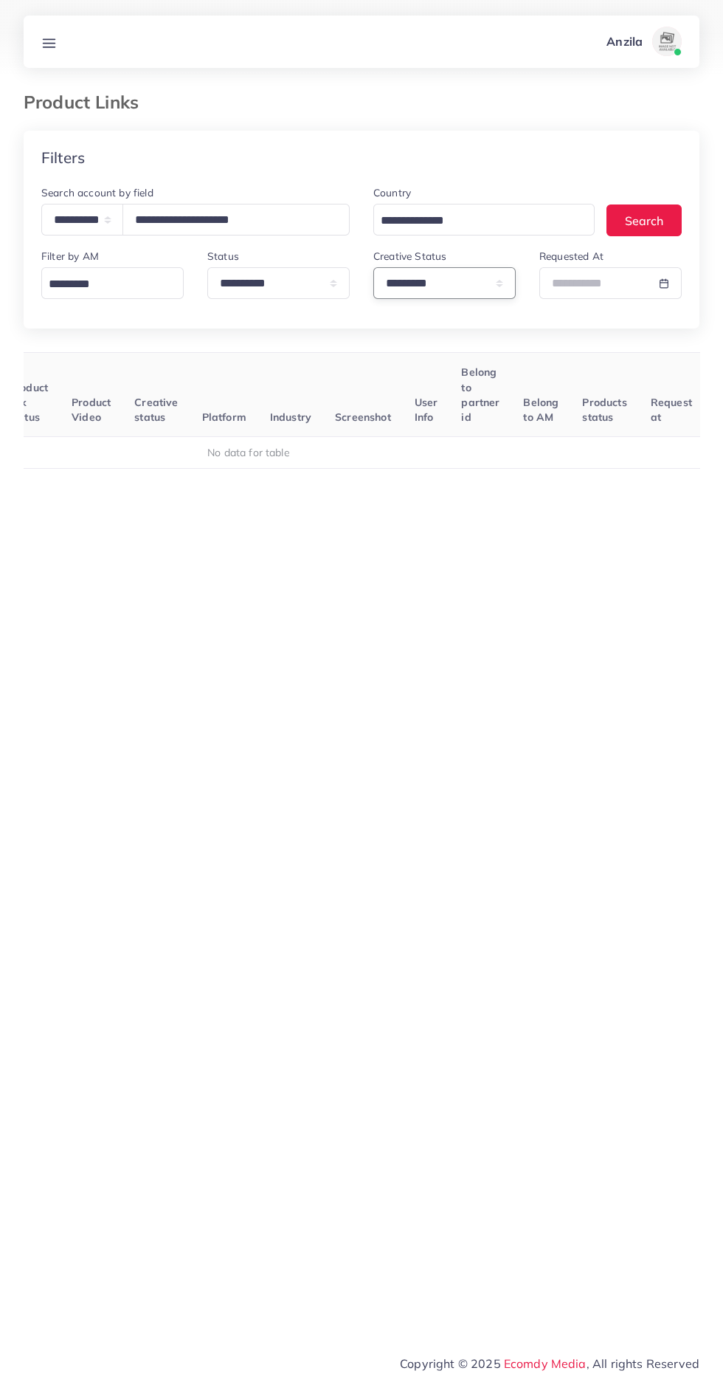
select select
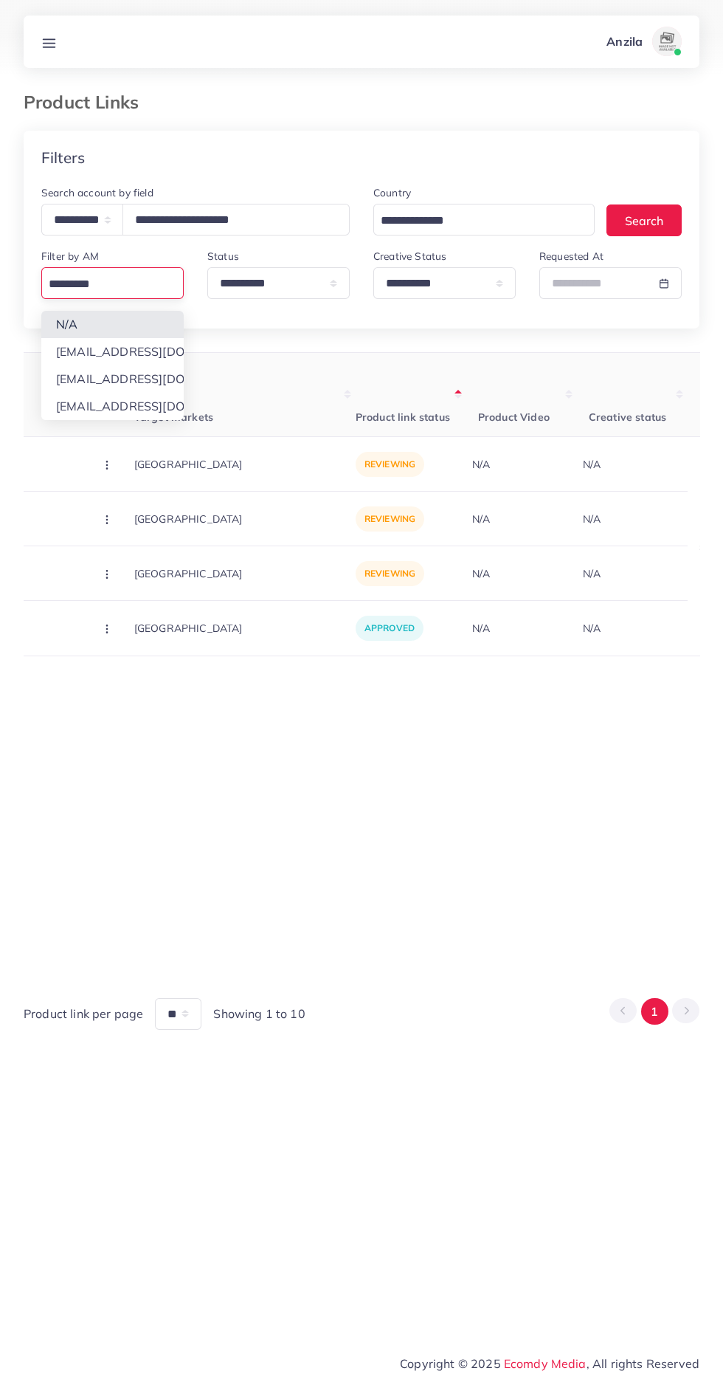
scroll to position [0, 386]
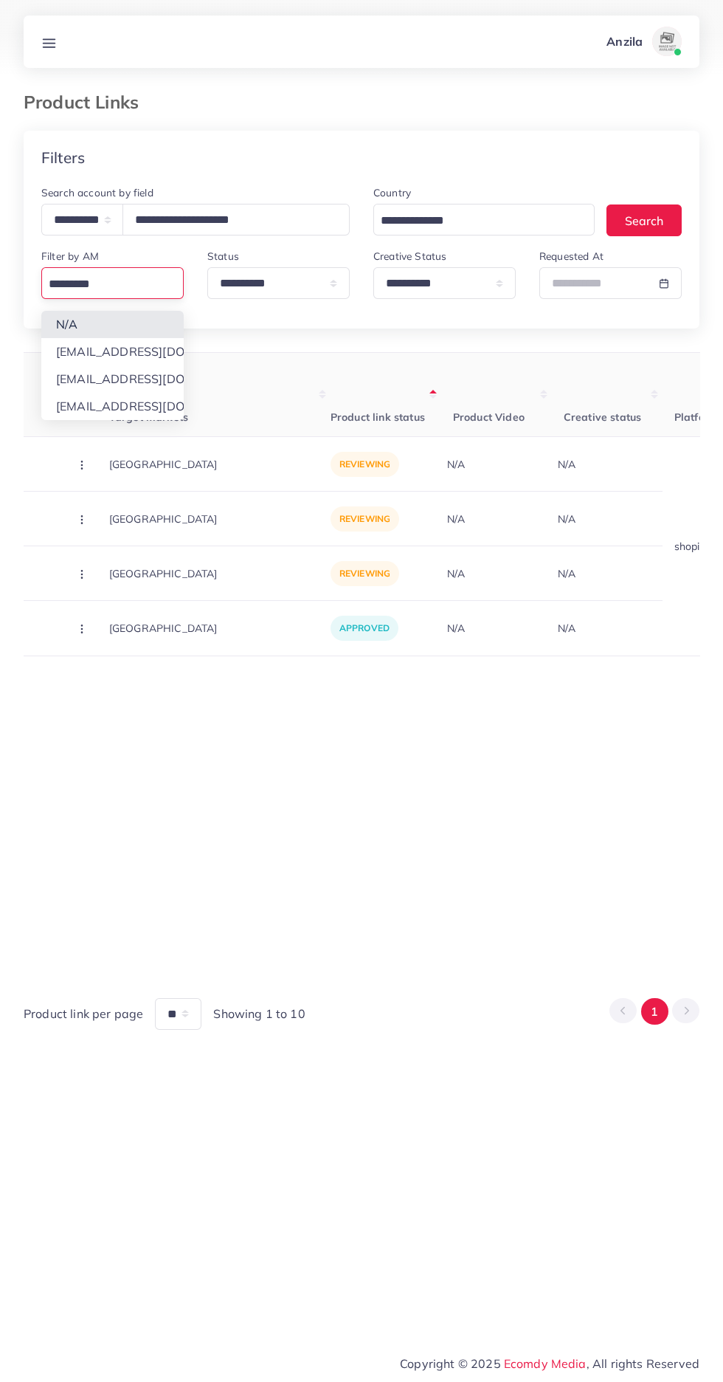
click at [218, 838] on div "User ID Country Product Links Target markets Product link status Product Video …" at bounding box center [362, 662] width 676 height 621
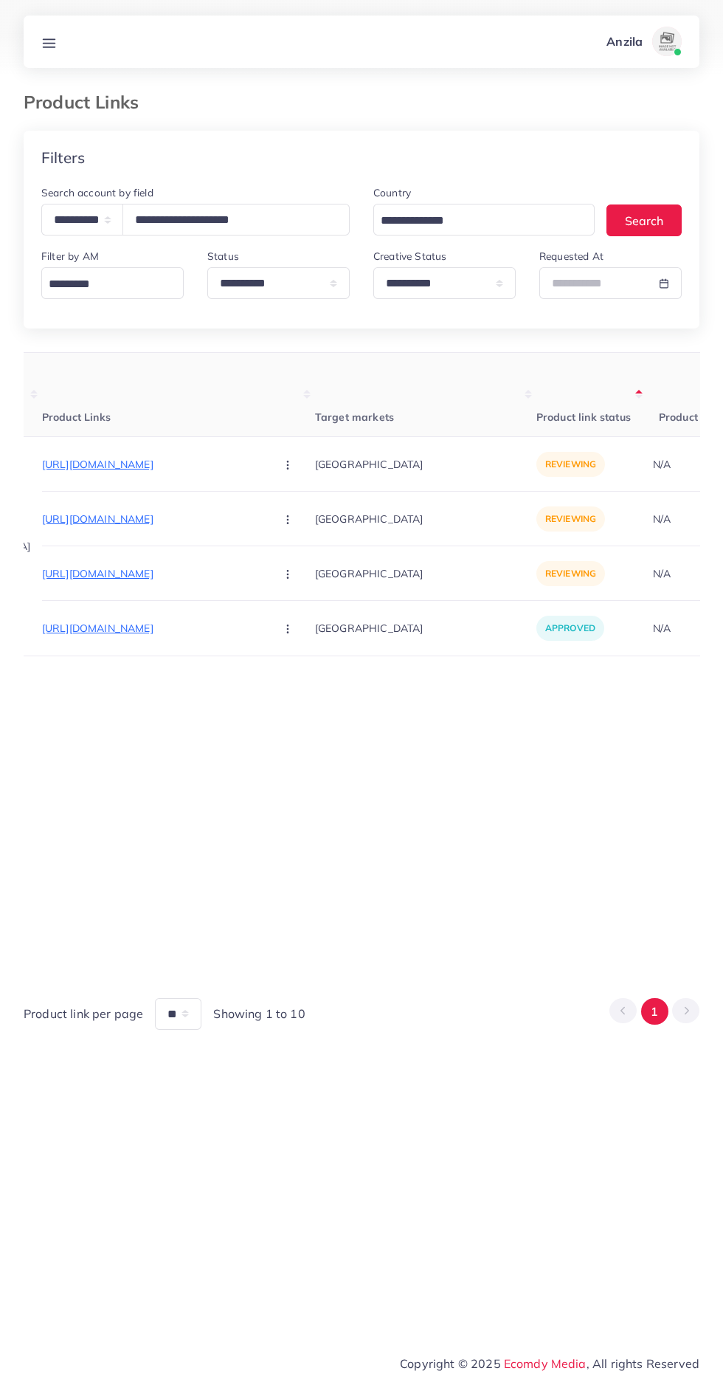
scroll to position [0, 163]
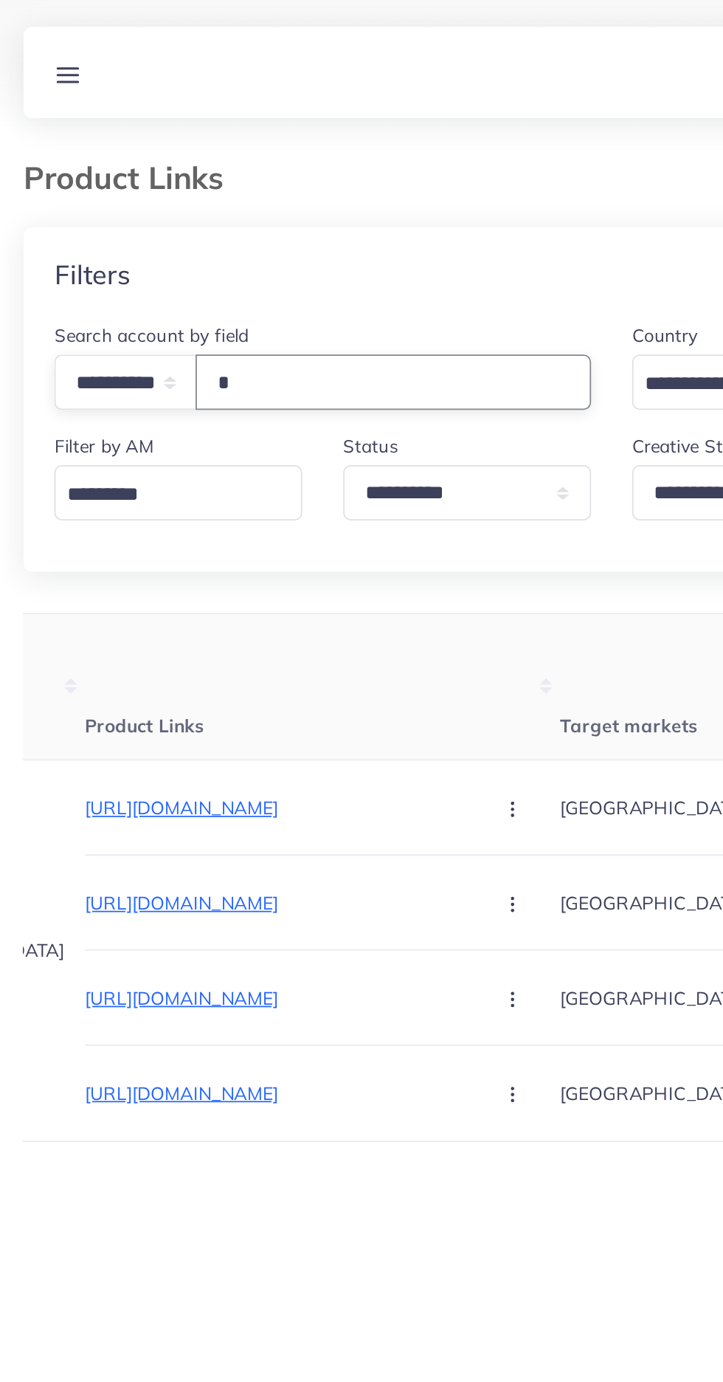
type input "*"
click at [73, 120] on div "Product Links" at bounding box center [362, 111] width 700 height 39
click at [49, 46] on line at bounding box center [50, 46] width 12 height 0
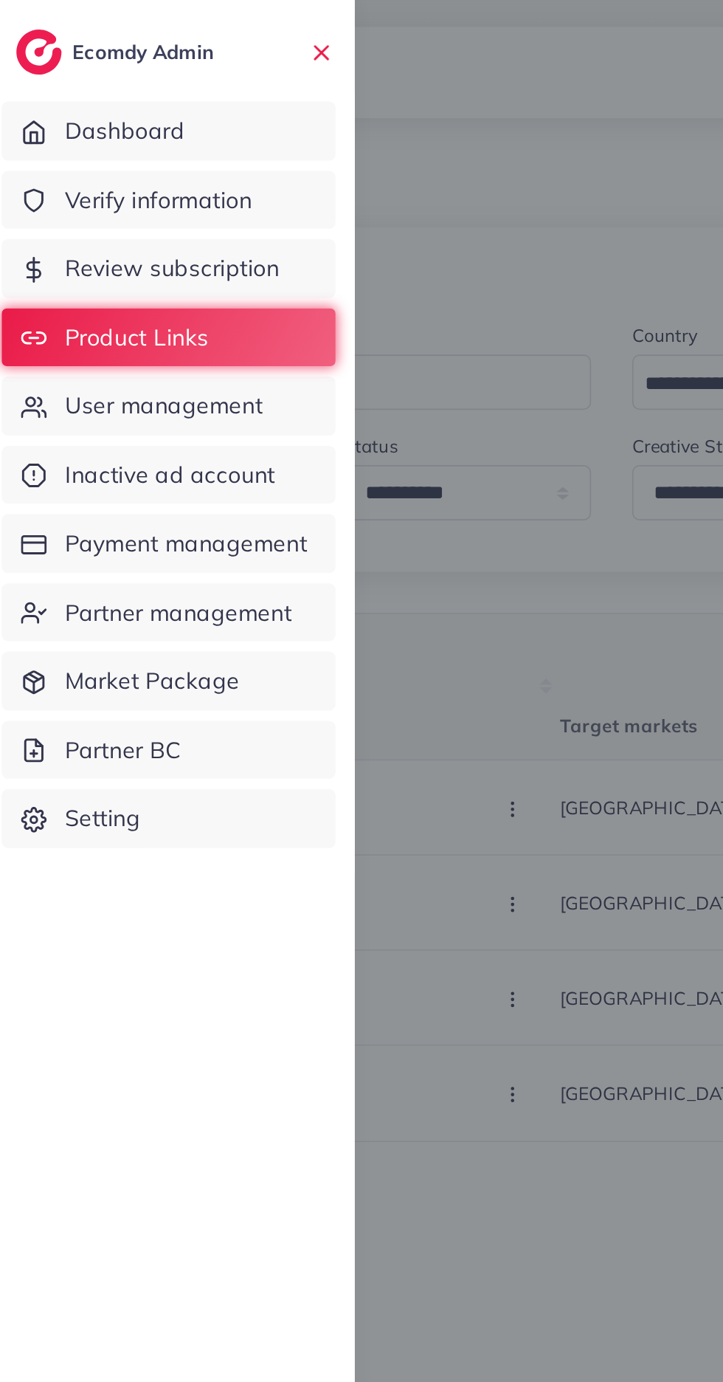
click at [80, 247] on link "User management" at bounding box center [107, 233] width 192 height 34
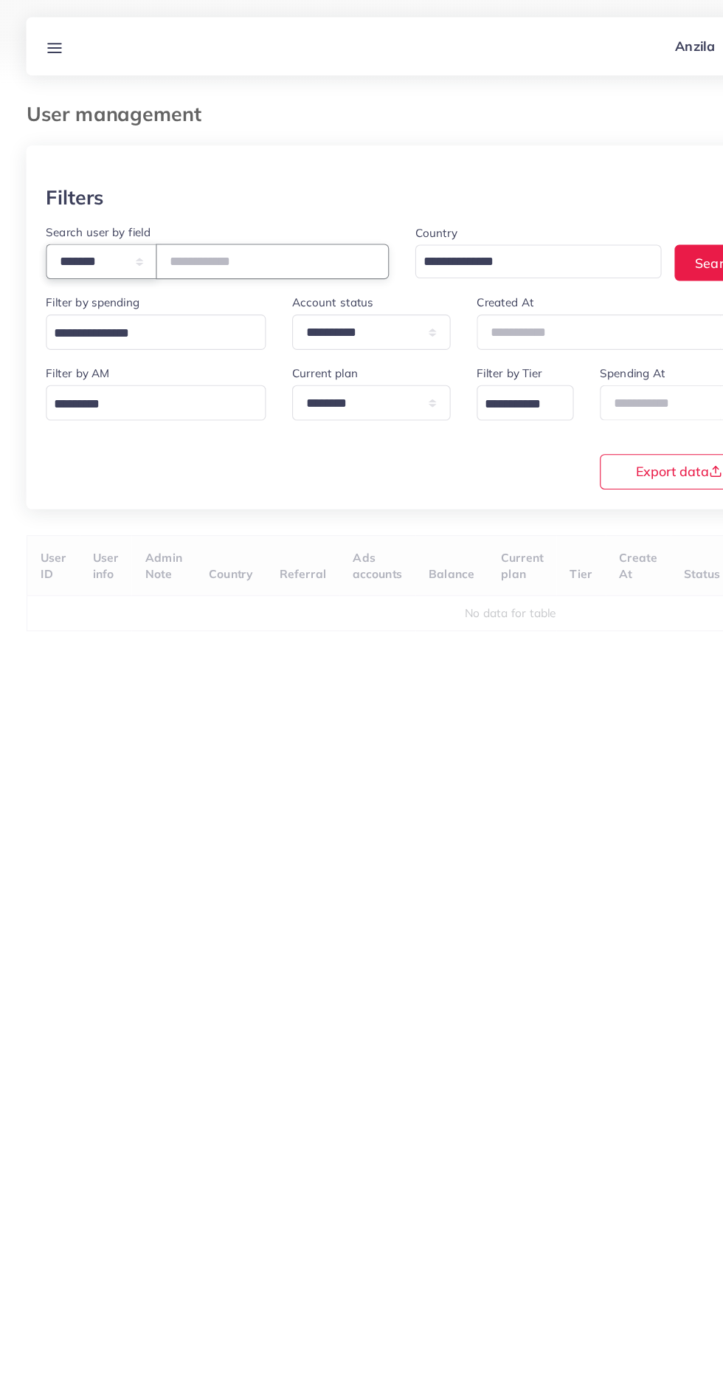
click at [73, 240] on select "**********" at bounding box center [91, 235] width 100 height 32
select select "*****"
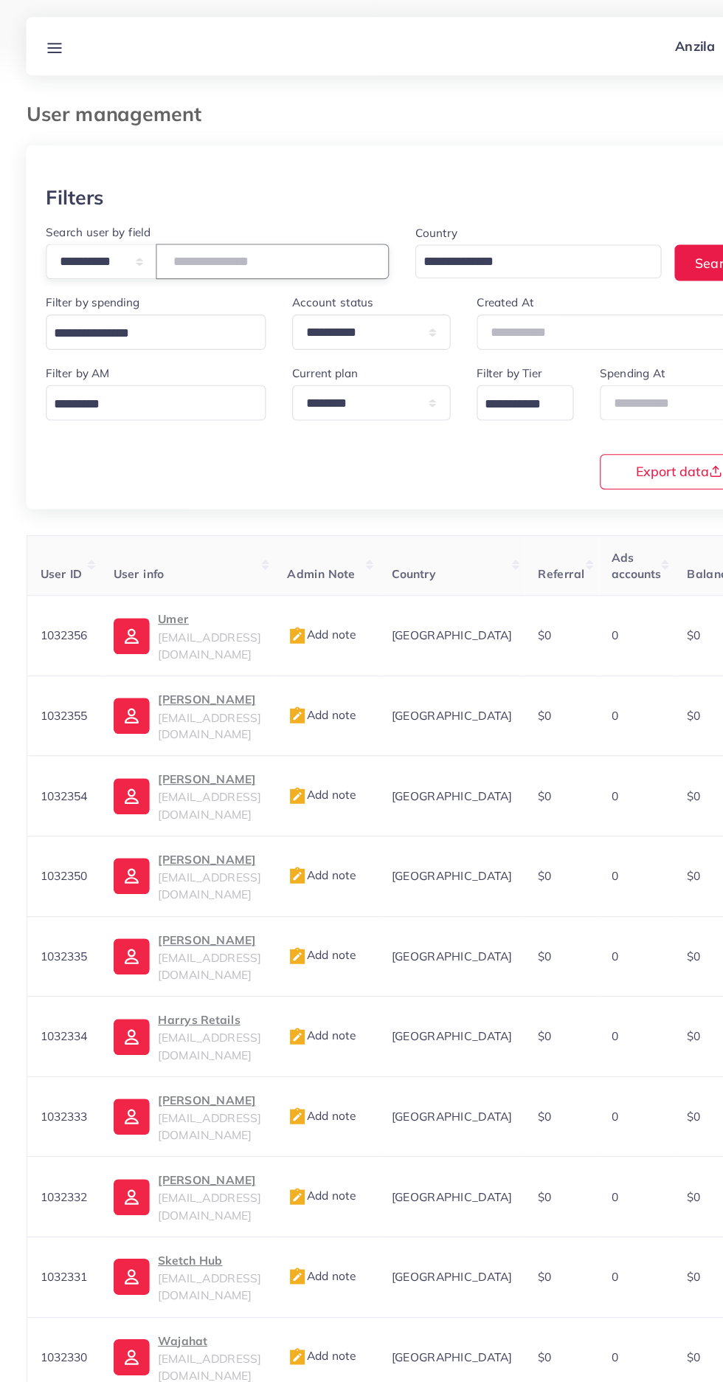
paste input "**********"
type input "**********"
click at [165, 447] on div "**********" at bounding box center [362, 312] width 676 height 291
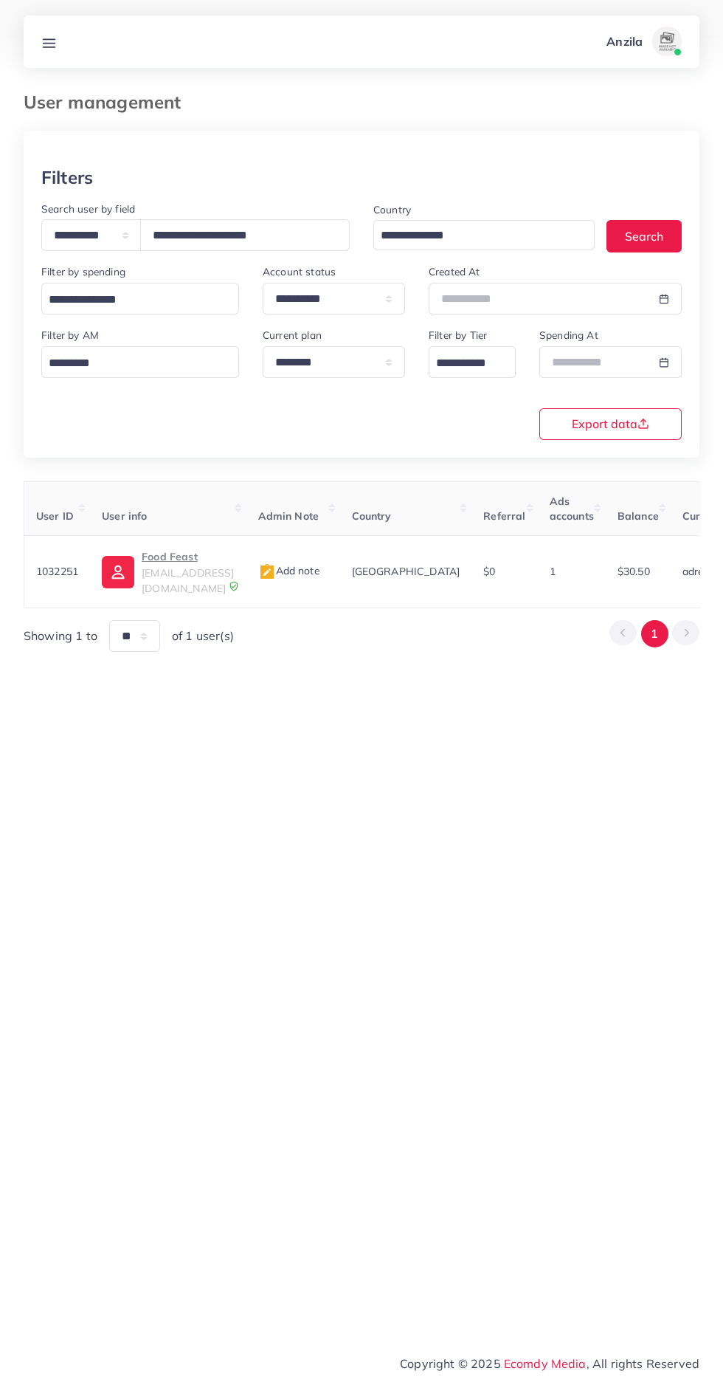
click at [191, 578] on span "foodfeast73@gmail.com" at bounding box center [188, 580] width 92 height 28
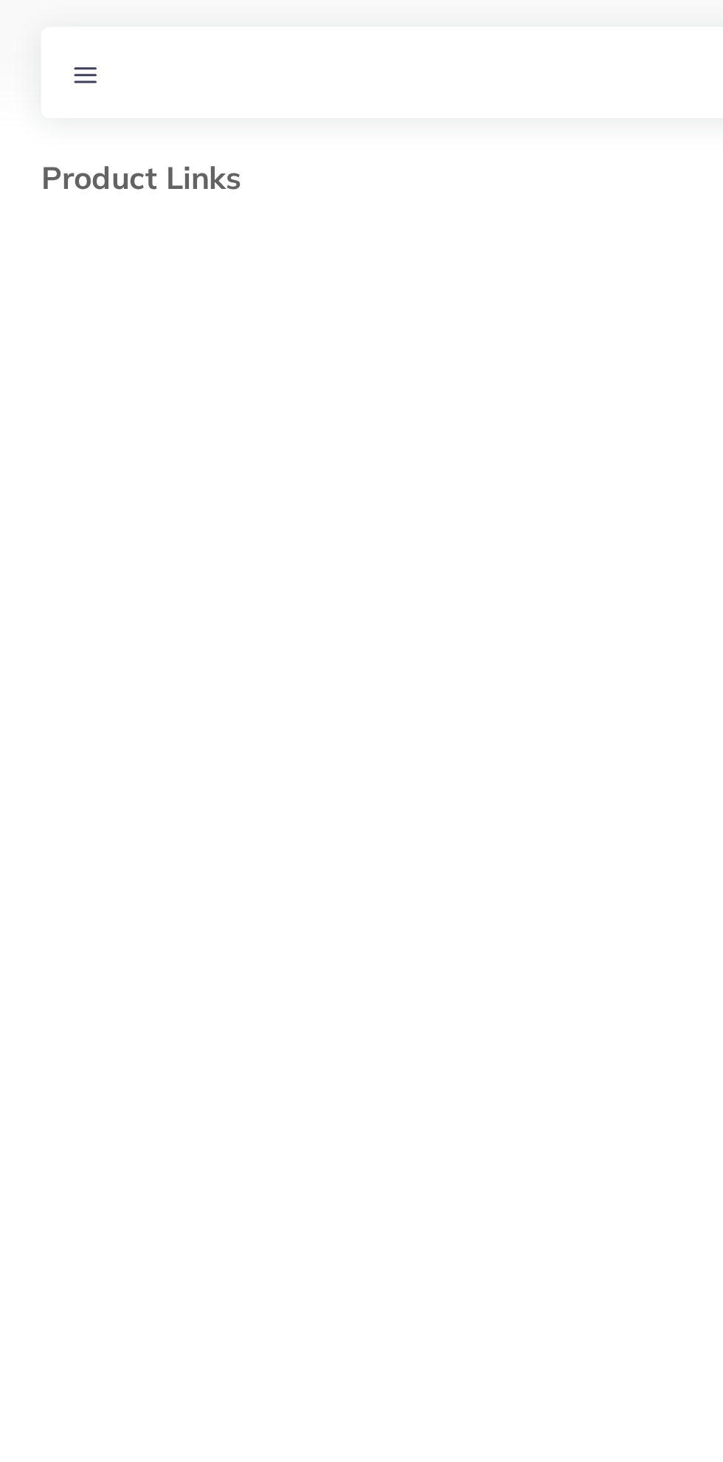
select select "*********"
click at [58, 41] on link at bounding box center [48, 41] width 27 height 18
select select "*"
select select "****"
select select "*"
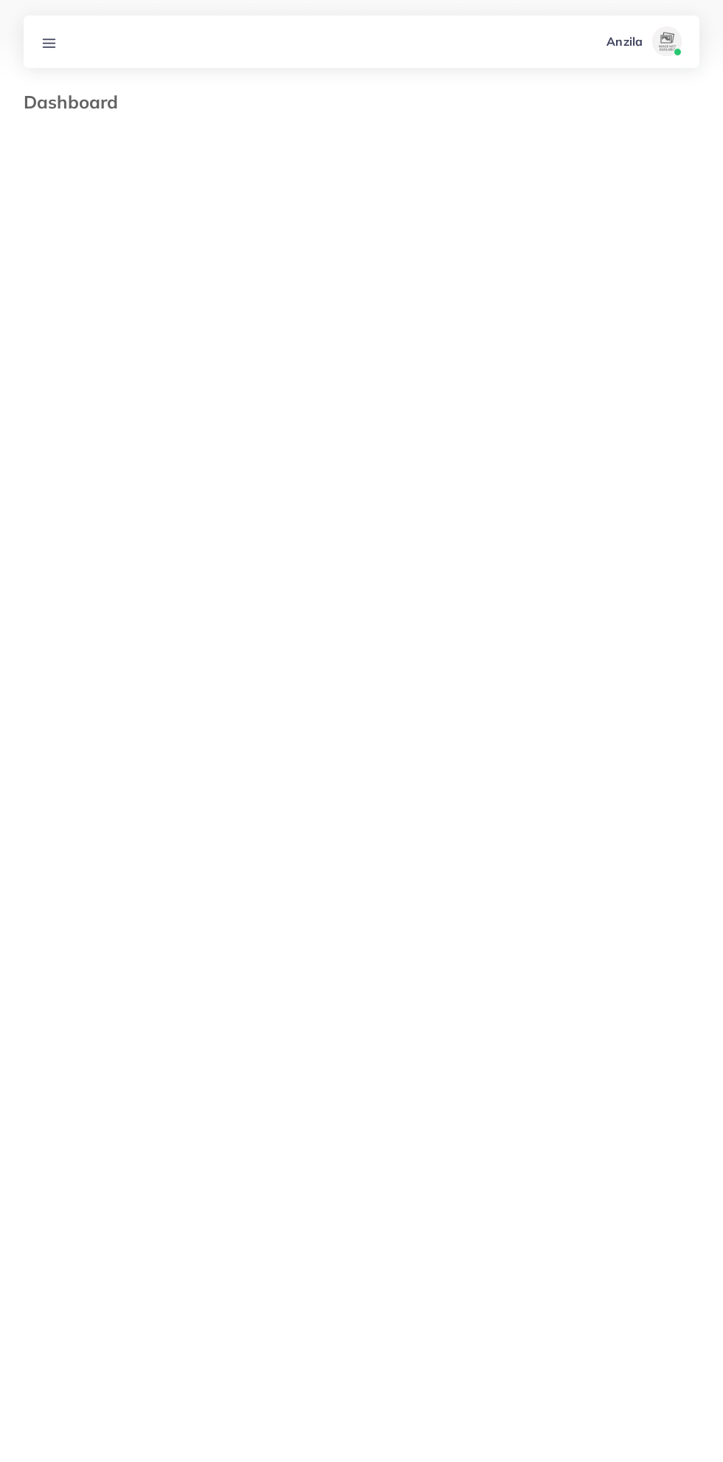
select select "****"
select select "*"
select select "****"
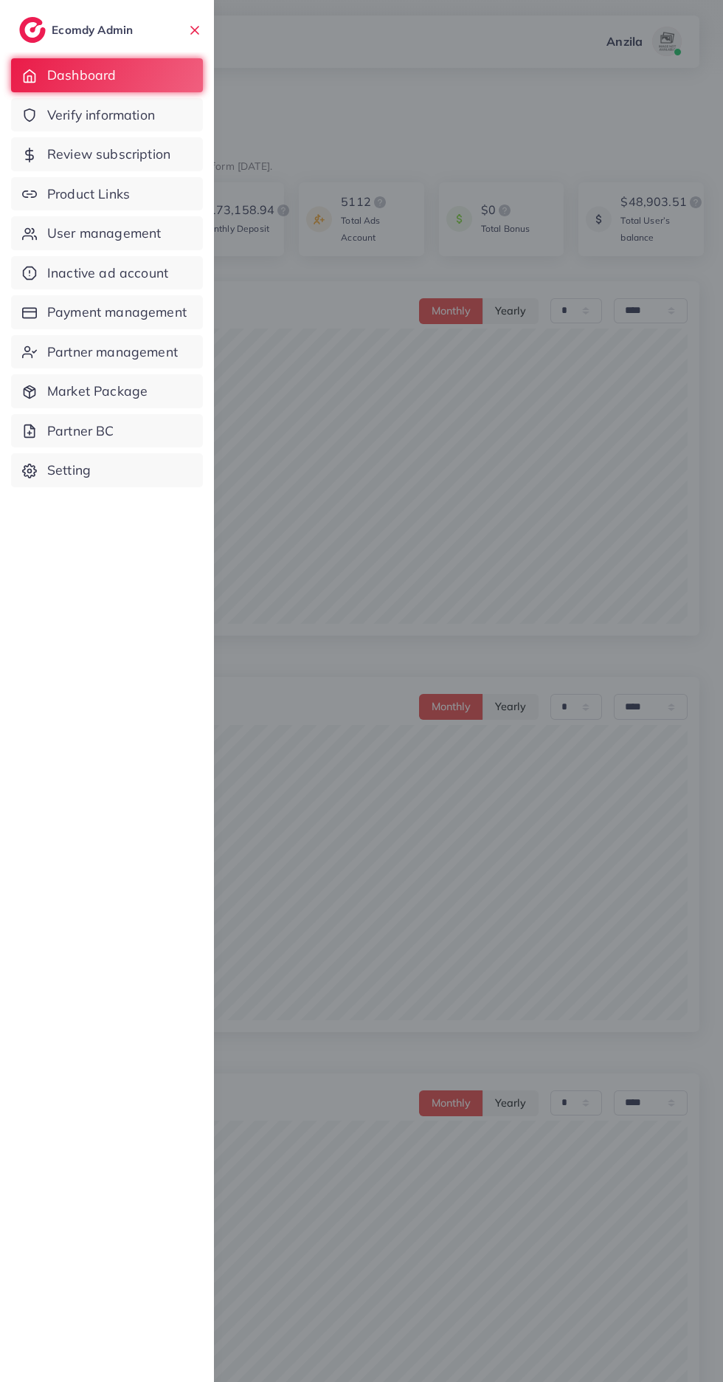
click at [52, 199] on span "Product Links" at bounding box center [88, 194] width 83 height 19
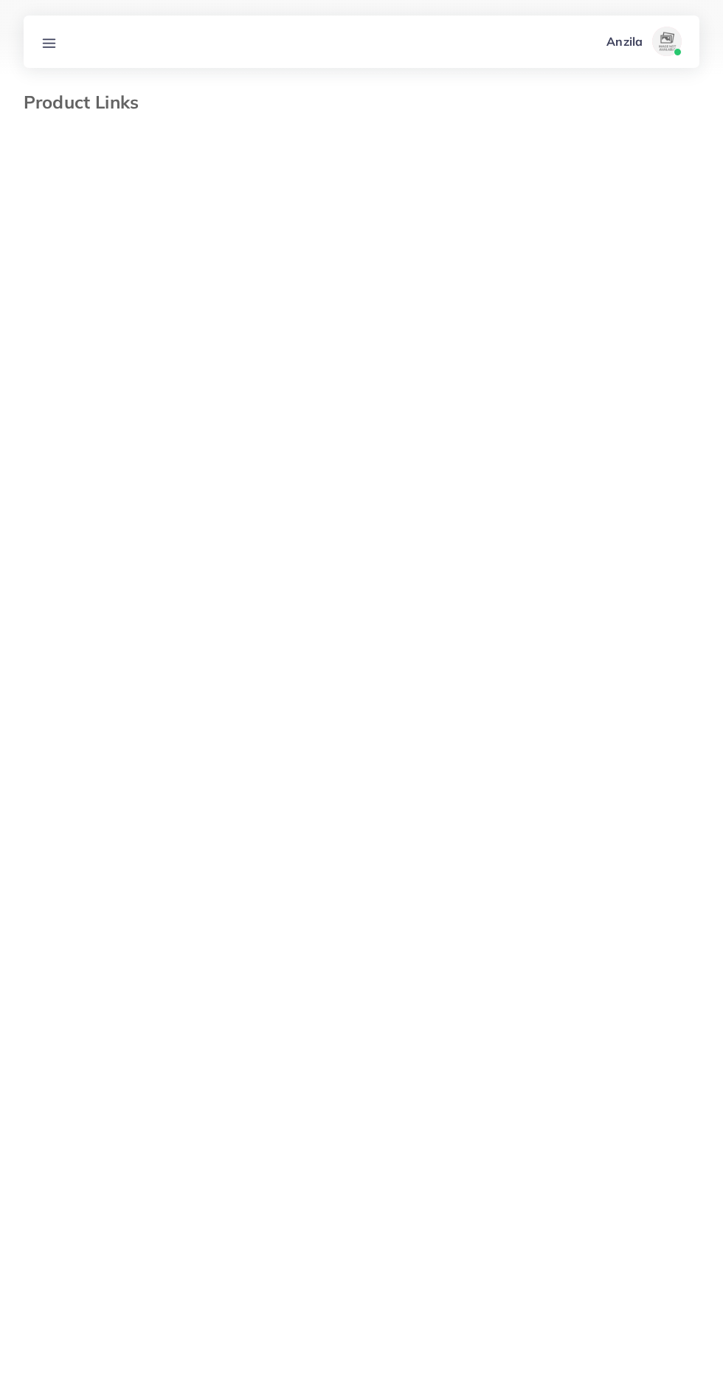
select select "*********"
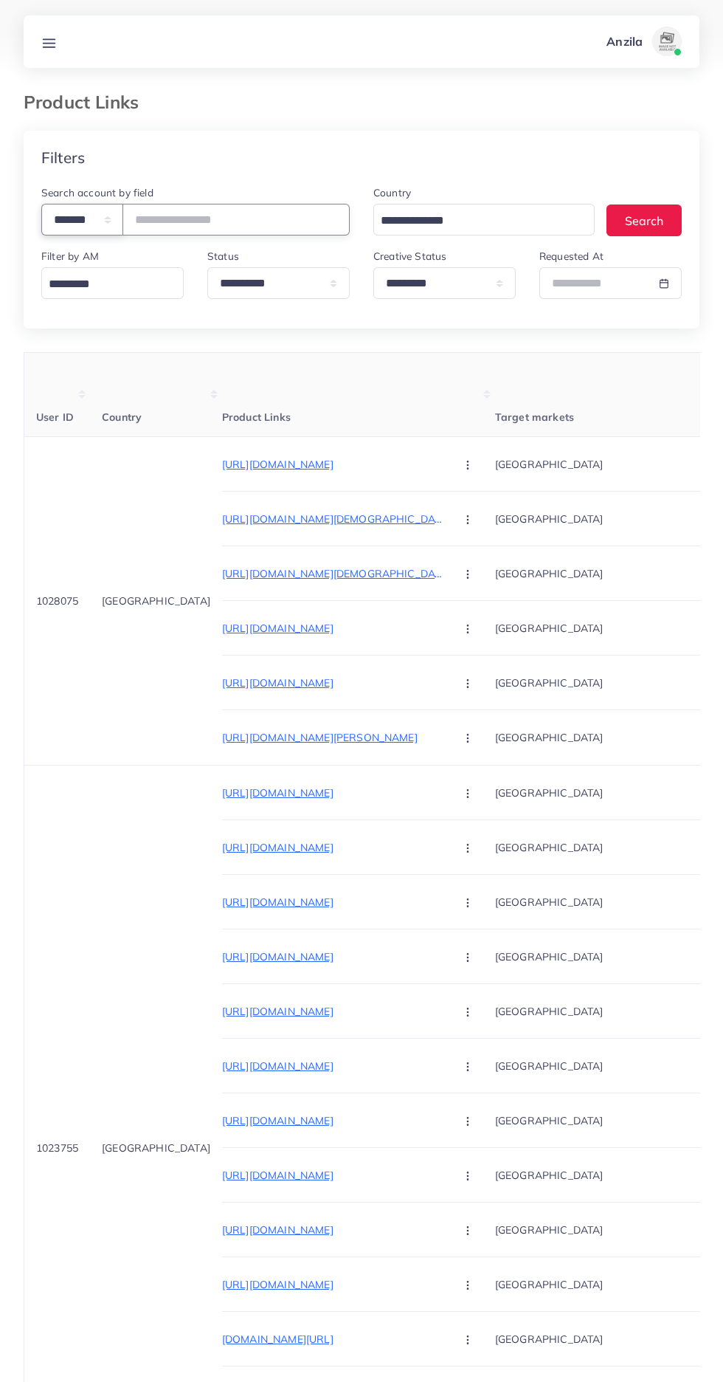
click at [75, 226] on select "**********" at bounding box center [82, 220] width 82 height 32
select select "*****"
paste input "**********"
type input "**********"
click at [272, 393] on th "Product Links" at bounding box center [358, 395] width 273 height 84
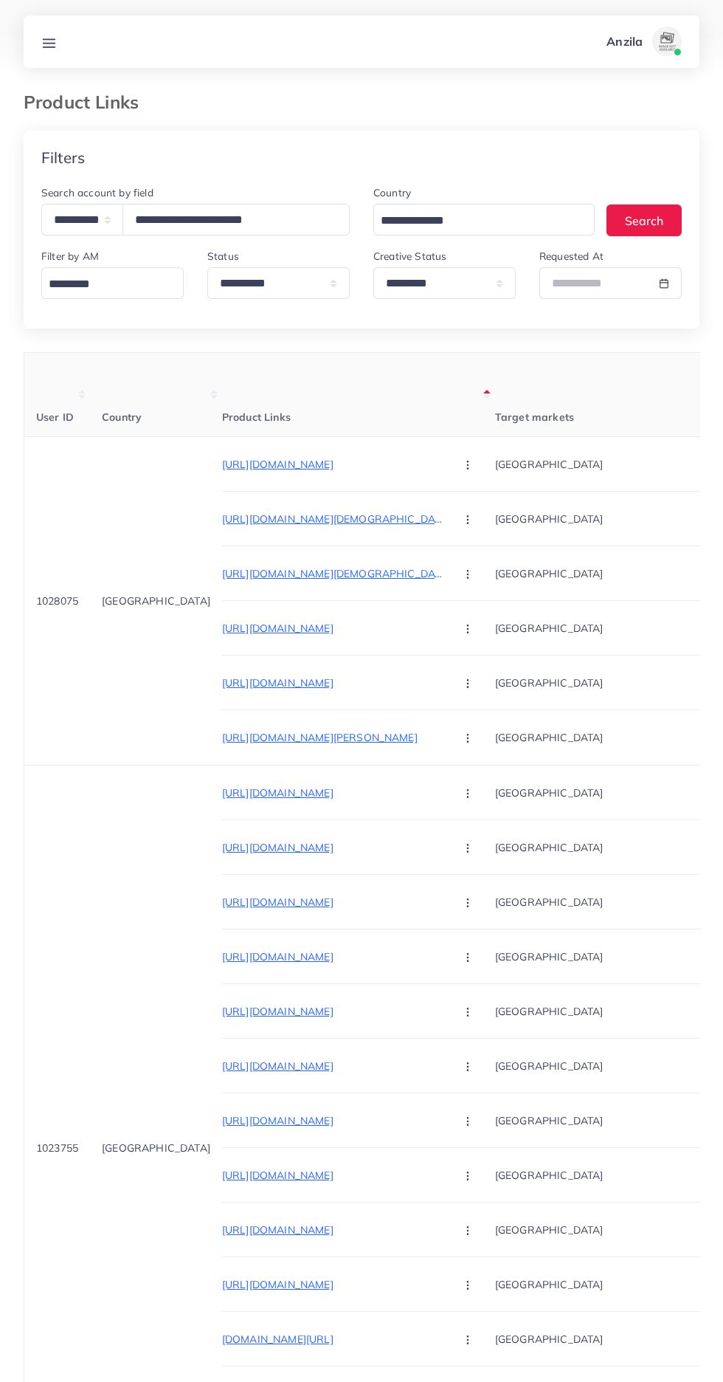
scroll to position [0, 8]
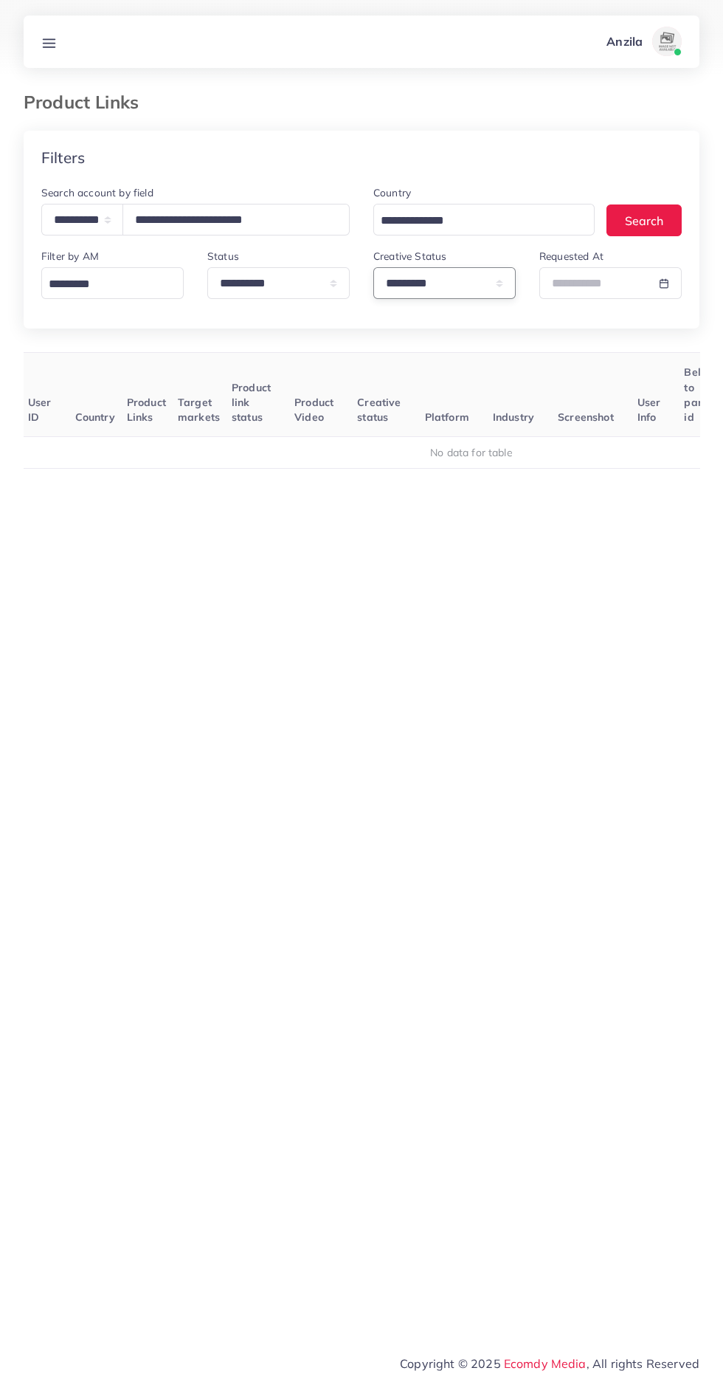
click at [374, 293] on select "**********" at bounding box center [444, 283] width 142 height 32
select select
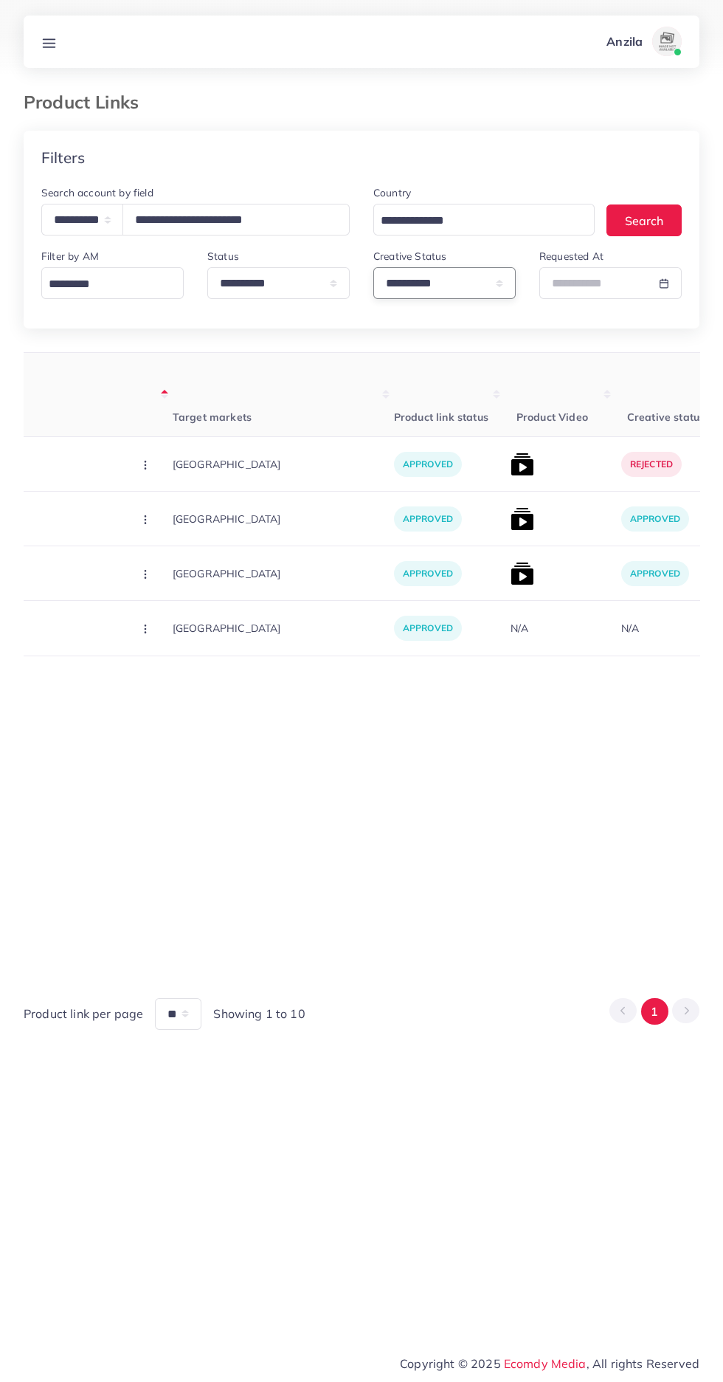
scroll to position [0, 332]
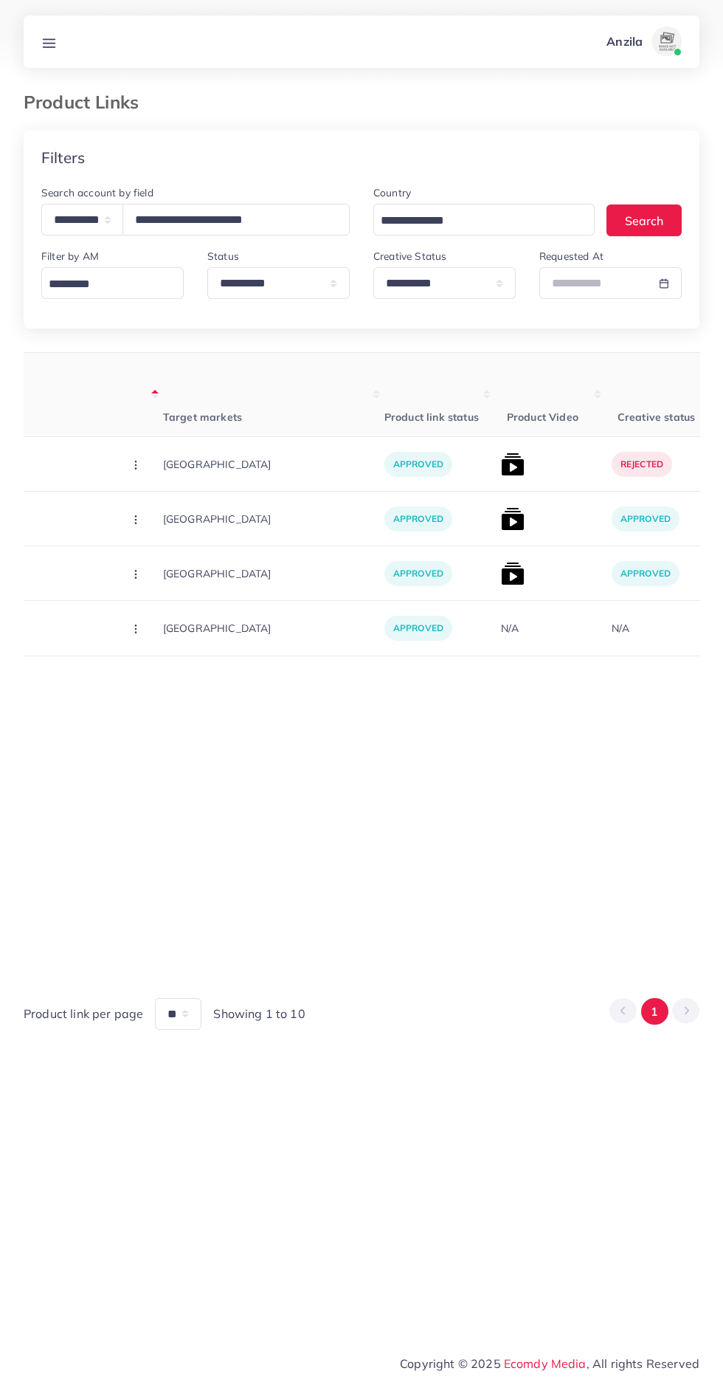
click at [501, 461] on img at bounding box center [513, 464] width 24 height 24
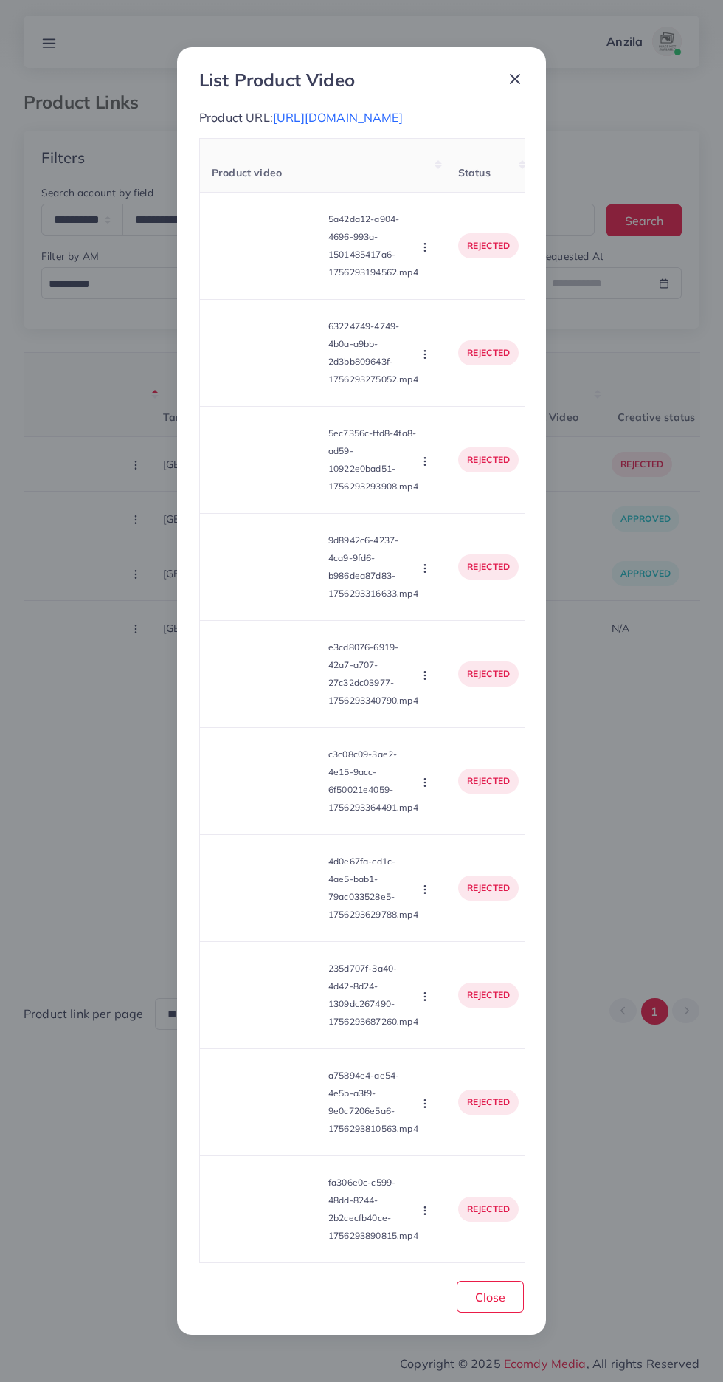
click at [251, 254] on video at bounding box center [267, 246] width 111 height 66
click at [282, 253] on div at bounding box center [267, 246] width 111 height 66
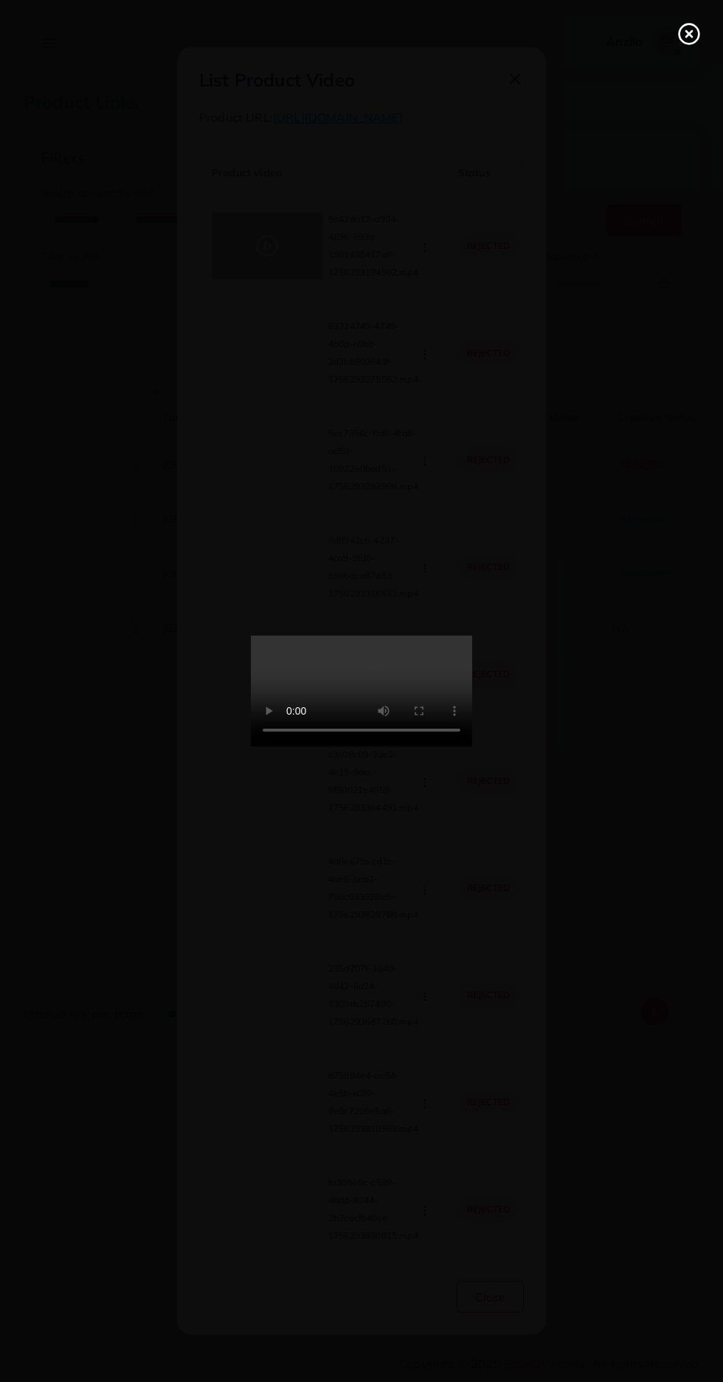
click at [680, 25] on icon at bounding box center [690, 34] width 24 height 24
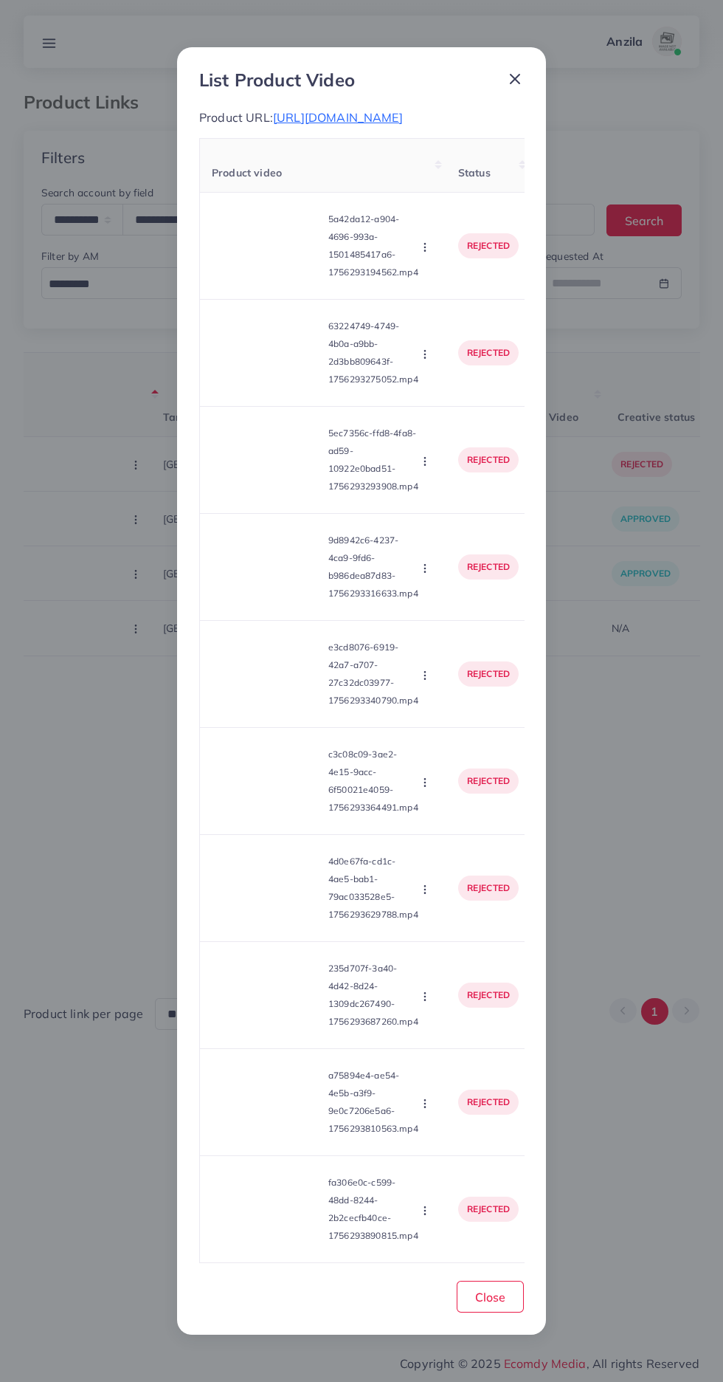
click at [425, 247] on circle "button" at bounding box center [424, 247] width 1 height 1
click at [483, 283] on link "Approve" at bounding box center [460, 282] width 117 height 32
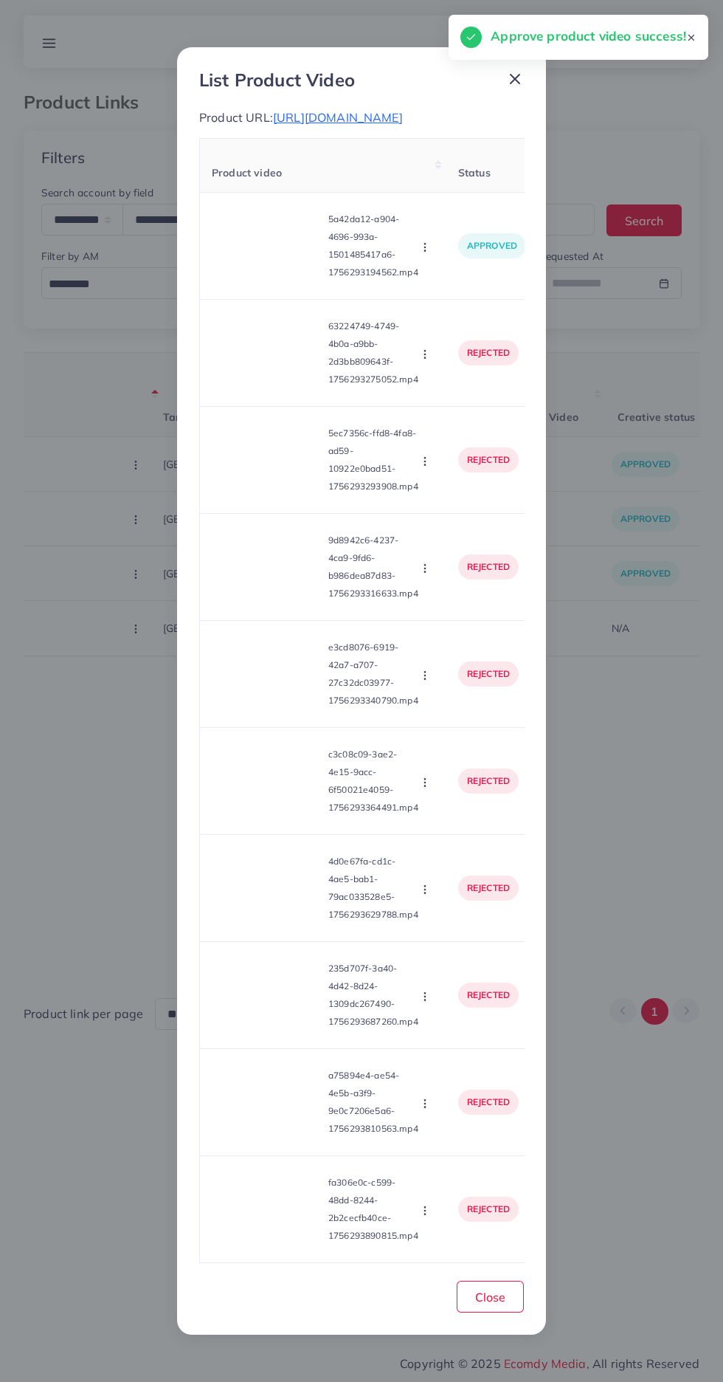
click at [258, 373] on video at bounding box center [267, 353] width 111 height 66
click at [268, 359] on icon at bounding box center [267, 353] width 24 height 24
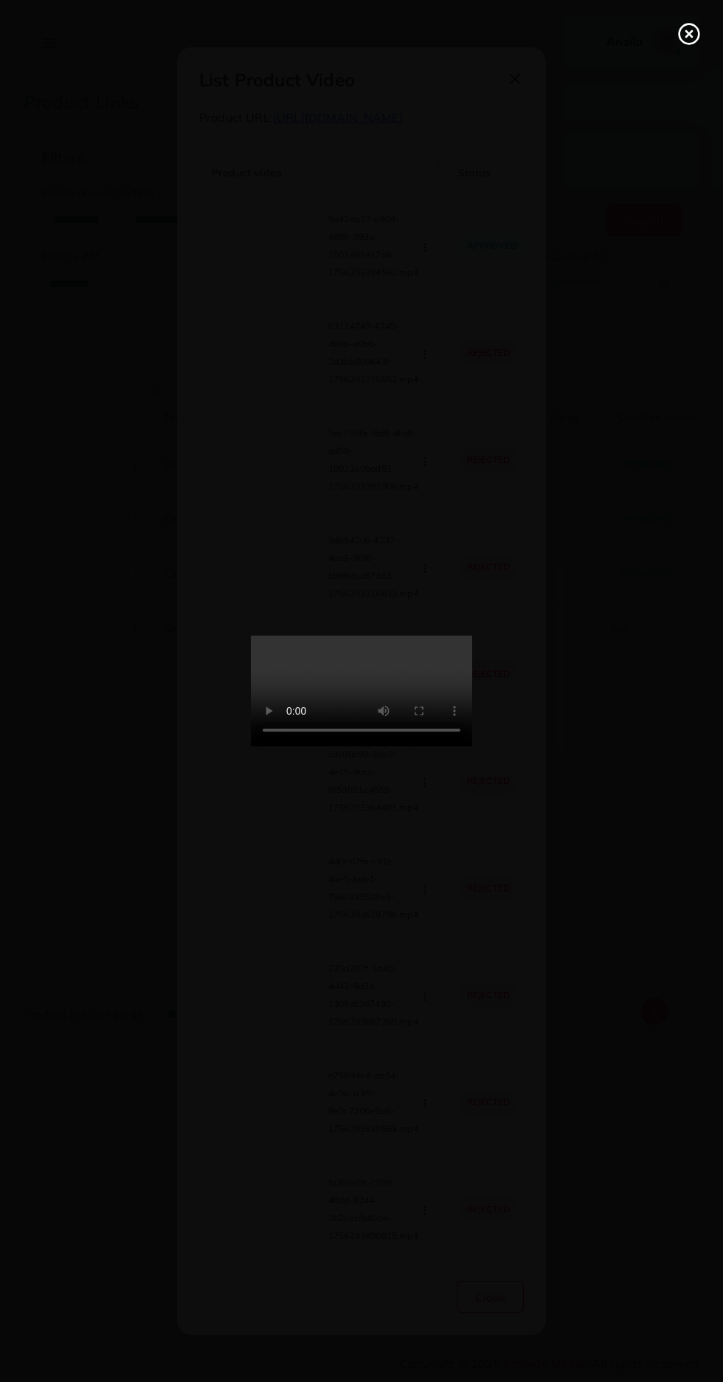
click at [689, 34] on line at bounding box center [689, 34] width 6 height 6
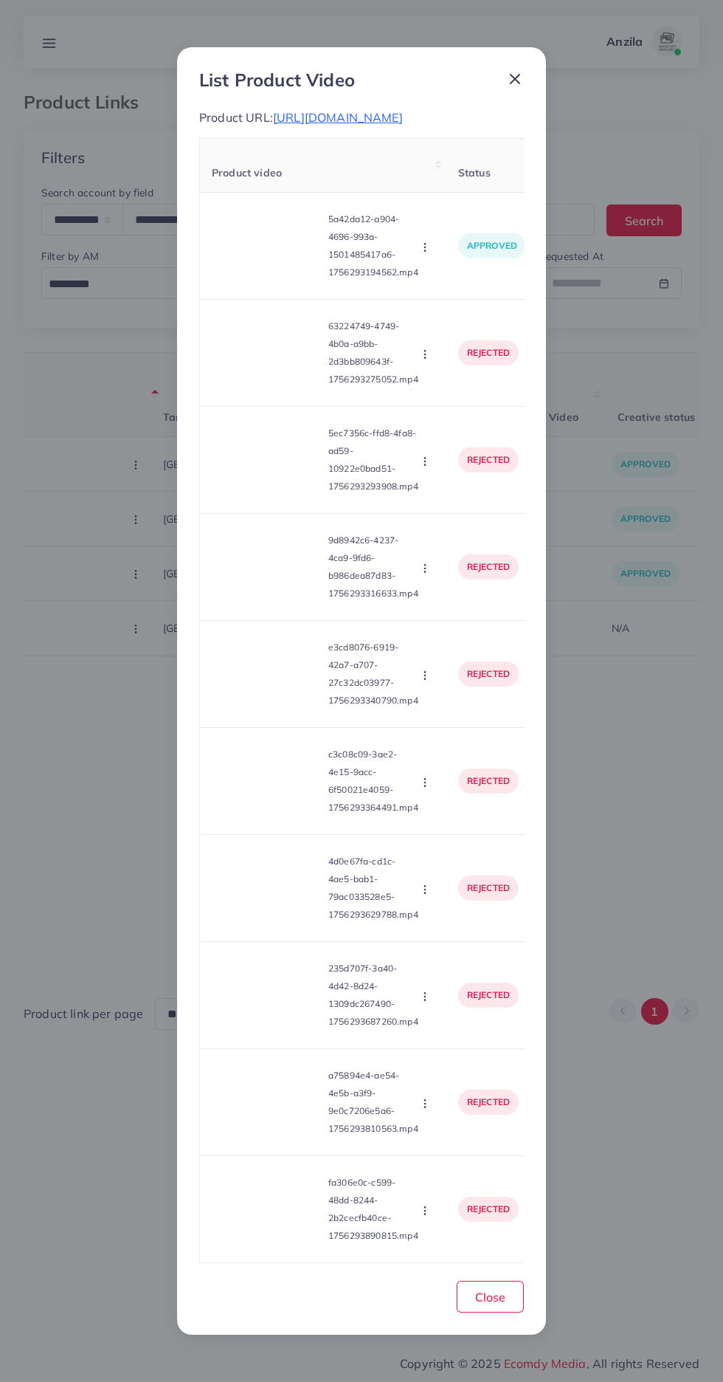
click at [433, 359] on button "button" at bounding box center [426, 353] width 16 height 15
click at [422, 392] on polyline at bounding box center [423, 389] width 6 height 4
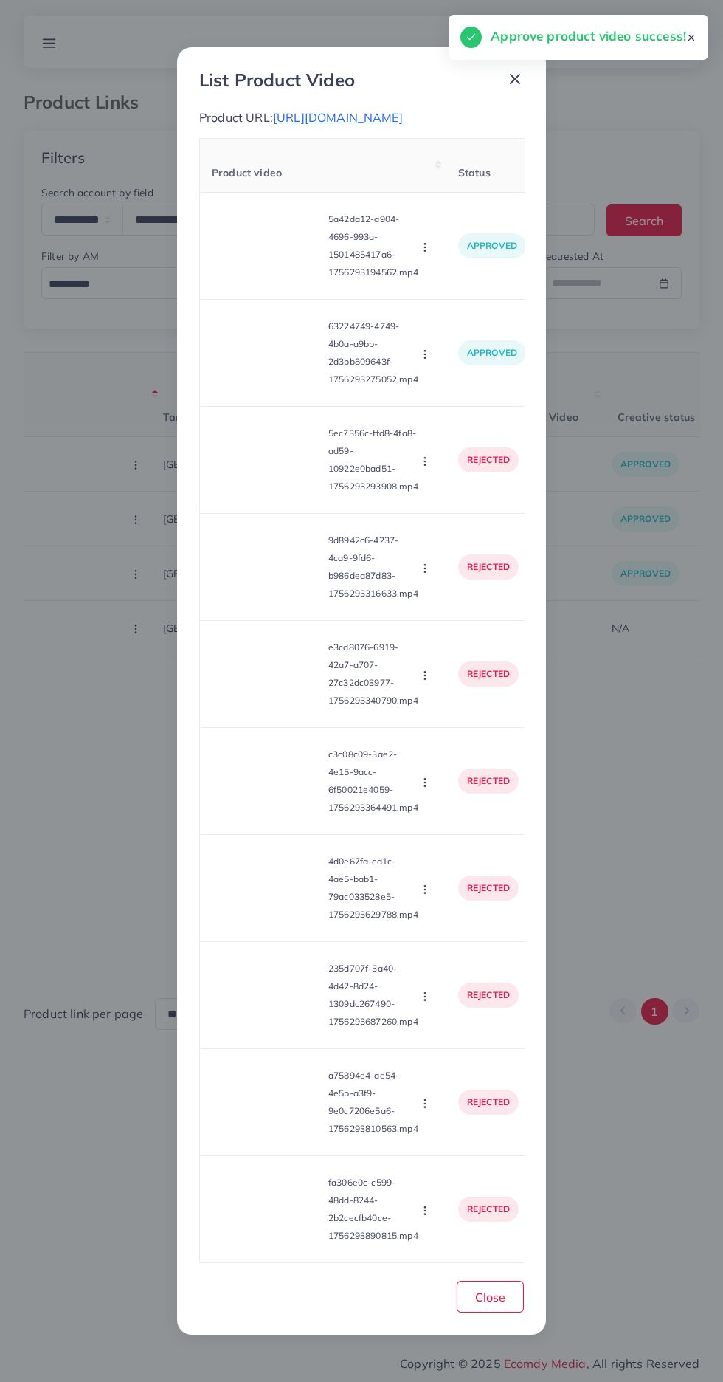
click at [255, 461] on video at bounding box center [267, 460] width 111 height 66
click at [255, 461] on div at bounding box center [267, 460] width 111 height 66
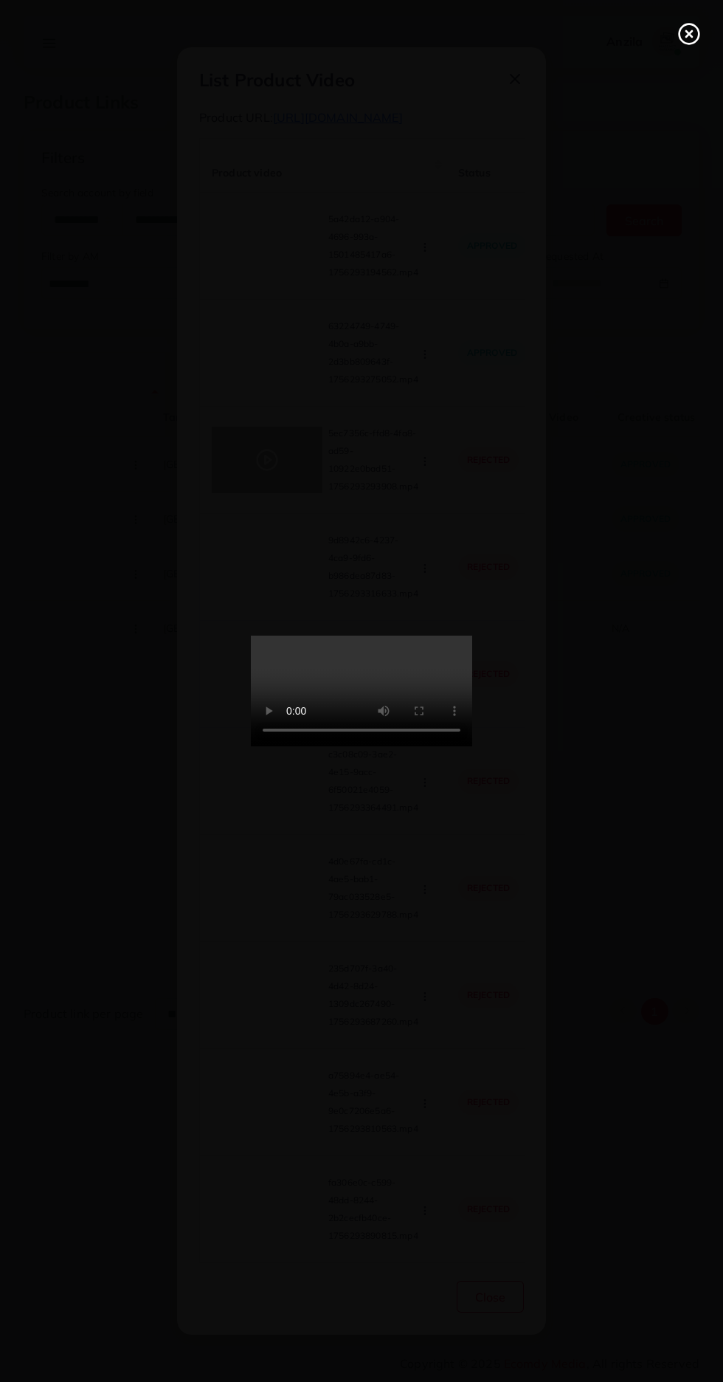
click at [689, 34] on line at bounding box center [689, 34] width 6 height 6
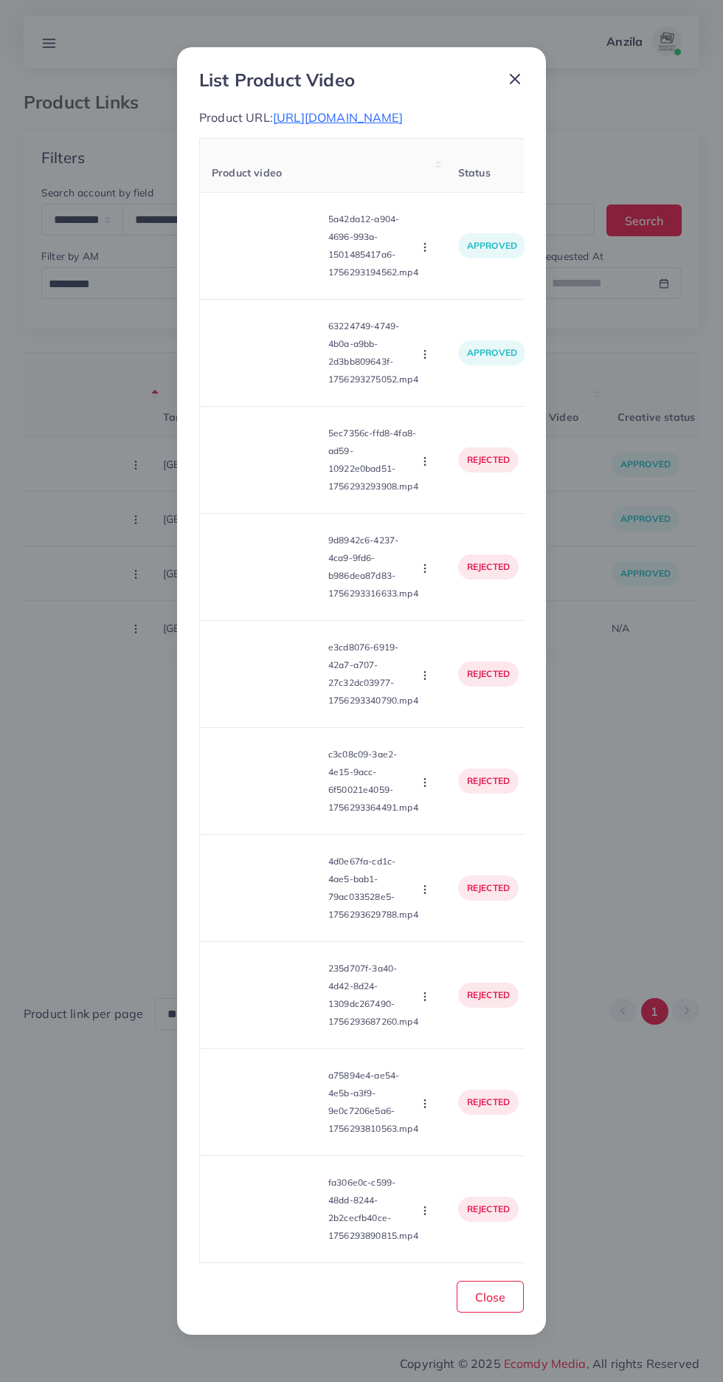
click at [427, 466] on icon "button" at bounding box center [425, 461] width 12 height 12
click at [433, 498] on link "Approve" at bounding box center [460, 496] width 117 height 32
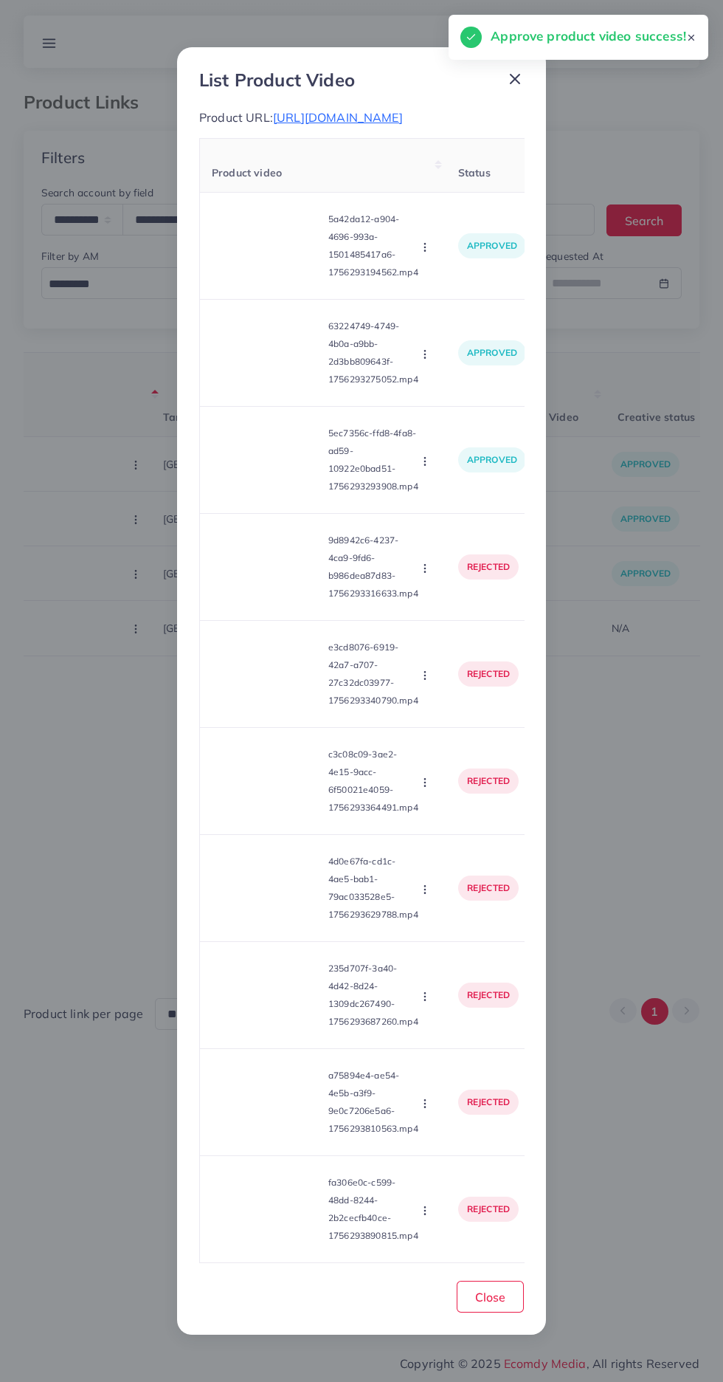
click at [280, 578] on video at bounding box center [267, 567] width 111 height 66
click at [263, 577] on circle at bounding box center [268, 567] width 20 height 20
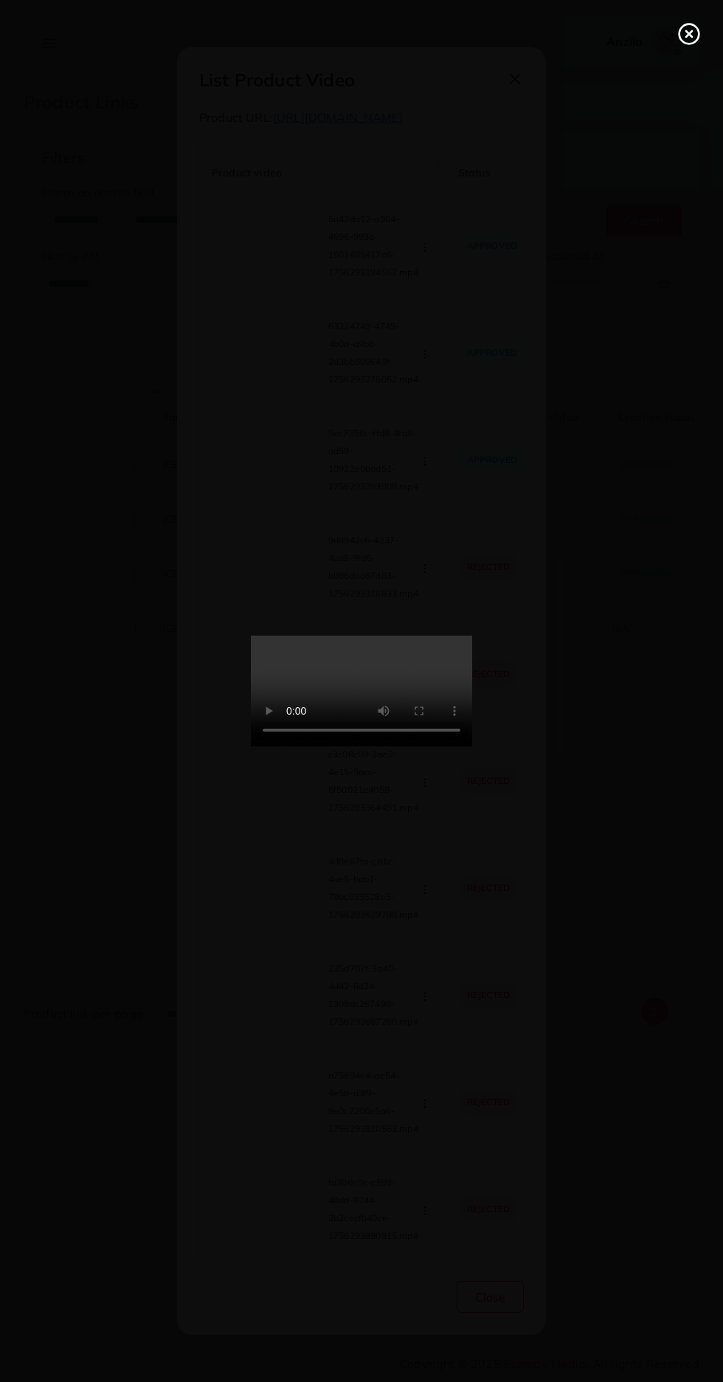
click at [689, 34] on line at bounding box center [689, 34] width 6 height 6
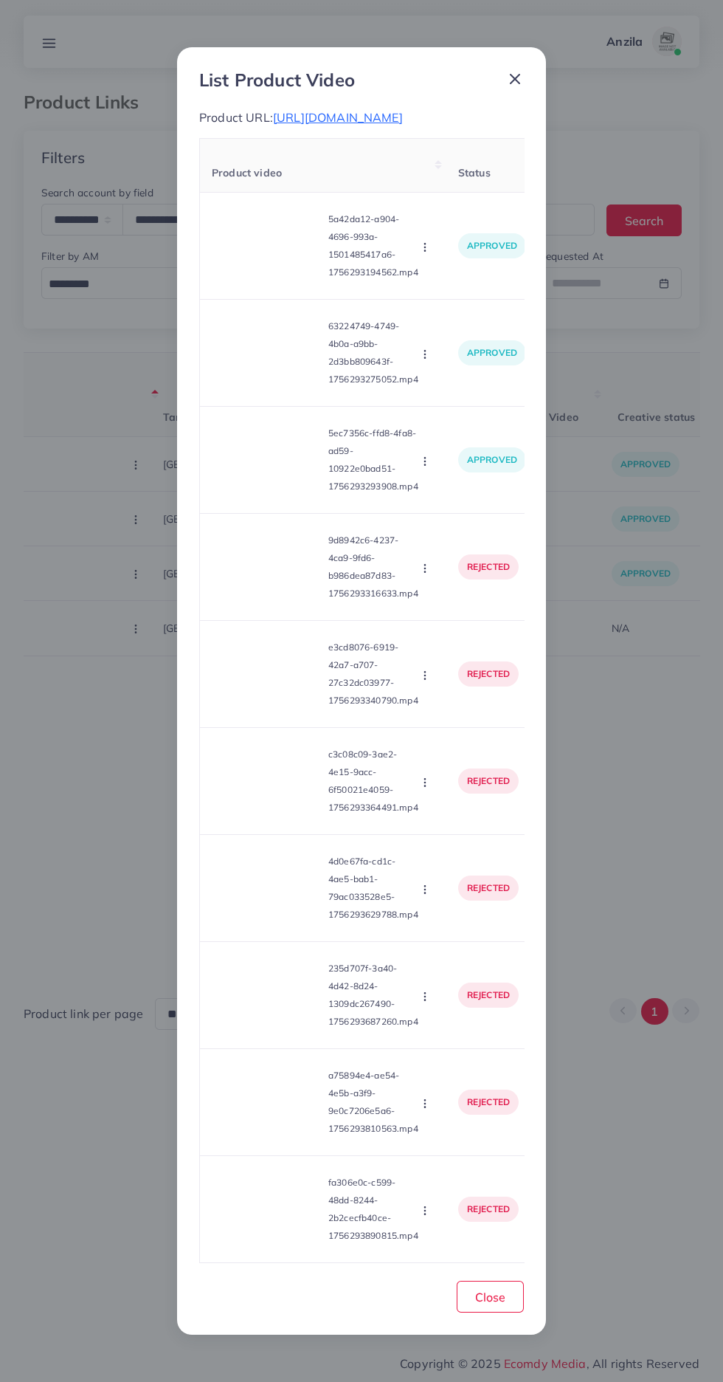
click at [457, 552] on td "rejected" at bounding box center [493, 567] width 92 height 107
click at [425, 572] on circle "button" at bounding box center [424, 571] width 1 height 1
click at [423, 610] on icon at bounding box center [421, 604] width 10 height 10
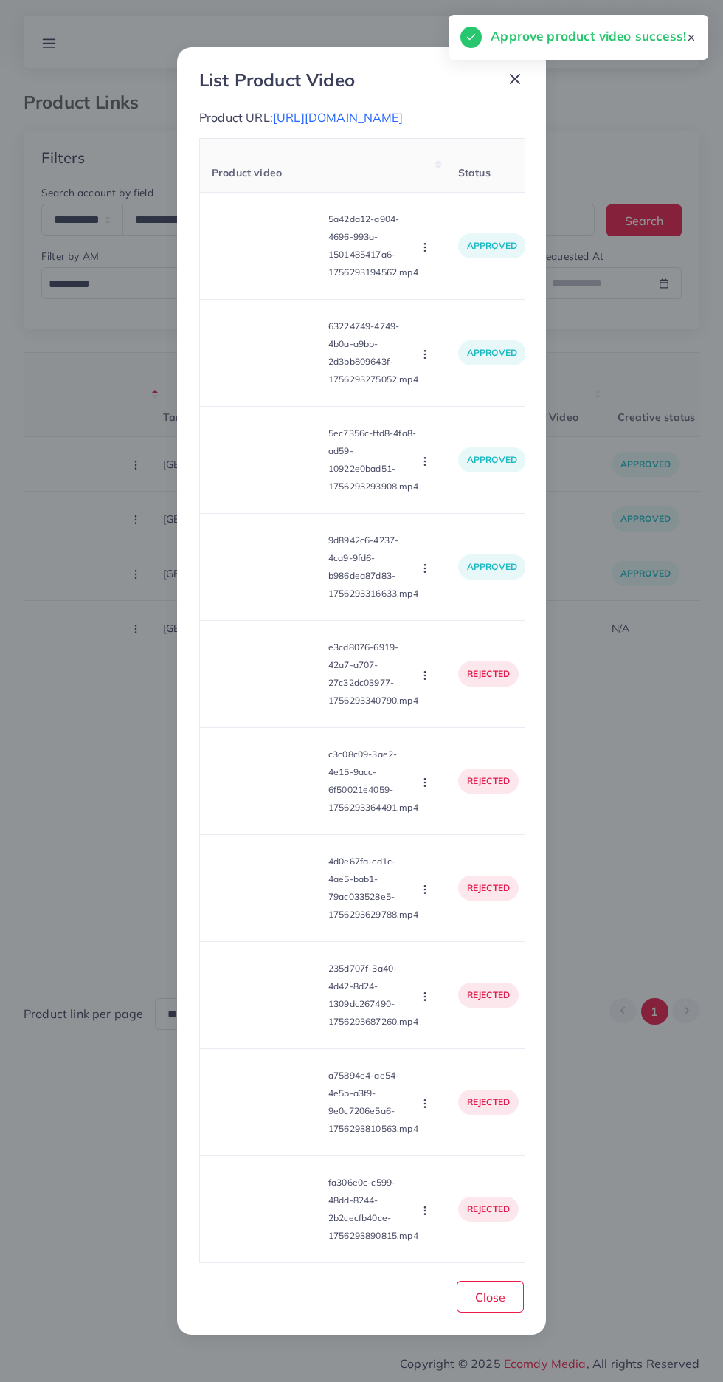
click at [269, 689] on video at bounding box center [267, 674] width 111 height 66
click at [273, 684] on circle at bounding box center [268, 674] width 20 height 20
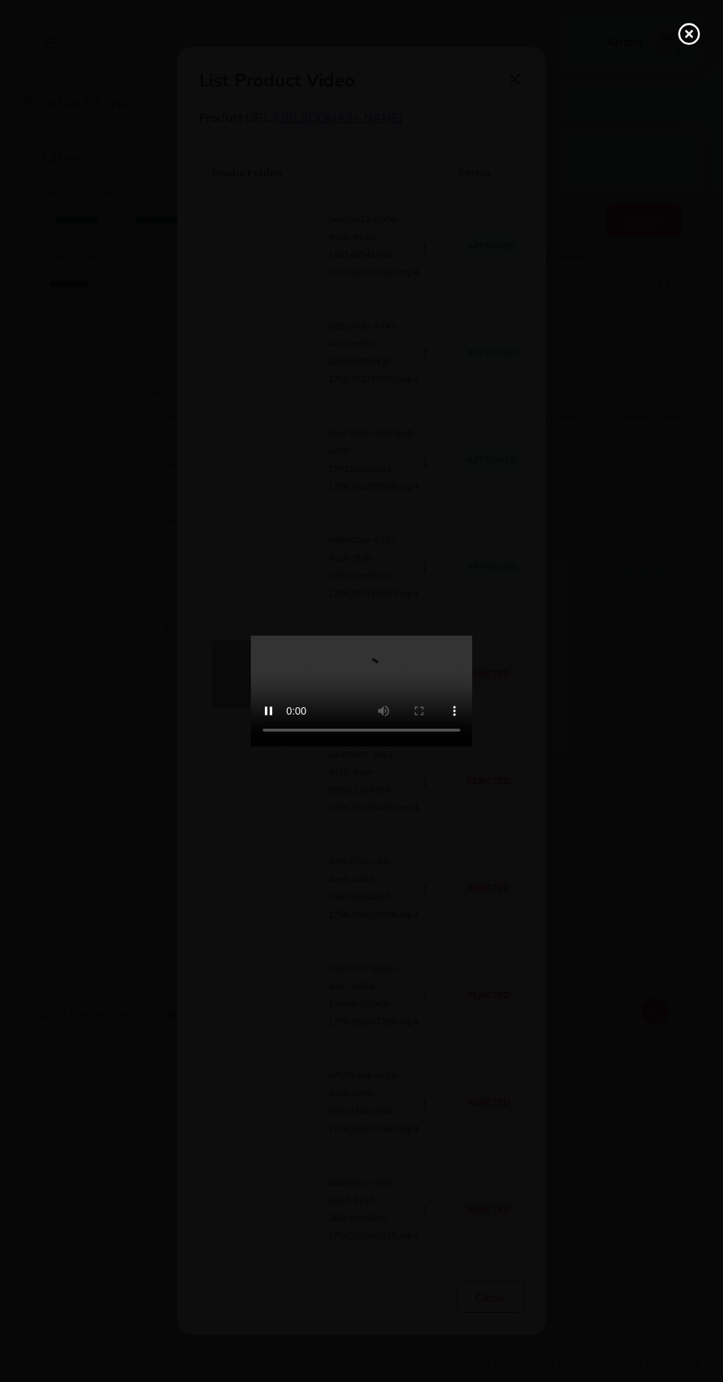
click at [683, 34] on icon at bounding box center [690, 34] width 24 height 24
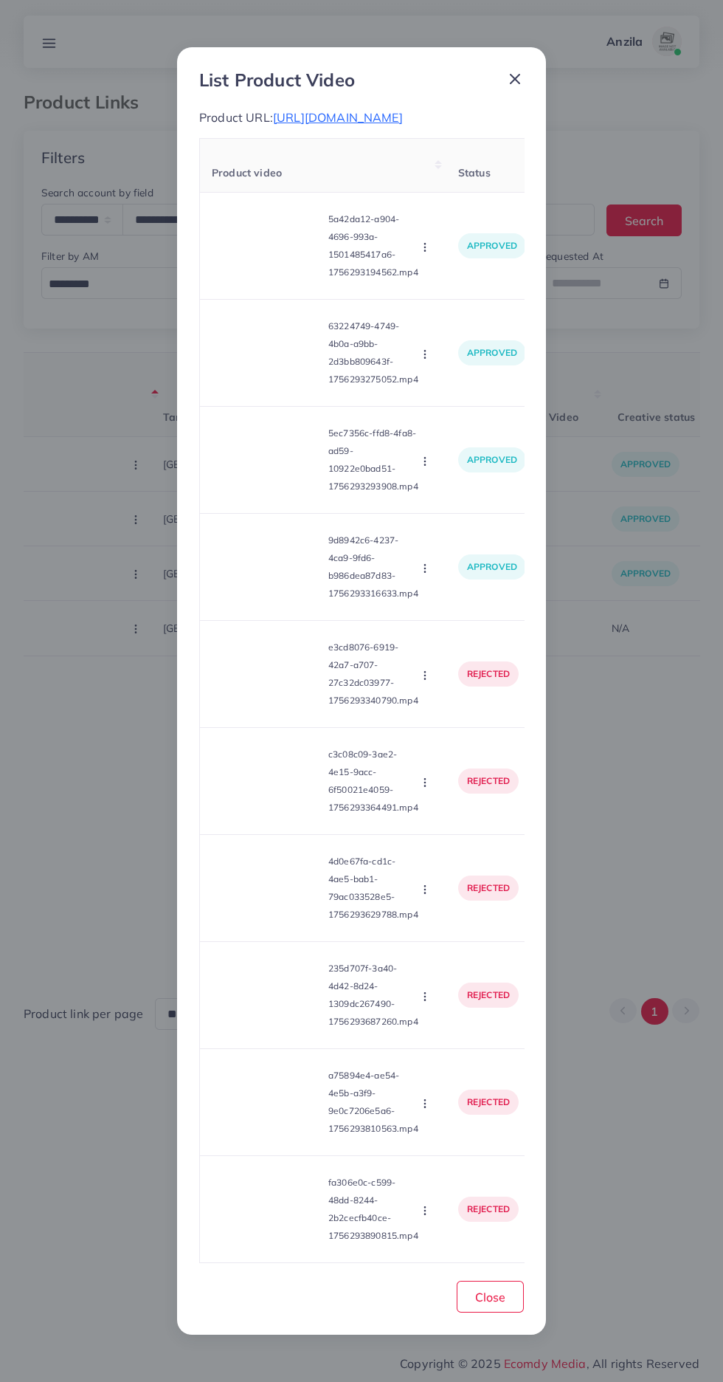
click at [433, 675] on button "button" at bounding box center [426, 674] width 16 height 15
click at [423, 717] on icon at bounding box center [421, 711] width 10 height 10
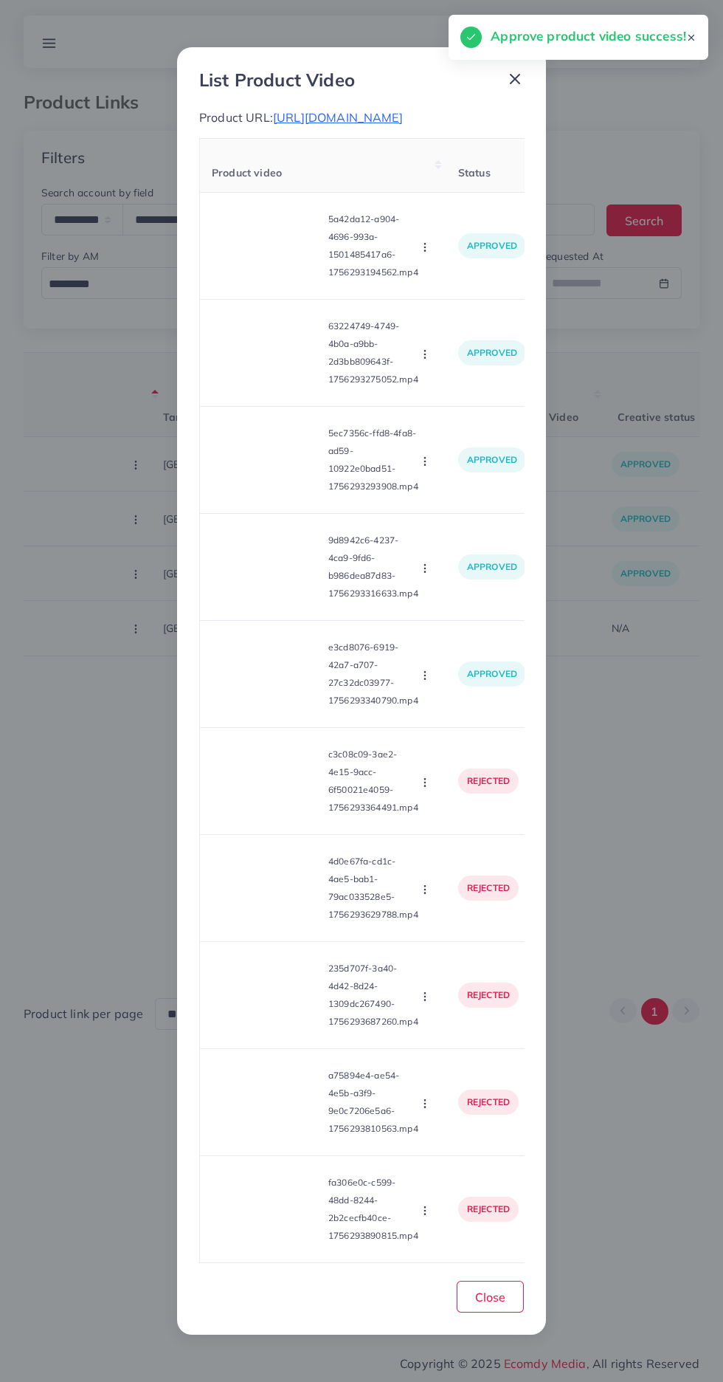
click at [285, 788] on video at bounding box center [267, 781] width 111 height 66
click at [272, 791] on circle at bounding box center [268, 781] width 20 height 20
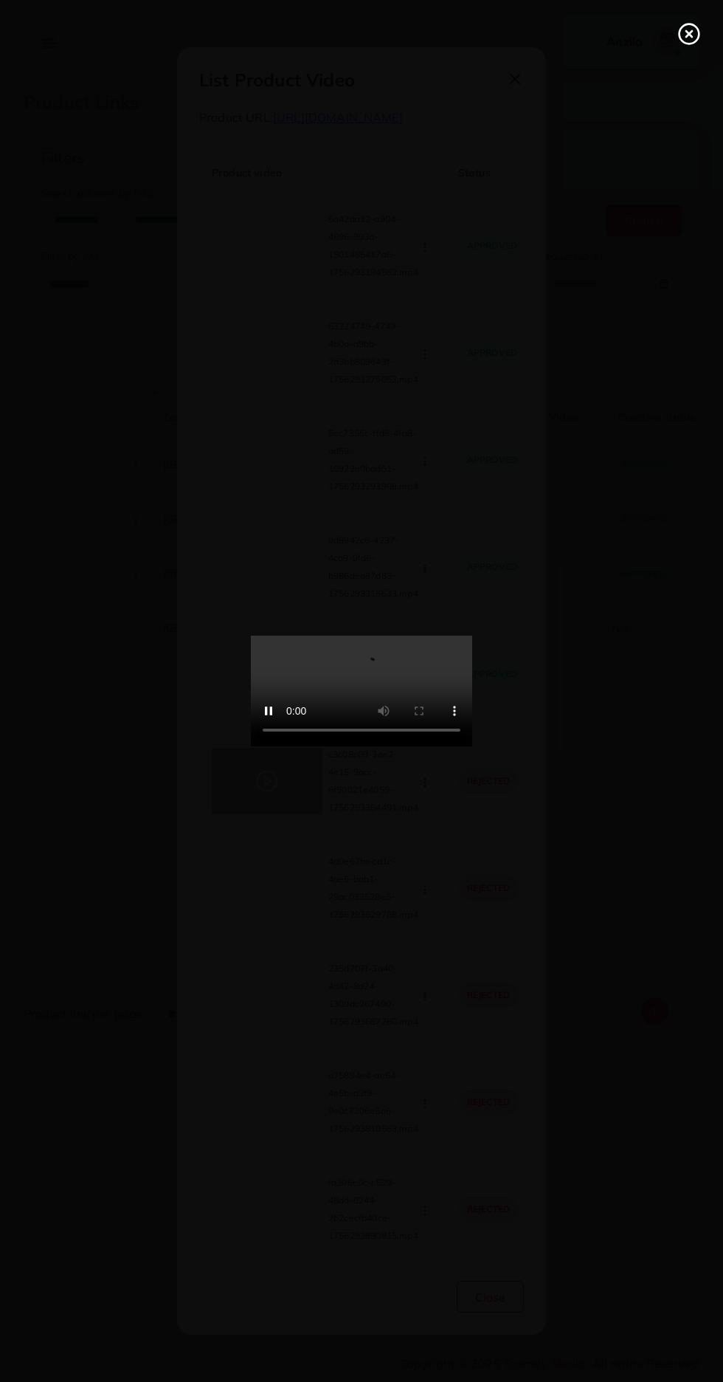
click at [680, 34] on circle at bounding box center [690, 34] width 20 height 20
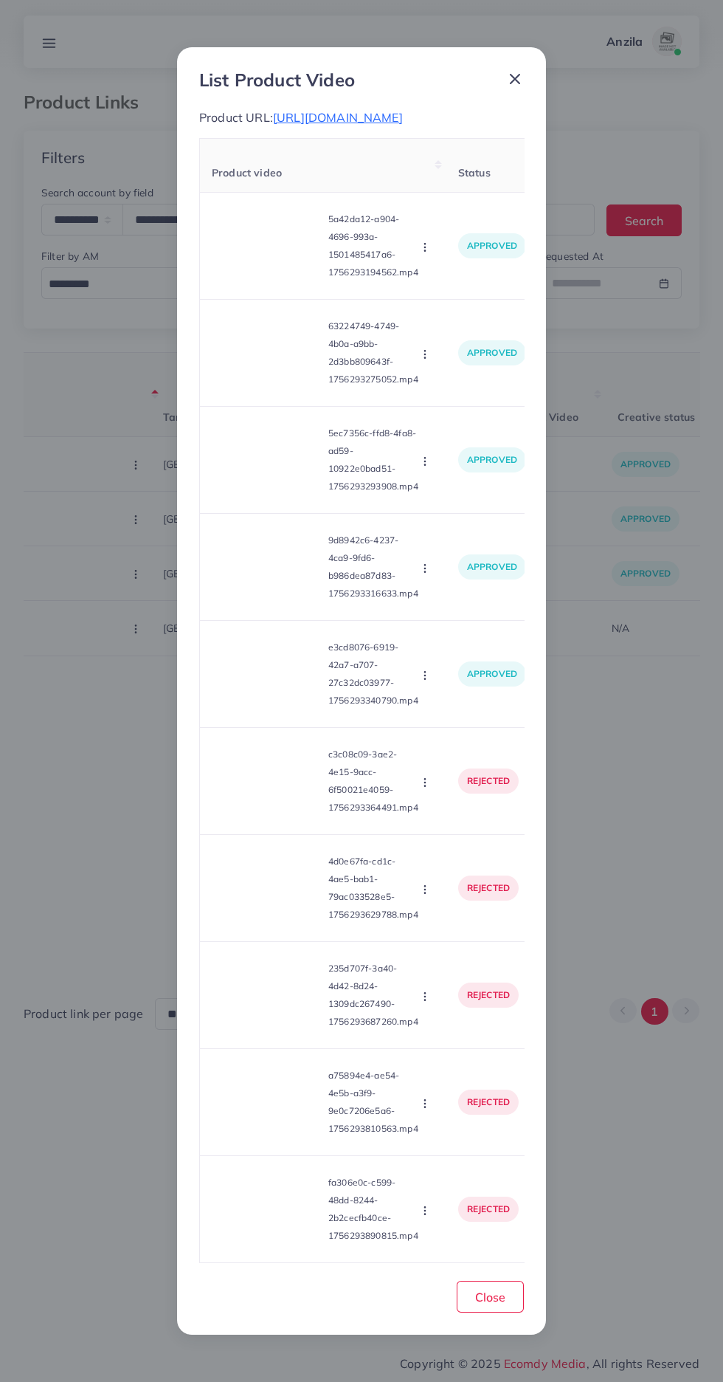
click at [427, 788] on icon "button" at bounding box center [425, 782] width 12 height 12
click at [423, 824] on icon at bounding box center [421, 818] width 10 height 10
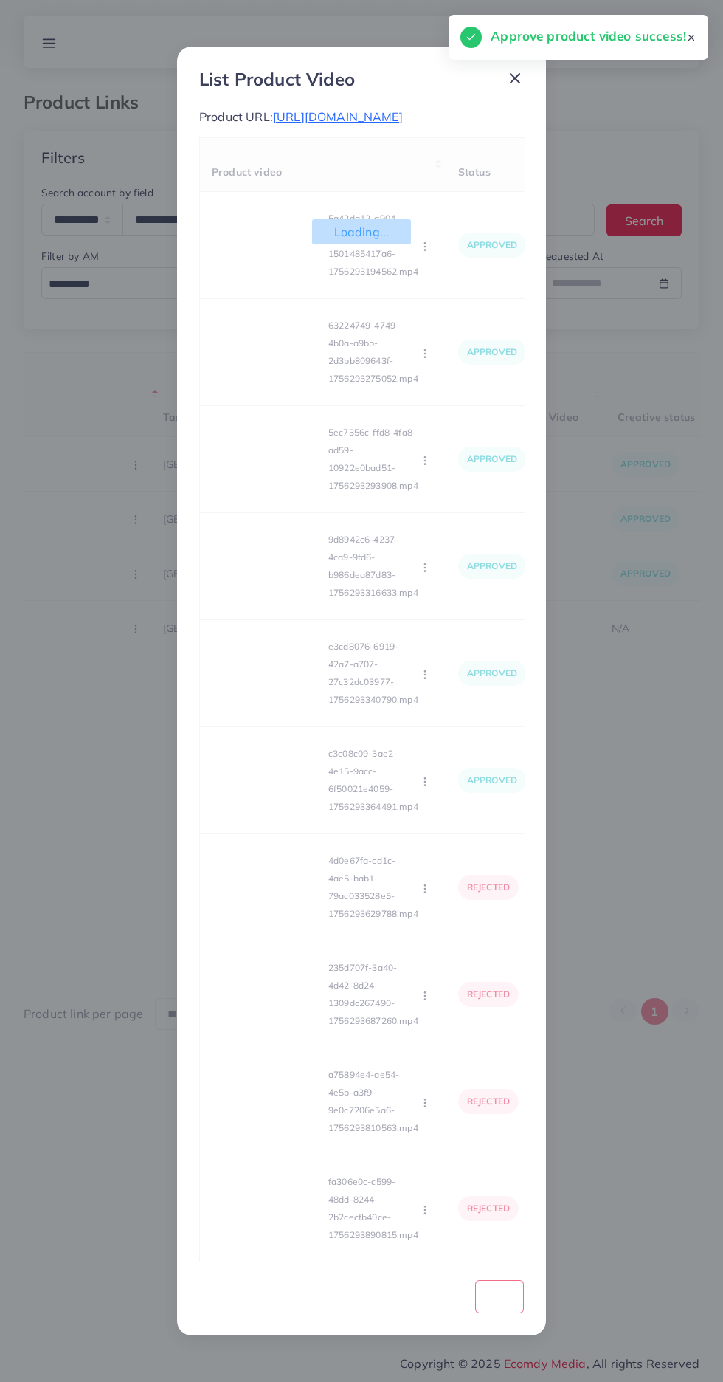
click at [277, 882] on div "Loading... Product video Status Reason reject 5a42da12-a904-4696-993a-150148541…" at bounding box center [361, 700] width 325 height 1126
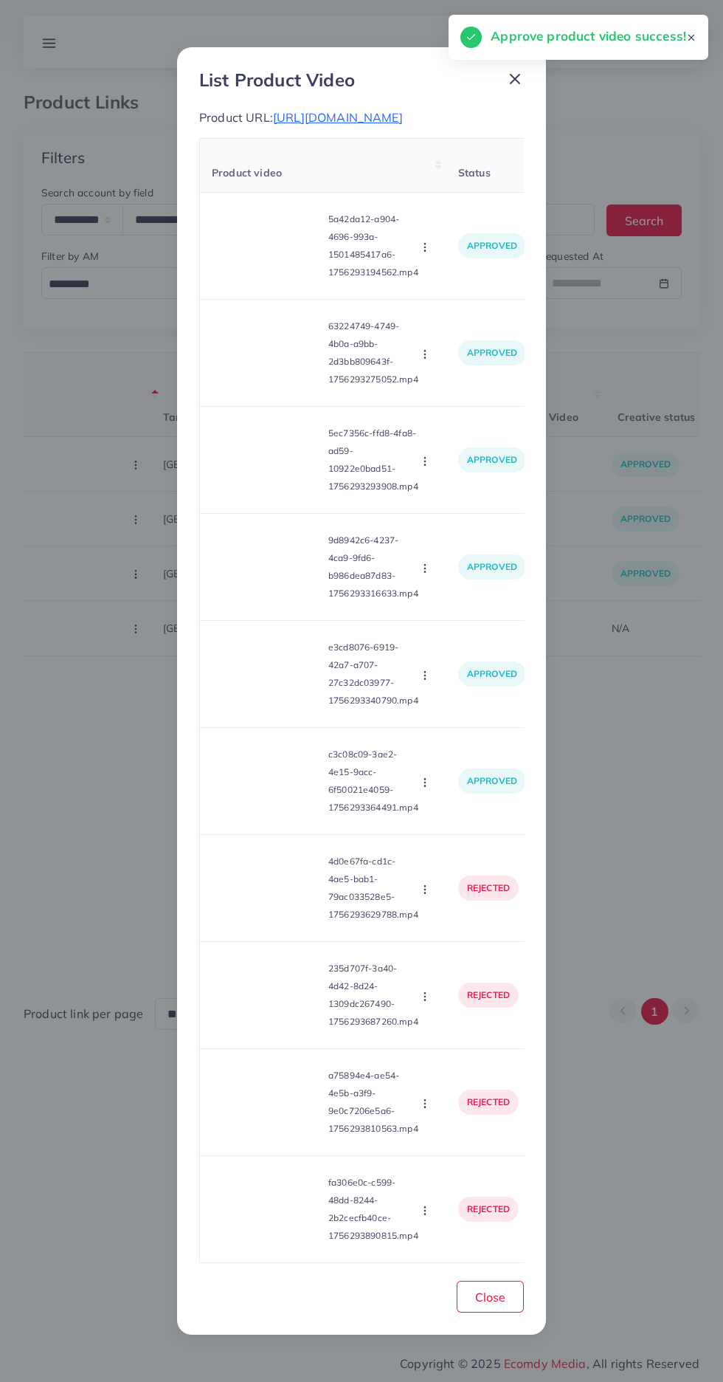
click at [263, 883] on video at bounding box center [267, 888] width 111 height 66
click at [268, 909] on div at bounding box center [267, 888] width 111 height 66
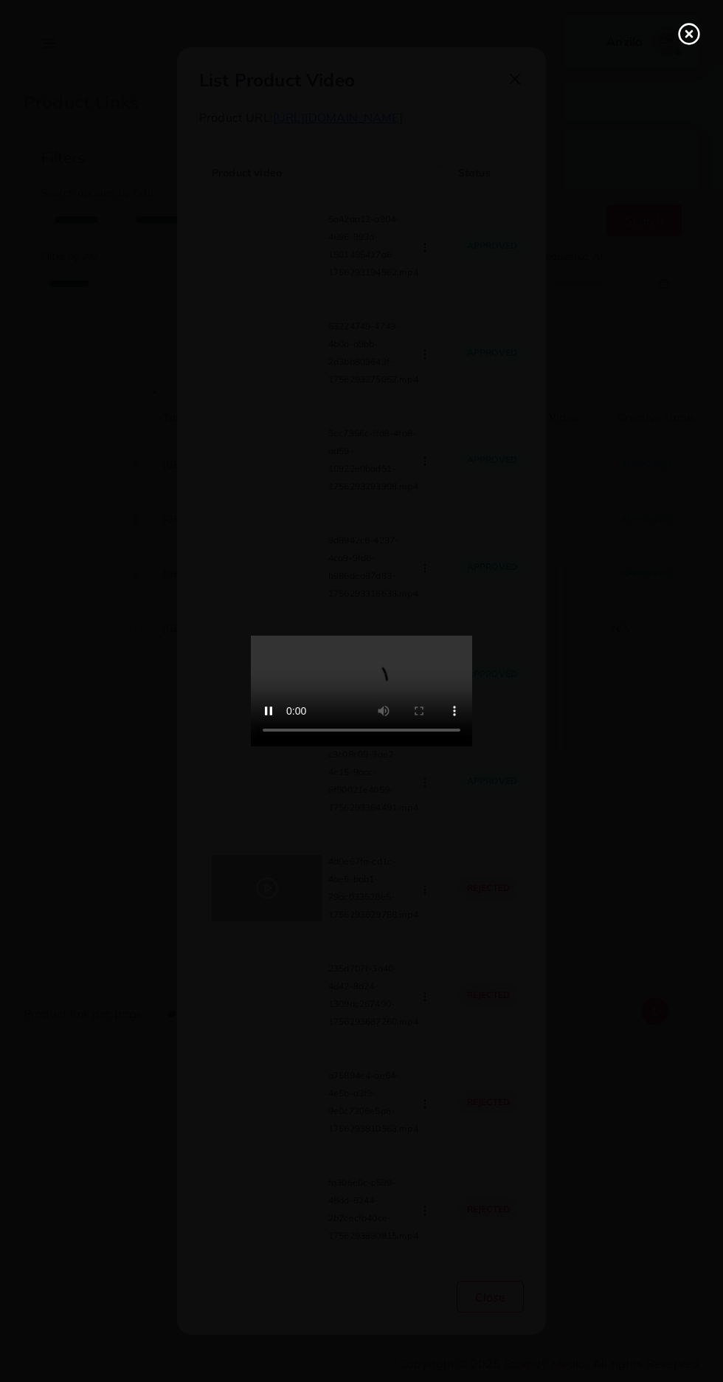
click at [683, 35] on icon at bounding box center [690, 34] width 24 height 24
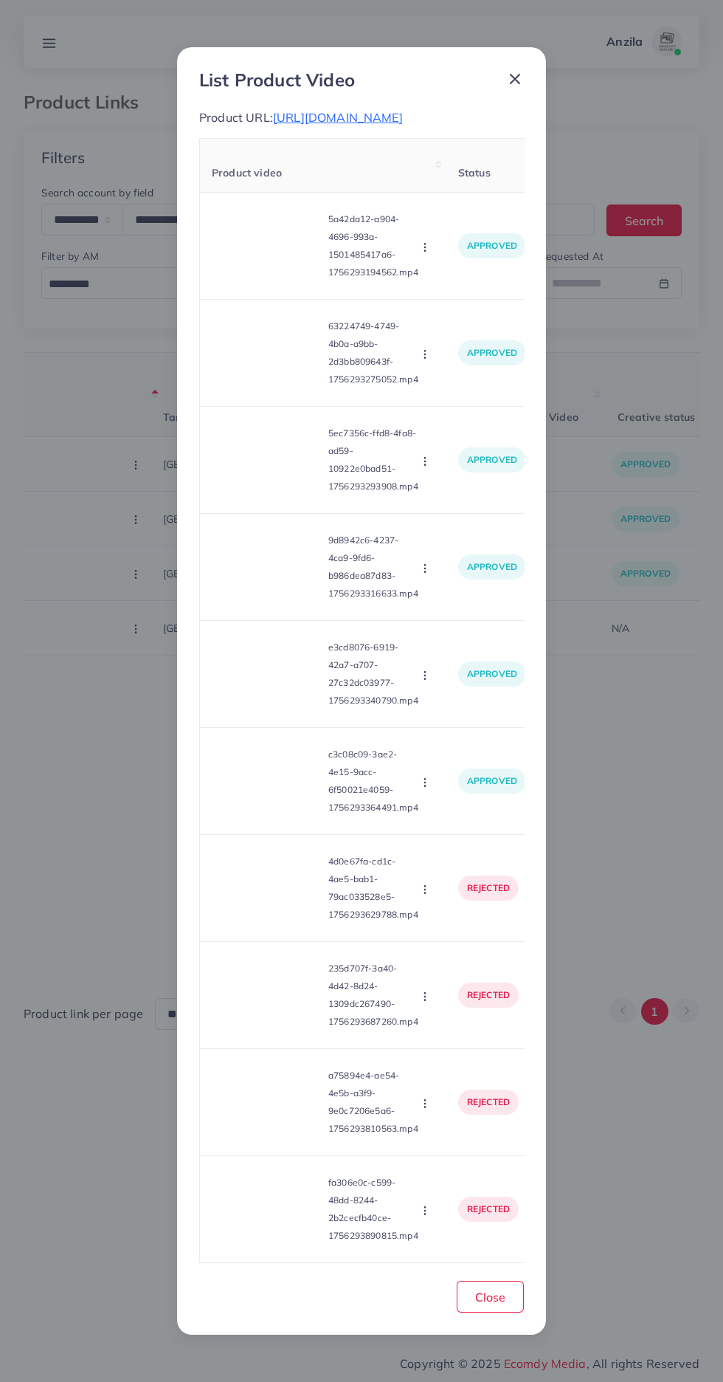
click at [425, 893] on circle "button" at bounding box center [424, 892] width 1 height 1
click at [472, 938] on link "Approve" at bounding box center [460, 925] width 117 height 32
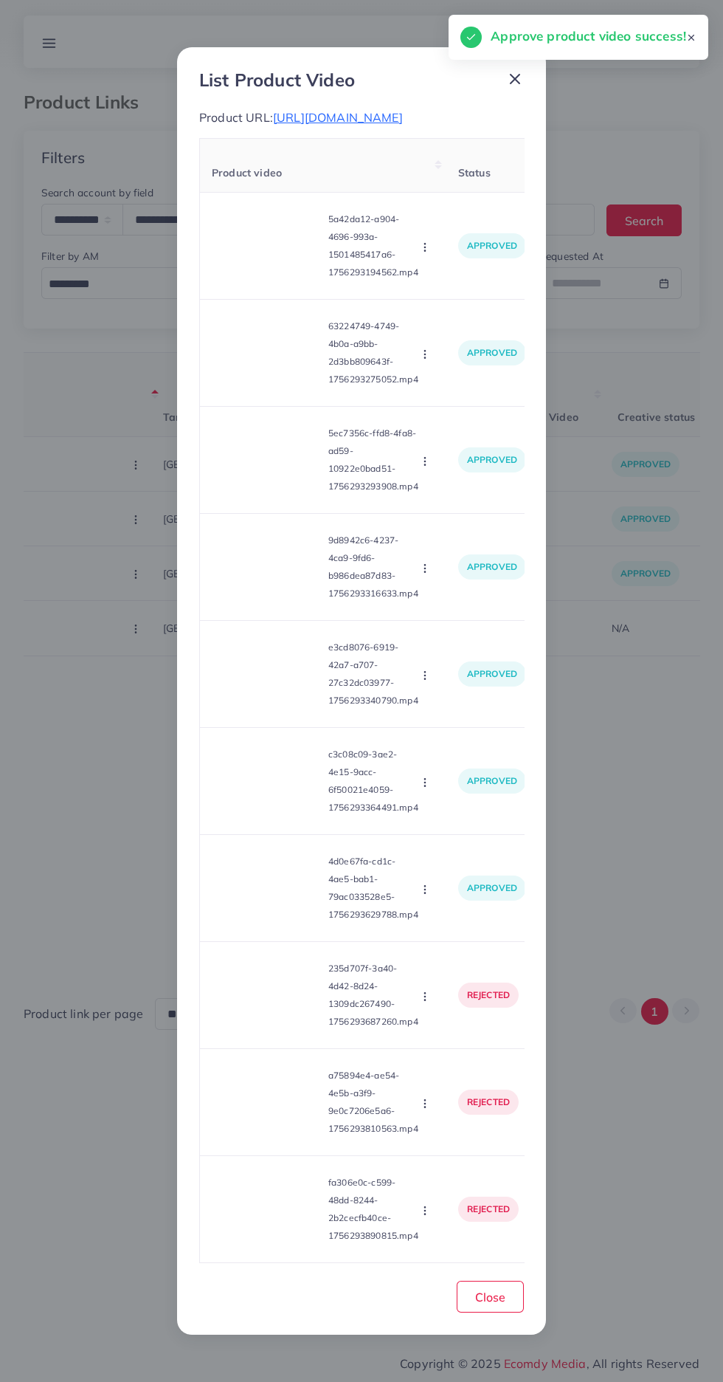
click at [253, 1018] on video at bounding box center [267, 995] width 111 height 66
click at [253, 1018] on div at bounding box center [267, 995] width 111 height 66
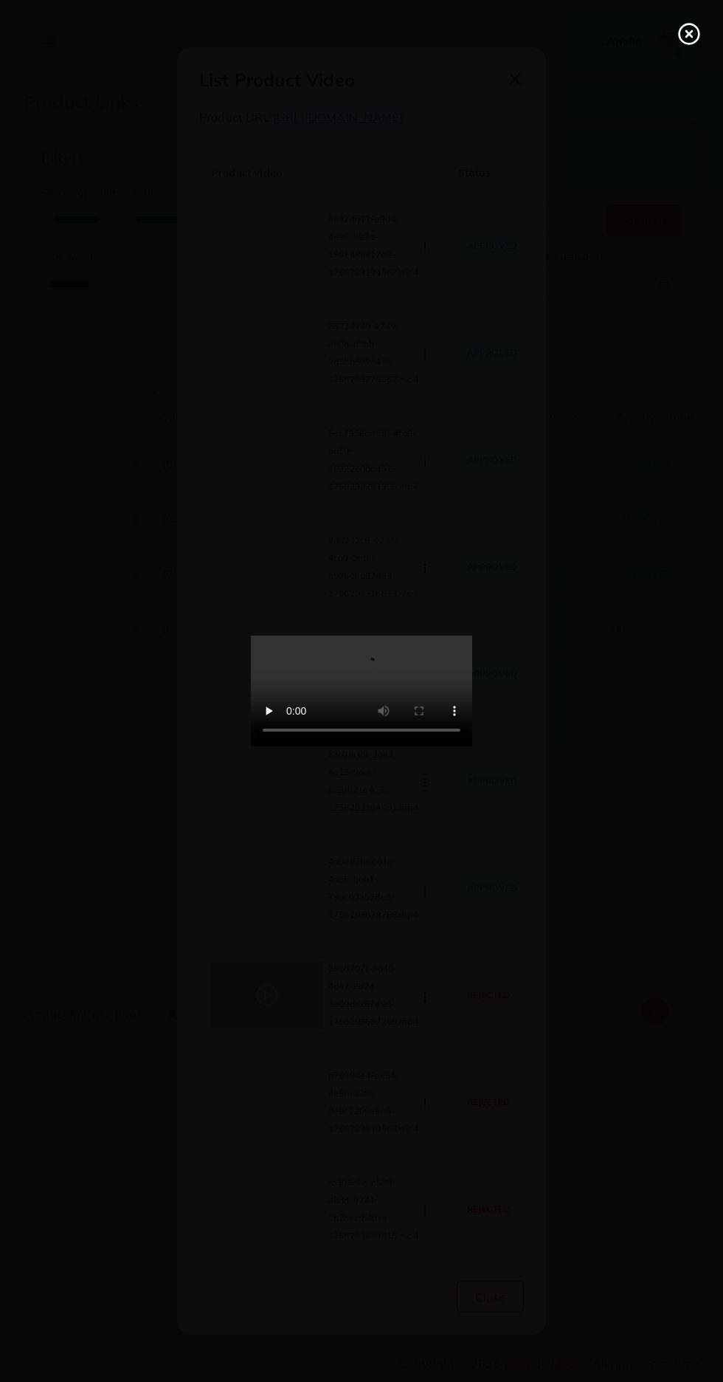
click at [698, 37] on circle at bounding box center [690, 34] width 20 height 20
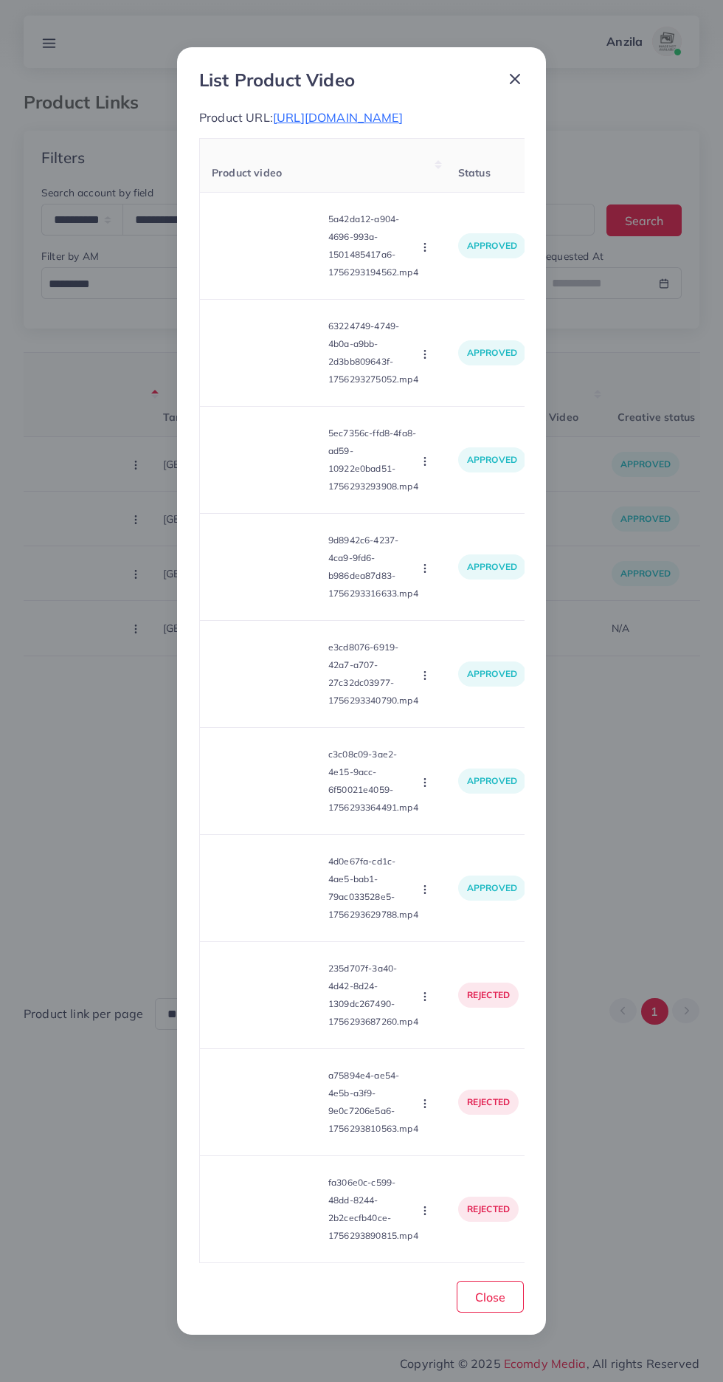
click at [427, 1002] on icon "button" at bounding box center [425, 996] width 12 height 12
click at [453, 1038] on span "Approve" at bounding box center [457, 1031] width 49 height 15
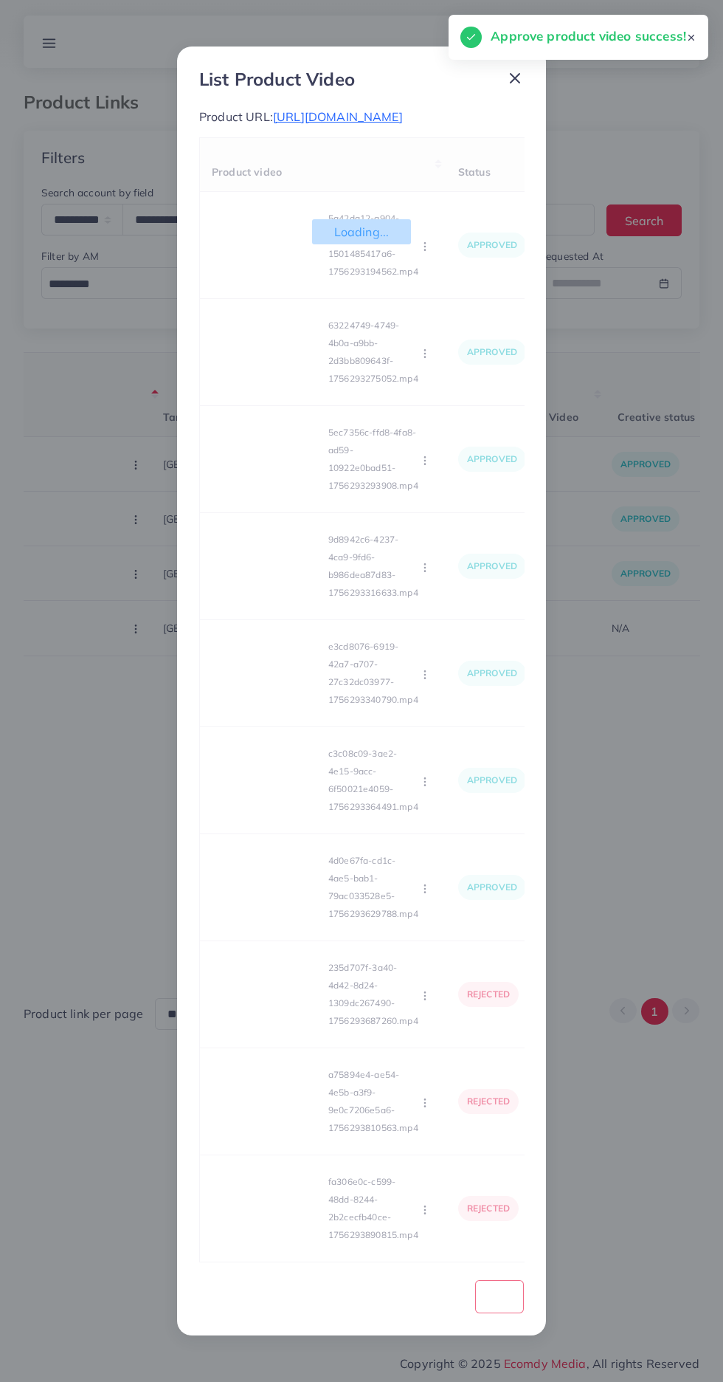
click at [267, 1117] on div "Loading... Product video Status Reason reject 5a42da12-a904-4696-993a-150148541…" at bounding box center [361, 700] width 325 height 1126
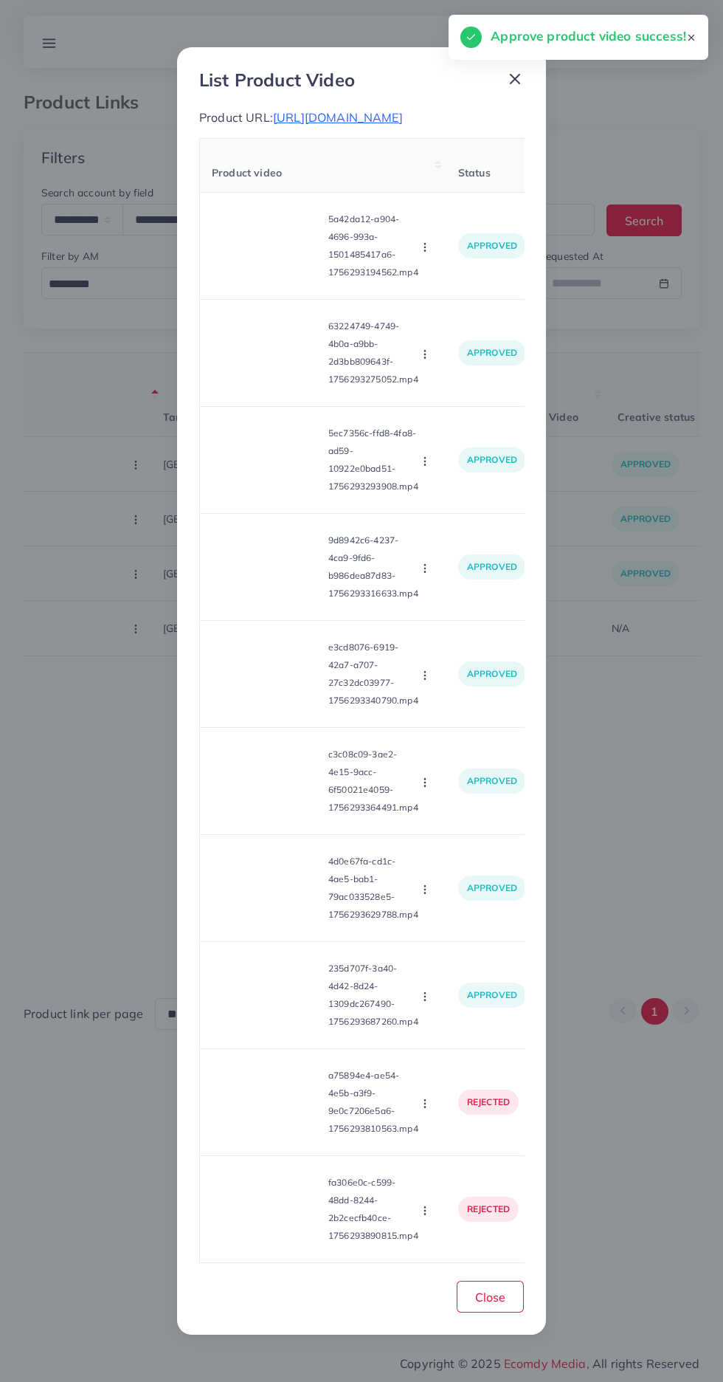
click at [267, 1117] on video at bounding box center [267, 1102] width 111 height 66
click at [280, 1128] on div at bounding box center [267, 1102] width 111 height 66
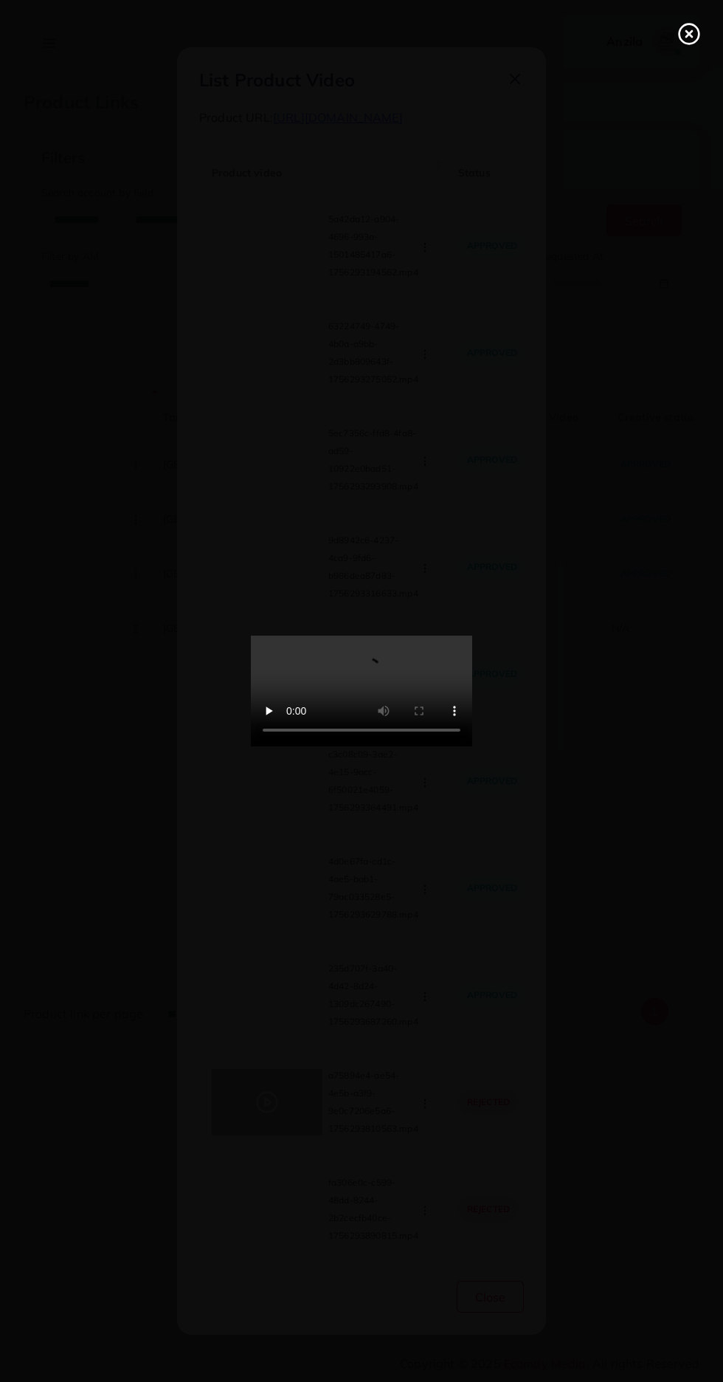
click at [684, 26] on circle at bounding box center [690, 34] width 20 height 20
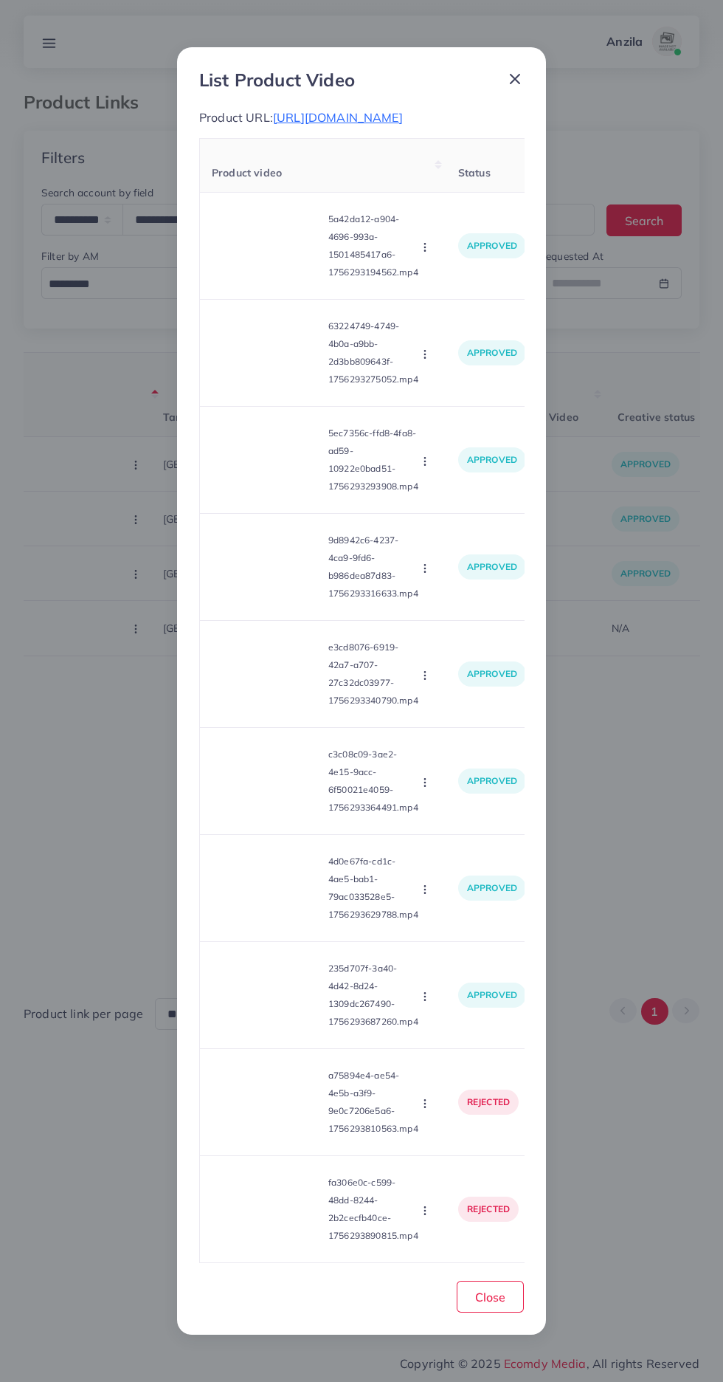
click at [427, 1109] on icon "button" at bounding box center [425, 1103] width 12 height 12
click at [462, 1145] on span "Approve" at bounding box center [457, 1138] width 49 height 15
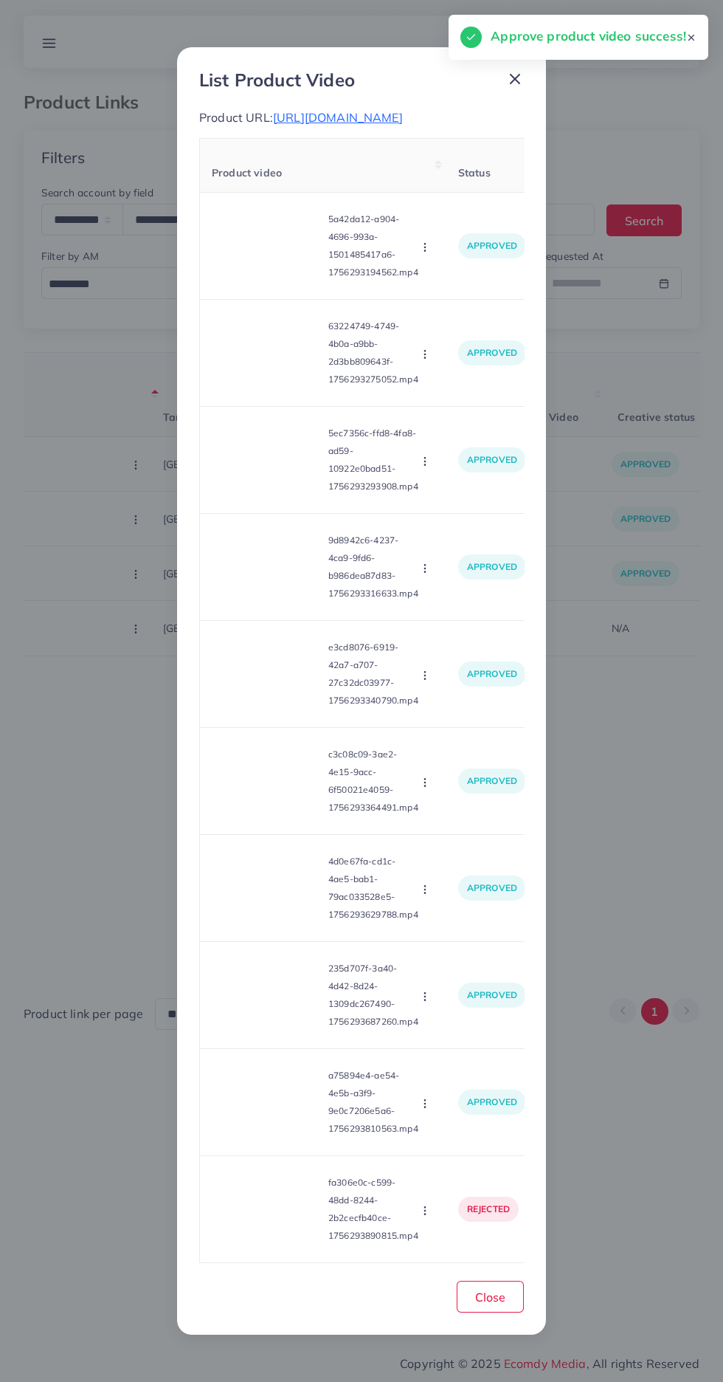
click at [287, 1239] on video at bounding box center [267, 1209] width 111 height 66
click at [254, 1258] on td "fa306e0c-c599-48dd-8244-2b2cecfb40ce-1756293890815.mp4 Approve Reject" at bounding box center [323, 1209] width 247 height 107
click at [283, 1219] on video at bounding box center [267, 1209] width 111 height 66
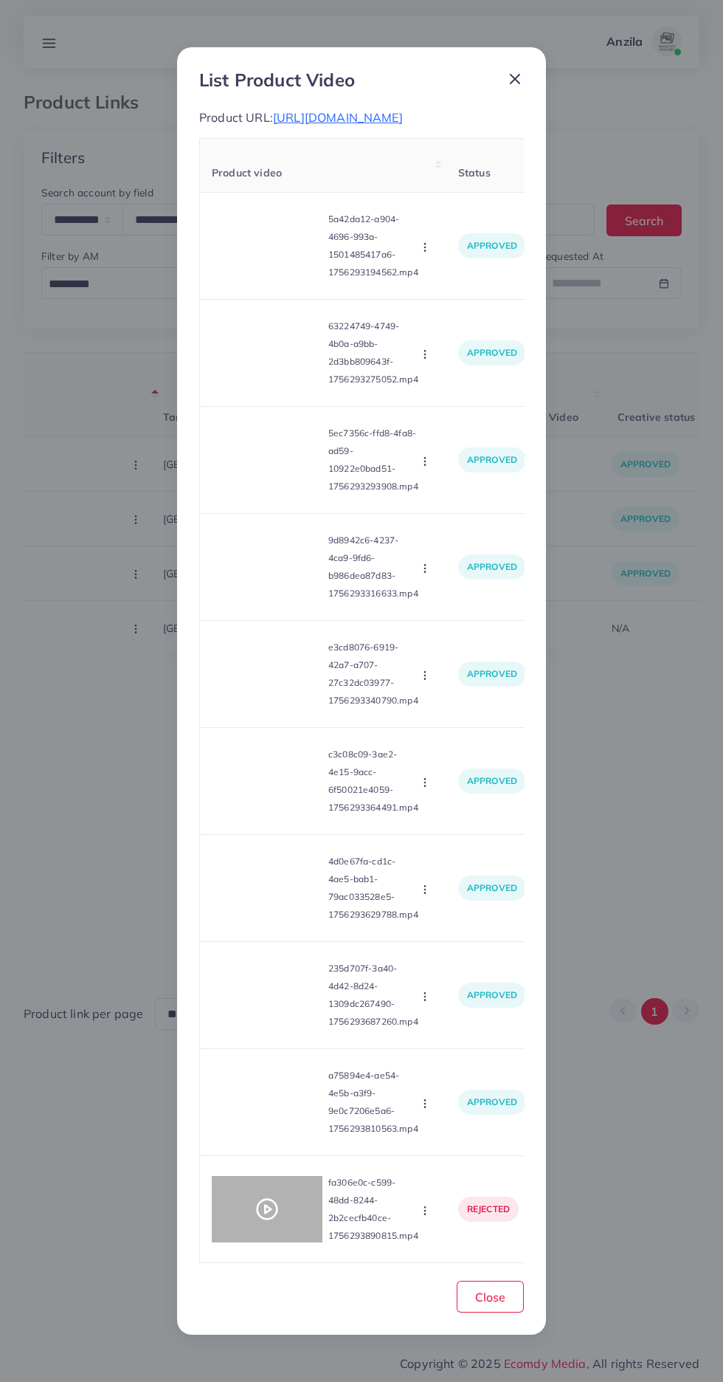
click at [284, 1224] on div at bounding box center [267, 1209] width 111 height 66
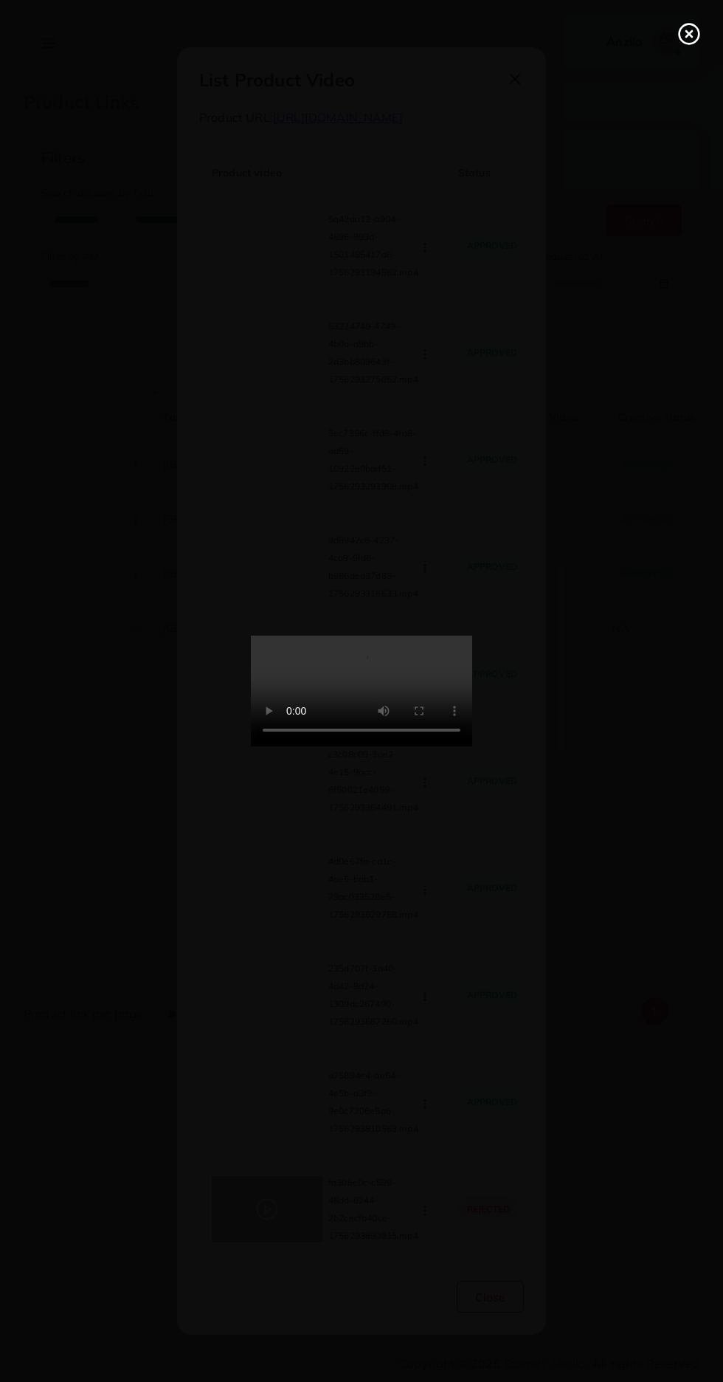
click at [689, 34] on line at bounding box center [689, 34] width 6 height 6
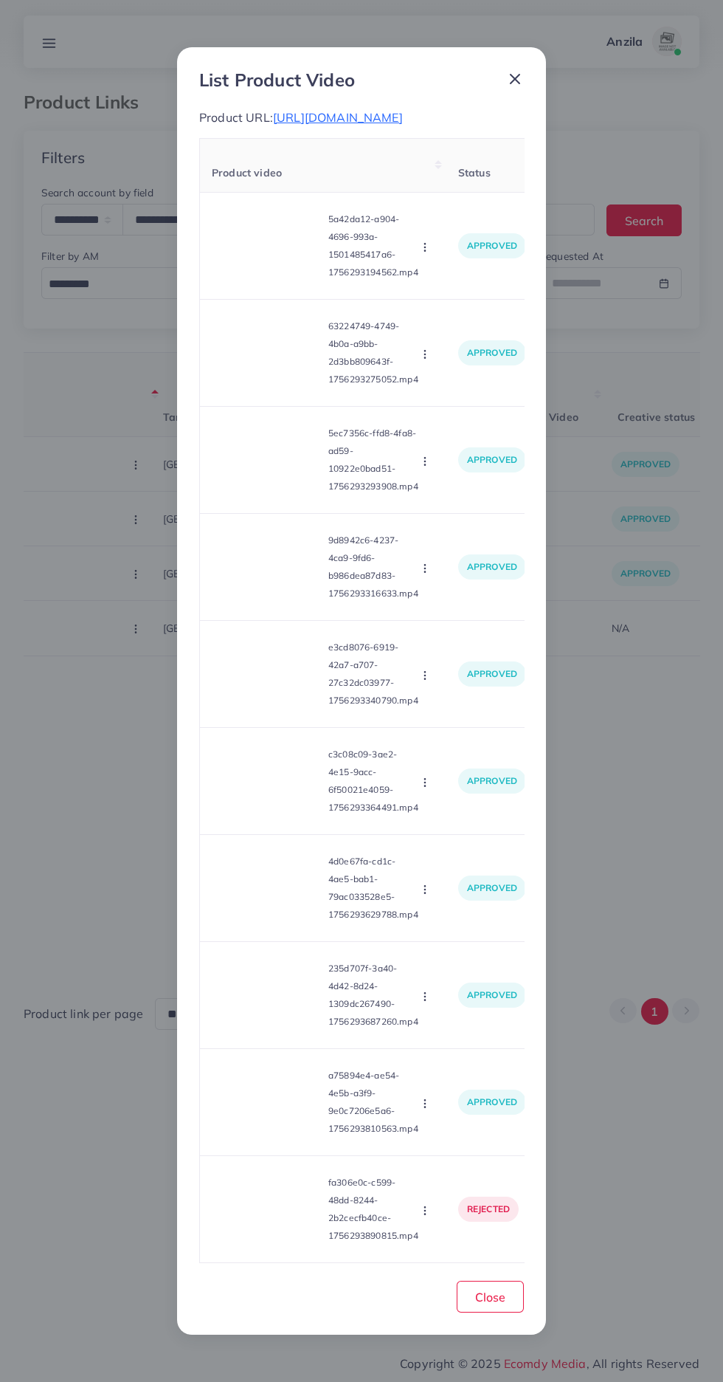
click at [425, 1210] on circle "button" at bounding box center [424, 1210] width 1 height 1
click at [436, 1148] on span "Approve" at bounding box center [451, 1140] width 49 height 15
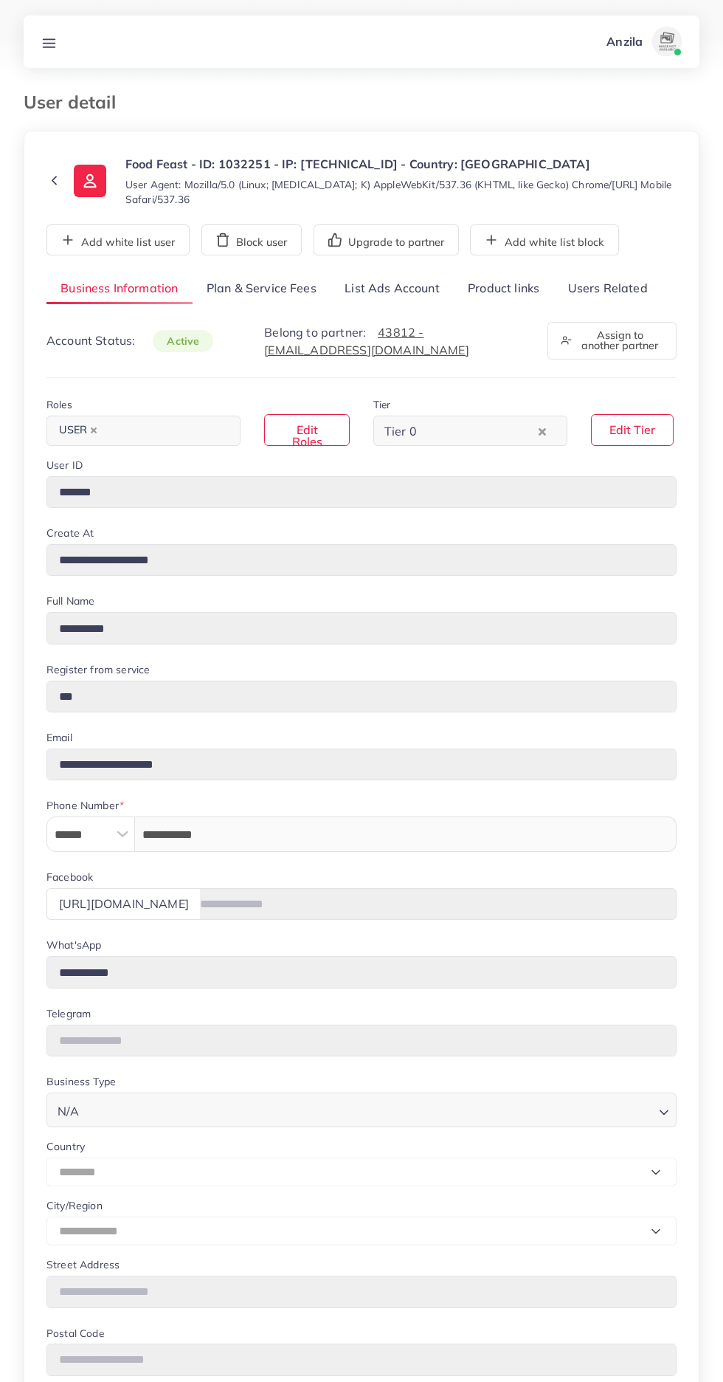
click at [597, 287] on link "Users Related" at bounding box center [608, 289] width 108 height 32
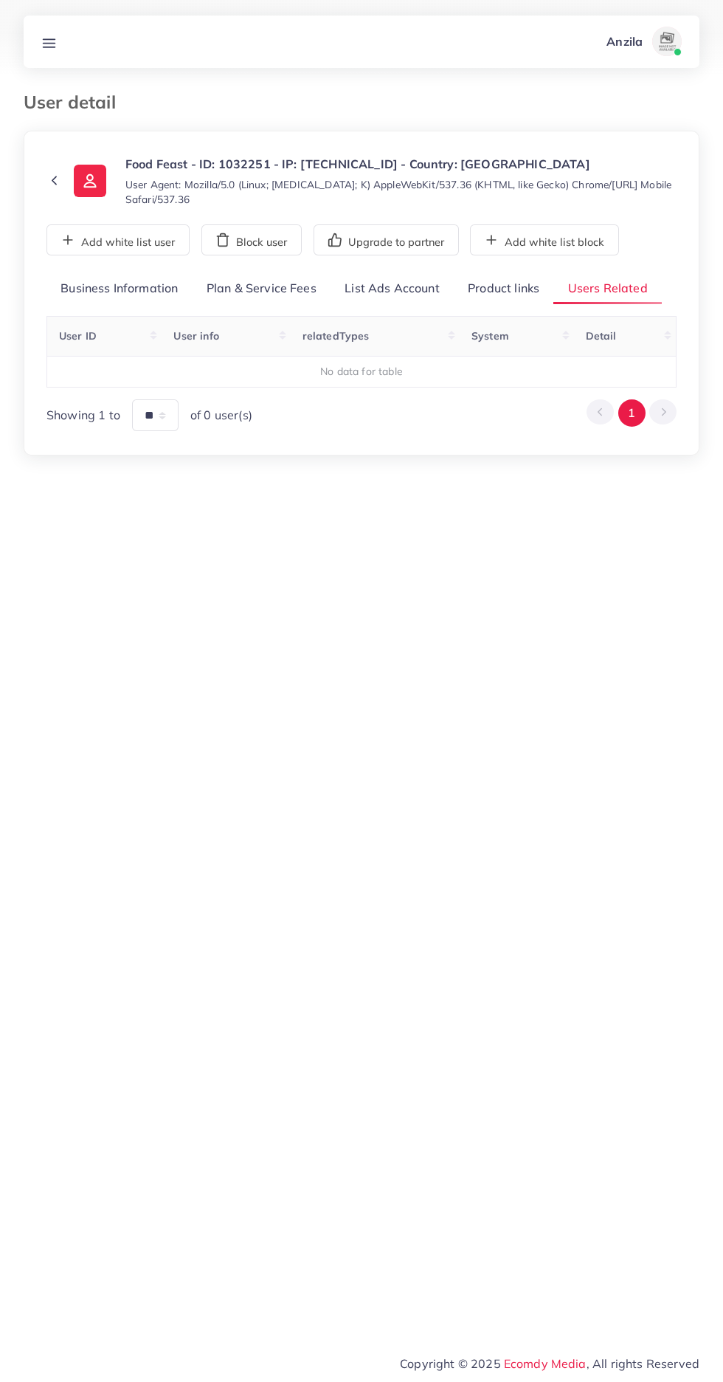
click at [506, 288] on link "Product links" at bounding box center [504, 289] width 100 height 32
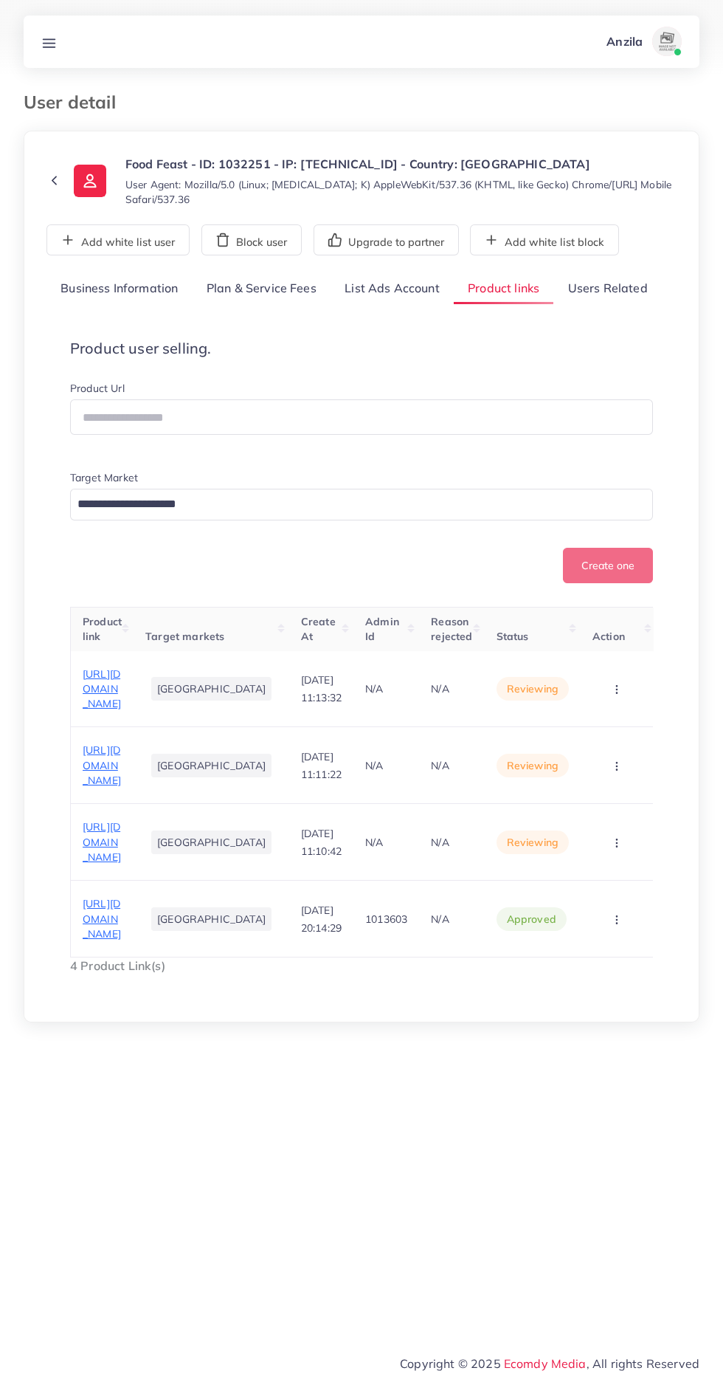
click at [111, 864] on span "[URL][DOMAIN_NAME]" at bounding box center [102, 842] width 38 height 44
click at [616, 847] on circle "button" at bounding box center [616, 846] width 1 height 1
click at [613, 903] on link "Approve" at bounding box center [594, 887] width 117 height 32
click at [121, 780] on span "[URL][DOMAIN_NAME]" at bounding box center [102, 765] width 38 height 44
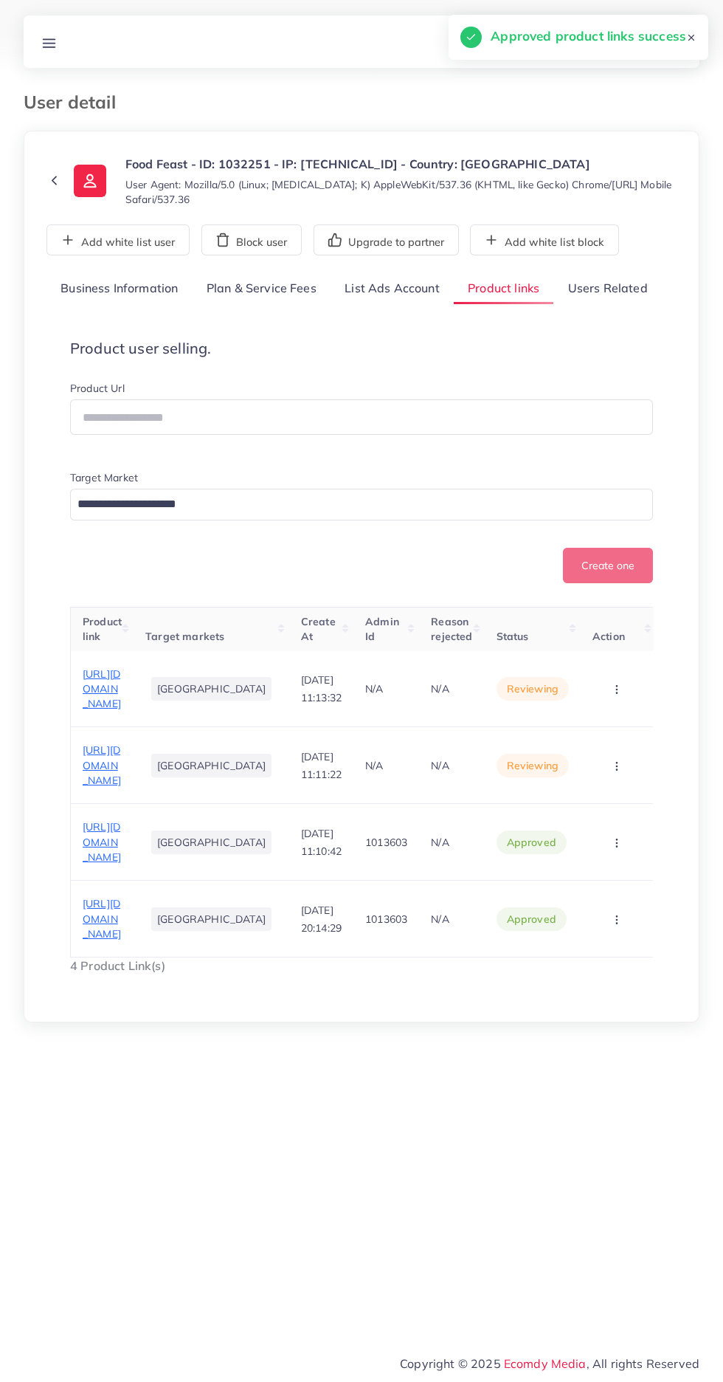
click at [616, 766] on circle "button" at bounding box center [616, 765] width 1 height 1
click at [596, 818] on span "Approve" at bounding box center [591, 810] width 49 height 15
click at [121, 682] on span "[URL][DOMAIN_NAME]" at bounding box center [102, 689] width 38 height 44
click at [616, 689] on circle "button" at bounding box center [616, 689] width 1 height 1
click at [607, 731] on link "Approve" at bounding box center [594, 733] width 117 height 32
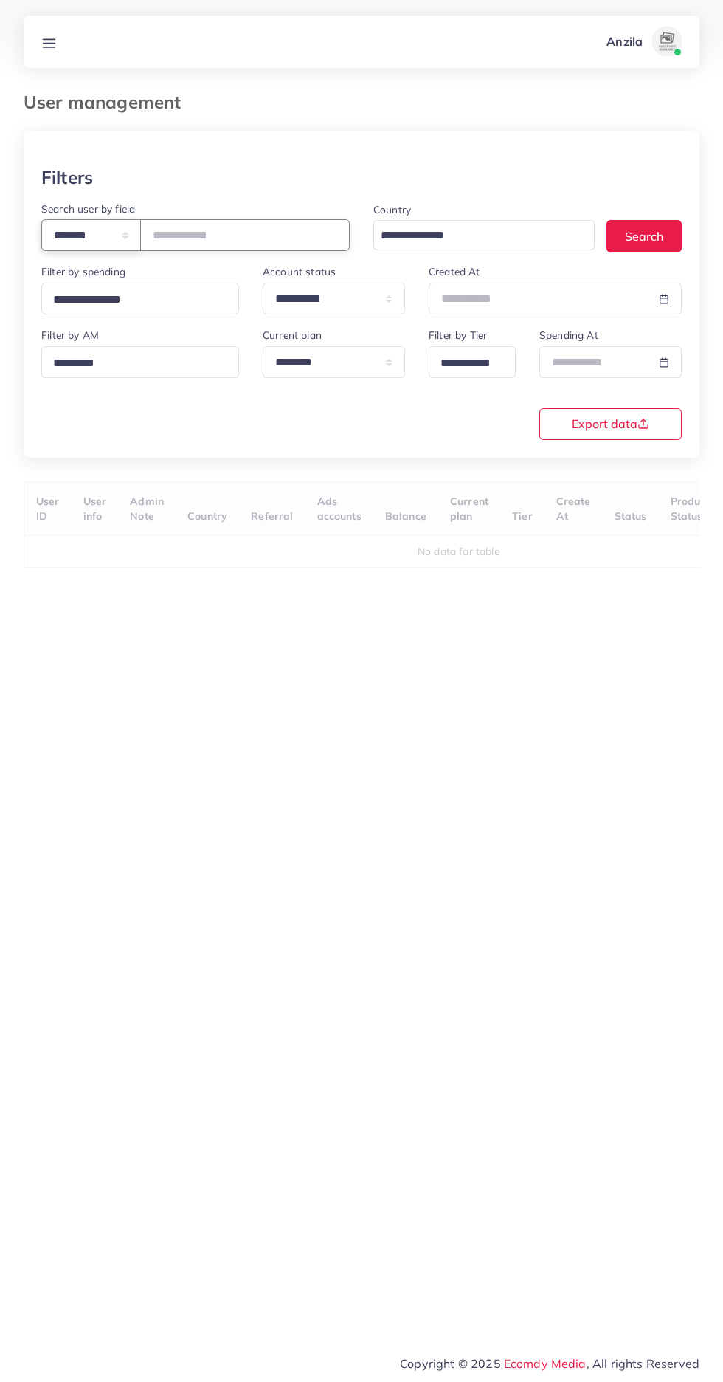
click at [106, 235] on select "**********" at bounding box center [91, 235] width 100 height 32
select select "*****"
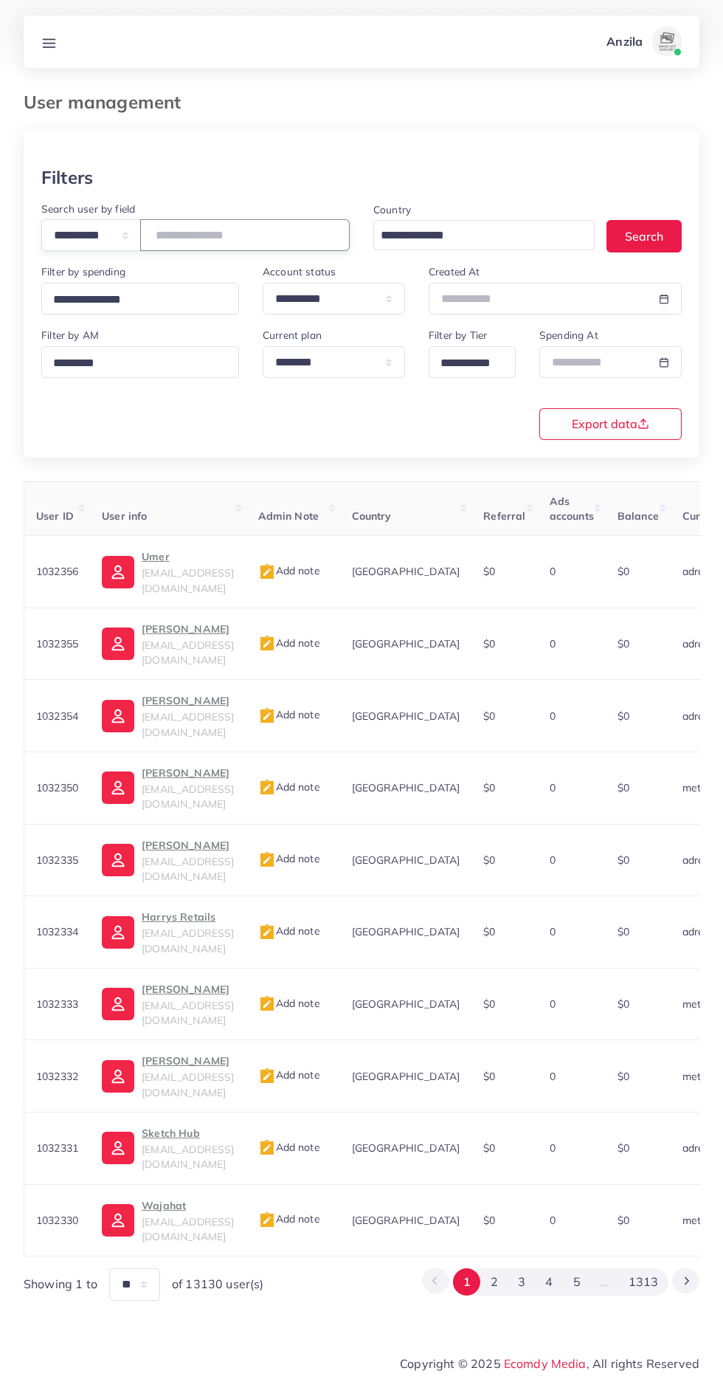
paste input "**********"
type input "**********"
click at [217, 420] on div "**********" at bounding box center [362, 382] width 664 height 113
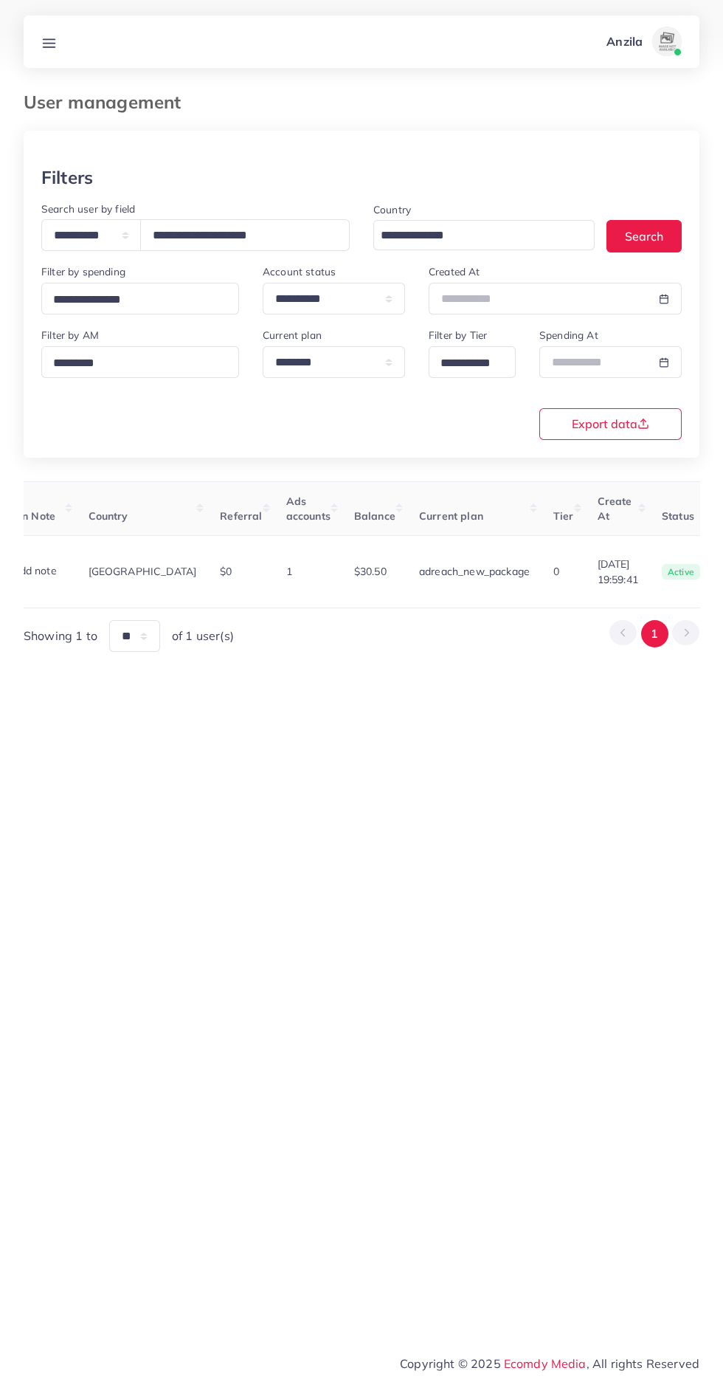
scroll to position [0, 556]
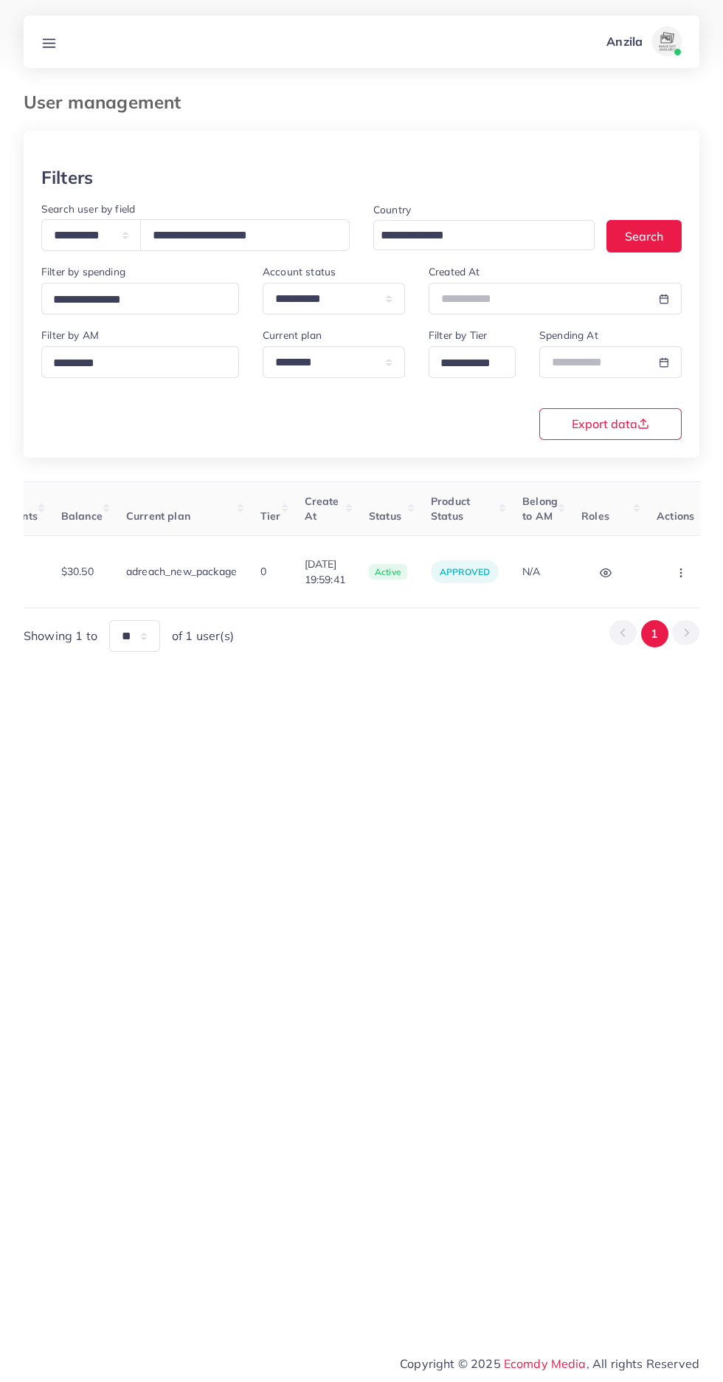
click at [680, 572] on circle "button" at bounding box center [680, 572] width 1 height 1
click at [619, 573] on span "Assign to AM" at bounding box center [641, 580] width 75 height 15
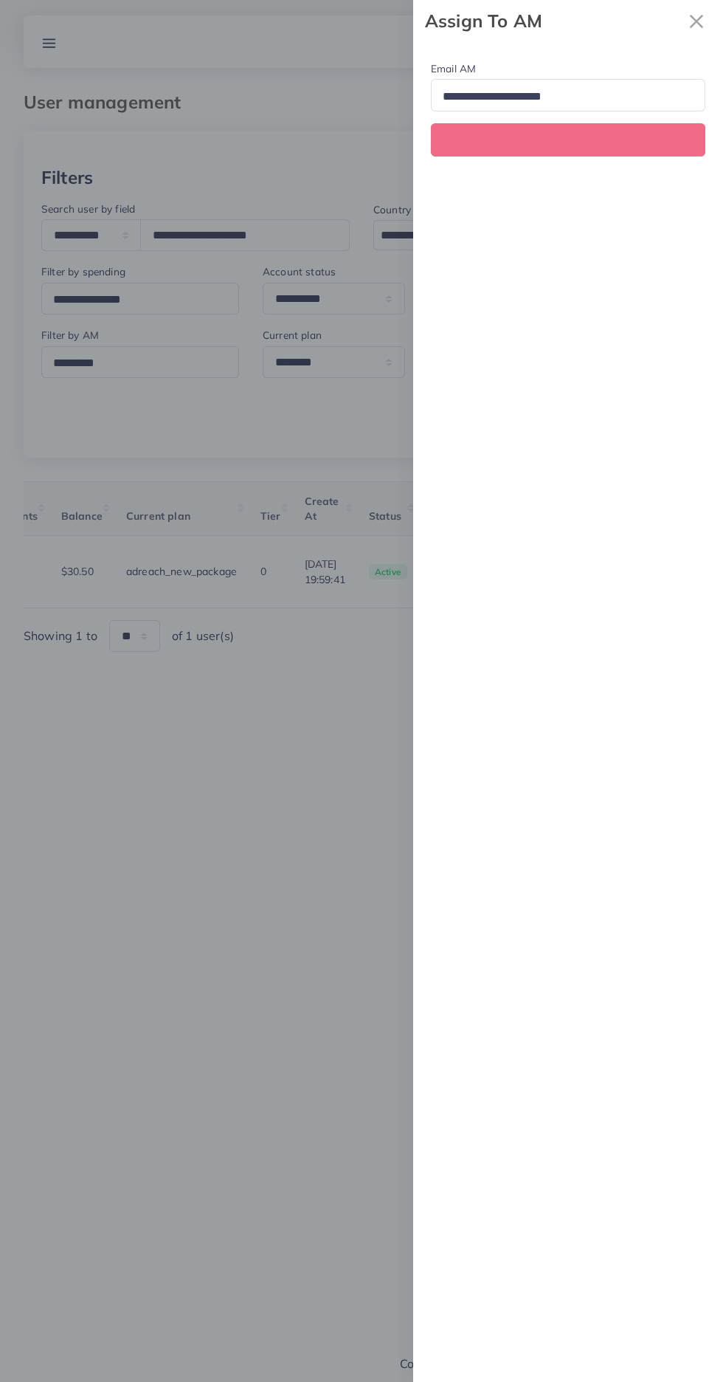
scroll to position [0, 556]
click at [489, 95] on input "Search for option" at bounding box center [562, 97] width 249 height 23
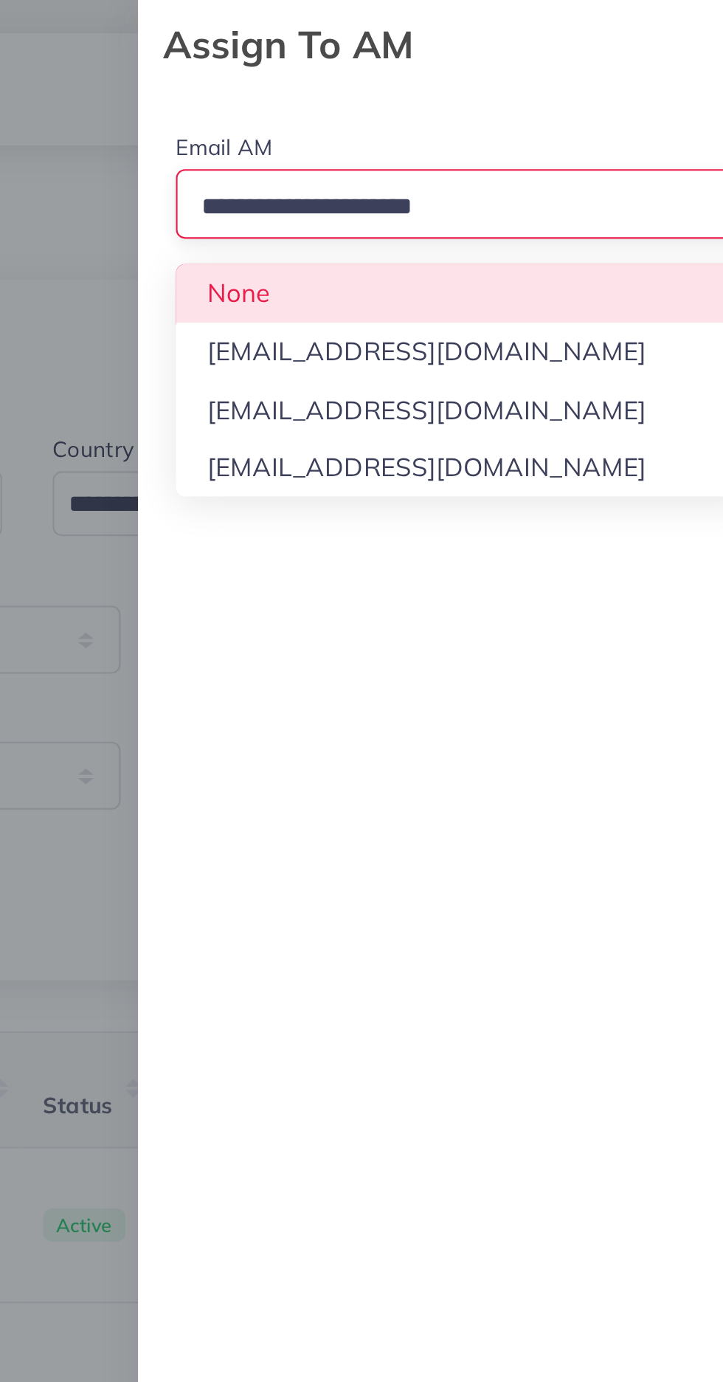
click at [469, 186] on div "Email AM Loading... None hadibaaslam@gmail.com natashashahid163@gmail.com wajah…" at bounding box center [568, 712] width 310 height 1340
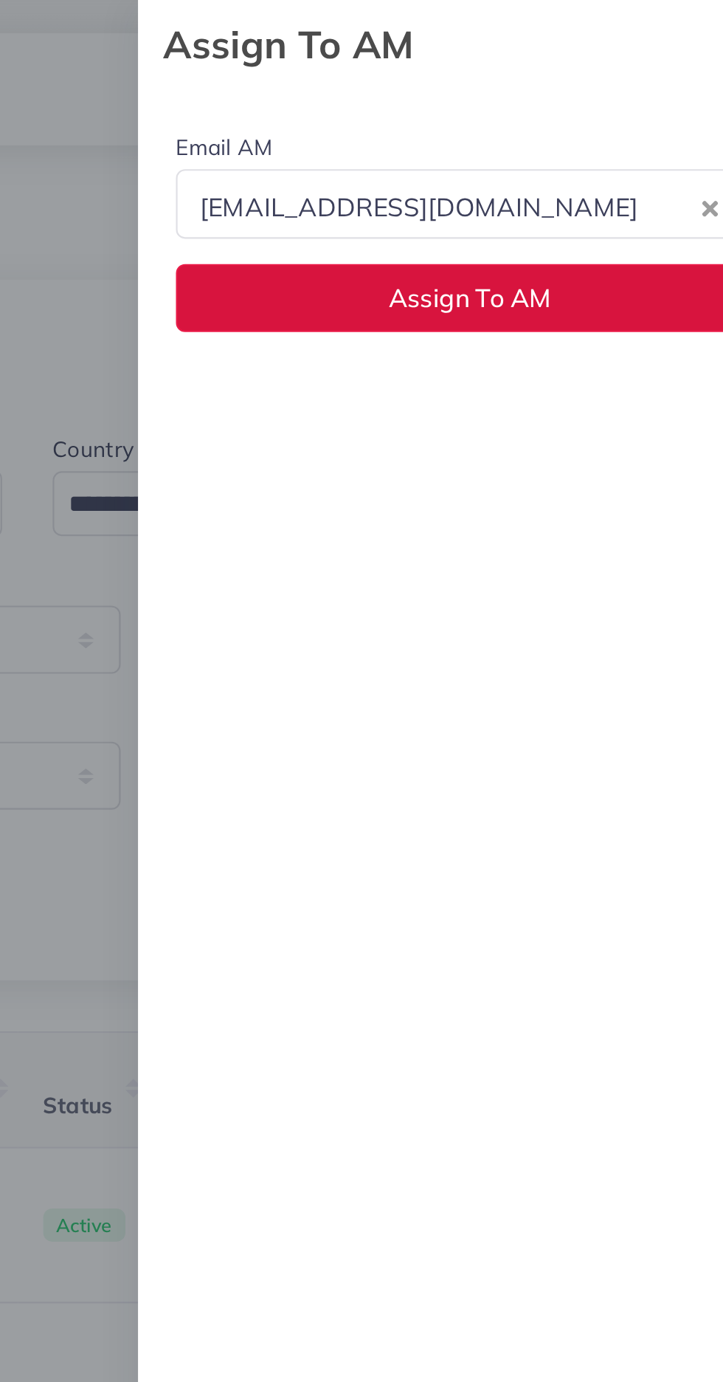
click at [472, 148] on button "Assign To AM" at bounding box center [568, 139] width 275 height 32
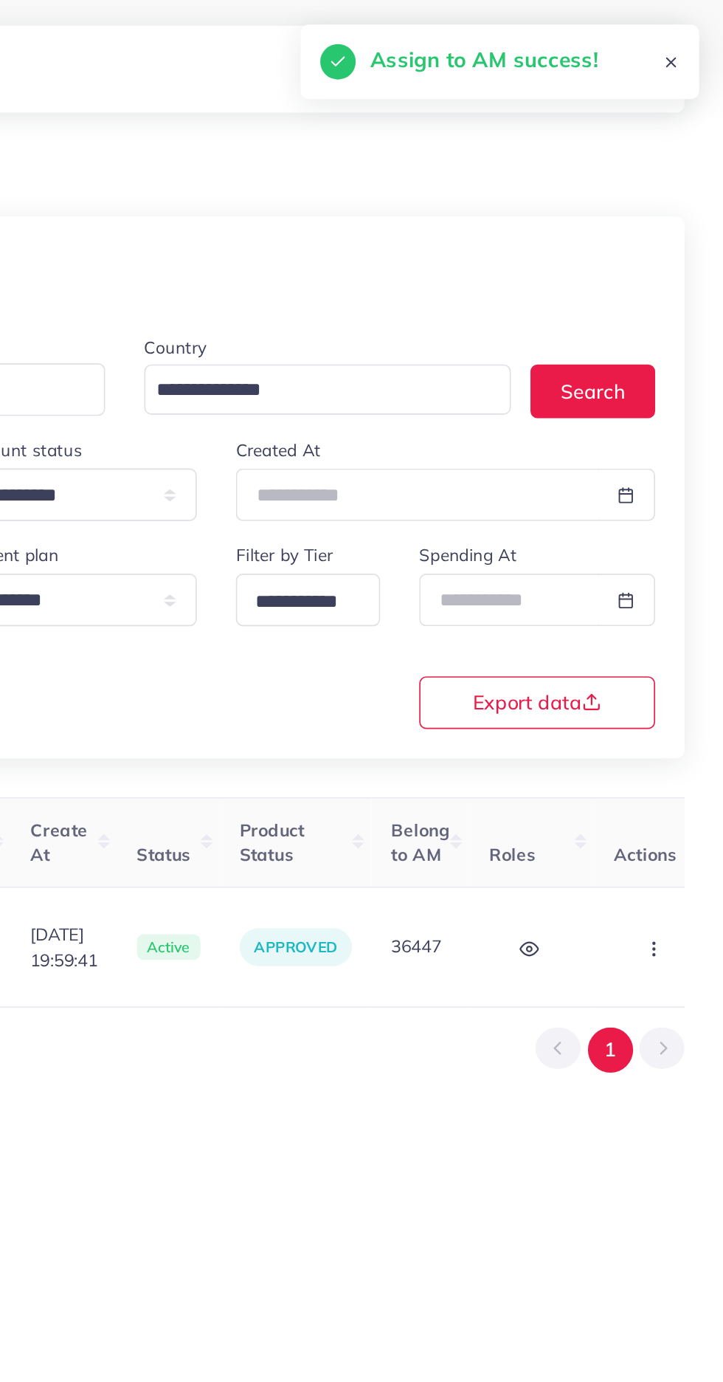
click at [680, 572] on circle "button" at bounding box center [680, 572] width 1 height 1
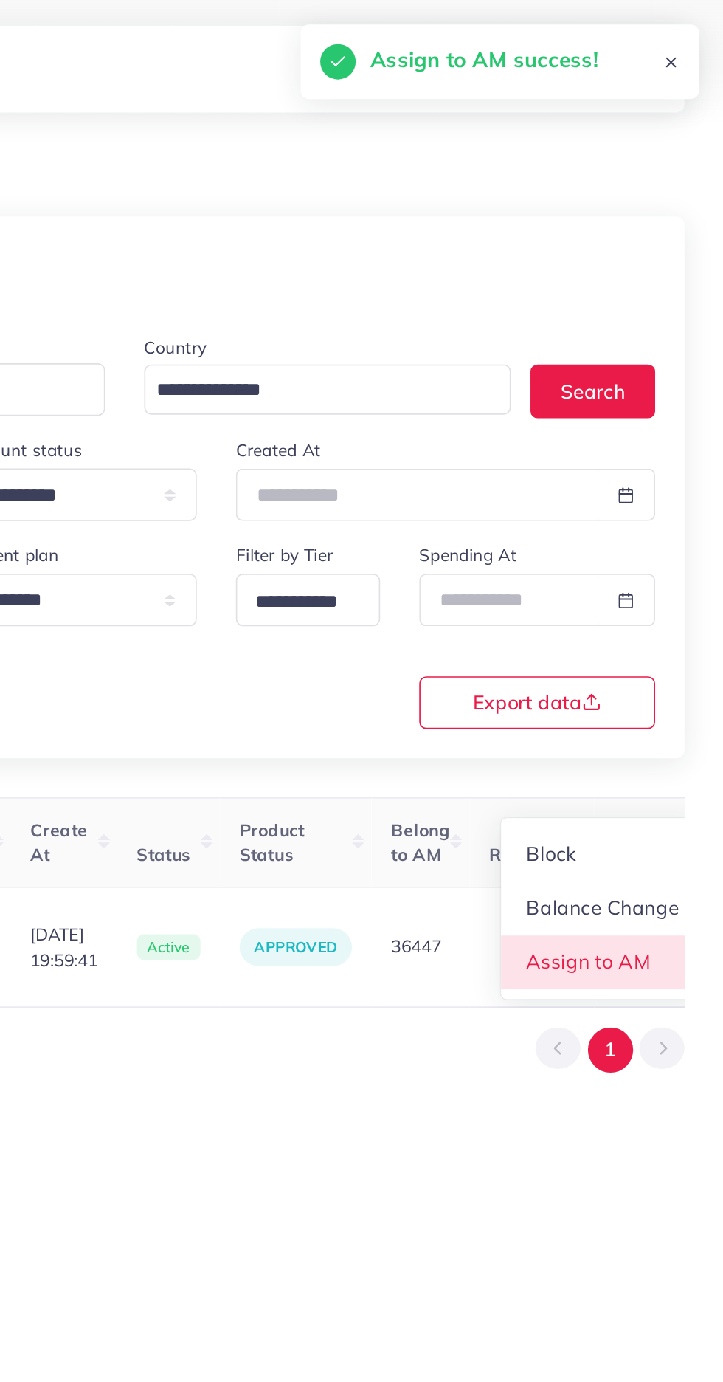
click at [641, 573] on span "Assign to AM" at bounding box center [641, 580] width 75 height 15
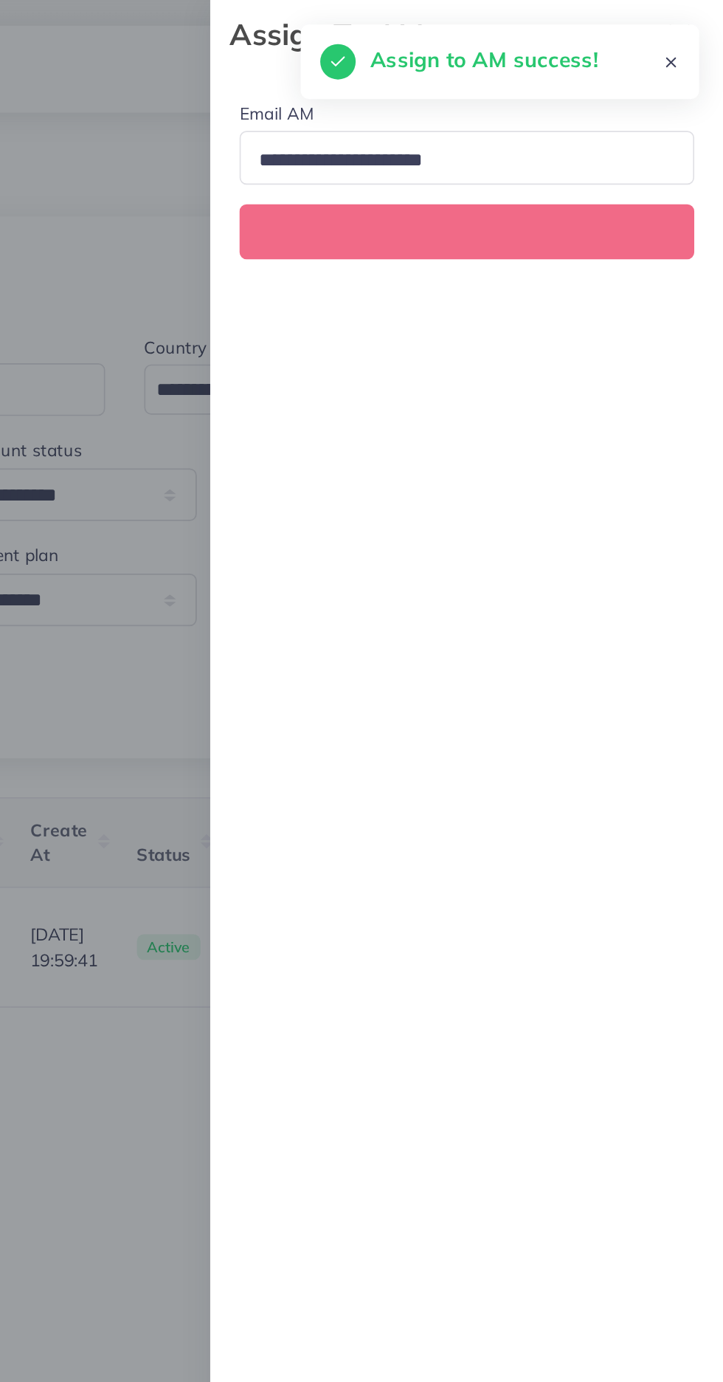
scroll to position [0, 556]
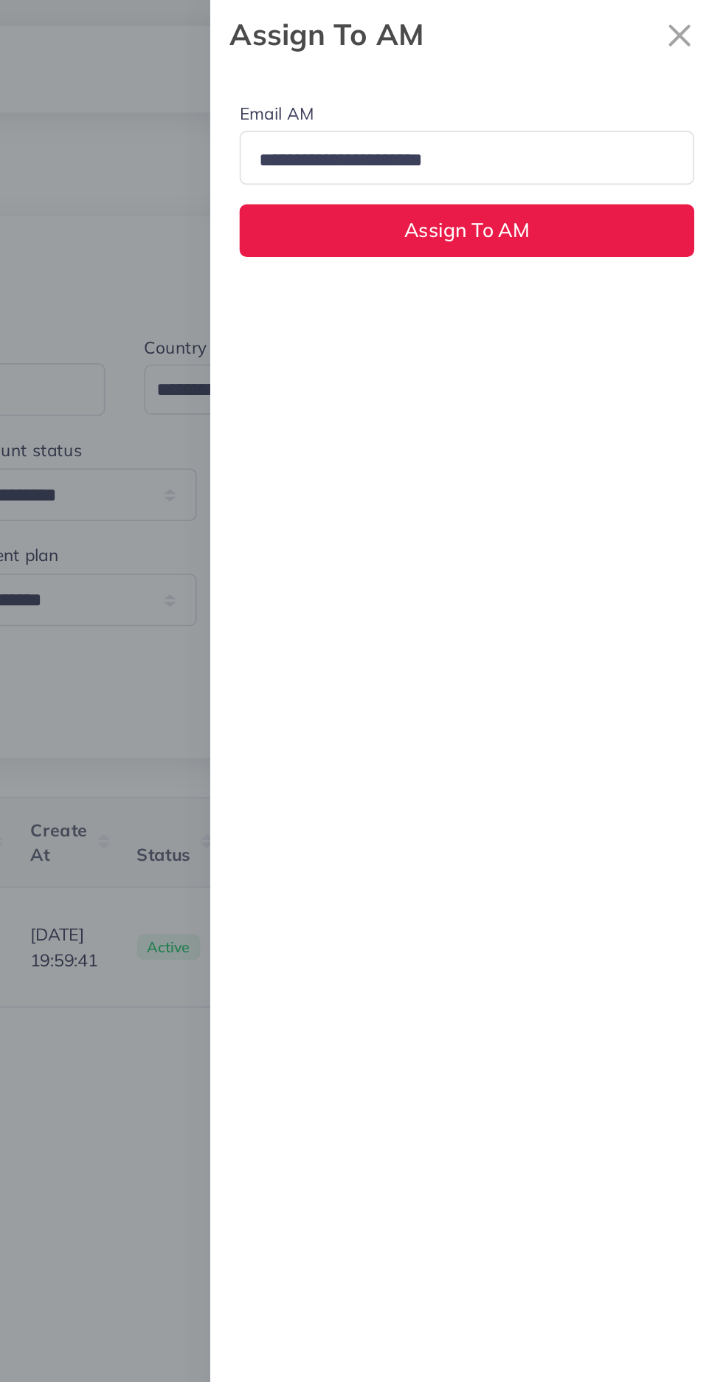
click at [526, 93] on input "Search for option" at bounding box center [562, 97] width 249 height 23
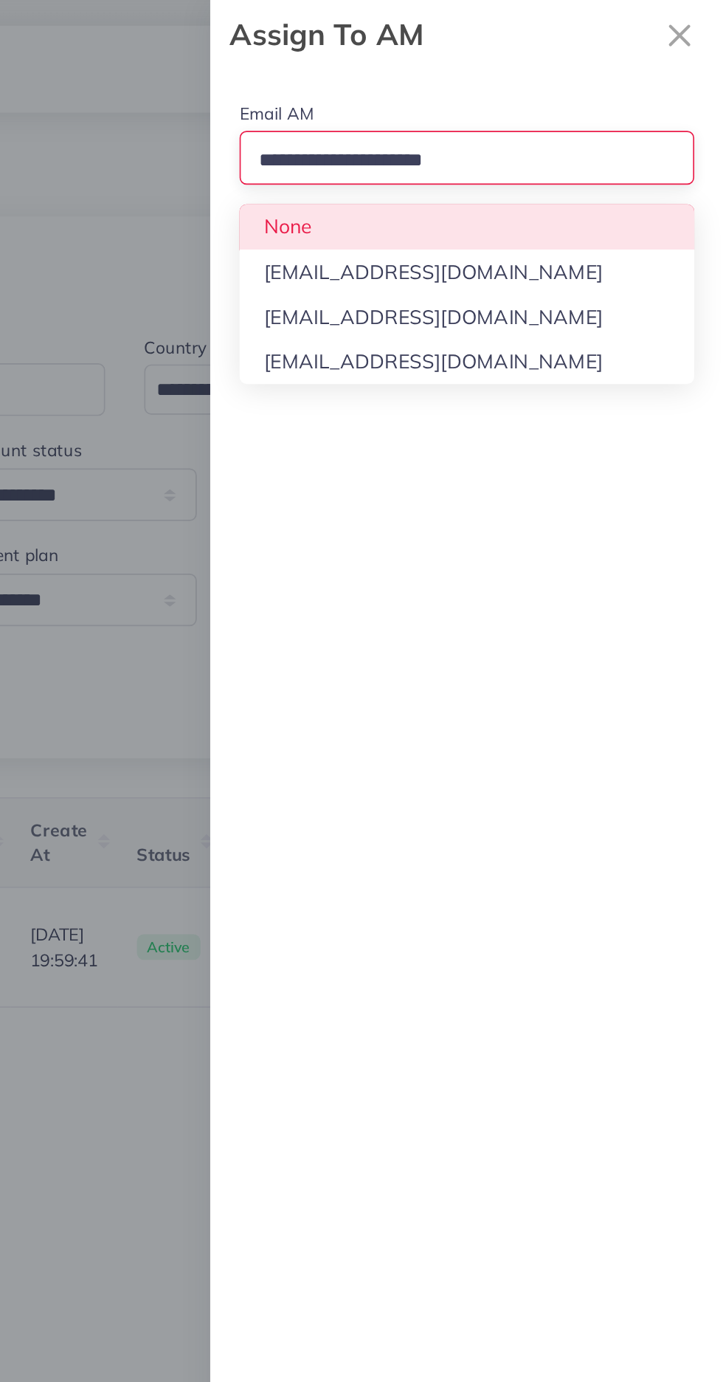
click at [475, 140] on div "Email AM Loading... None hadibaaslam@gmail.com natashashahid163@gmail.com wajah…" at bounding box center [568, 107] width 310 height 131
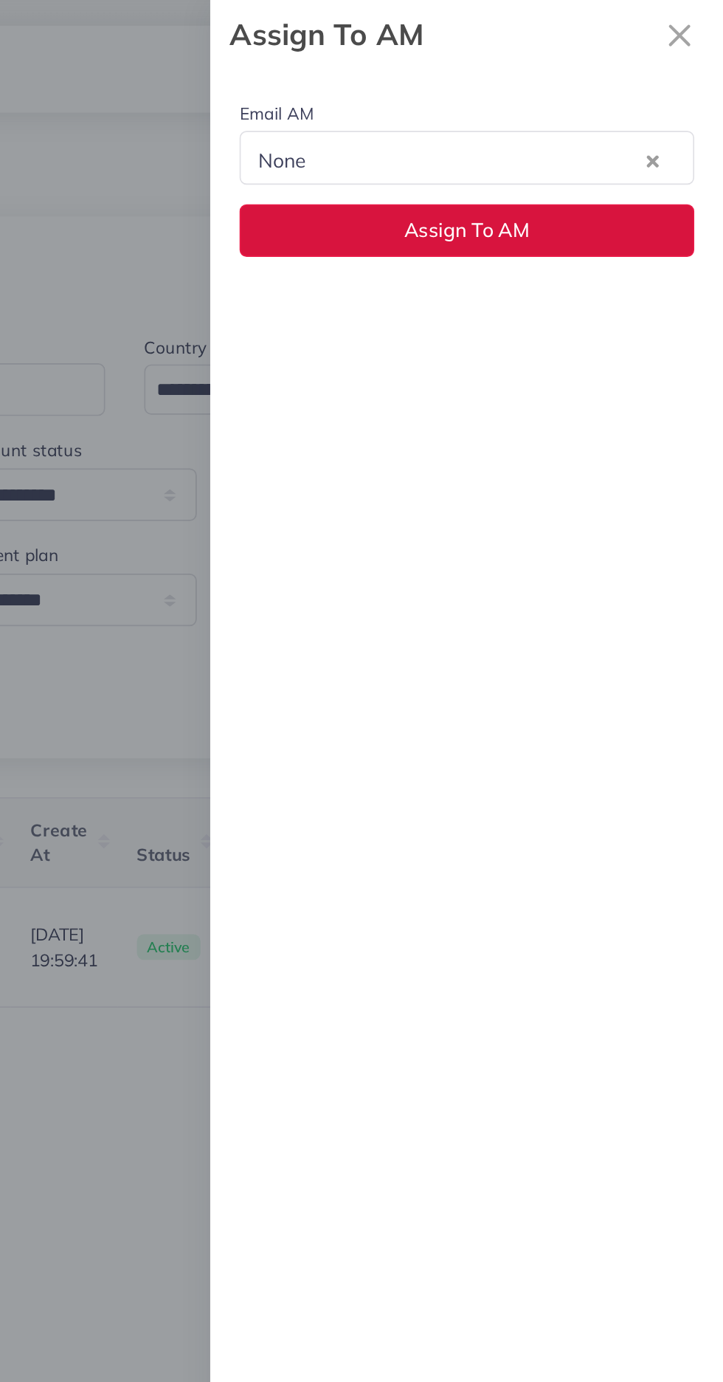
click at [489, 151] on button "Assign To AM" at bounding box center [568, 139] width 275 height 32
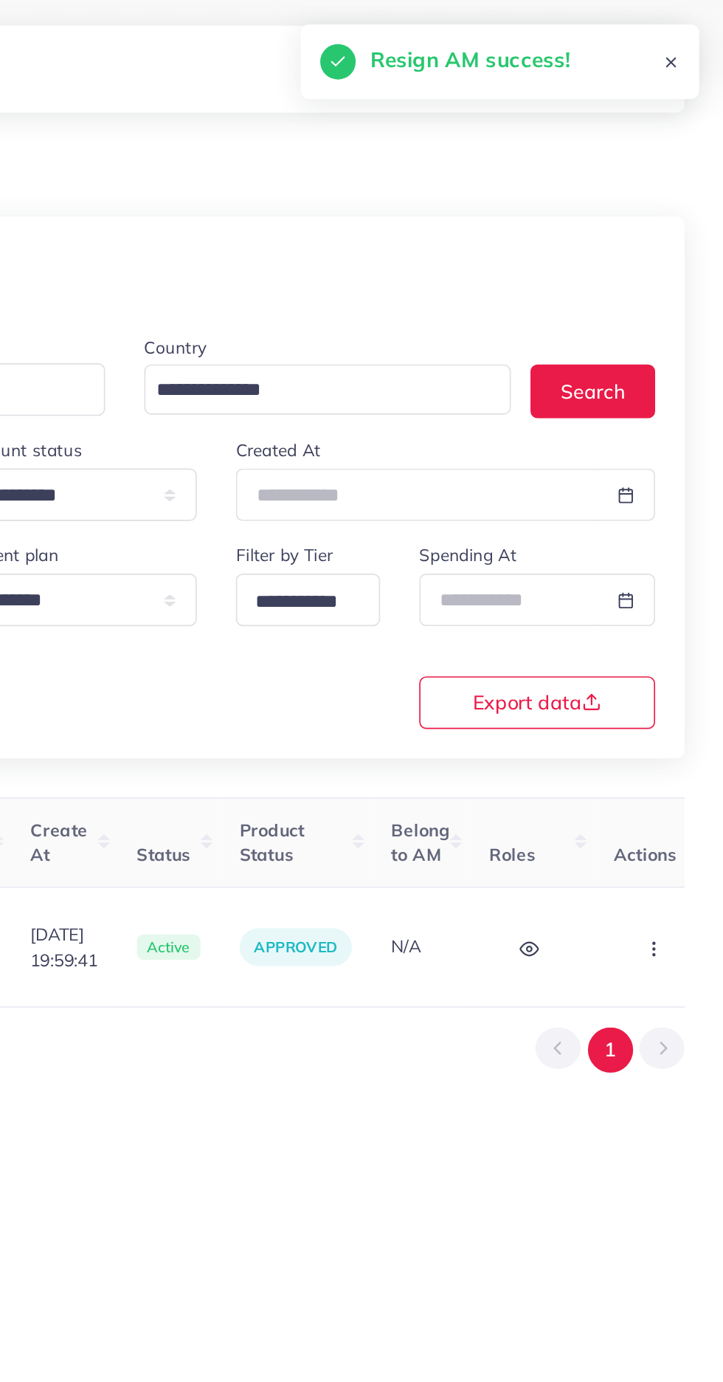
click at [657, 560] on button "button" at bounding box center [683, 571] width 52 height 33
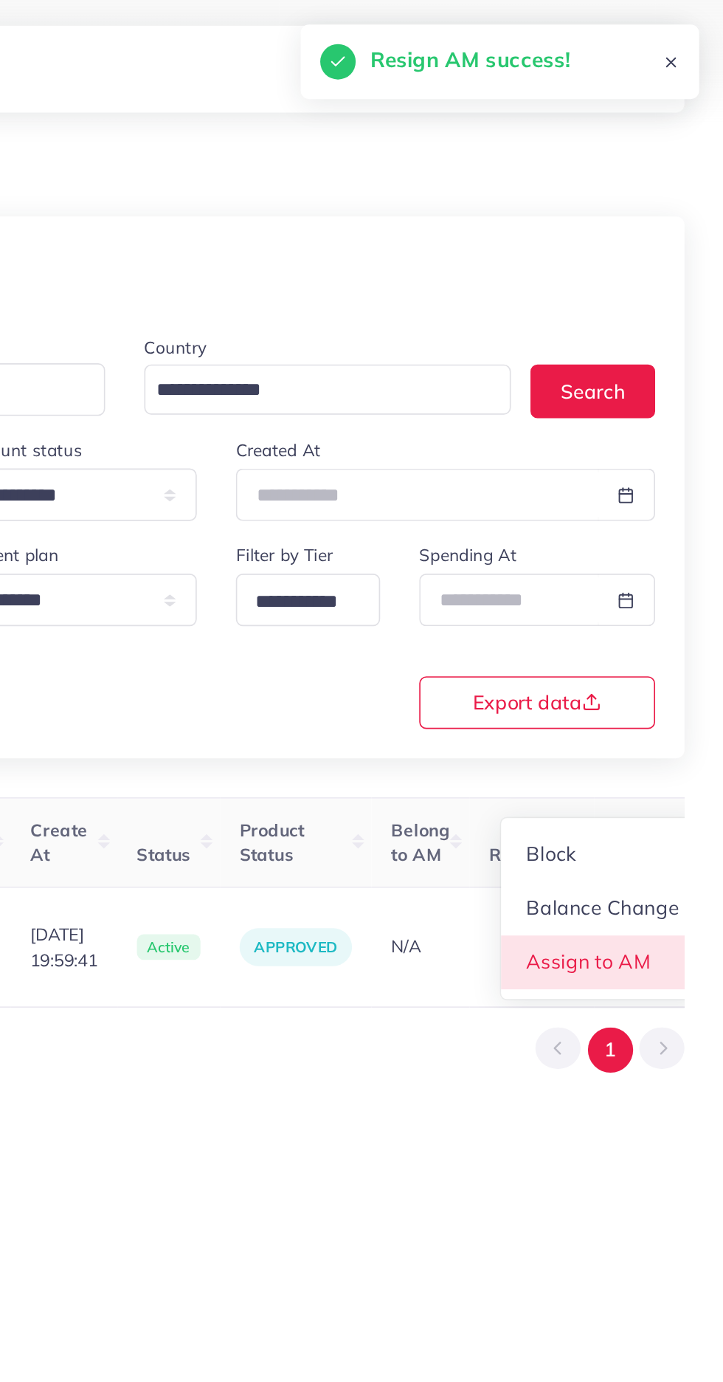
click at [635, 575] on span "Assign to AM" at bounding box center [641, 580] width 75 height 15
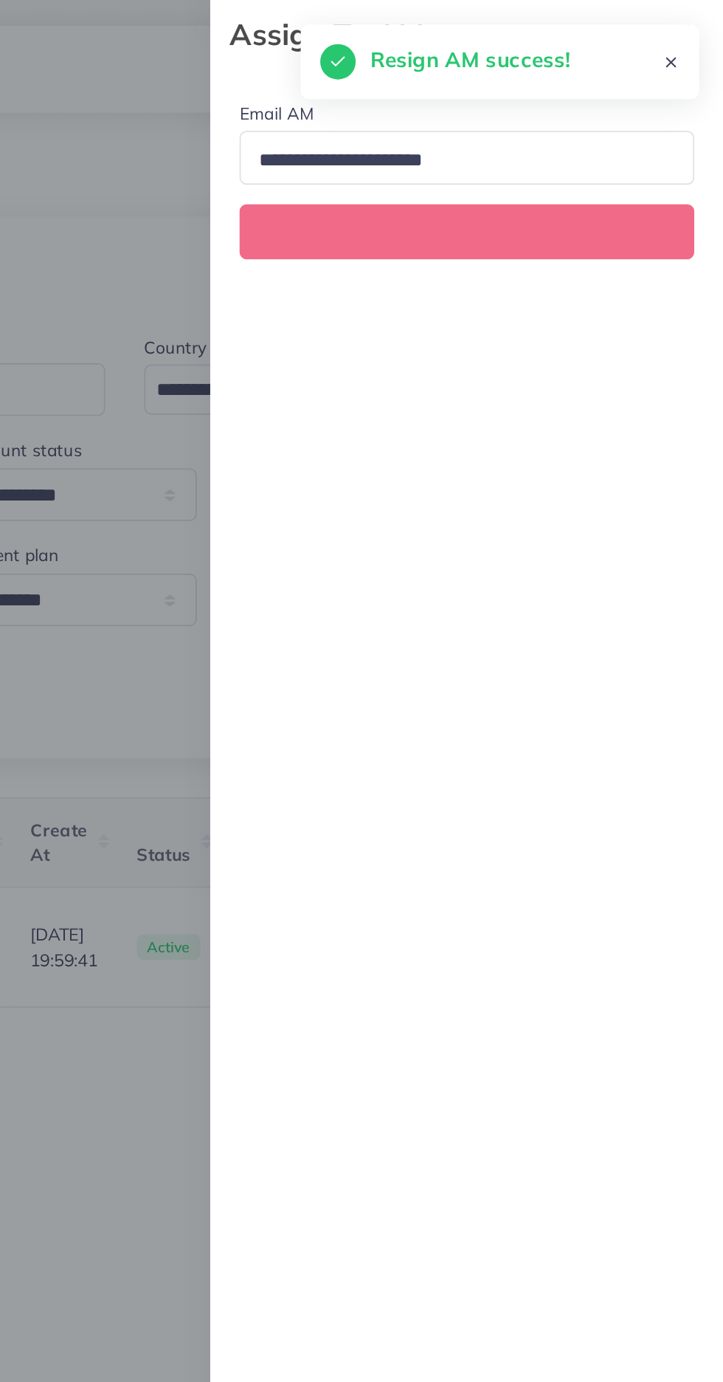
scroll to position [0, 556]
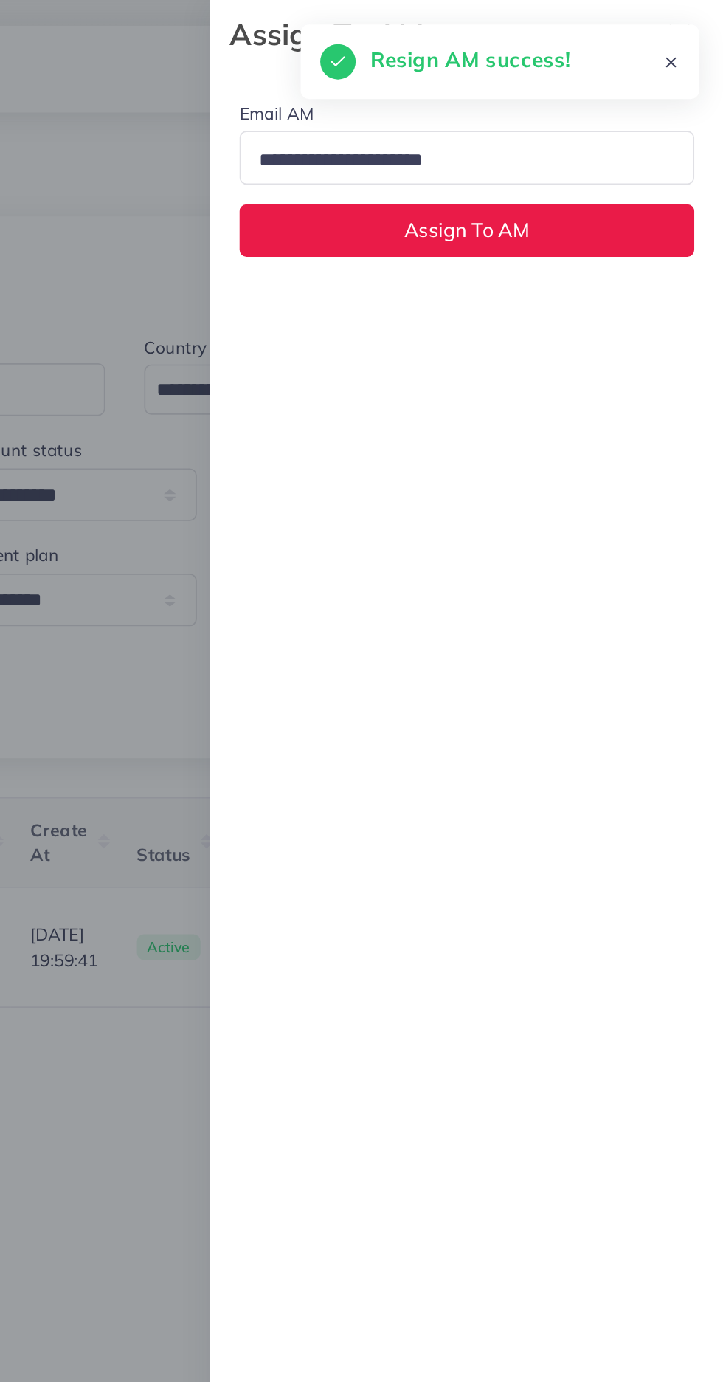
click at [528, 101] on input "Search for option" at bounding box center [562, 97] width 249 height 23
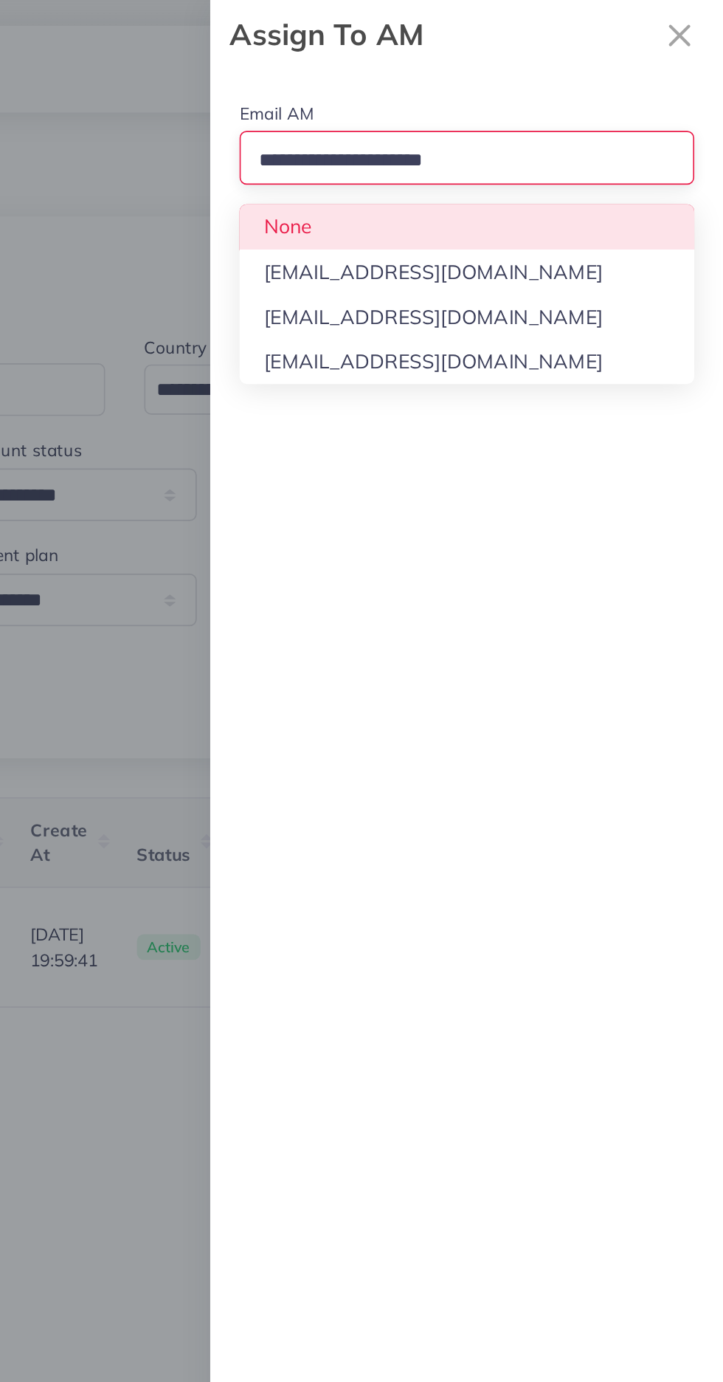
click at [463, 192] on div "Email AM Loading... None hadibaaslam@gmail.com natashashahid163@gmail.com wajah…" at bounding box center [568, 712] width 310 height 1340
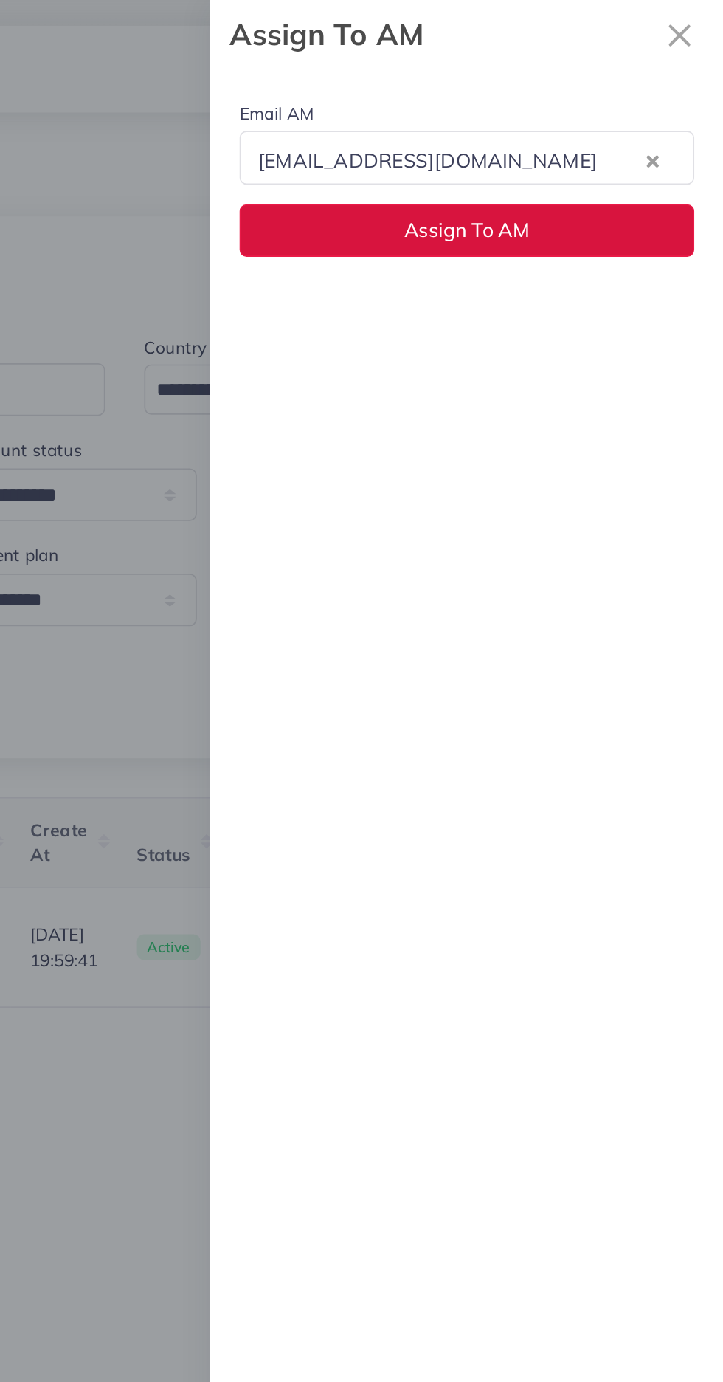
click at [470, 153] on button "Assign To AM" at bounding box center [568, 139] width 275 height 32
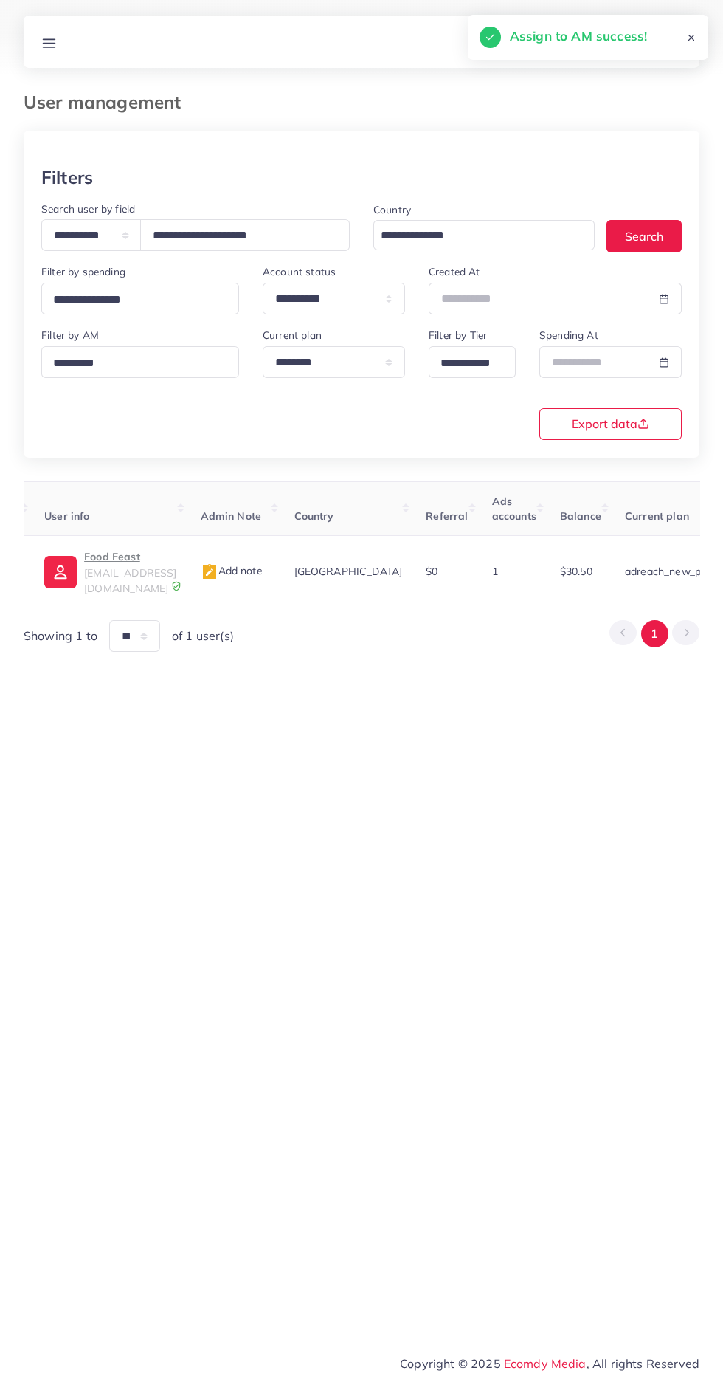
scroll to position [0, 0]
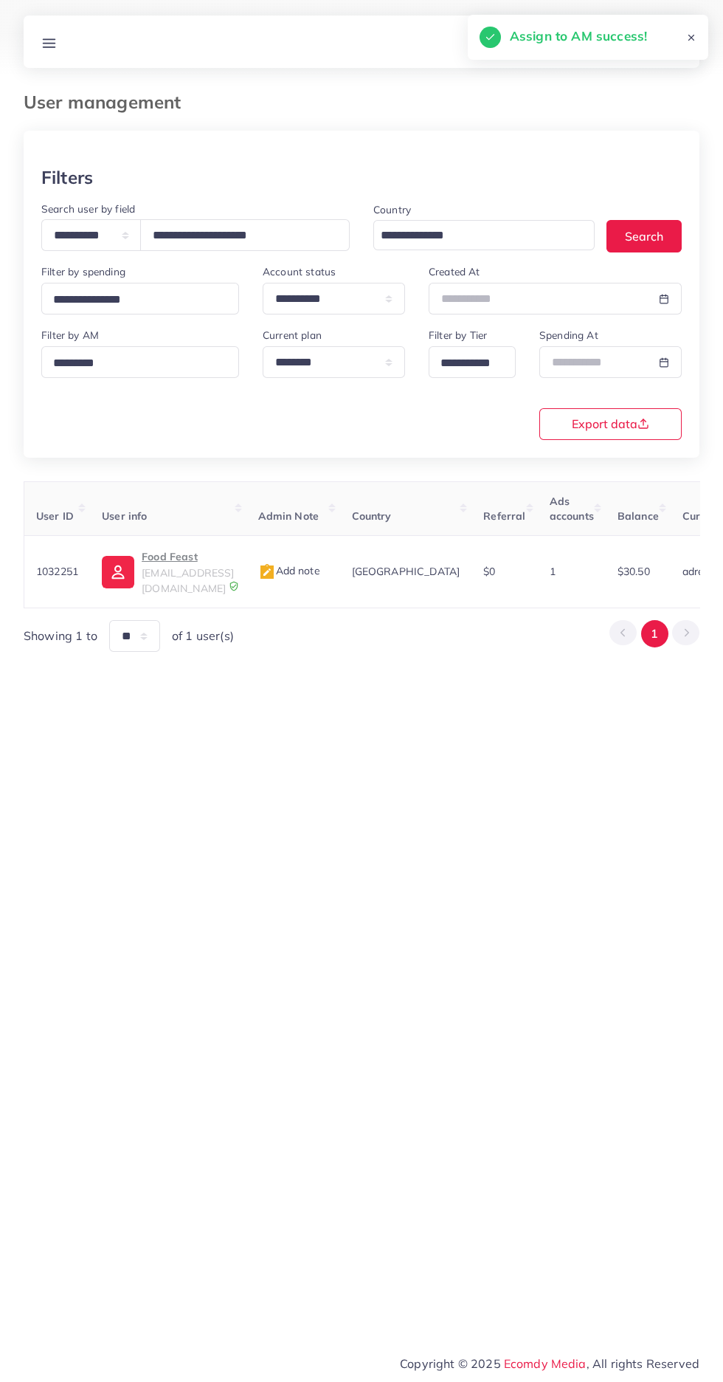
click at [177, 556] on p "Food Feast" at bounding box center [188, 557] width 92 height 18
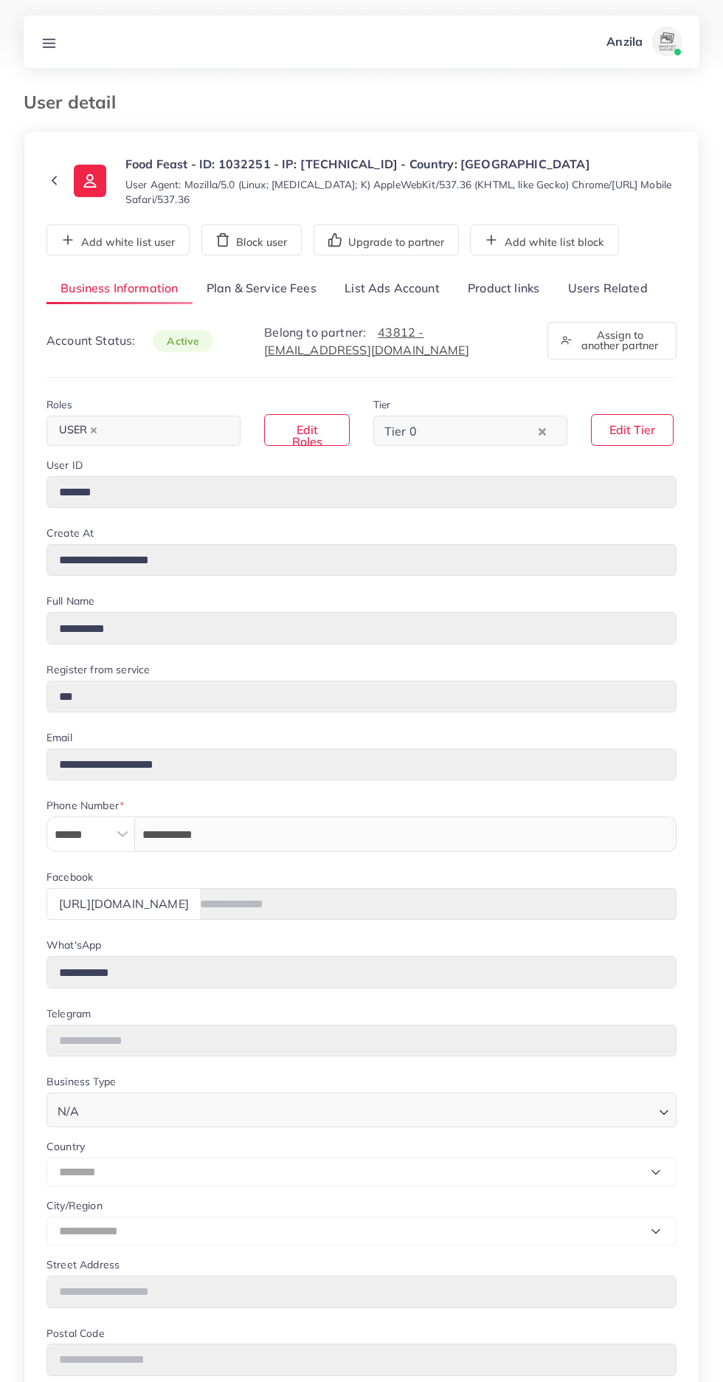
select select "********"
click at [378, 283] on link "List Ads Account" at bounding box center [392, 289] width 123 height 32
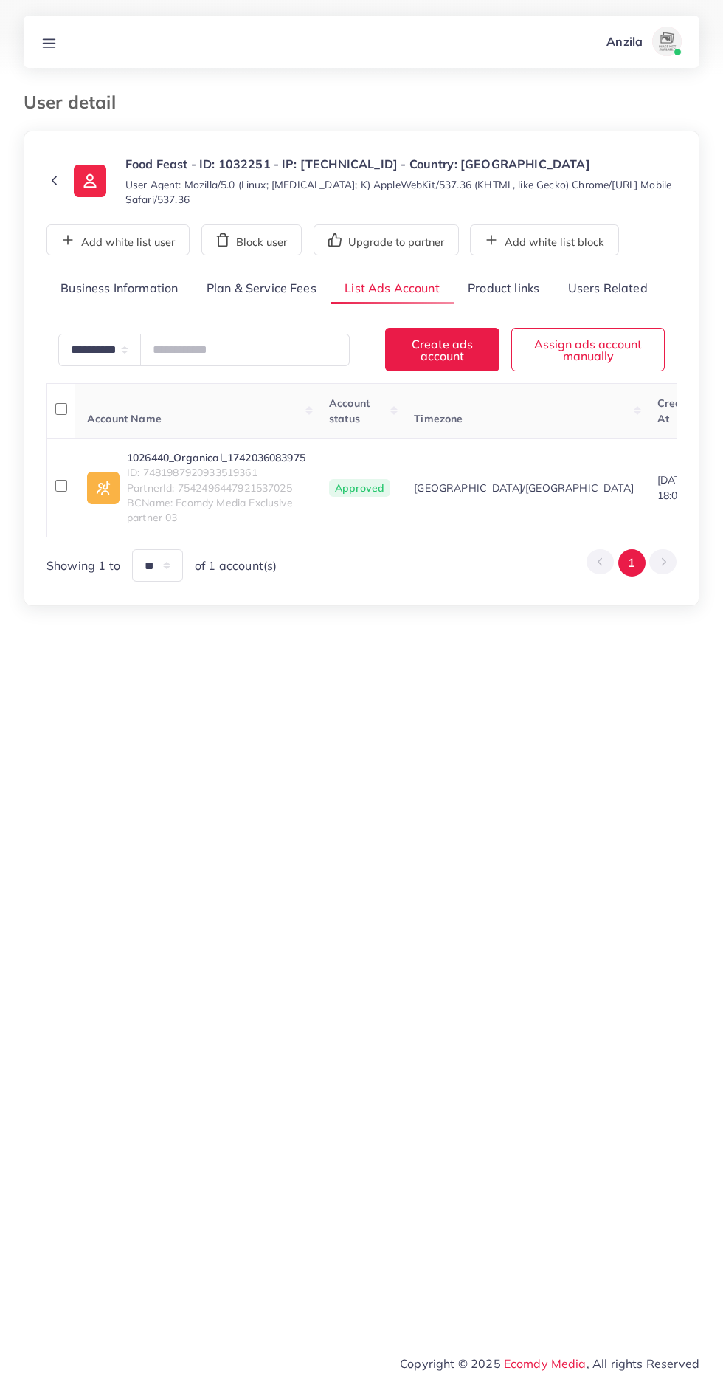
click at [192, 458] on link "1026440_Organical_1742036083975" at bounding box center [216, 457] width 179 height 15
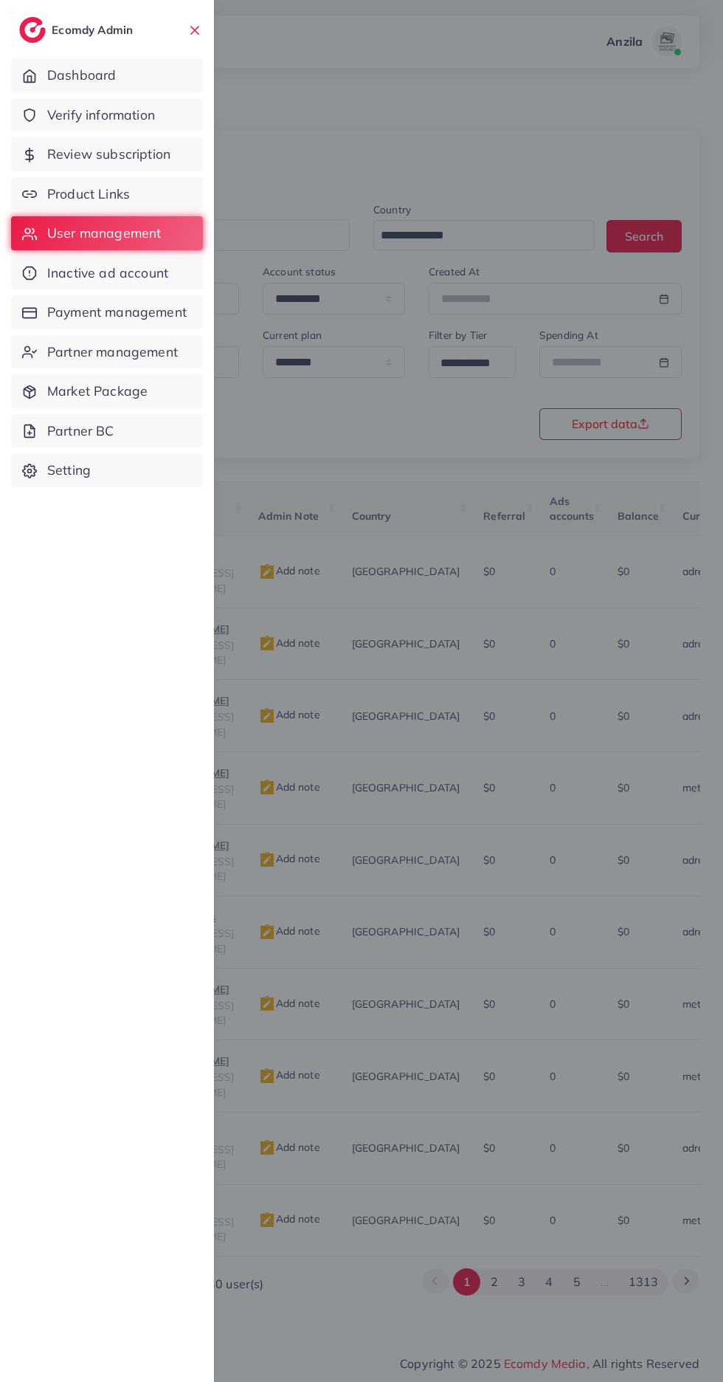
click at [512, 1083] on div at bounding box center [361, 829] width 723 height 1658
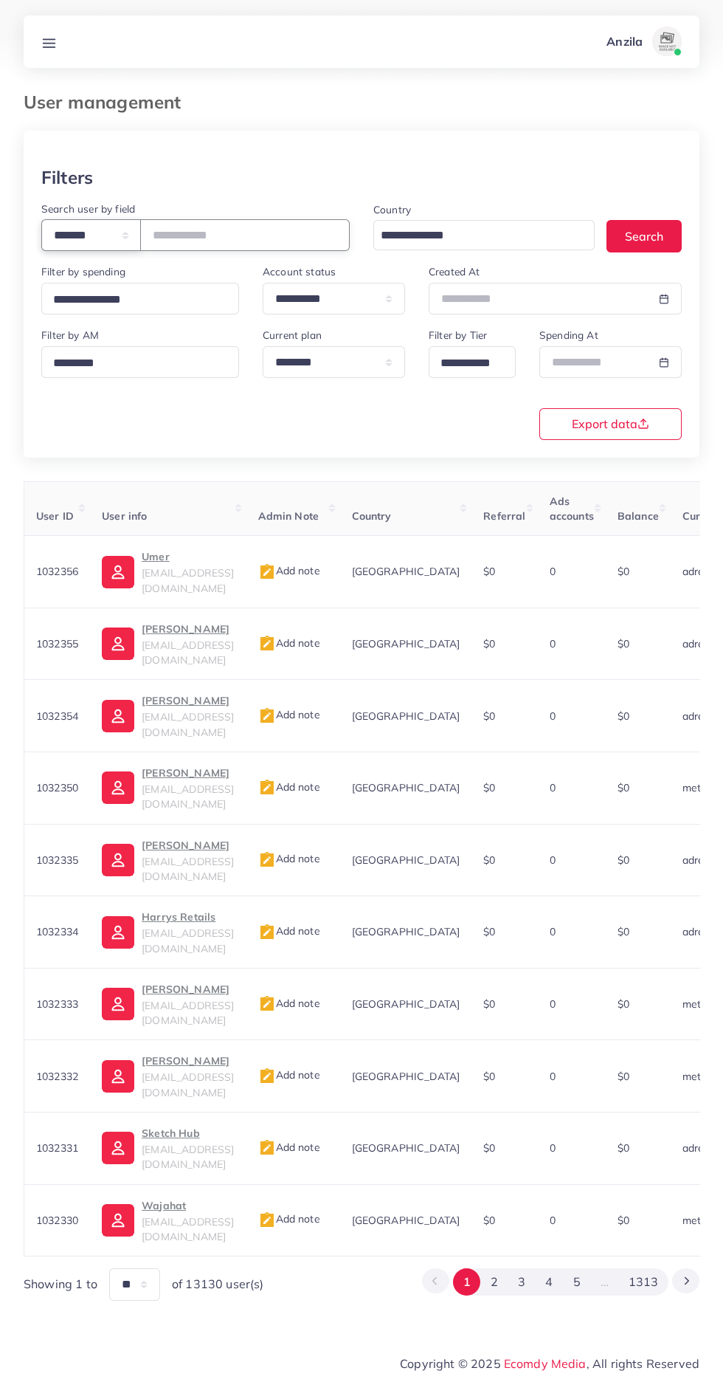
click at [72, 233] on select "**********" at bounding box center [91, 235] width 100 height 32
click at [89, 237] on select "**********" at bounding box center [91, 235] width 100 height 32
select select "**********"
paste input "**********"
type input "**********"
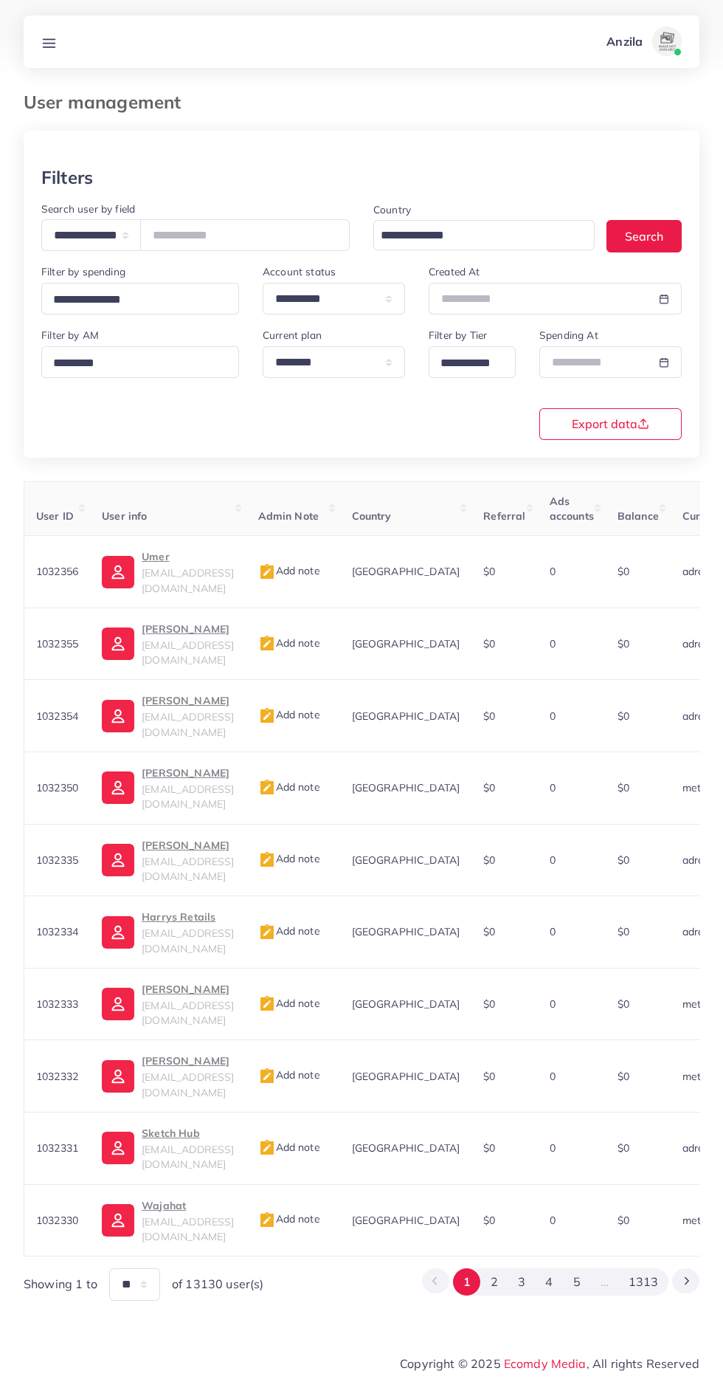
click at [195, 483] on th "User info" at bounding box center [168, 508] width 156 height 55
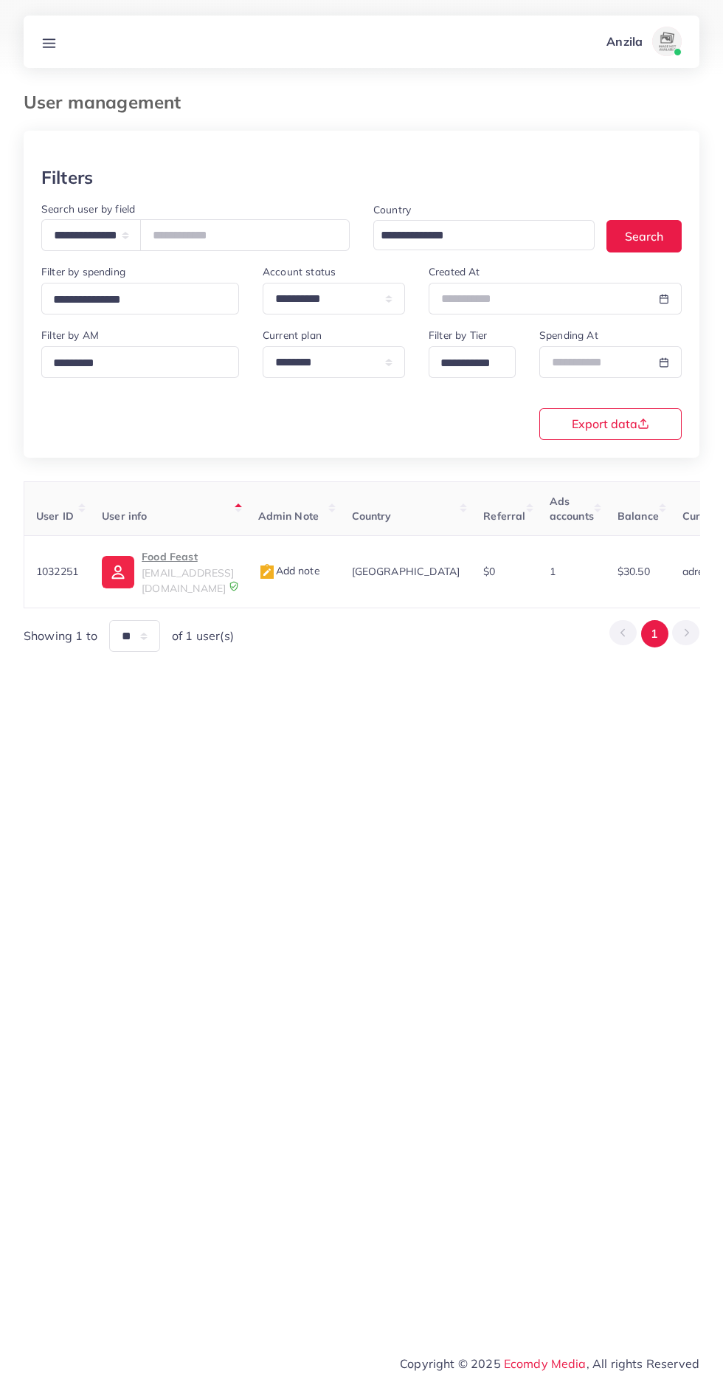
click at [168, 559] on p "Food Feast" at bounding box center [188, 557] width 92 height 18
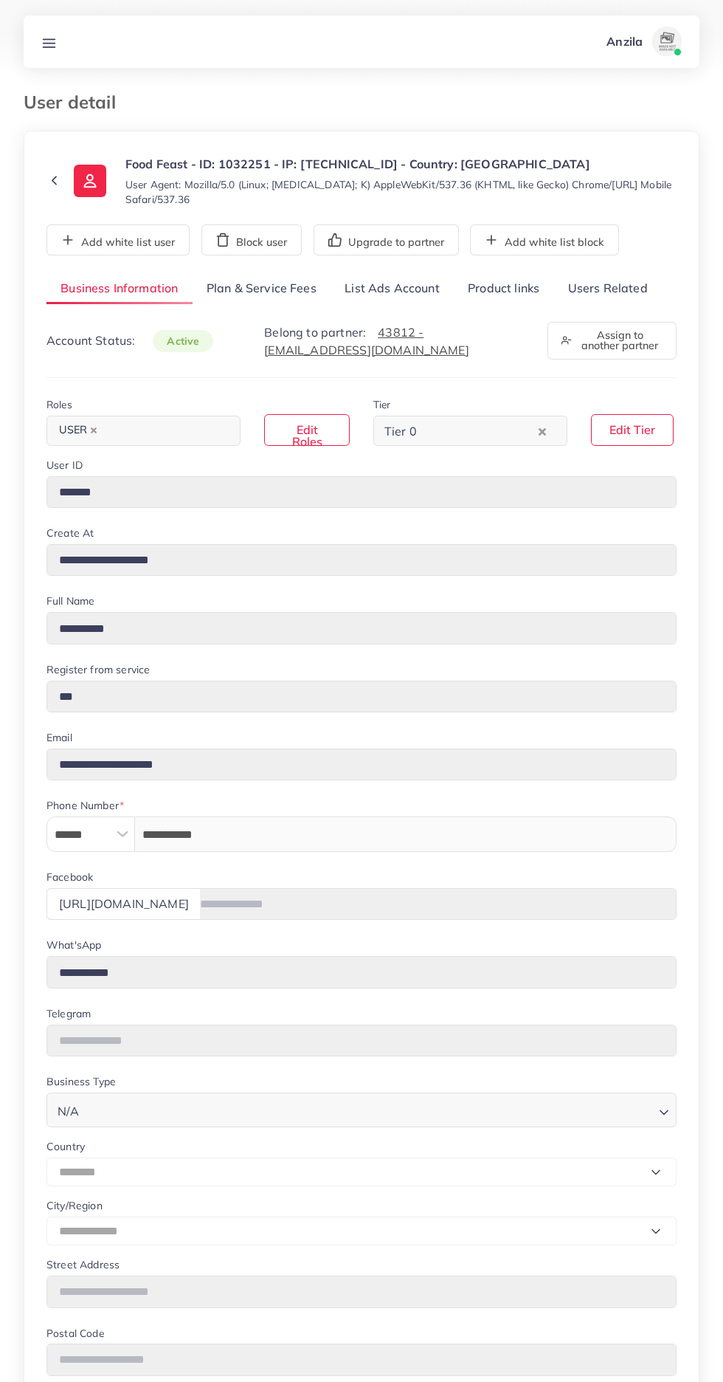
select select "********"
click at [382, 285] on link "List Ads Account" at bounding box center [392, 289] width 123 height 32
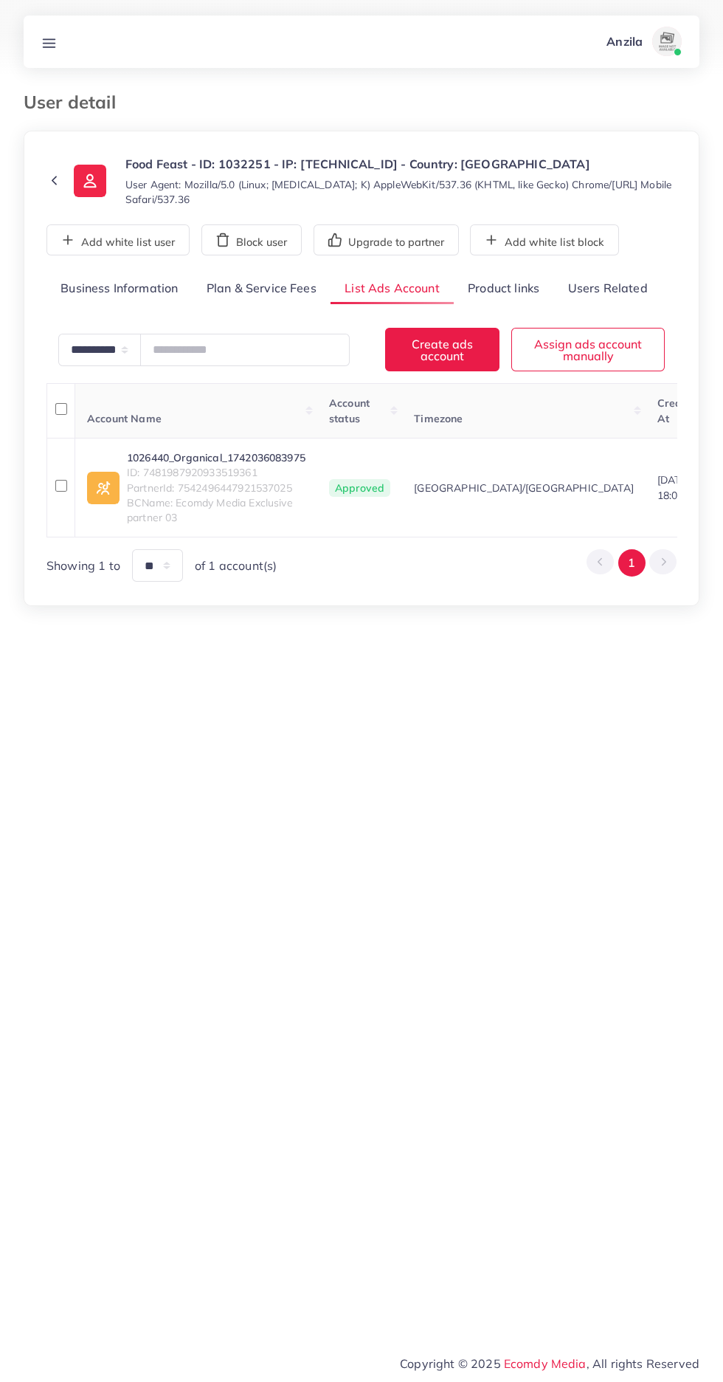
click at [207, 499] on span "BCName: Ecomdy Media Exclusive partner 03" at bounding box center [216, 510] width 179 height 30
click at [258, 462] on link "1026440_Organical_1742036083975" at bounding box center [216, 457] width 179 height 15
click at [499, 288] on link "Product links" at bounding box center [504, 289] width 100 height 32
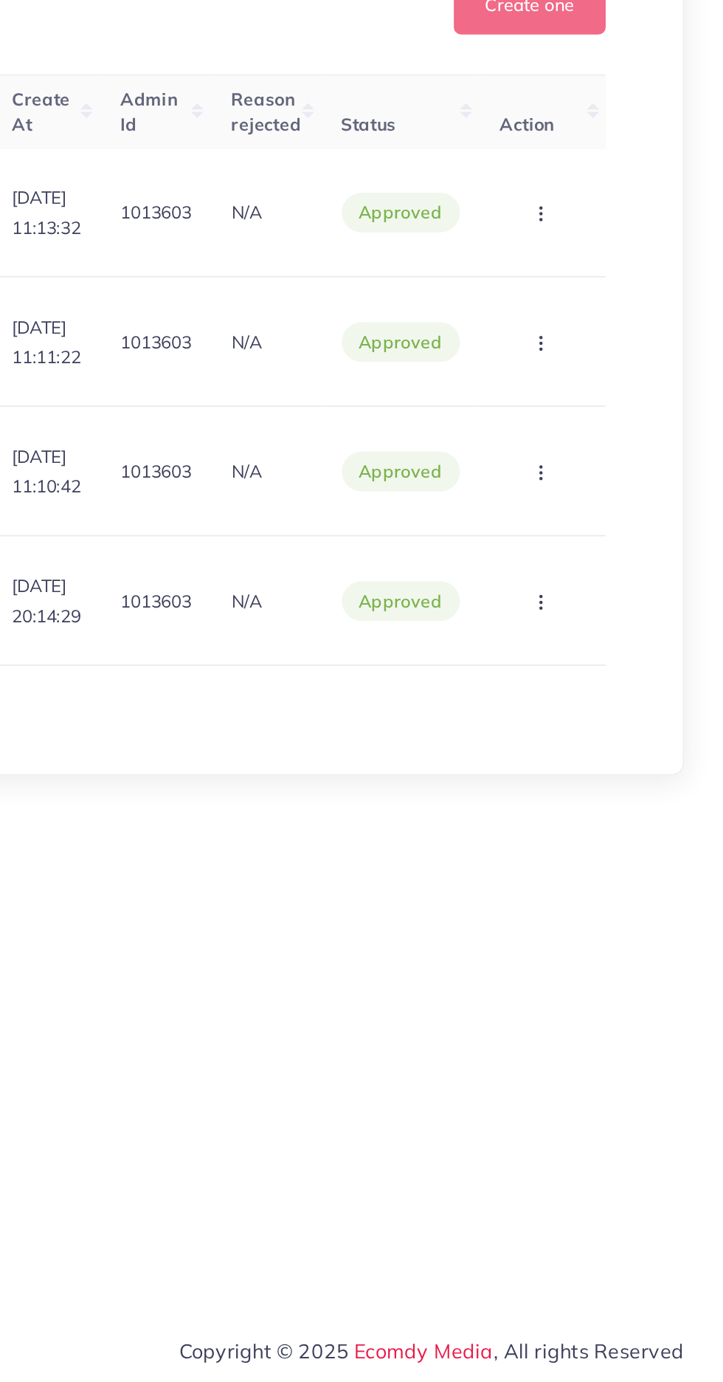
click at [514, 1237] on div "**********" at bounding box center [361, 671] width 723 height 1342
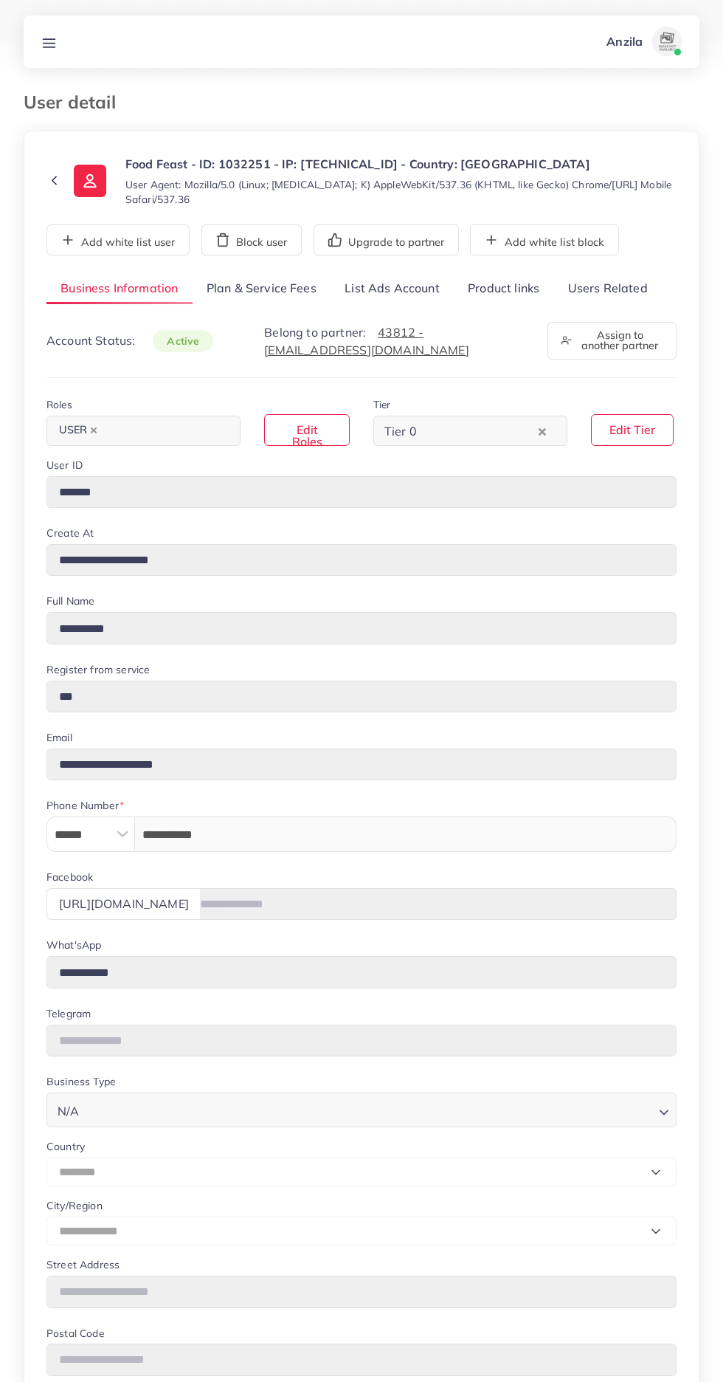
select select "********"
click at [377, 288] on link "List Ads Account" at bounding box center [392, 289] width 123 height 32
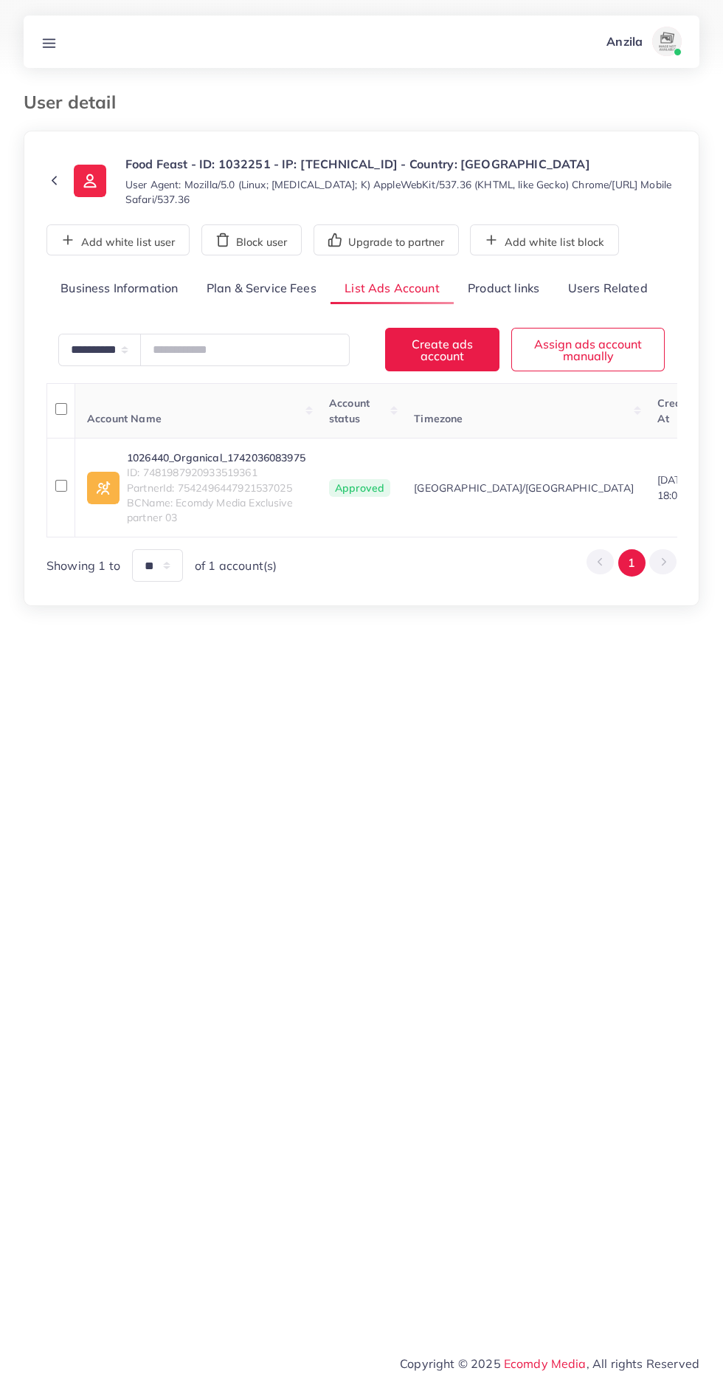
click at [232, 458] on link "1026440_Organical_1742036083975" at bounding box center [216, 457] width 179 height 15
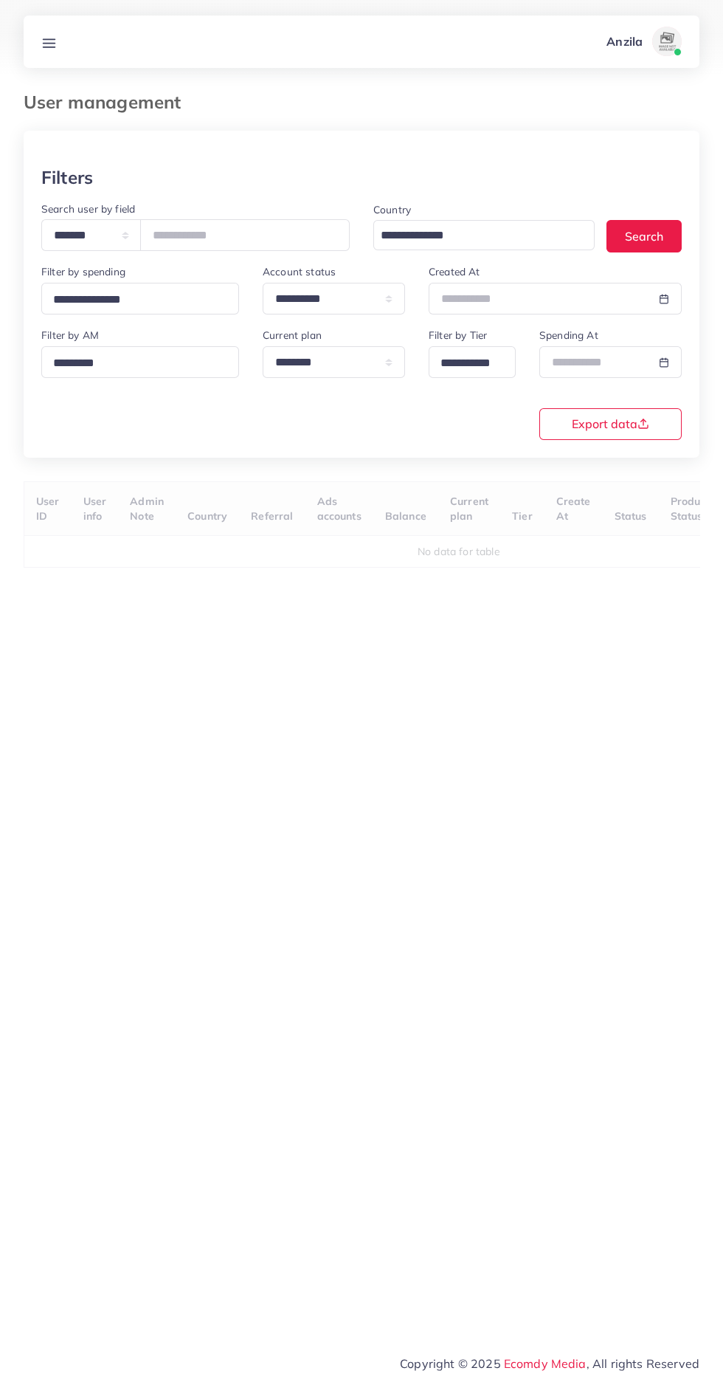
click at [49, 39] on line at bounding box center [50, 39] width 12 height 0
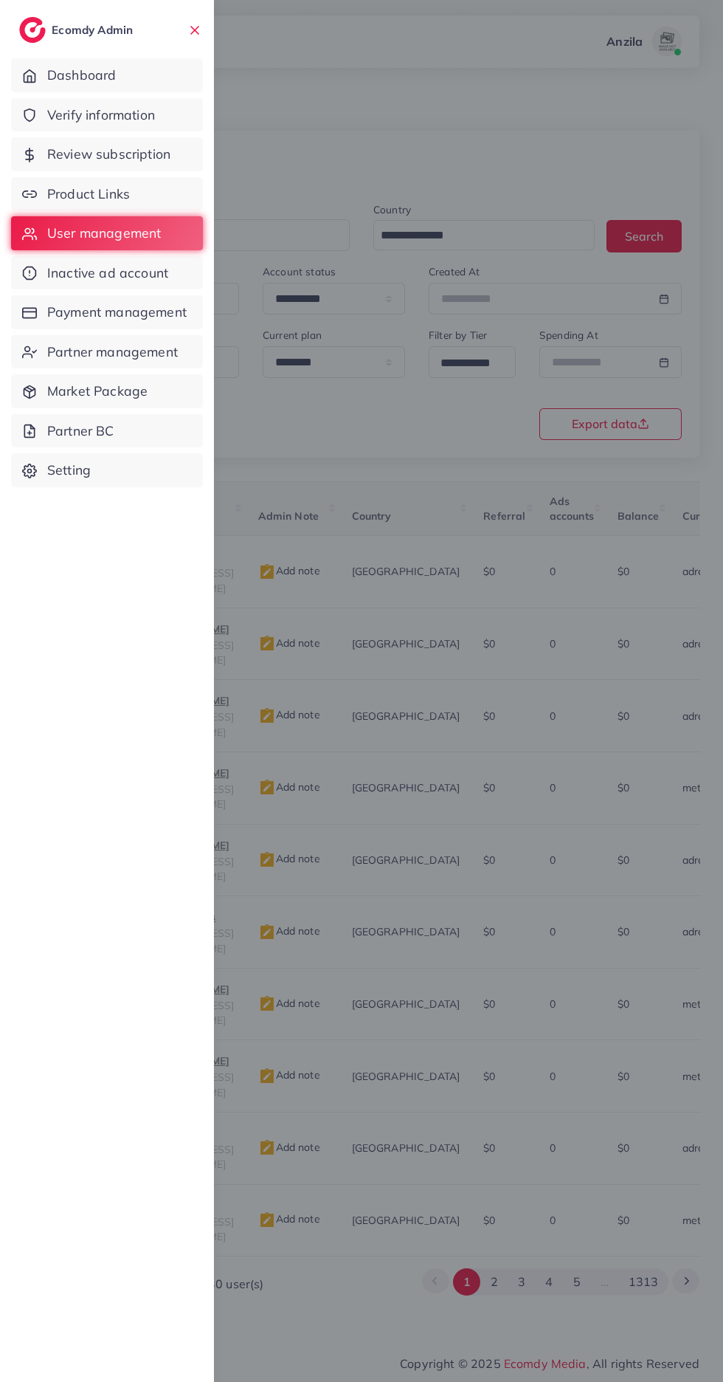
click at [136, 191] on link "Product Links" at bounding box center [107, 194] width 192 height 34
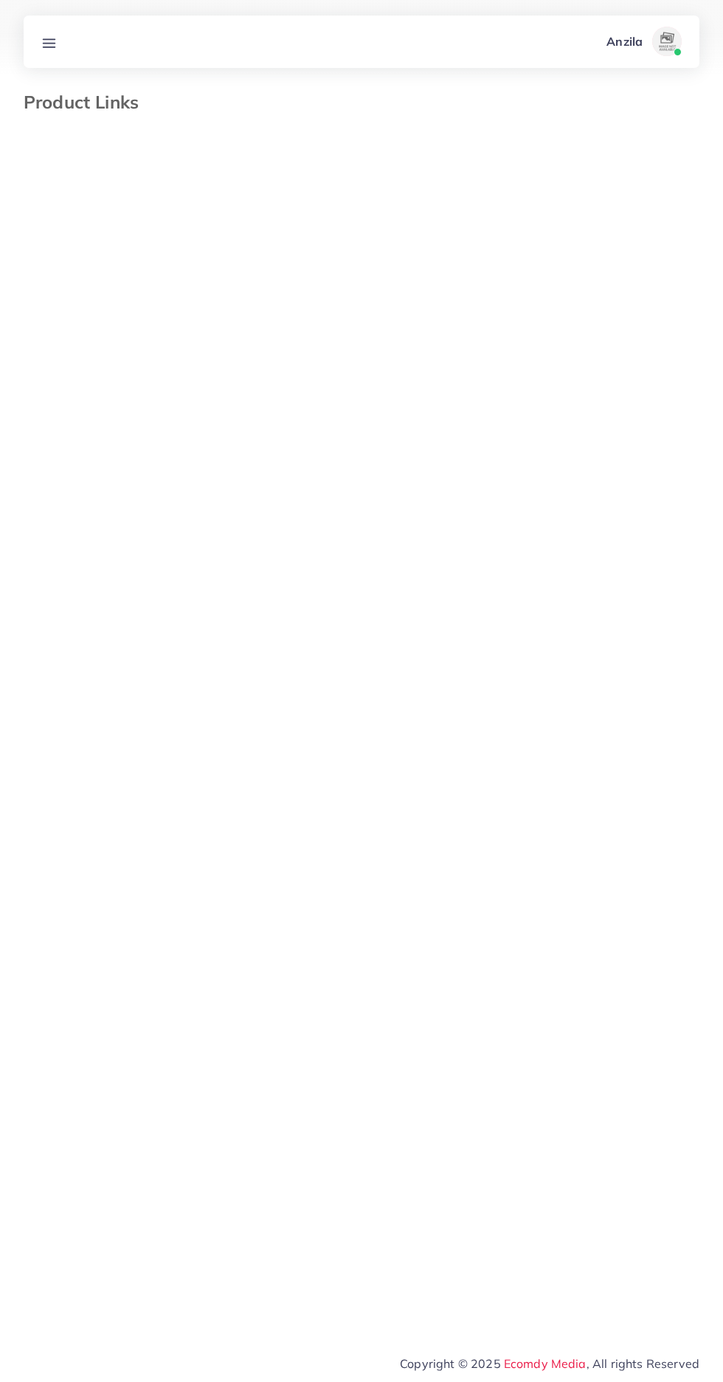
select select "*********"
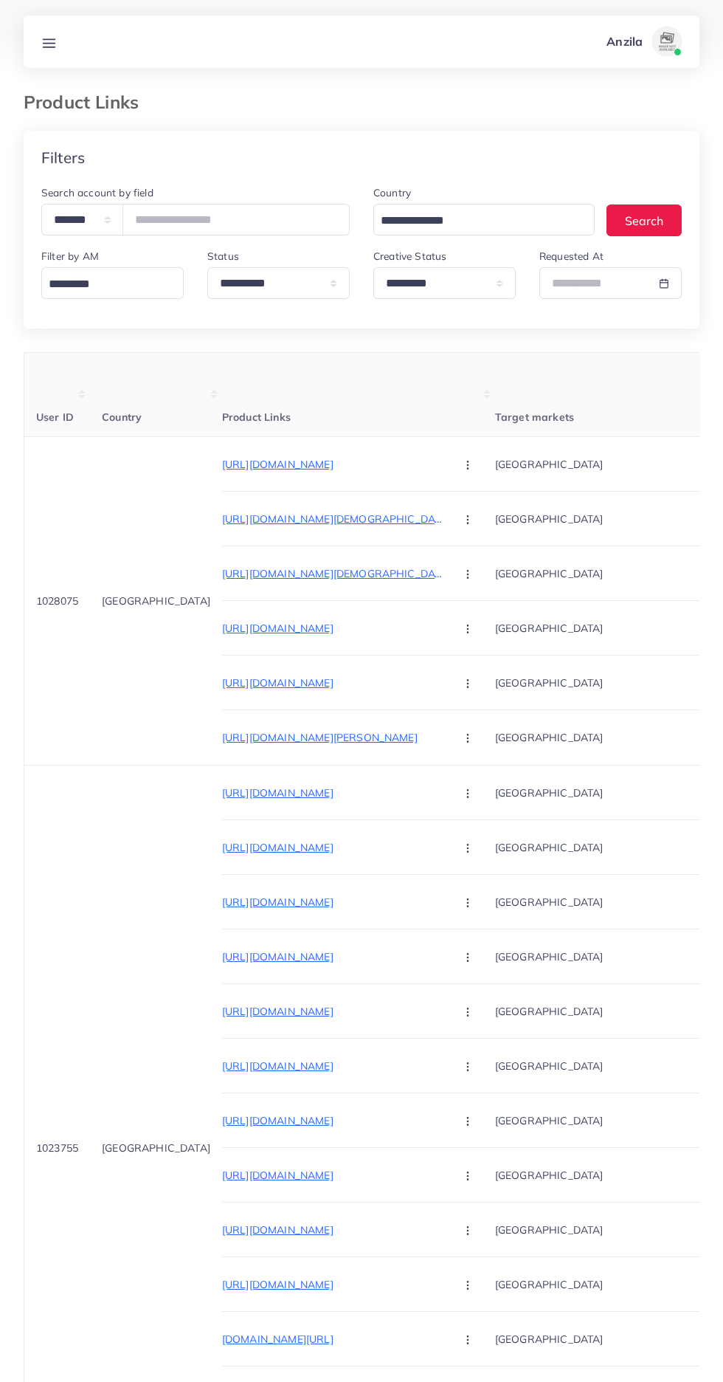
click at [88, 178] on div "Filters" at bounding box center [362, 158] width 676 height 54
click at [94, 221] on select "**********" at bounding box center [82, 220] width 82 height 32
select select "*****"
paste input "**********"
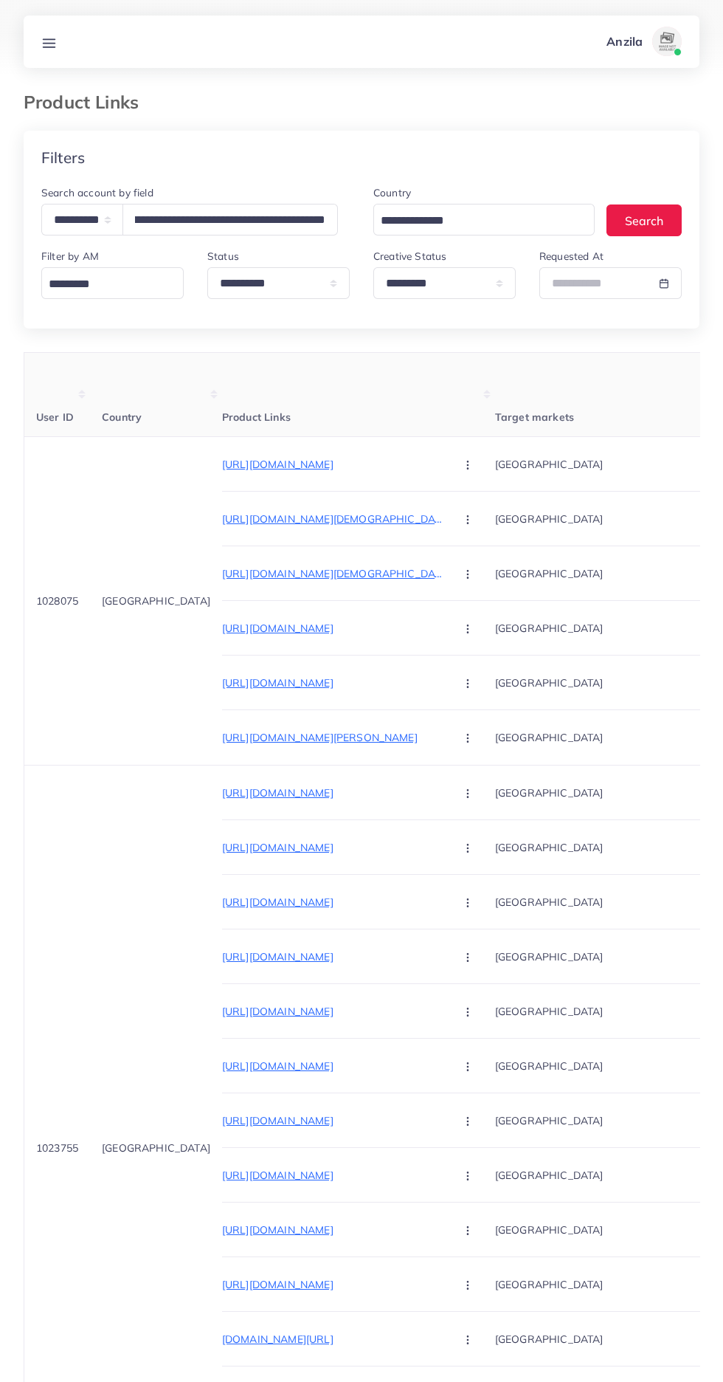
click at [374, 220] on div "Search for option" at bounding box center [475, 220] width 203 height 26
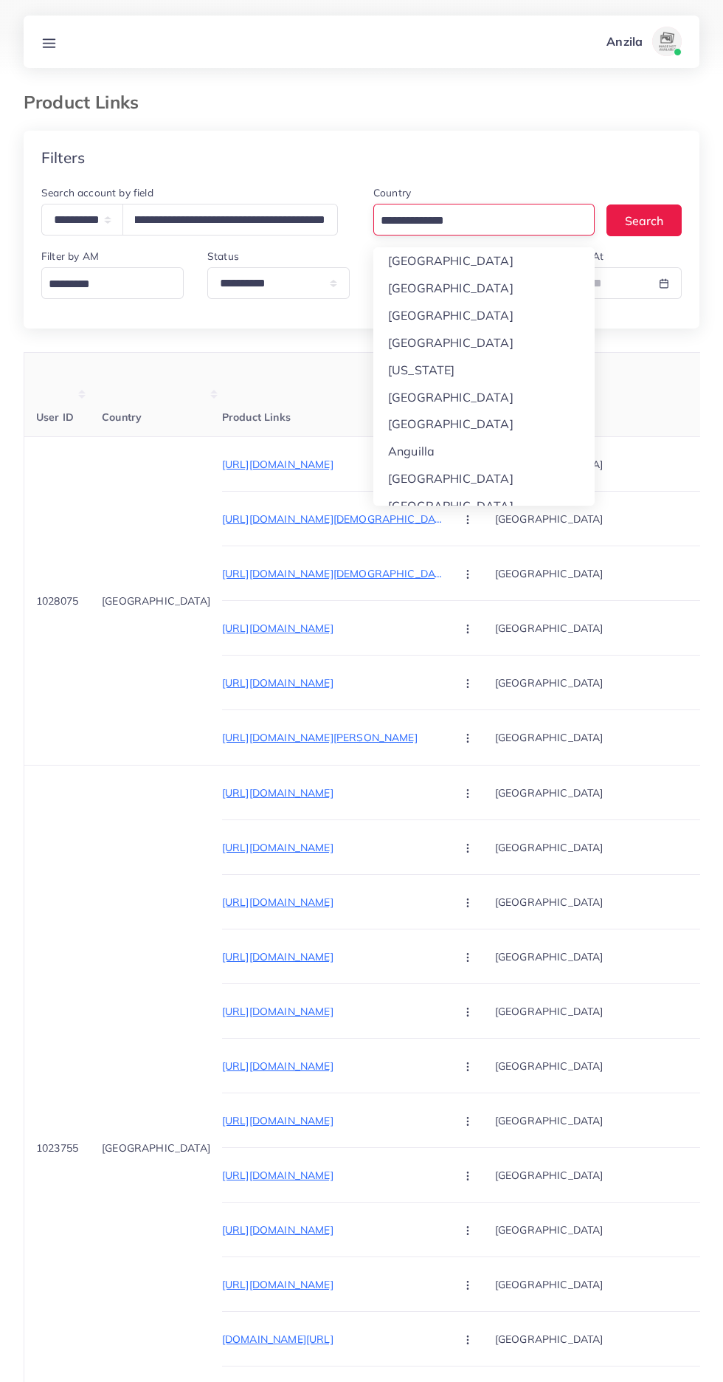
scroll to position [0, 0]
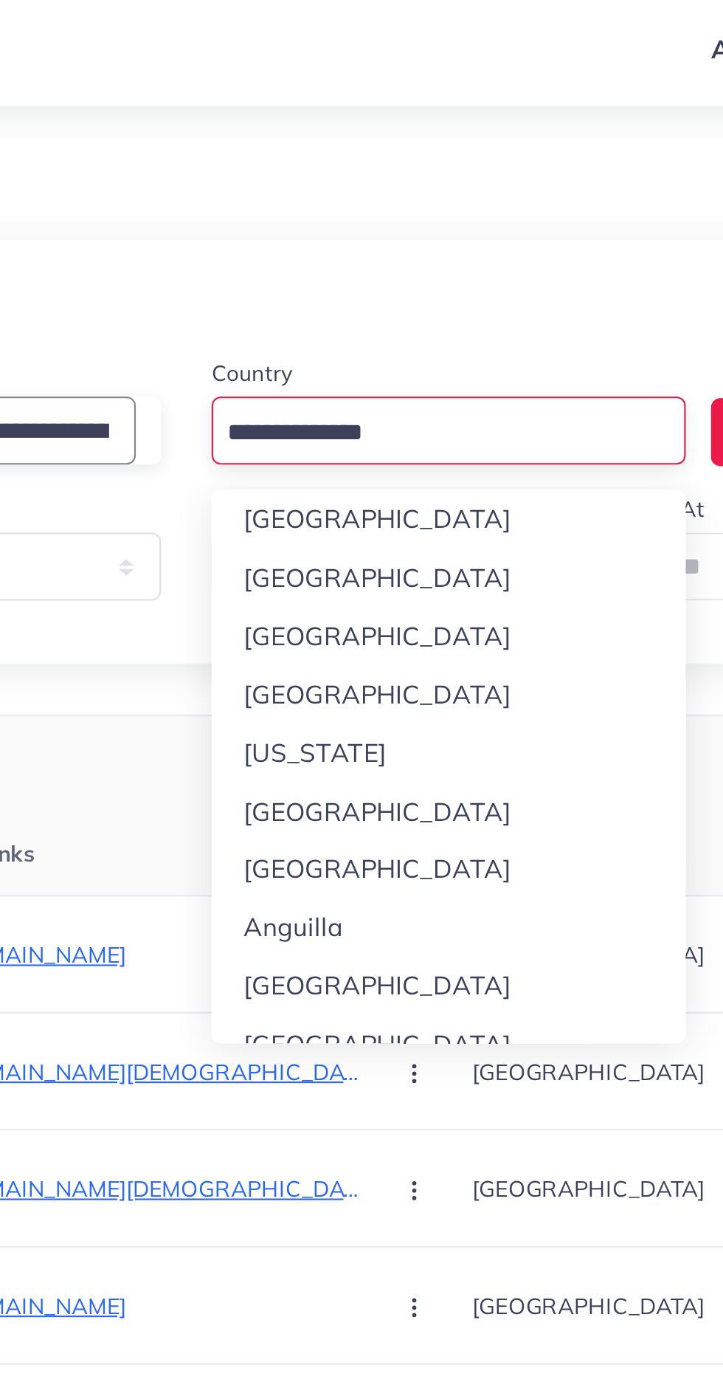
click at [330, 221] on input "**********" at bounding box center [231, 220] width 216 height 32
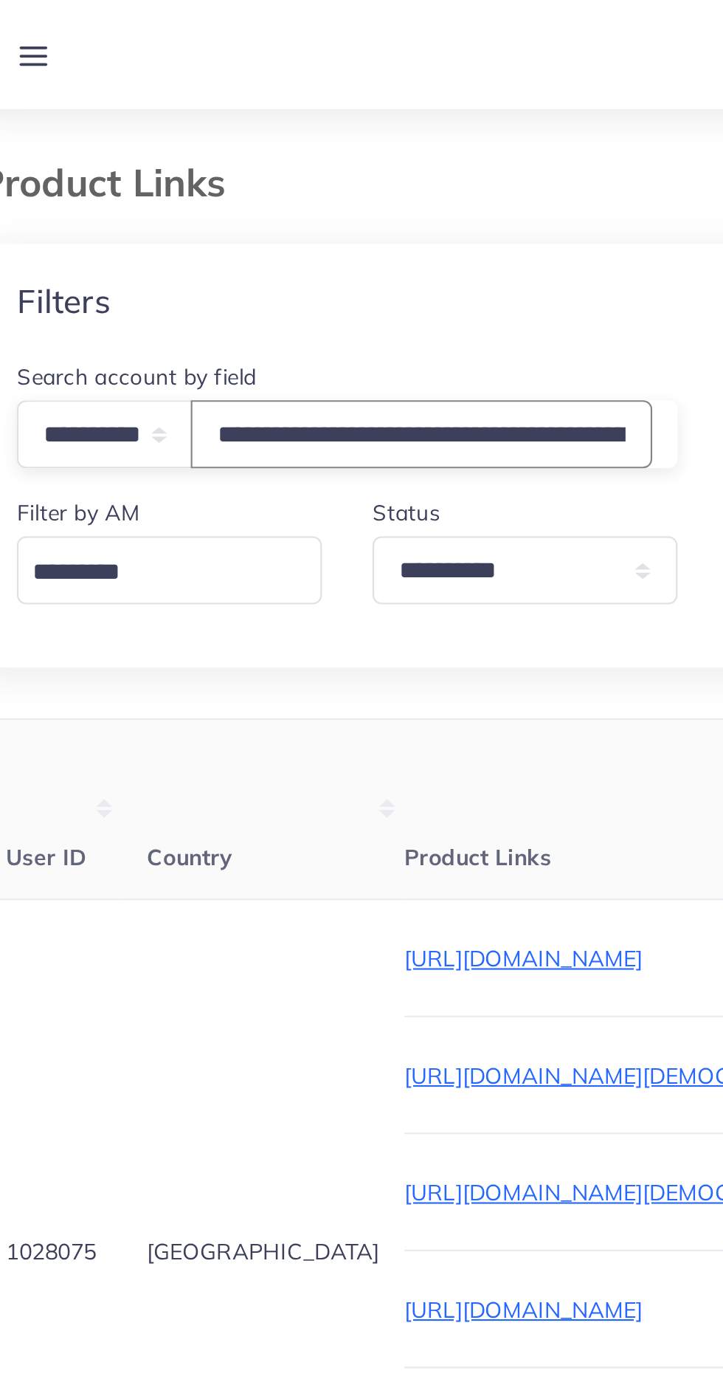
click at [184, 217] on input "**********" at bounding box center [231, 220] width 216 height 32
click at [336, 219] on input "**********" at bounding box center [231, 220] width 216 height 32
type input "**********"
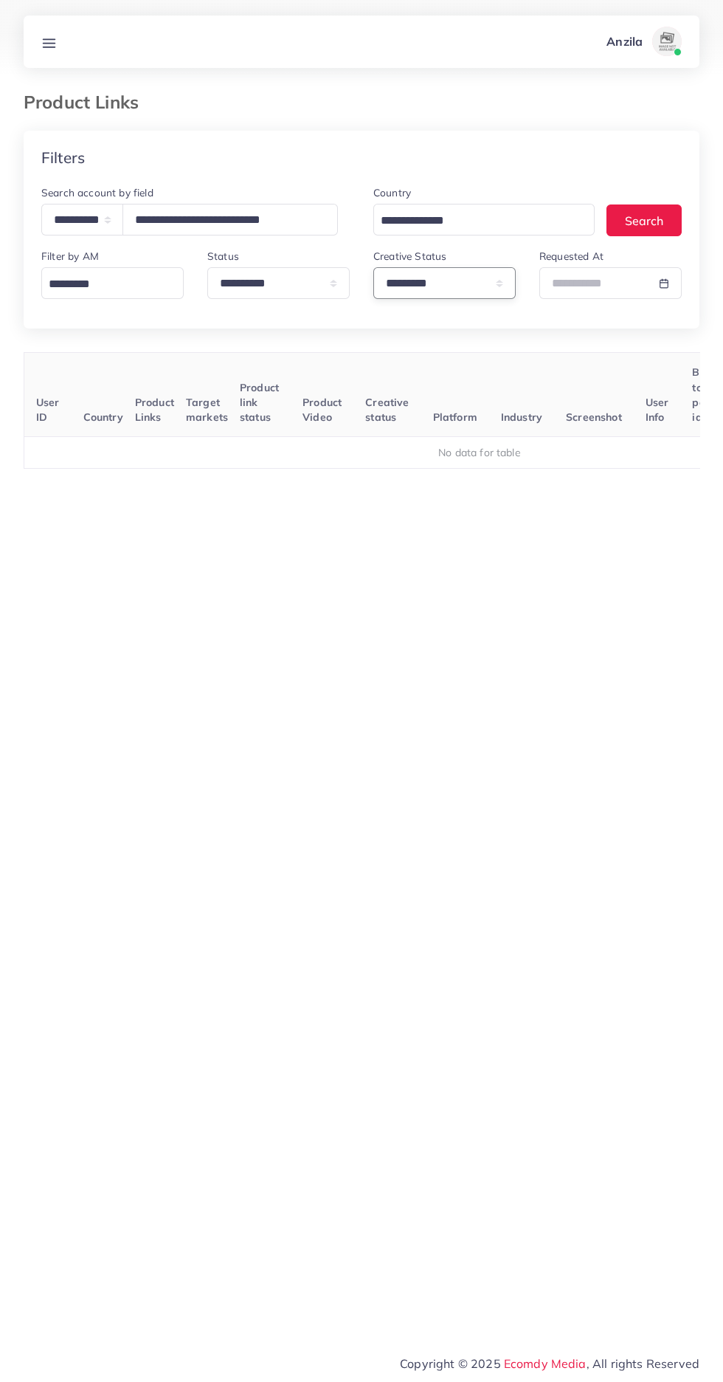
click at [473, 286] on select "**********" at bounding box center [444, 283] width 142 height 32
select select
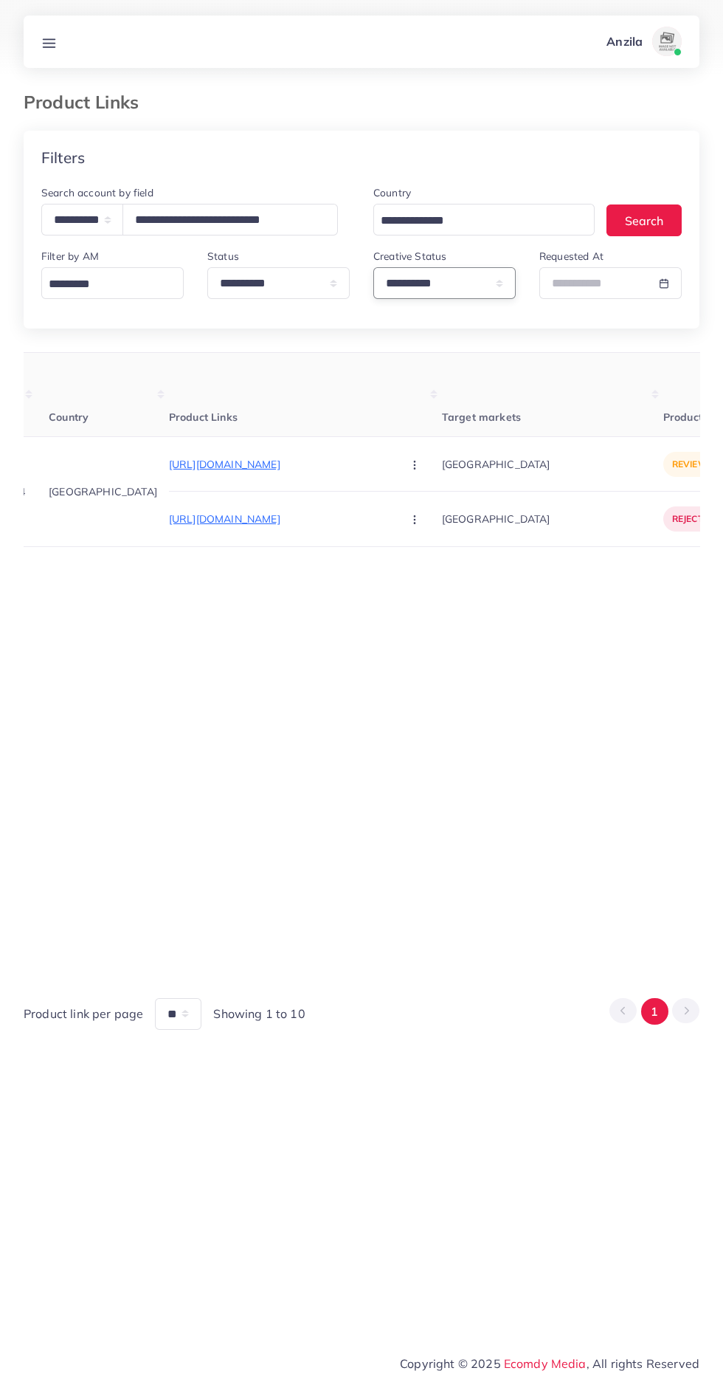
scroll to position [0, 52]
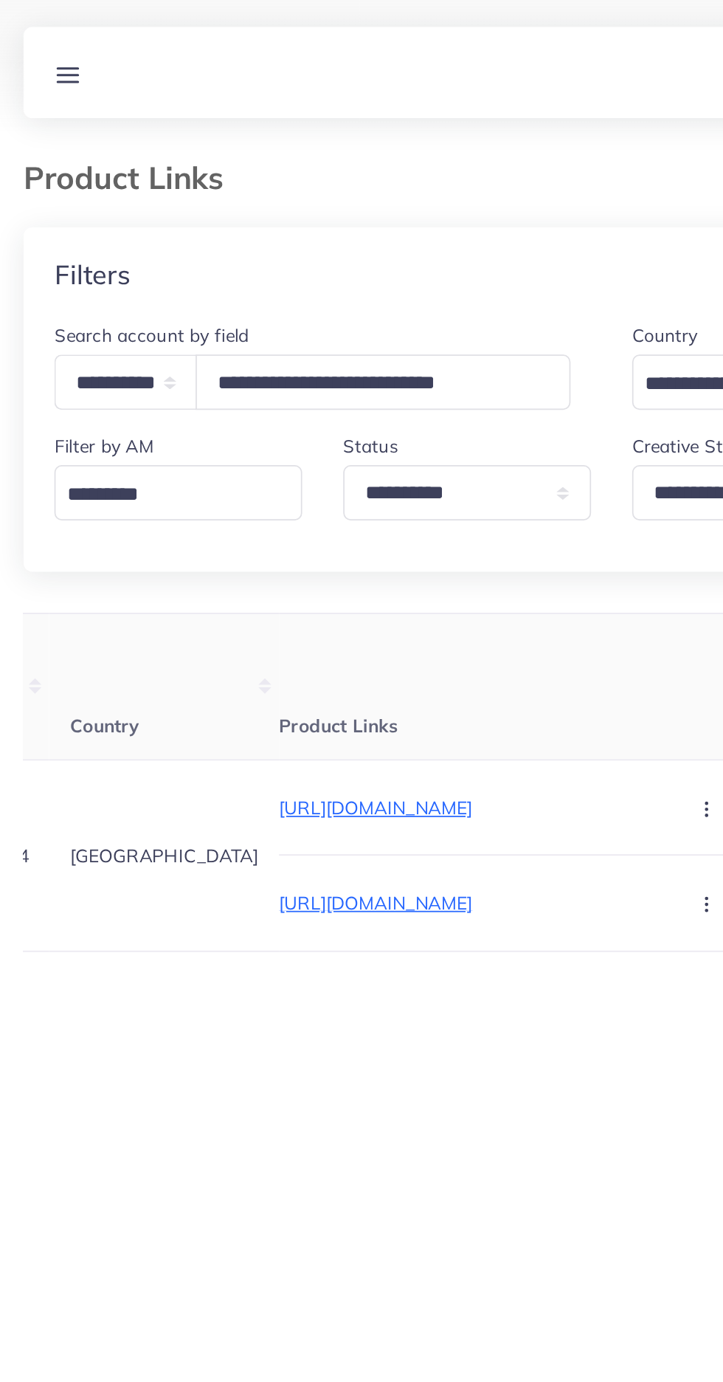
click at [49, 39] on line at bounding box center [50, 39] width 12 height 0
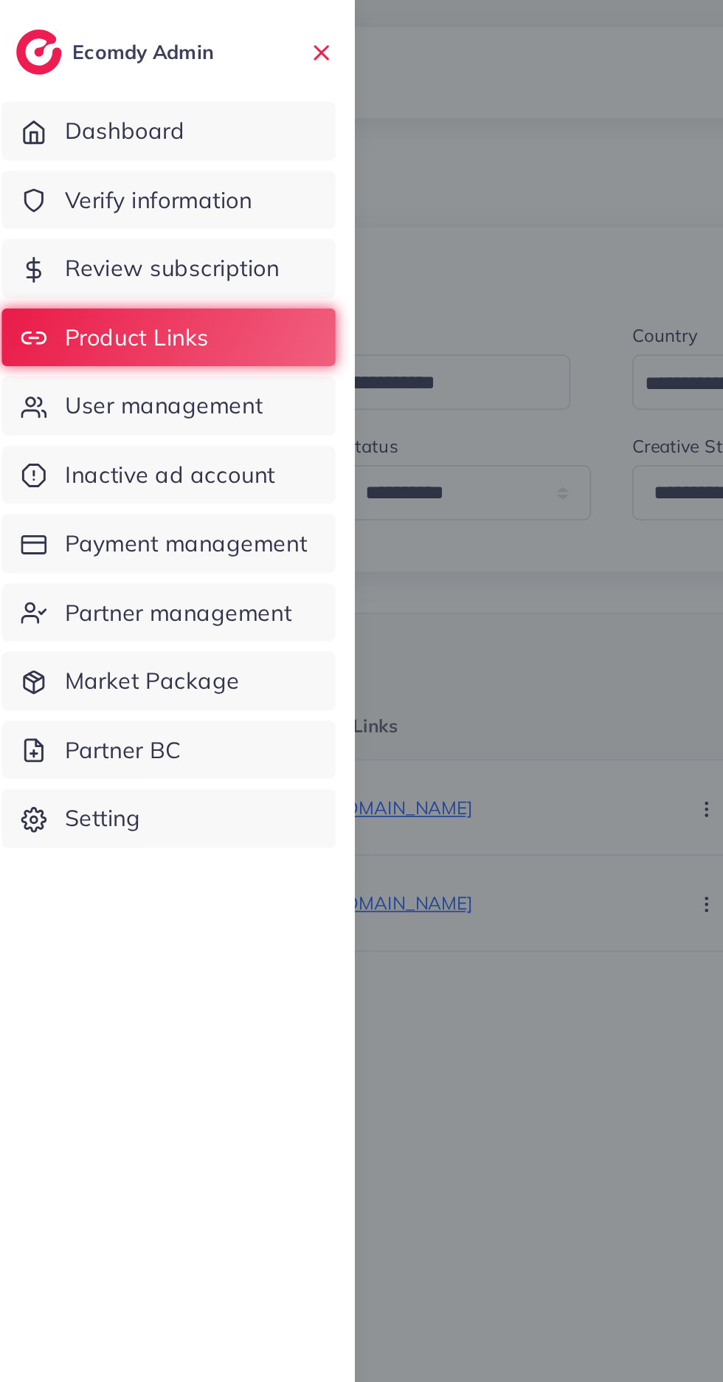
click at [137, 116] on span "Verify information" at bounding box center [101, 115] width 108 height 19
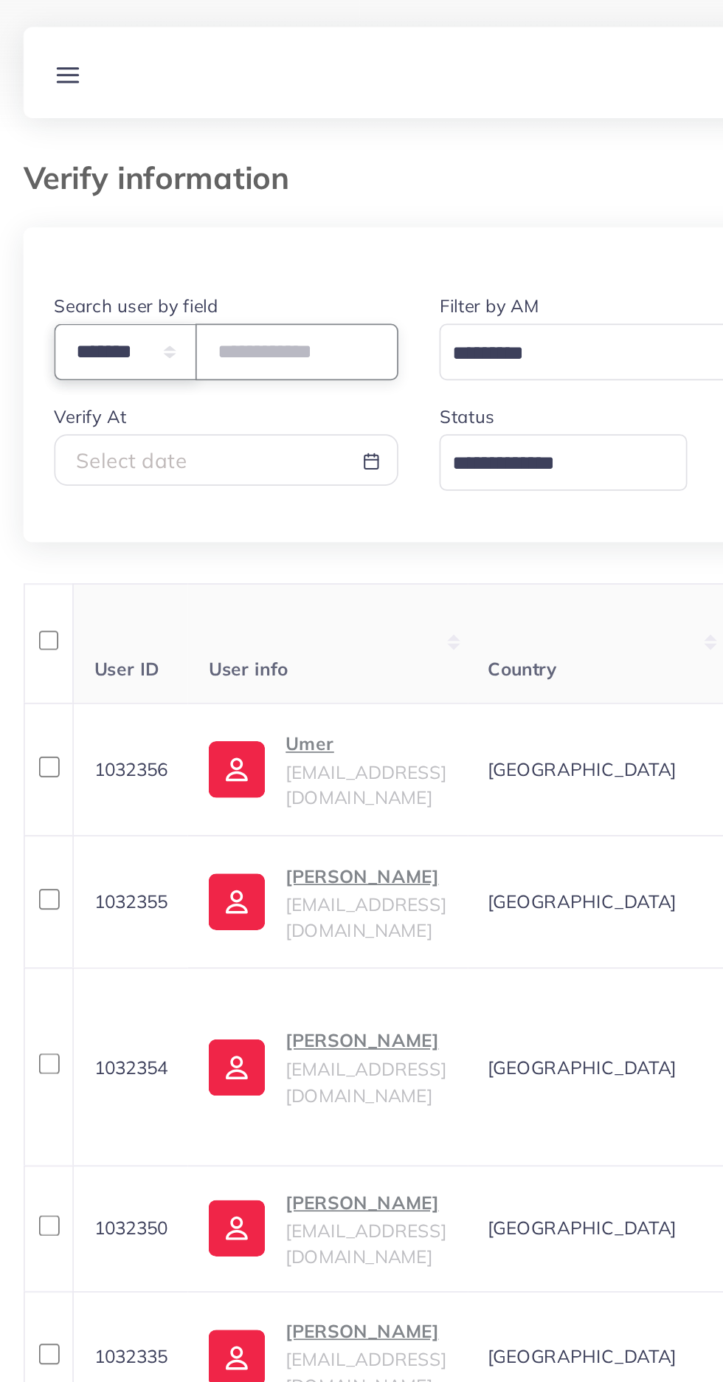
click at [86, 203] on select "**********" at bounding box center [82, 202] width 82 height 32
select select "*****"
paste input "**********"
type input "**********"
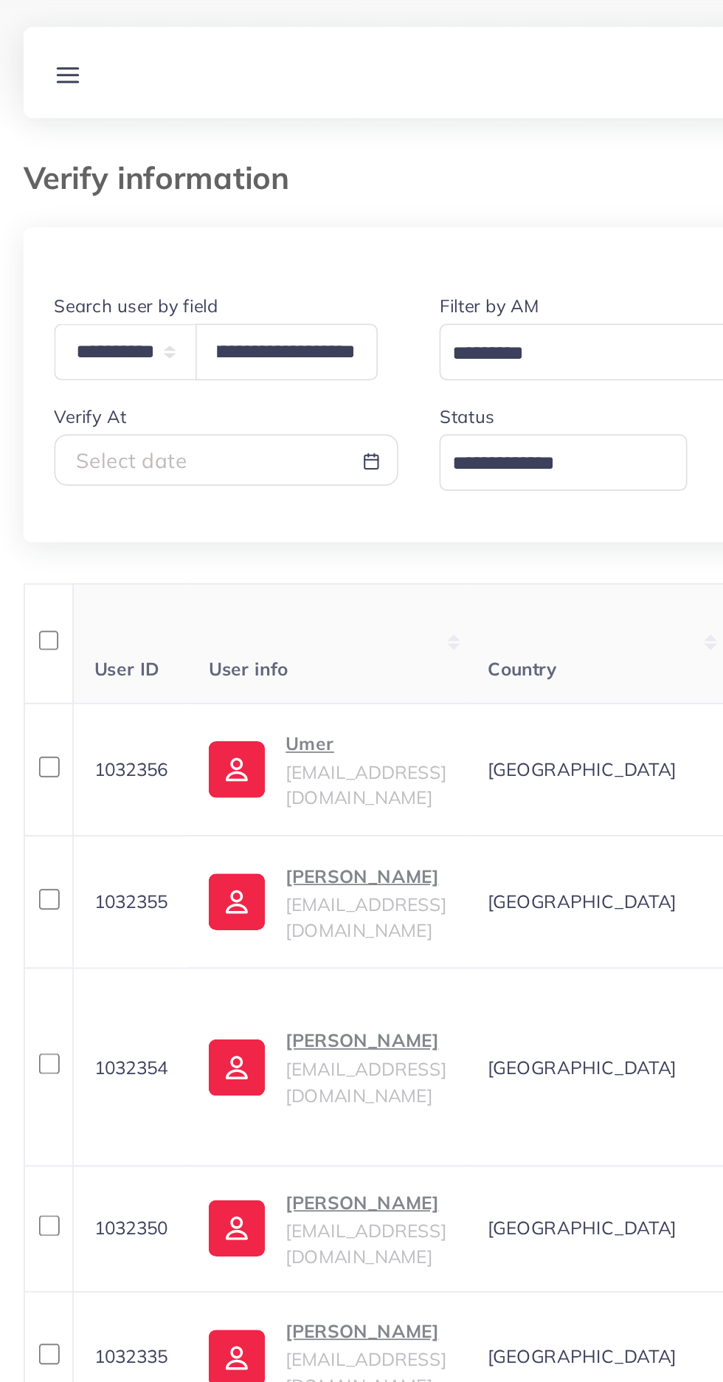
click at [256, 363] on th "User info" at bounding box center [198, 369] width 160 height 69
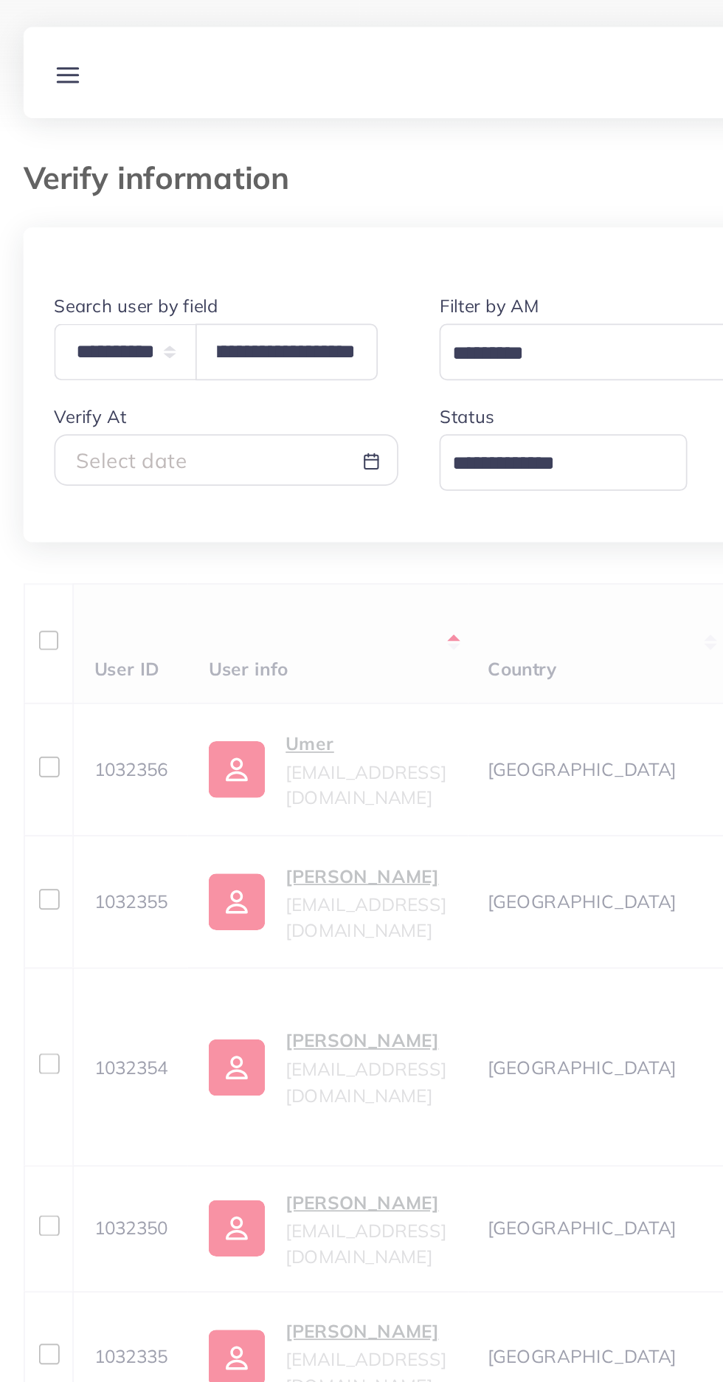
scroll to position [0, 0]
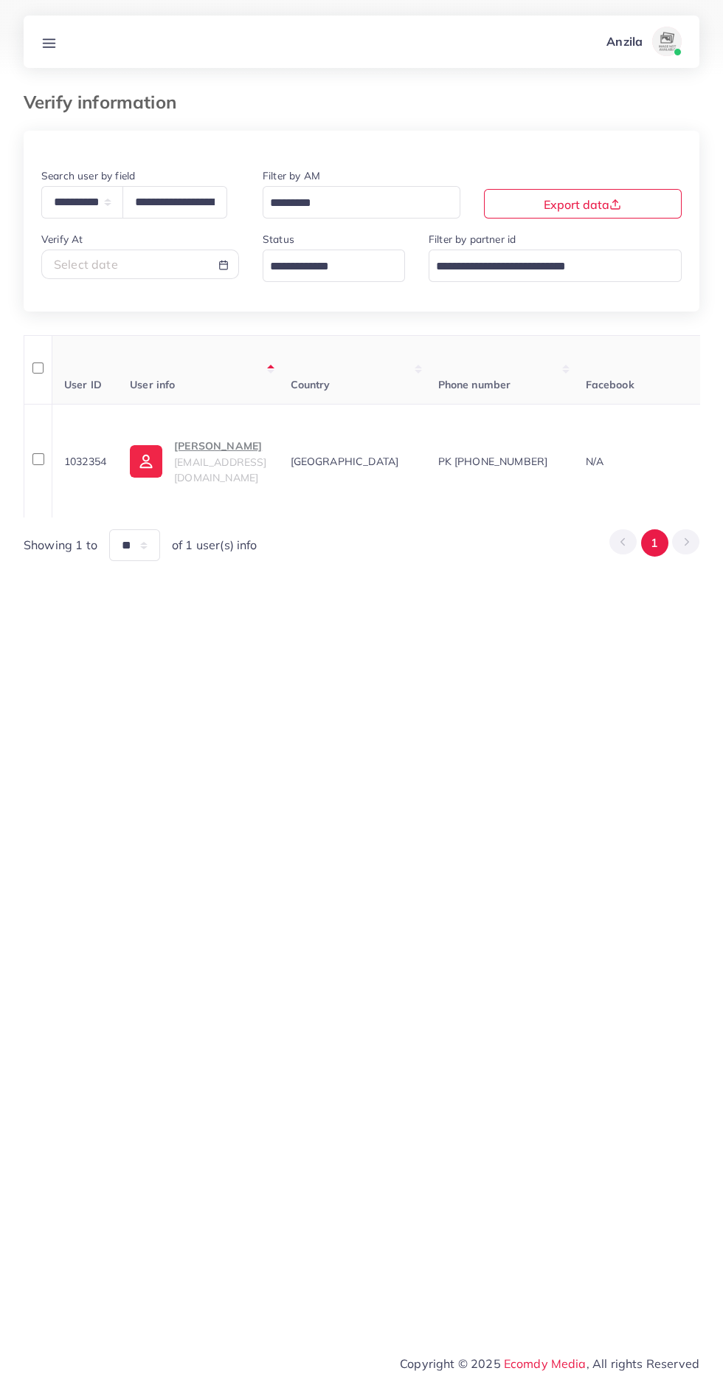
click at [210, 463] on div "abdullah abdullahabbas82001@gmail.com" at bounding box center [220, 461] width 92 height 48
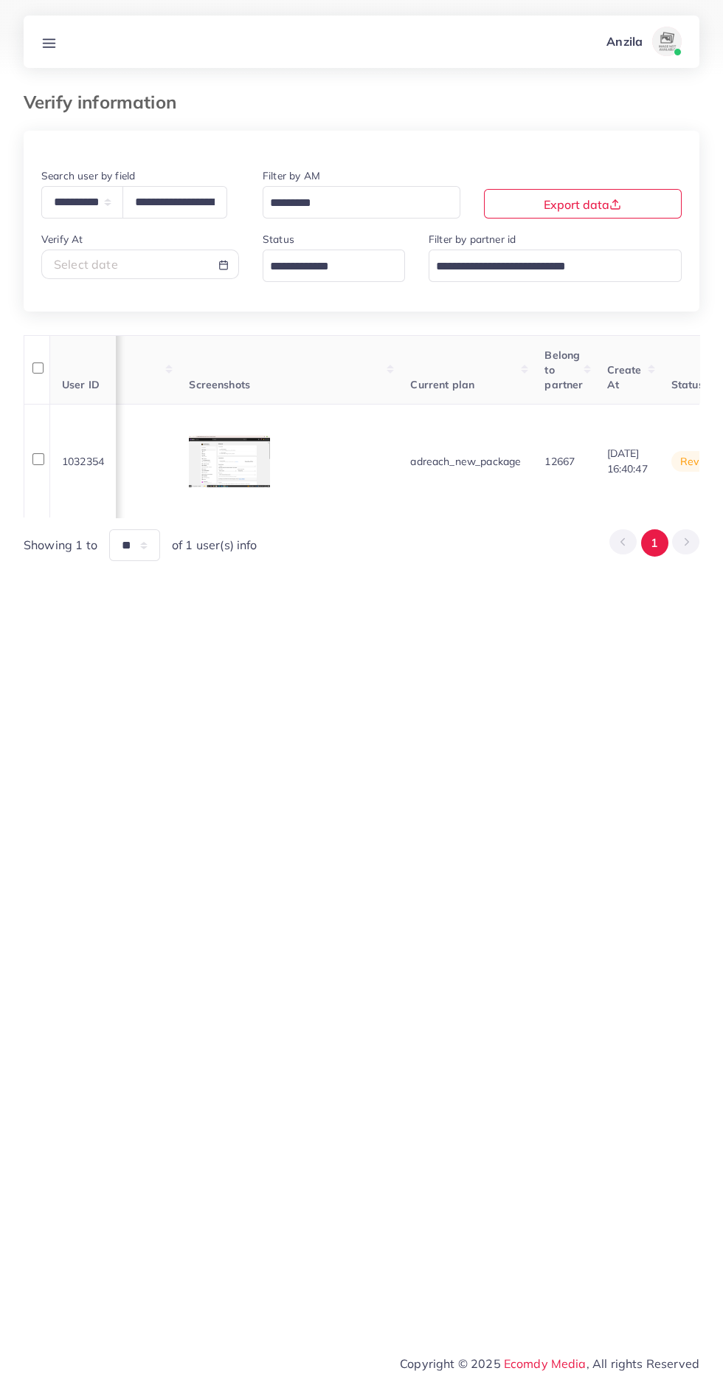
scroll to position [0, 1760]
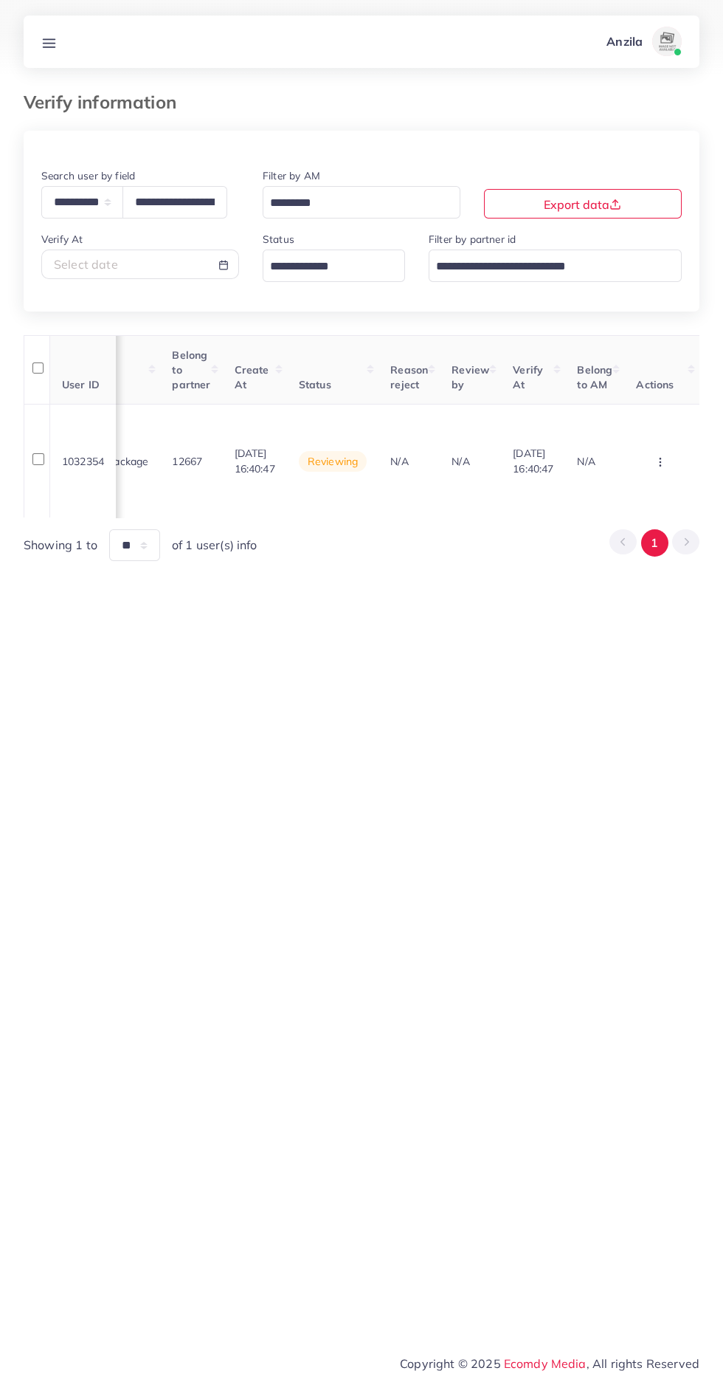
click at [666, 464] on icon "button" at bounding box center [661, 462] width 12 height 12
click at [666, 345] on ul "Approve Reject Assign to AM" at bounding box center [637, 393] width 118 height 111
click at [635, 364] on span "Approve" at bounding box center [618, 361] width 49 height 15
click at [50, 46] on line at bounding box center [50, 46] width 12 height 0
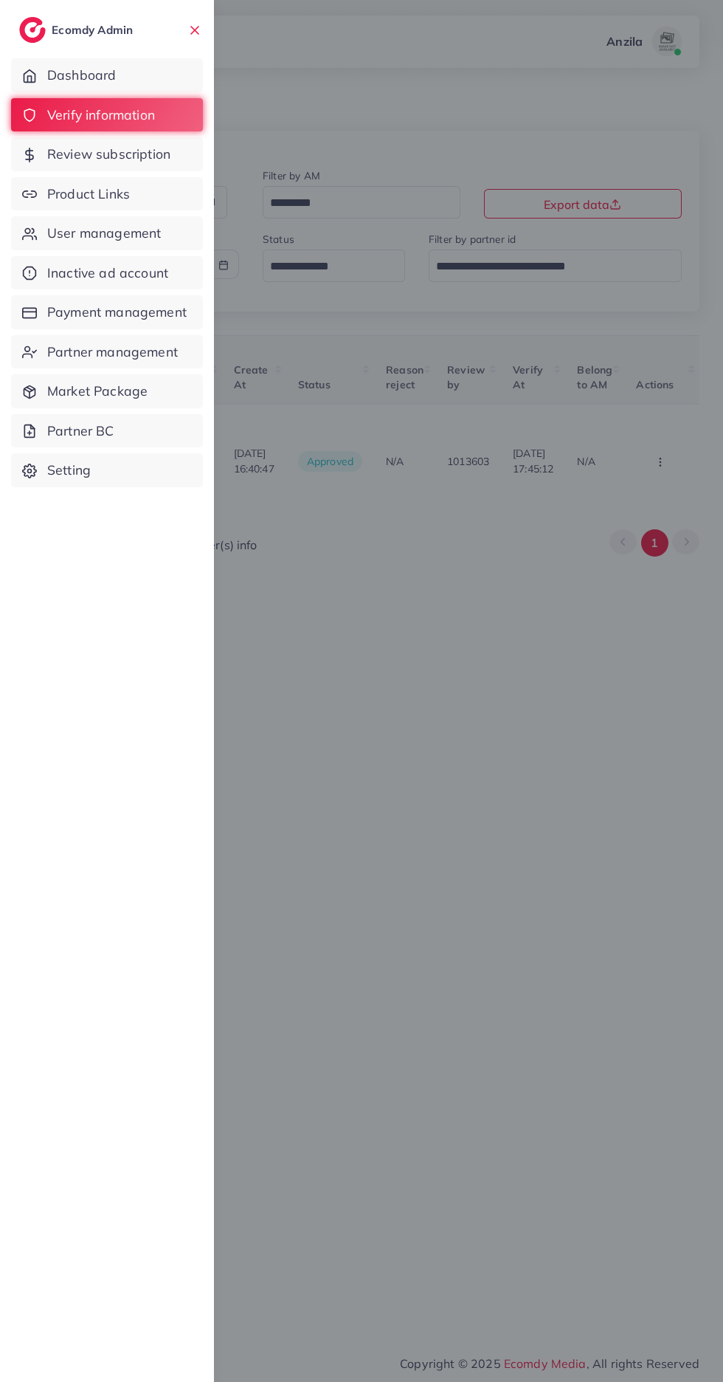
click at [122, 203] on span "Product Links" at bounding box center [88, 194] width 83 height 19
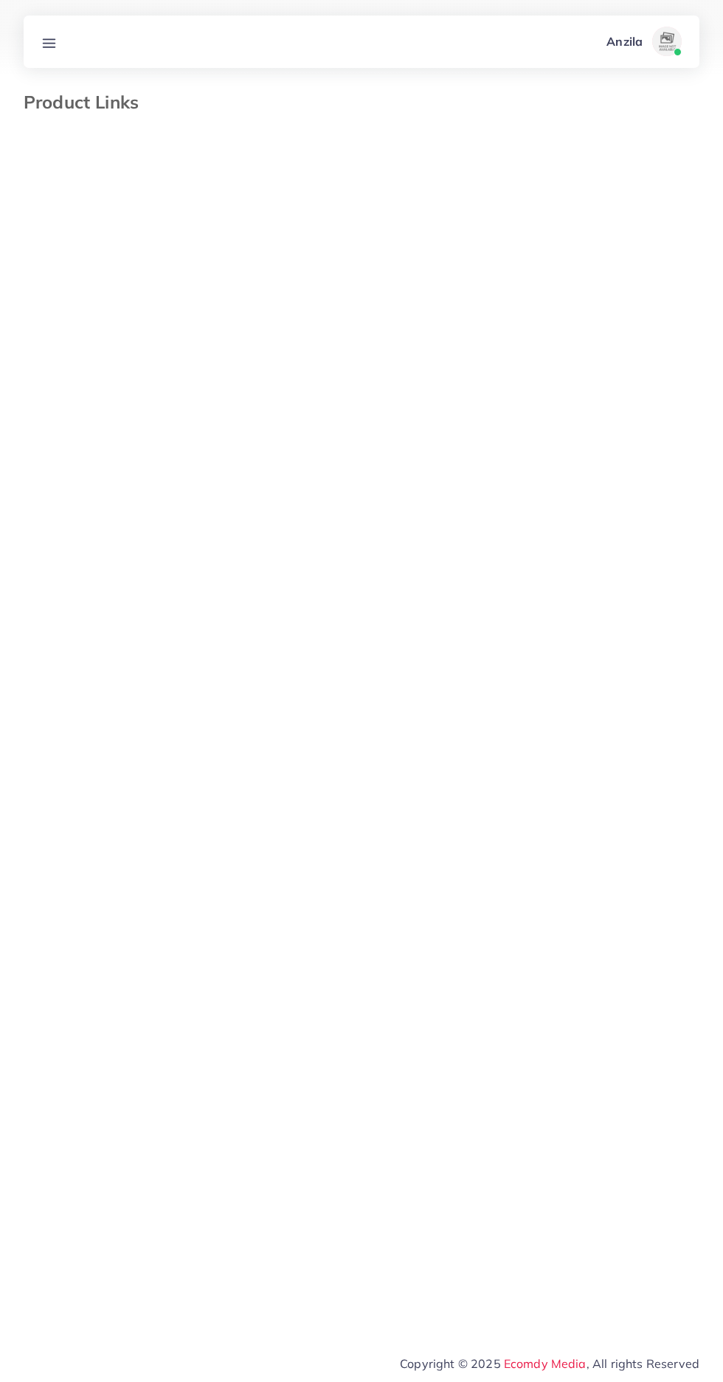
select select "*********"
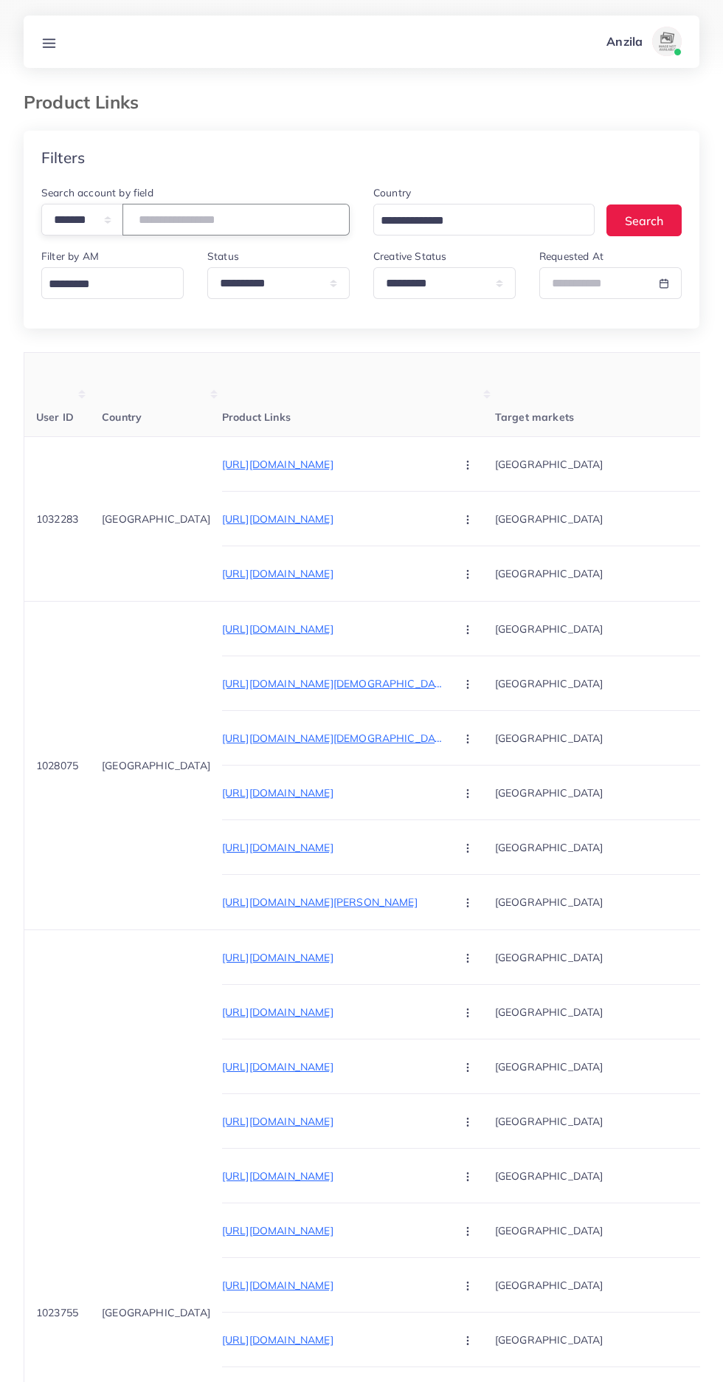
click at [199, 221] on input "number" at bounding box center [236, 220] width 227 height 32
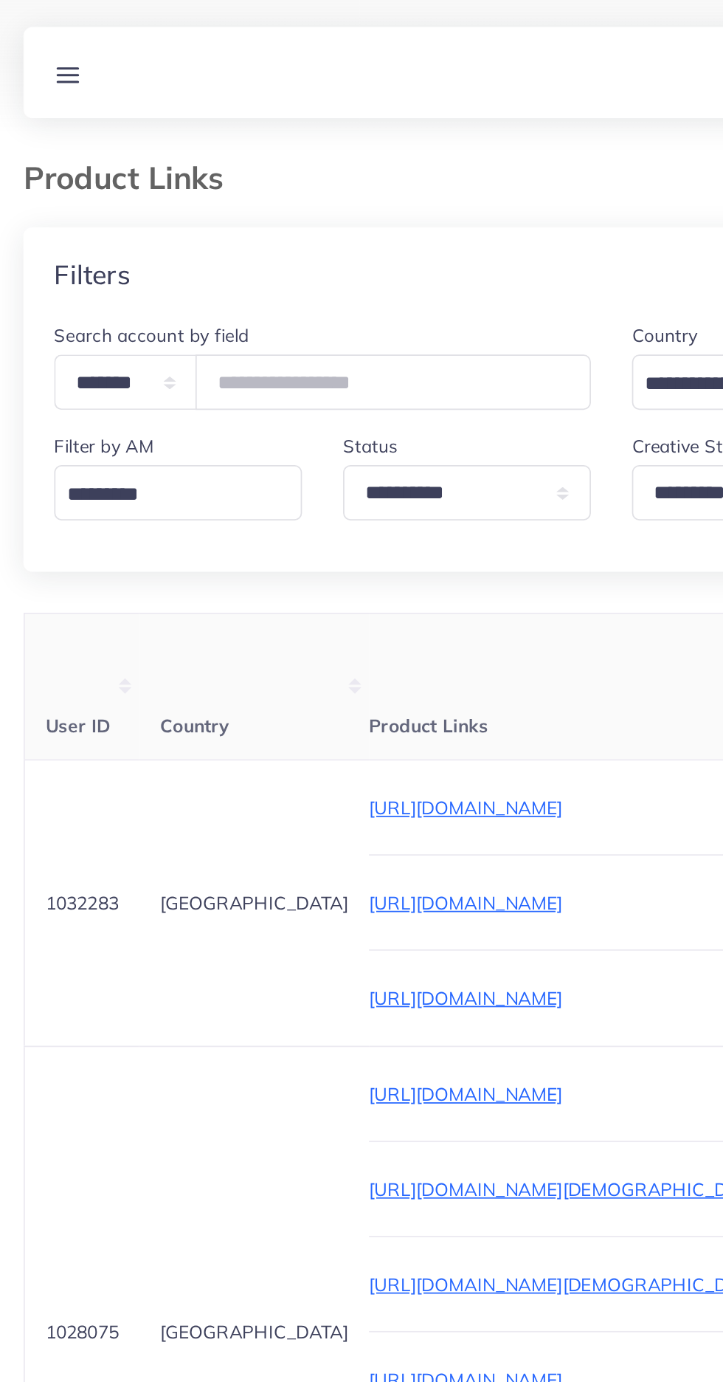
click at [286, 141] on div "Filters" at bounding box center [362, 158] width 676 height 54
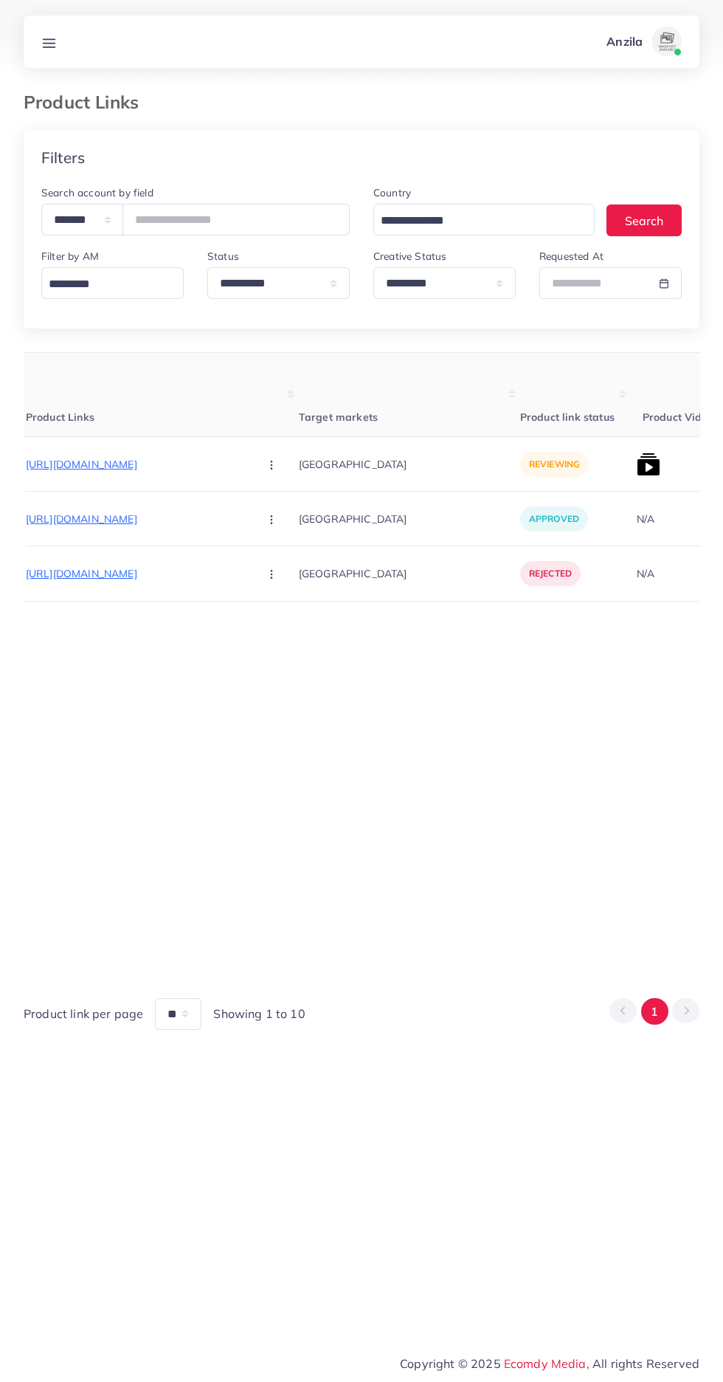
scroll to position [0, 267]
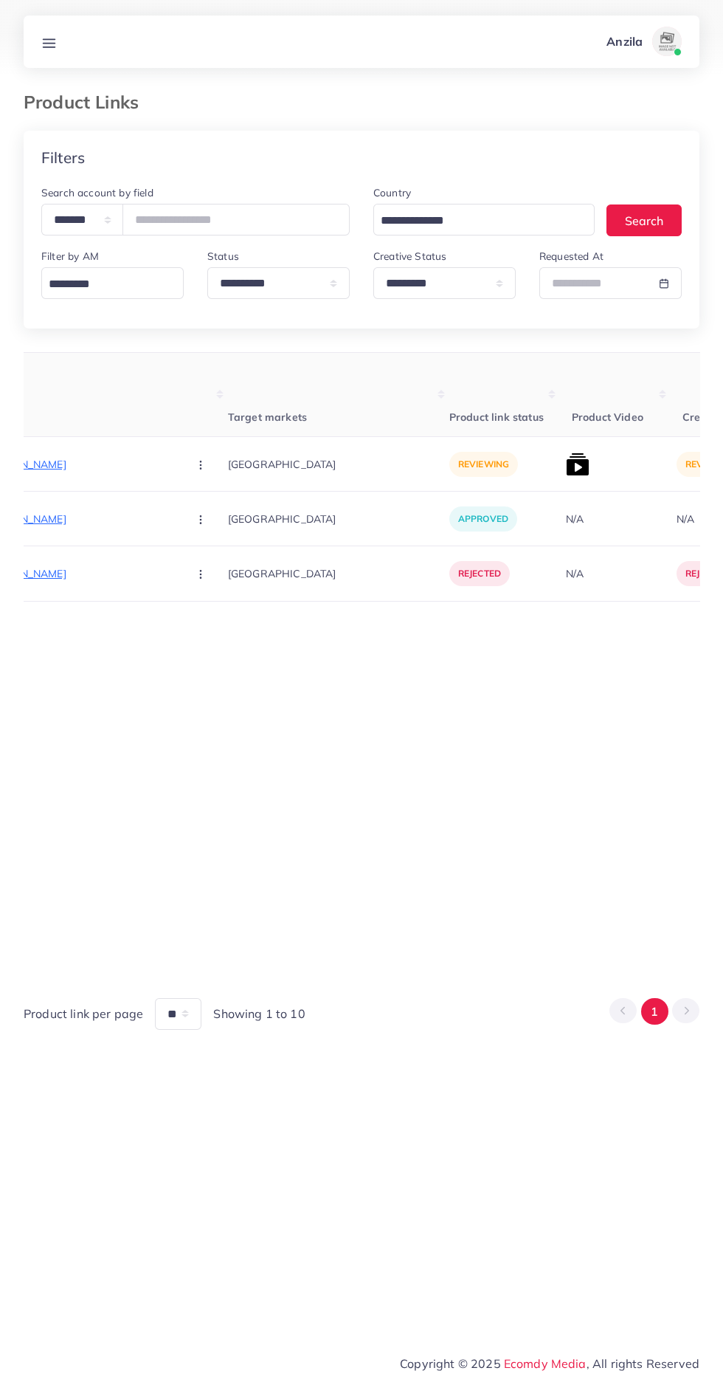
click at [79, 465] on p "https://luxxware.com/collections/metal-earrings" at bounding box center [65, 464] width 221 height 18
click at [200, 469] on circle "button" at bounding box center [200, 468] width 1 height 1
click at [208, 514] on span "Approve" at bounding box center [232, 509] width 49 height 15
click at [566, 472] on img at bounding box center [578, 464] width 24 height 24
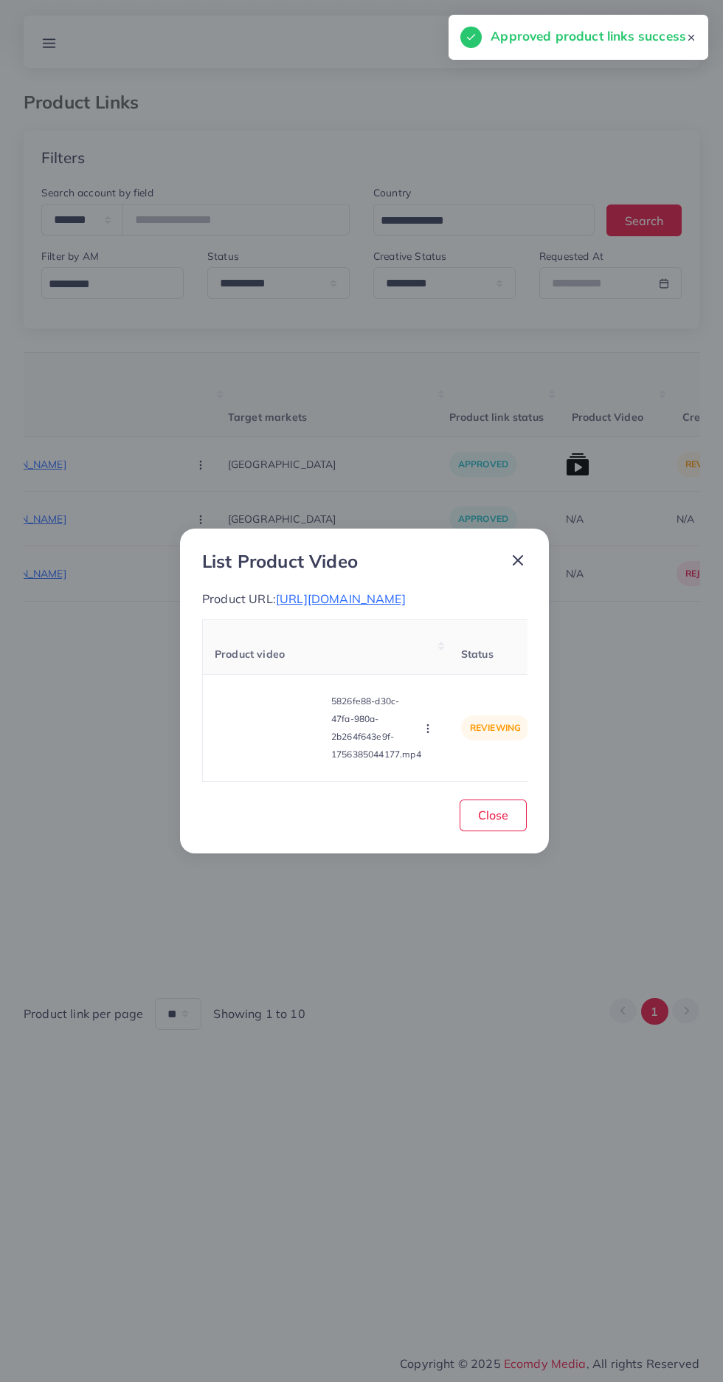
click at [303, 741] on video at bounding box center [270, 728] width 111 height 66
click at [277, 752] on div at bounding box center [270, 728] width 111 height 66
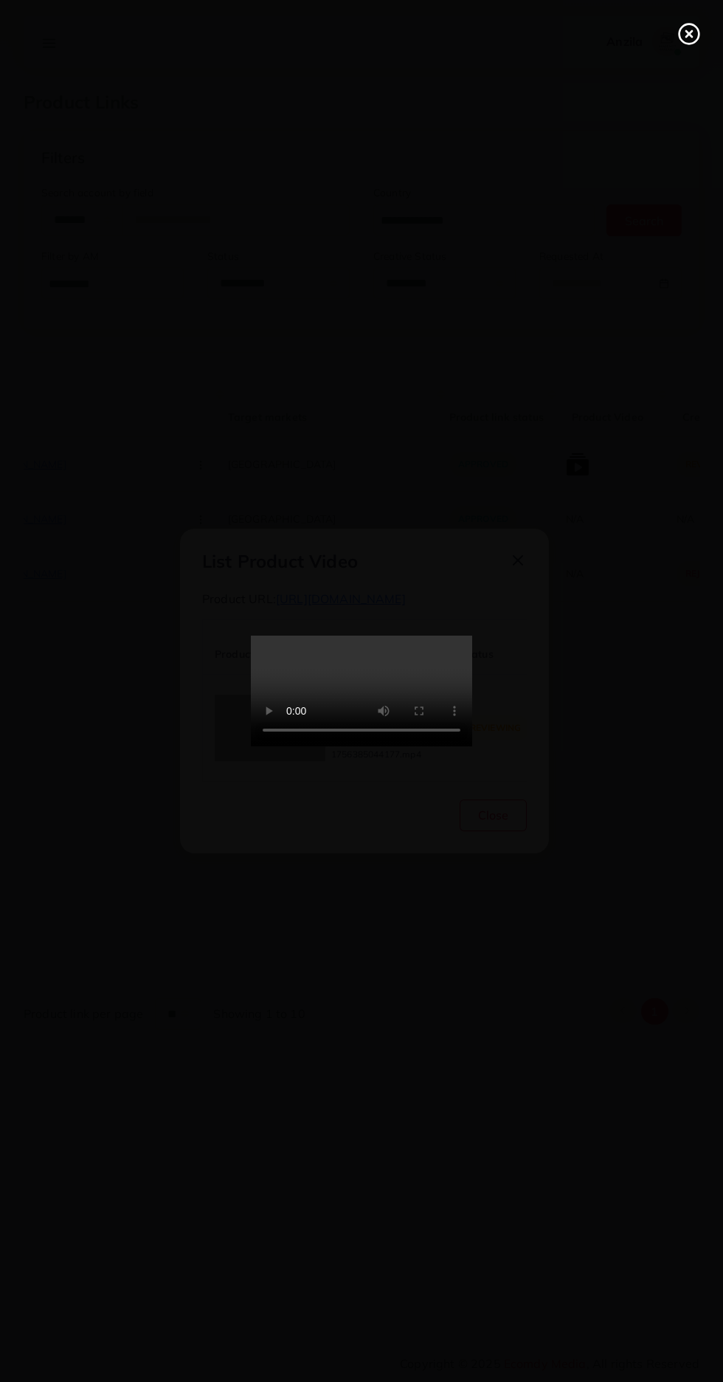
click at [689, 34] on line at bounding box center [689, 34] width 6 height 6
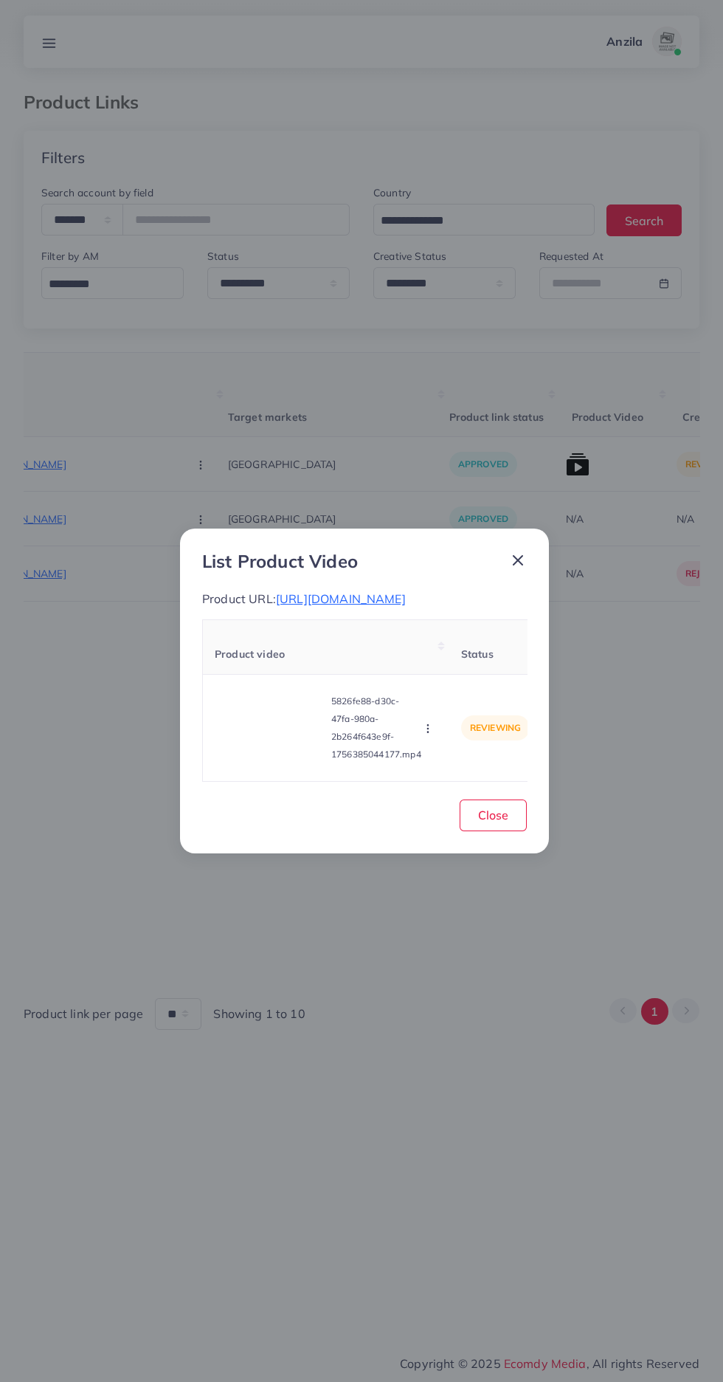
click at [430, 734] on icon "button" at bounding box center [428, 729] width 12 height 12
click at [466, 666] on span "Approve" at bounding box center [454, 659] width 49 height 15
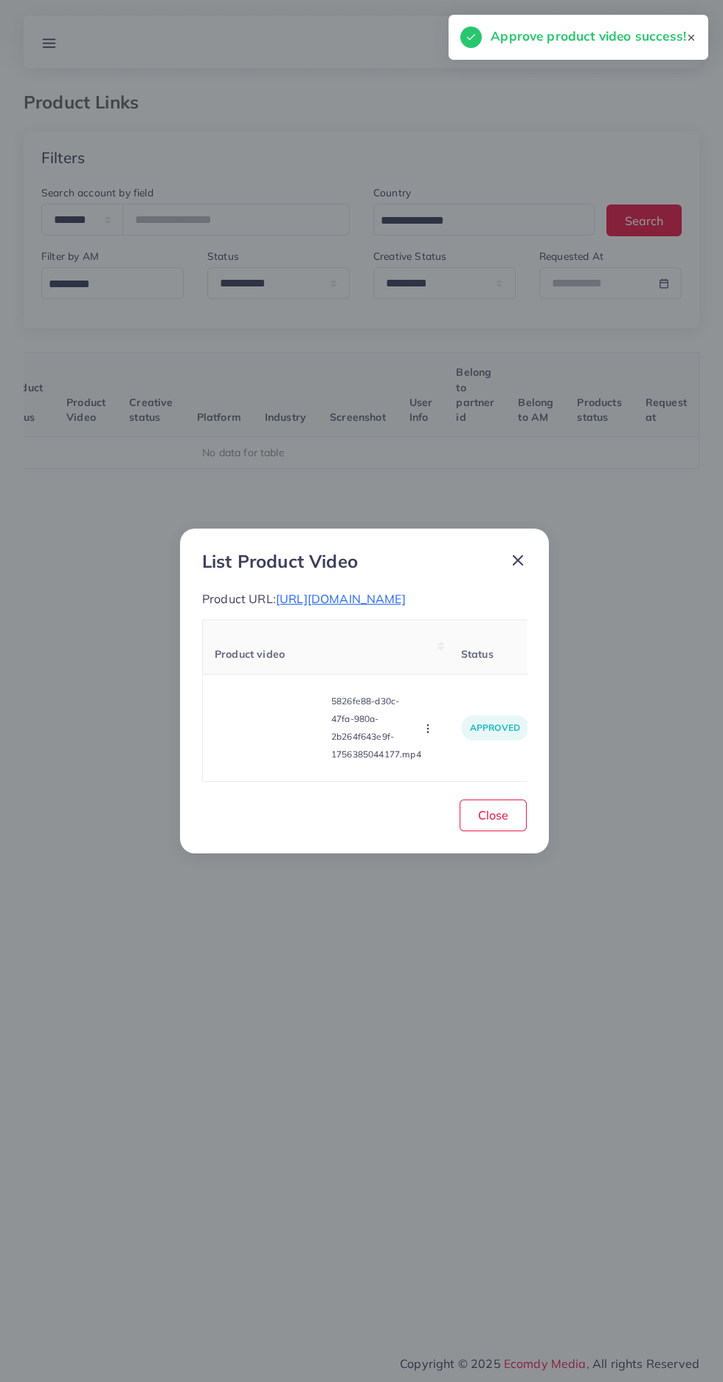
scroll to position [0, 231]
click at [505, 820] on span "Close" at bounding box center [493, 814] width 30 height 15
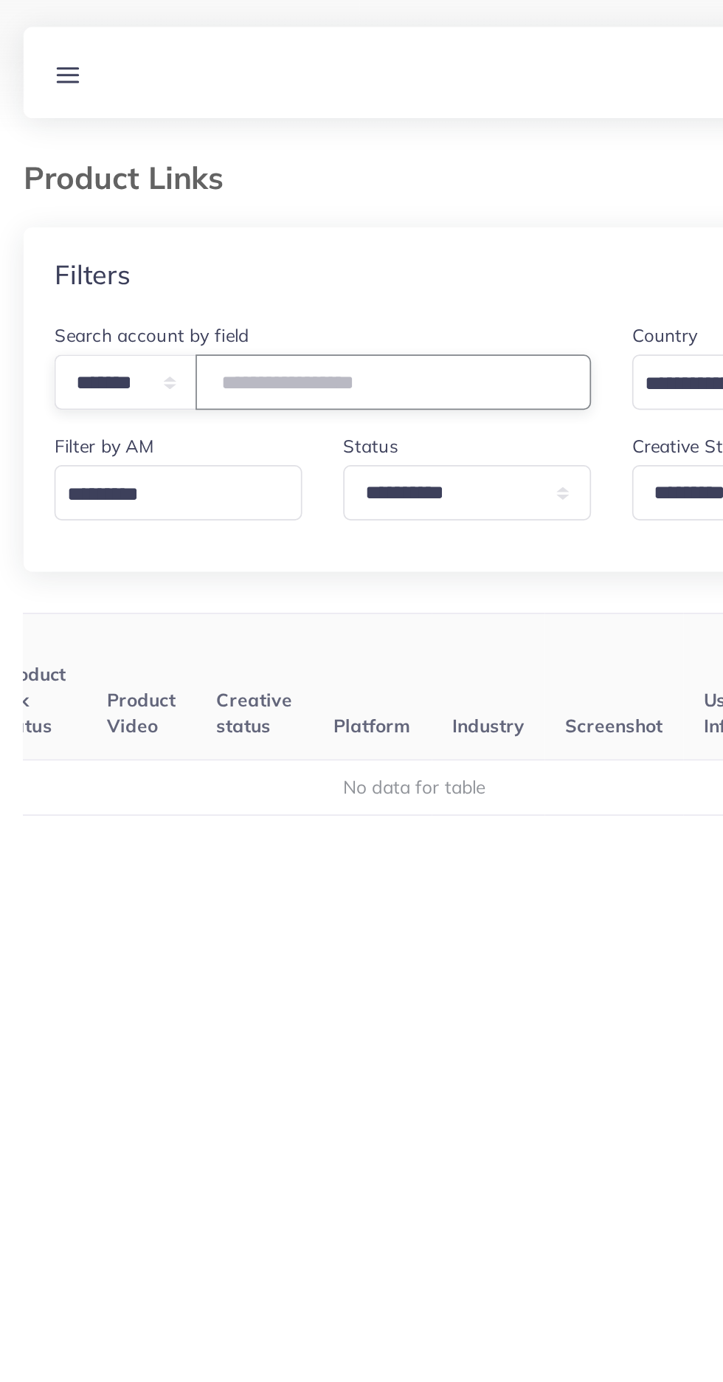
type input "*"
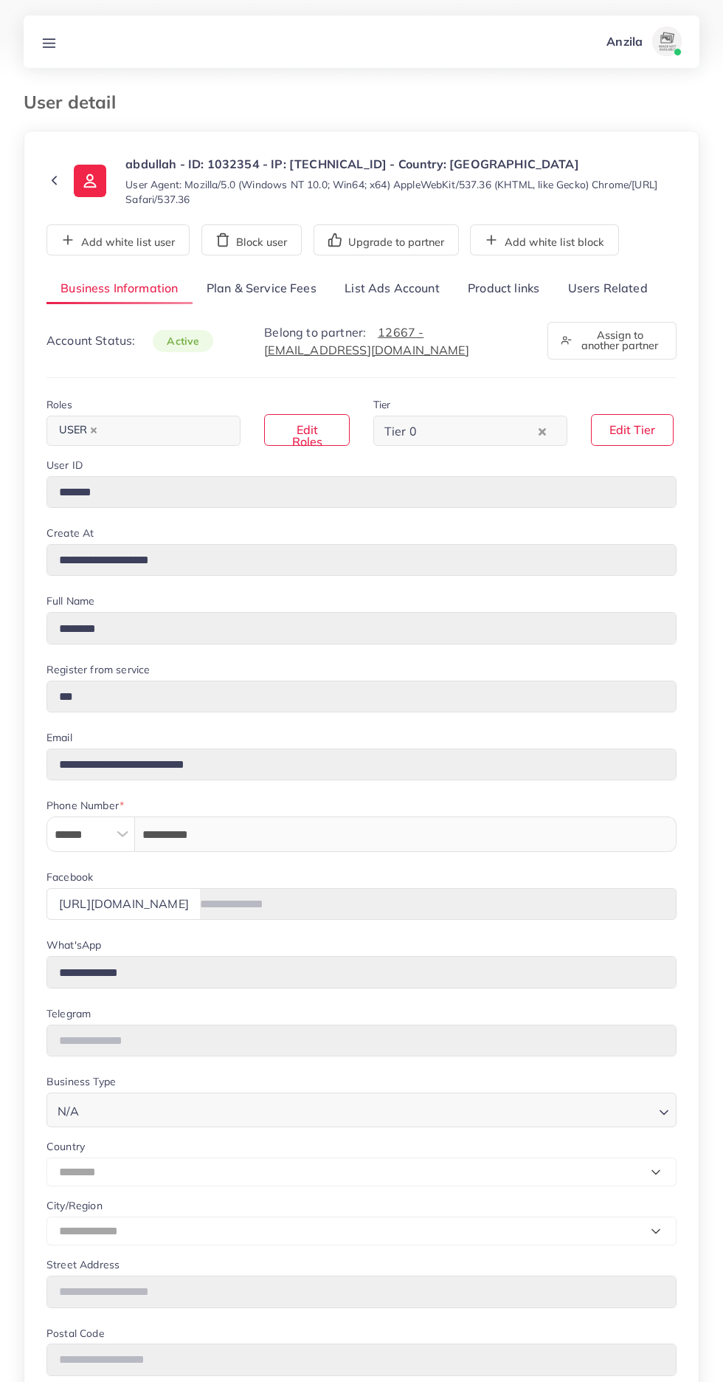
select select "********"
click at [488, 295] on link "Product links" at bounding box center [504, 289] width 100 height 32
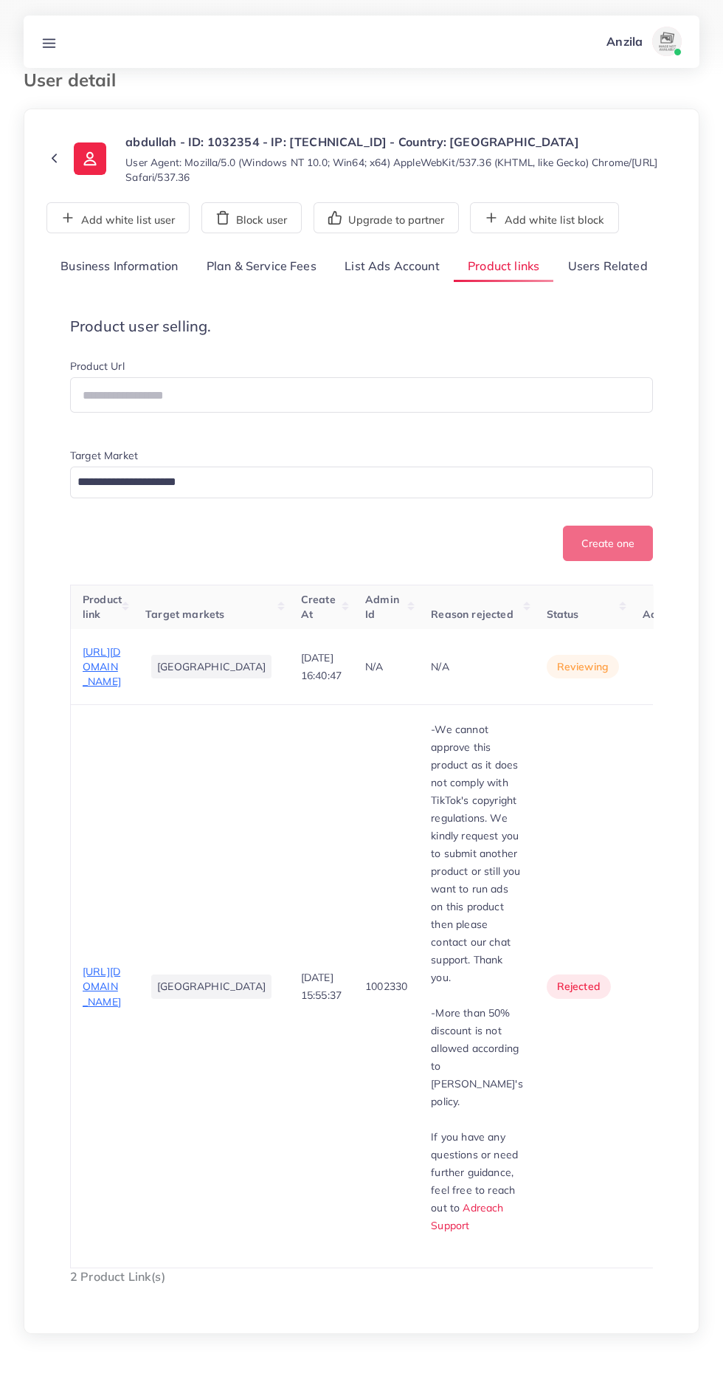
scroll to position [63, 0]
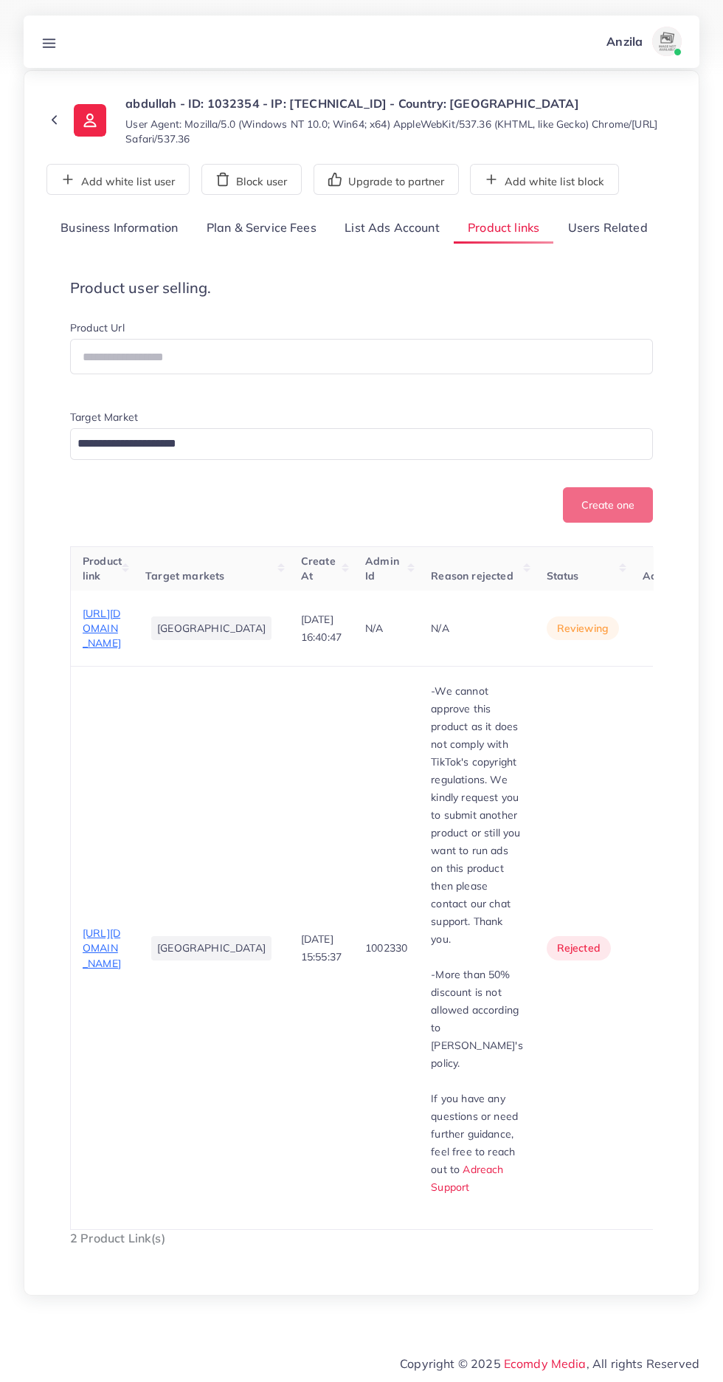
click at [111, 650] on span "[URL][DOMAIN_NAME]" at bounding box center [102, 629] width 38 height 44
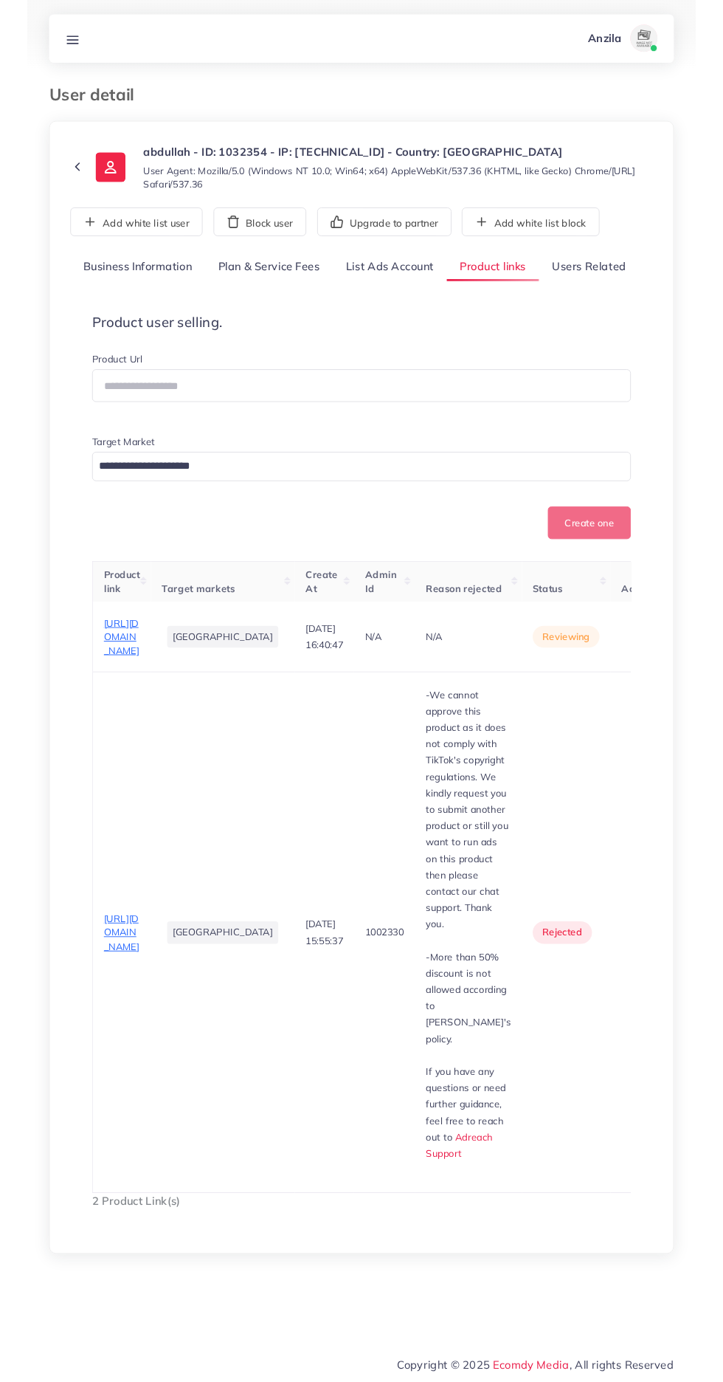
scroll to position [176, 0]
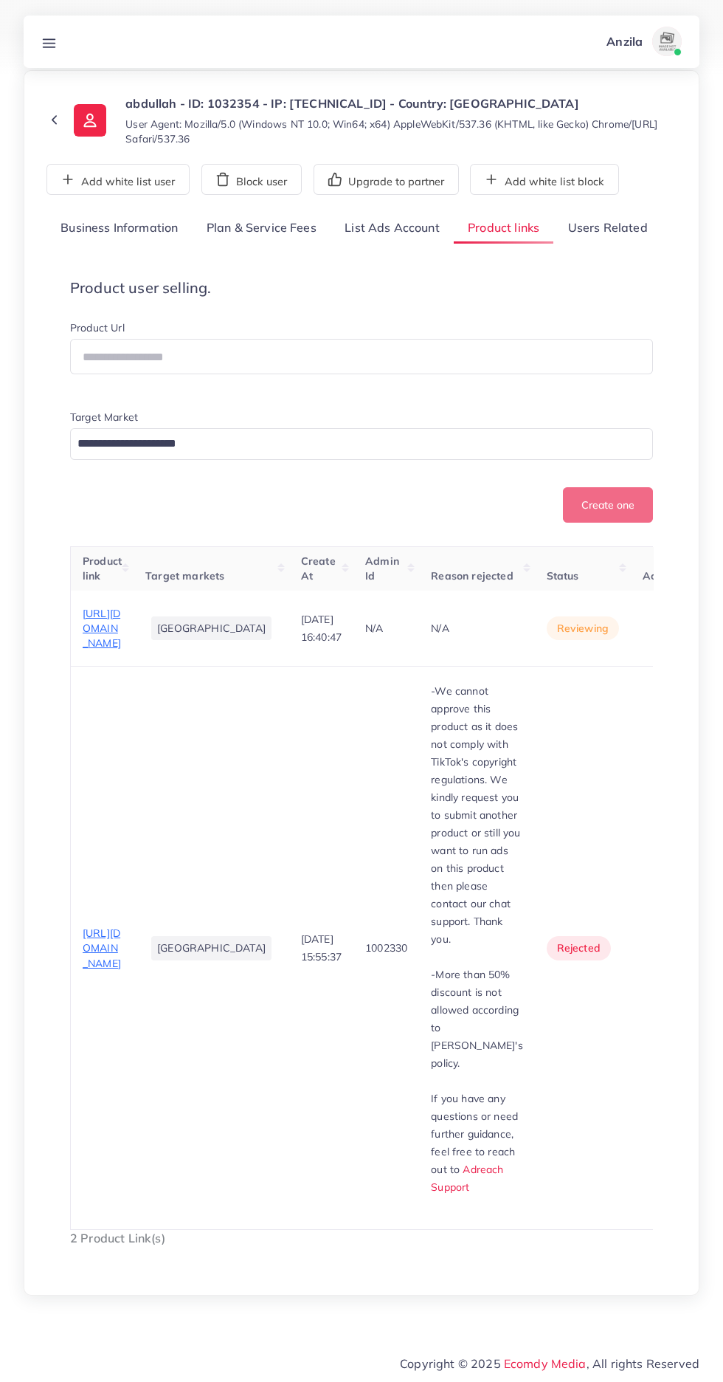
click at [90, 607] on span "[URL][DOMAIN_NAME]" at bounding box center [102, 629] width 38 height 44
click at [661, 623] on icon "button" at bounding box center [667, 629] width 12 height 12
click at [603, 657] on link "Approve" at bounding box center [644, 673] width 117 height 32
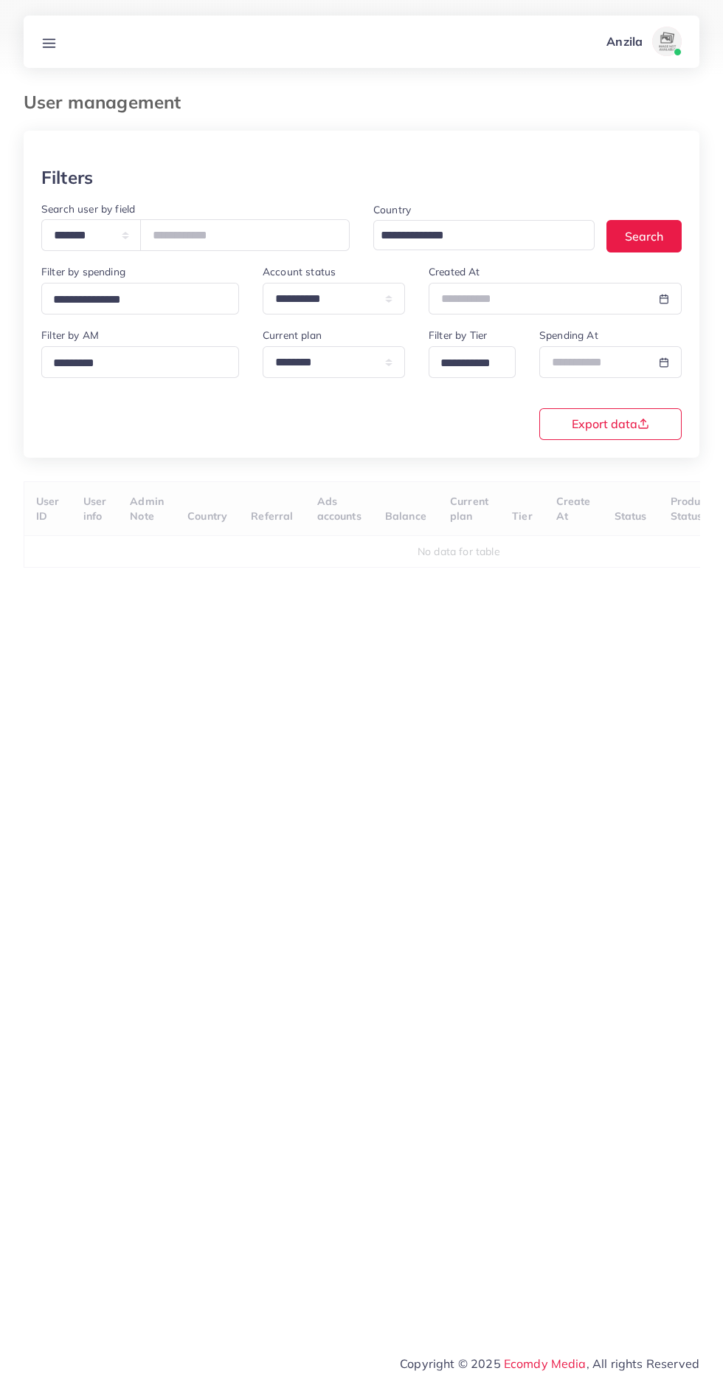
click at [51, 46] on line at bounding box center [50, 46] width 12 height 0
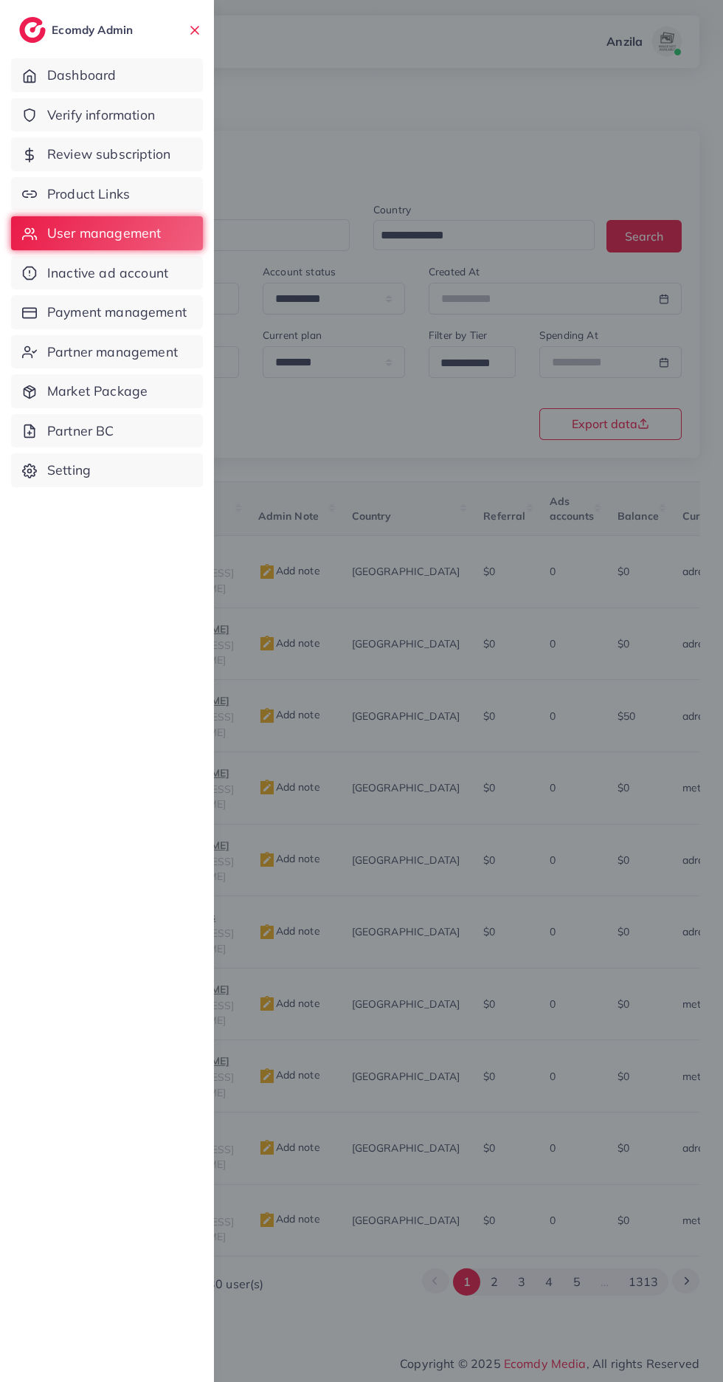
click at [70, 196] on span "Product Links" at bounding box center [88, 194] width 83 height 19
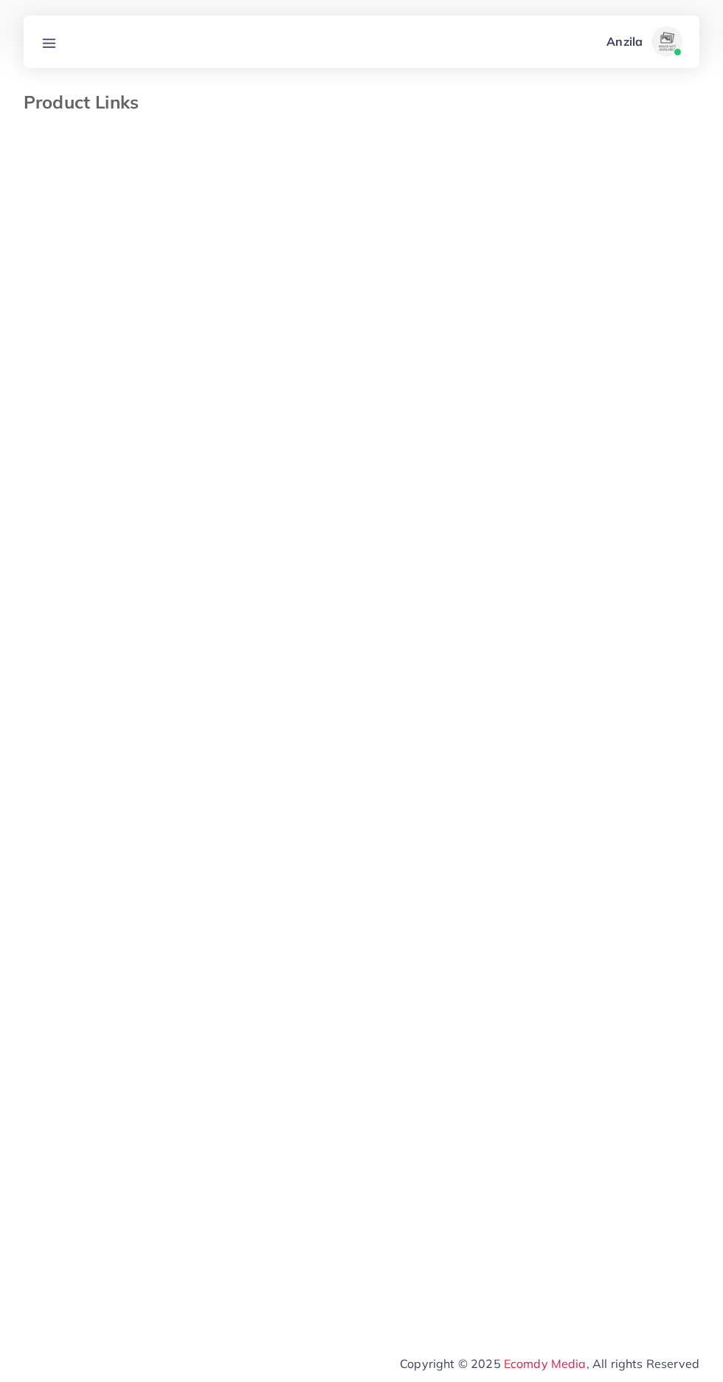
select select "*********"
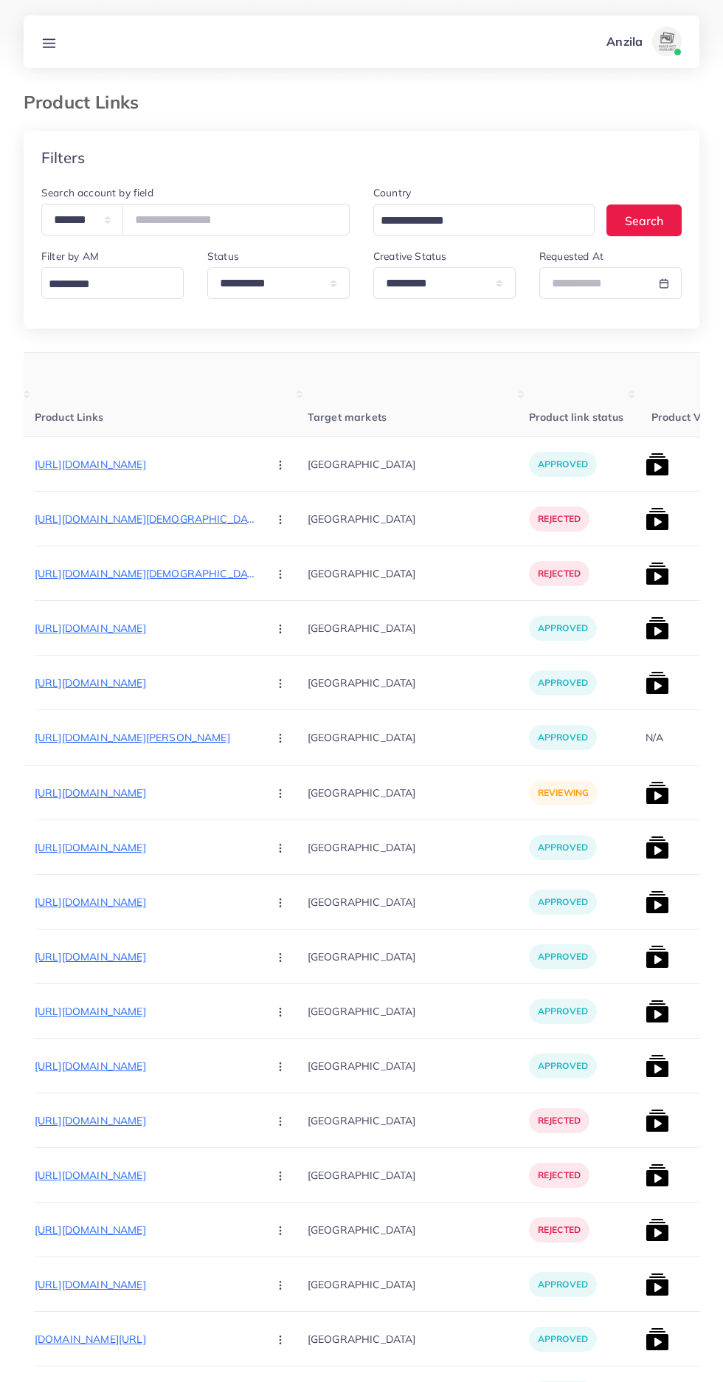
scroll to position [0, 185]
click at [170, 793] on p "[URL][DOMAIN_NAME]" at bounding box center [147, 793] width 221 height 18
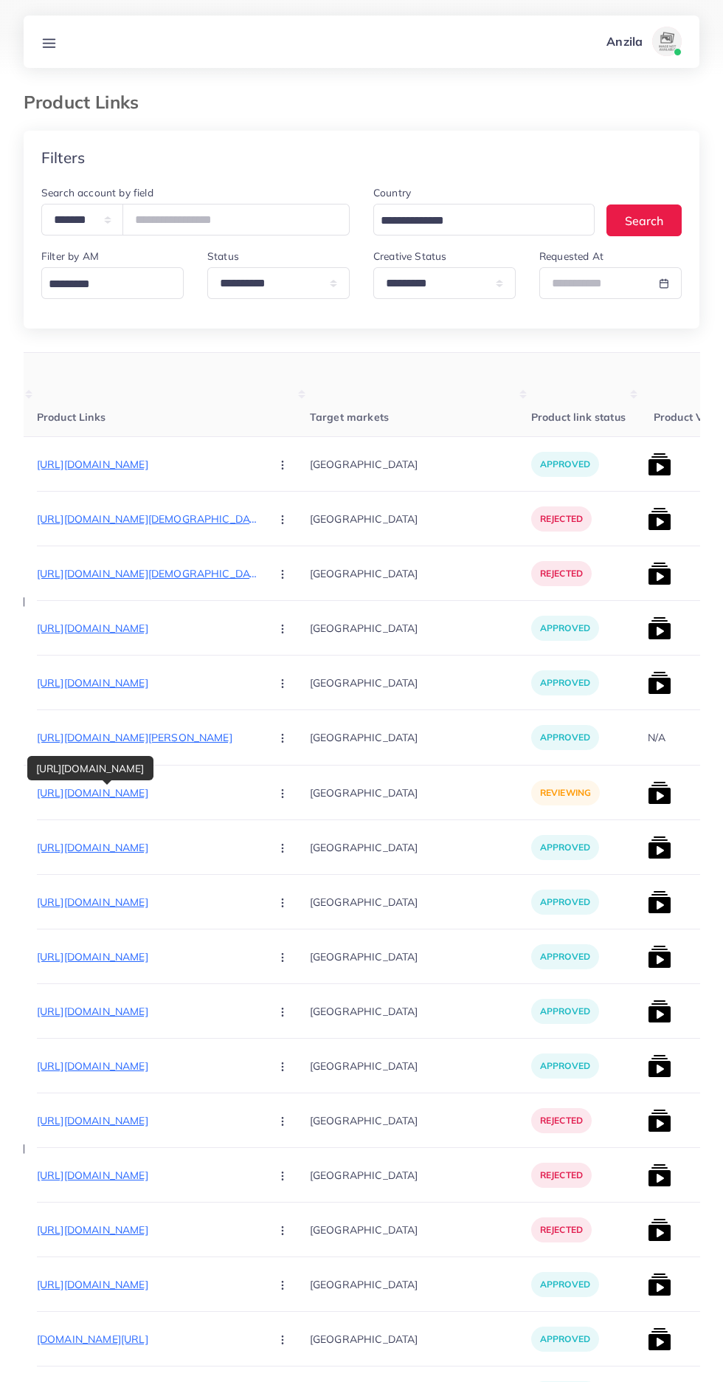
click at [258, 804] on button "button" at bounding box center [284, 792] width 52 height 33
click at [290, 870] on span "Reject" at bounding box center [307, 870] width 35 height 15
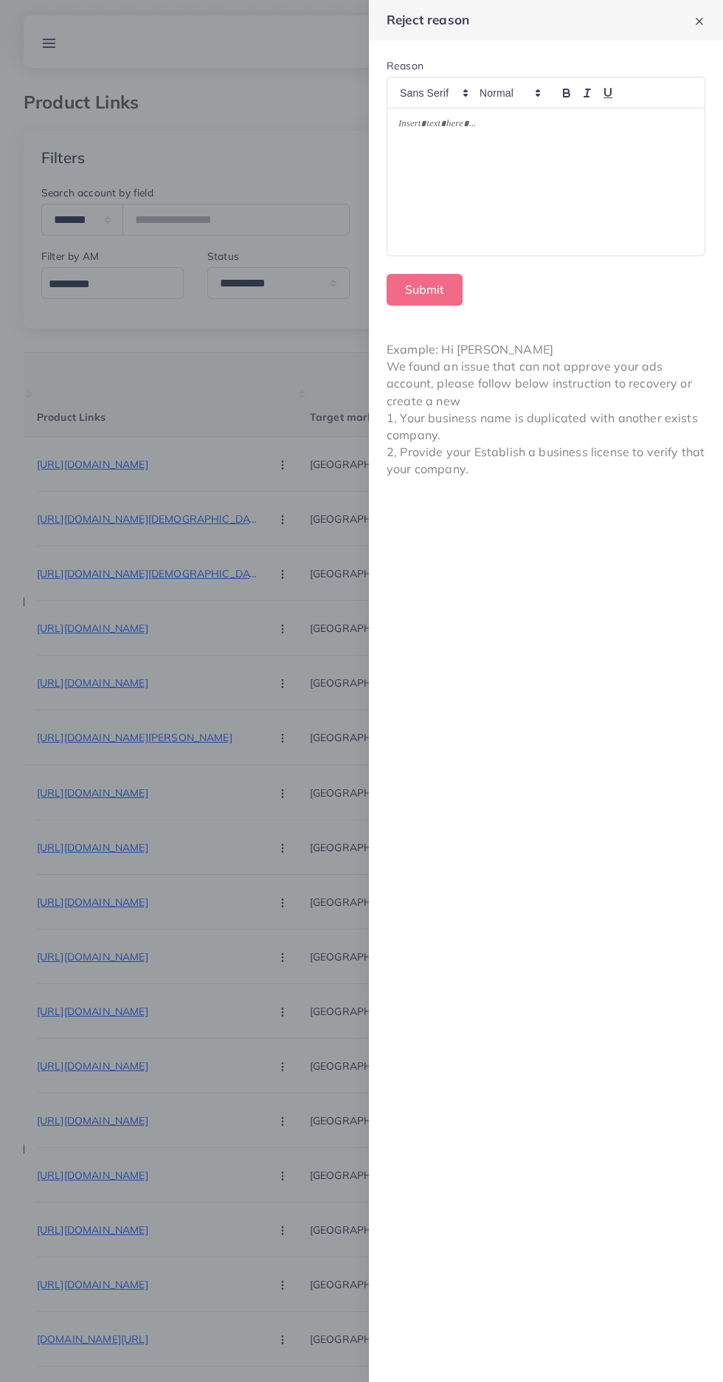
click at [504, 200] on div at bounding box center [545, 181] width 317 height 147
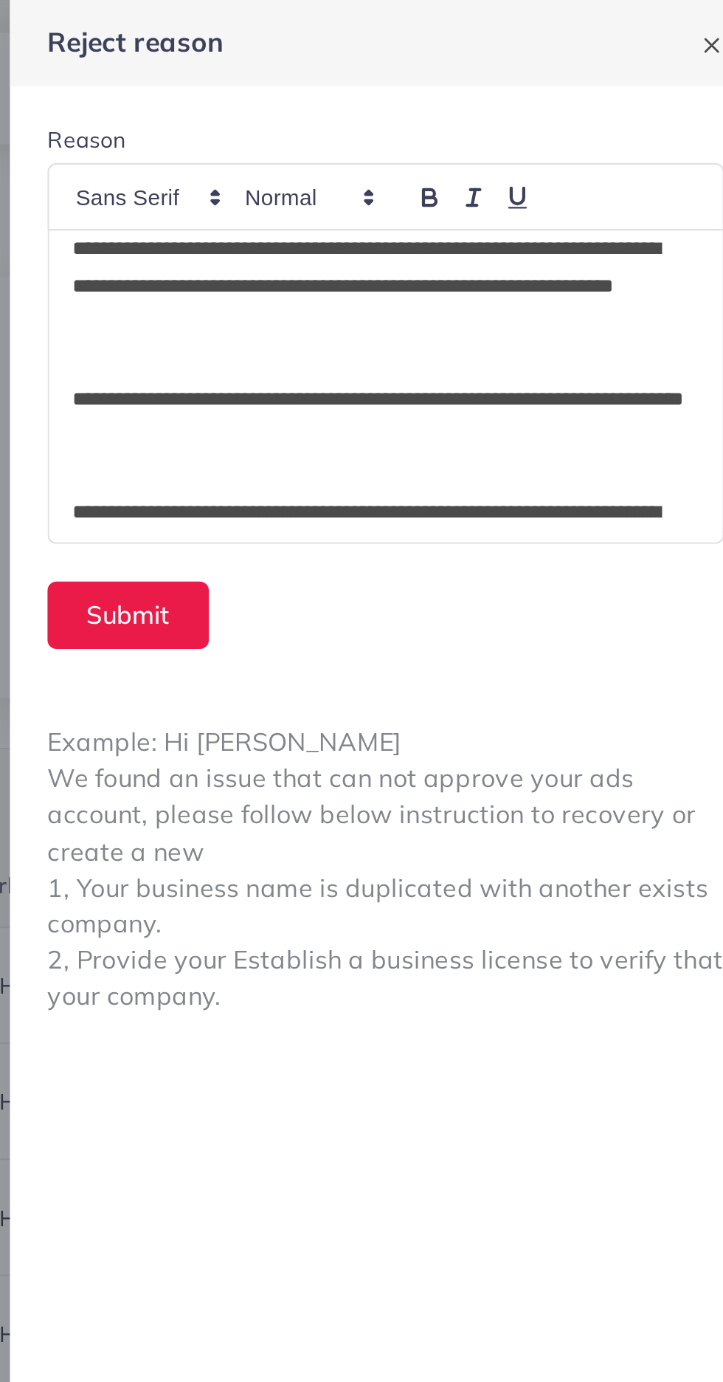
scroll to position [0, 0]
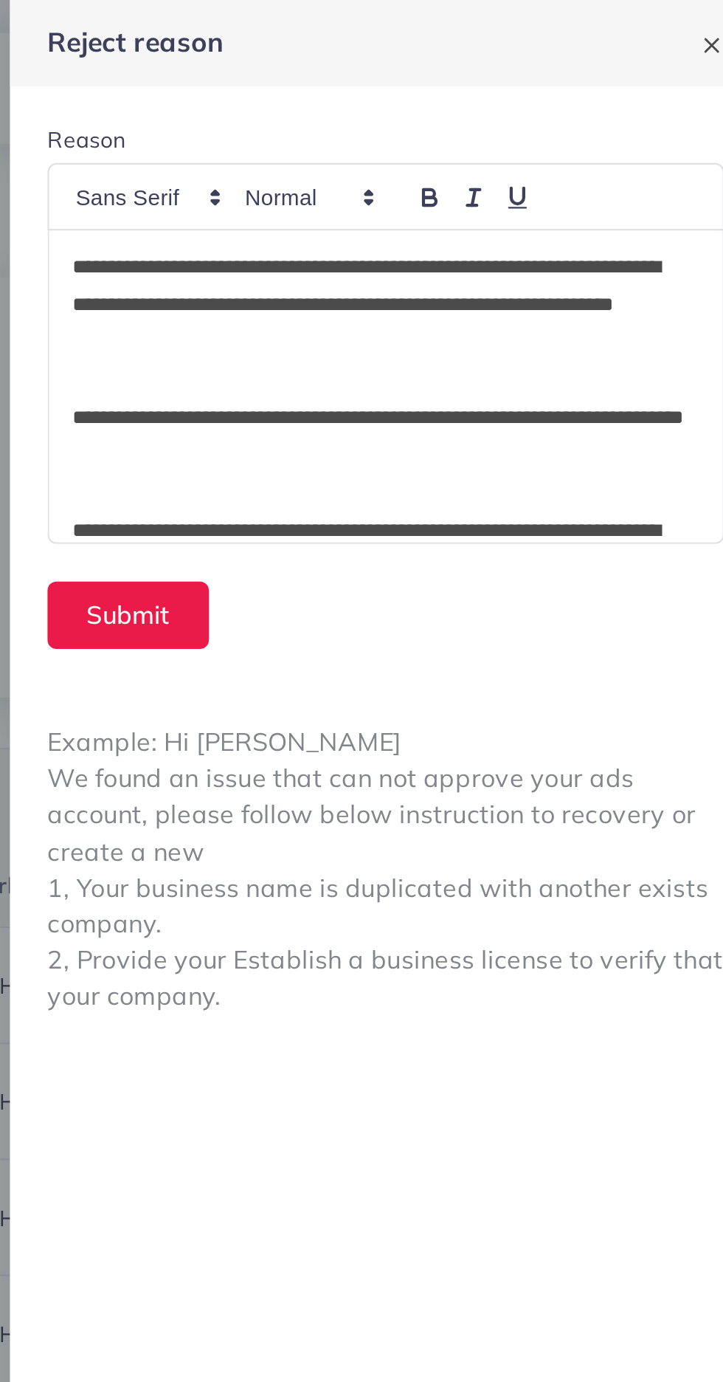
click at [399, 125] on p "**********" at bounding box center [543, 143] width 289 height 53
click at [394, 121] on div "**********" at bounding box center [545, 181] width 317 height 147
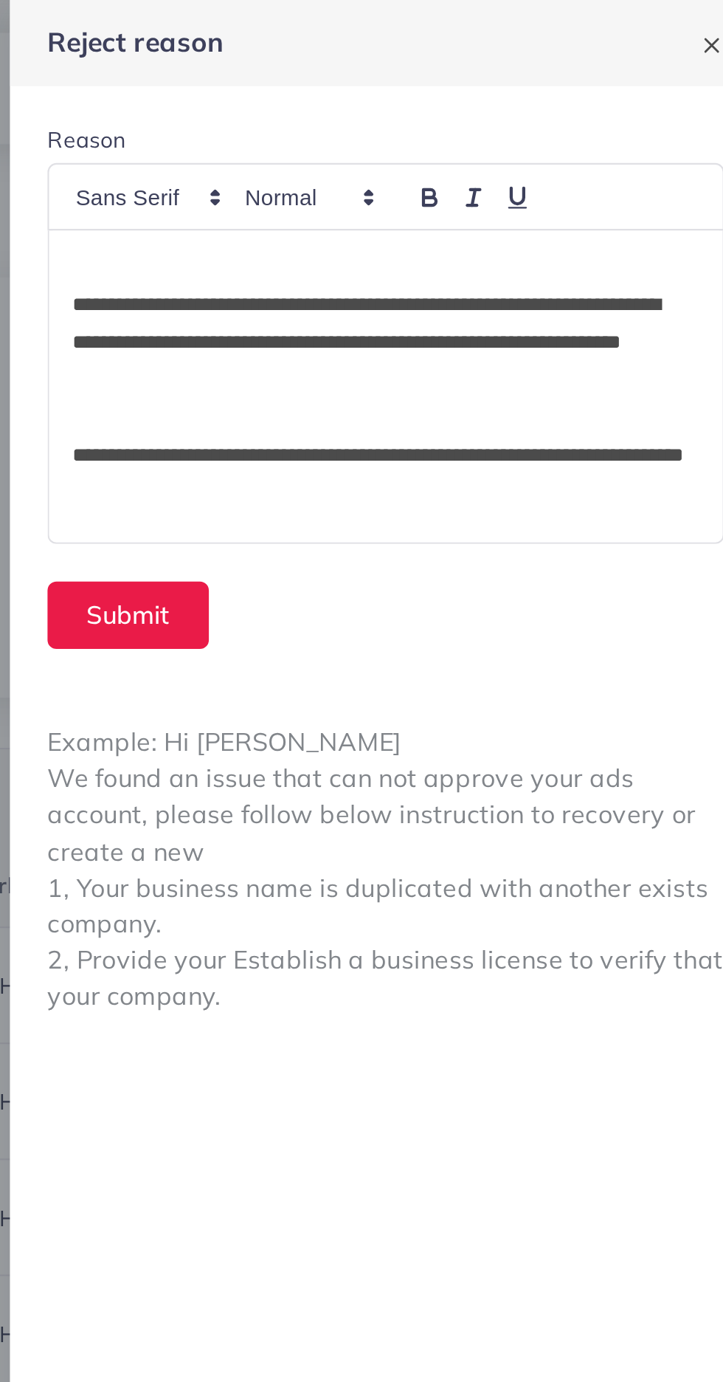
click at [399, 129] on p at bounding box center [546, 126] width 295 height 18
click at [488, 125] on p "*" at bounding box center [543, 126] width 289 height 18
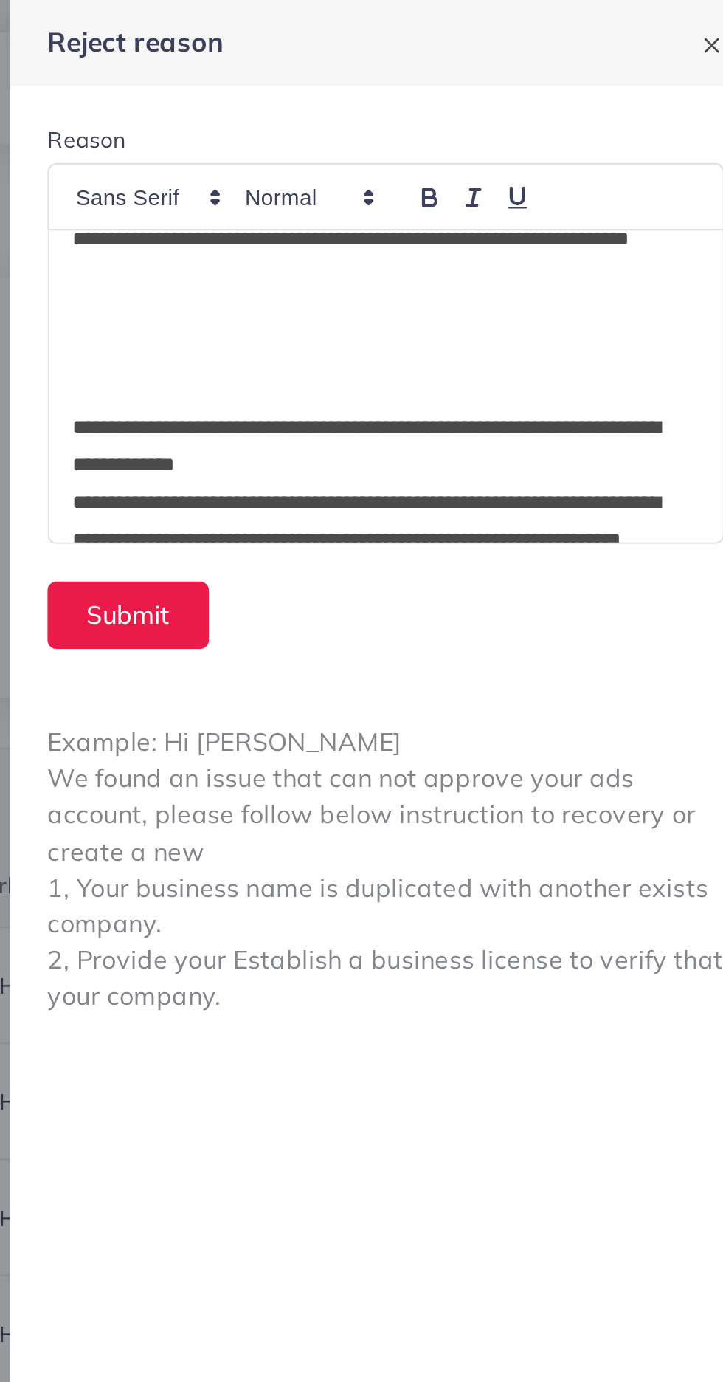
scroll to position [217, 0]
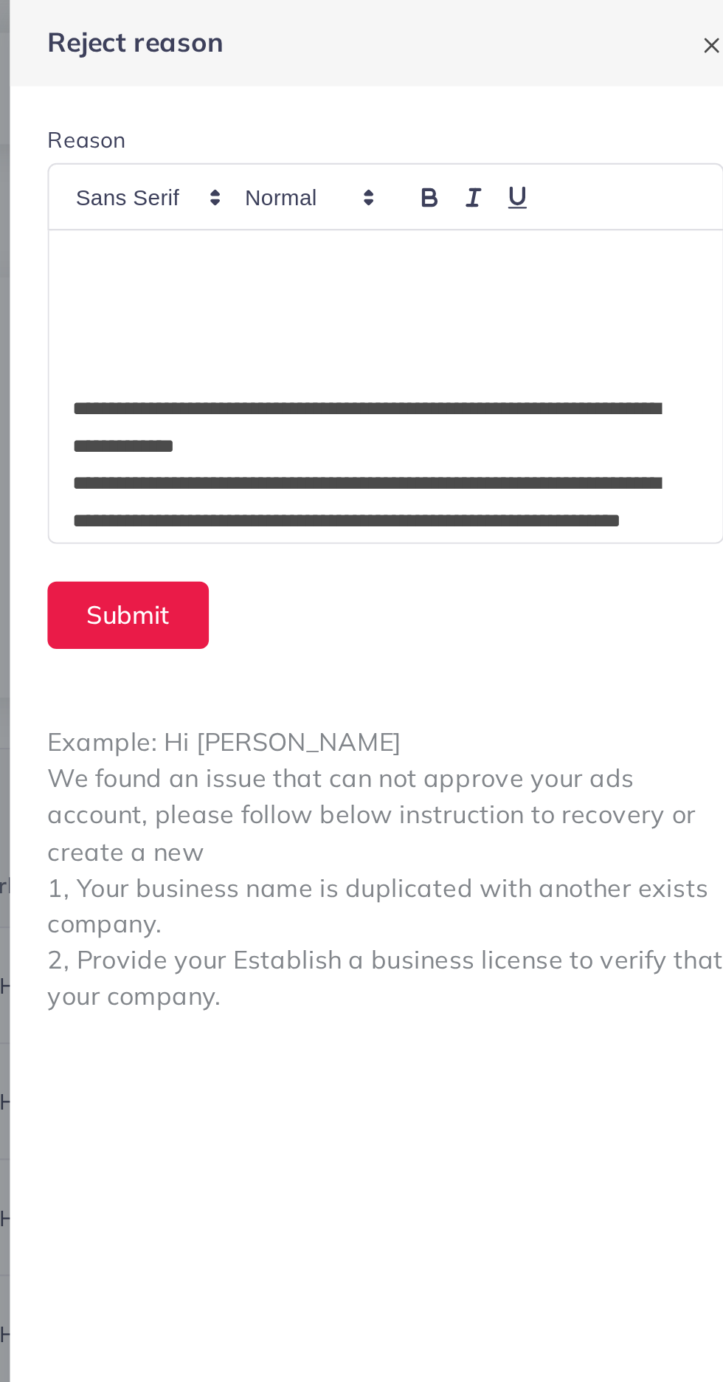
click at [534, 207] on p "**********" at bounding box center [543, 201] width 289 height 35
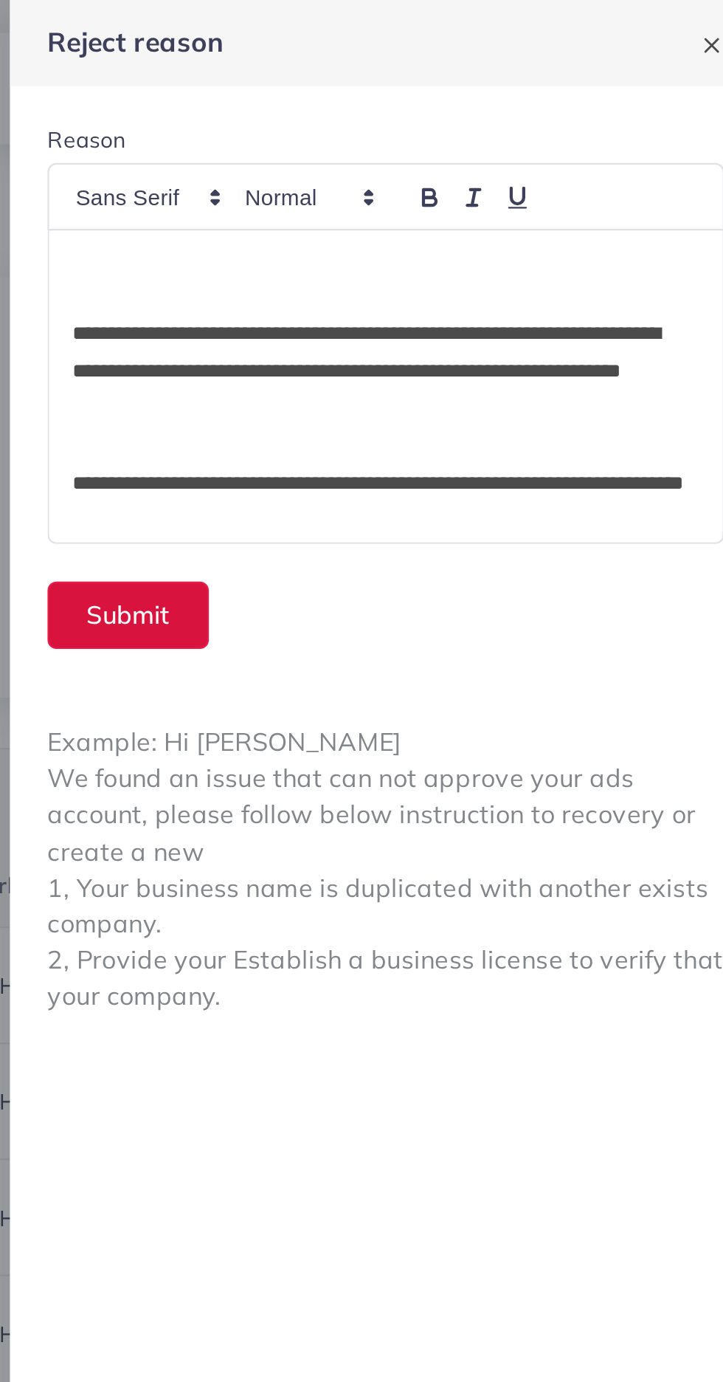
click at [438, 294] on button "Submit" at bounding box center [425, 290] width 76 height 32
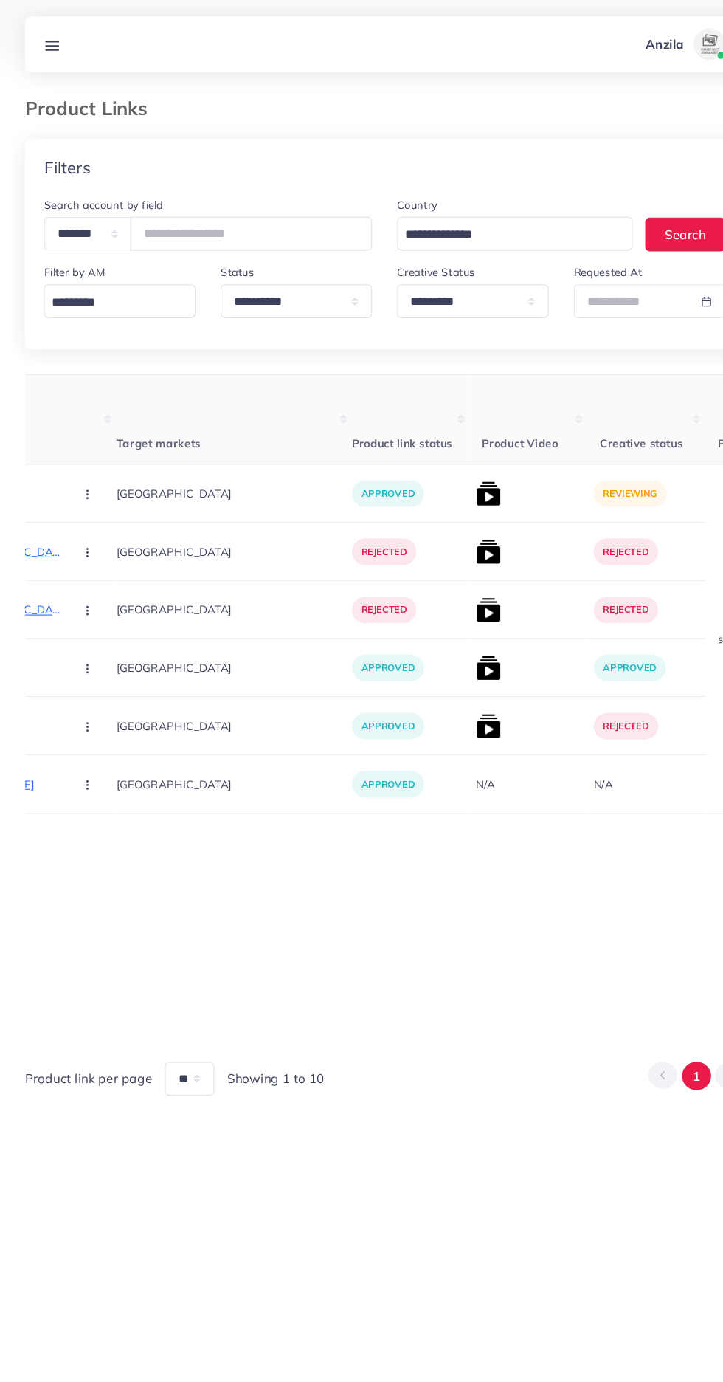
scroll to position [0, 395]
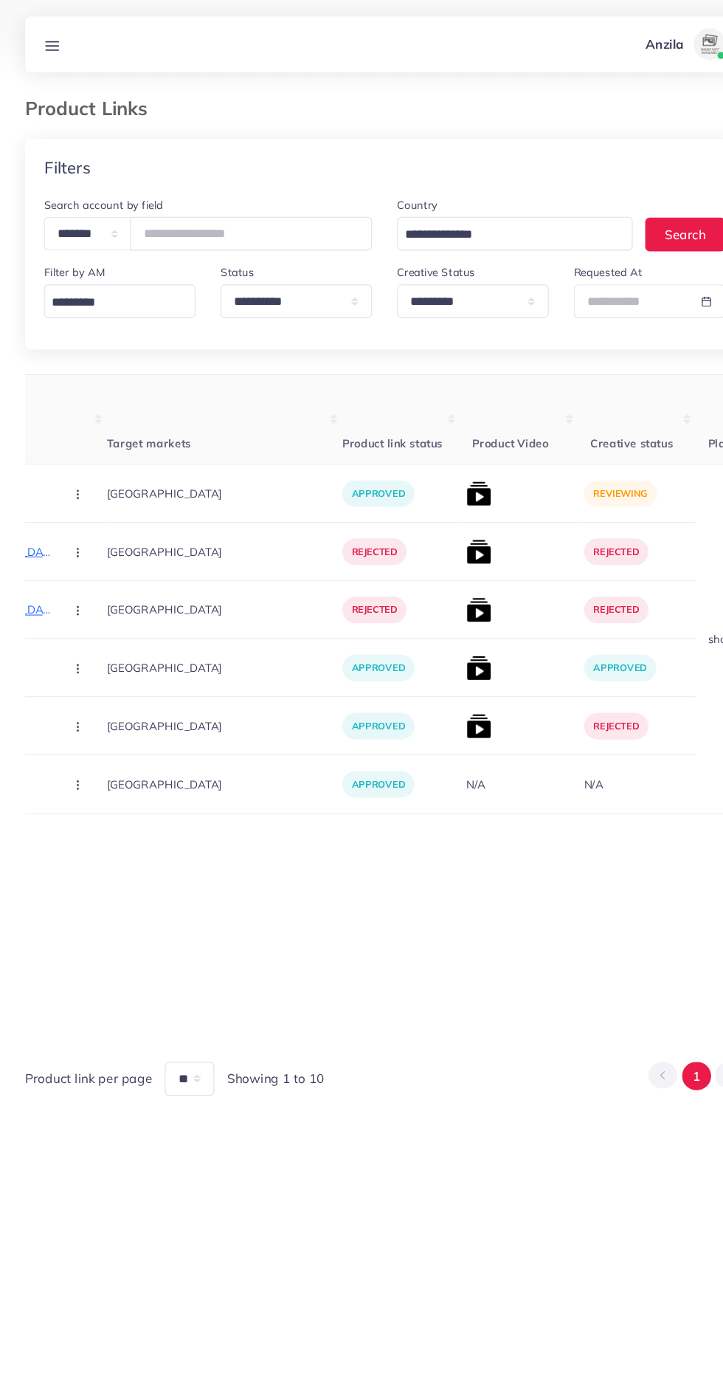
click at [438, 468] on img at bounding box center [450, 464] width 24 height 24
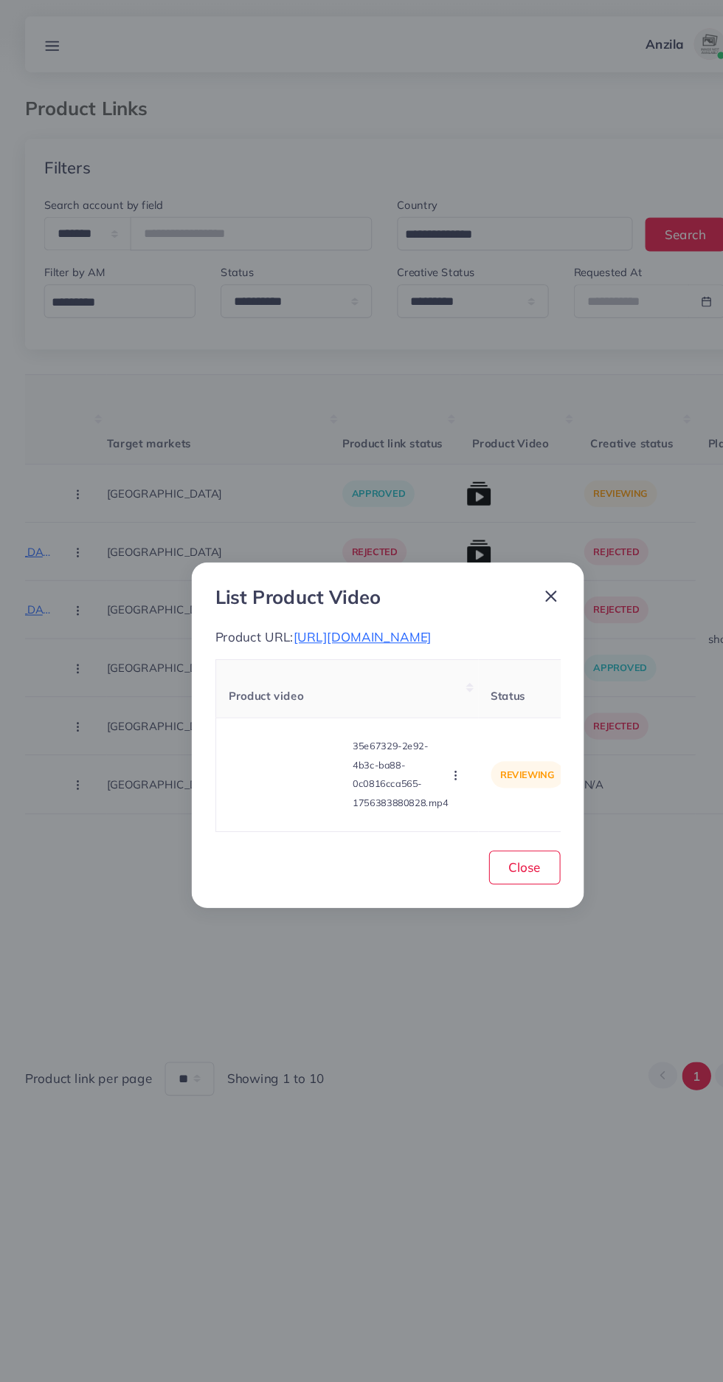
click at [428, 732] on circle "button" at bounding box center [427, 731] width 1 height 1
click at [458, 699] on span "Reject" at bounding box center [447, 691] width 35 height 15
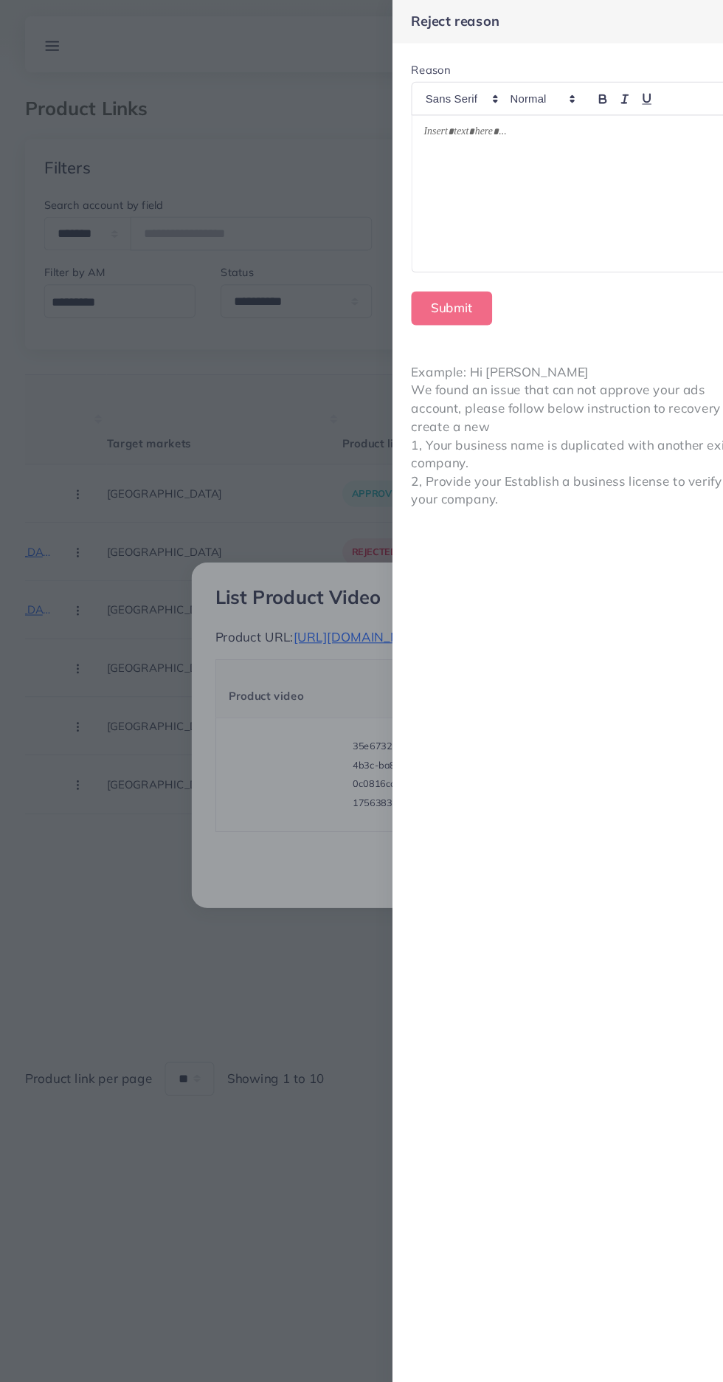
click at [475, 169] on div at bounding box center [545, 181] width 317 height 147
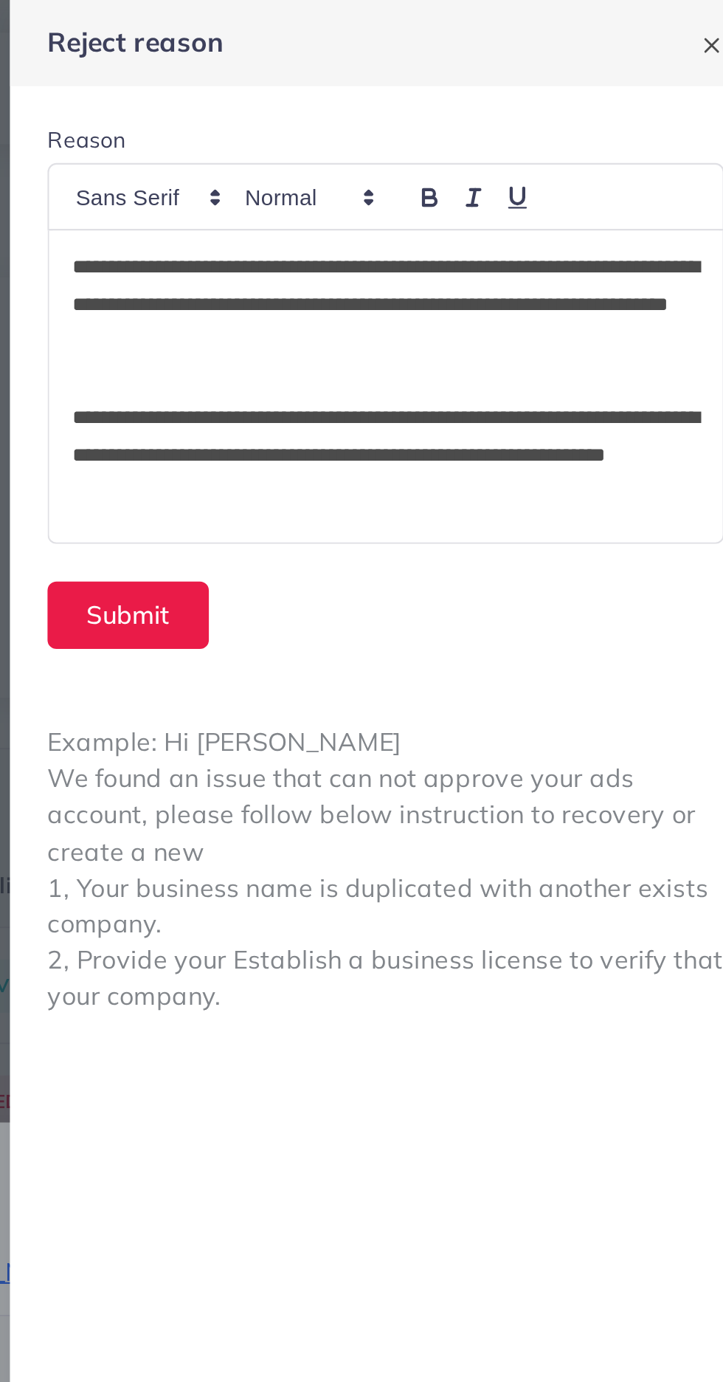
click at [402, 128] on p "**********" at bounding box center [546, 143] width 295 height 53
click at [392, 131] on div "**********" at bounding box center [545, 181] width 317 height 147
click at [426, 289] on button "Submit" at bounding box center [425, 290] width 76 height 32
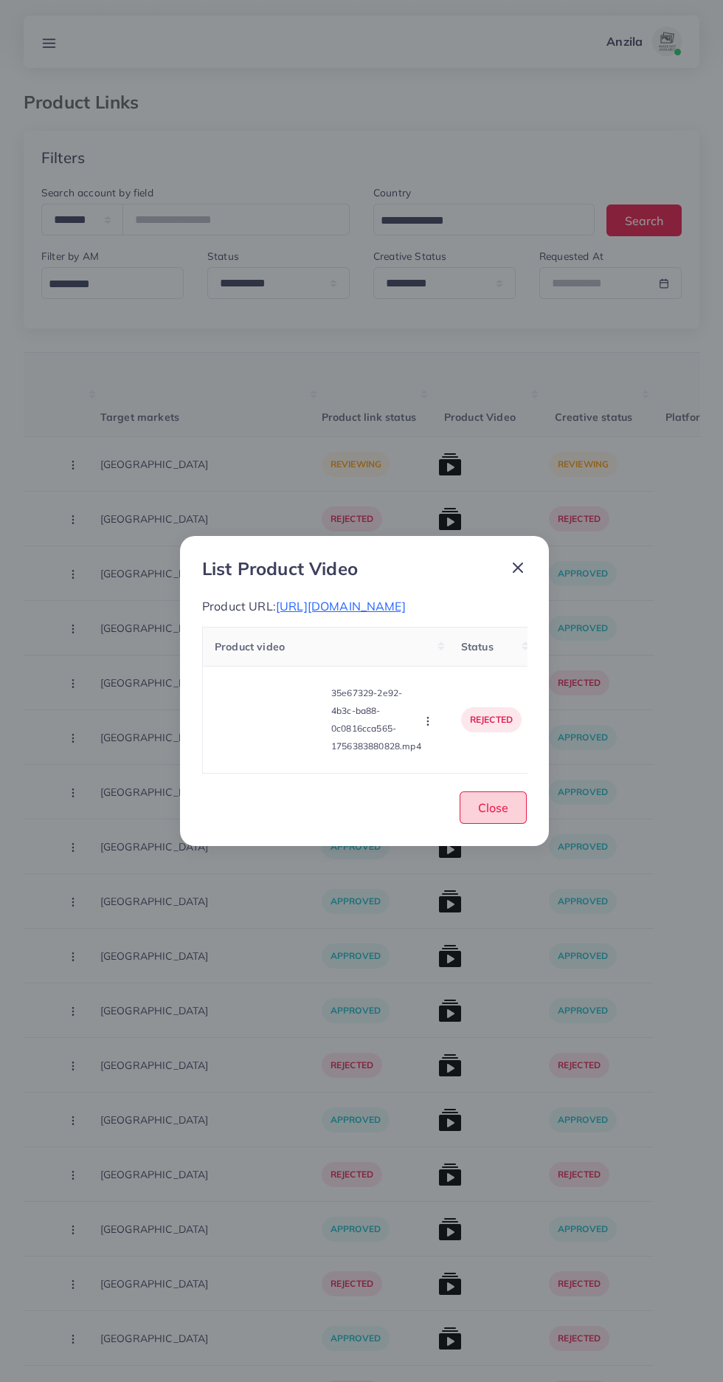
click at [500, 815] on span "Close" at bounding box center [493, 807] width 30 height 15
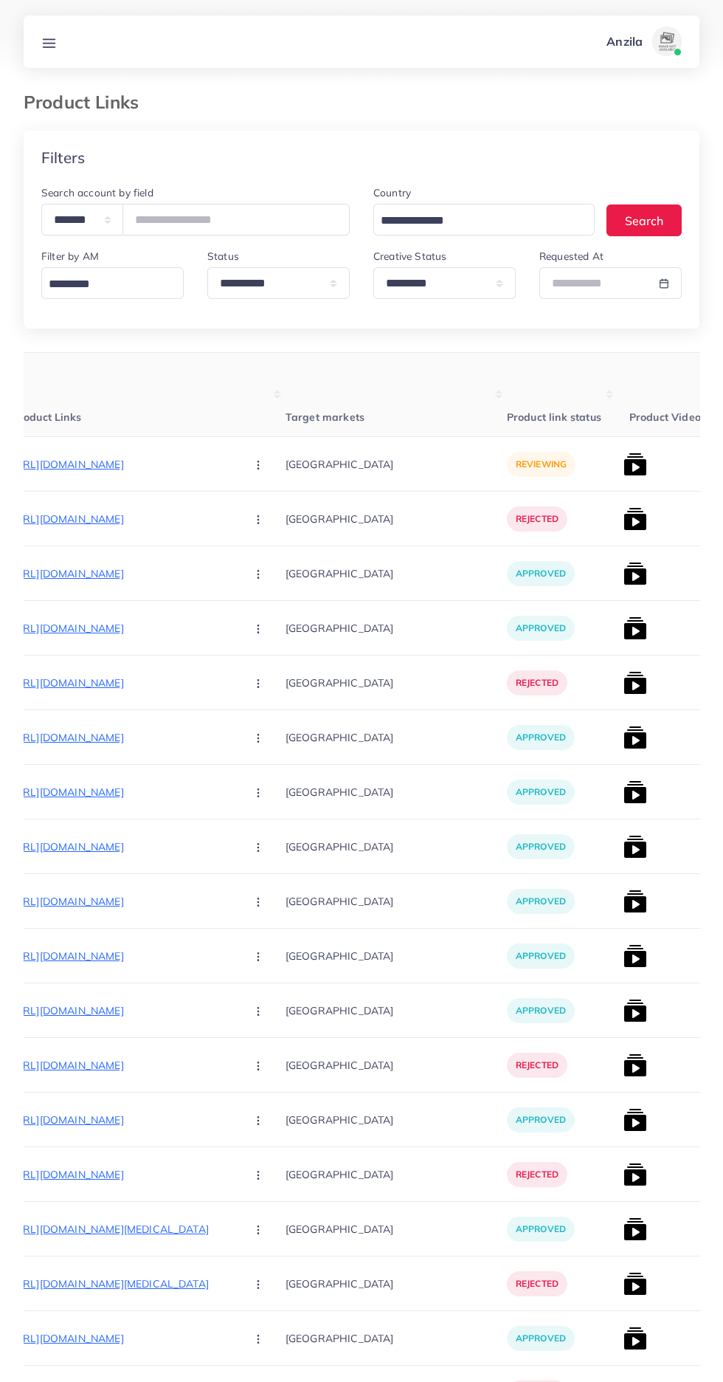
scroll to position [0, 209]
click at [141, 463] on p "[URL][DOMAIN_NAME]" at bounding box center [123, 464] width 221 height 18
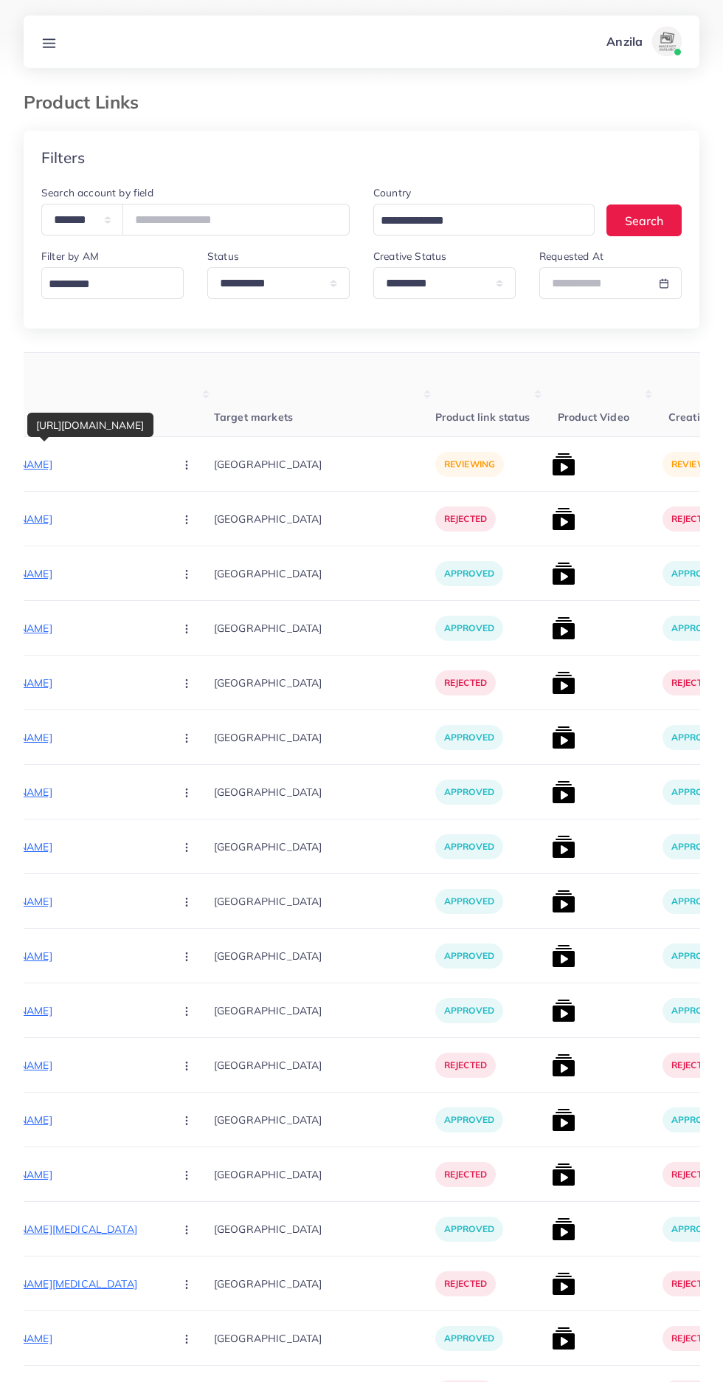
scroll to position [0, 312]
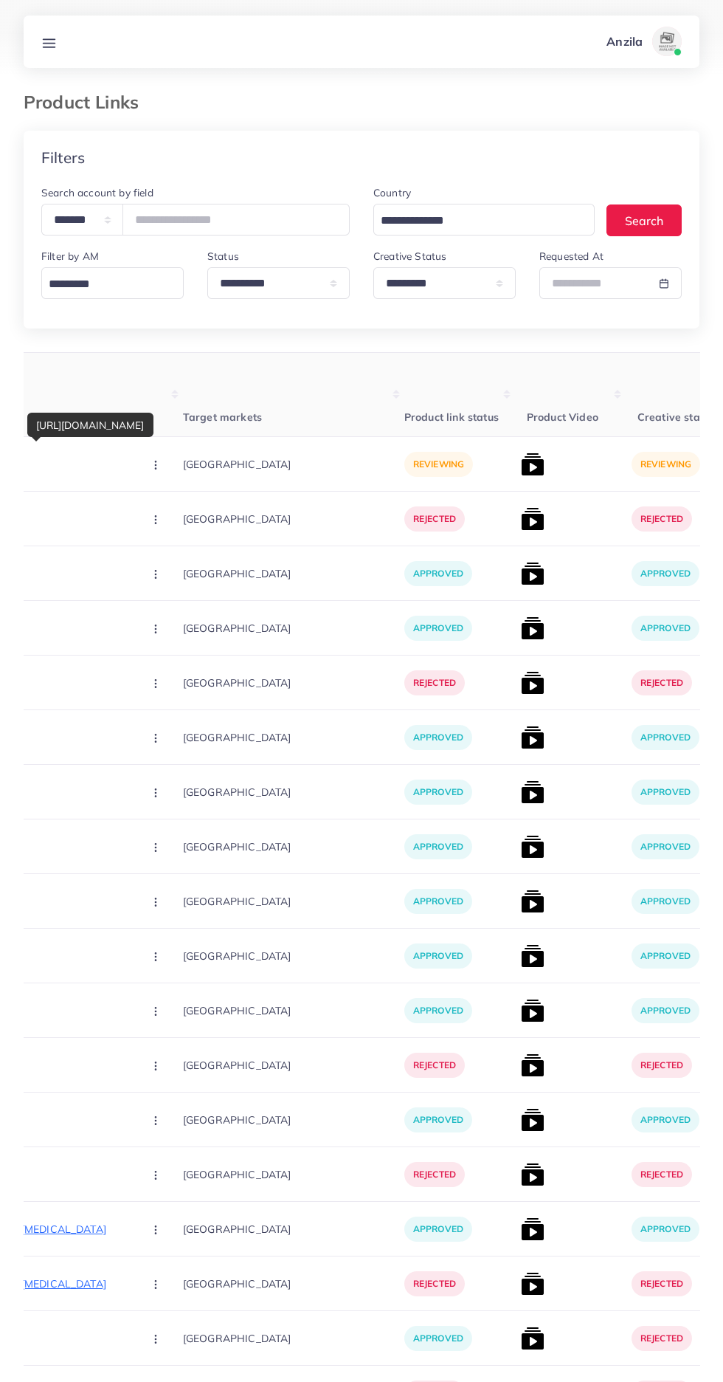
click at [155, 465] on circle "button" at bounding box center [155, 464] width 1 height 1
click at [168, 528] on link "Reject" at bounding box center [190, 541] width 117 height 32
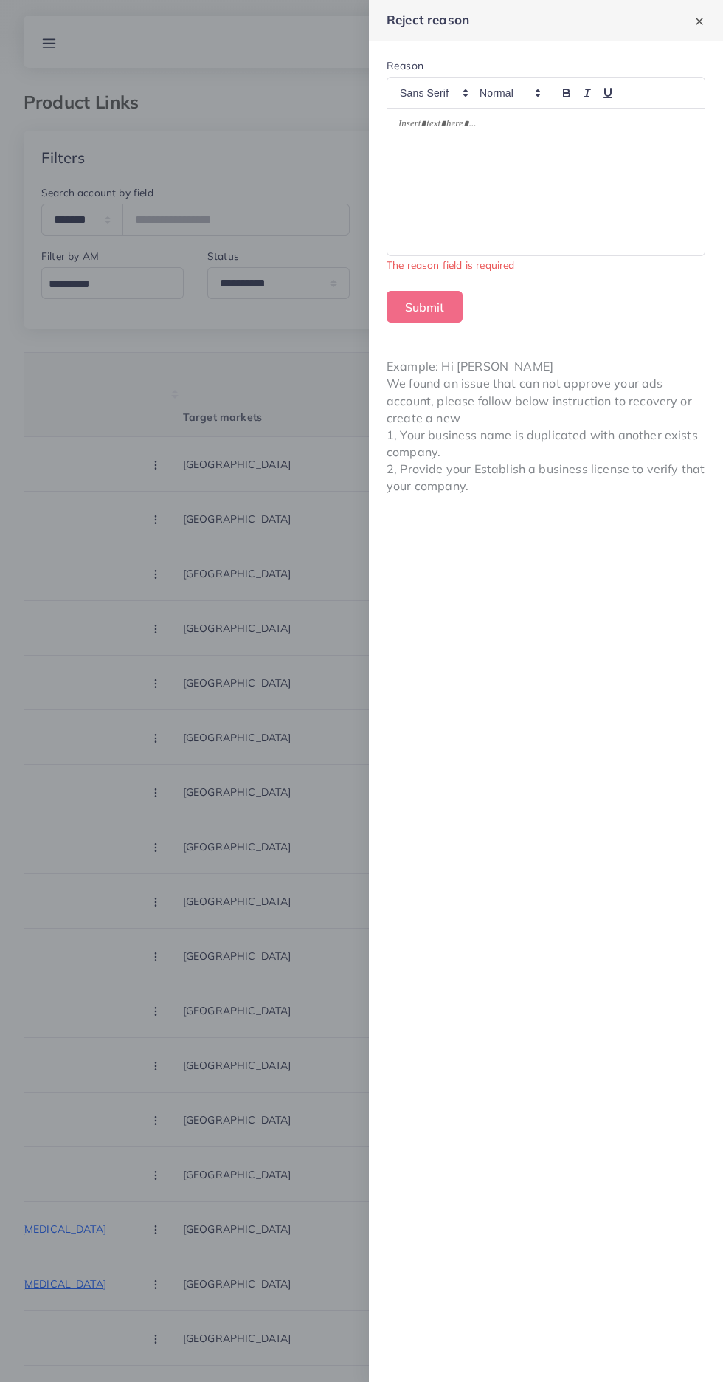
click at [545, 185] on div at bounding box center [545, 181] width 317 height 147
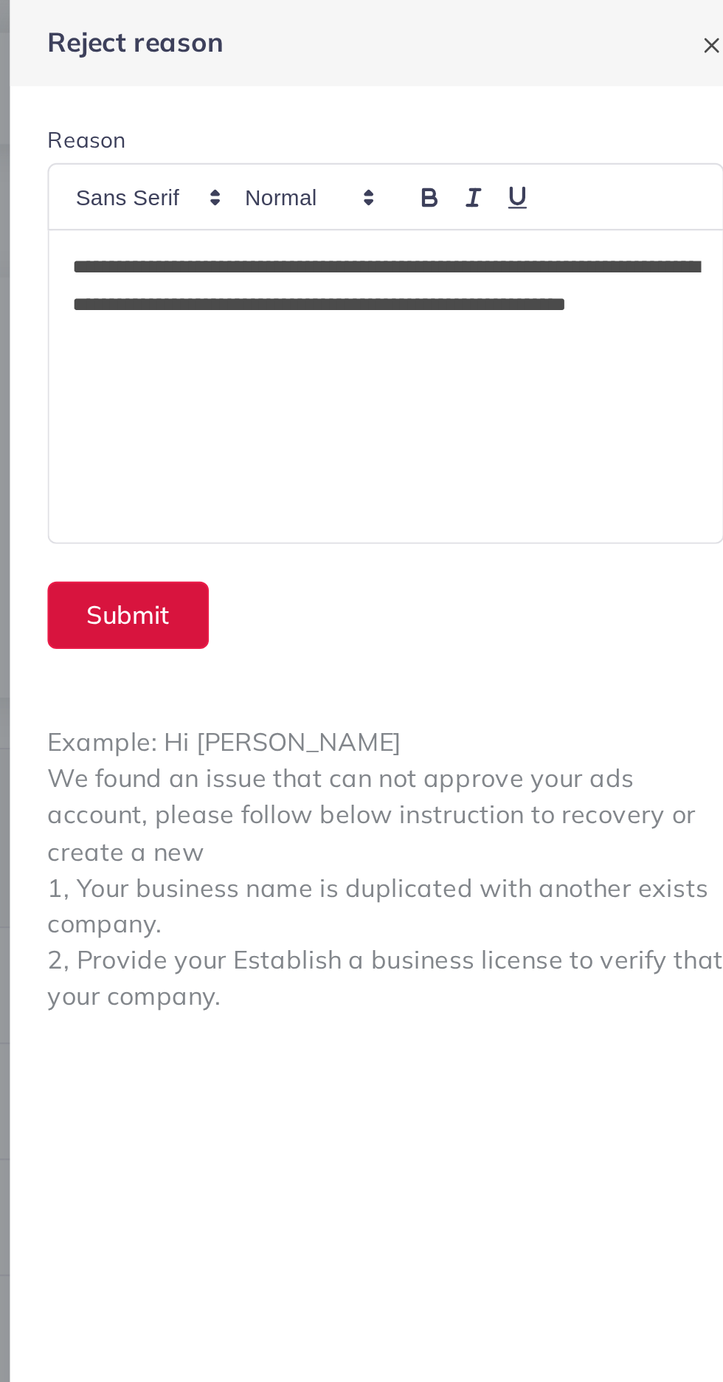
click at [435, 290] on button "Submit" at bounding box center [425, 290] width 76 height 32
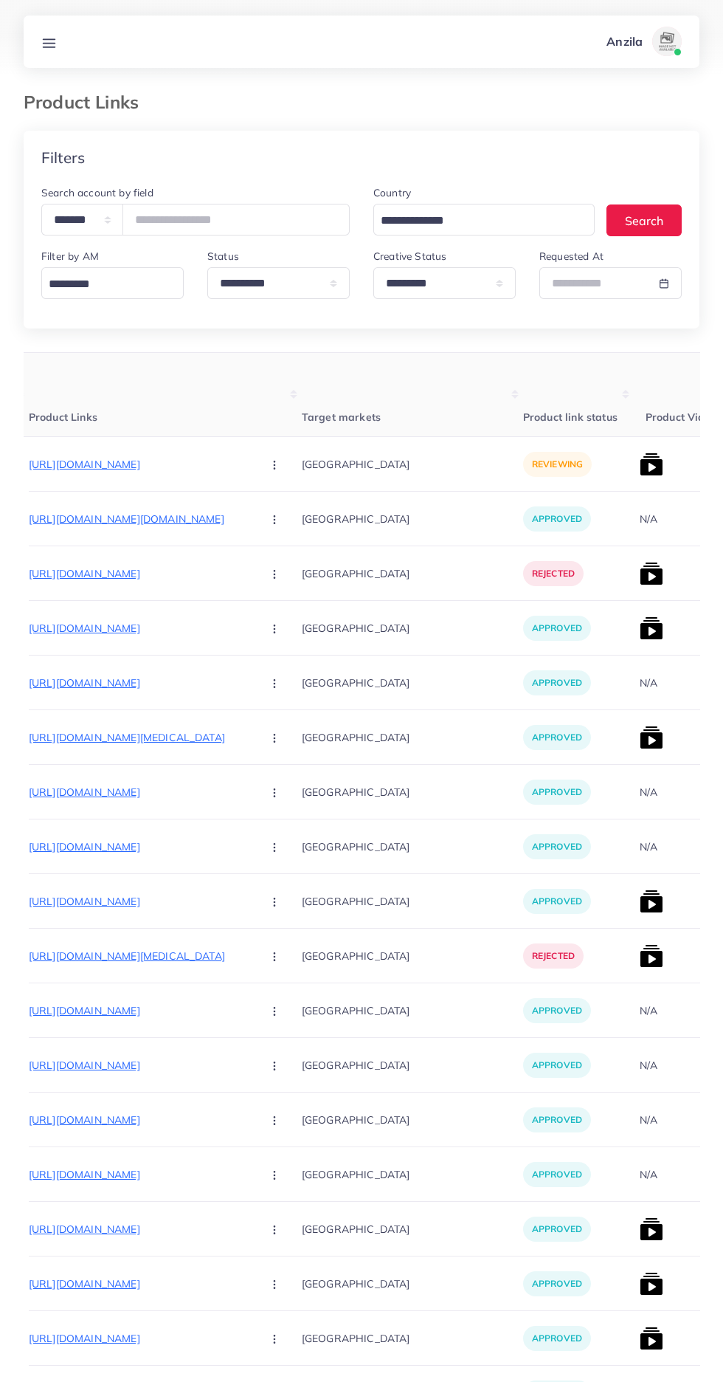
scroll to position [0, 227]
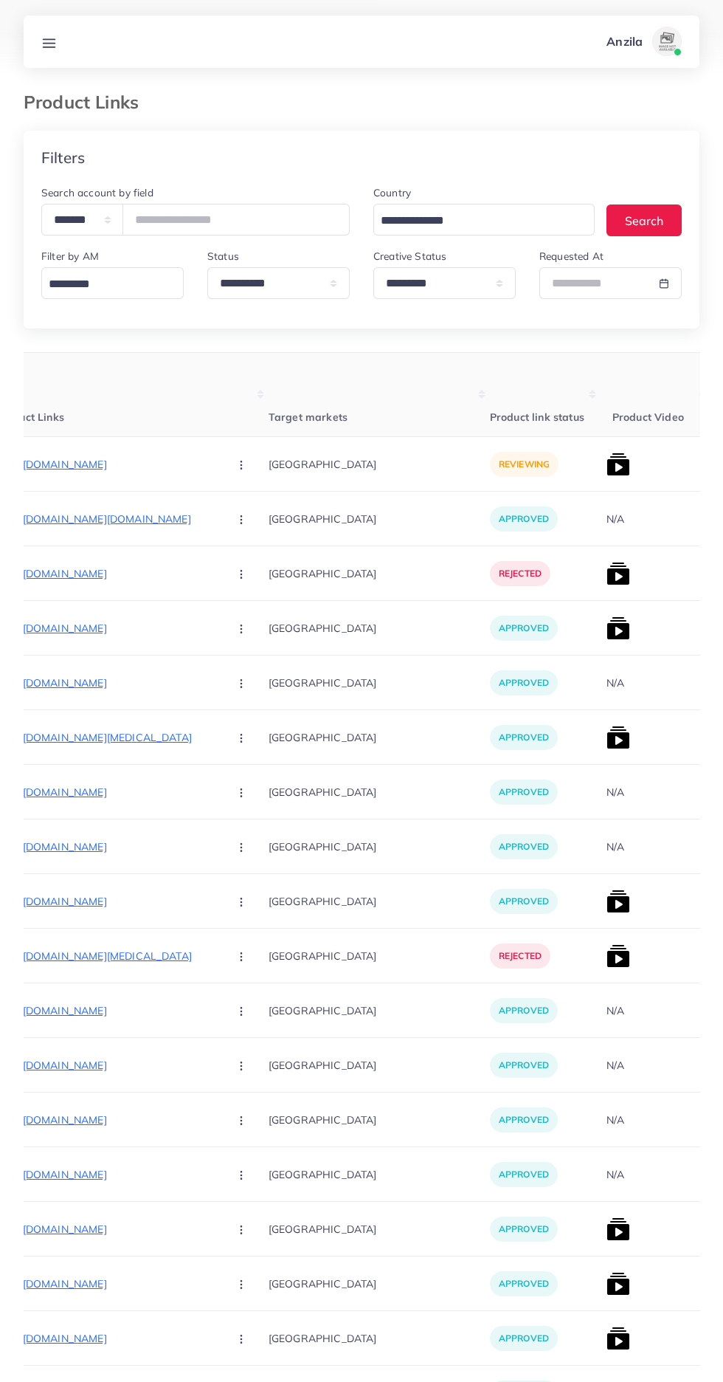
click at [137, 470] on p "[URL][DOMAIN_NAME]" at bounding box center [106, 464] width 221 height 18
click at [241, 465] on circle "button" at bounding box center [241, 464] width 1 height 1
click at [249, 514] on span "Approve" at bounding box center [273, 509] width 49 height 15
click at [607, 476] on img at bounding box center [619, 464] width 24 height 24
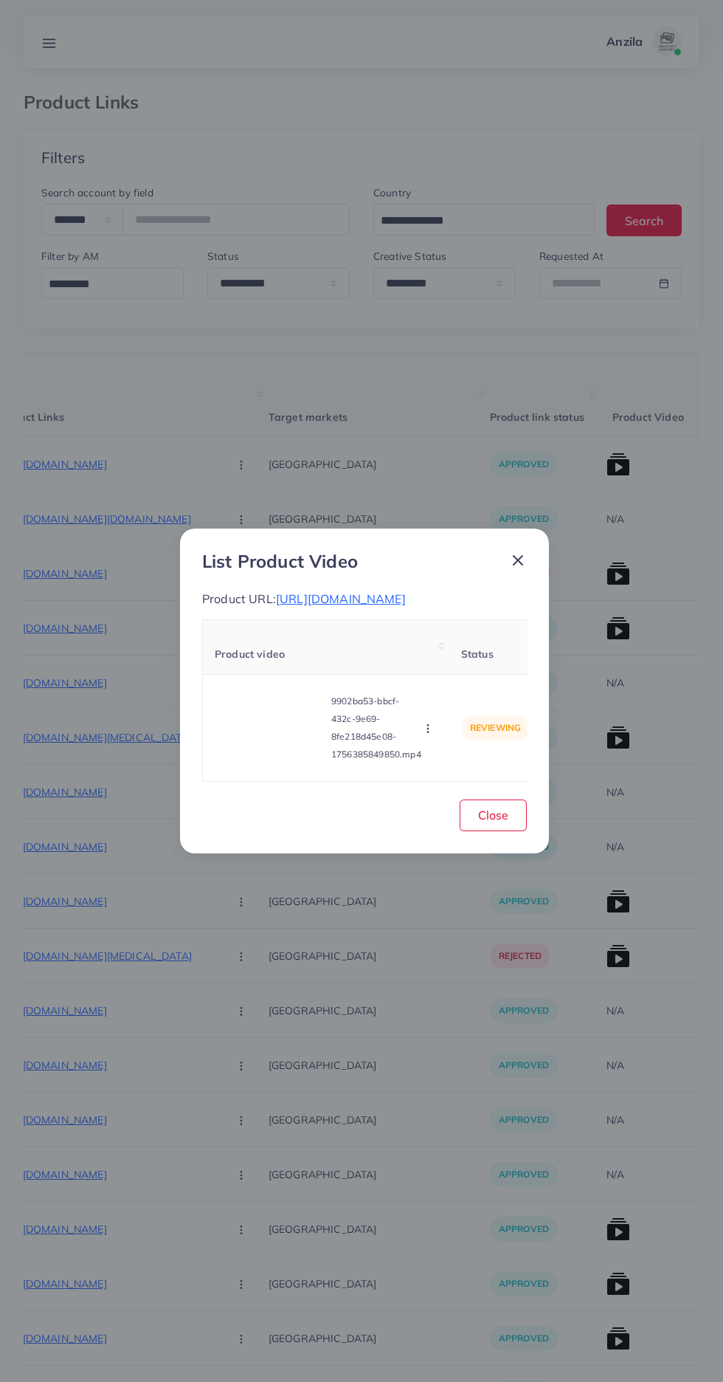
click at [272, 750] on video at bounding box center [270, 728] width 111 height 66
click at [284, 745] on div at bounding box center [270, 728] width 111 height 66
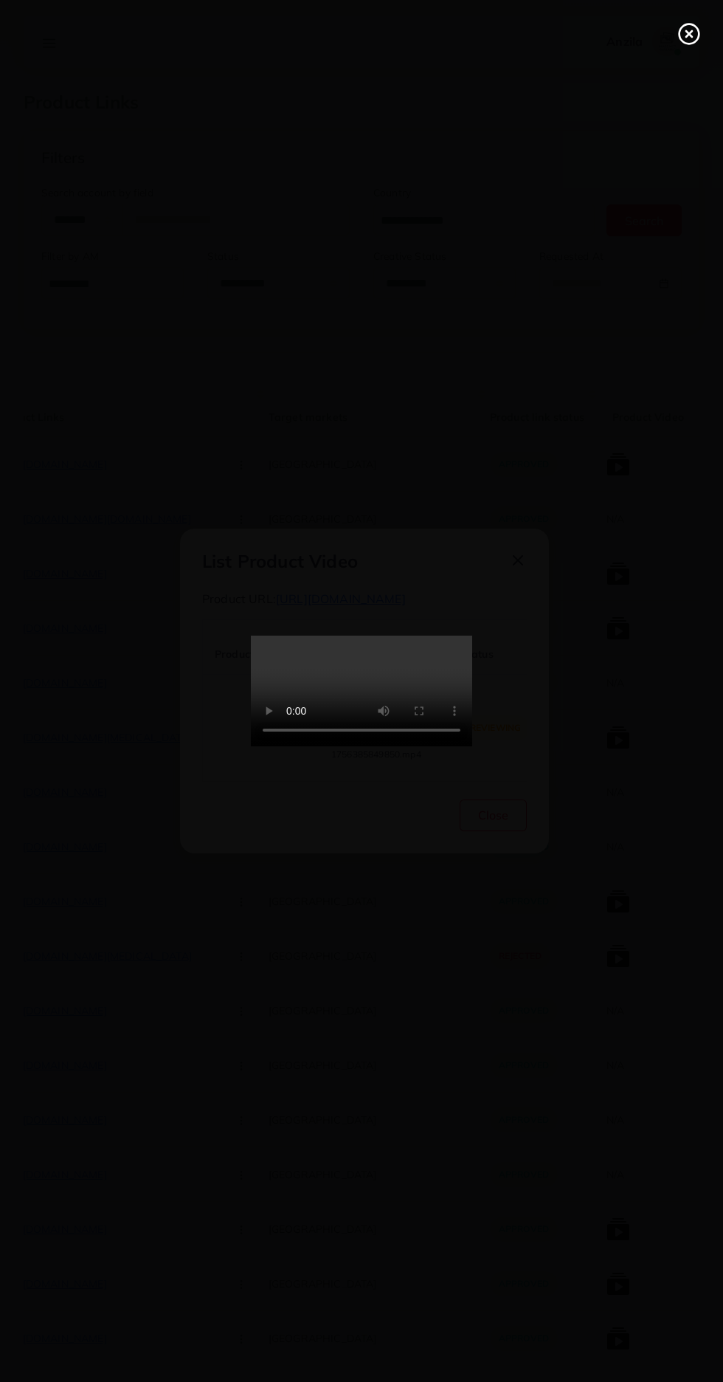
click at [683, 34] on icon at bounding box center [690, 34] width 24 height 24
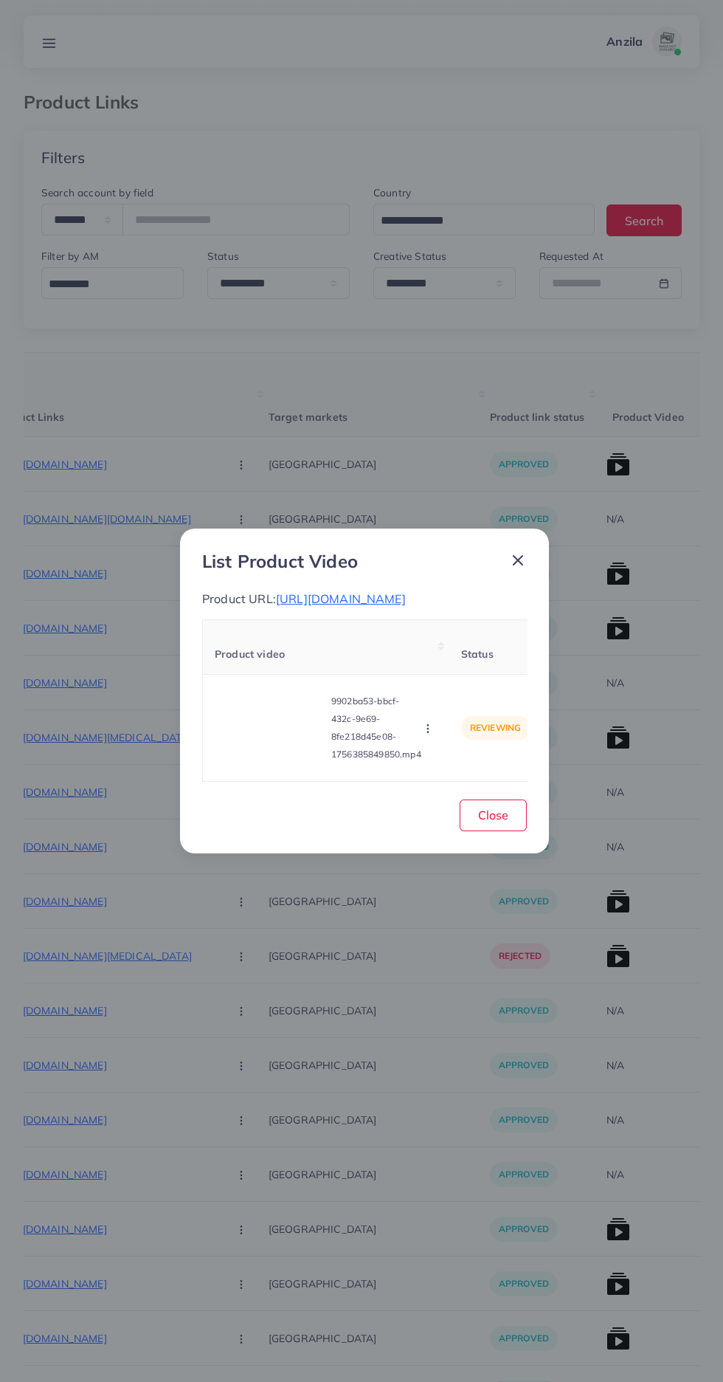
click at [428, 734] on icon "button" at bounding box center [428, 729] width 12 height 12
click at [463, 658] on span "Approve" at bounding box center [454, 659] width 49 height 15
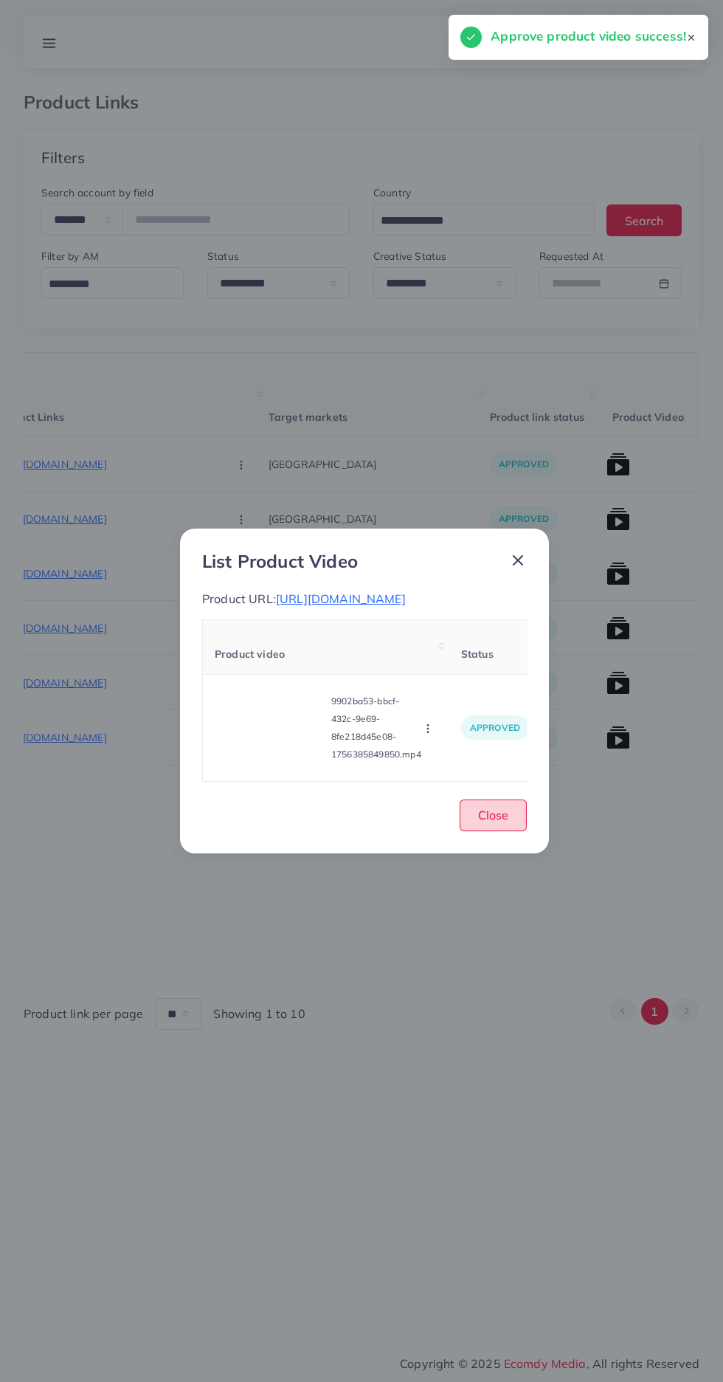
click at [500, 821] on span "Close" at bounding box center [493, 814] width 30 height 15
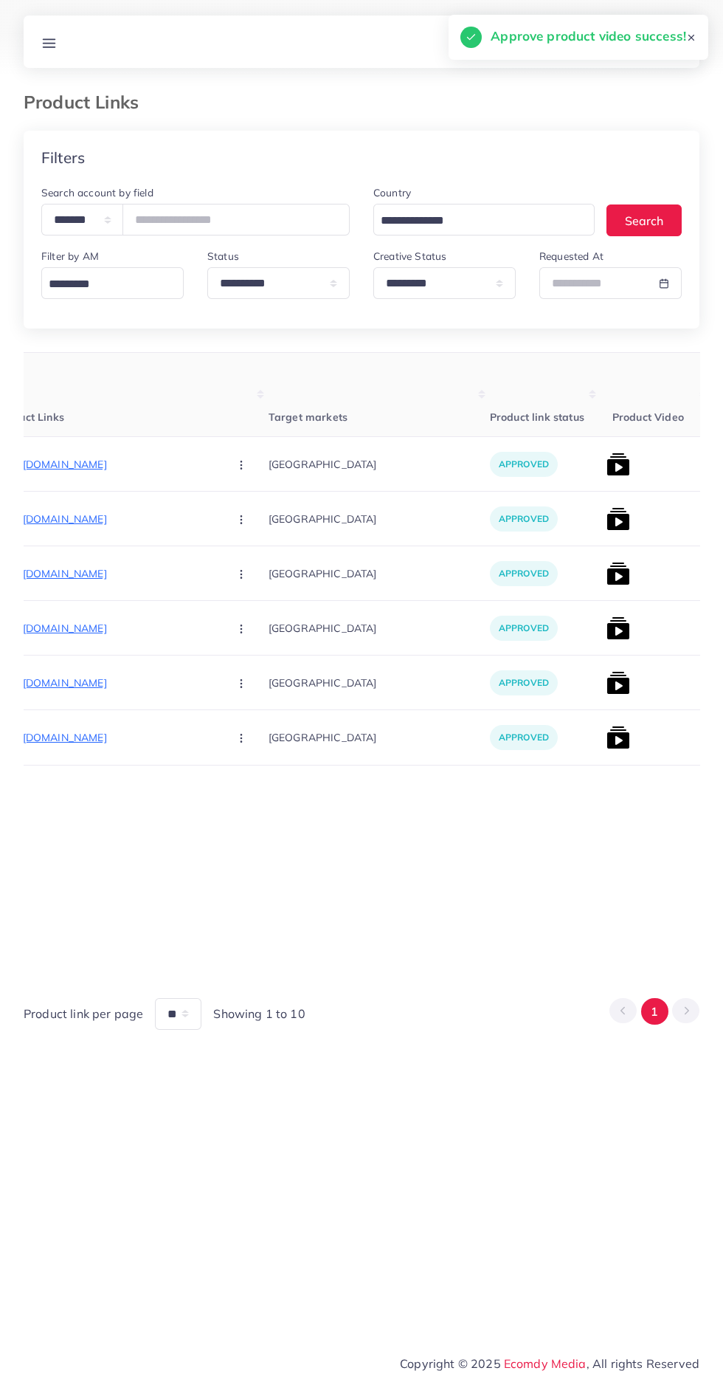
click at [607, 738] on img at bounding box center [619, 738] width 24 height 24
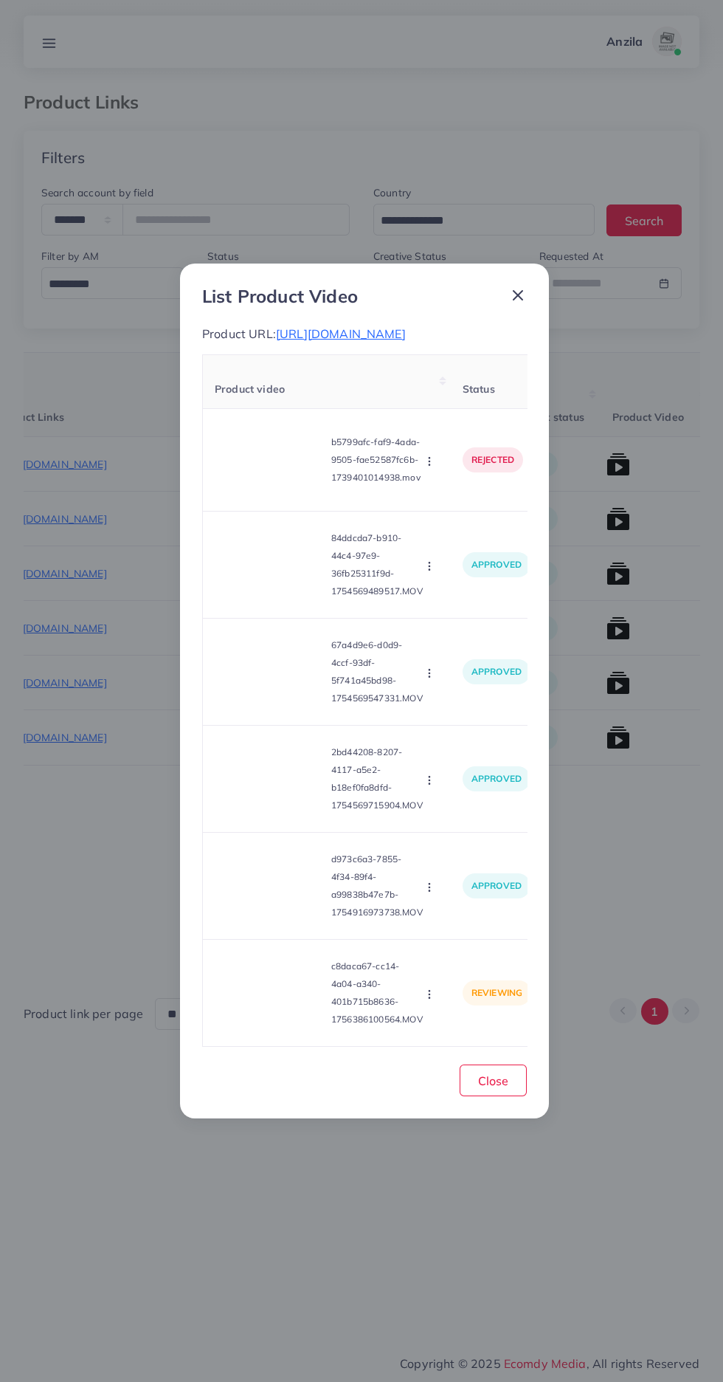
click at [267, 1047] on td "c8daca67-cc14-4a04-a340-401b715b8636-1756386100564.MOV Approve Reject" at bounding box center [327, 993] width 248 height 107
click at [267, 1017] on video at bounding box center [270, 992] width 111 height 66
click at [266, 977] on div at bounding box center [270, 992] width 111 height 66
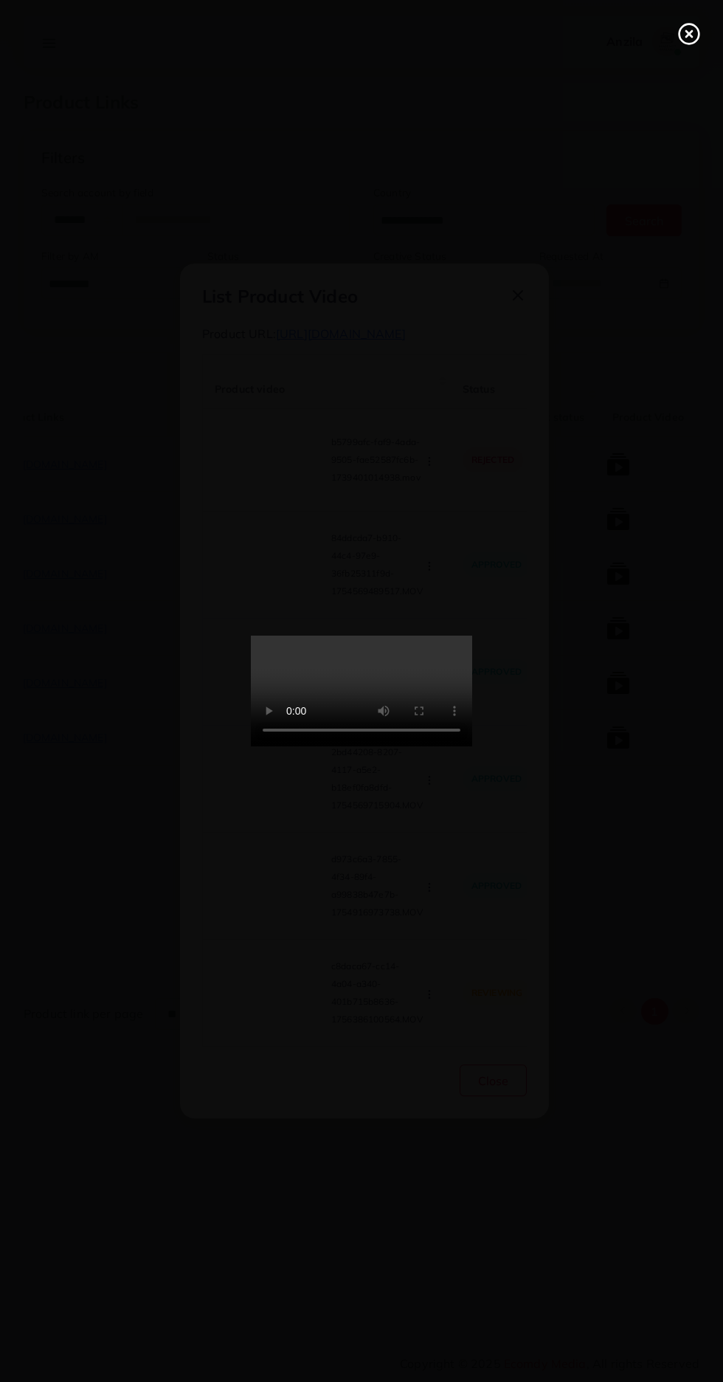
click at [682, 41] on circle at bounding box center [690, 34] width 20 height 20
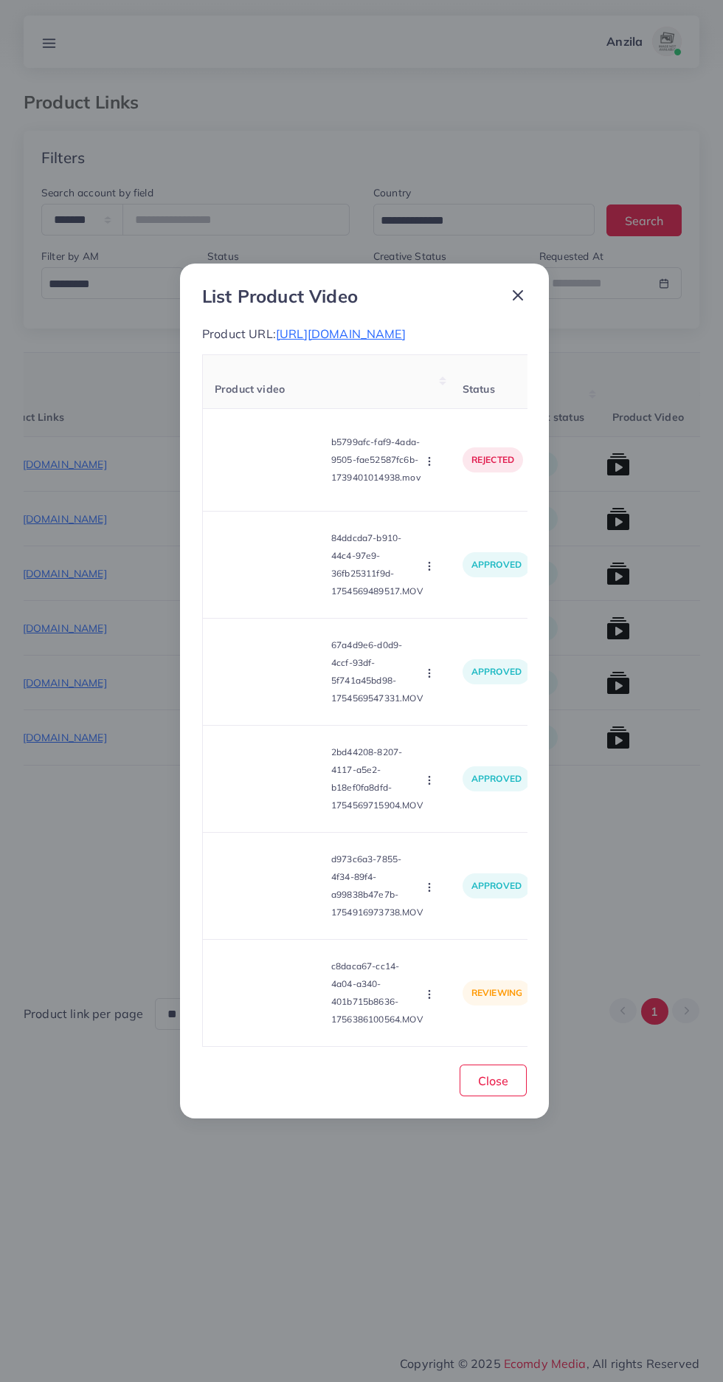
click at [431, 1000] on icon "button" at bounding box center [430, 994] width 12 height 12
click at [456, 931] on span "Approve" at bounding box center [453, 924] width 49 height 15
